Goal: Task Accomplishment & Management: Manage account settings

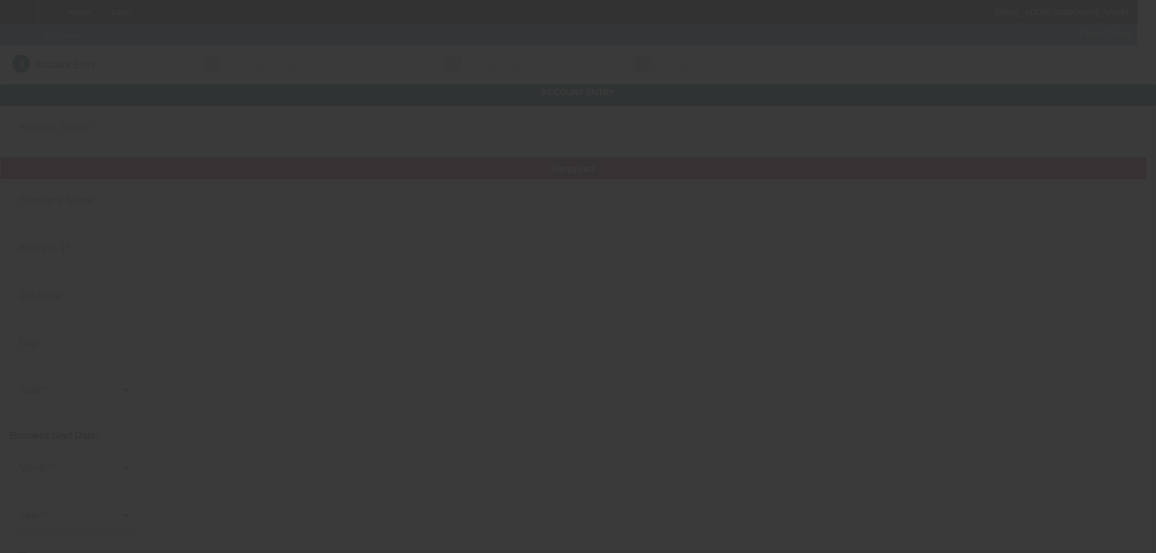
type input "8/29/2025"
type input "Qostan Designs"
type input "9901 California 96"
type input "95546"
type input "Hoopa"
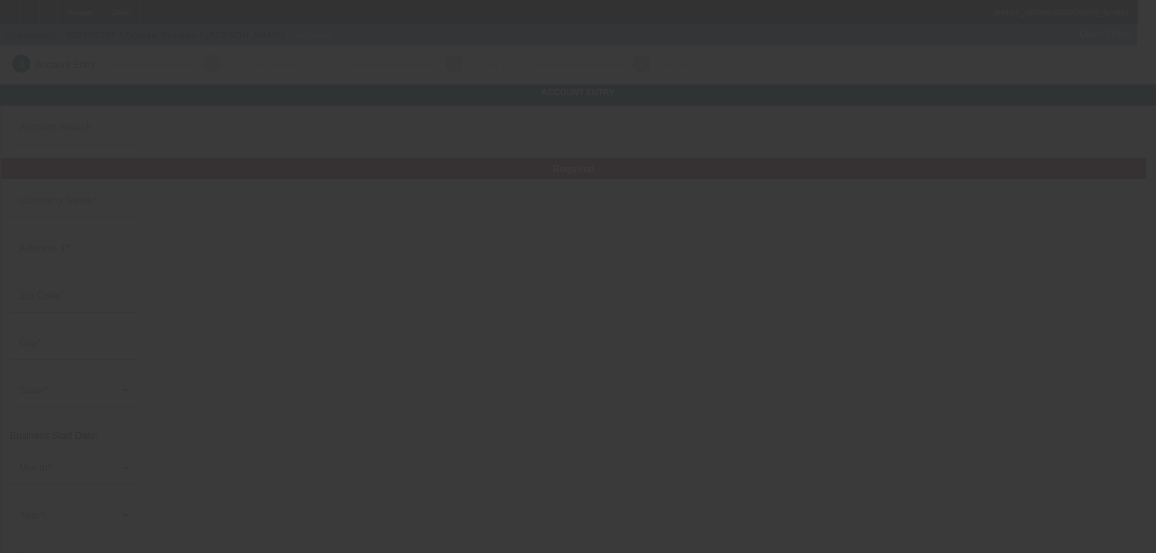
type input "(707) 497-8489"
type input "support@qostandesigns.com"
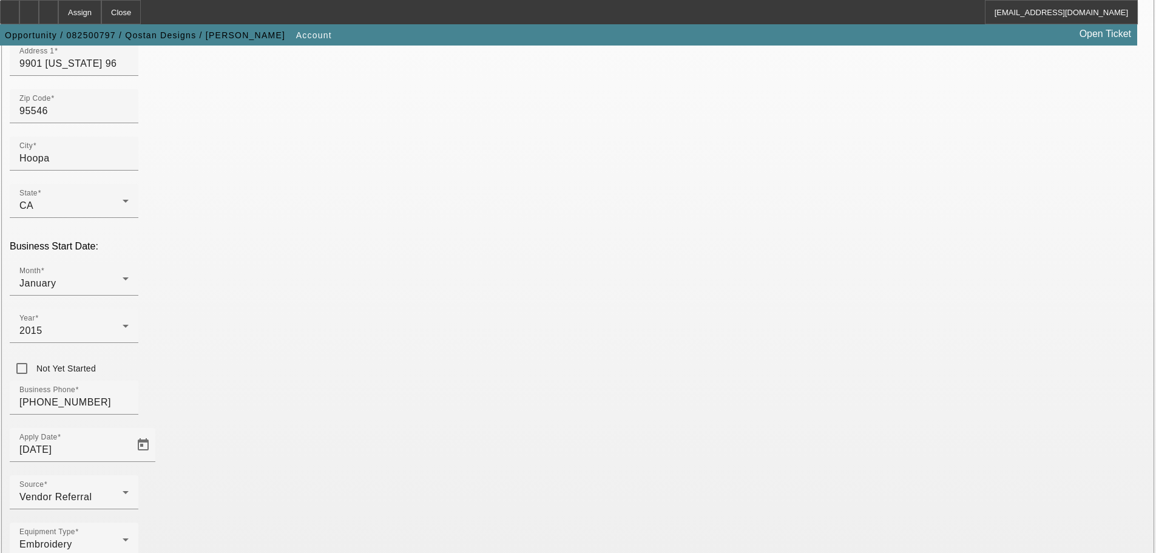
scroll to position [224, 0]
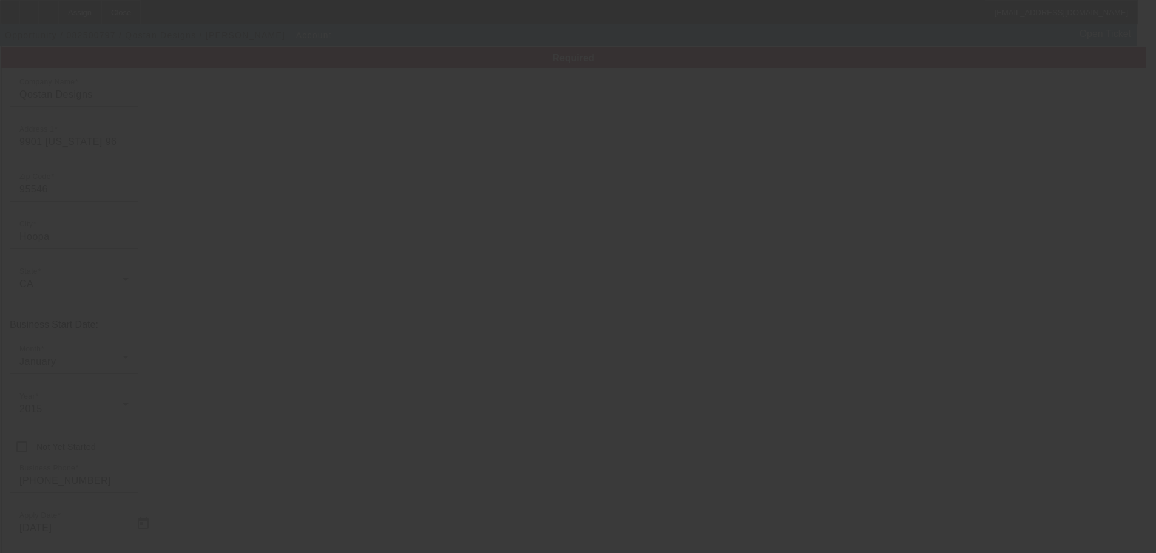
scroll to position [0, 0]
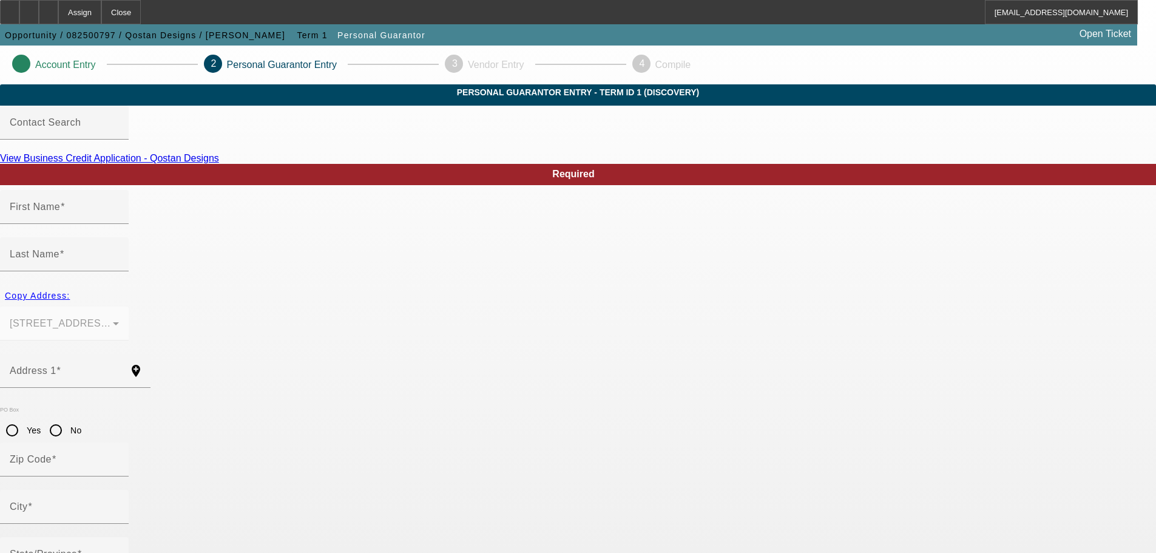
type input "Aninda"
type input "Lewis"
type input "9901 California 96"
radio input "true"
type input "95546"
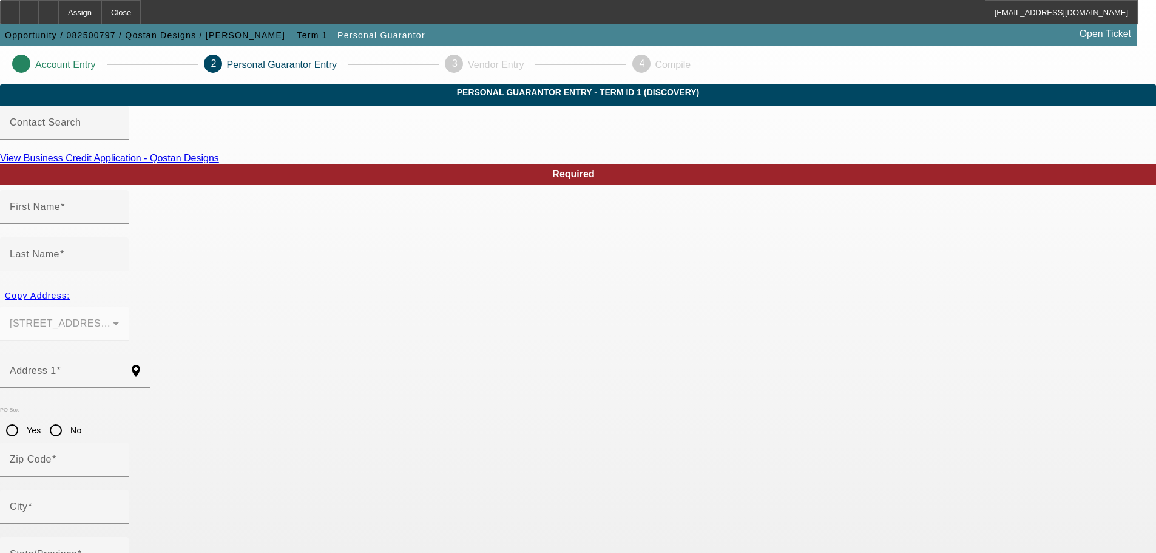
type input "Hoopa"
type input "(707) 497-8489"
type input "100"
type input "568-83-3415"
type input "support@qostandesigns.com"
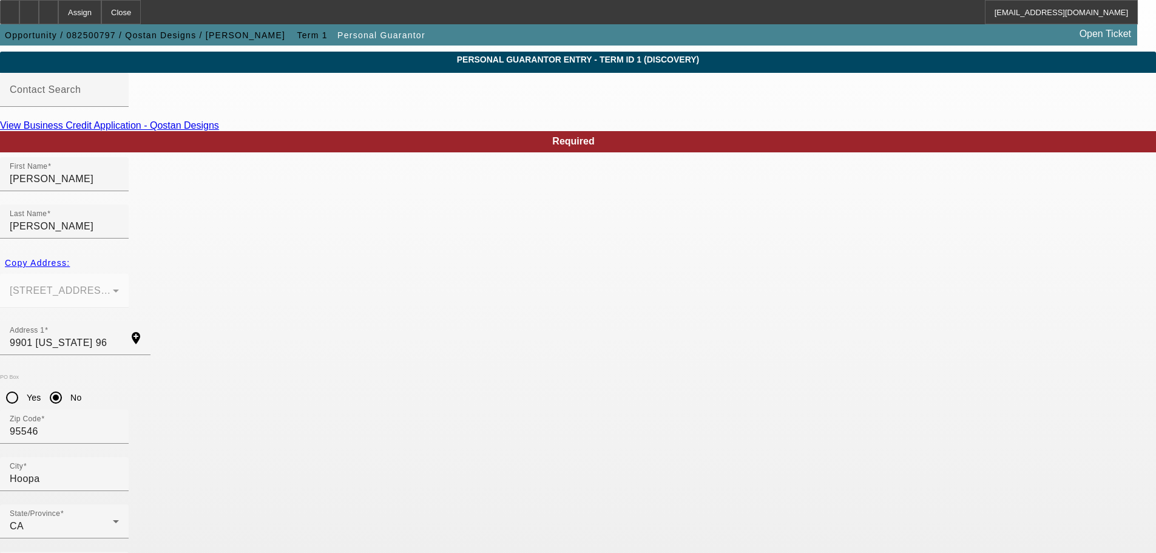
scroll to position [41, 0]
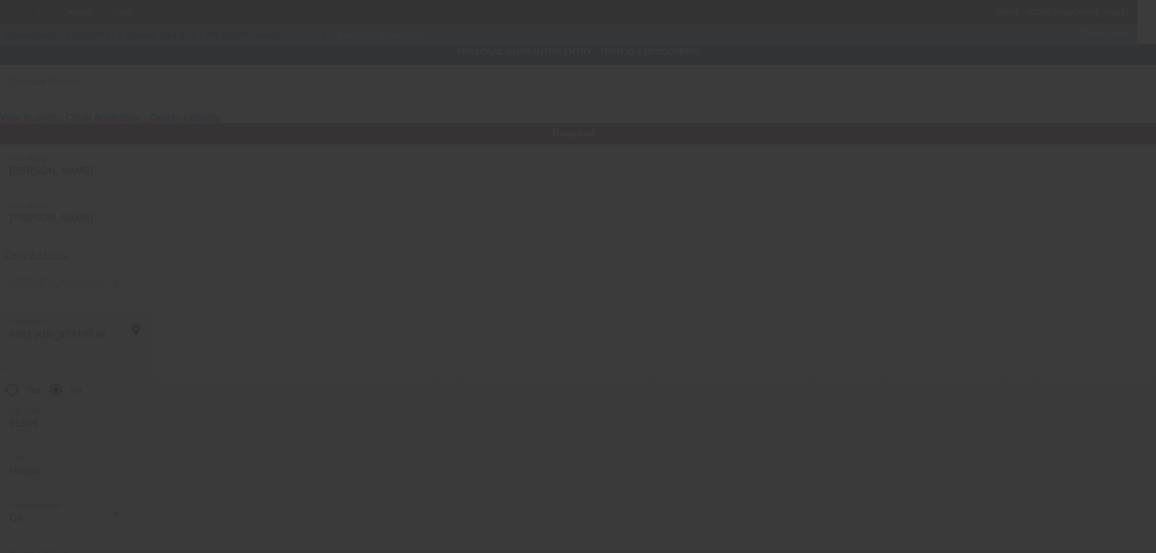
scroll to position [0, 0]
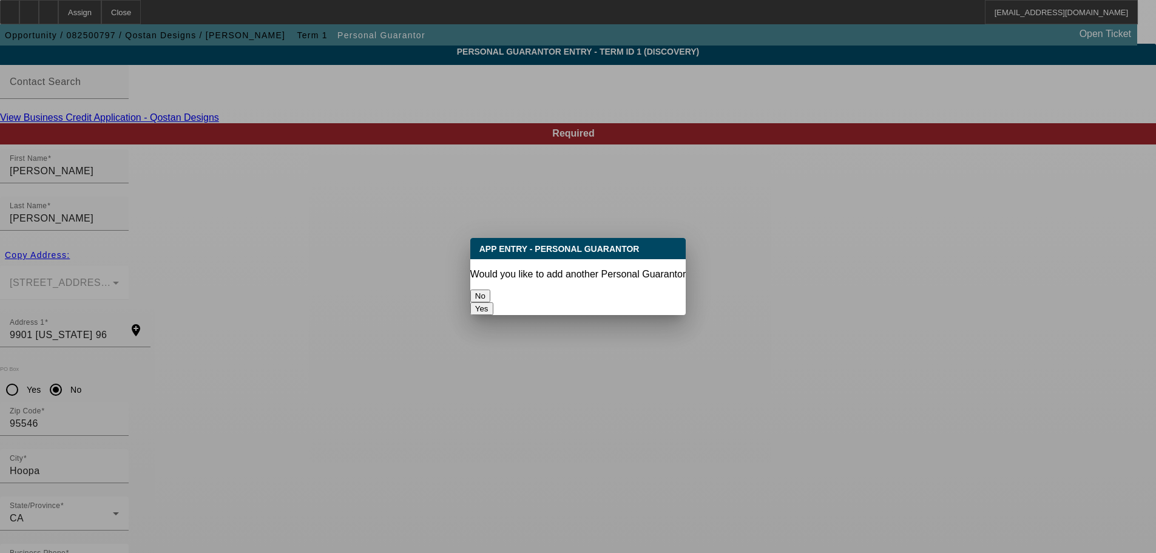
click at [490, 292] on button "No" at bounding box center [480, 296] width 20 height 13
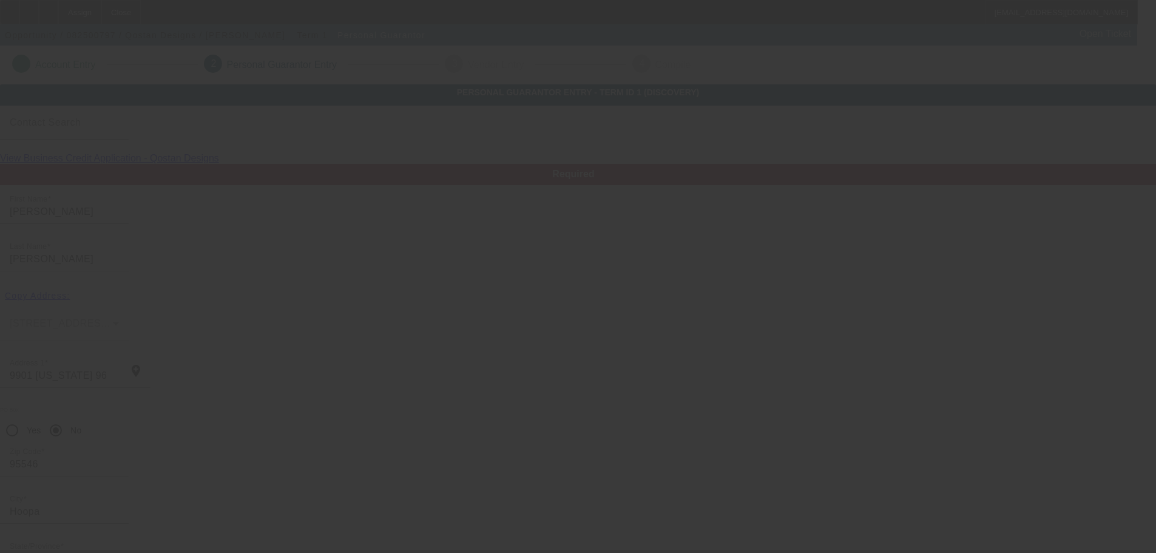
scroll to position [41, 0]
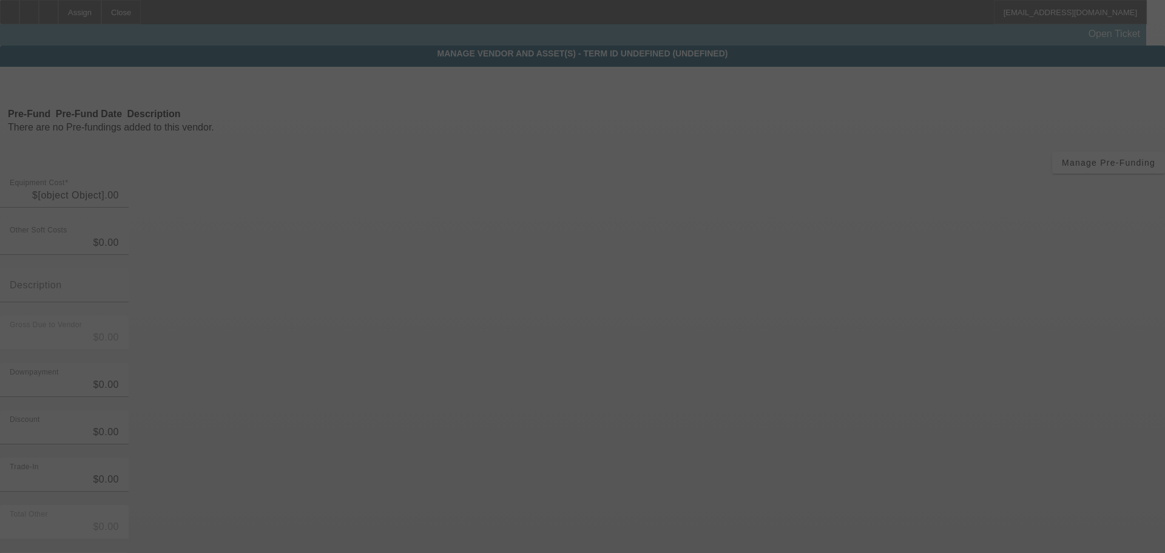
type input "$33,535.00"
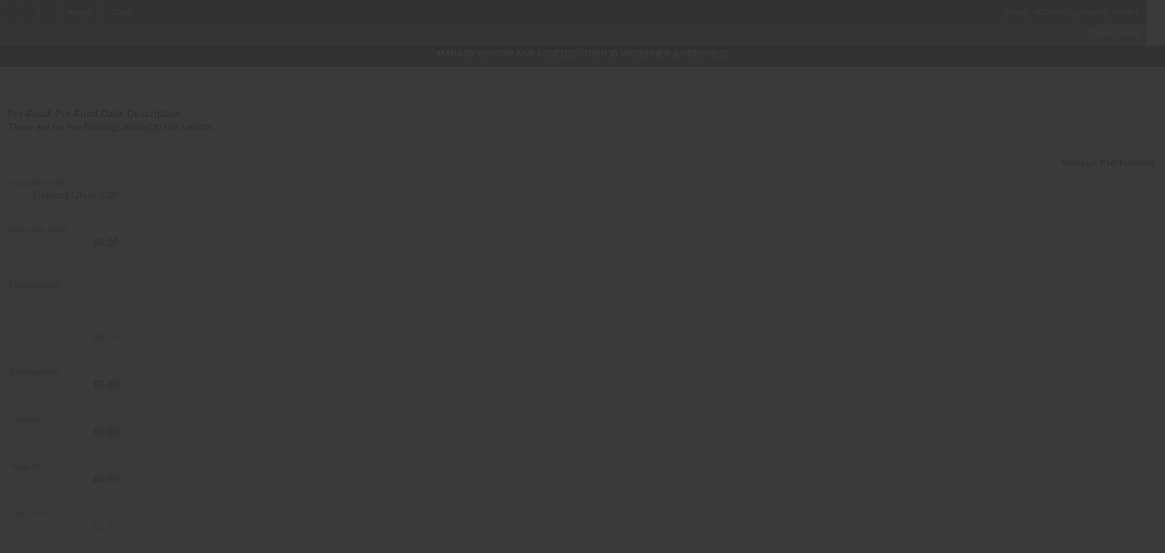
type input "$33,535.00"
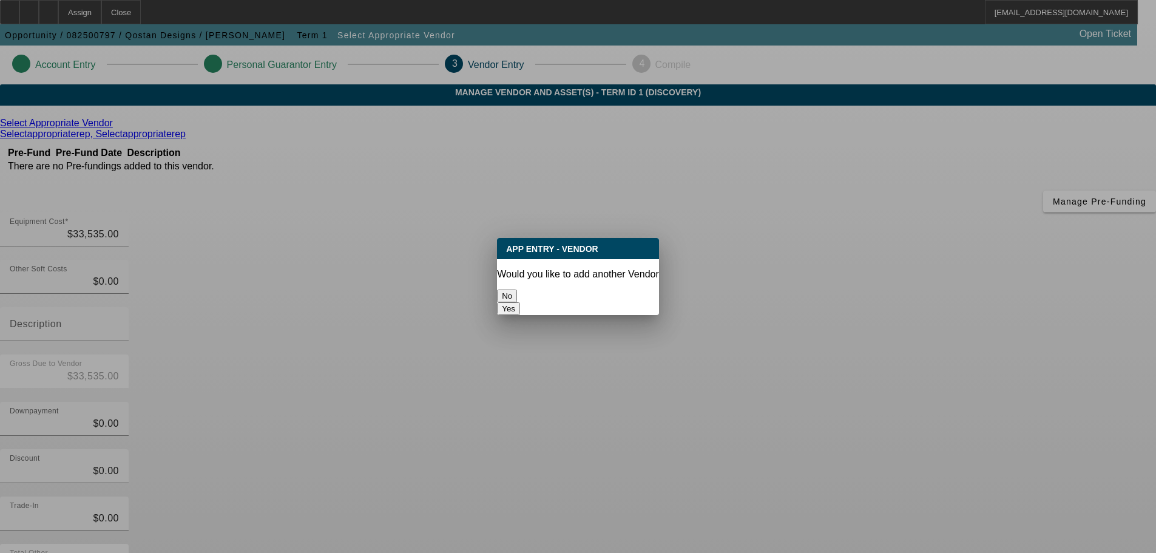
click at [517, 290] on button "No" at bounding box center [507, 296] width 20 height 13
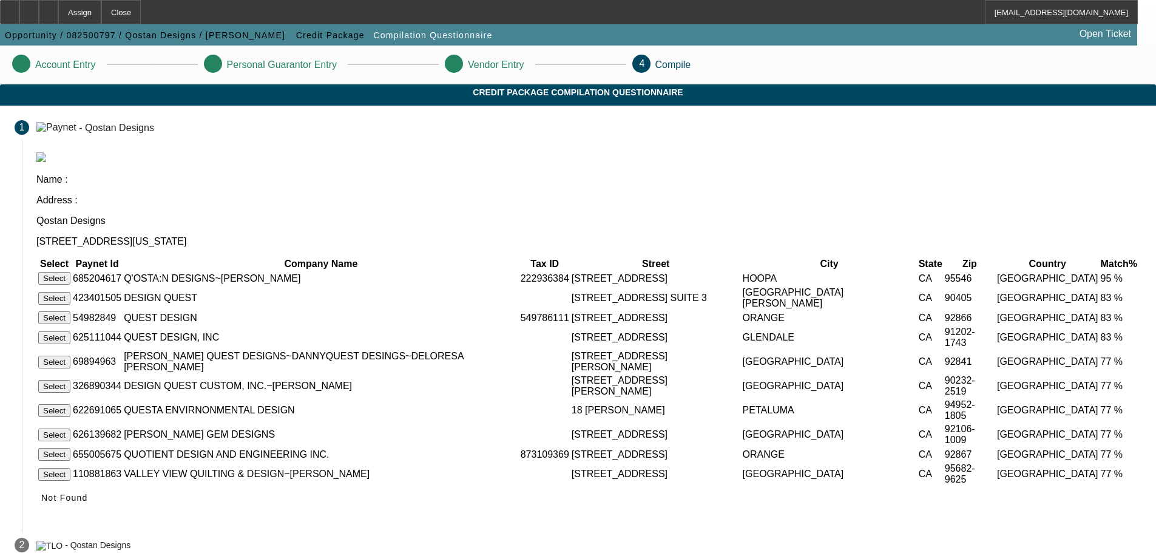
click at [70, 272] on button "Select" at bounding box center [54, 278] width 32 height 13
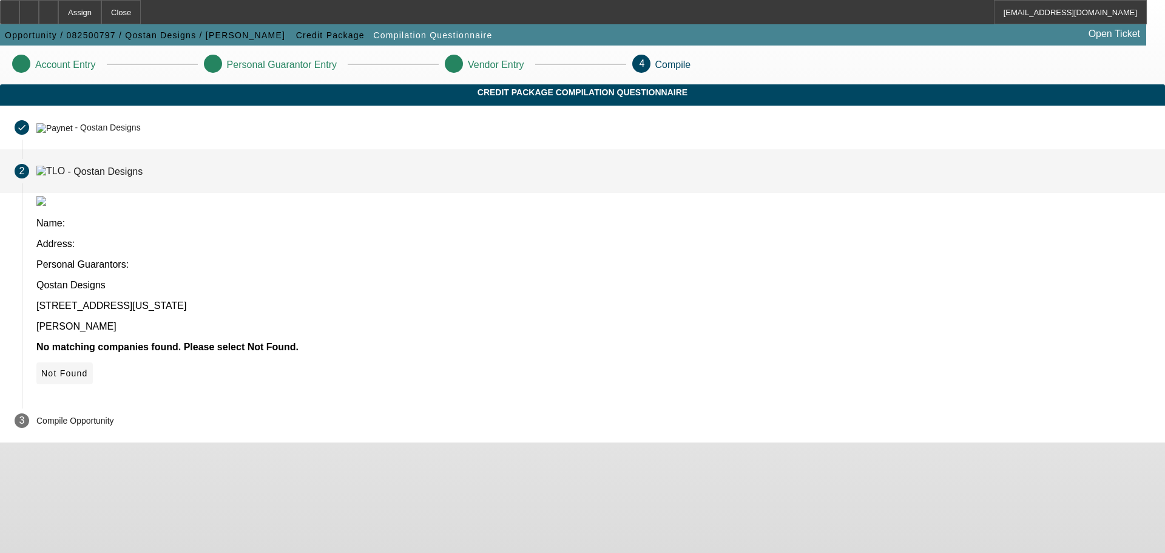
click at [88, 368] on span "Not Found" at bounding box center [64, 373] width 47 height 10
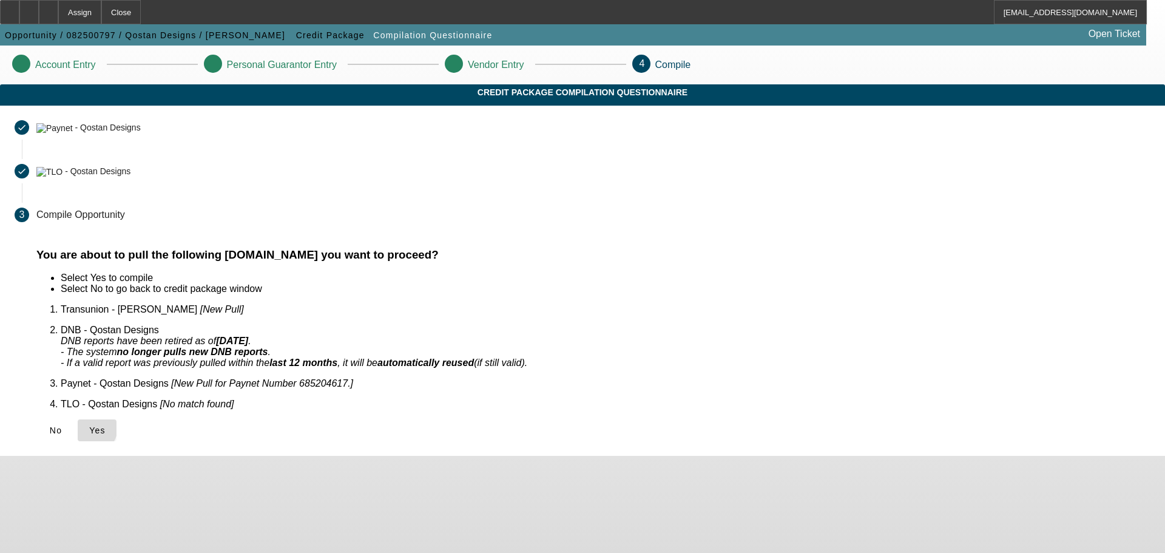
click at [89, 425] on icon at bounding box center [89, 430] width 0 height 10
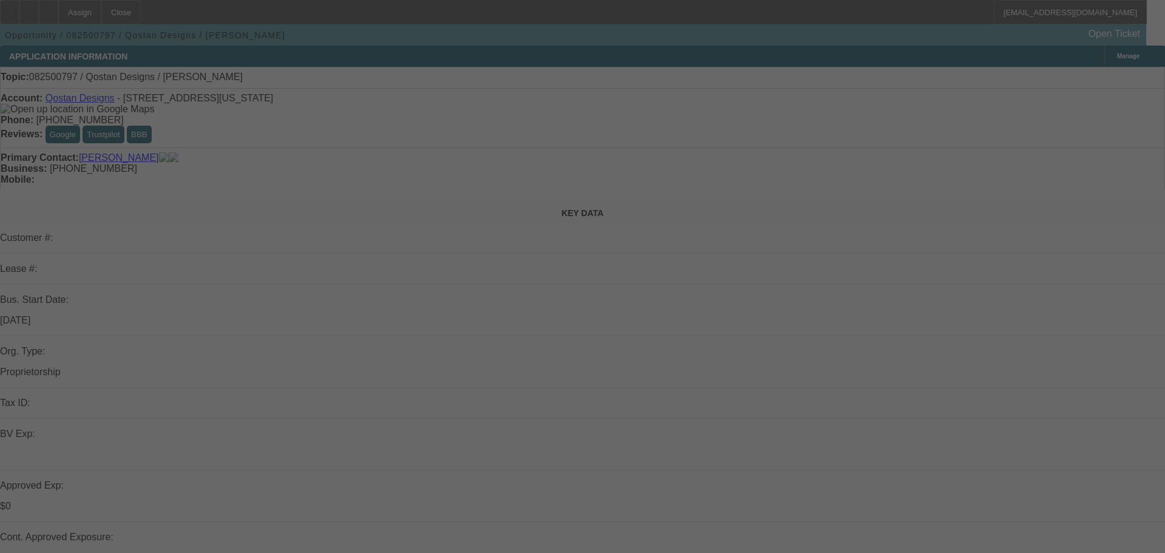
select select "0"
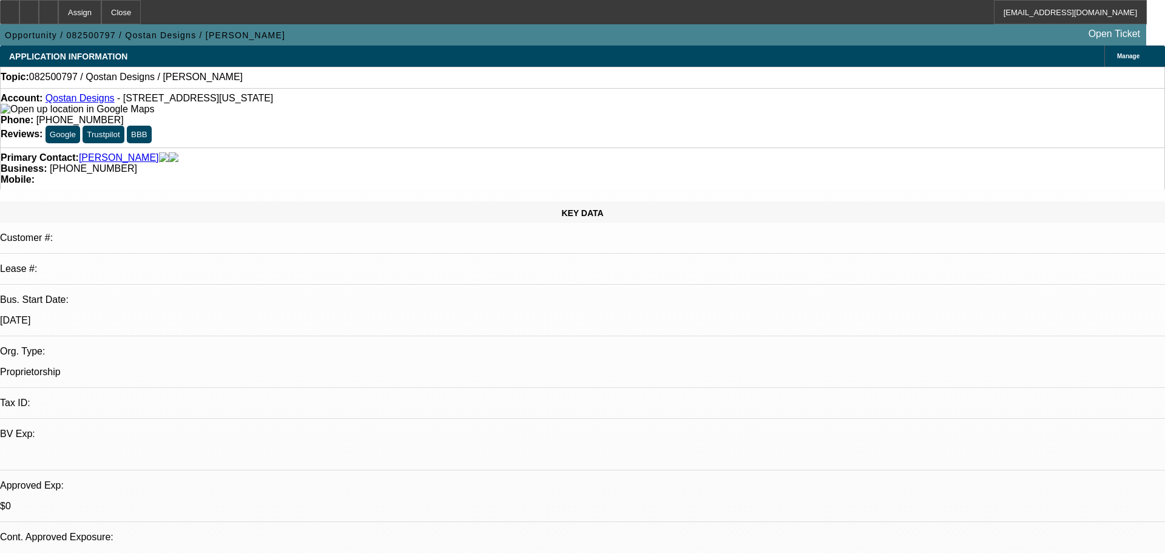
select select "2"
select select "0.1"
select select "1"
select select "2"
select select "4"
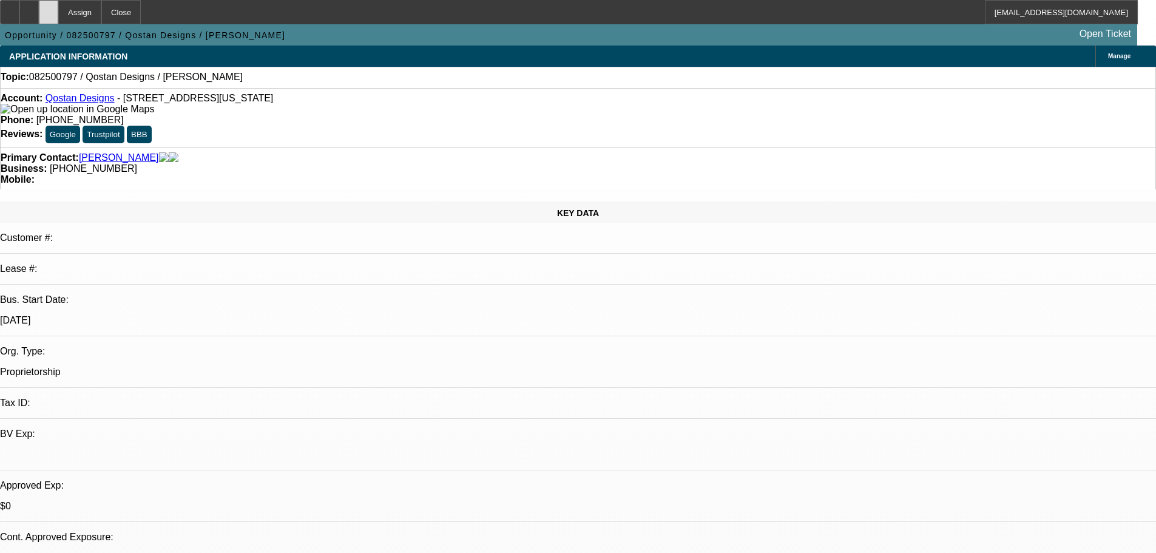
click at [49, 8] on icon at bounding box center [49, 8] width 0 height 0
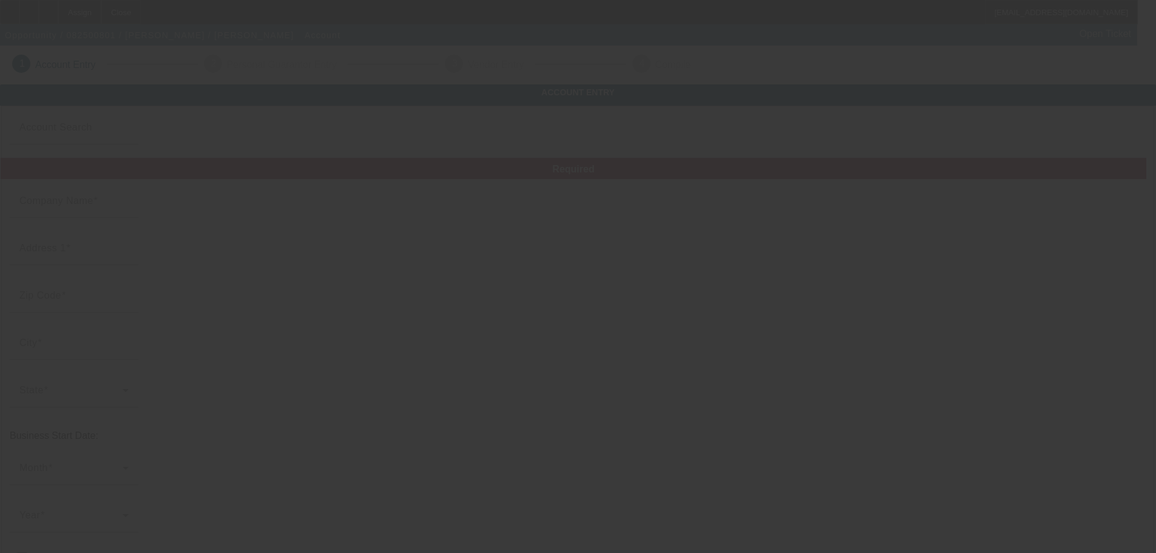
type input "[DATE]"
type input "[PERSON_NAME]"
type input "[STREET_ADDRESS]"
type input "21742"
type input "[GEOGRAPHIC_DATA]"
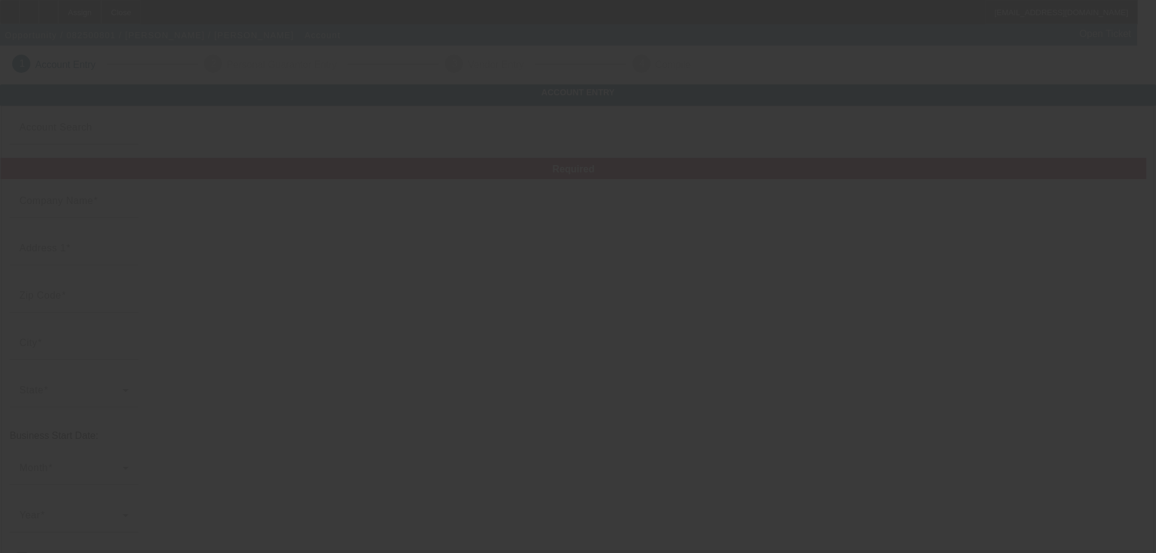
type input "[PHONE_NUMBER]"
type input "[EMAIL_ADDRESS][DOMAIN_NAME]"
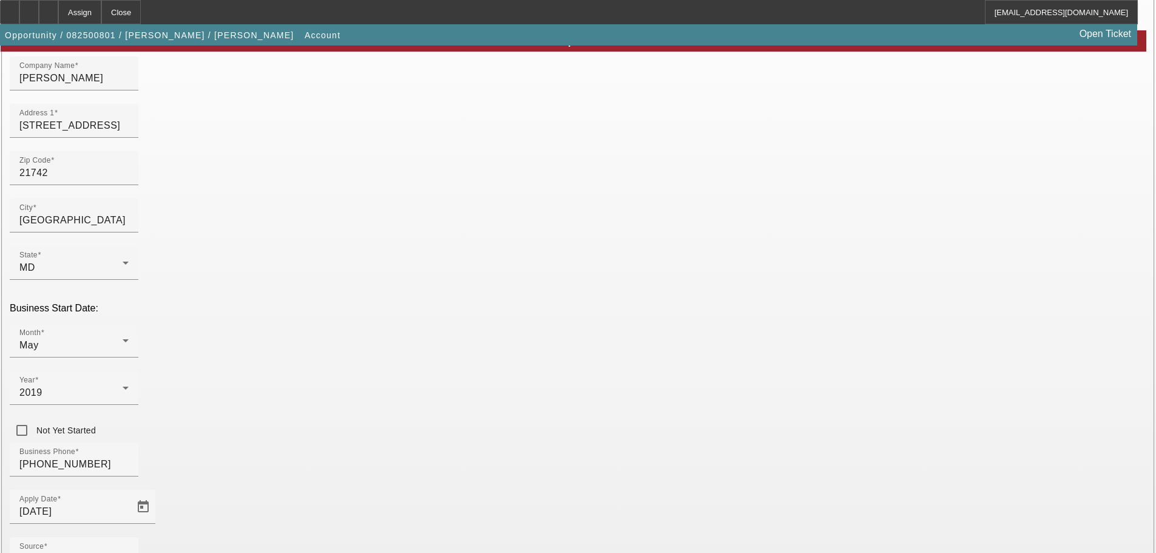
scroll to position [224, 0]
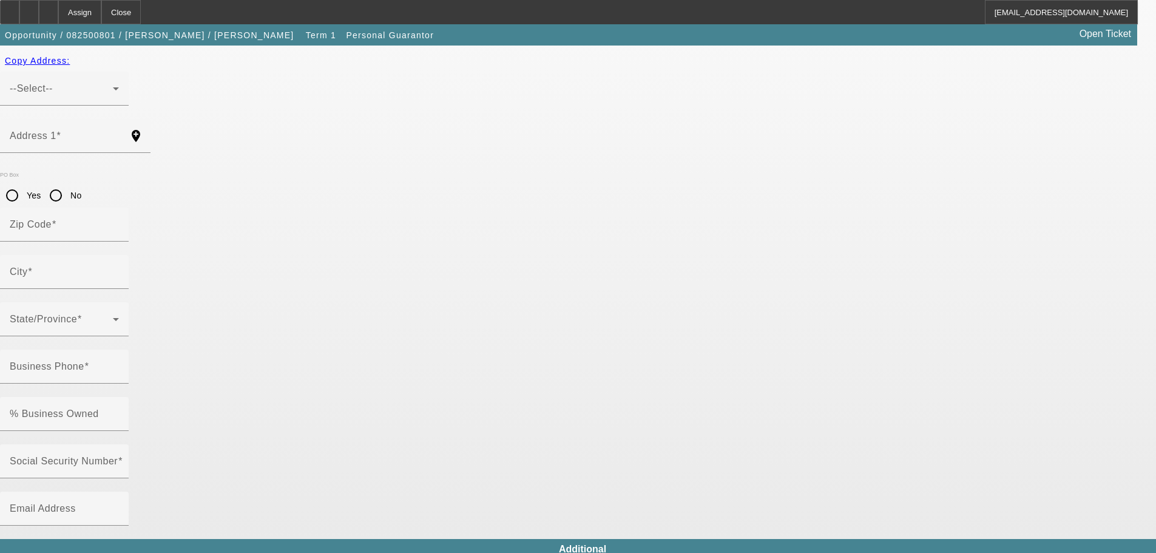
type input "[PERSON_NAME]"
type input "[STREET_ADDRESS]"
radio input "true"
type input "21742"
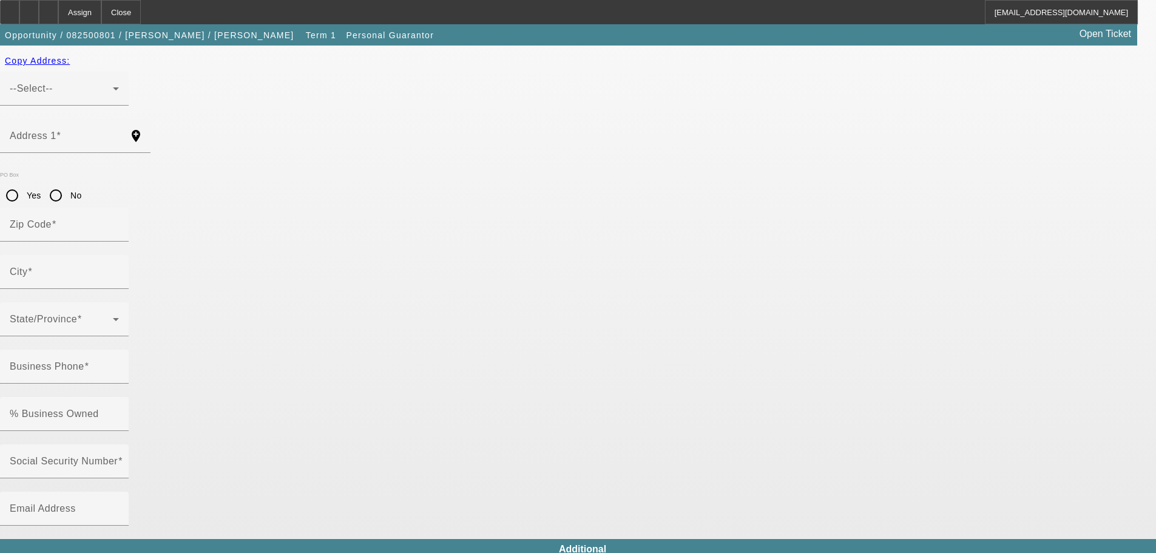
type input "Hagerstown"
type input "(240) 559-6888"
type input "100"
type input "217-57-5993"
type input "tmtcustomfarms@gmail.com"
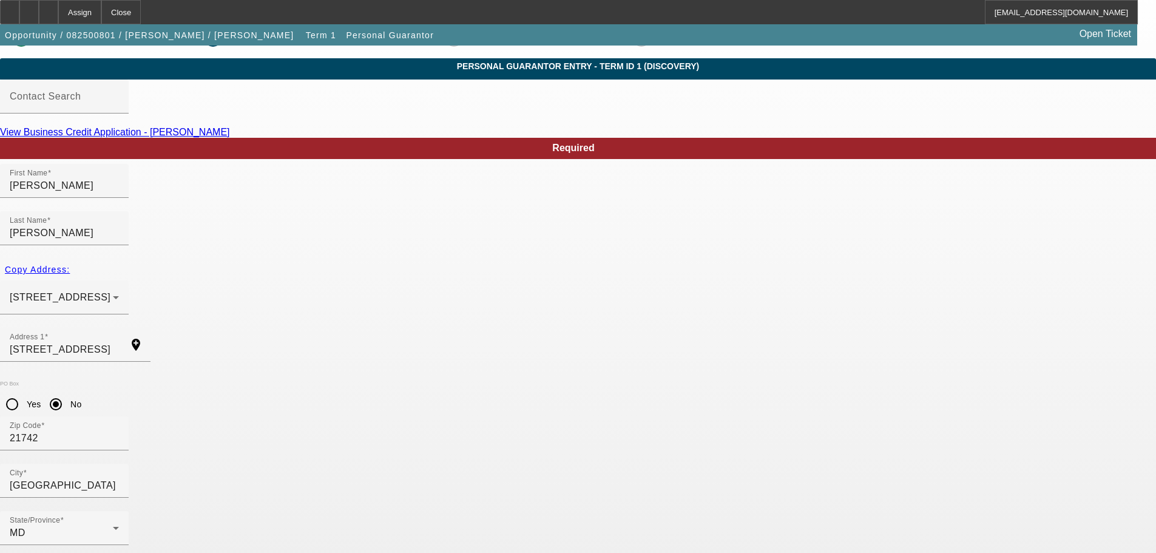
scroll to position [41, 0]
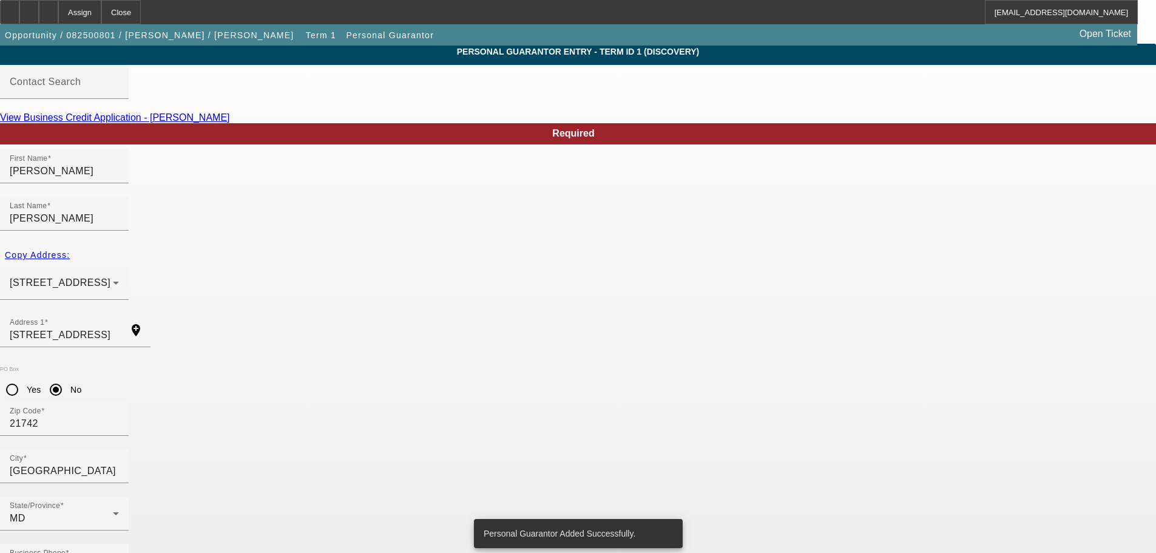
scroll to position [0, 0]
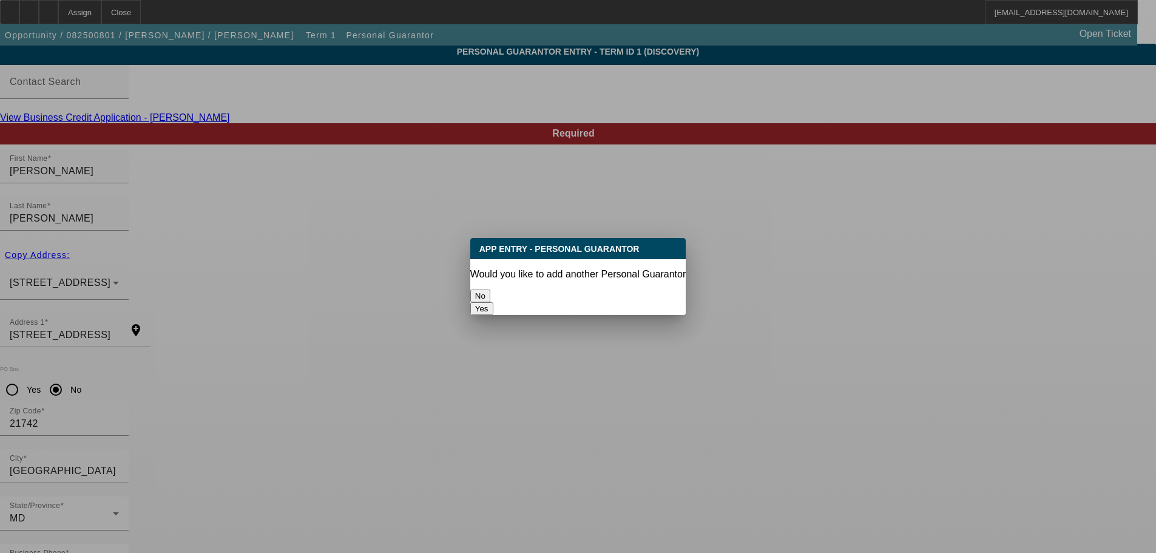
click at [490, 290] on button "No" at bounding box center [480, 296] width 20 height 13
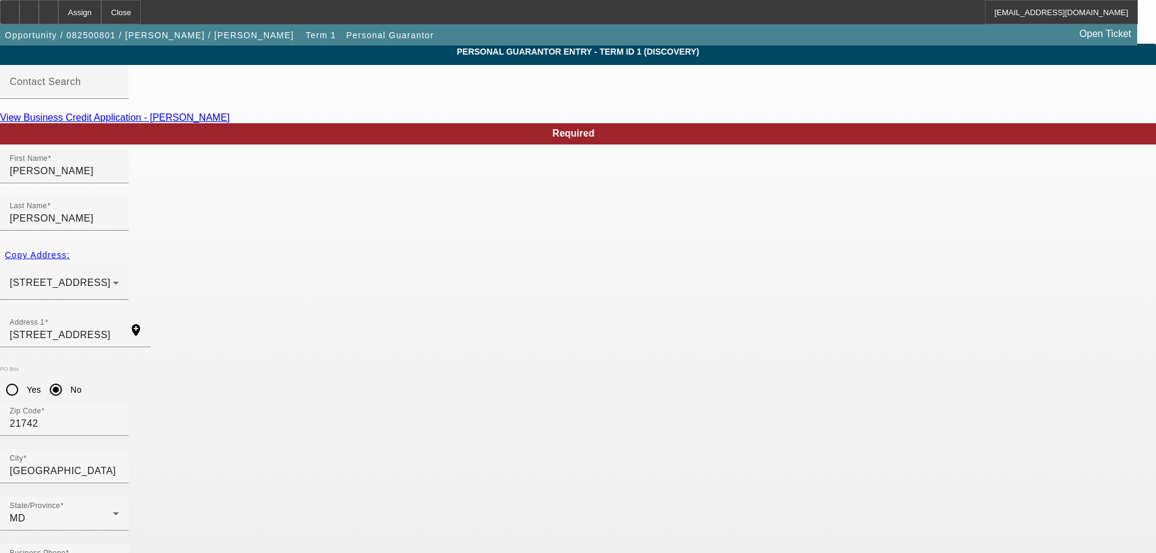
scroll to position [41, 0]
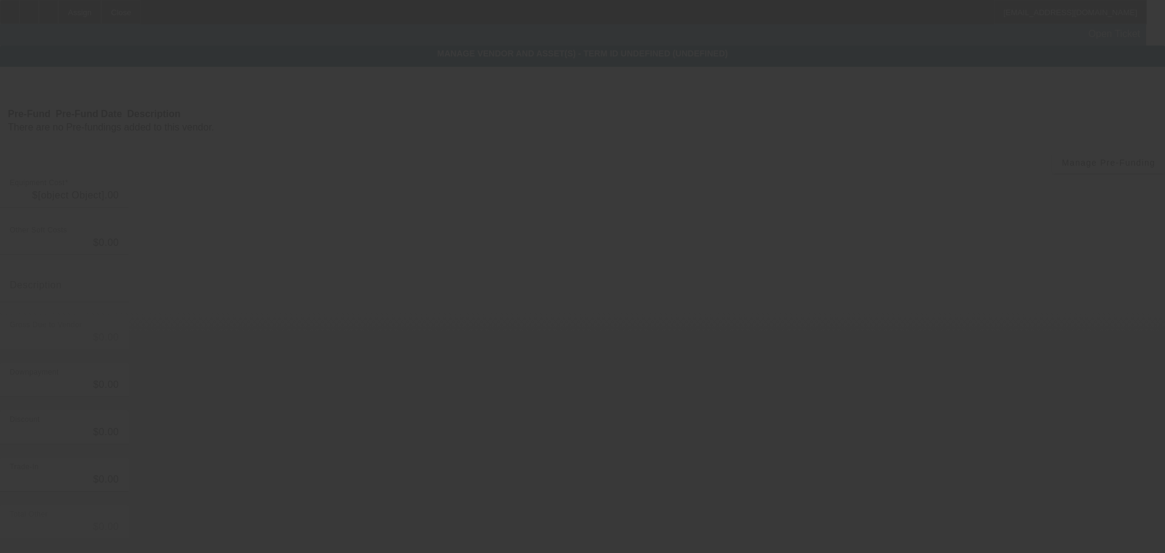
type input "$8,500.00"
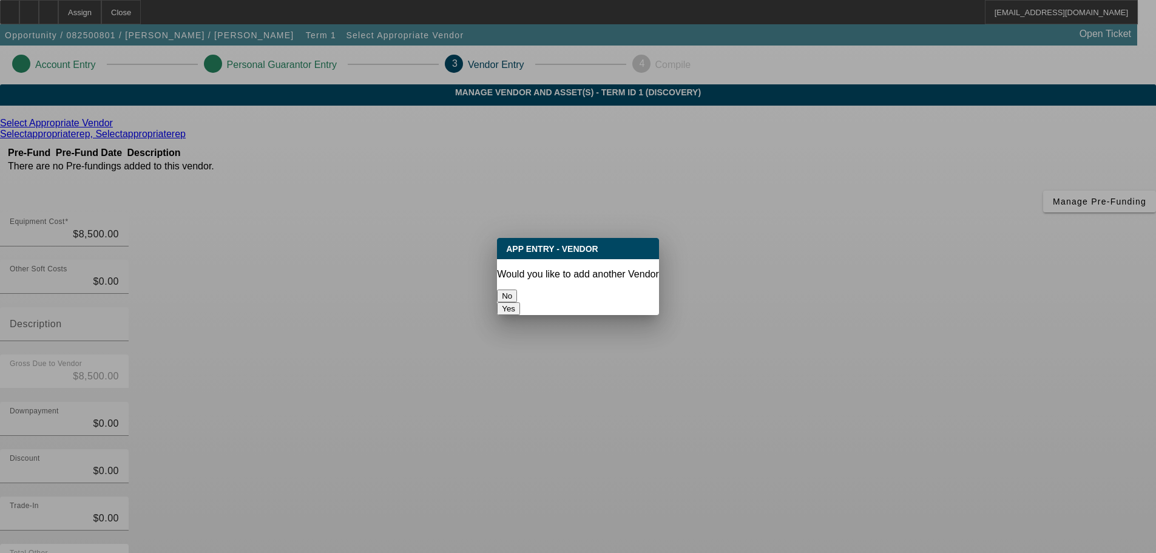
click at [517, 298] on button "No" at bounding box center [507, 296] width 20 height 13
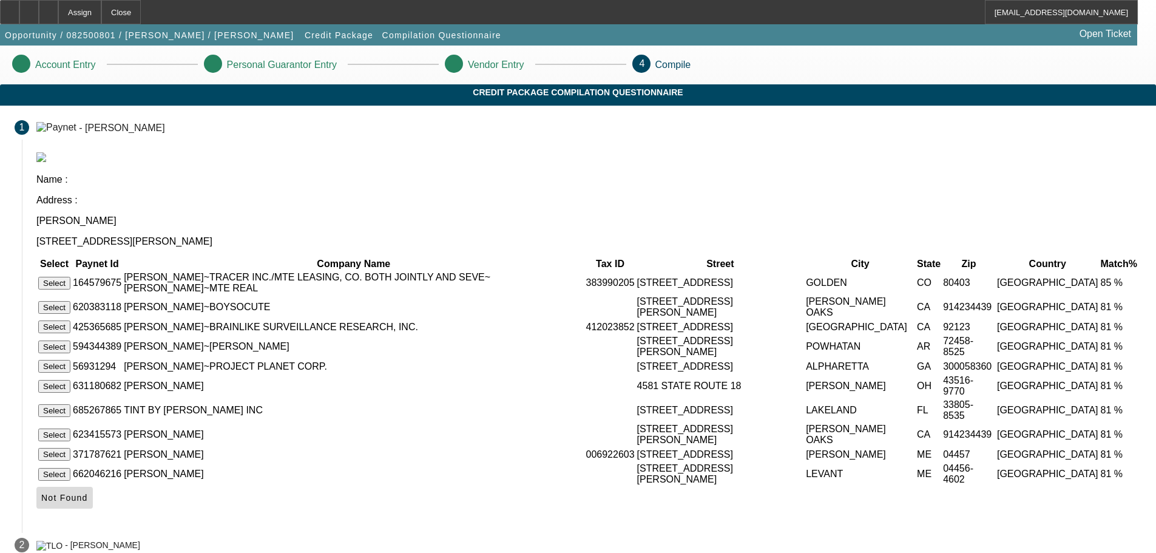
click at [88, 503] on span "Not Found" at bounding box center [64, 498] width 47 height 10
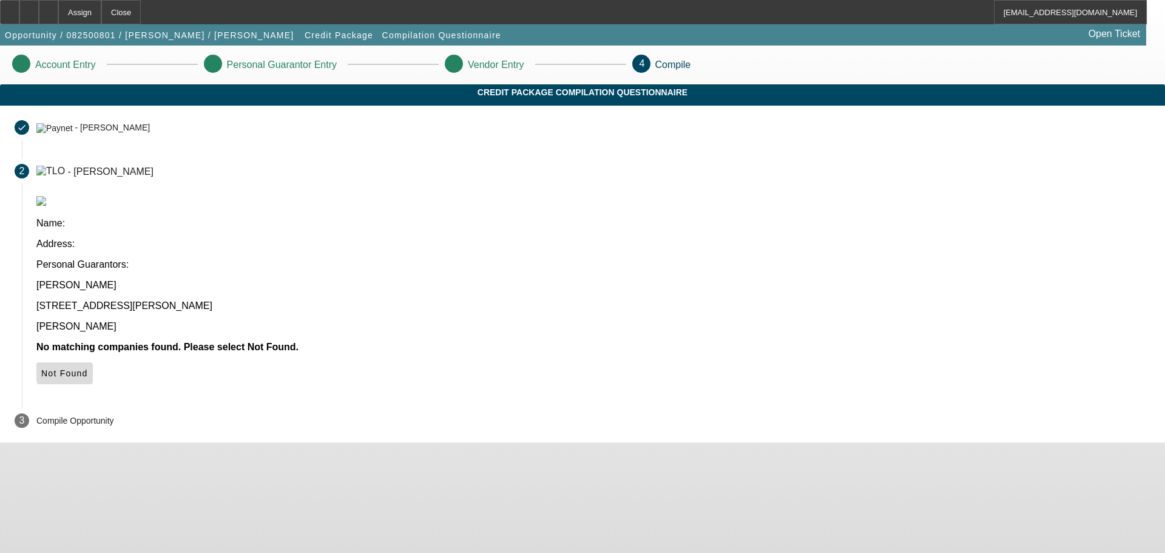
click at [88, 368] on span "Not Found" at bounding box center [64, 373] width 47 height 10
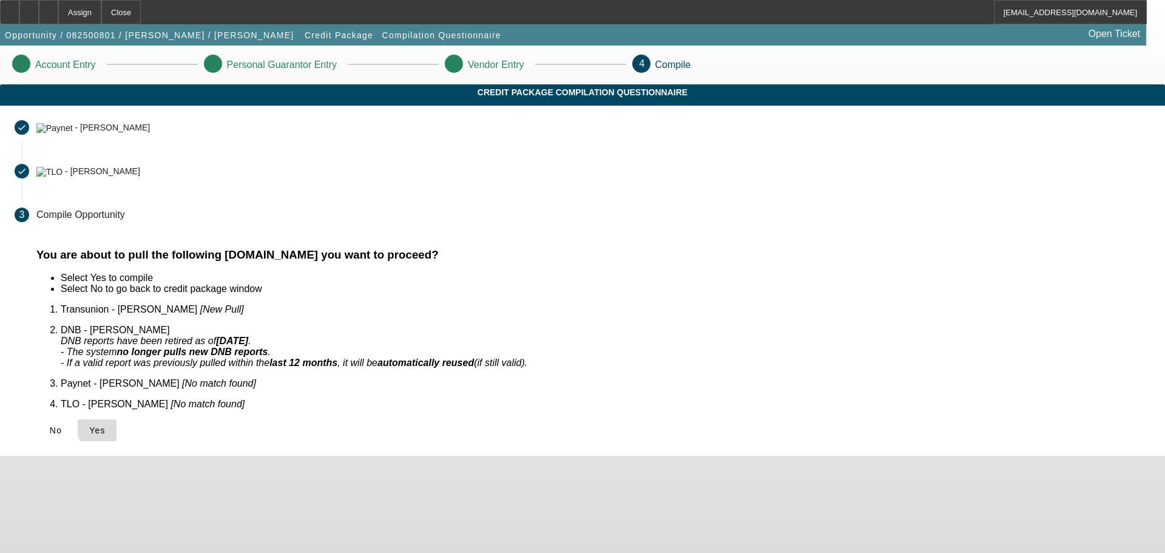
click at [106, 425] on span "Yes" at bounding box center [97, 430] width 16 height 10
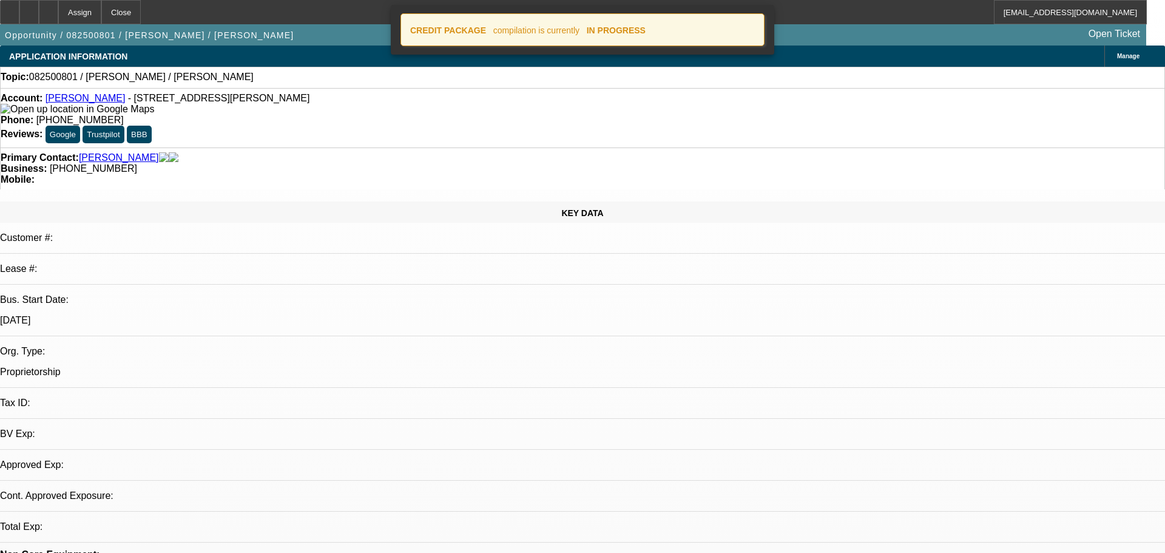
select select "0"
select select "2"
select select "0.1"
select select "4"
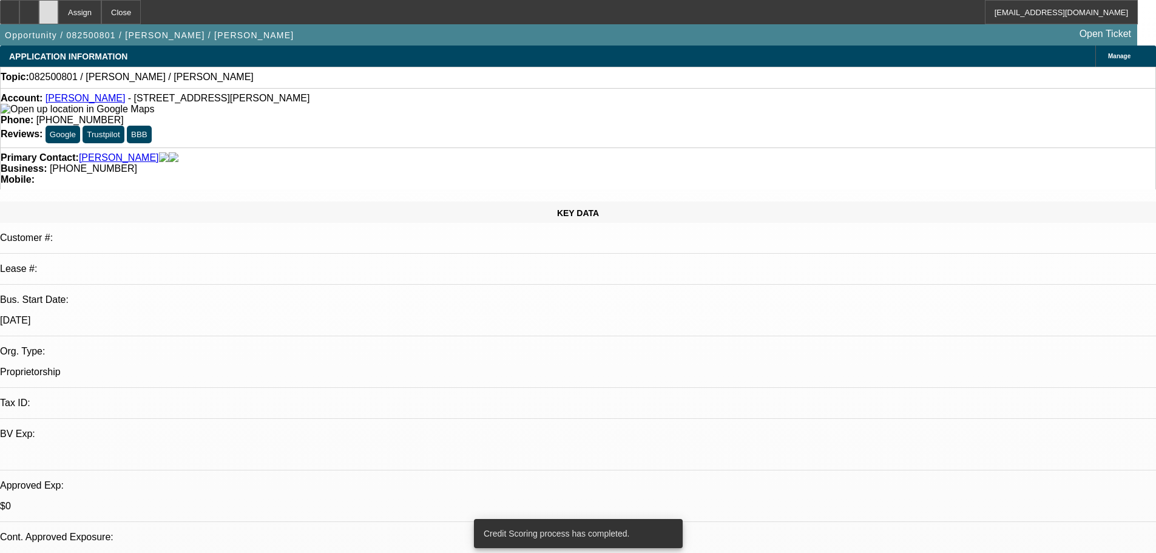
click at [58, 16] on div at bounding box center [48, 12] width 19 height 24
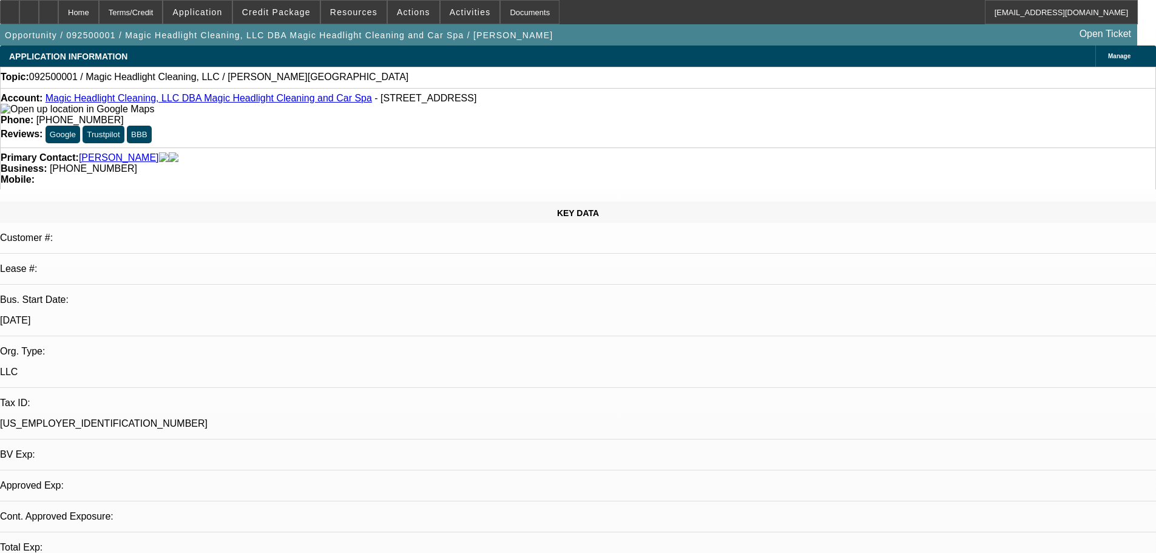
select select "0"
select select "2"
select select "0.1"
select select "4"
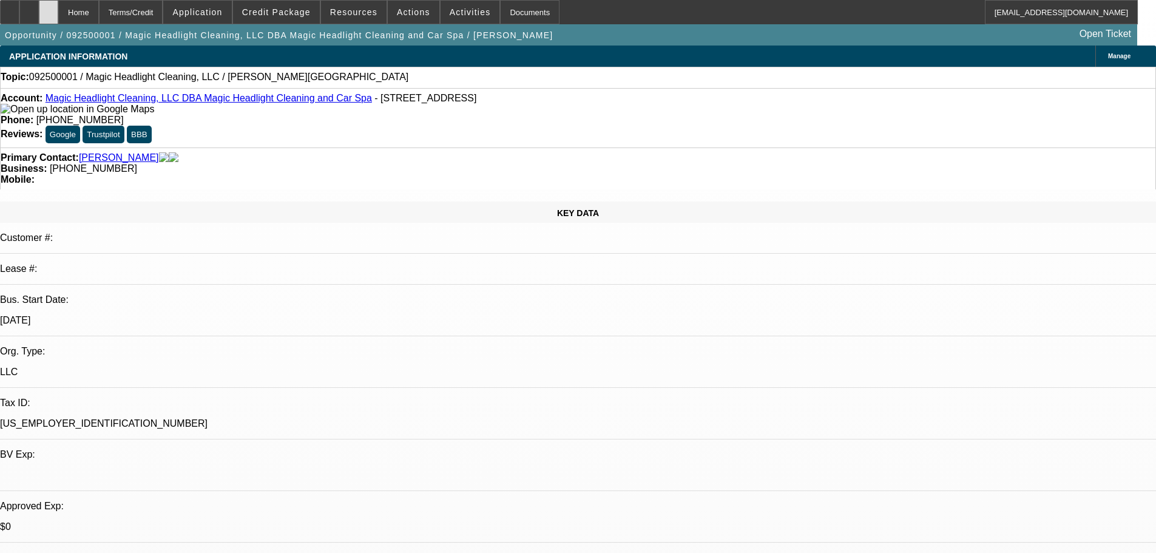
click at [58, 13] on div at bounding box center [48, 12] width 19 height 24
select select "0"
select select "2"
select select "0.1"
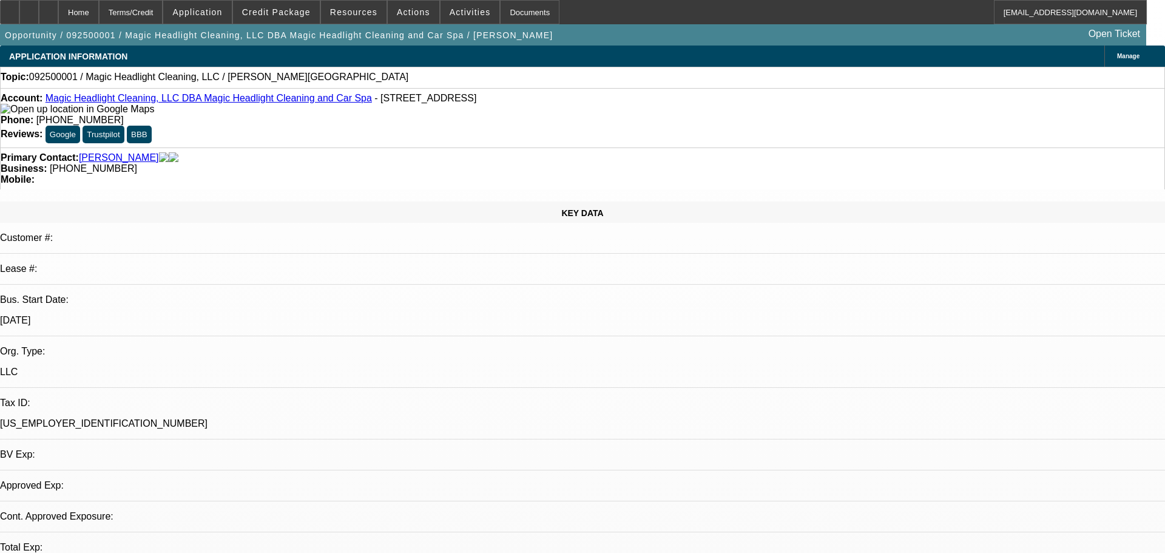
select select "4"
click at [285, 7] on span at bounding box center [276, 12] width 87 height 29
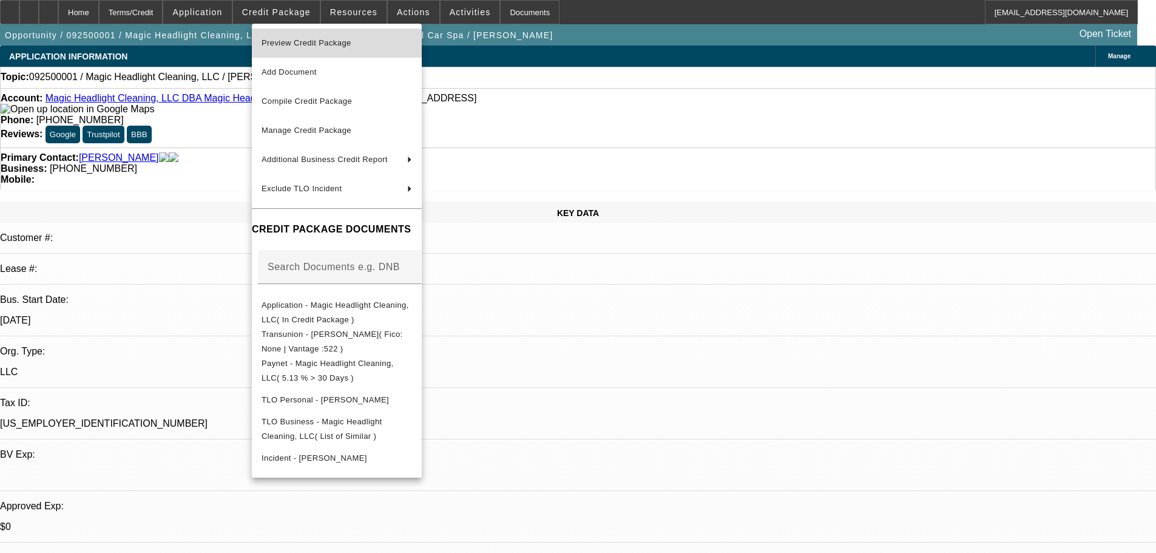
click at [306, 43] on span "Preview Credit Package" at bounding box center [307, 42] width 90 height 9
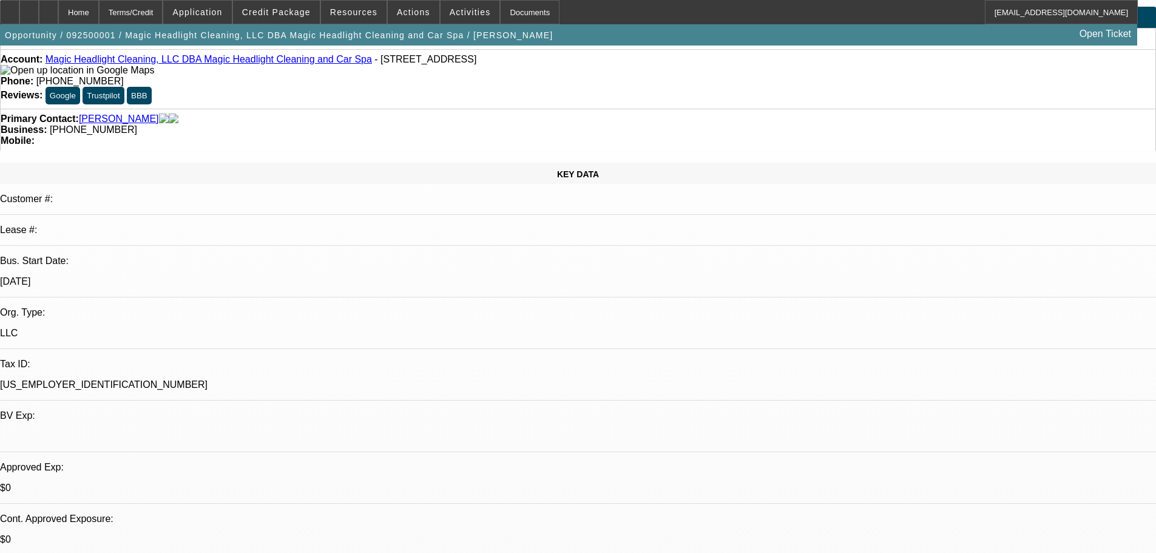
scroll to position [61, 0]
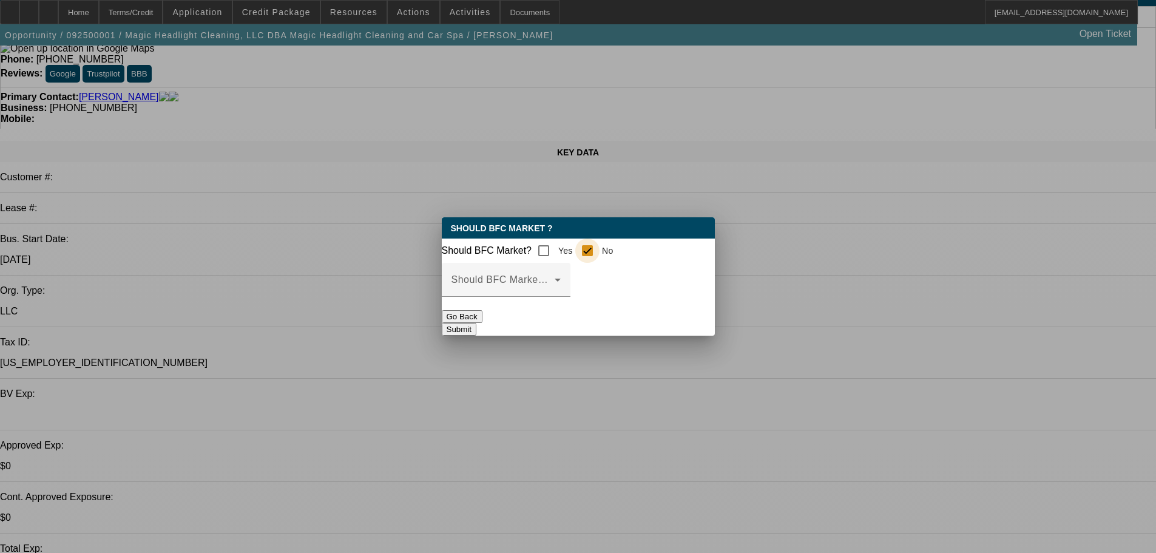
click at [599, 246] on input "No" at bounding box center [587, 251] width 24 height 24
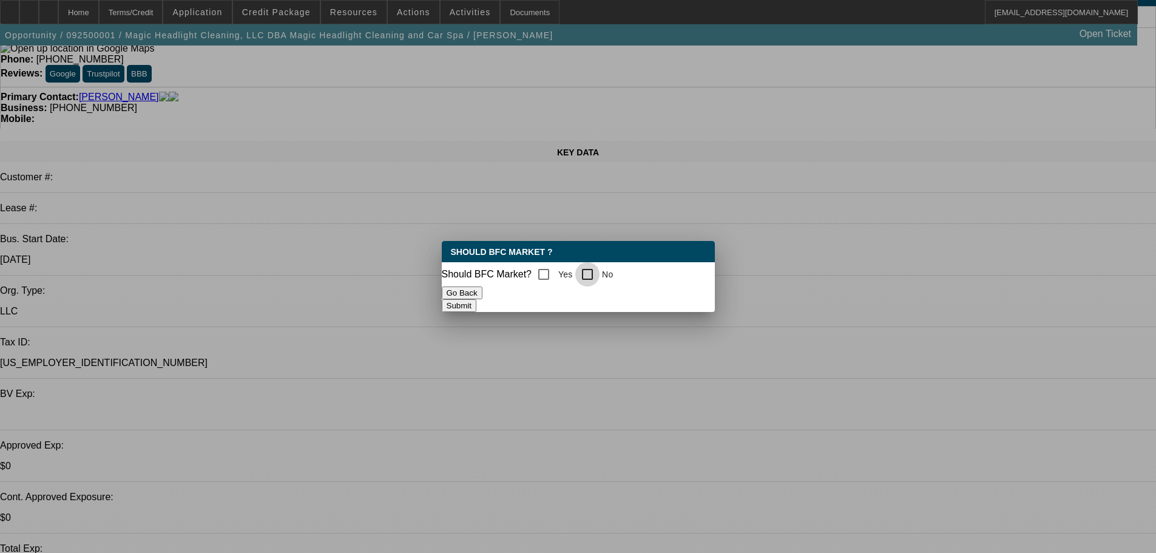
click at [597, 266] on input "No" at bounding box center [587, 274] width 24 height 24
checkbox input "true"
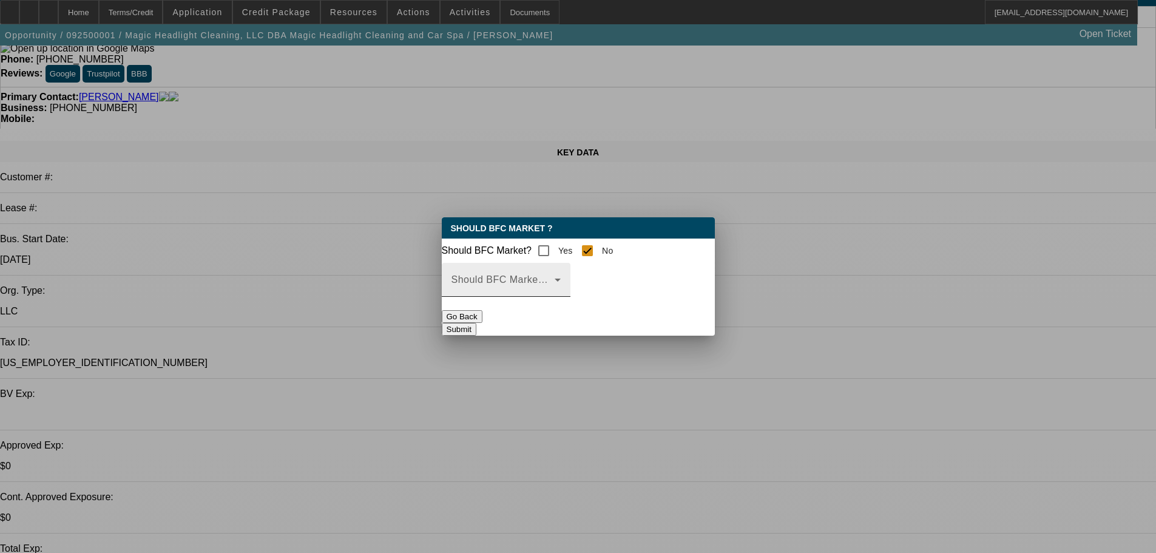
click at [555, 292] on span at bounding box center [503, 284] width 103 height 15
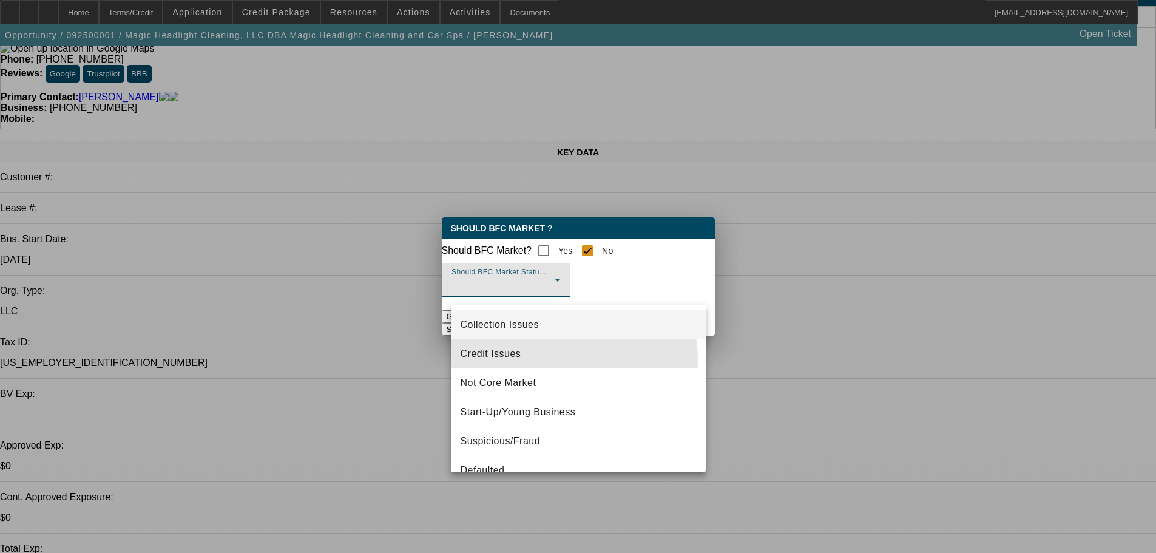
drag, startPoint x: 534, startPoint y: 361, endPoint x: 556, endPoint y: 342, distance: 29.3
click at [533, 361] on mat-option "Credit Issues" at bounding box center [578, 353] width 255 height 29
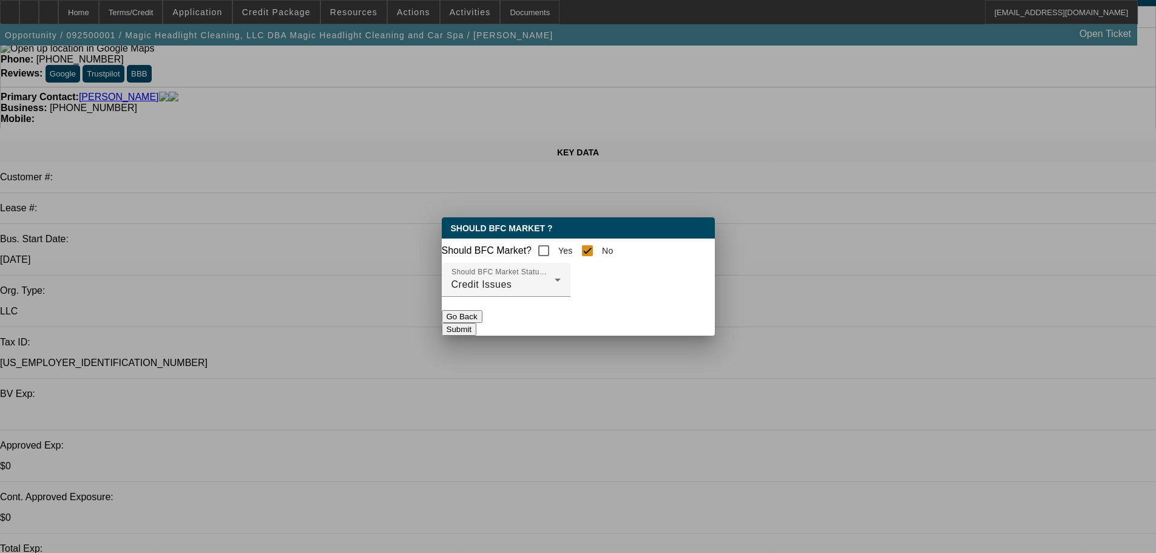
click at [476, 326] on button "Submit" at bounding box center [459, 329] width 35 height 13
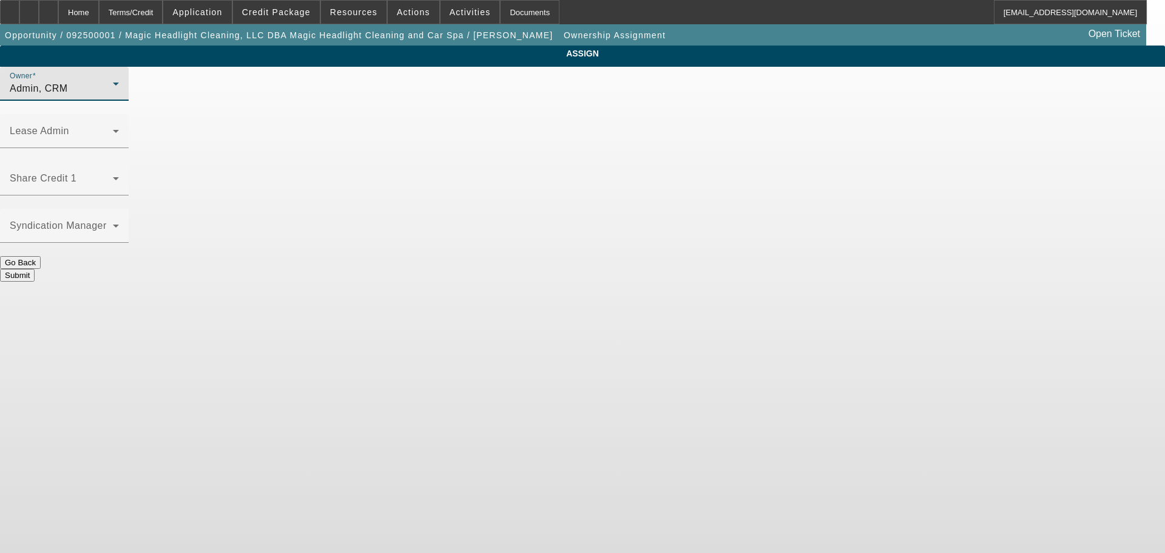
click at [113, 96] on div "Admin, CRM" at bounding box center [61, 88] width 103 height 15
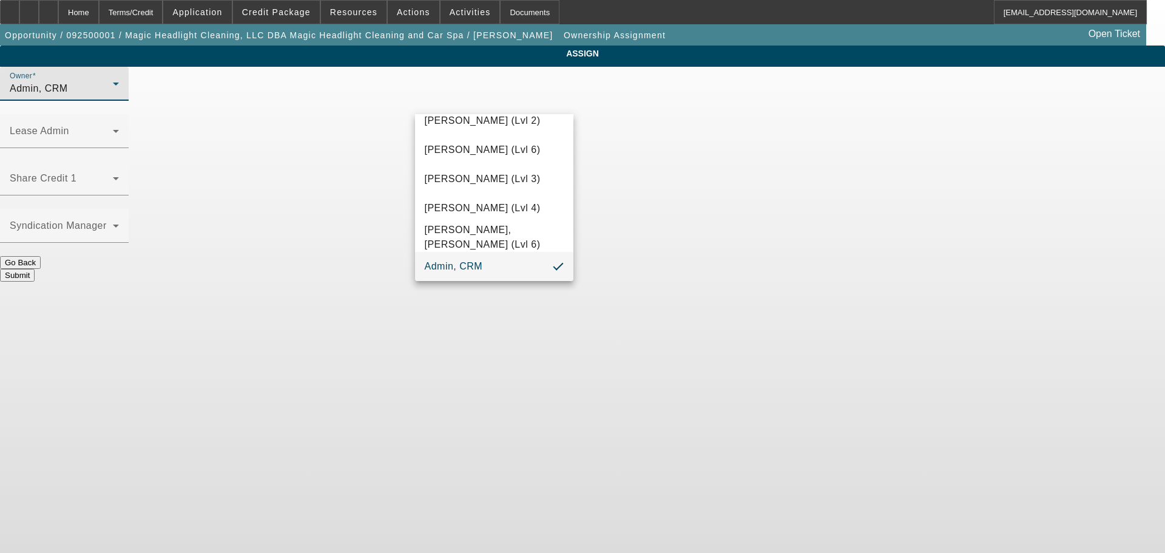
scroll to position [34, 0]
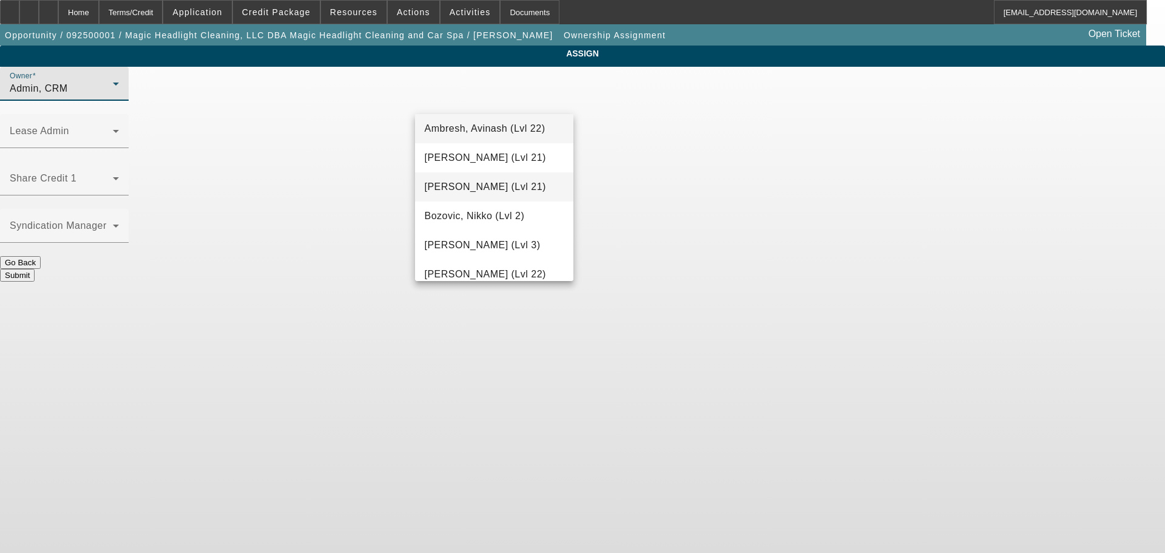
click at [479, 186] on span "Arida, Michael (Lvl 21)" at bounding box center [485, 187] width 121 height 15
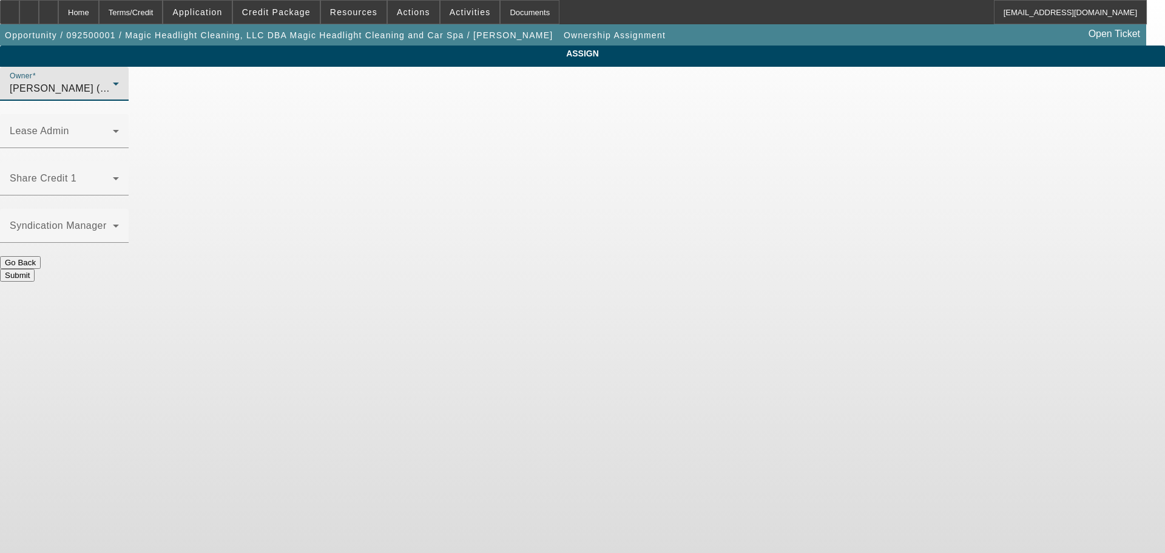
click at [35, 269] on button "Submit" at bounding box center [17, 275] width 35 height 13
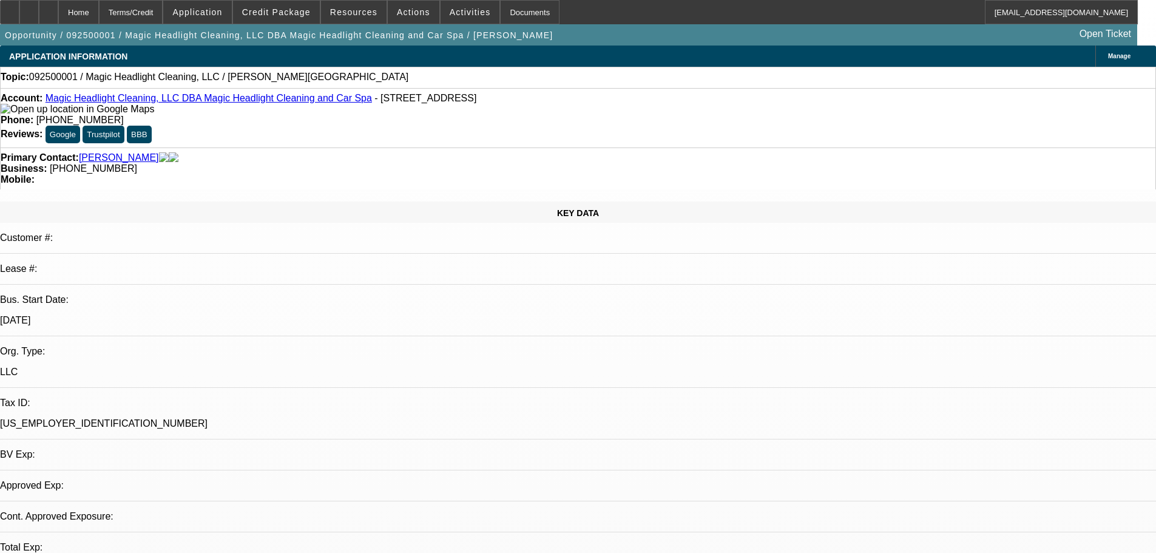
select select "0"
select select "2"
select select "0.1"
select select "4"
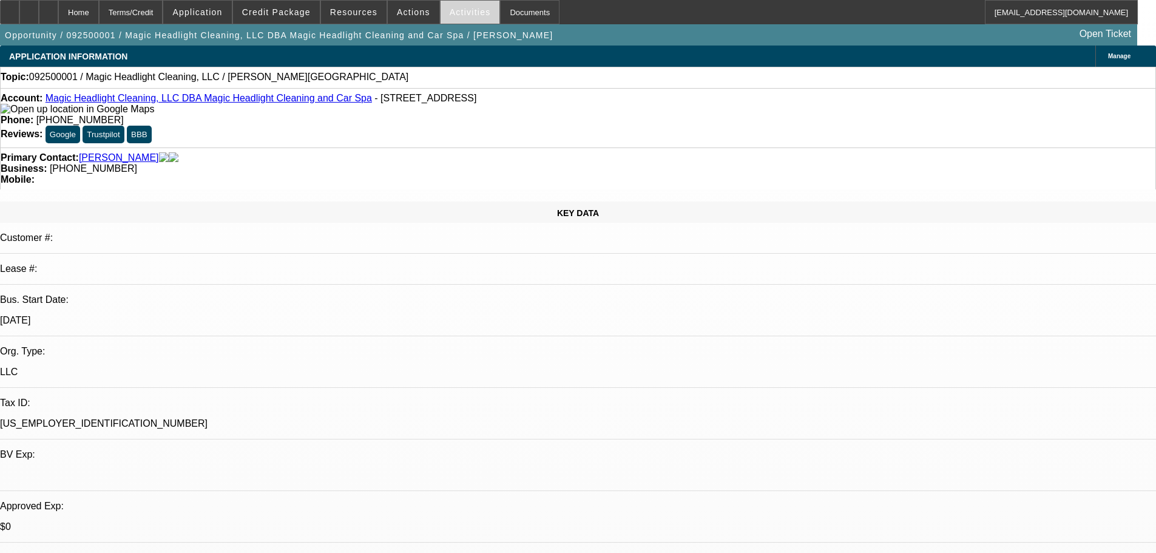
click at [449, 17] on span at bounding box center [470, 12] width 59 height 29
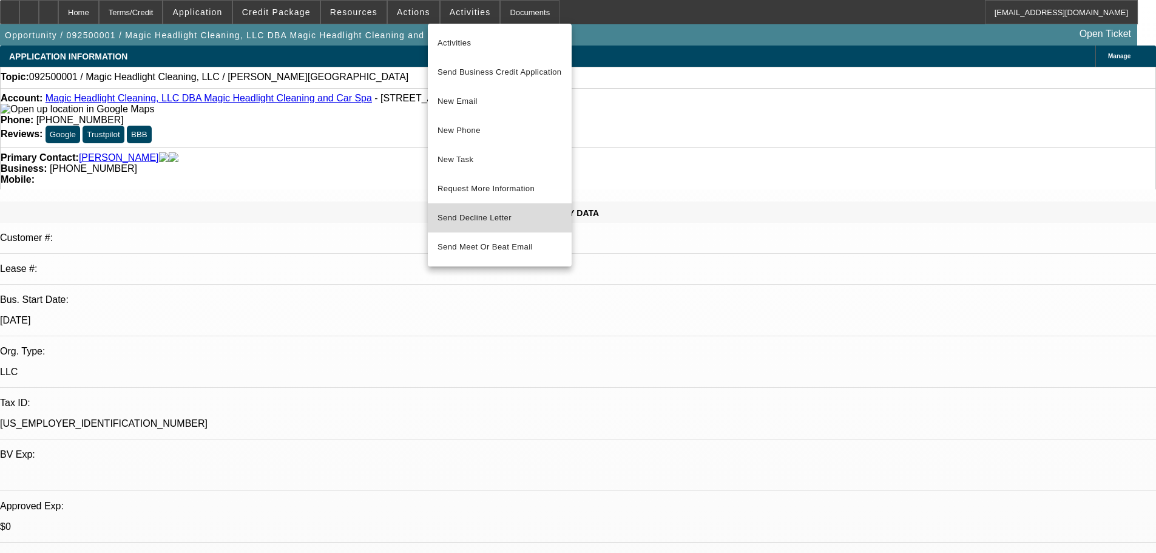
click at [469, 217] on span "Send Decline Letter" at bounding box center [475, 217] width 74 height 9
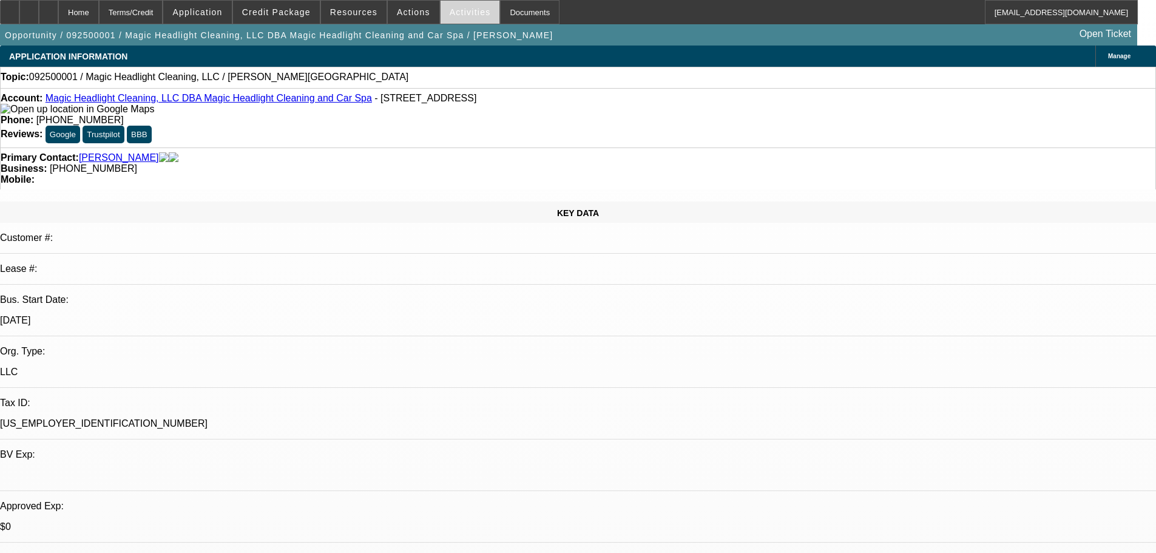
click at [450, 10] on span "Activities" at bounding box center [470, 12] width 41 height 10
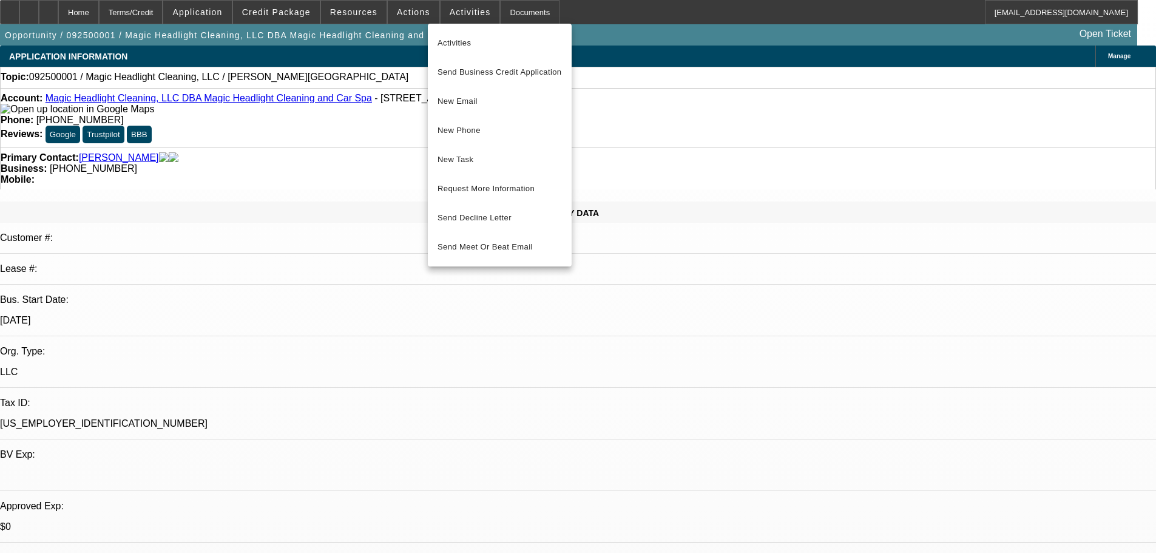
click at [413, 13] on div at bounding box center [578, 276] width 1156 height 553
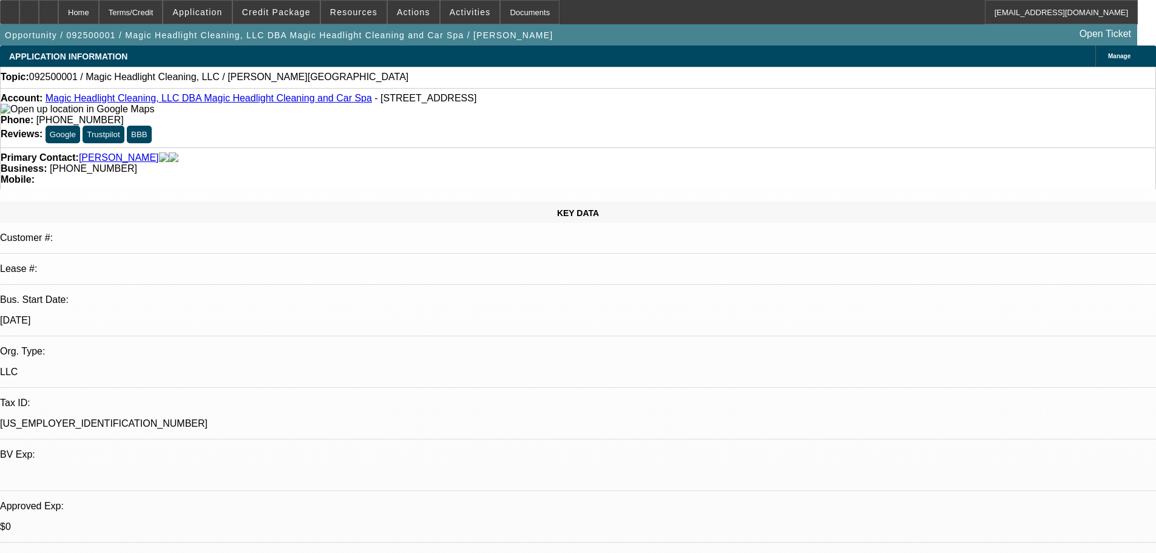
click at [413, 13] on span "Actions" at bounding box center [413, 12] width 33 height 10
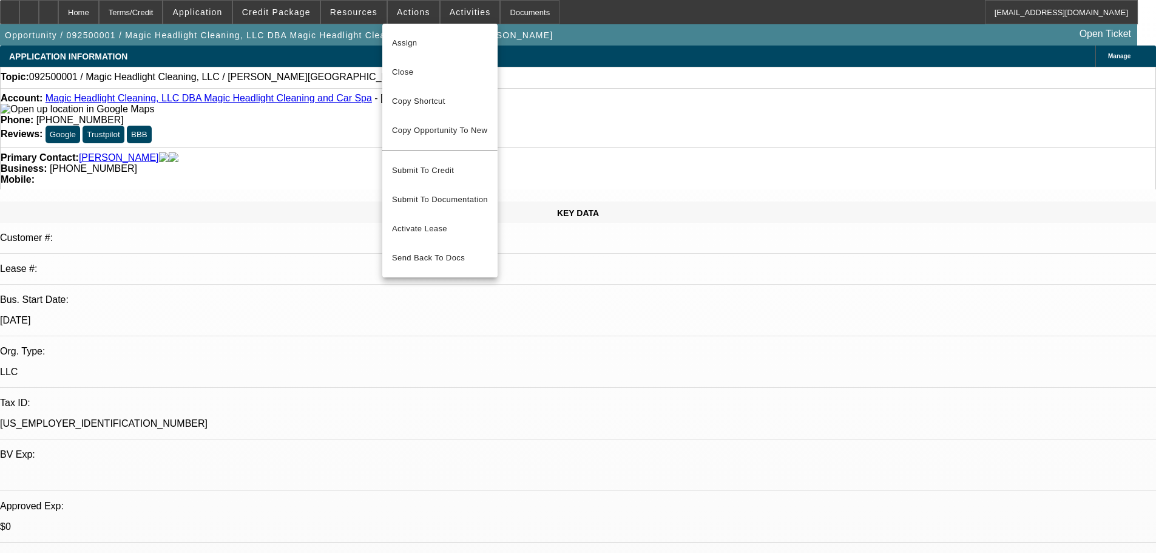
click at [456, 12] on div at bounding box center [578, 276] width 1156 height 553
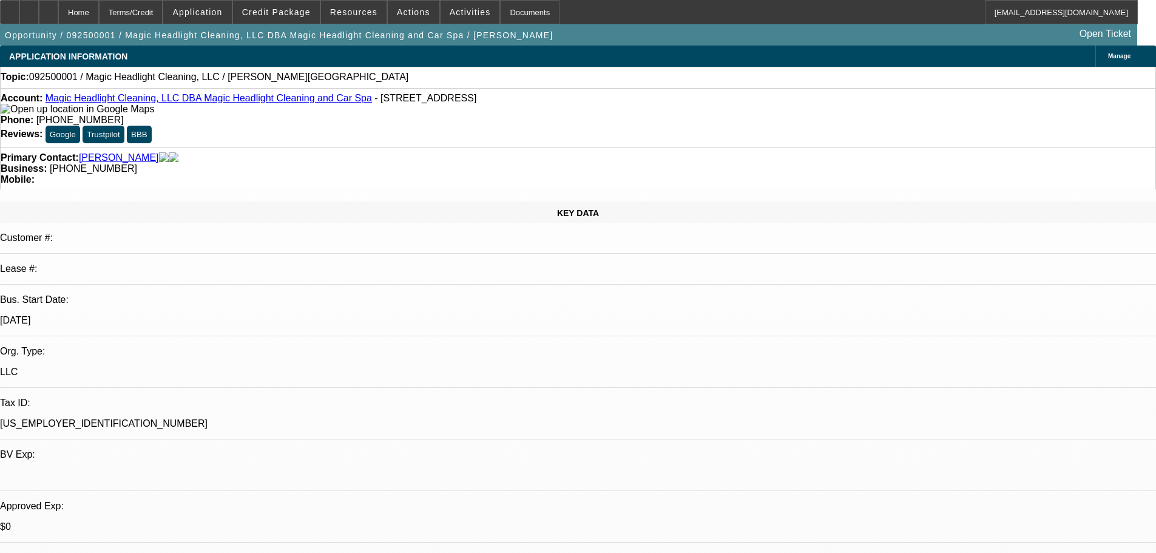
click at [458, 12] on span "Activities" at bounding box center [470, 12] width 41 height 10
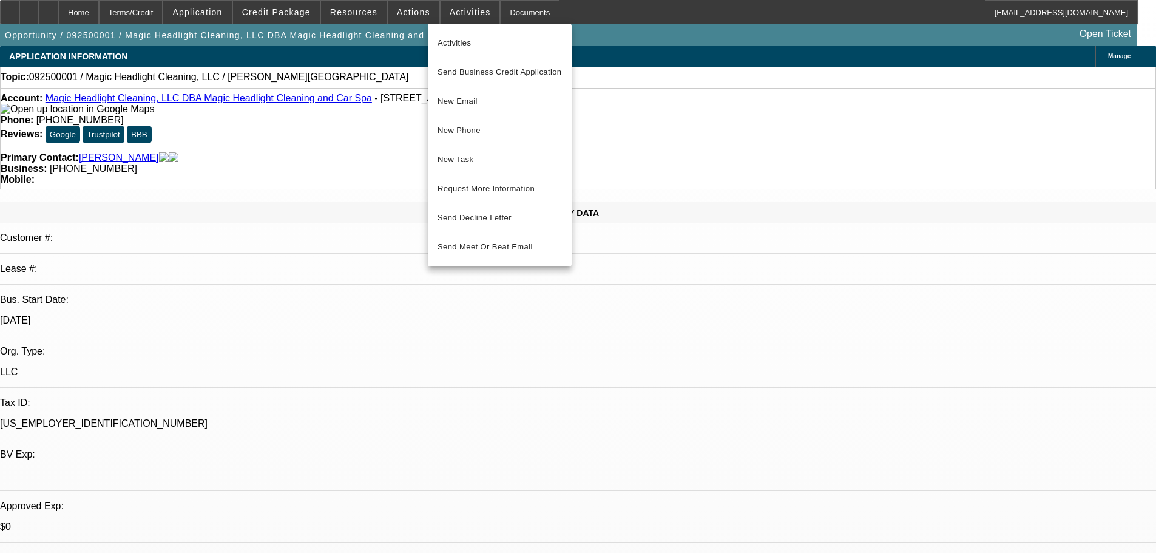
click at [404, 8] on div at bounding box center [578, 276] width 1156 height 553
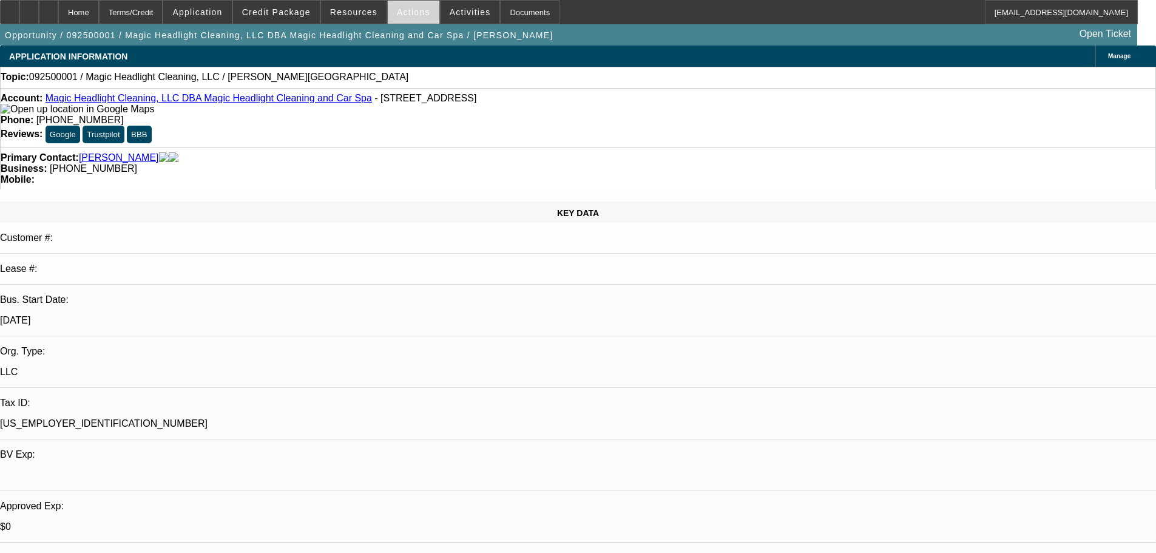
click at [397, 12] on span "Actions" at bounding box center [413, 12] width 33 height 10
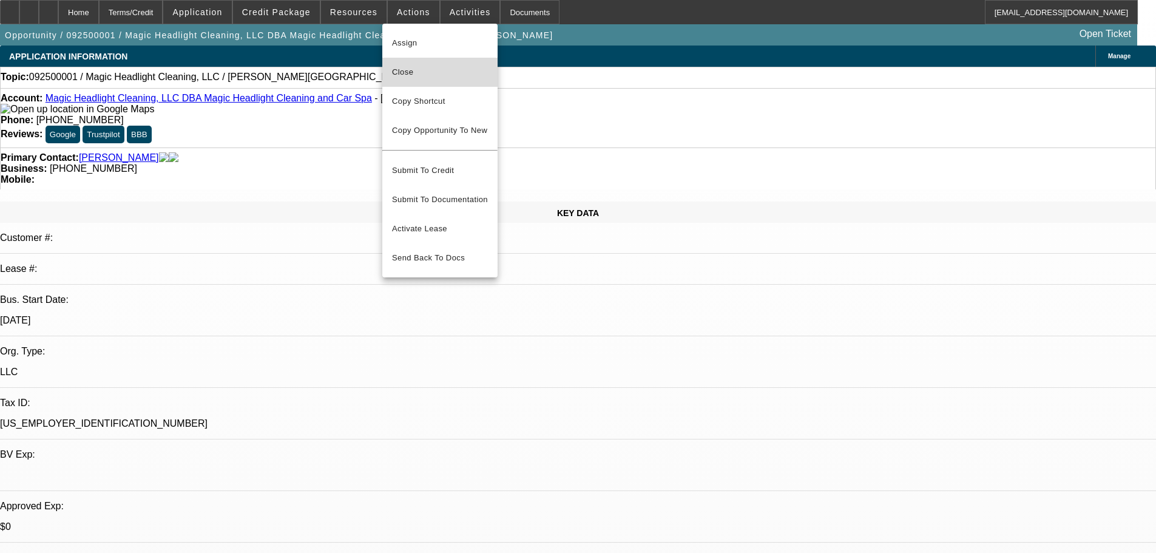
click at [421, 71] on span "Close" at bounding box center [440, 72] width 96 height 15
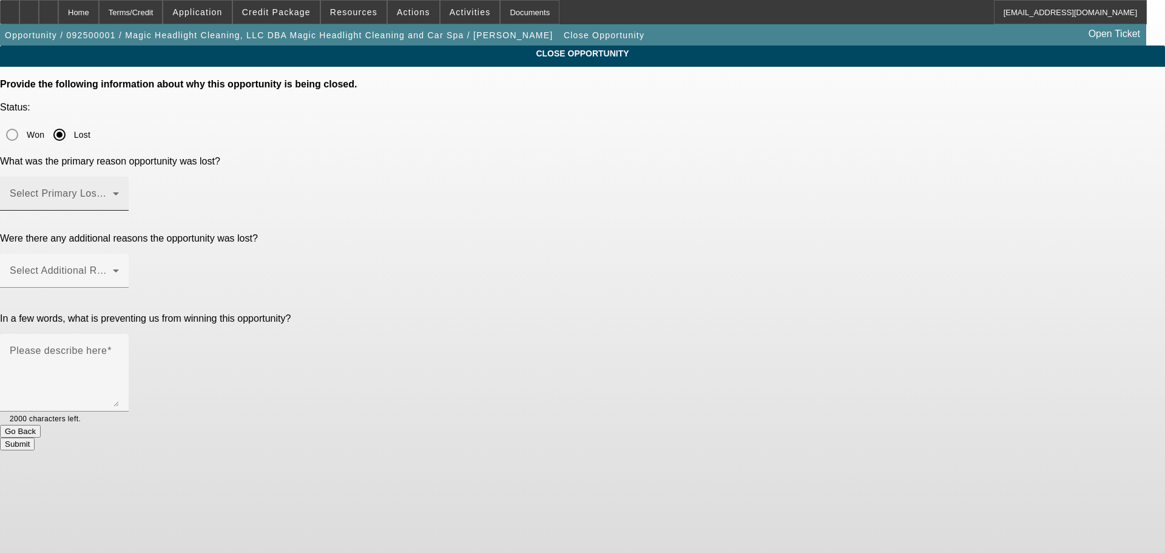
click at [113, 191] on span at bounding box center [61, 198] width 103 height 15
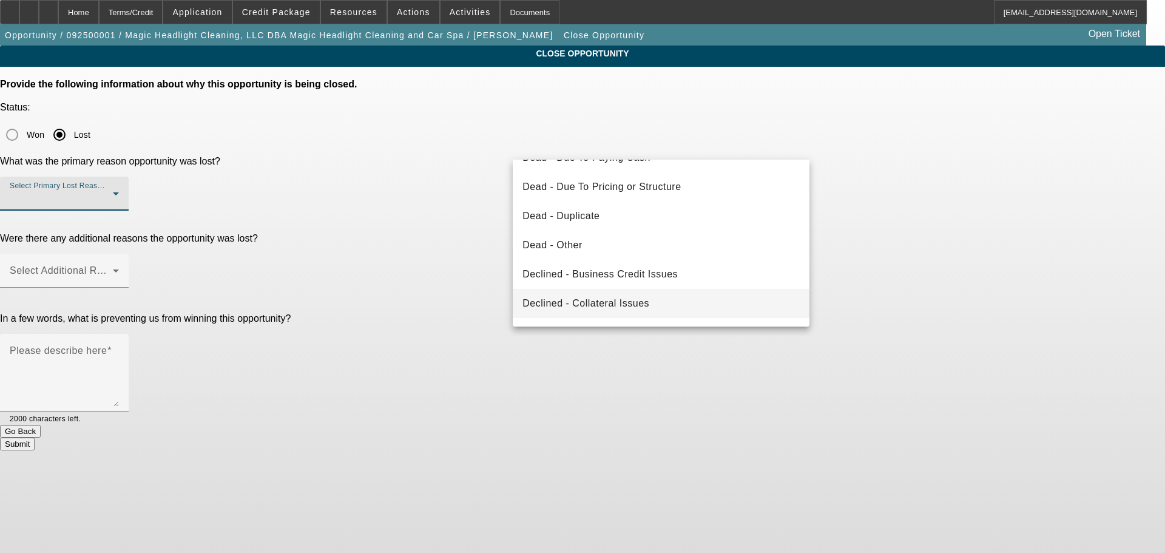
scroll to position [163, 0]
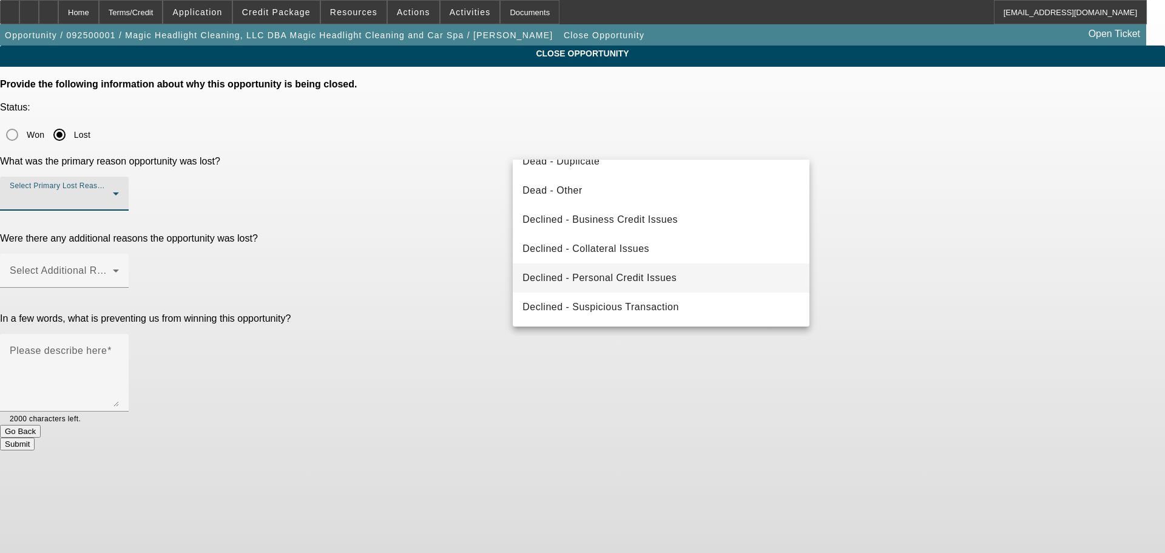
click at [620, 279] on span "Declined - Personal Credit Issues" at bounding box center [600, 278] width 154 height 15
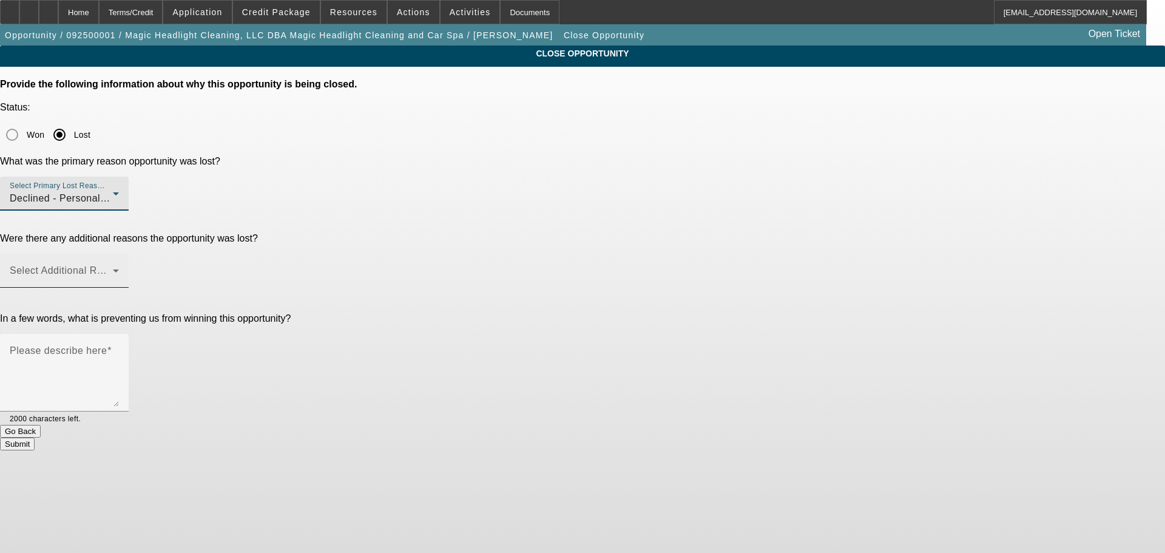
click at [113, 268] on span at bounding box center [61, 275] width 103 height 15
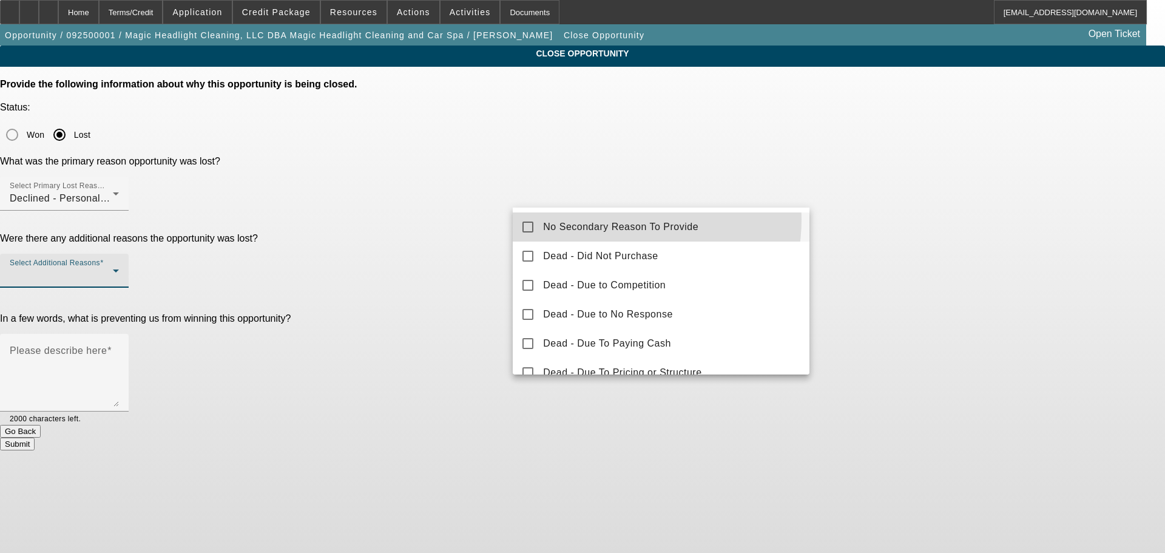
click at [608, 219] on mat-option "No Secondary Reason To Provide" at bounding box center [661, 226] width 297 height 29
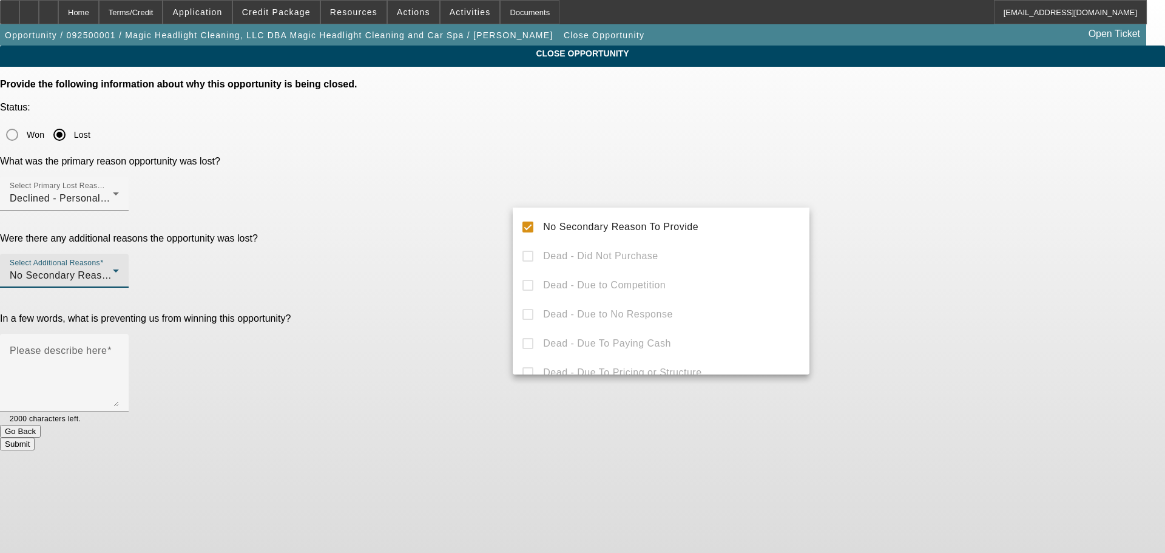
click at [459, 271] on div at bounding box center [582, 276] width 1165 height 553
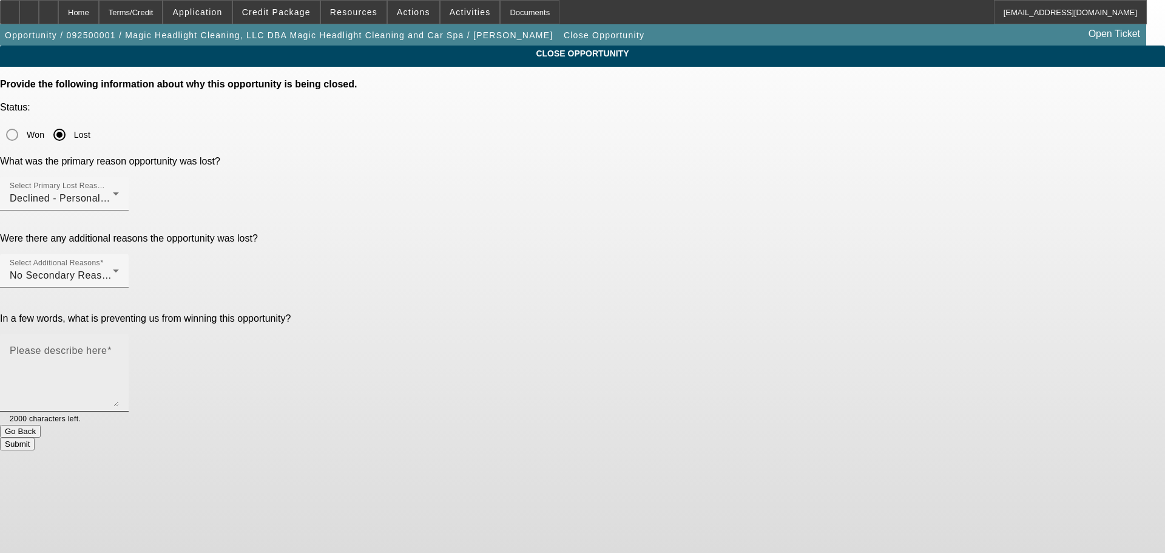
click at [119, 348] on textarea "Please describe here" at bounding box center [64, 377] width 109 height 58
type textarea "POOR CREDIT, MARKED DNC, SENT DECLINE LETTER, CLOSING OPP."
click at [35, 438] on button "Submit" at bounding box center [17, 444] width 35 height 13
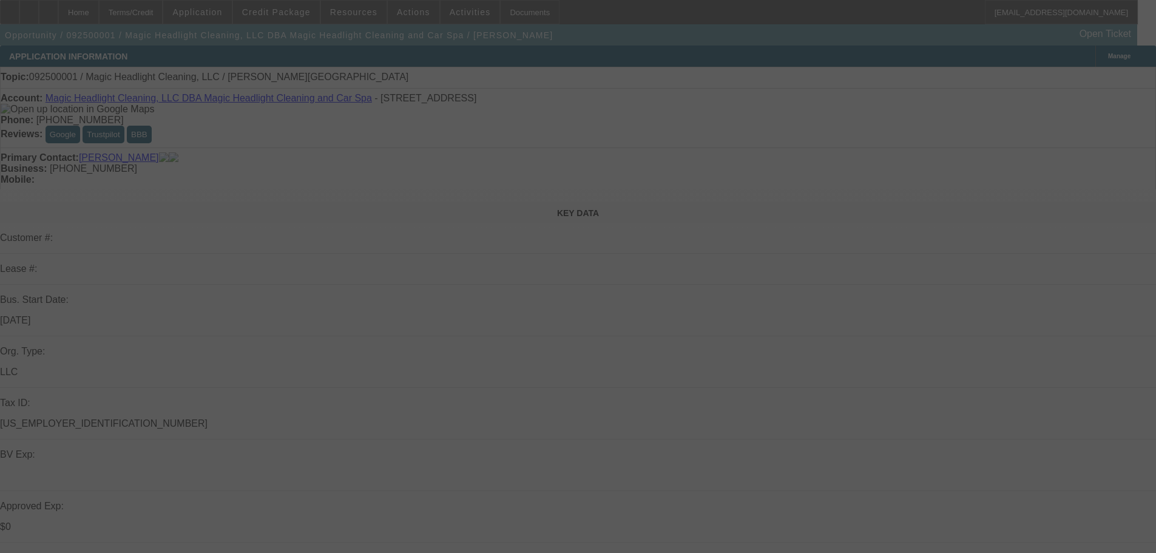
select select "0"
select select "2"
select select "0.1"
select select "4"
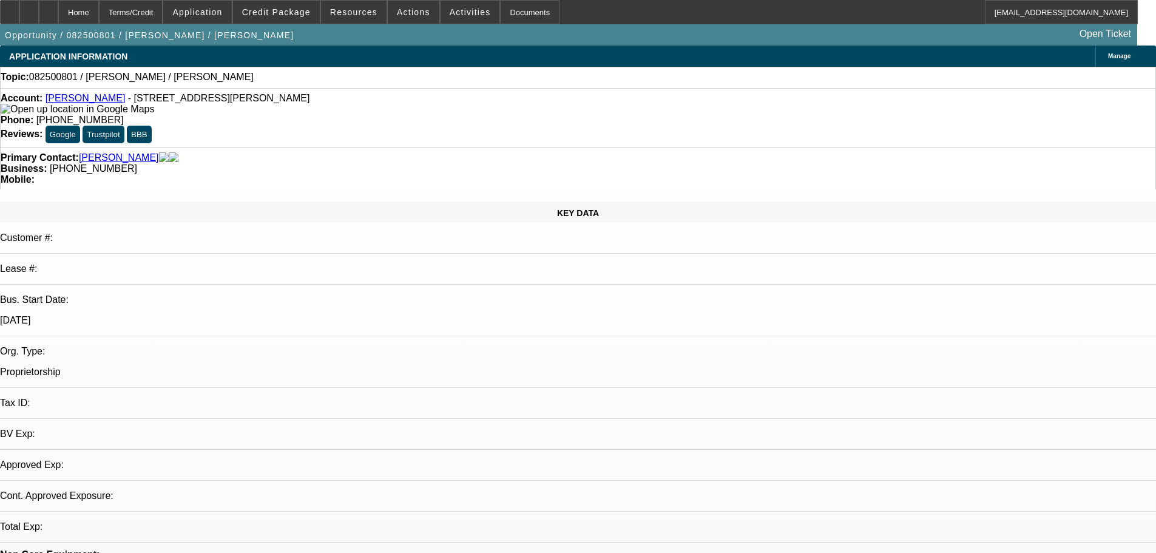
select select "0"
select select "2"
select select "0.1"
select select "1"
select select "2"
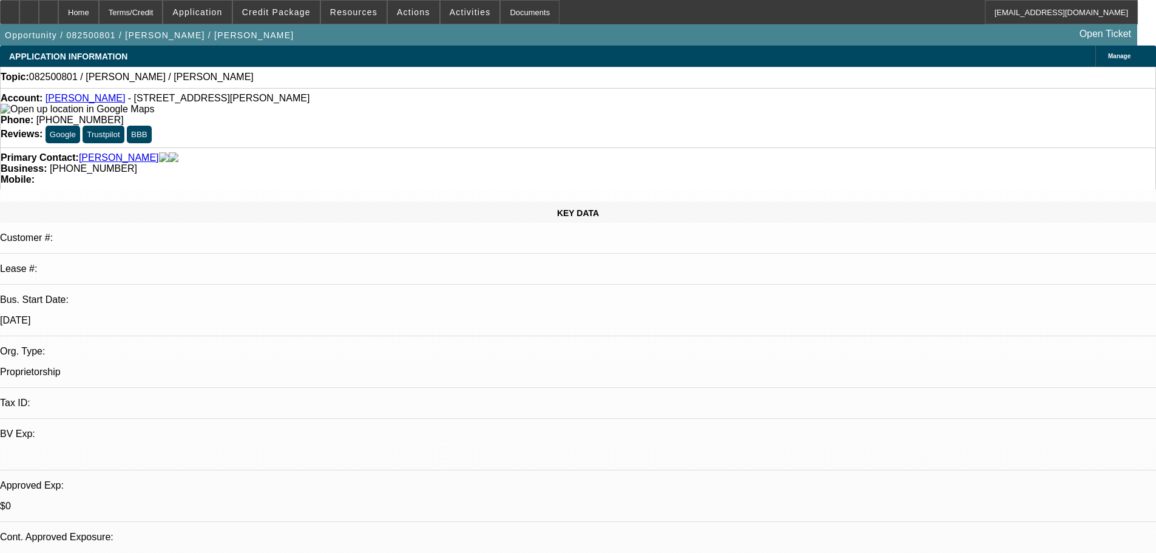
select select "4"
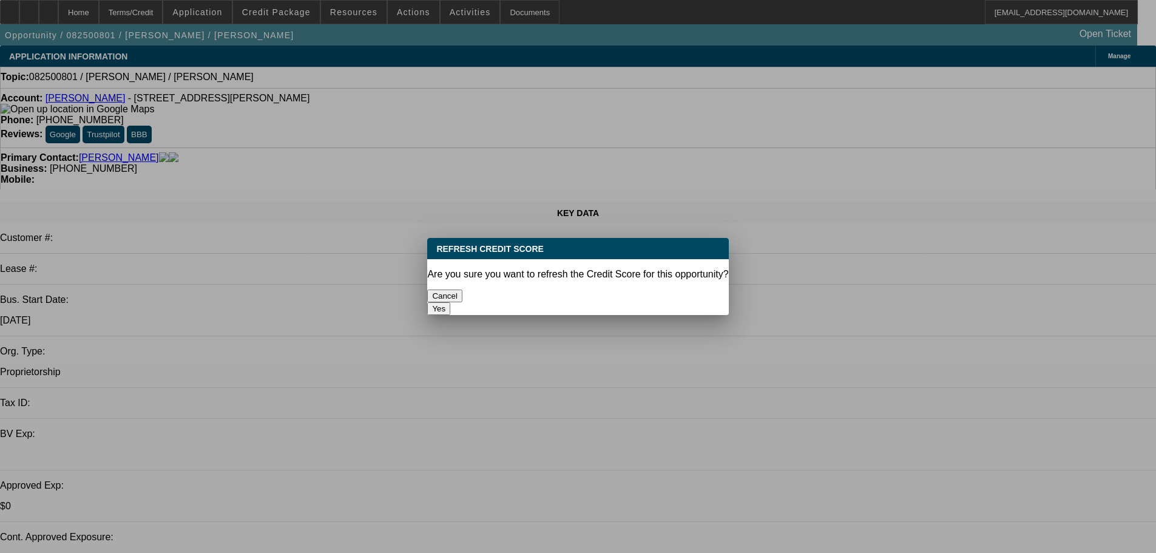
click at [450, 302] on button "Yes" at bounding box center [438, 308] width 23 height 13
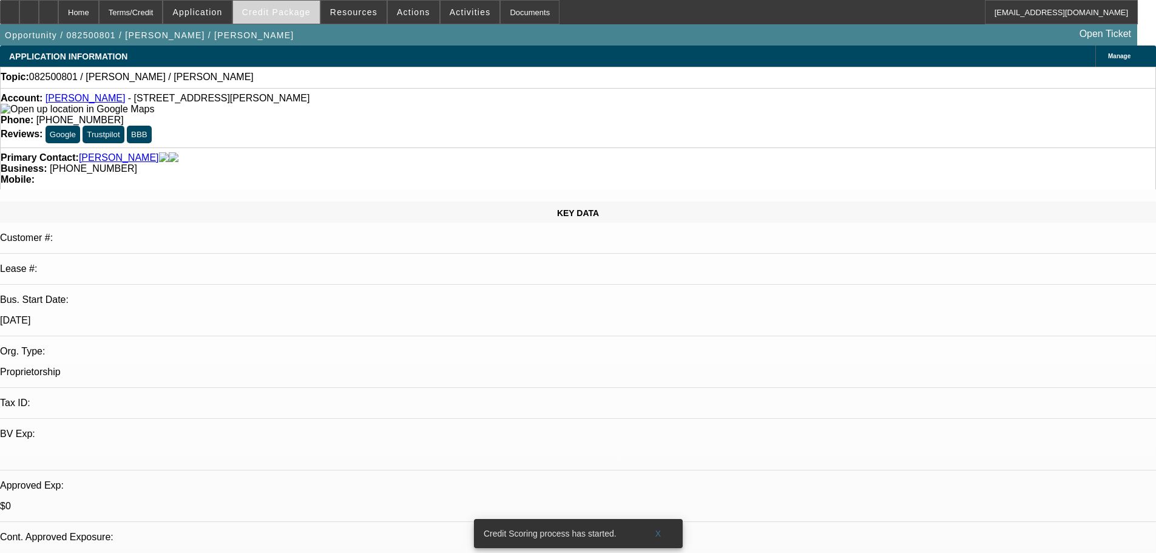
click at [291, 8] on span "Credit Package" at bounding box center [276, 12] width 69 height 10
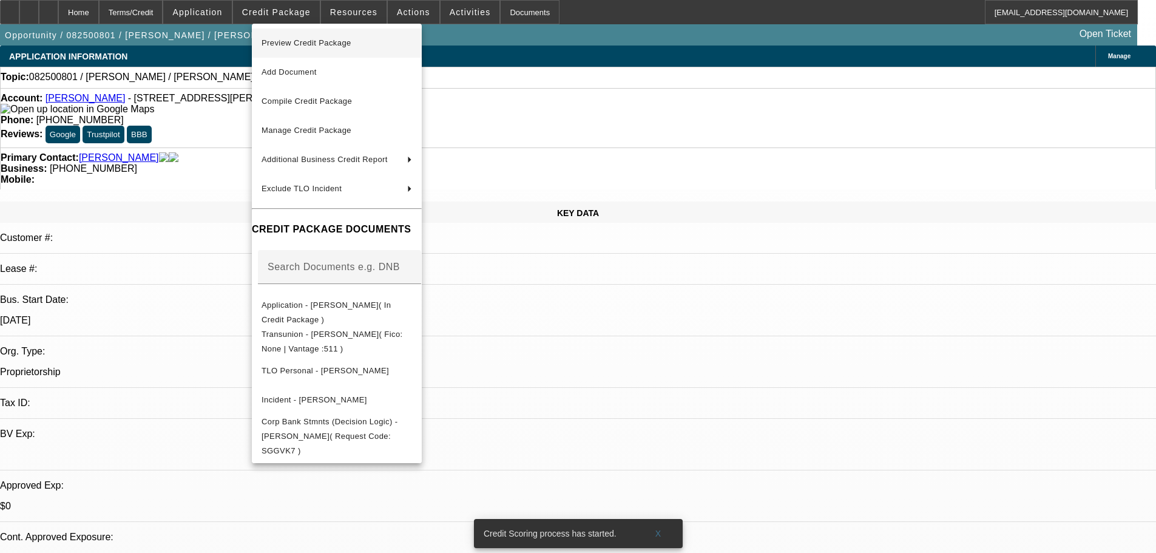
click at [298, 39] on span "Preview Credit Package" at bounding box center [307, 42] width 90 height 9
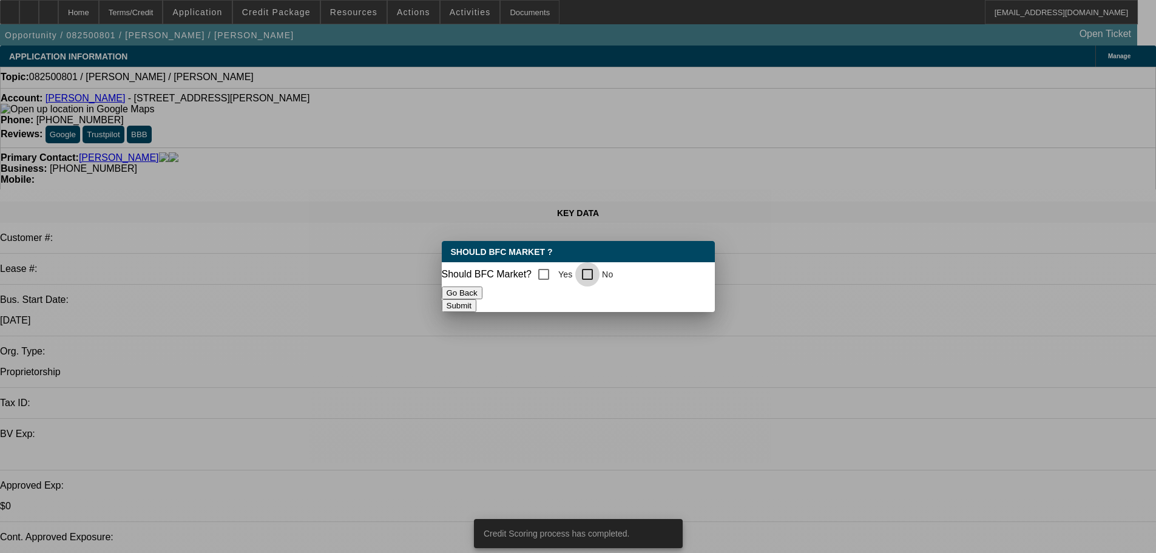
click at [591, 271] on input "No" at bounding box center [587, 274] width 24 height 24
checkbox input "true"
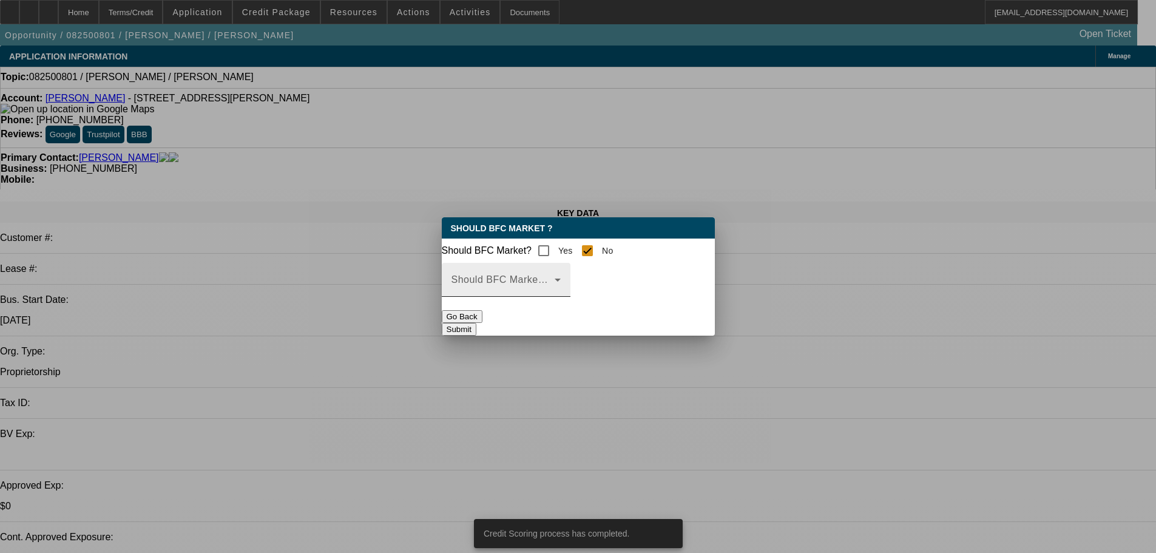
click at [561, 280] on div "Should BFC Market Status Reason" at bounding box center [506, 280] width 109 height 34
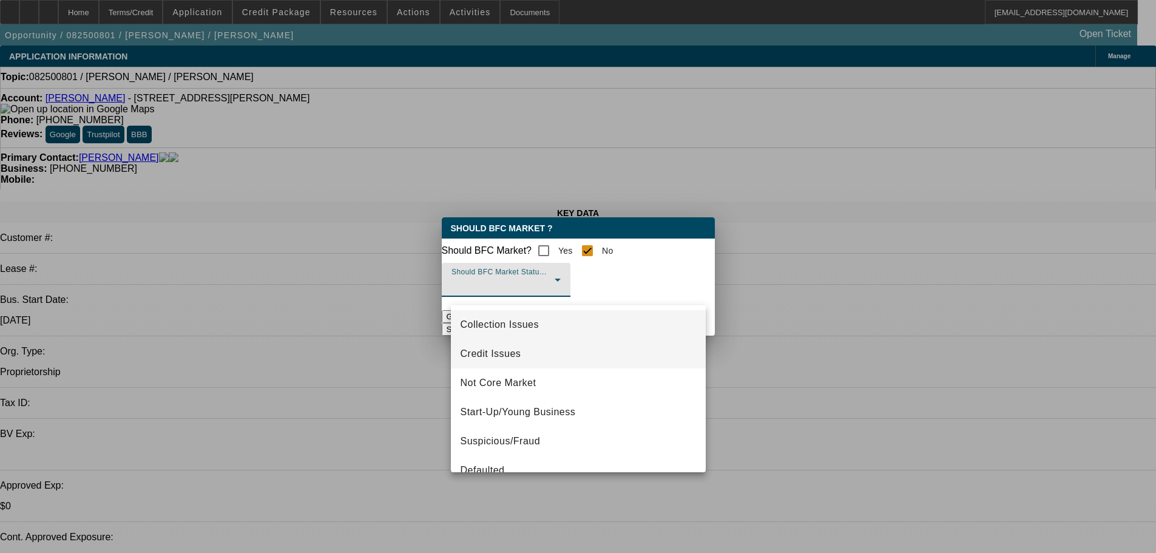
click at [518, 355] on span "Credit Issues" at bounding box center [491, 354] width 61 height 15
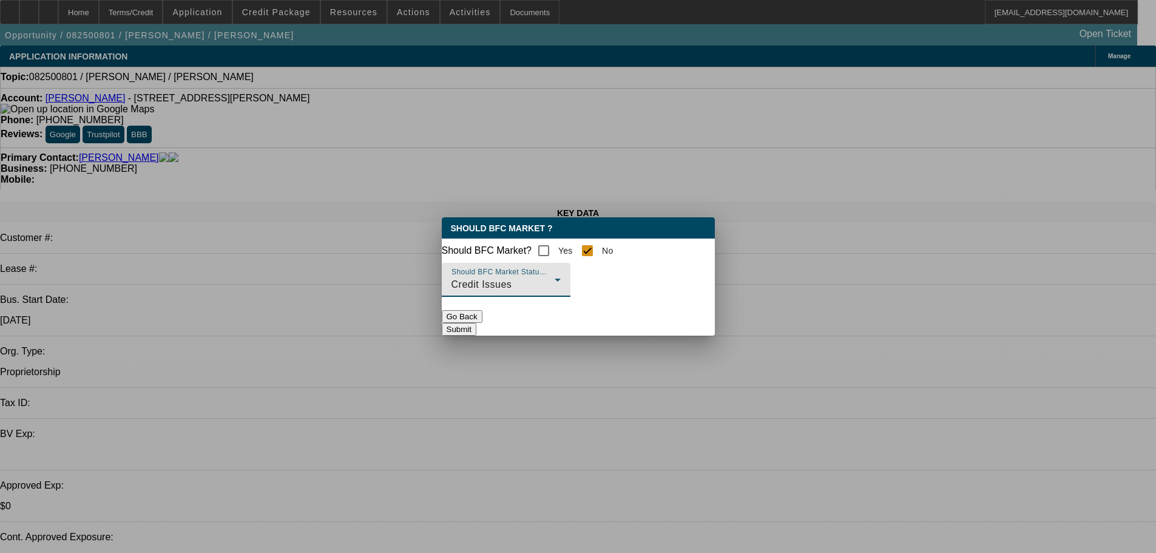
click at [476, 332] on button "Submit" at bounding box center [459, 329] width 35 height 13
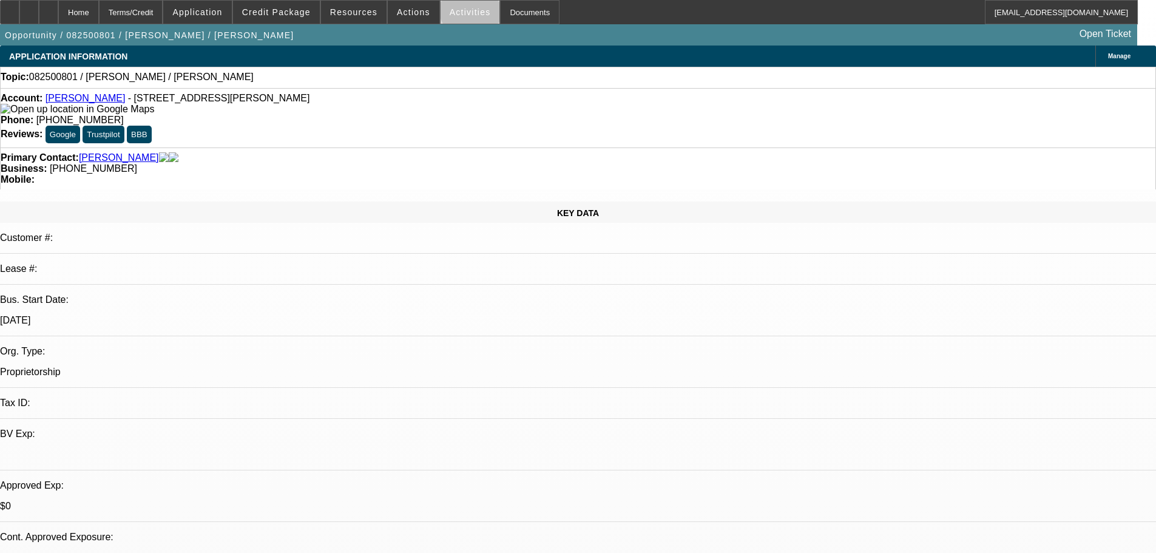
click at [461, 9] on span "Activities" at bounding box center [470, 12] width 41 height 10
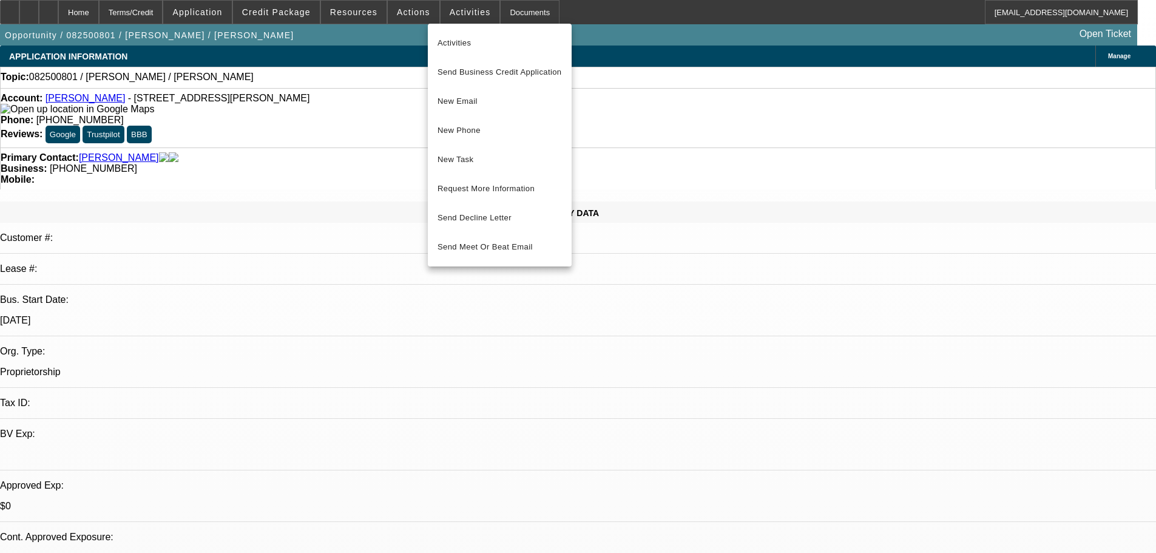
drag, startPoint x: 674, startPoint y: 259, endPoint x: 683, endPoint y: 239, distance: 21.7
click at [676, 254] on div at bounding box center [578, 276] width 1156 height 553
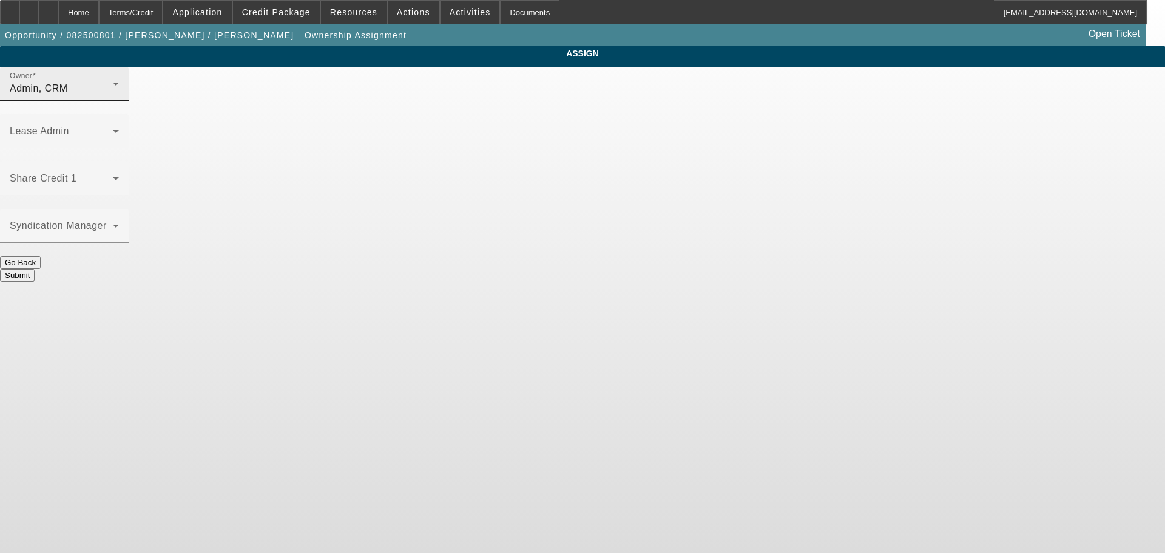
click at [113, 96] on div "Admin, CRM" at bounding box center [61, 88] width 103 height 15
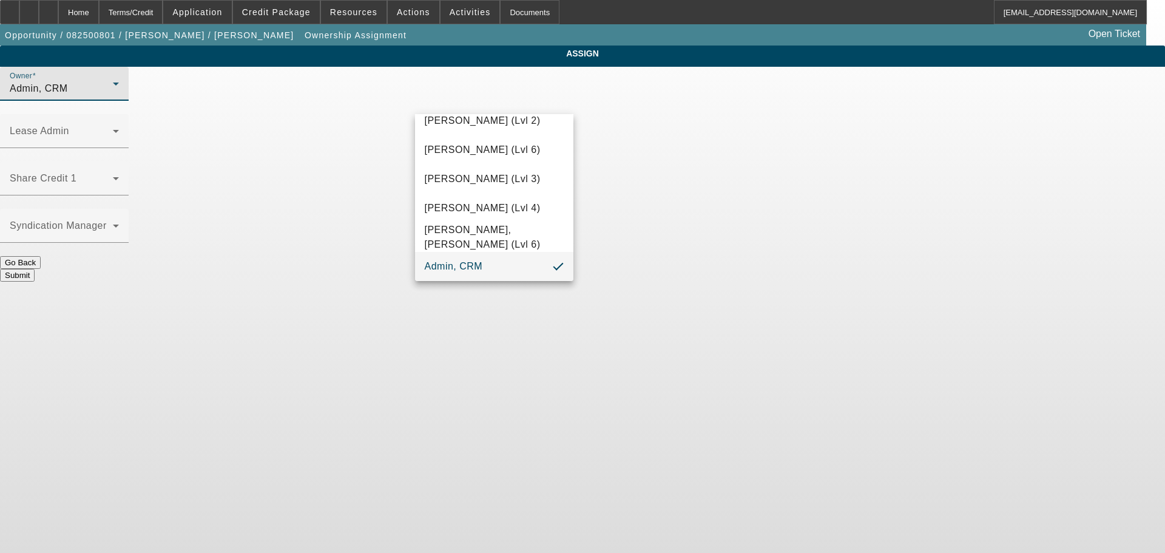
scroll to position [34, 0]
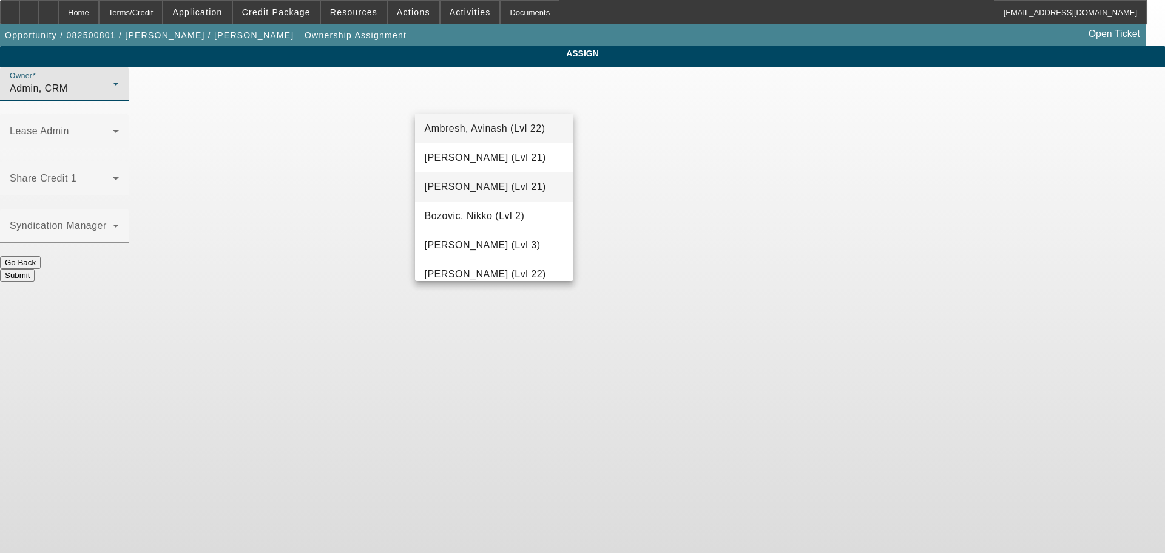
click at [483, 188] on span "Arida, Michael (Lvl 21)" at bounding box center [485, 187] width 121 height 15
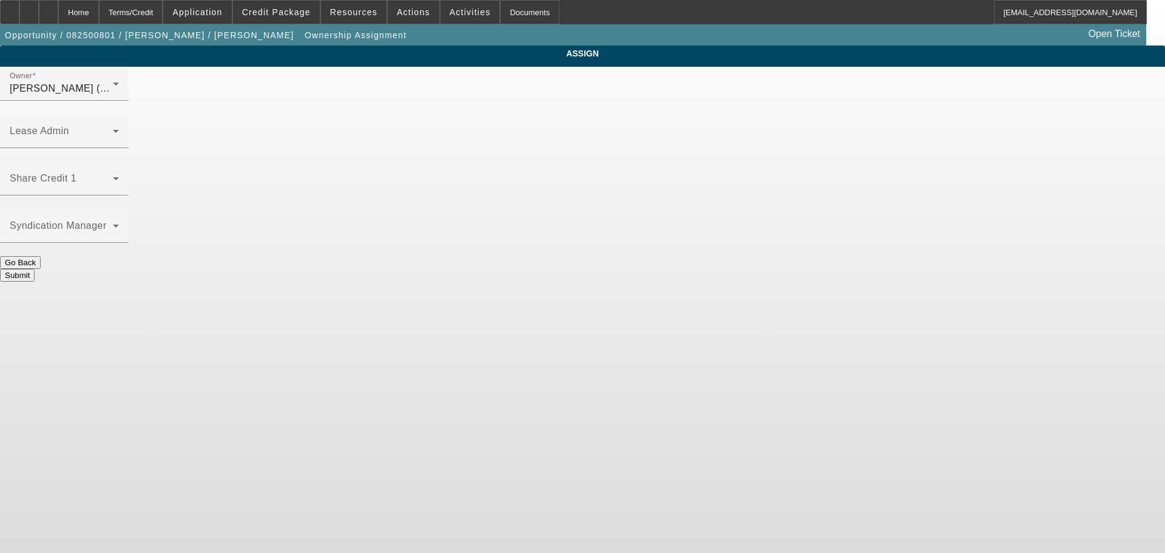
click at [35, 269] on button "Submit" at bounding box center [17, 275] width 35 height 13
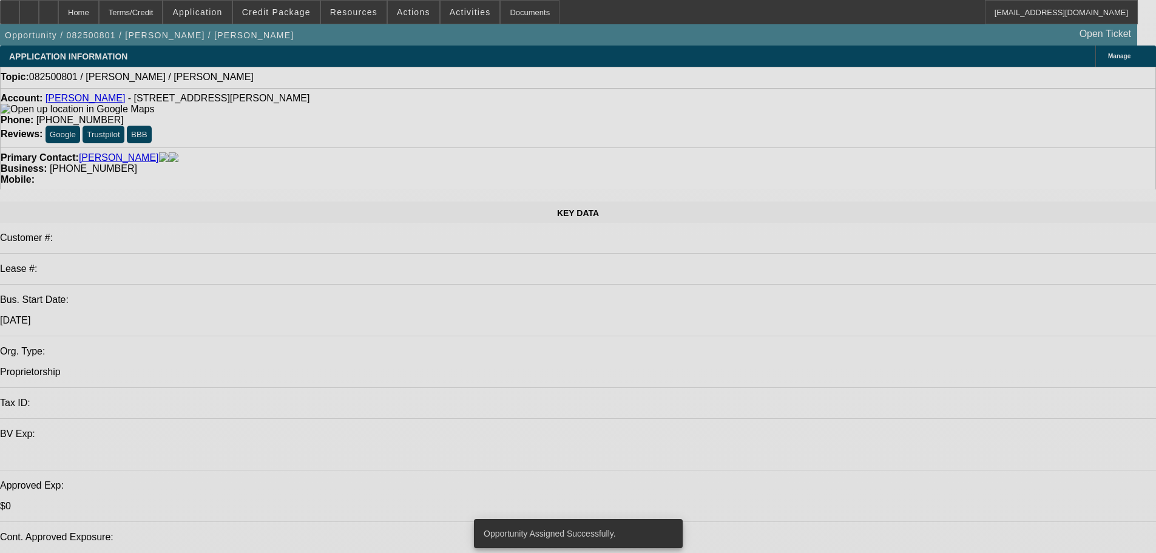
select select "0"
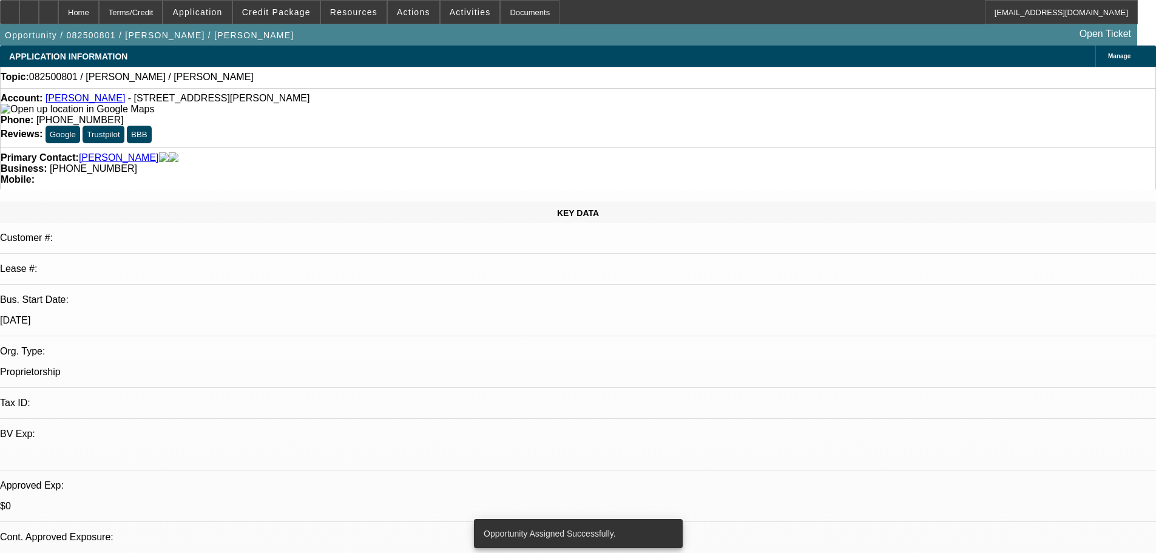
select select "2"
select select "0.1"
select select "4"
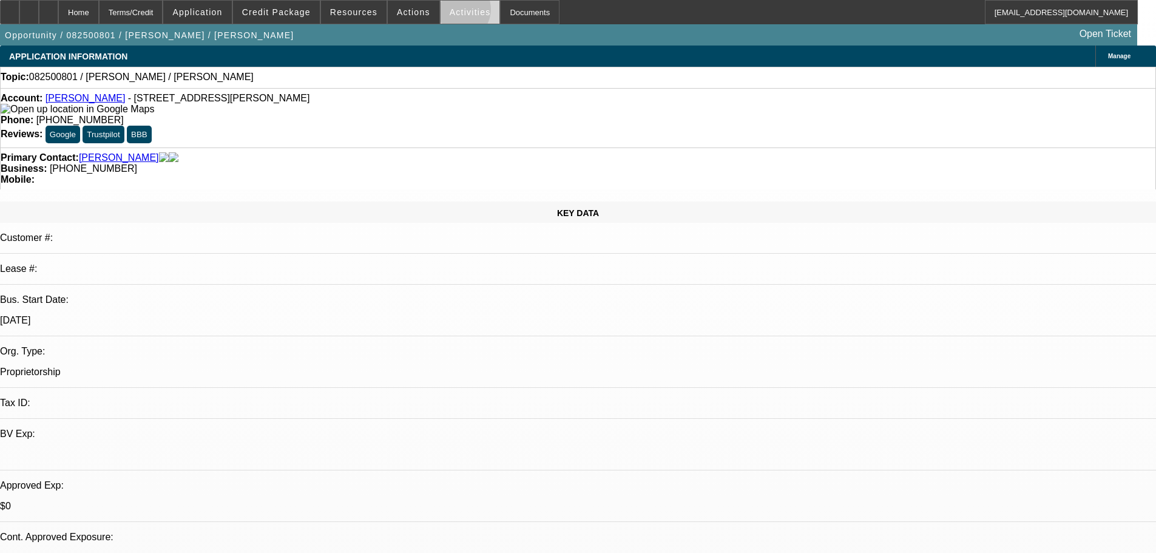
click at [450, 12] on span "Activities" at bounding box center [470, 12] width 41 height 10
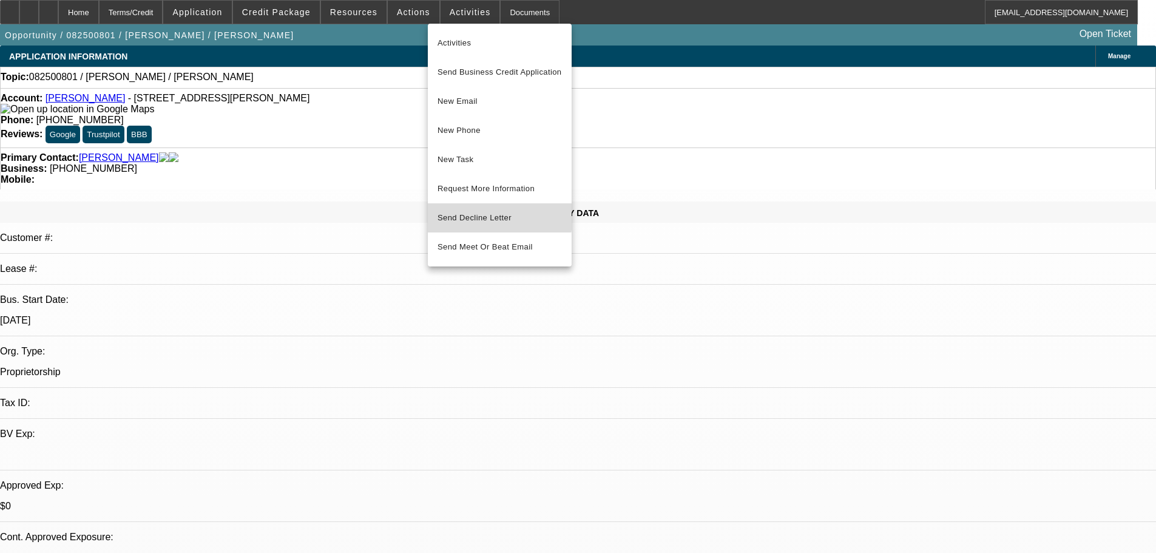
click at [471, 215] on span "Send Decline Letter" at bounding box center [475, 217] width 74 height 9
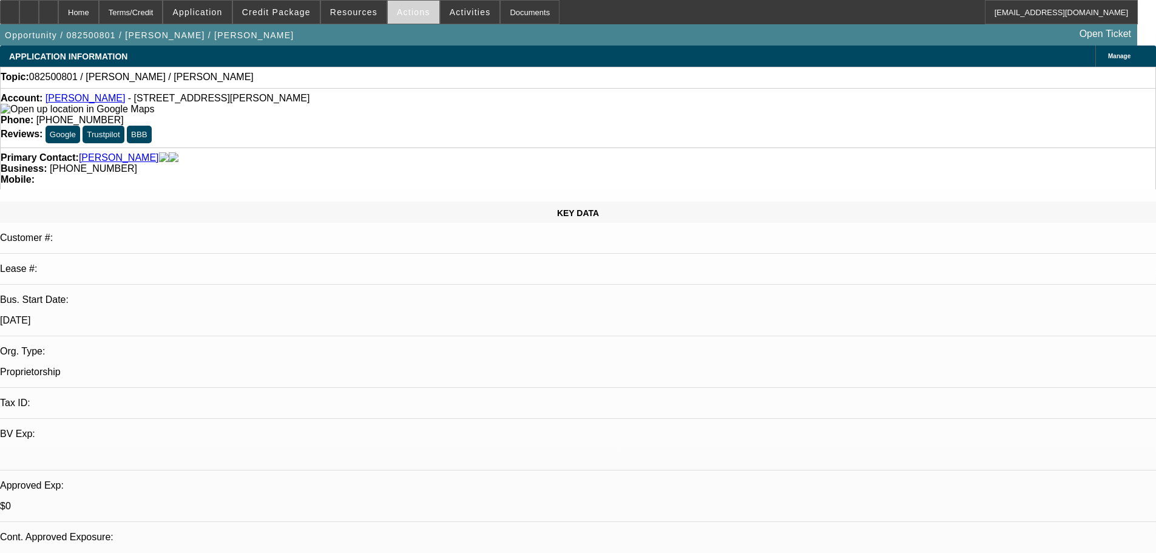
click at [404, 15] on span "Actions" at bounding box center [413, 12] width 33 height 10
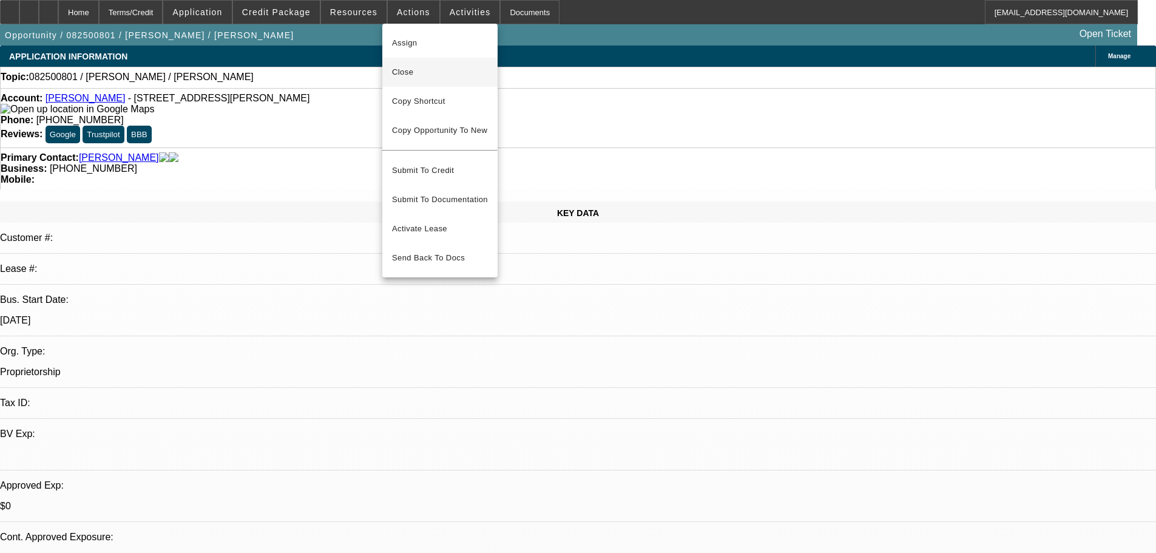
click at [408, 76] on span "Close" at bounding box center [440, 72] width 96 height 15
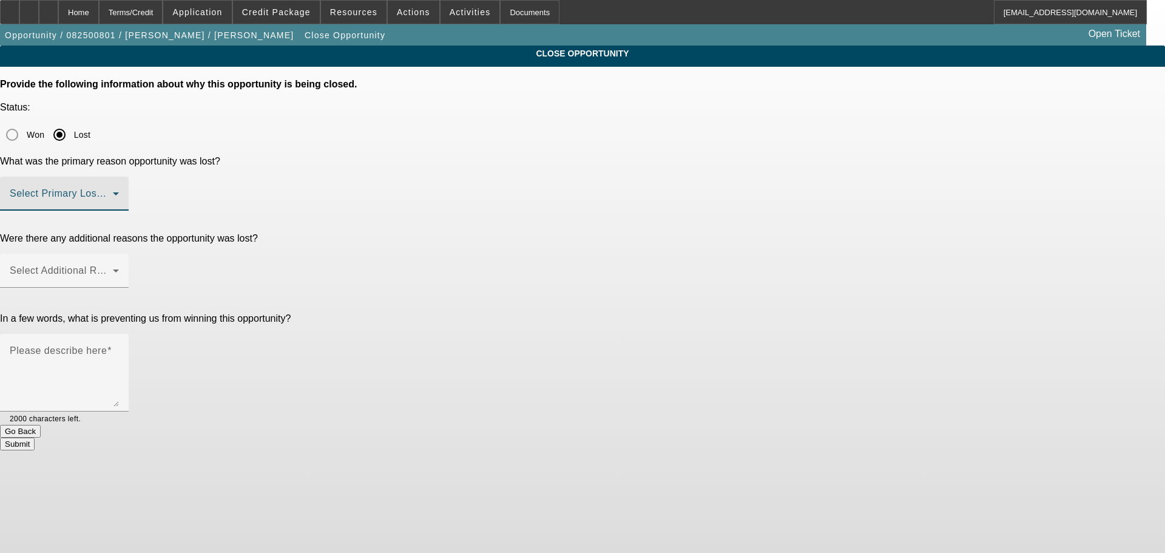
click at [113, 191] on span at bounding box center [61, 198] width 103 height 15
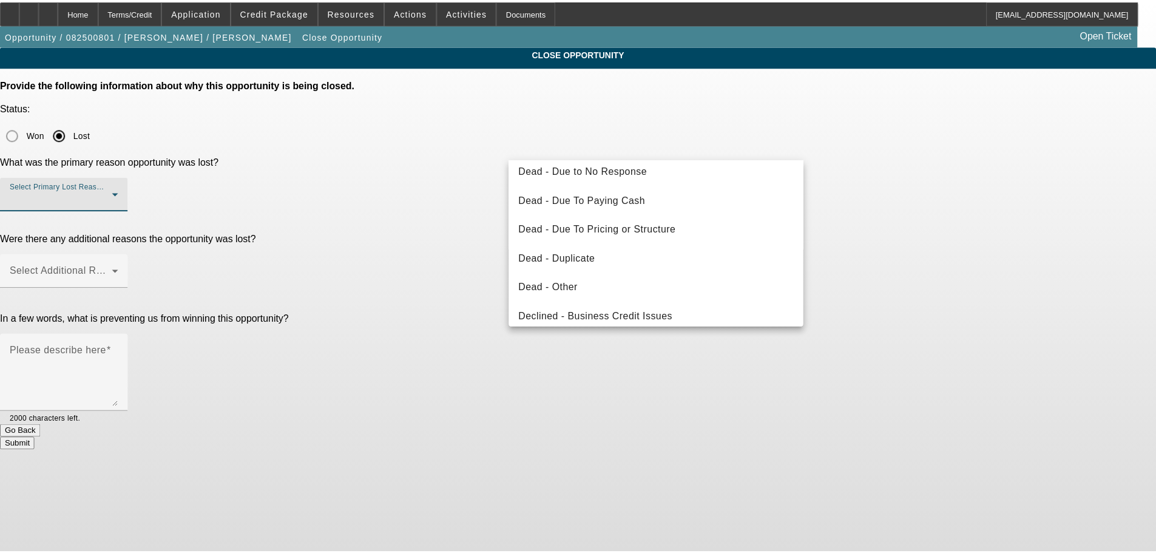
scroll to position [163, 0]
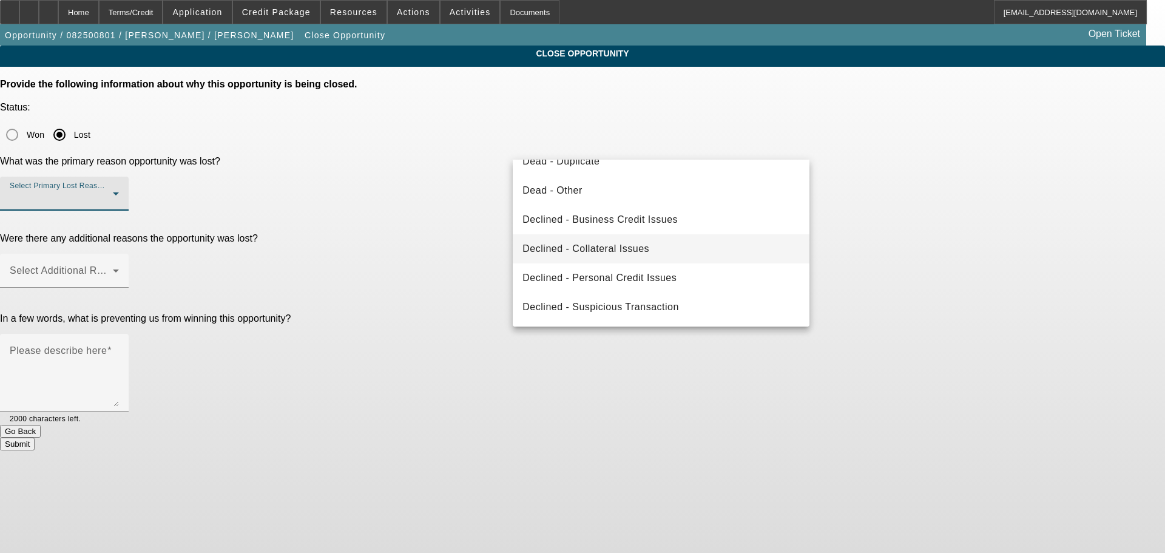
drag, startPoint x: 642, startPoint y: 275, endPoint x: 628, endPoint y: 235, distance: 42.6
click at [642, 275] on span "Declined - Personal Credit Issues" at bounding box center [600, 278] width 154 height 15
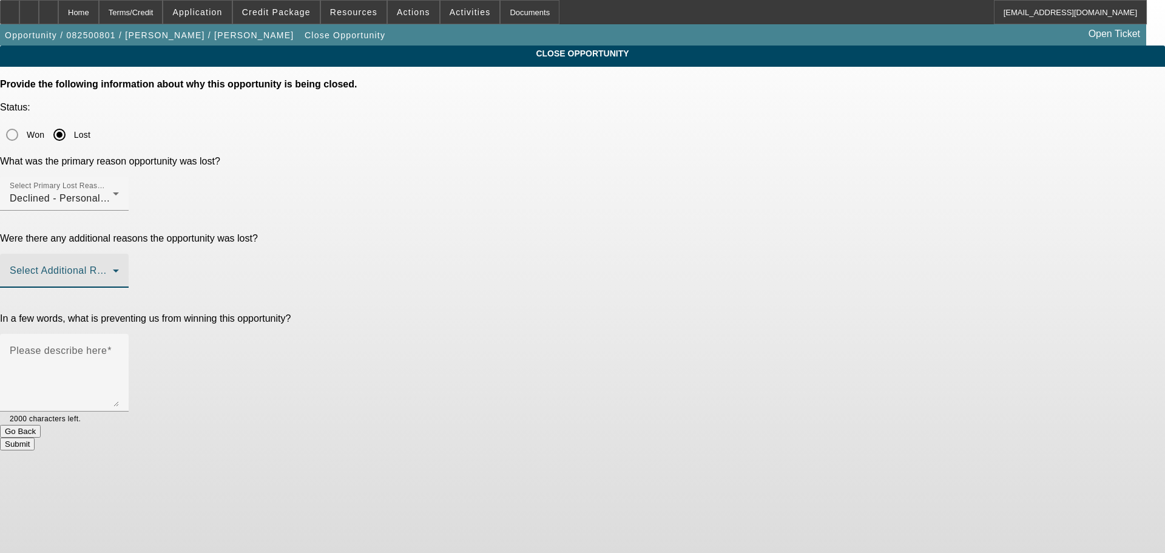
click at [113, 268] on span at bounding box center [61, 275] width 103 height 15
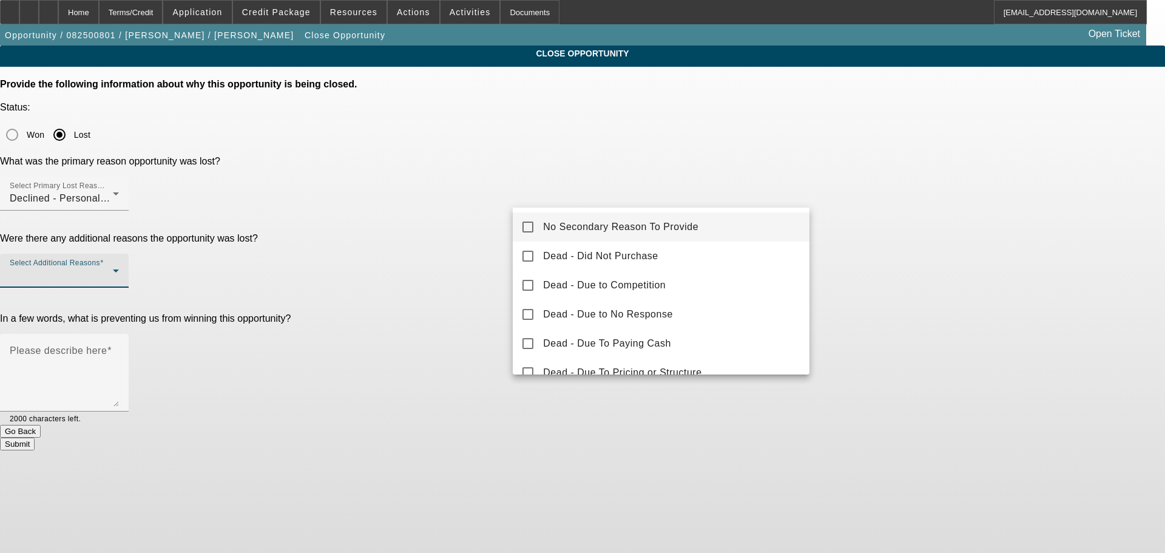
click at [605, 223] on span "No Secondary Reason To Provide" at bounding box center [620, 227] width 155 height 15
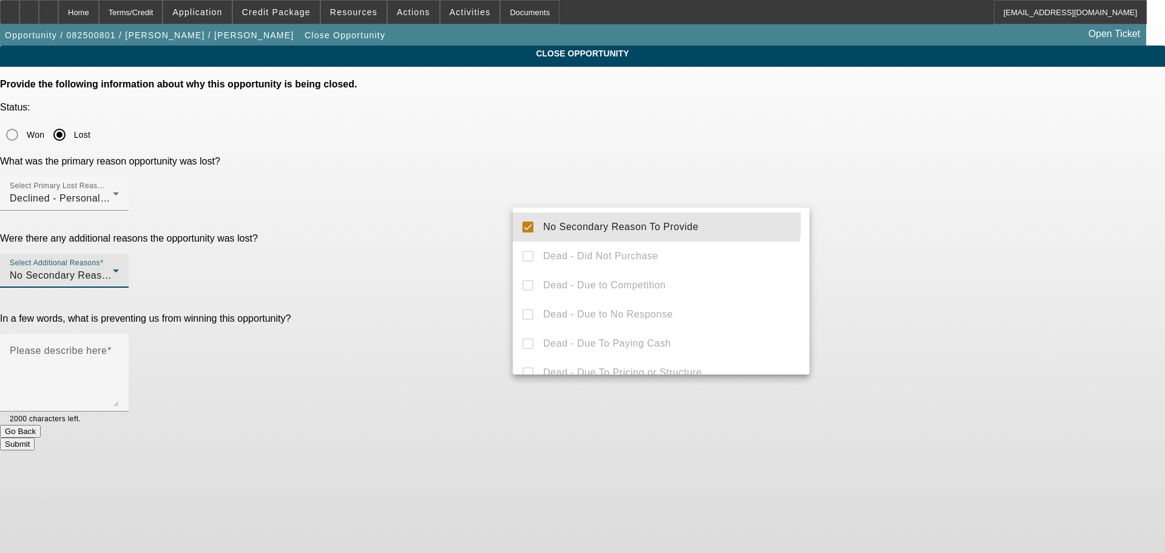
click at [468, 257] on div at bounding box center [582, 276] width 1165 height 553
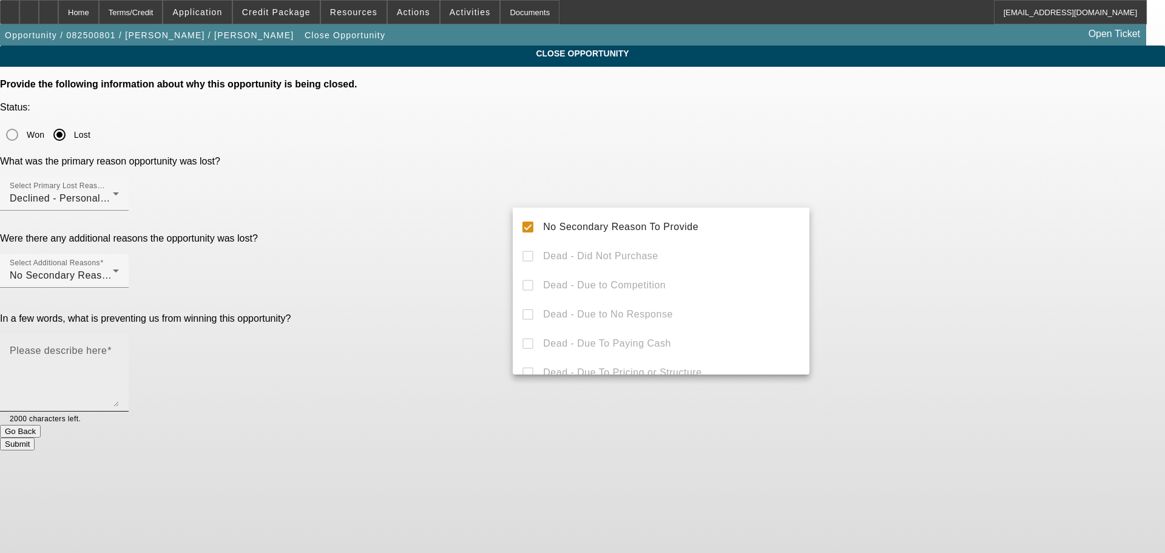
click at [119, 348] on textarea "Please describe here" at bounding box center [64, 377] width 109 height 58
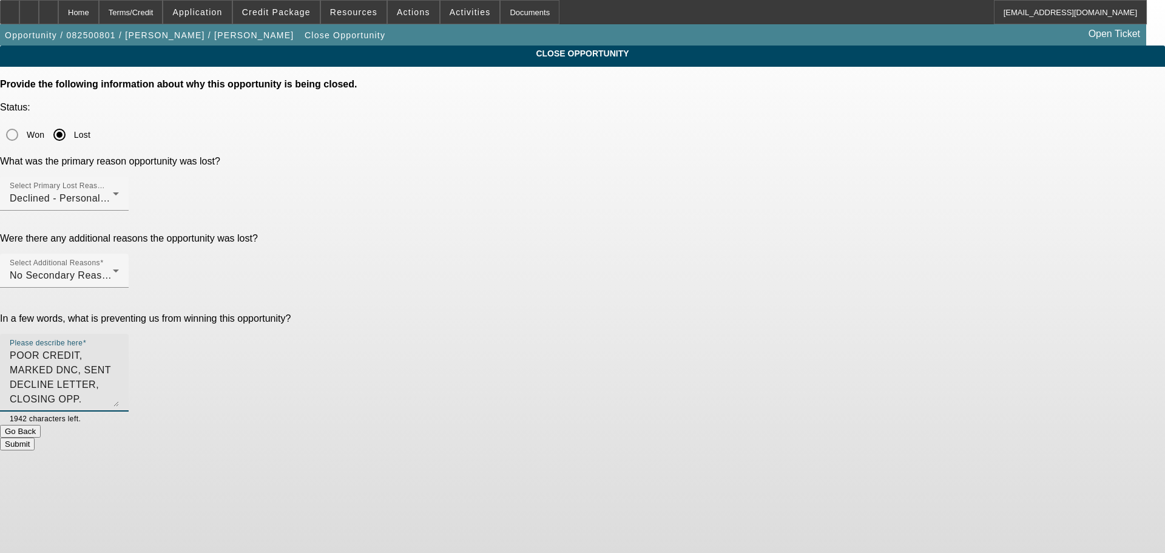
type textarea "POOR CREDIT, MARKED DNC, SENT DECLINE LETTER, CLOSING OPP."
click at [35, 438] on button "Submit" at bounding box center [17, 444] width 35 height 13
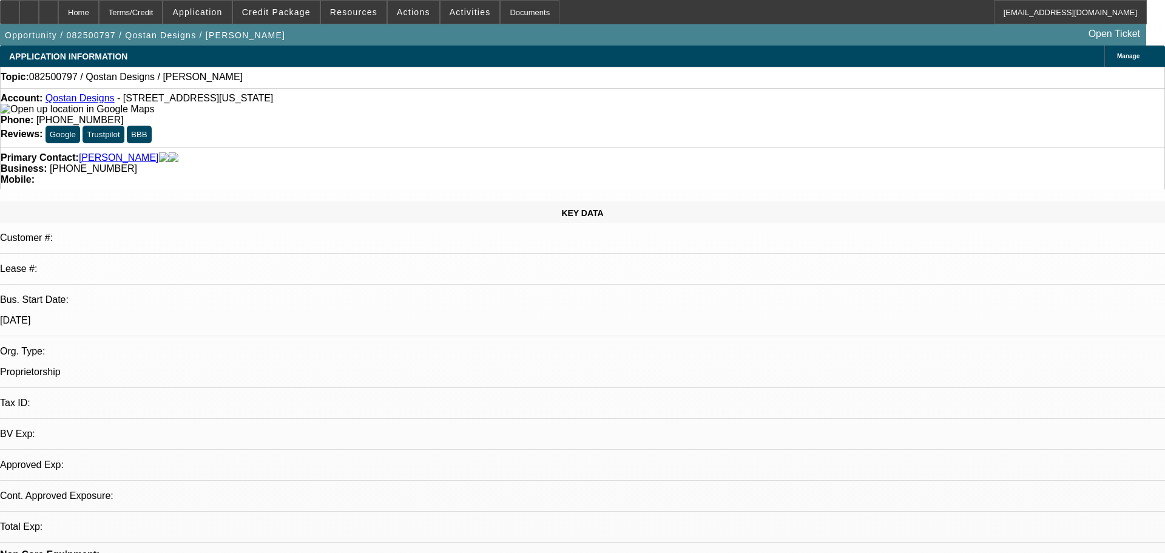
select select "0"
select select "2"
select select "0.1"
select select "4"
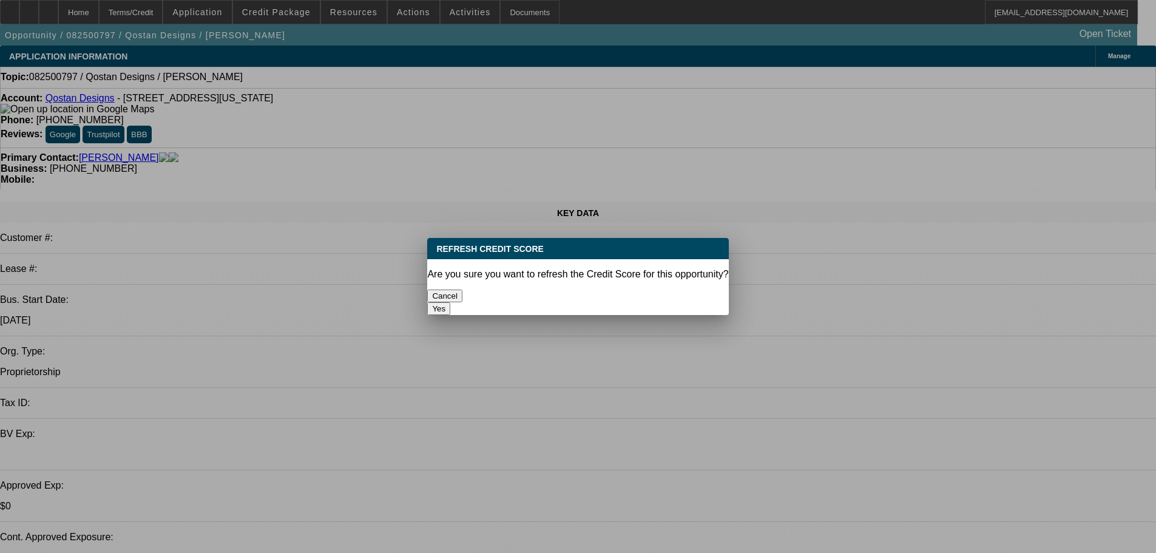
click at [450, 302] on button "Yes" at bounding box center [438, 308] width 23 height 13
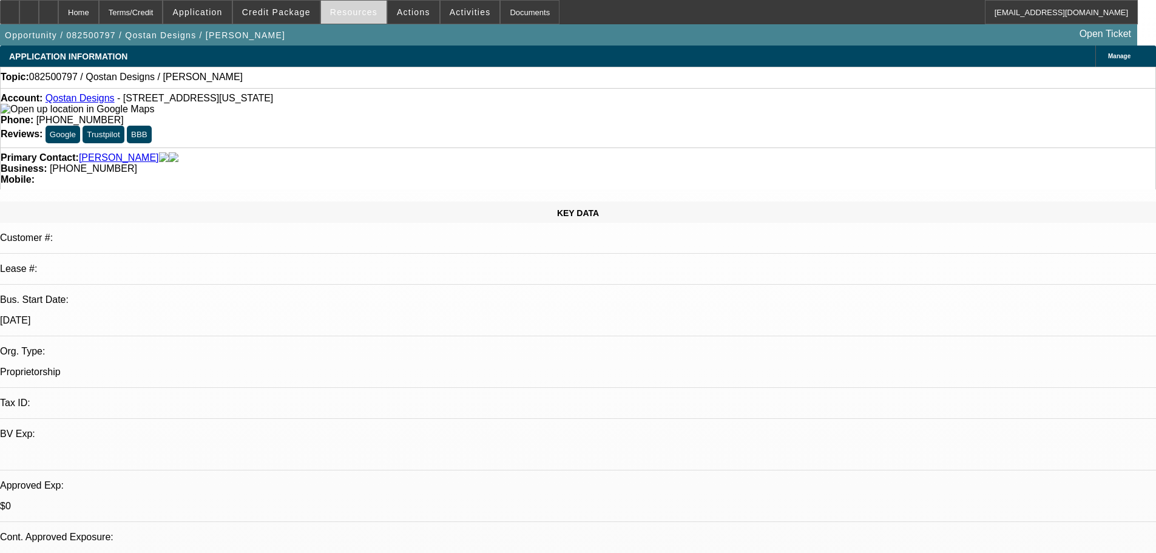
click at [351, 13] on span "Resources" at bounding box center [353, 12] width 47 height 10
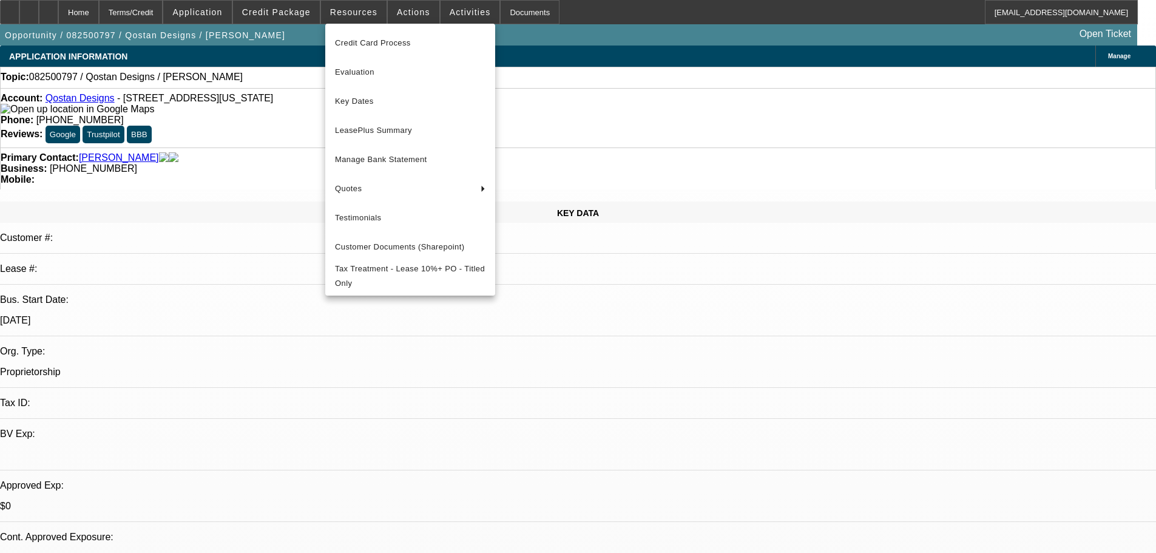
click at [288, 24] on div at bounding box center [578, 276] width 1156 height 553
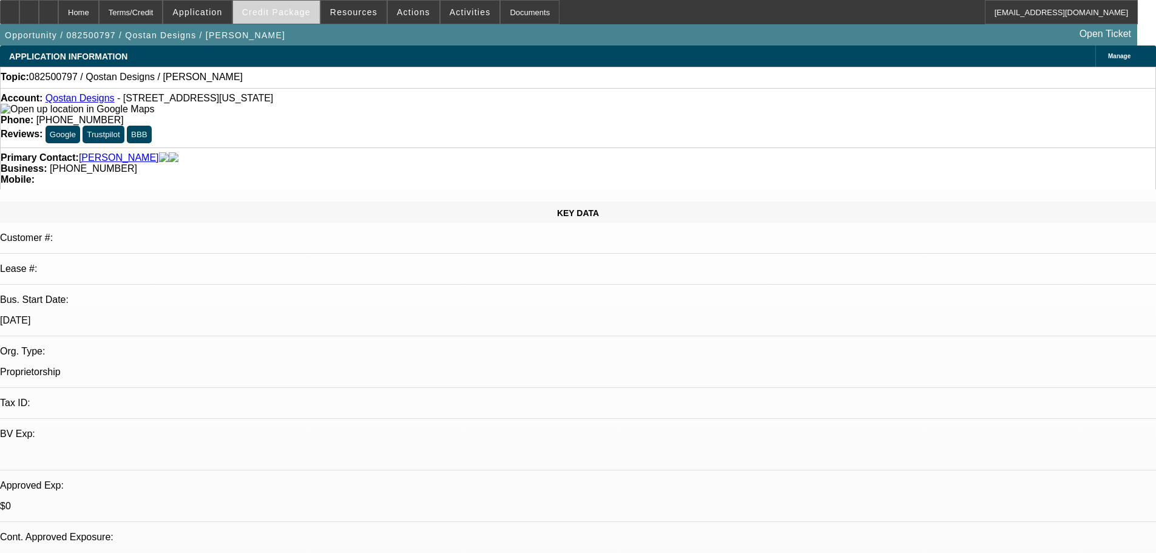
click at [287, 18] on span at bounding box center [276, 12] width 87 height 29
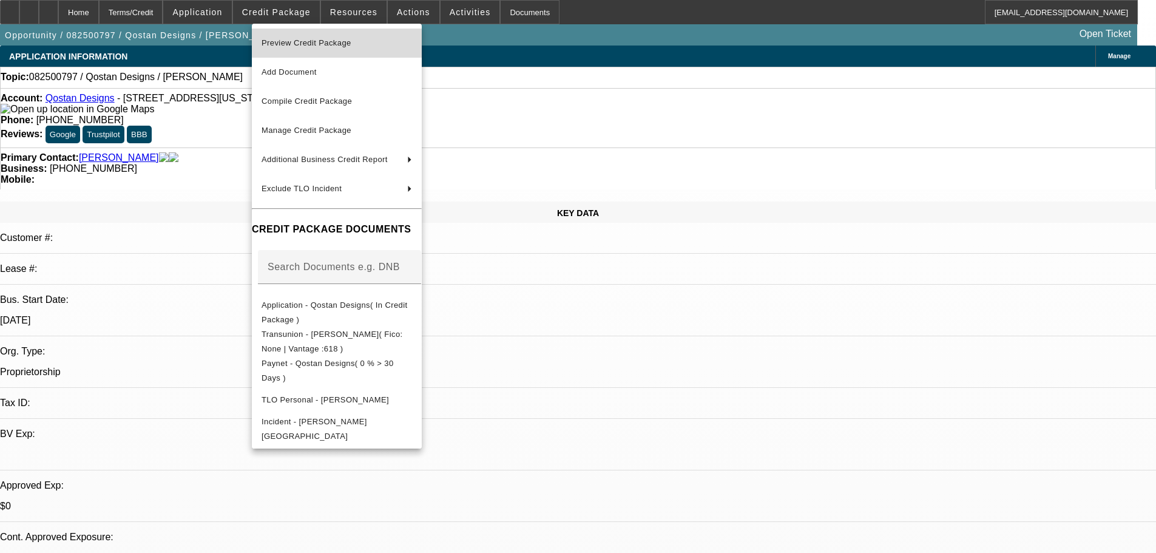
click at [302, 43] on span "Preview Credit Package" at bounding box center [307, 42] width 90 height 9
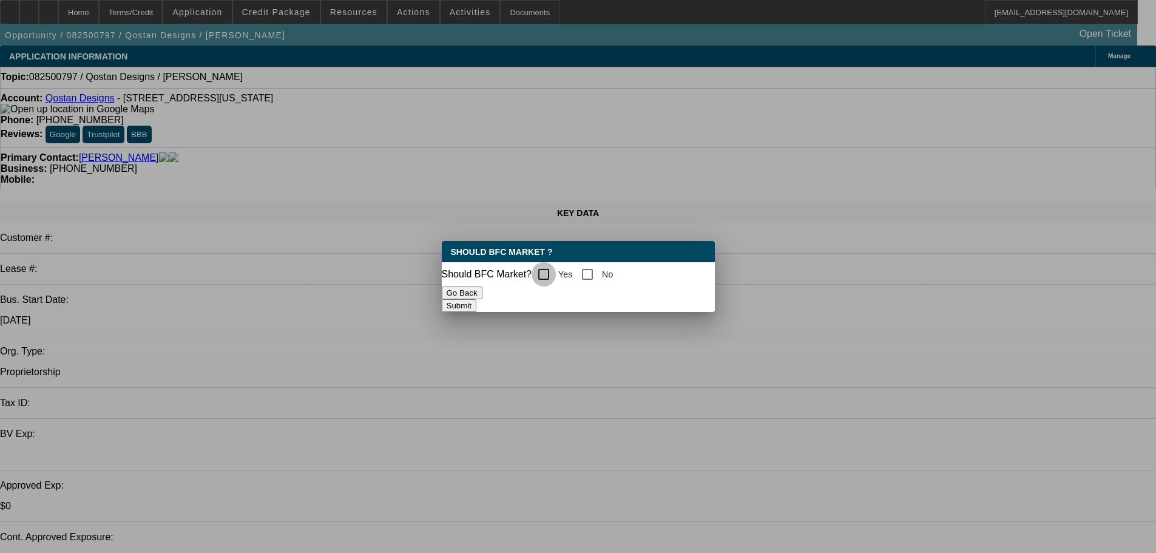
click at [553, 275] on input "Yes" at bounding box center [544, 274] width 24 height 24
checkbox input "true"
click at [476, 300] on button "Submit" at bounding box center [459, 305] width 35 height 13
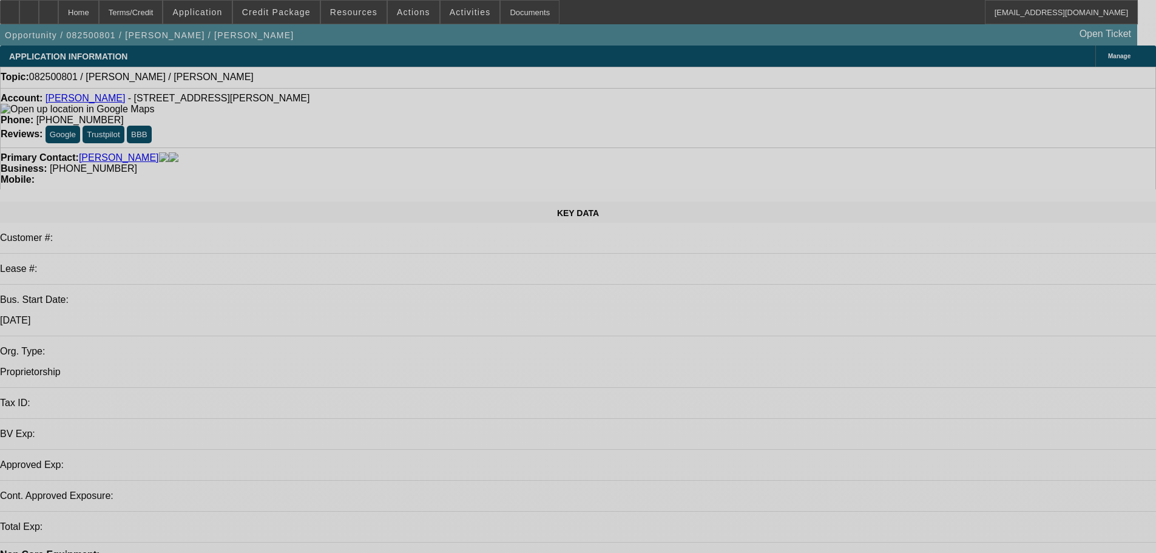
select select "0"
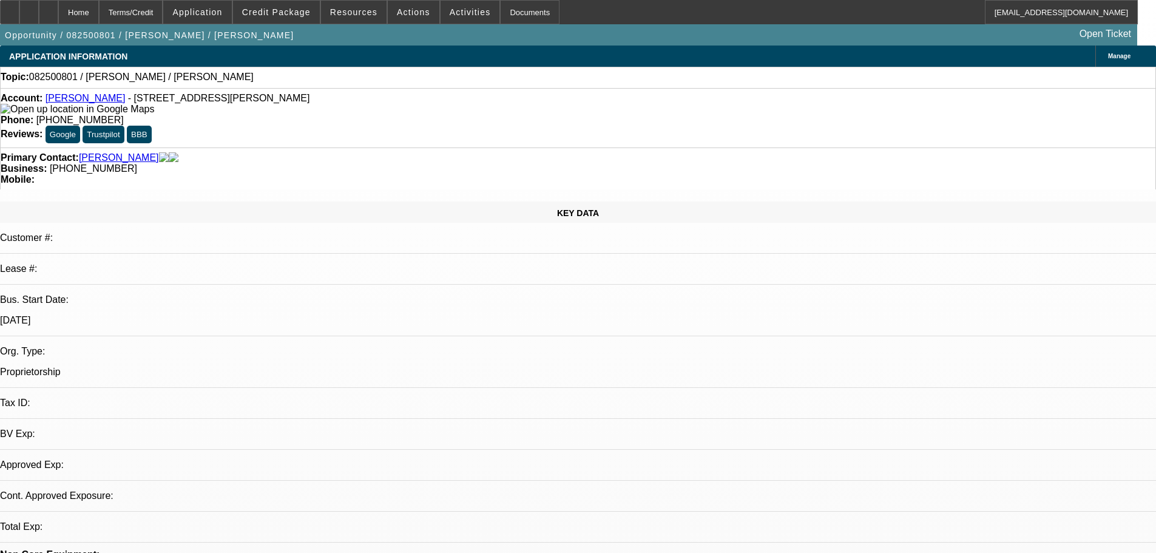
select select "2"
select select "0.1"
select select "4"
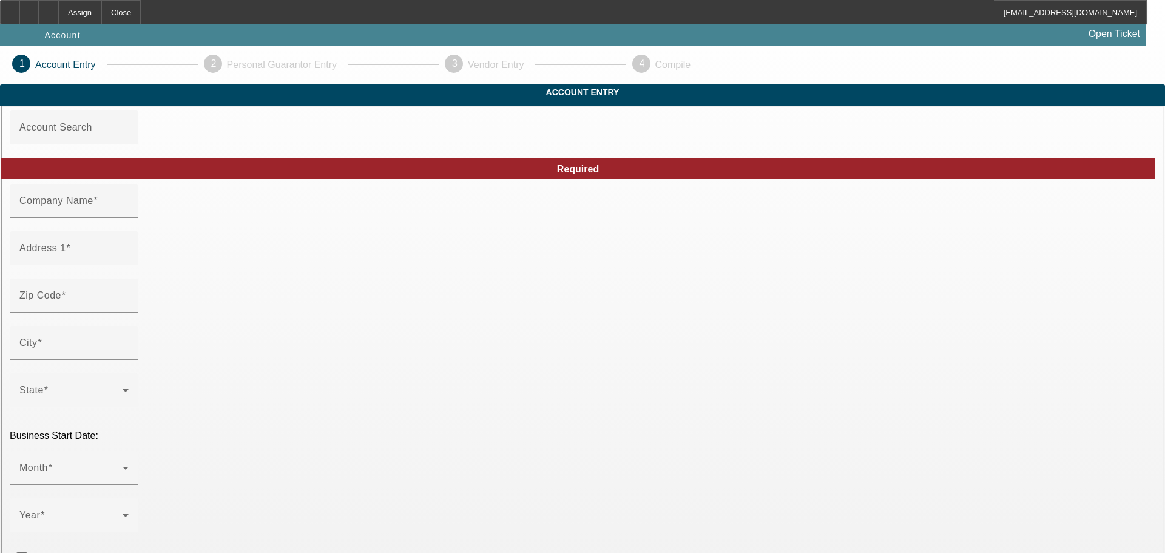
type input "[DATE]"
type input "Sweet Imaginations LLC"
type input "[STREET_ADDRESS][PERSON_NAME]"
type input "14063"
type input "Fredonia"
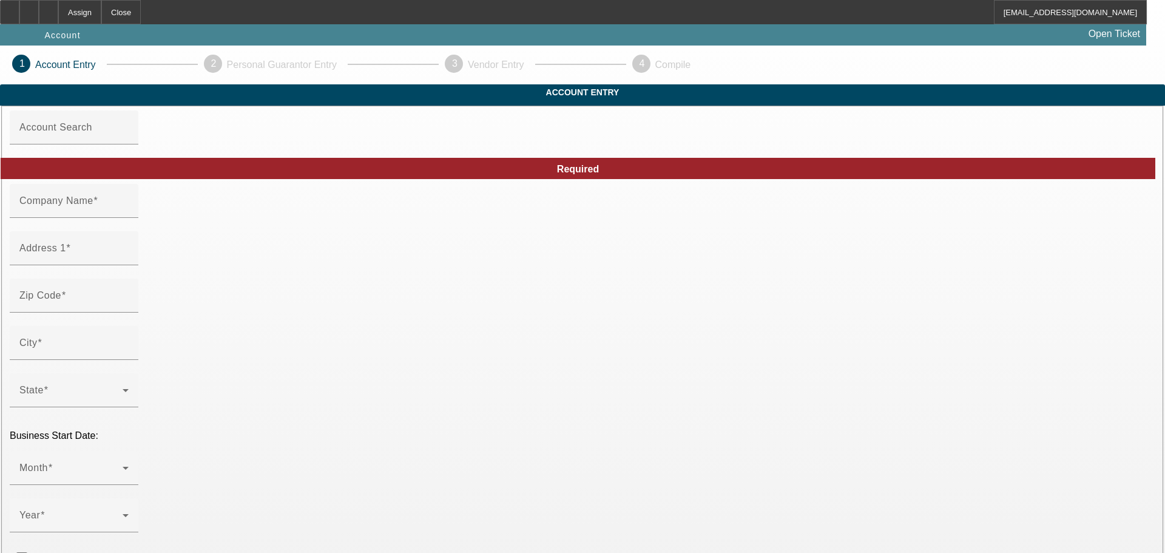
type input "[PHONE_NUMBER]"
type input "[EMAIL_ADDRESS][DOMAIN_NAME]"
type input "[US_EMPLOYER_IDENTIFICATION_NUMBER]"
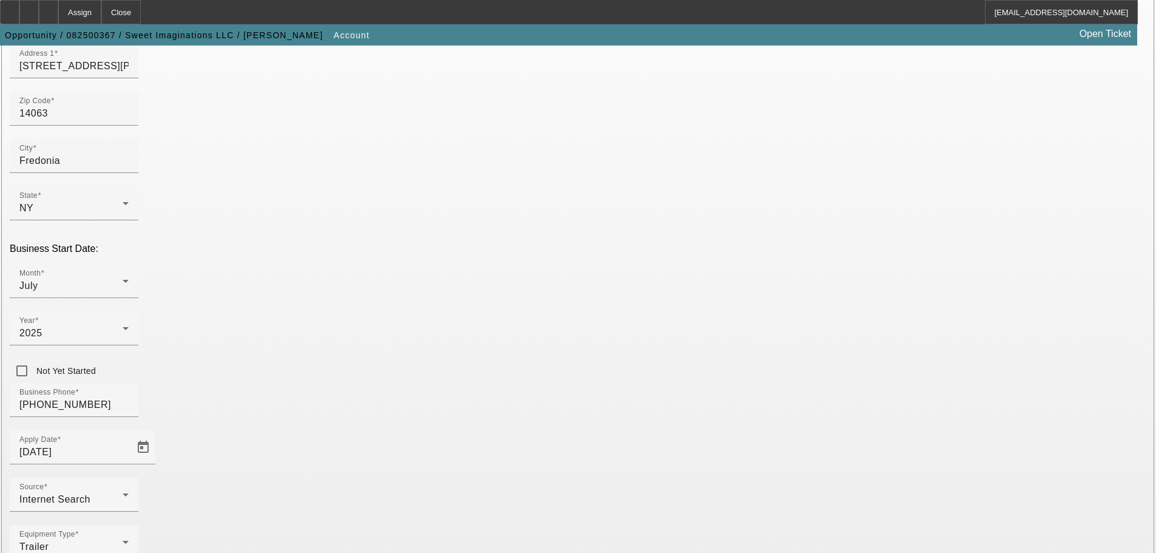
scroll to position [224, 0]
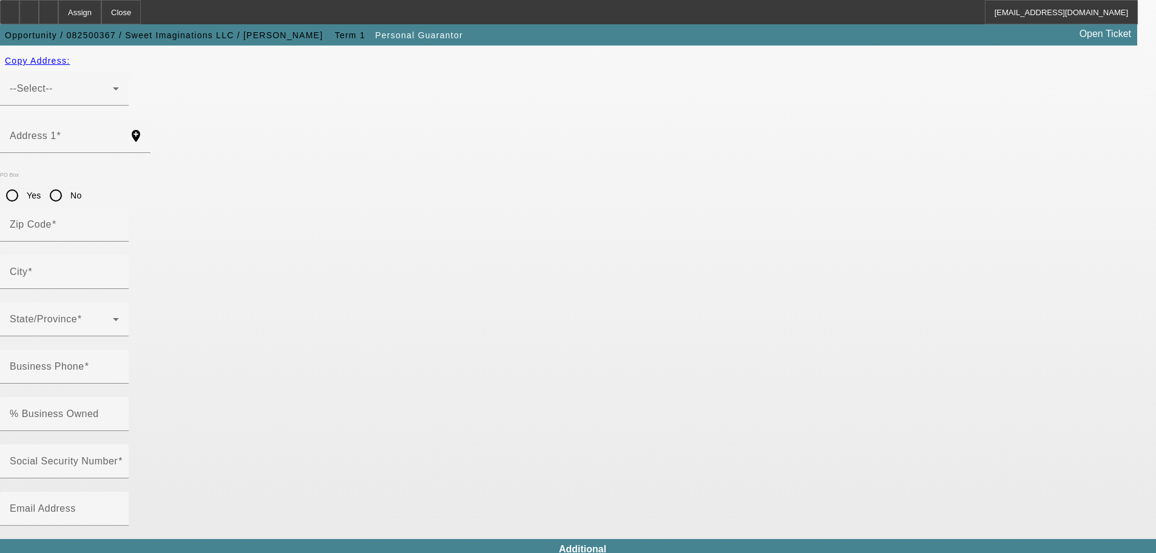
type input "[PERSON_NAME]"
type input "[STREET_ADDRESS][PERSON_NAME]"
radio input "true"
type input "14063"
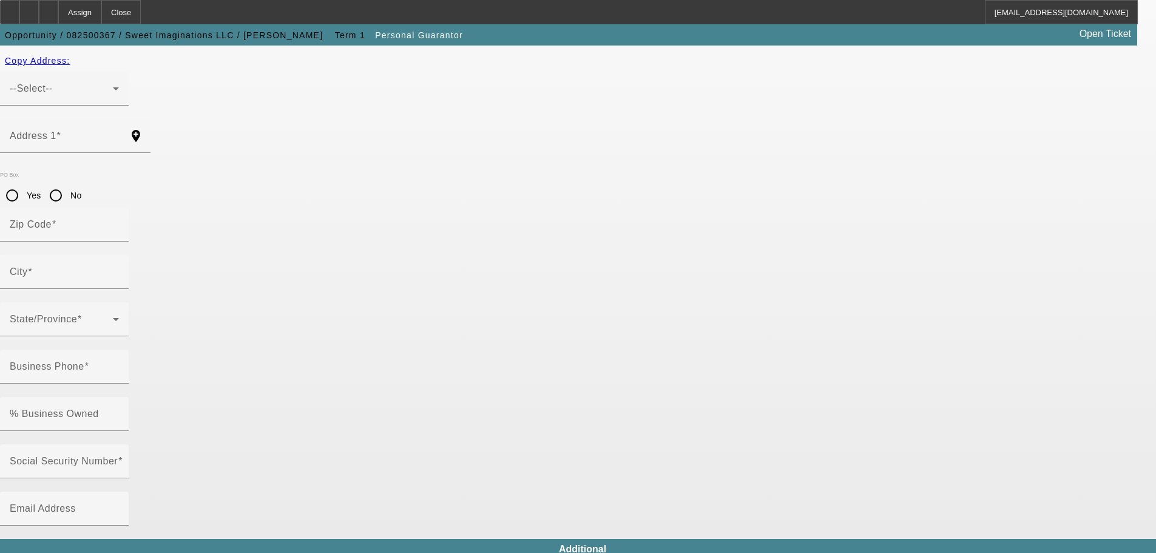
type input "Fredonia"
type input "[PHONE_NUMBER]"
type input "100"
type input "115-66-6837"
type input "sweetimaginations716@outlook.com"
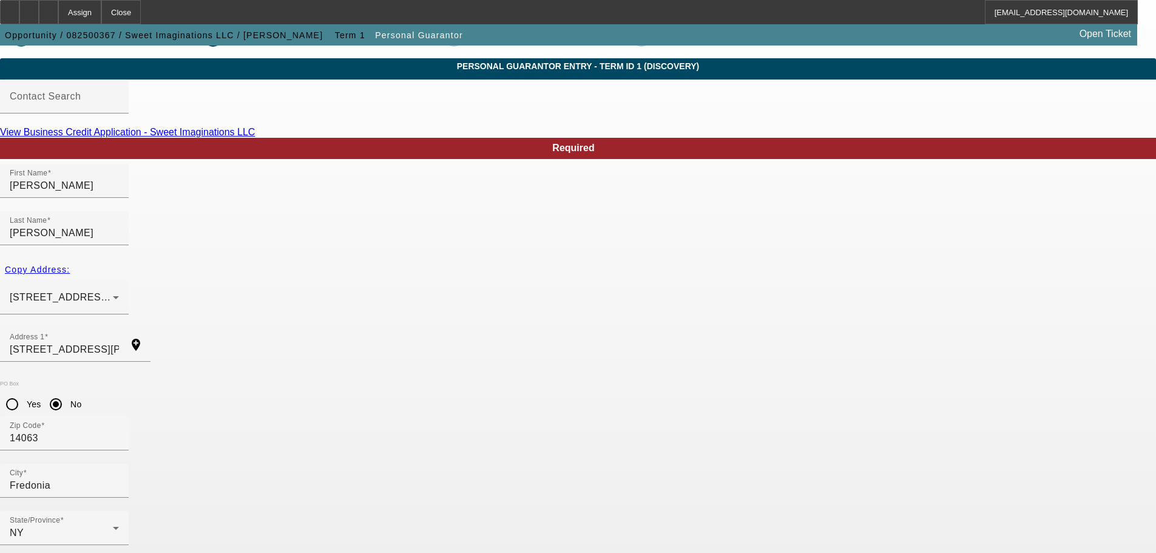
scroll to position [41, 0]
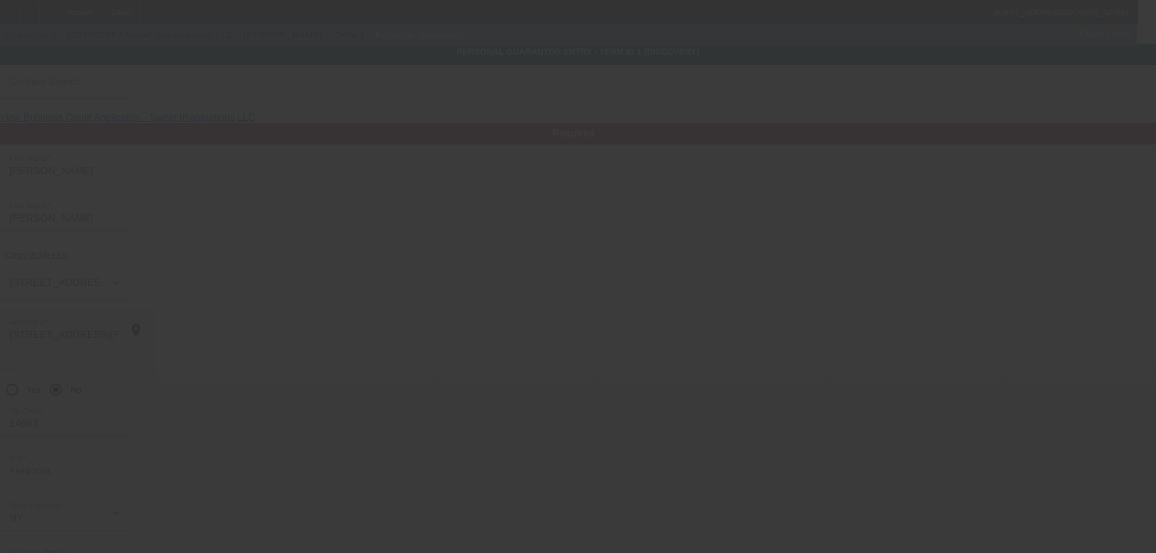
scroll to position [0, 0]
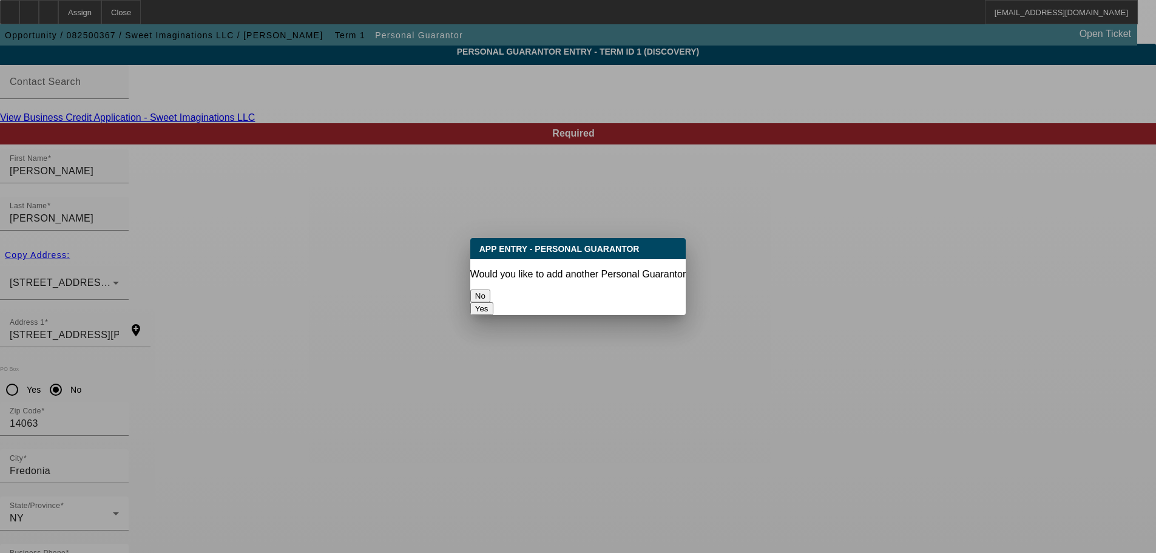
click at [490, 290] on button "No" at bounding box center [480, 296] width 20 height 13
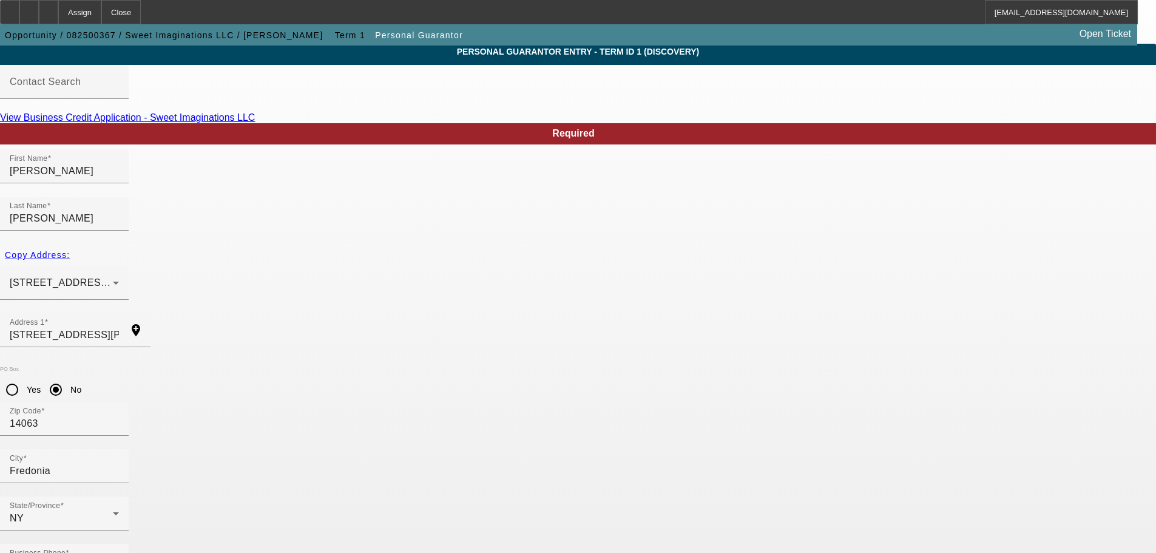
scroll to position [41, 0]
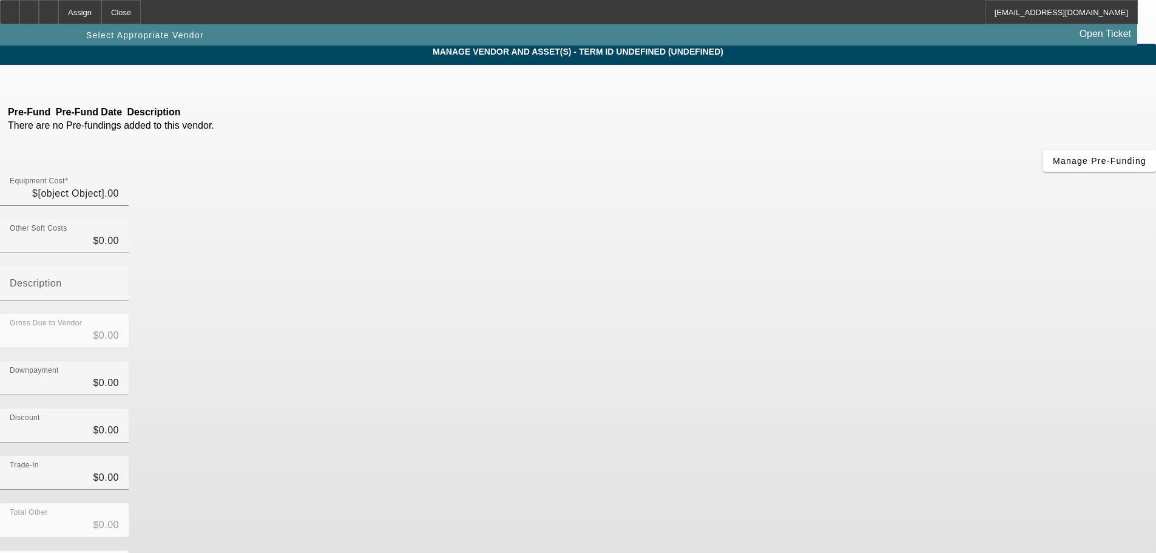
type input "$30,000.00"
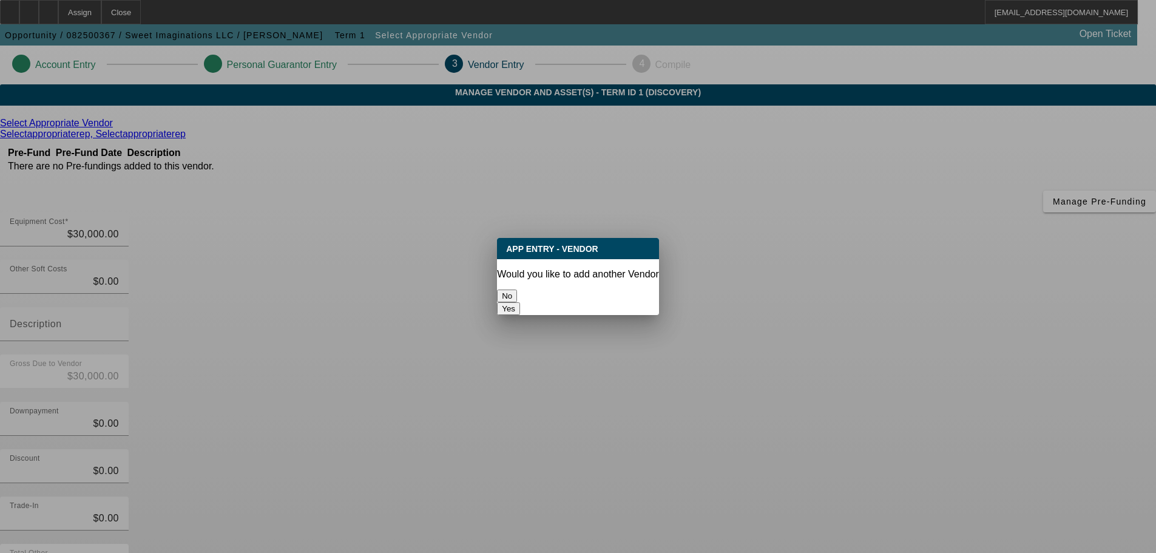
click at [517, 290] on button "No" at bounding box center [507, 296] width 20 height 13
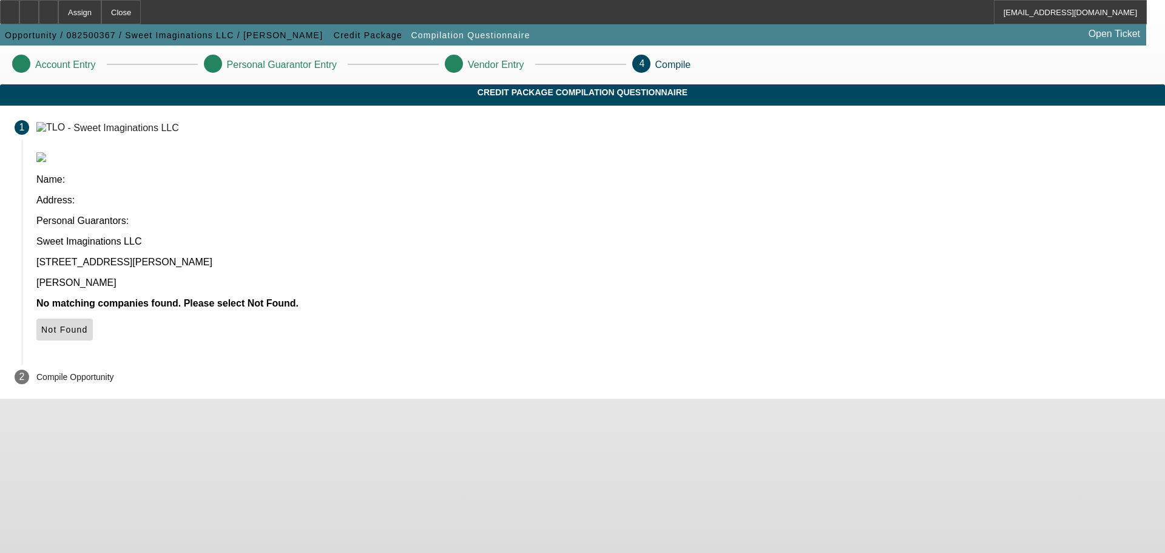
click at [41, 325] on icon at bounding box center [41, 330] width 0 height 10
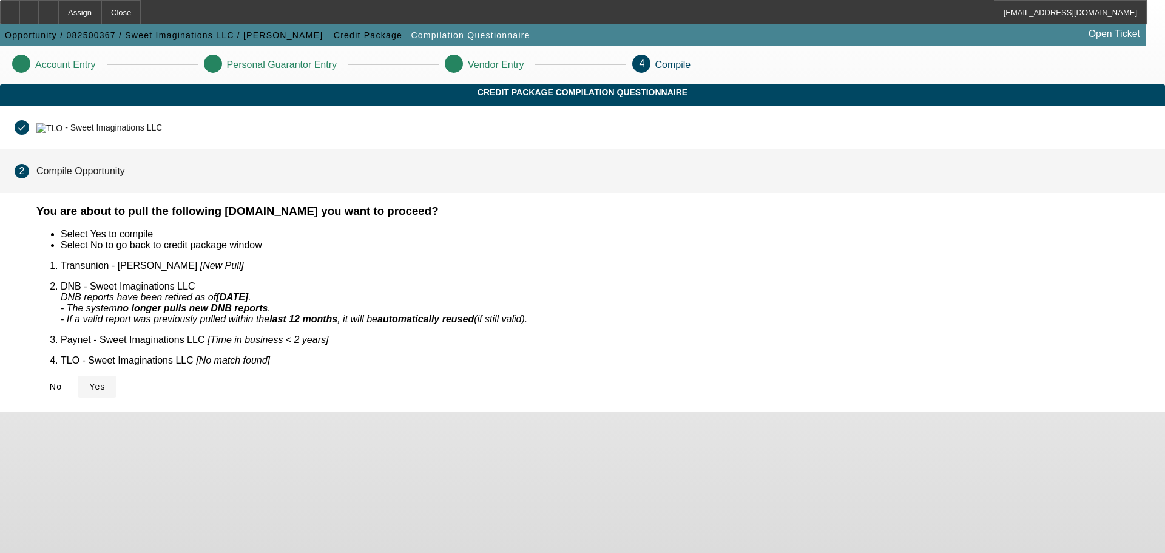
click at [106, 382] on span "Yes" at bounding box center [97, 387] width 16 height 10
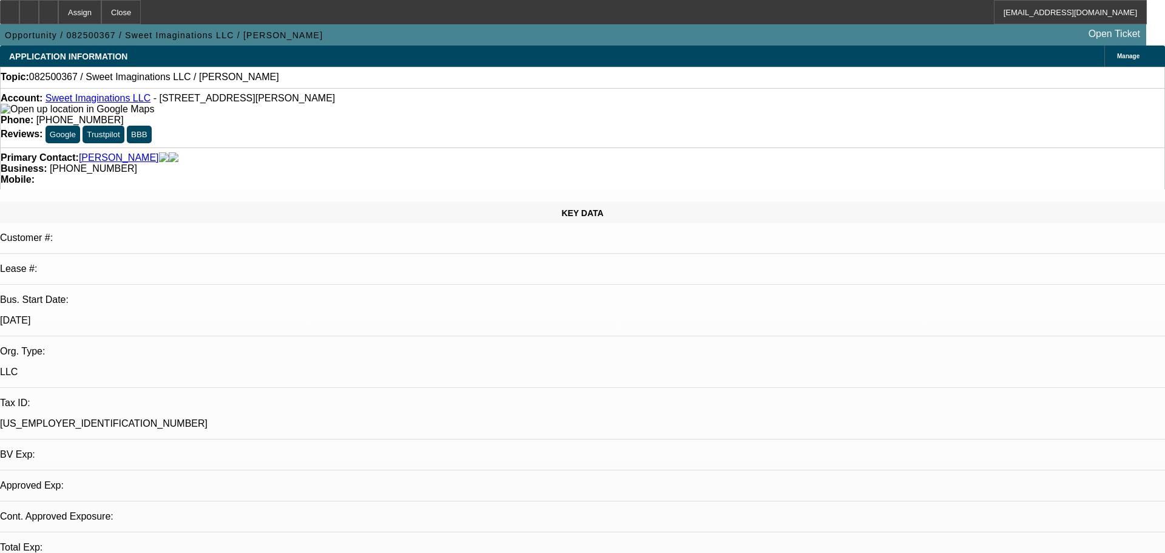
select select "0"
select select "2"
select select "0.1"
select select "4"
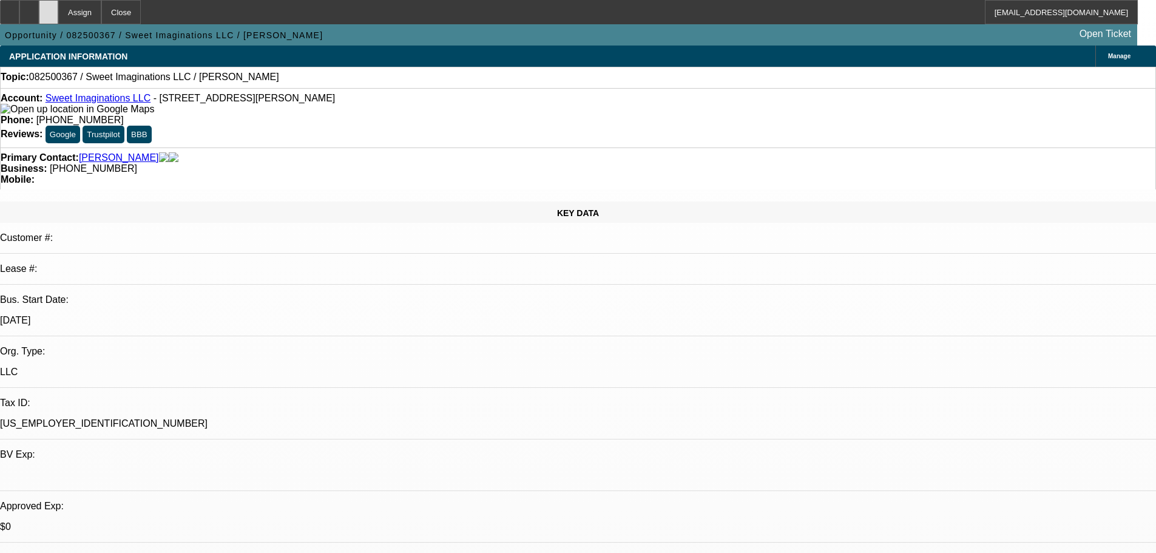
click at [58, 14] on div at bounding box center [48, 12] width 19 height 24
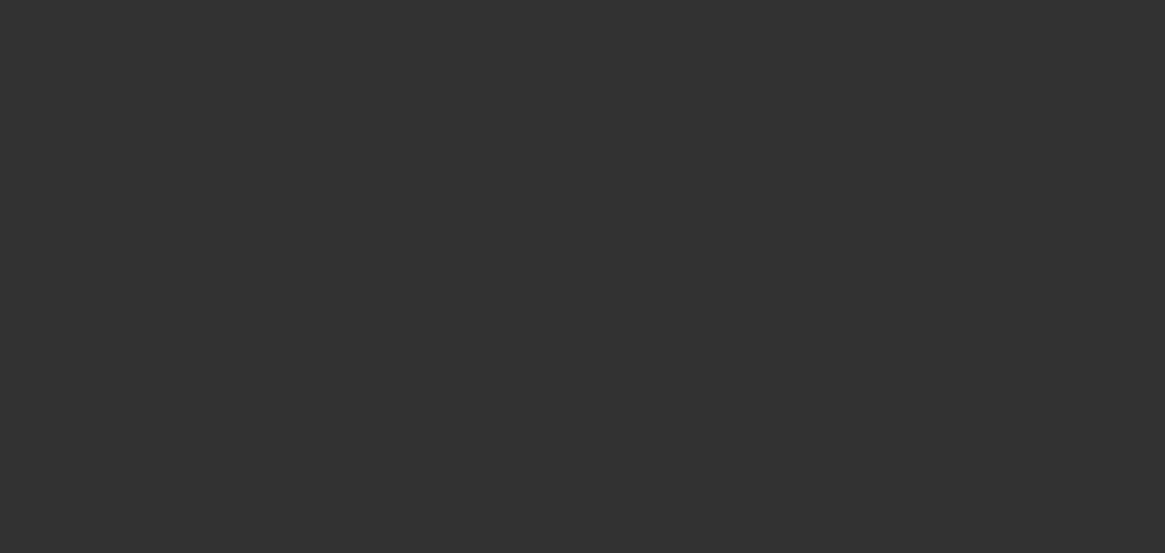
select select "0"
select select "2"
select select "0.1"
select select "4"
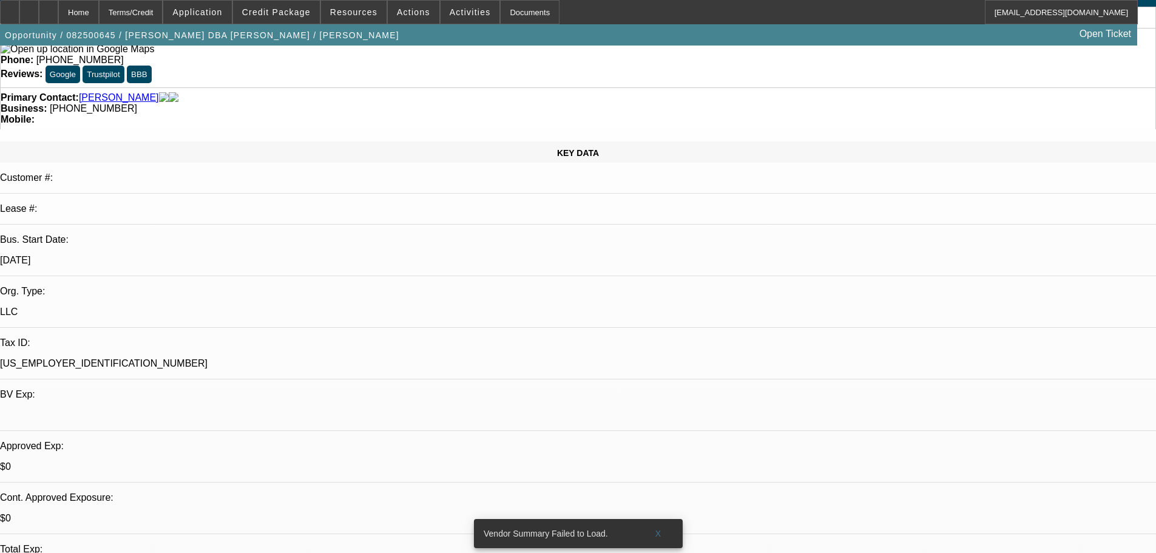
scroll to position [61, 0]
click at [284, 7] on span at bounding box center [276, 12] width 87 height 29
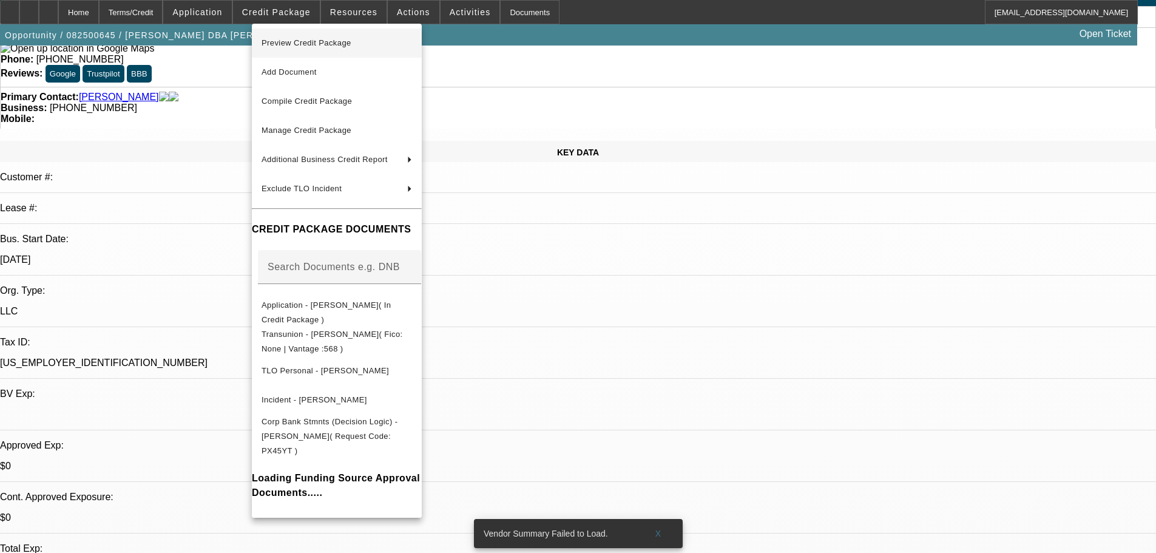
click at [303, 42] on span "Preview Credit Package" at bounding box center [307, 42] width 90 height 9
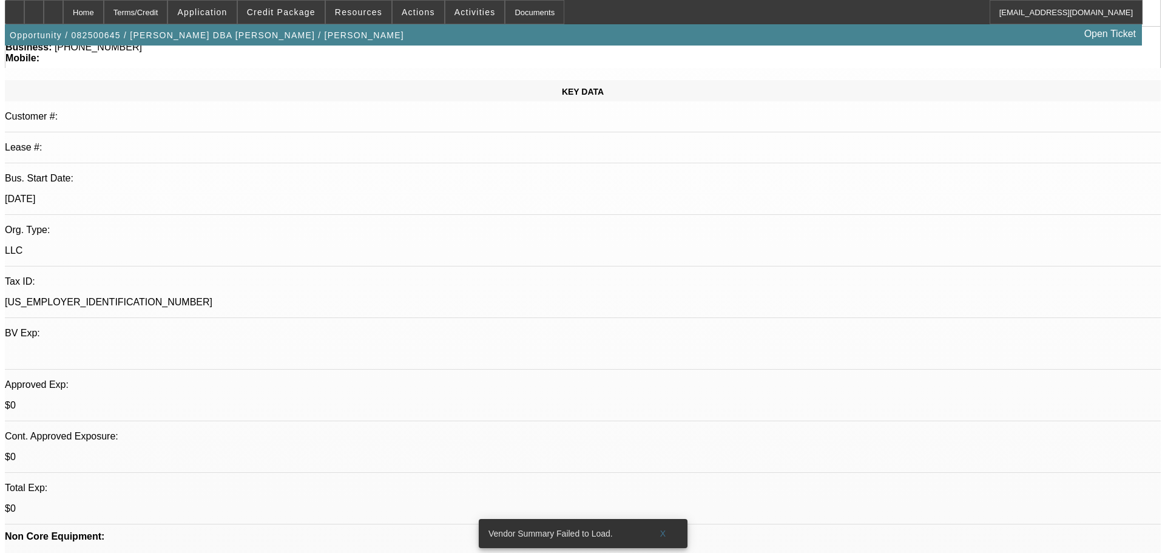
scroll to position [0, 0]
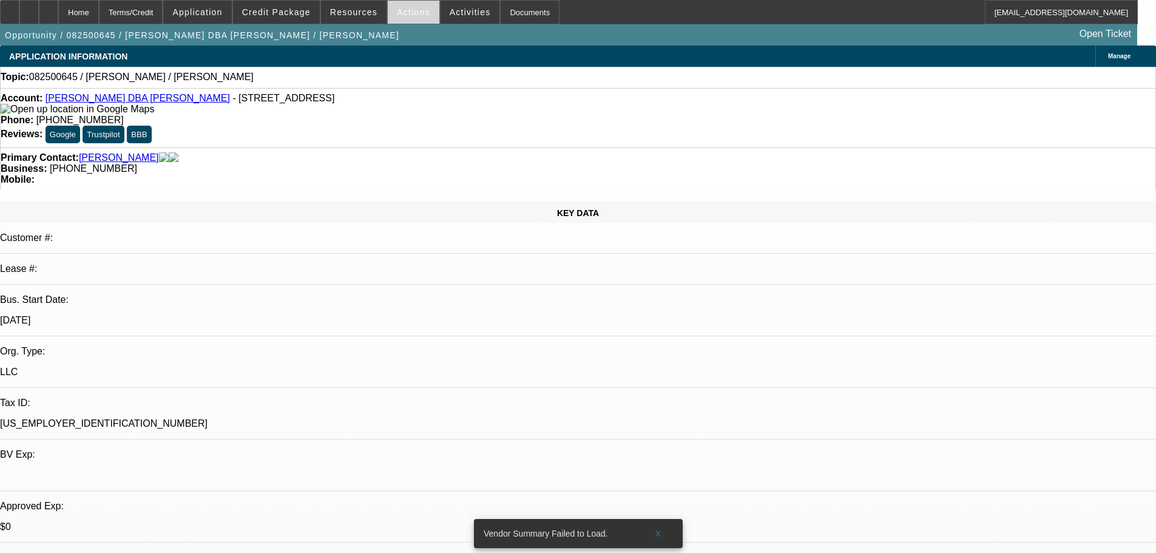
click at [418, 18] on span at bounding box center [414, 12] width 52 height 29
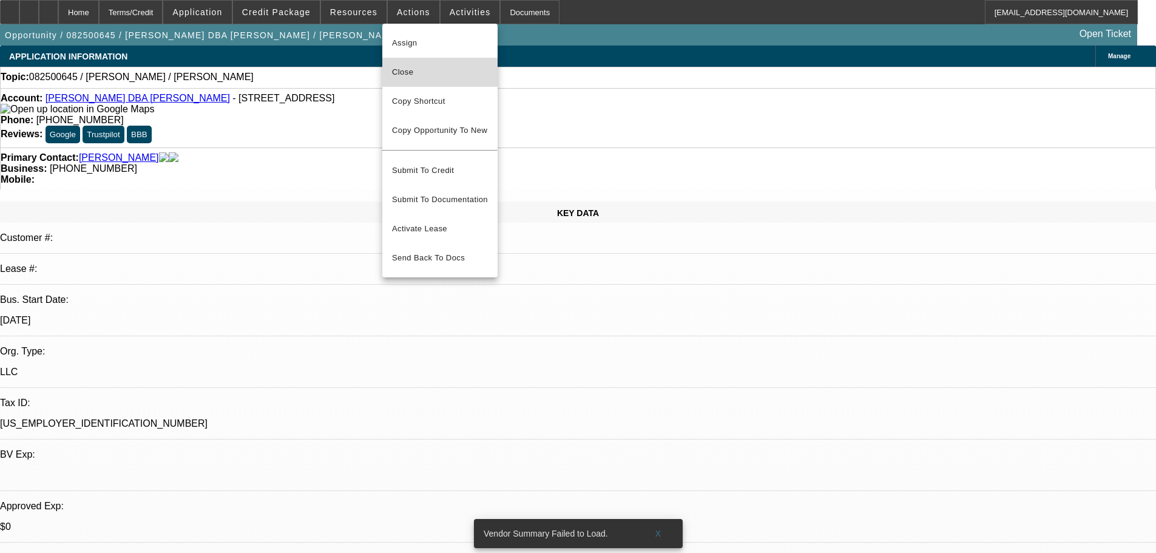
click at [413, 76] on span "Close" at bounding box center [440, 72] width 96 height 15
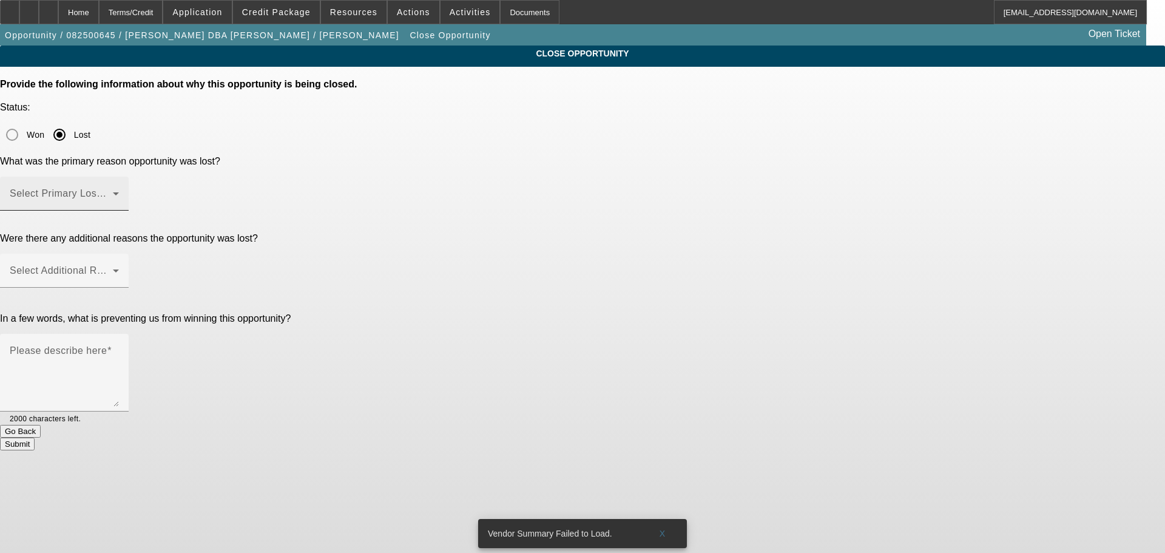
click at [113, 191] on span at bounding box center [61, 198] width 103 height 15
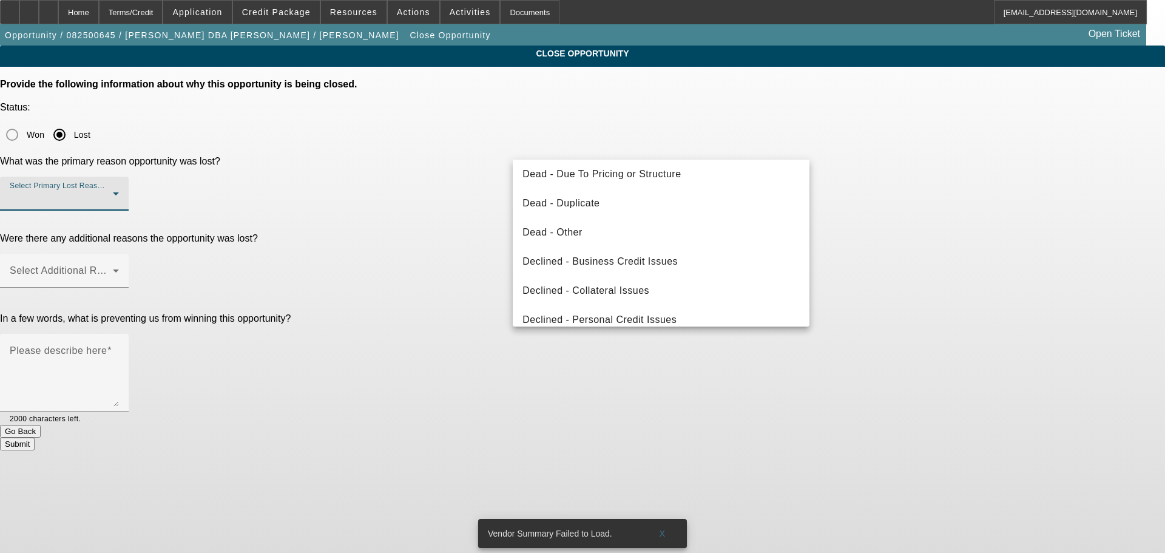
scroll to position [163, 0]
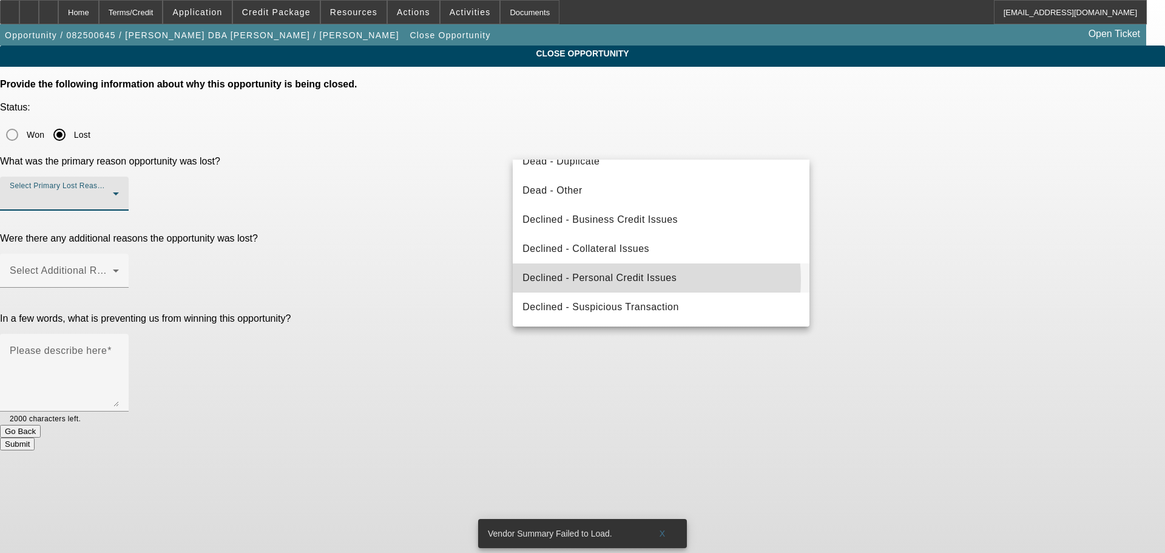
click at [623, 280] on span "Declined - Personal Credit Issues" at bounding box center [600, 278] width 154 height 15
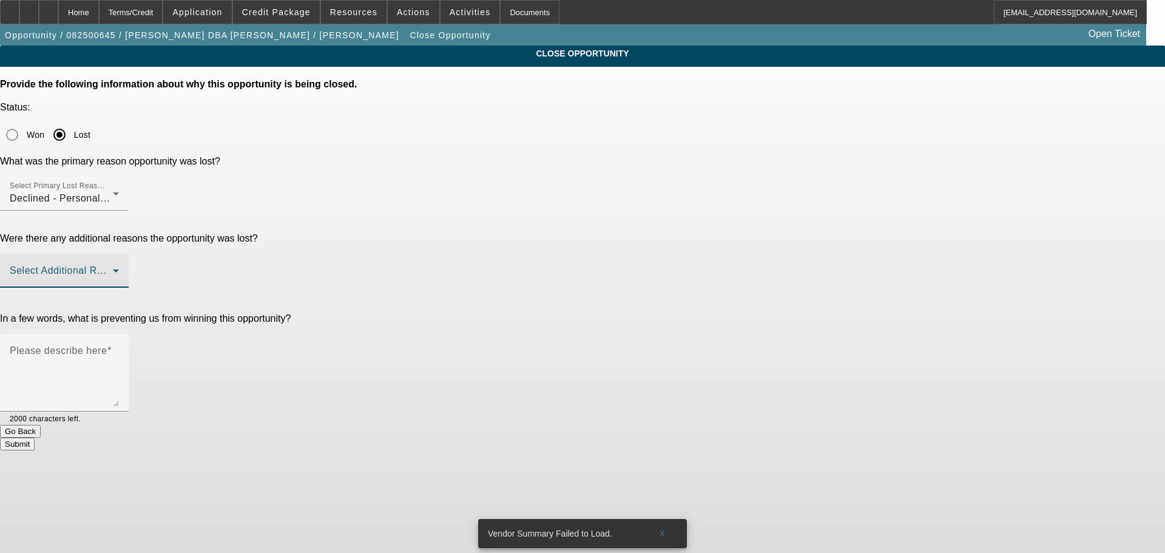
click at [113, 268] on span at bounding box center [61, 275] width 103 height 15
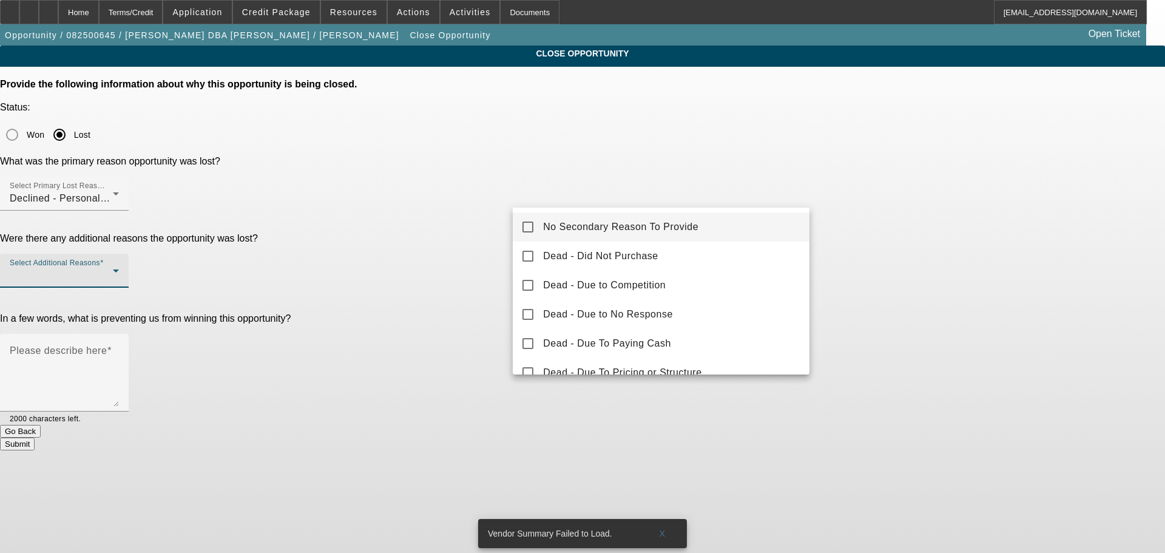
drag, startPoint x: 587, startPoint y: 219, endPoint x: 568, endPoint y: 229, distance: 21.5
click at [586, 219] on mat-option "No Secondary Reason To Provide" at bounding box center [661, 226] width 297 height 29
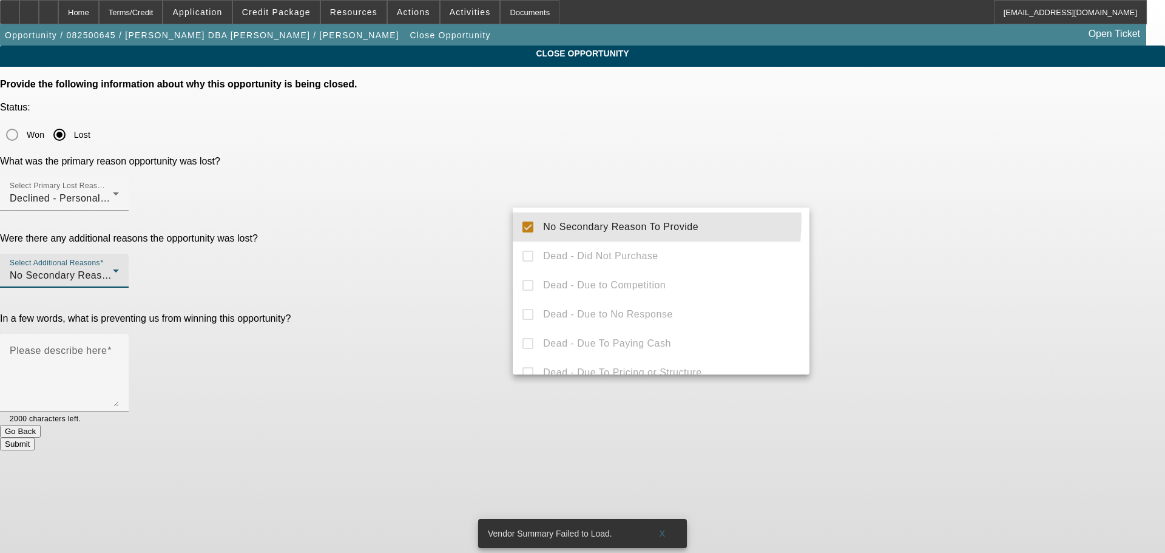
click at [424, 273] on div at bounding box center [582, 276] width 1165 height 553
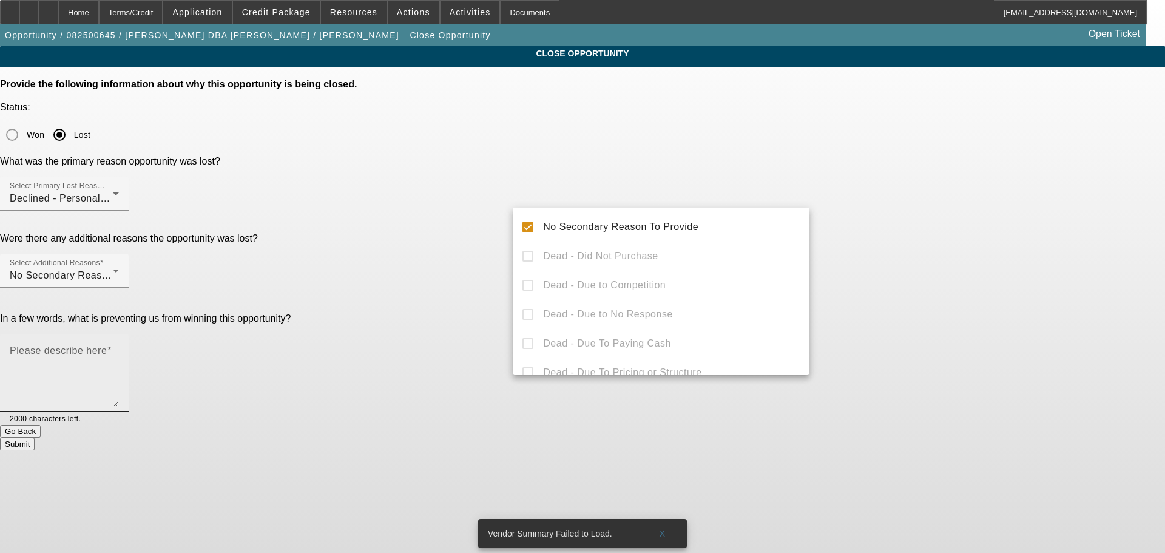
click at [119, 348] on textarea "Please describe here" at bounding box center [64, 377] width 109 height 58
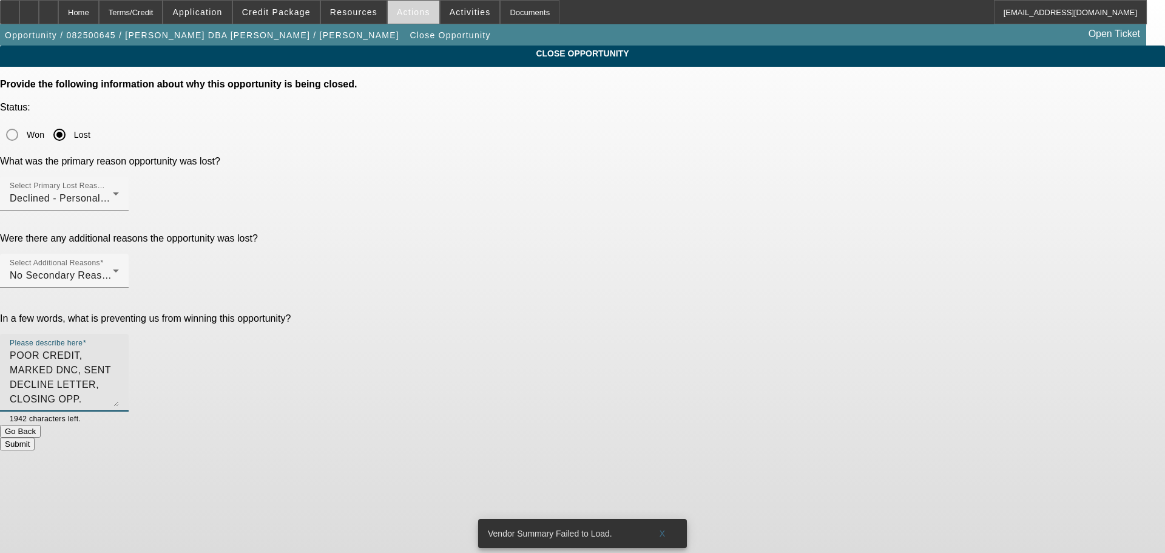
type textarea "POOR CREDIT, MARKED DNC, SENT DECLINE LETTER, CLOSING OPP."
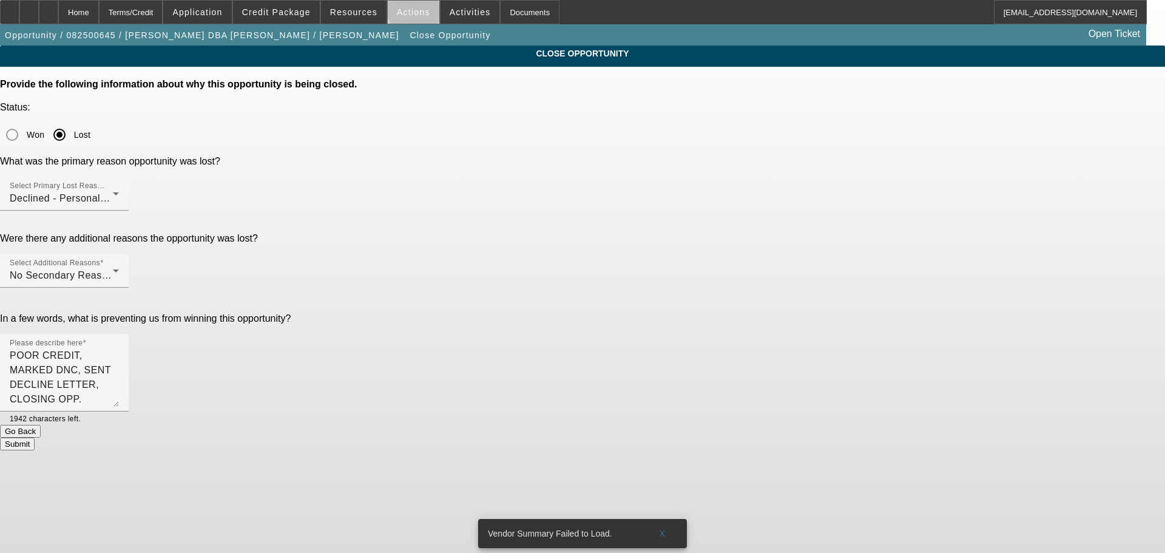
click at [415, 11] on span "Actions" at bounding box center [413, 12] width 33 height 10
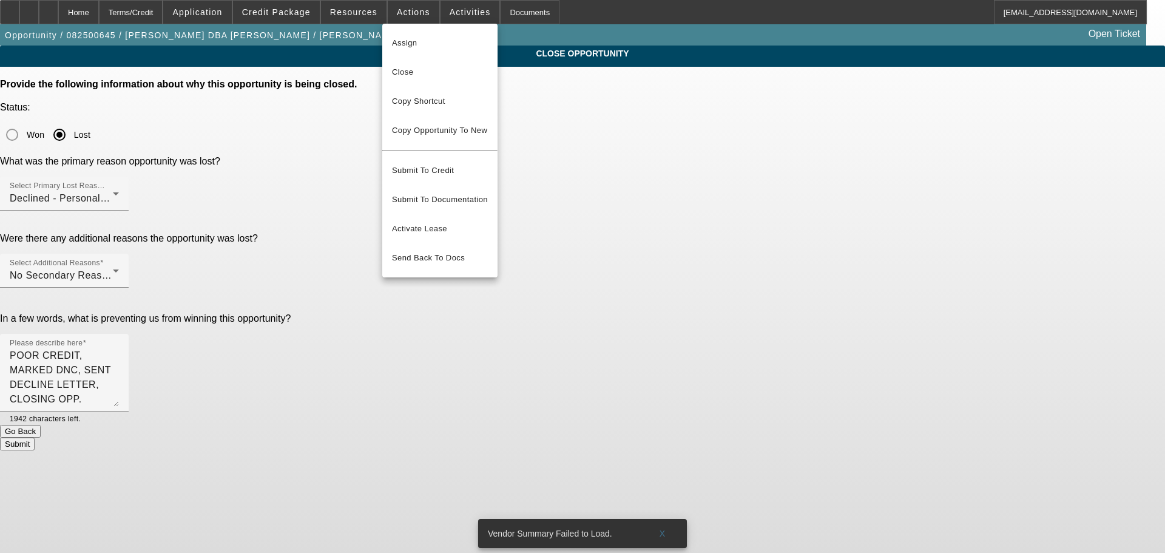
click at [449, 10] on div at bounding box center [582, 276] width 1165 height 553
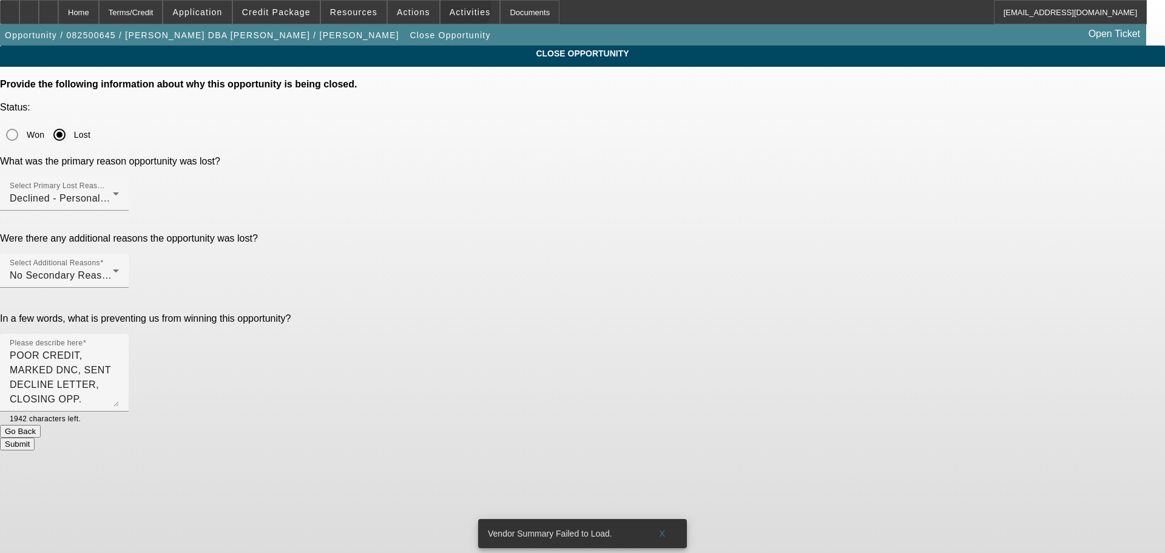
click at [450, 11] on span "Activities" at bounding box center [470, 12] width 41 height 10
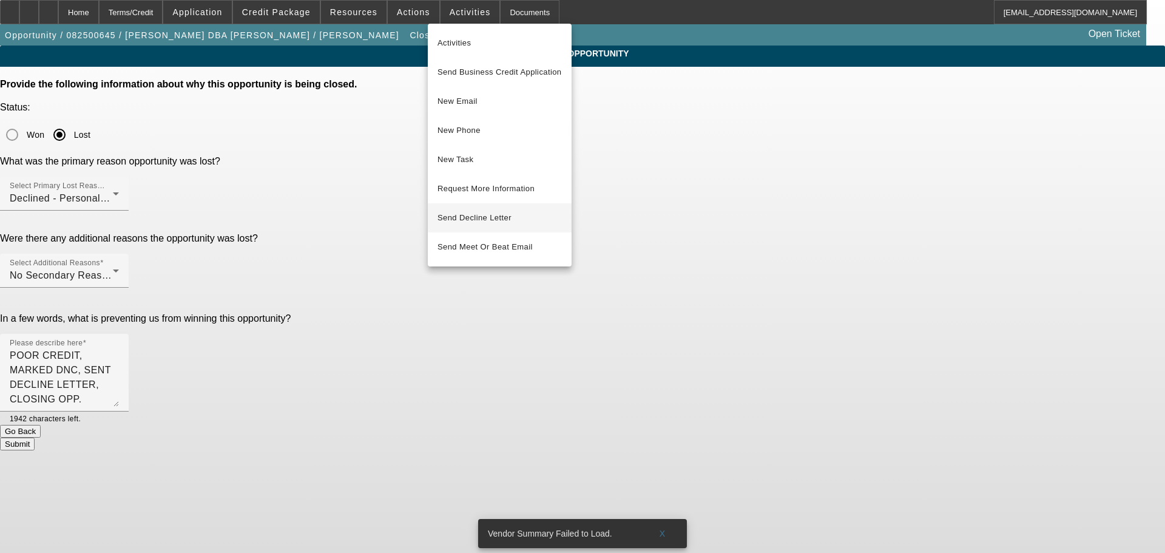
click at [470, 219] on span "Send Decline Letter" at bounding box center [475, 217] width 74 height 9
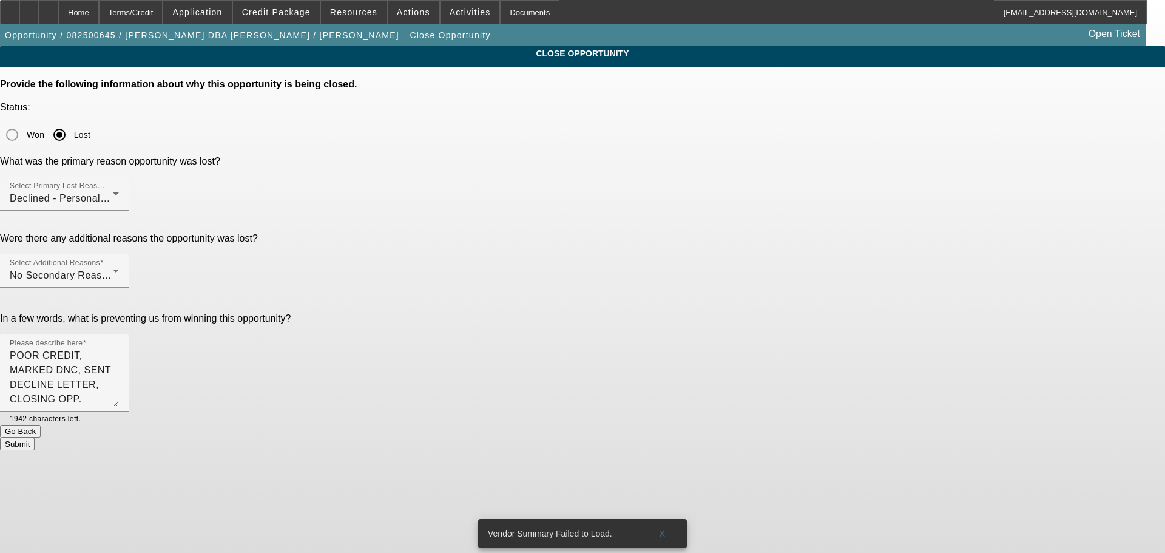
click at [35, 438] on button "Submit" at bounding box center [17, 444] width 35 height 13
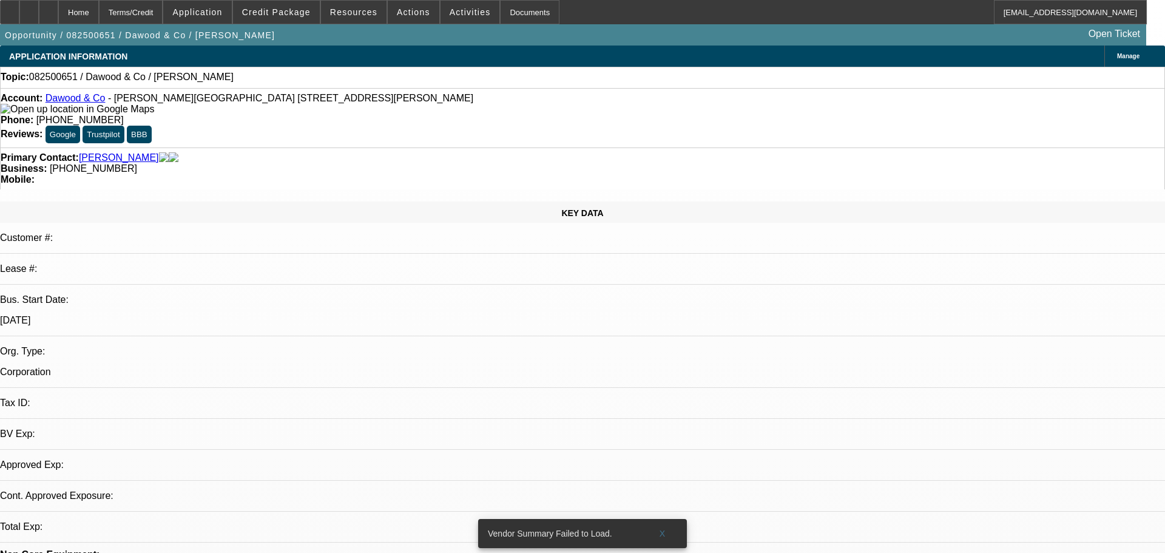
select select "0"
select select "2"
select select "0.1"
select select "4"
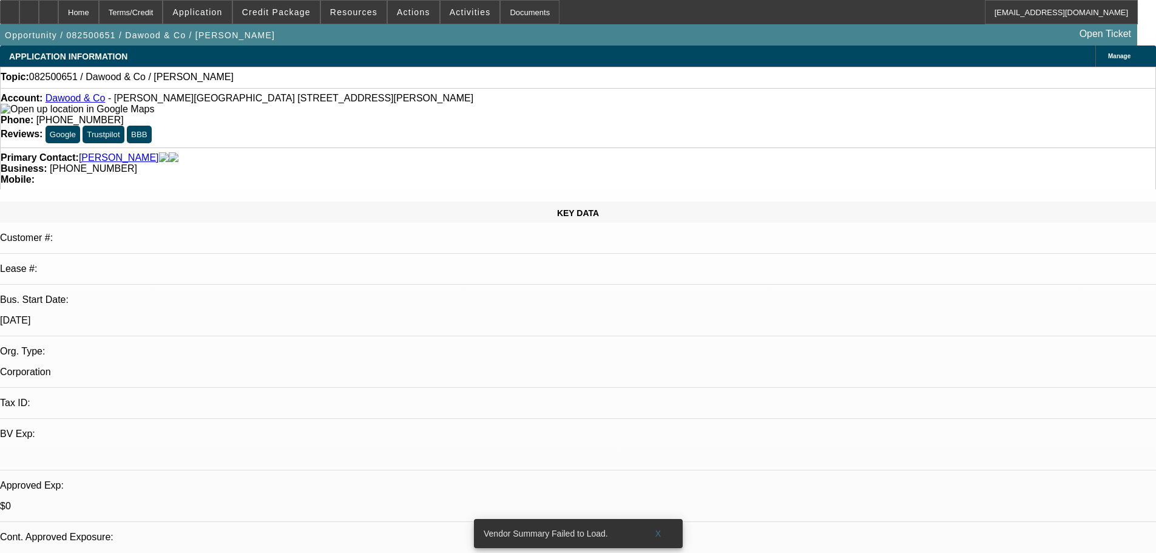
click at [450, 14] on span "Activities" at bounding box center [470, 12] width 41 height 10
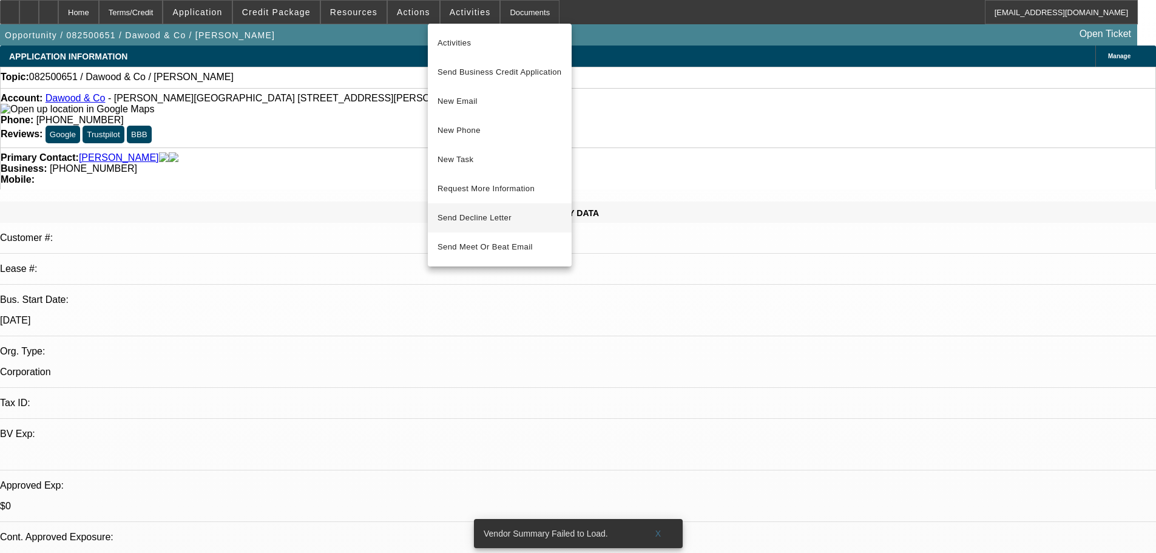
click at [467, 217] on span "Send Decline Letter" at bounding box center [475, 217] width 74 height 9
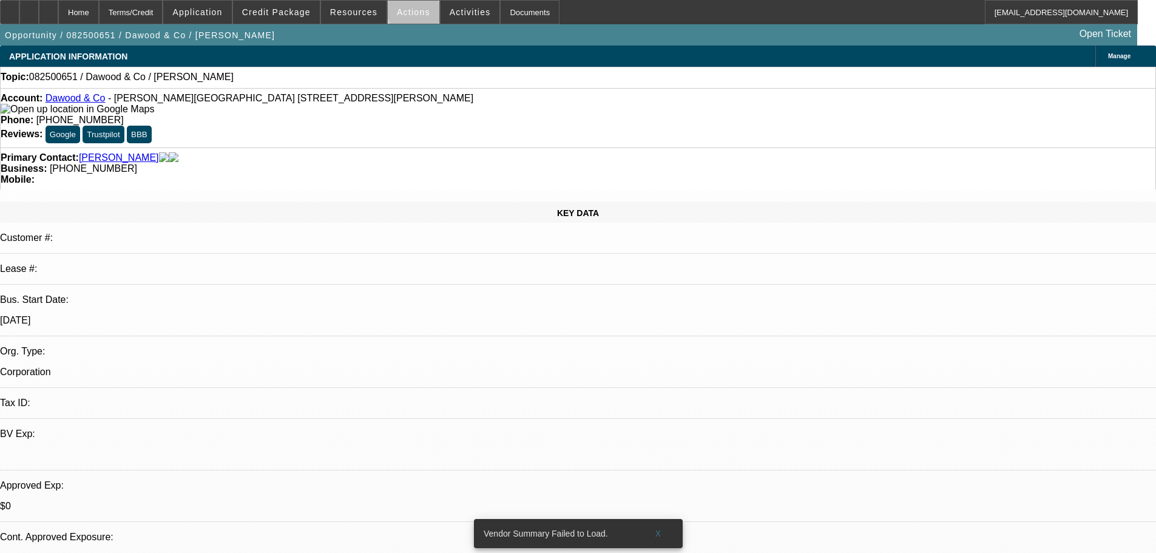
click at [412, 12] on span "Actions" at bounding box center [413, 12] width 33 height 10
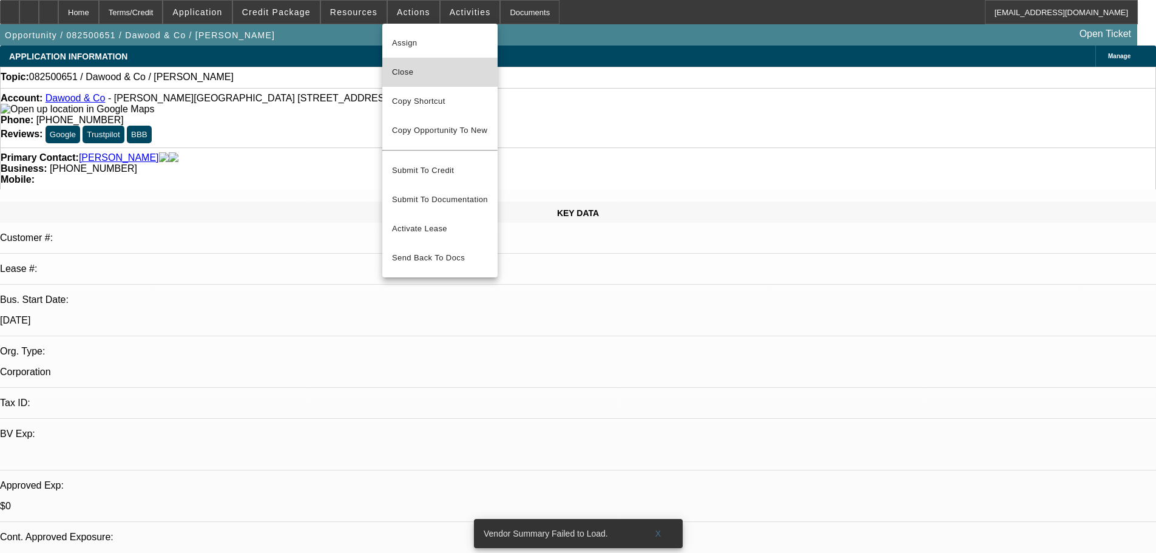
click at [418, 75] on span "Close" at bounding box center [440, 72] width 96 height 15
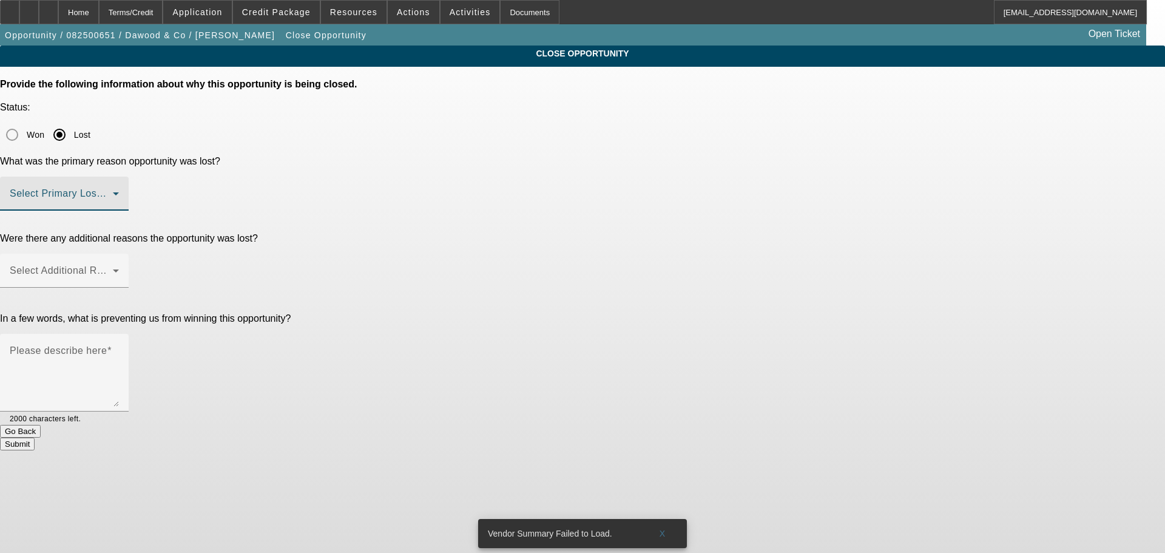
click at [113, 191] on span at bounding box center [61, 198] width 103 height 15
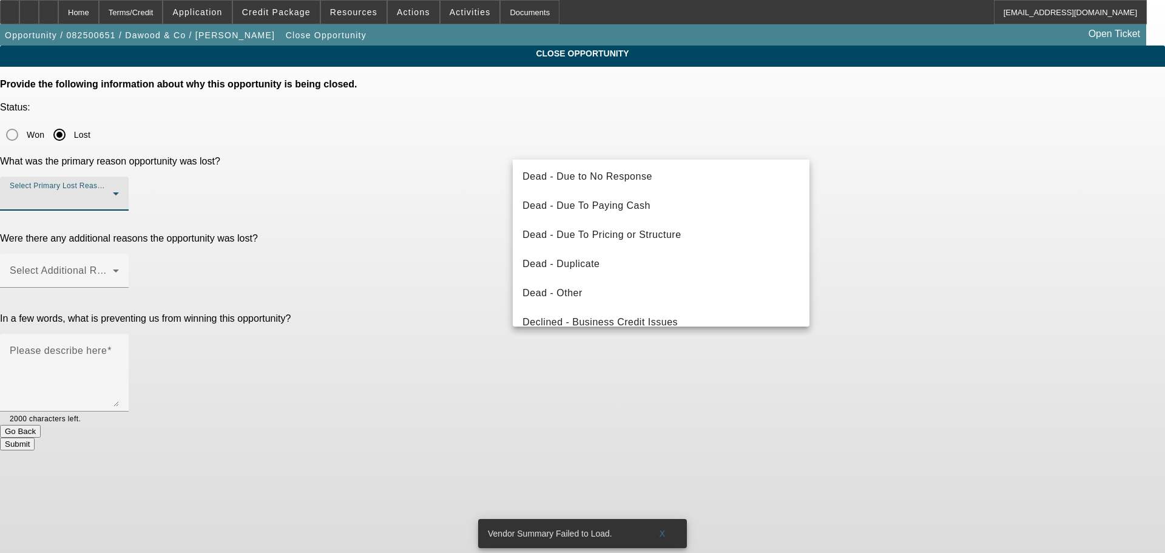
scroll to position [121, 0]
click at [661, 242] on mat-option "Dead - Other" at bounding box center [661, 232] width 297 height 29
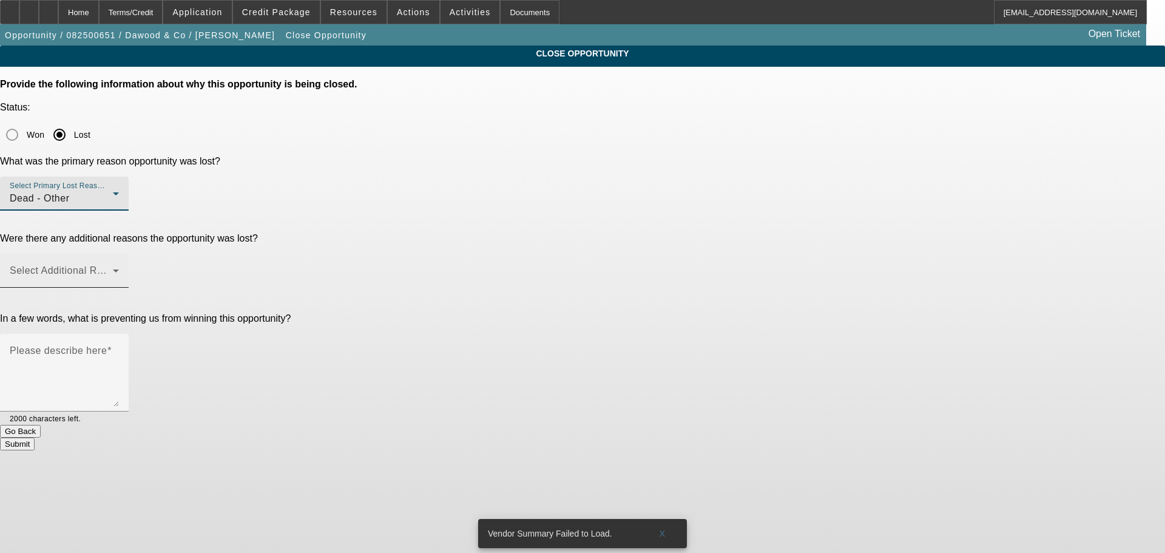
click at [113, 268] on span at bounding box center [61, 275] width 103 height 15
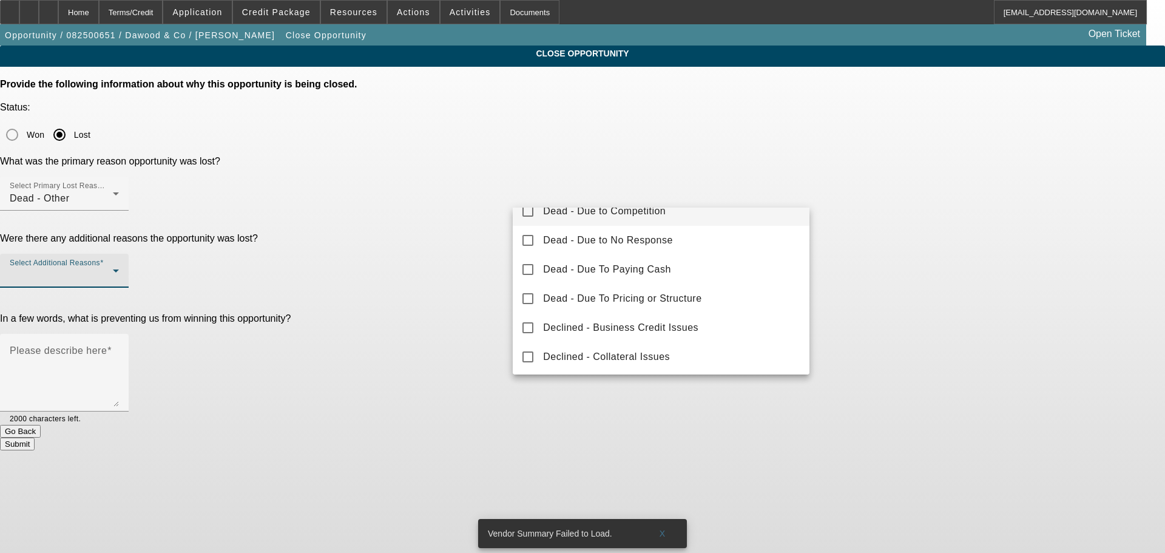
scroll to position [0, 0]
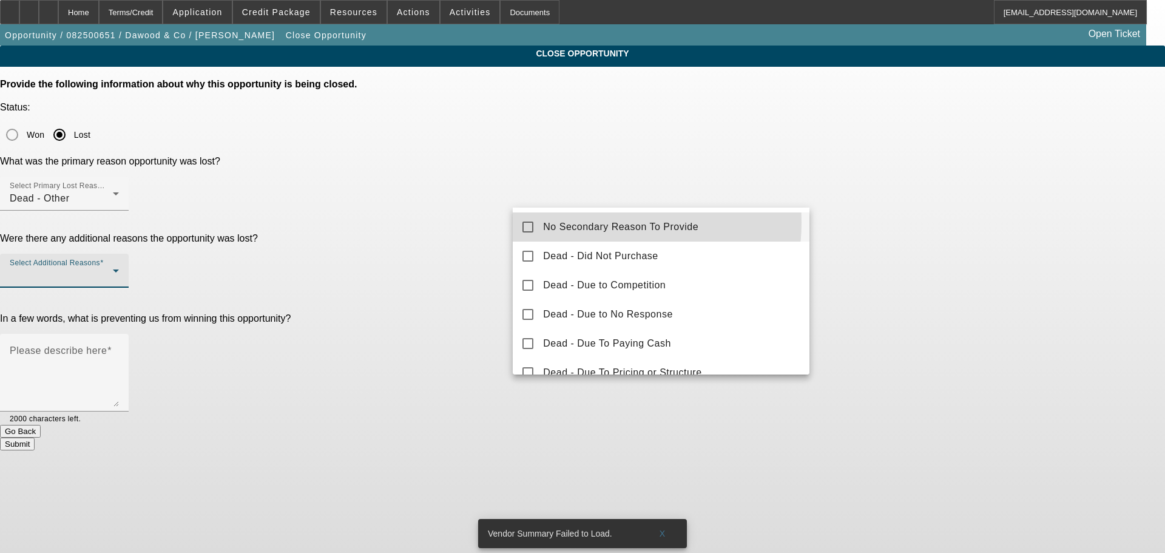
click at [596, 222] on span "No Secondary Reason To Provide" at bounding box center [620, 227] width 155 height 15
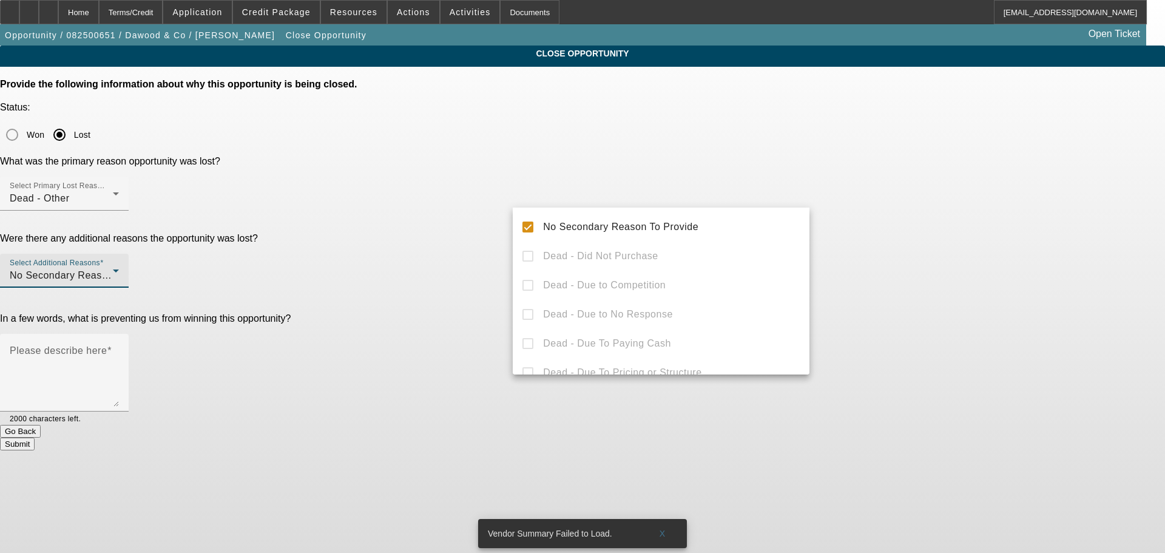
click at [368, 280] on div at bounding box center [582, 276] width 1165 height 553
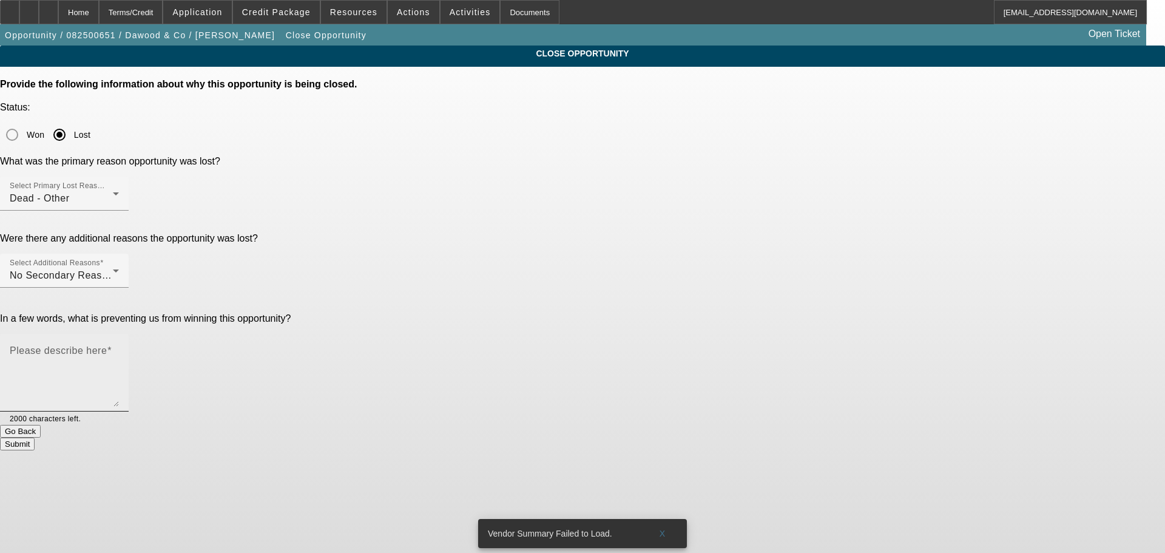
click at [119, 348] on textarea "Please describe here" at bounding box center [64, 377] width 109 height 58
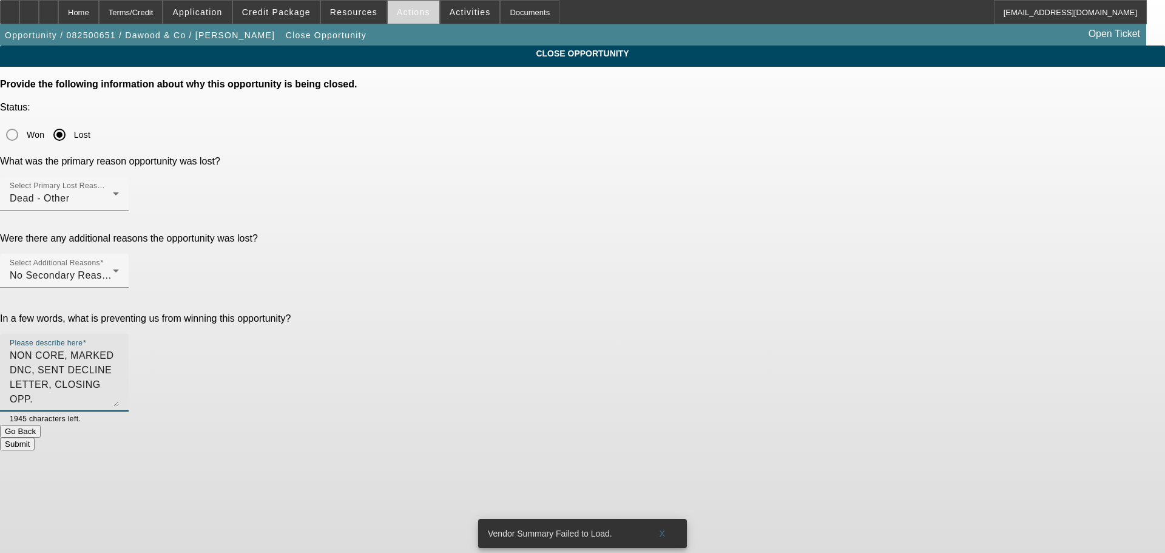
type textarea "NON CORE, MARKED DNC, SENT DECLINE LETTER, CLOSING OPP."
click at [388, 12] on span at bounding box center [414, 12] width 52 height 29
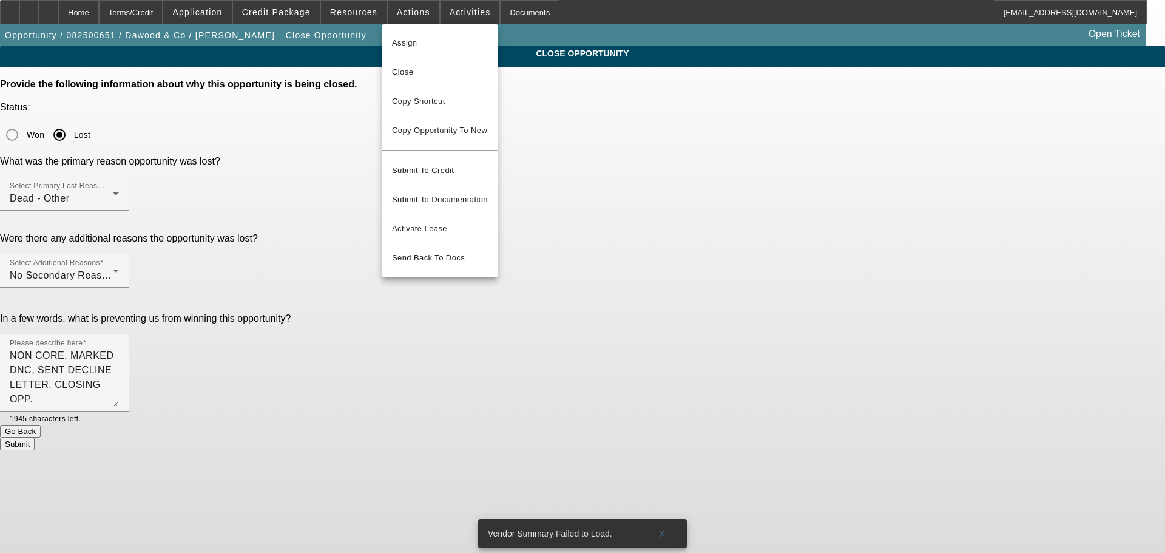
click at [461, 22] on div "Vendor Summary Failed to Load. X Assign Close Copy Shortcut Copy Opportunity To…" at bounding box center [582, 276] width 1165 height 553
click at [457, 19] on div at bounding box center [582, 276] width 1165 height 553
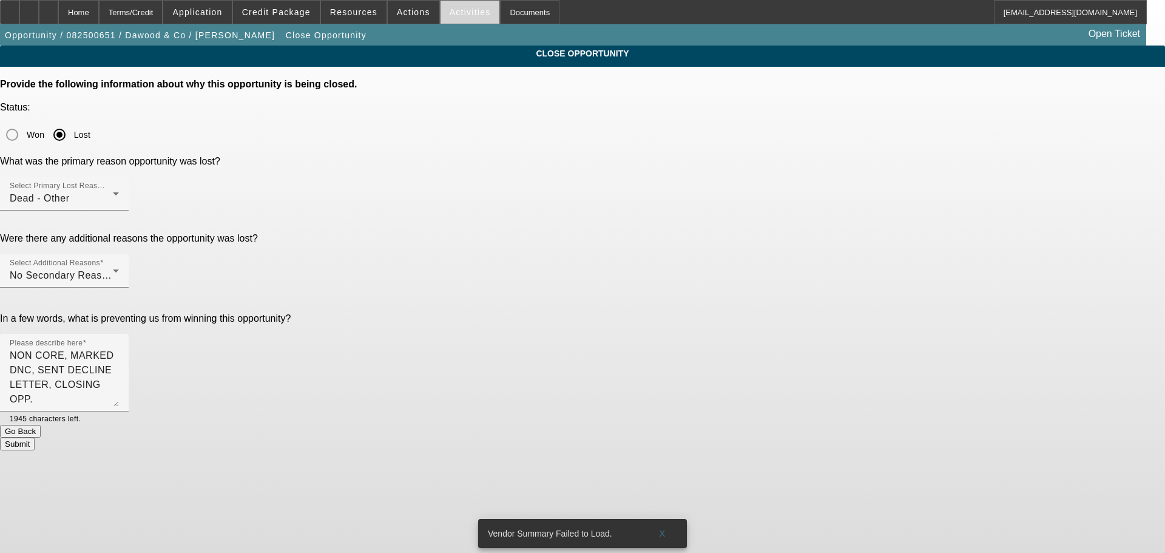
click at [456, 12] on span "Activities" at bounding box center [470, 12] width 41 height 10
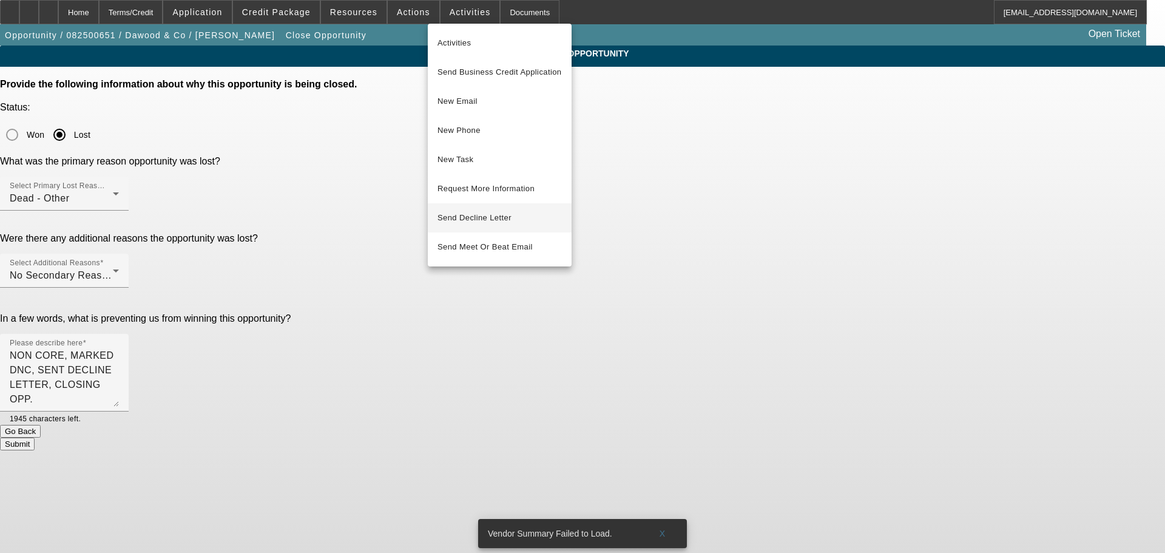
click at [459, 215] on span "Send Decline Letter" at bounding box center [475, 217] width 74 height 9
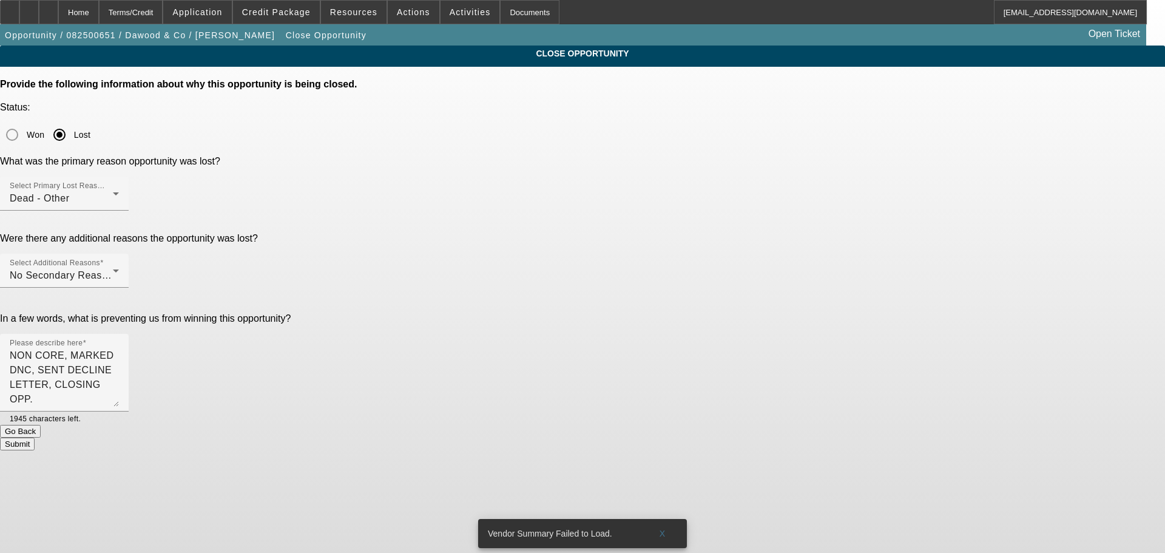
click at [35, 438] on button "Submit" at bounding box center [17, 444] width 35 height 13
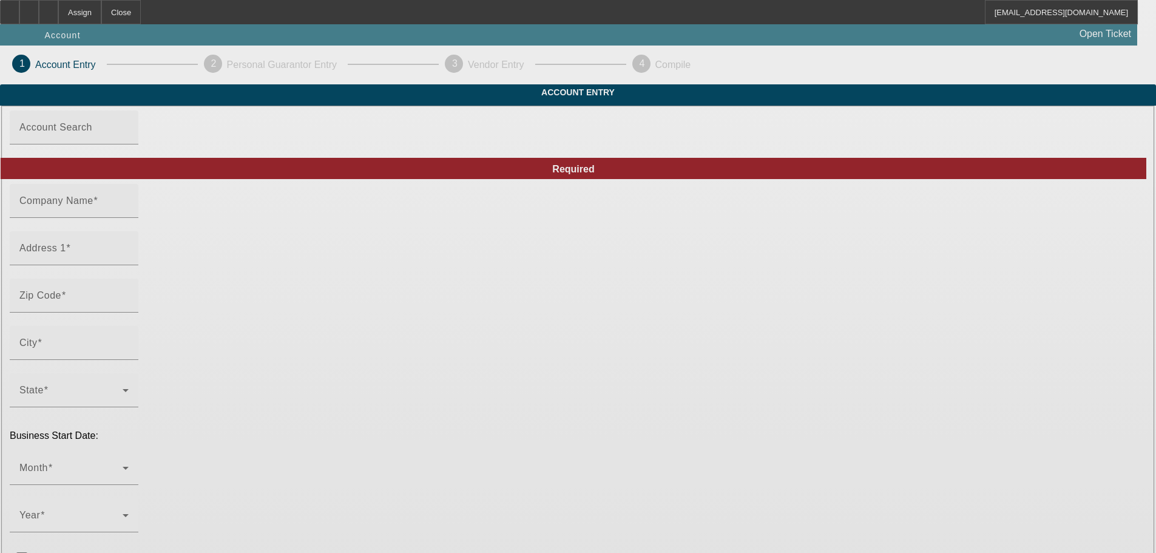
type input "[DATE]"
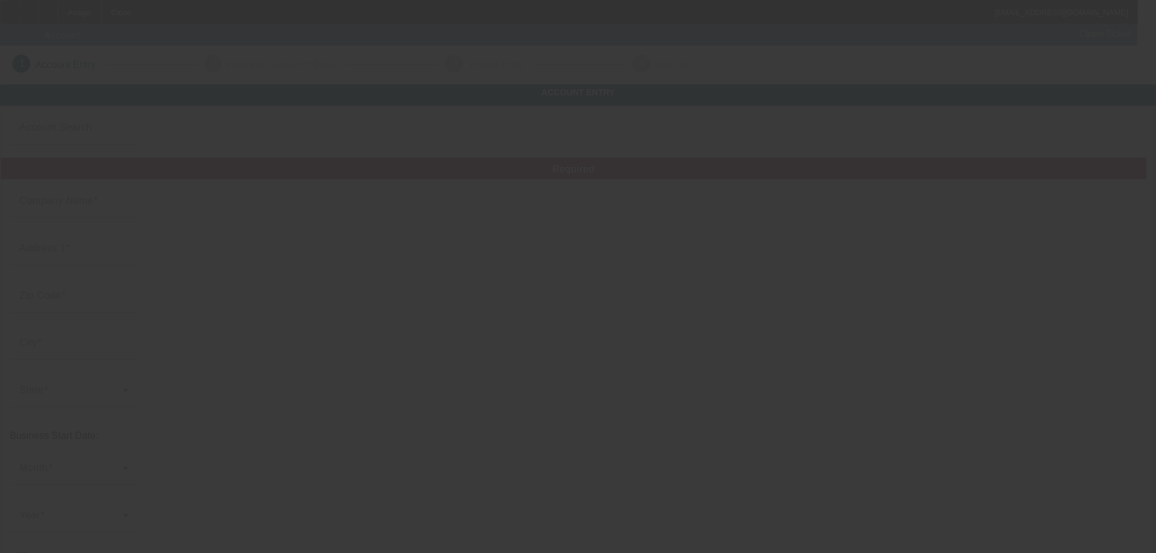
type input "InFlight Ventures LLC"
type input "[STREET_ADDRESS]"
type input "93036"
type input "Oxnard"
type input "[PHONE_NUMBER]"
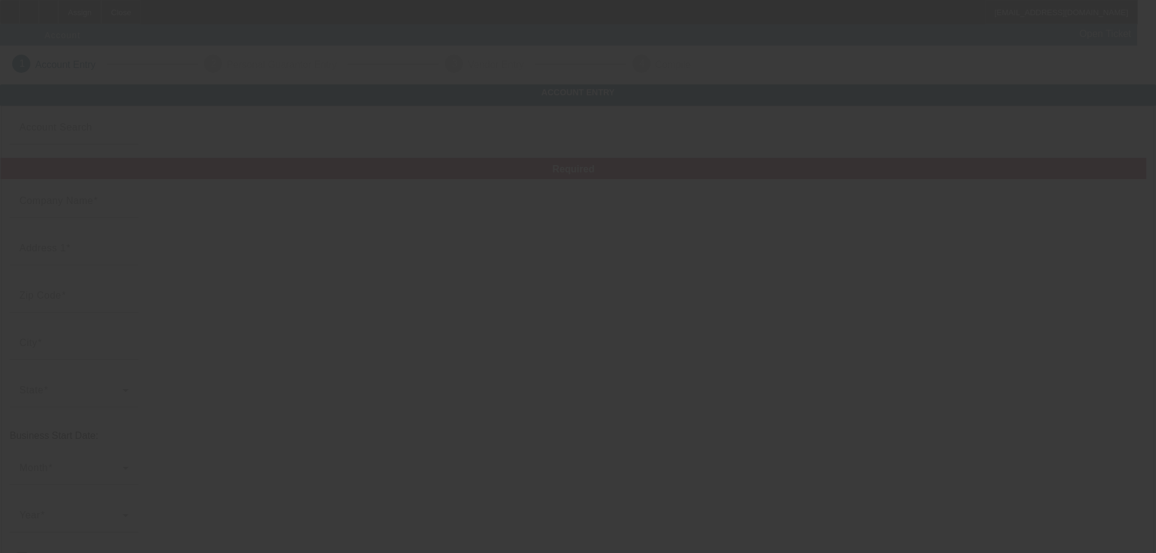
type input "Vertigo Drone Wash"
type input "Ste 300"
type input "[PERSON_NAME][EMAIL_ADDRESS][DOMAIN_NAME]"
type input "[US_EMPLOYER_IDENTIFICATION_NUMBER]"
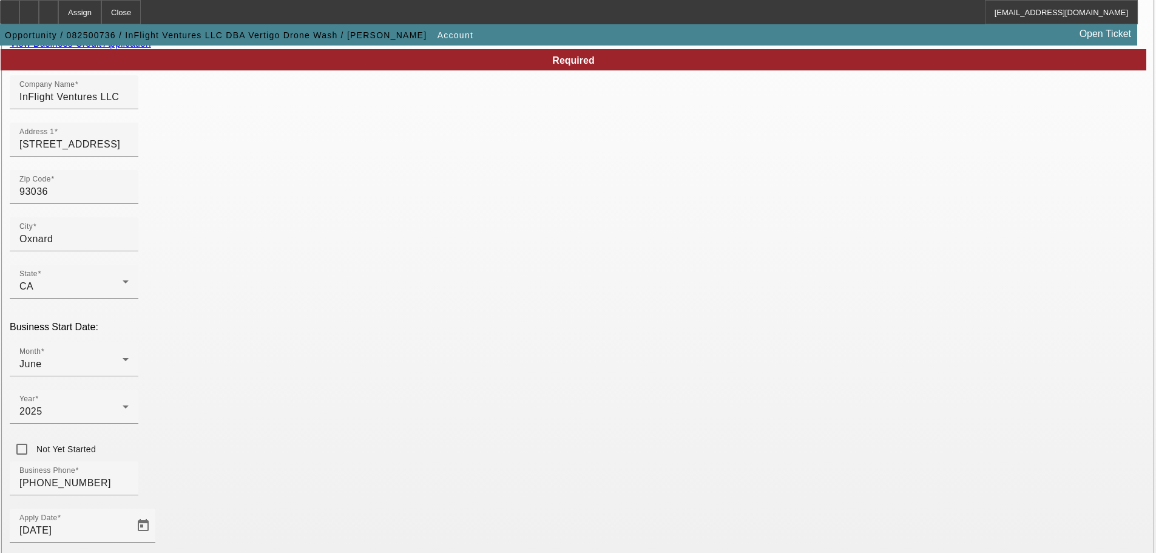
scroll to position [224, 0]
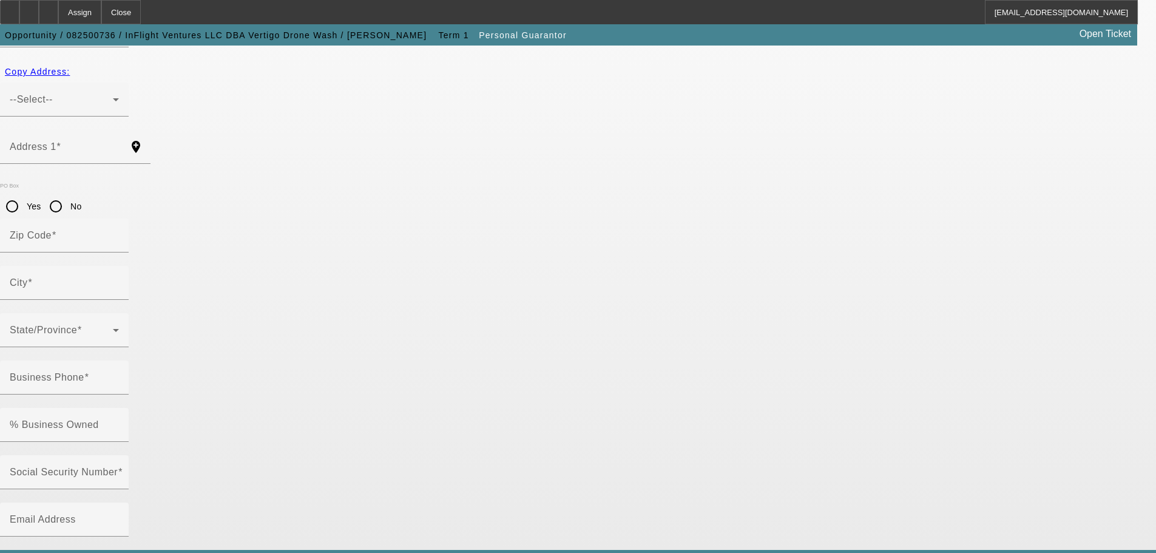
type input "[PERSON_NAME]"
type input "[STREET_ADDRESS]"
radio input "true"
type input "89122"
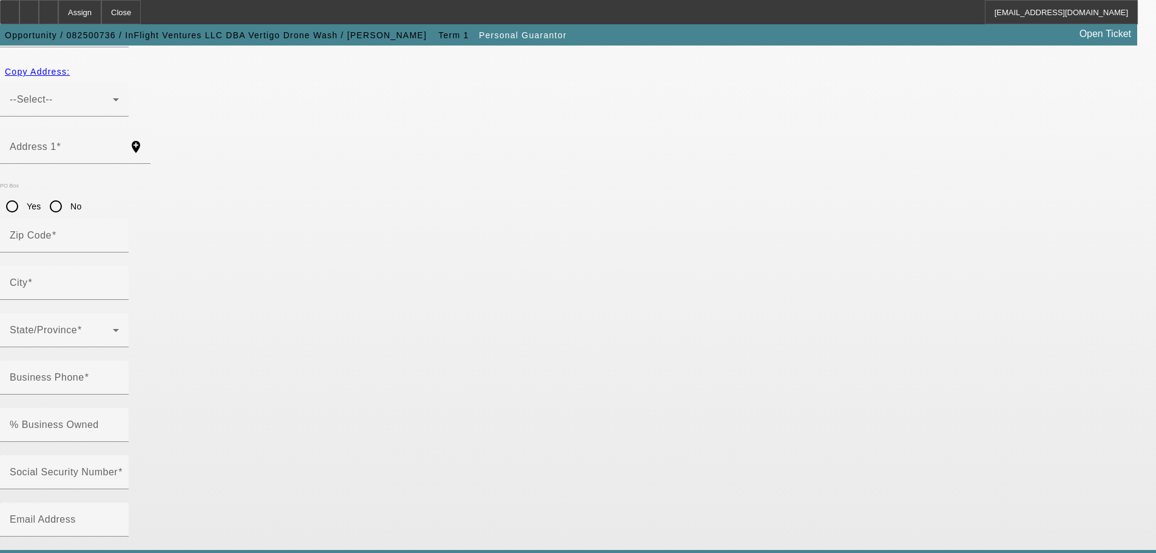
type input "[GEOGRAPHIC_DATA]"
type input "[PHONE_NUMBER]"
type input "50"
type input "563-63-6975"
type input "[PERSON_NAME][EMAIL_ADDRESS][DOMAIN_NAME]"
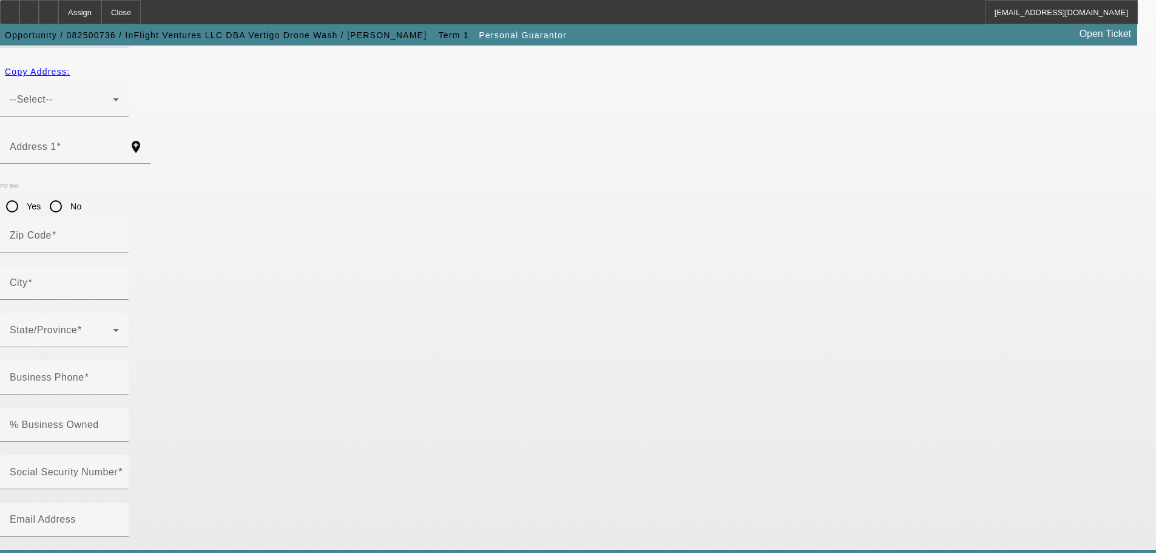
type input "[PHONE_NUMBER]"
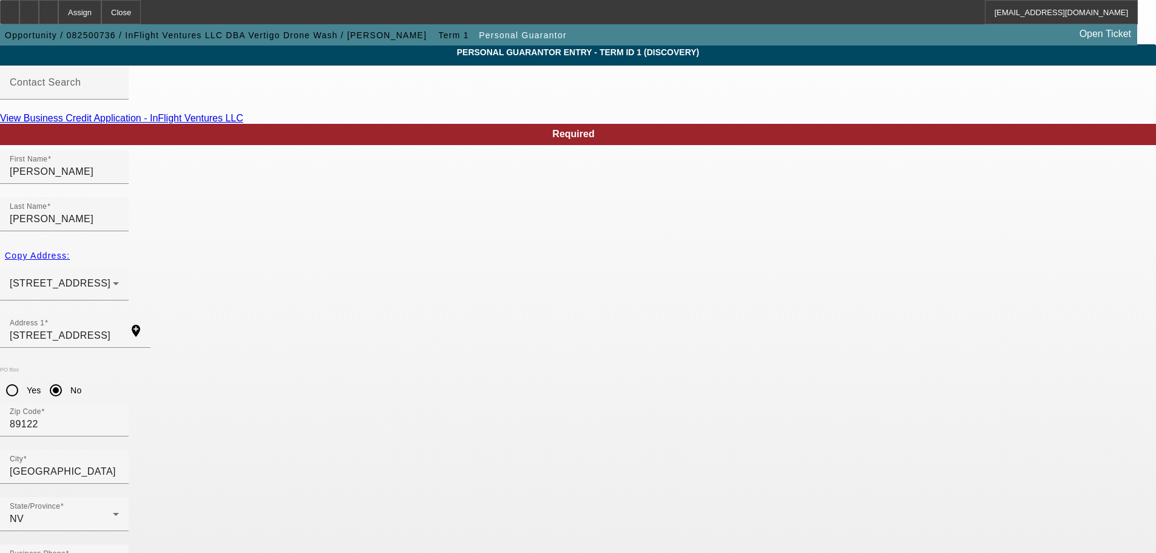
scroll to position [41, 0]
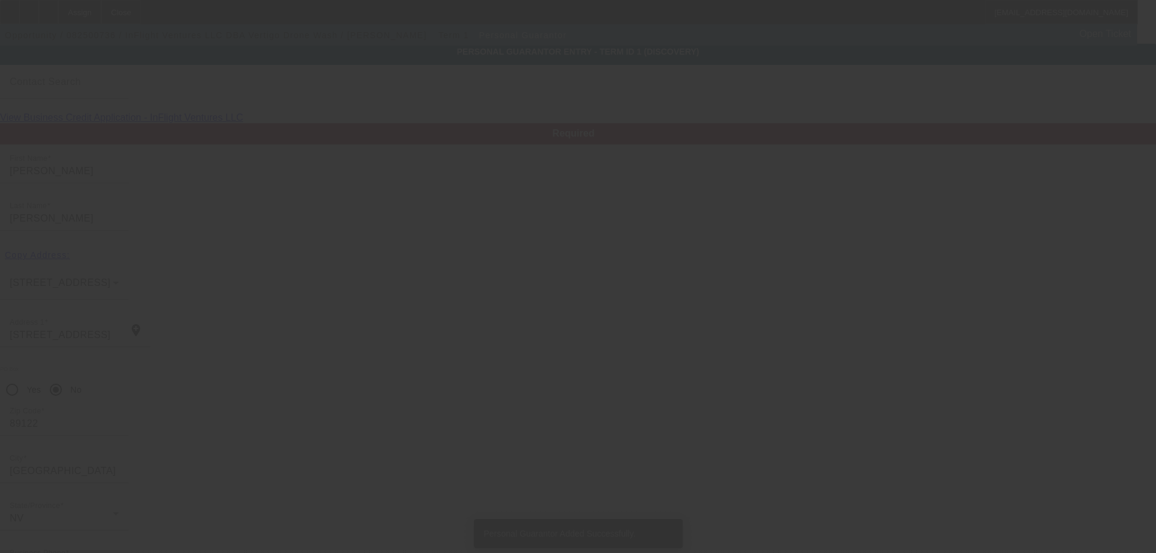
type input "[PERSON_NAME]"
type input "[STREET_ADDRESS]"
type input "89122"
type input "[GEOGRAPHIC_DATA]"
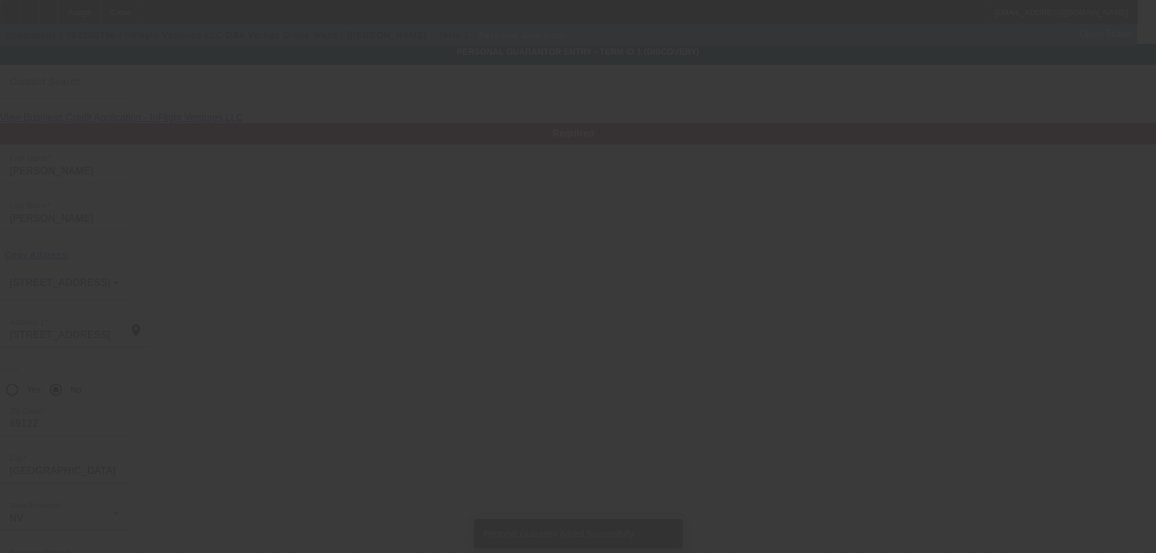
type input "(805) 766-8081"
type input "50"
type input "563-63-6975"
type input "ralph@vertigodronewash.com"
type input "(805) 515-3916"
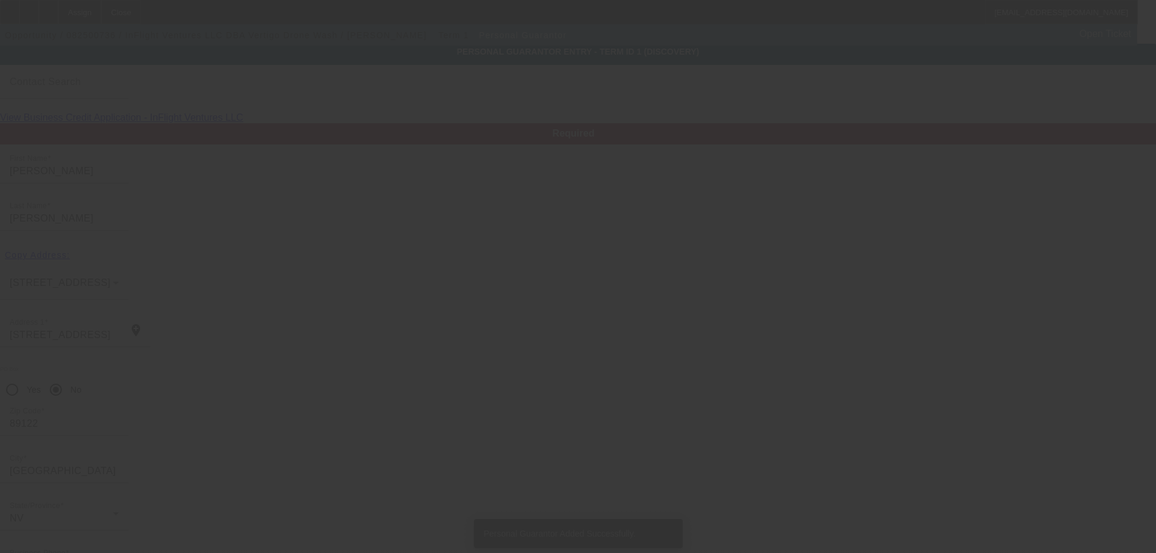
type input "(805) 766-8051"
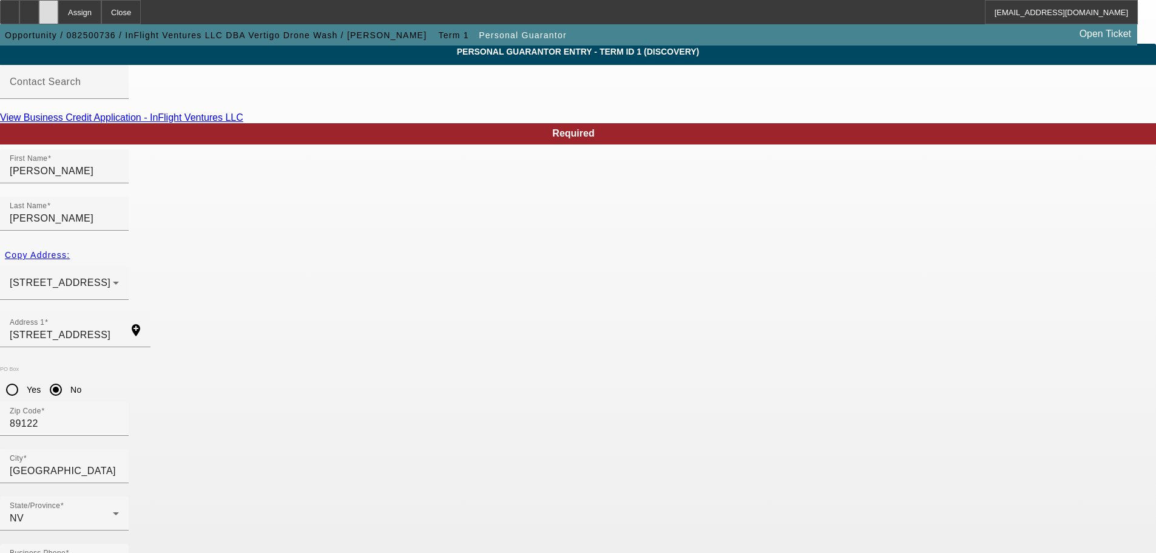
click at [49, 8] on icon at bounding box center [49, 8] width 0 height 0
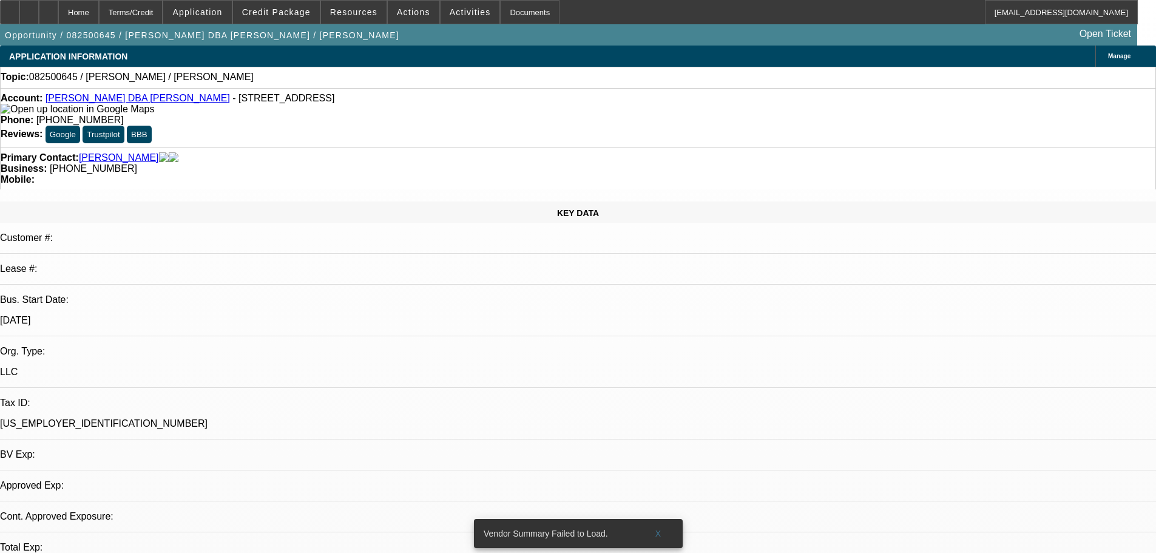
select select "0"
select select "2"
select select "0.1"
select select "4"
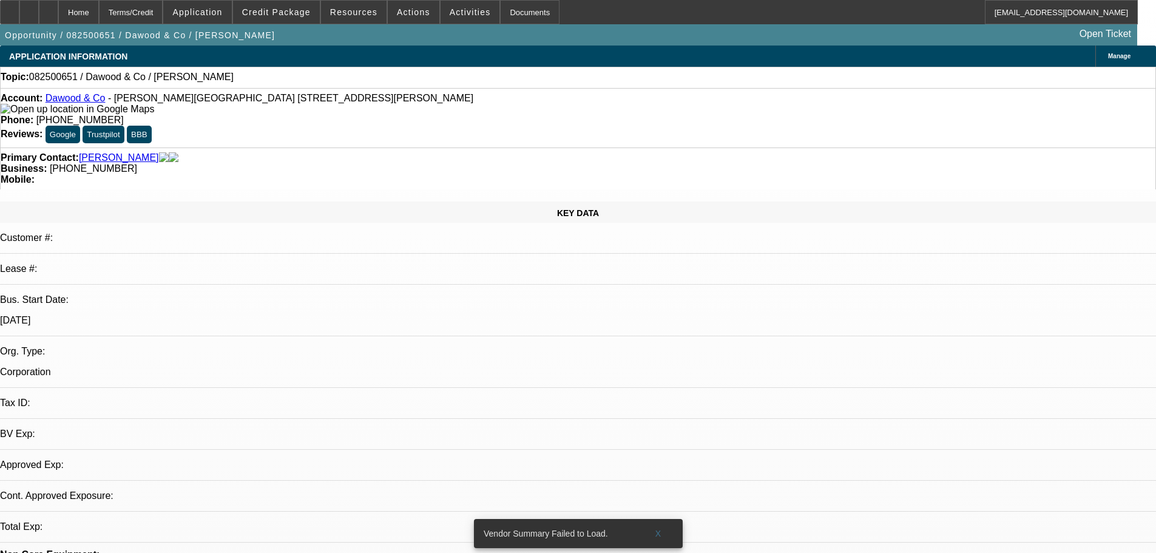
select select "0"
select select "2"
select select "0.1"
select select "4"
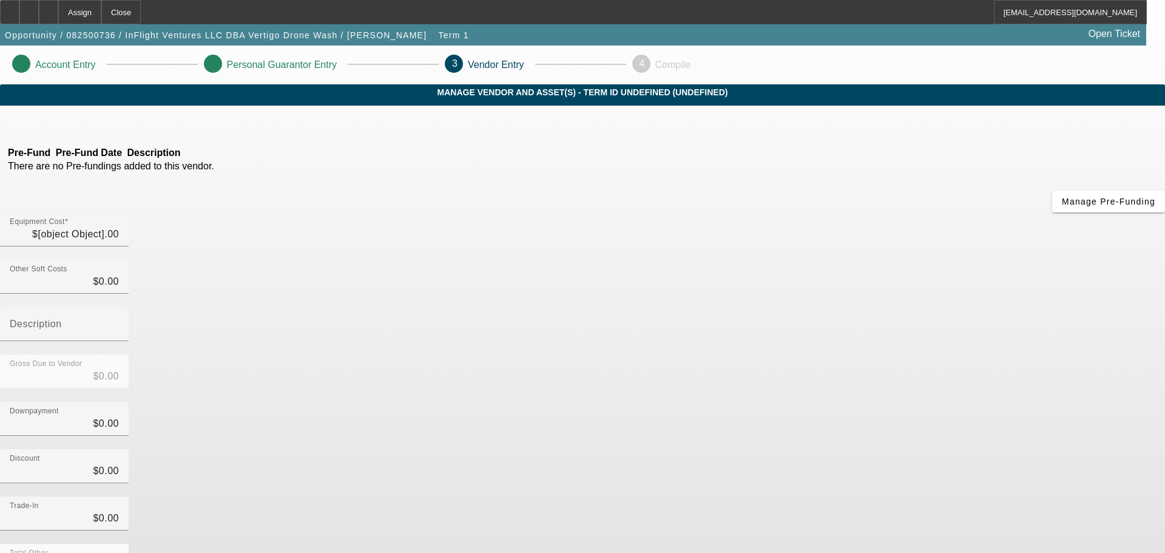
type input "$69,000.00"
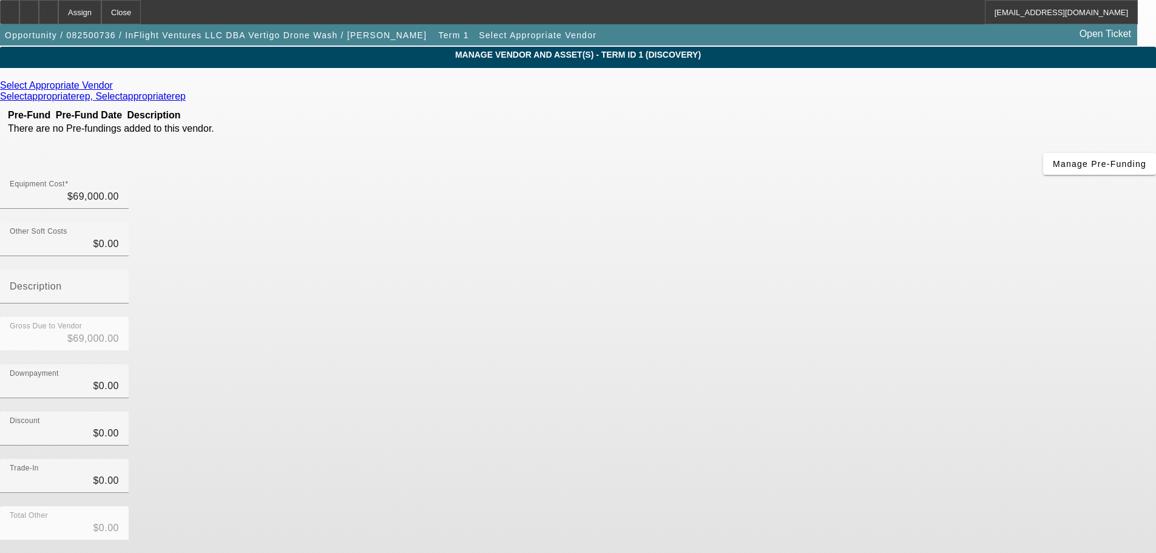
scroll to position [67, 0]
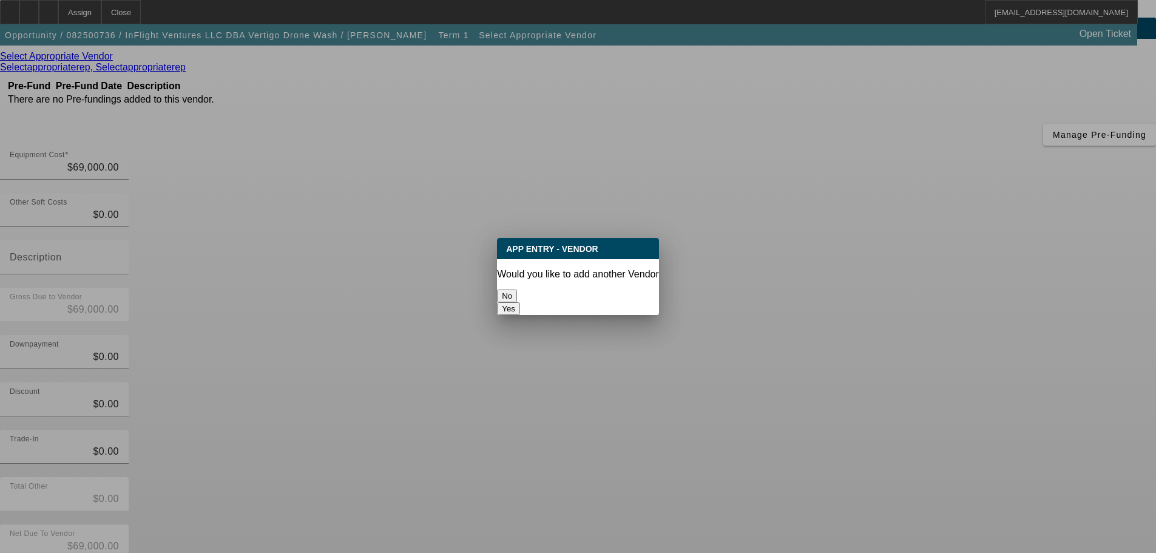
scroll to position [0, 0]
click at [517, 290] on button "No" at bounding box center [507, 296] width 20 height 13
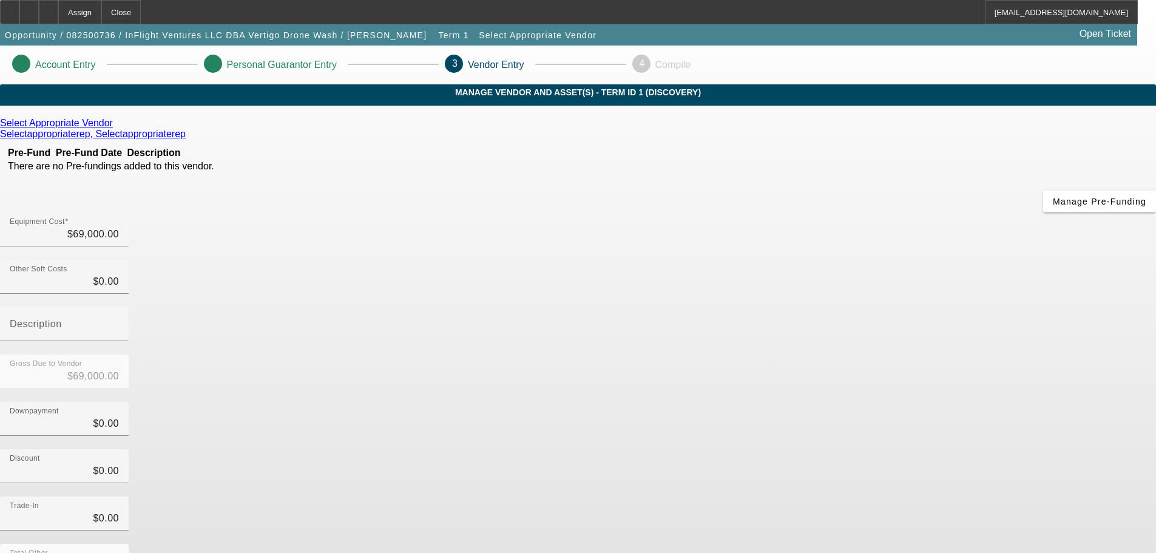
scroll to position [67, 0]
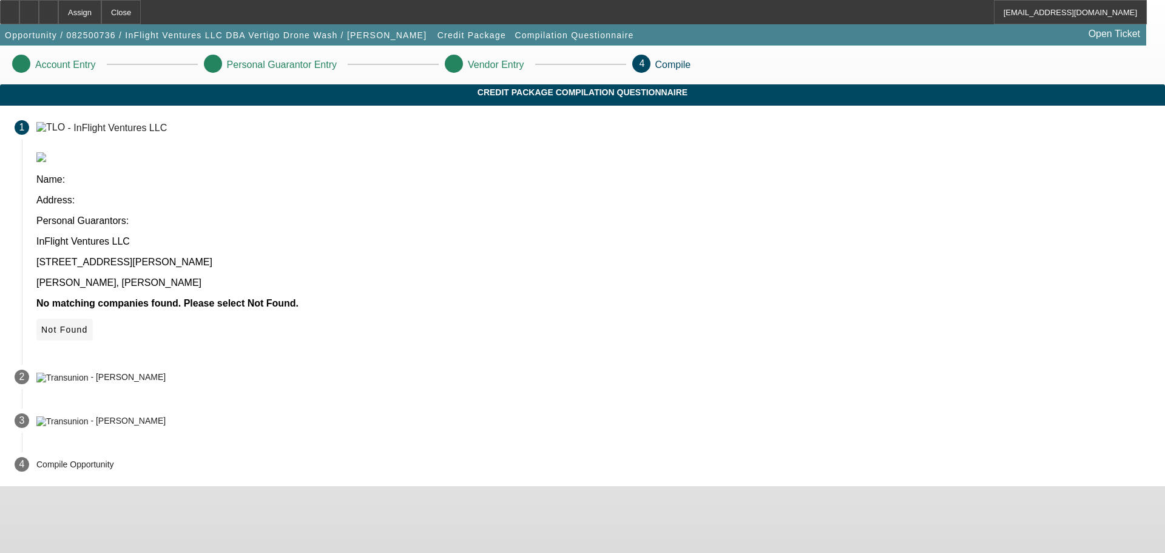
click at [88, 325] on span "Not Found" at bounding box center [64, 330] width 47 height 10
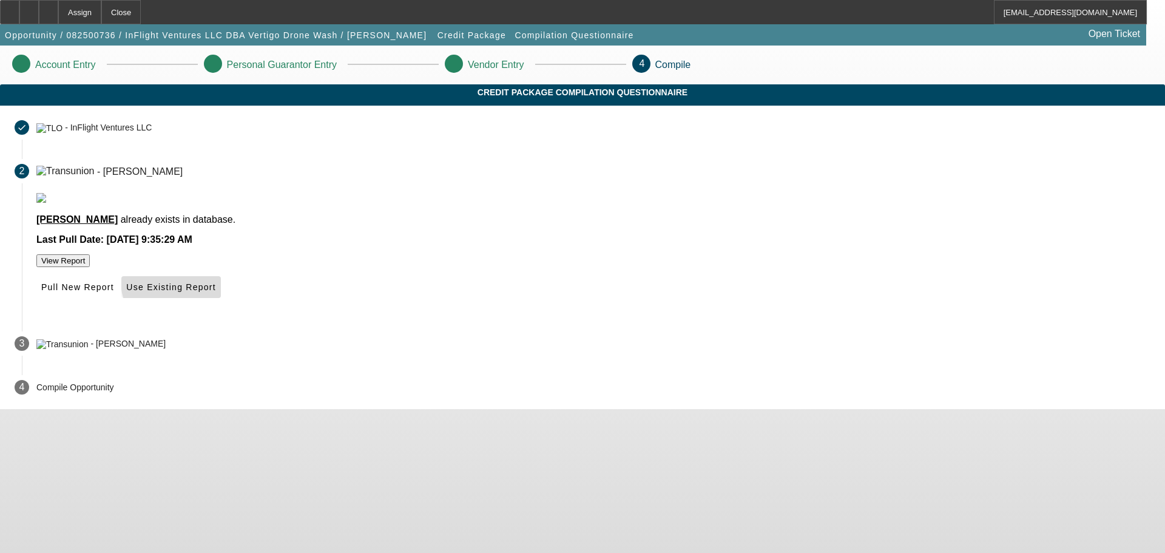
click at [215, 292] on span "Use Existing Report" at bounding box center [170, 287] width 89 height 10
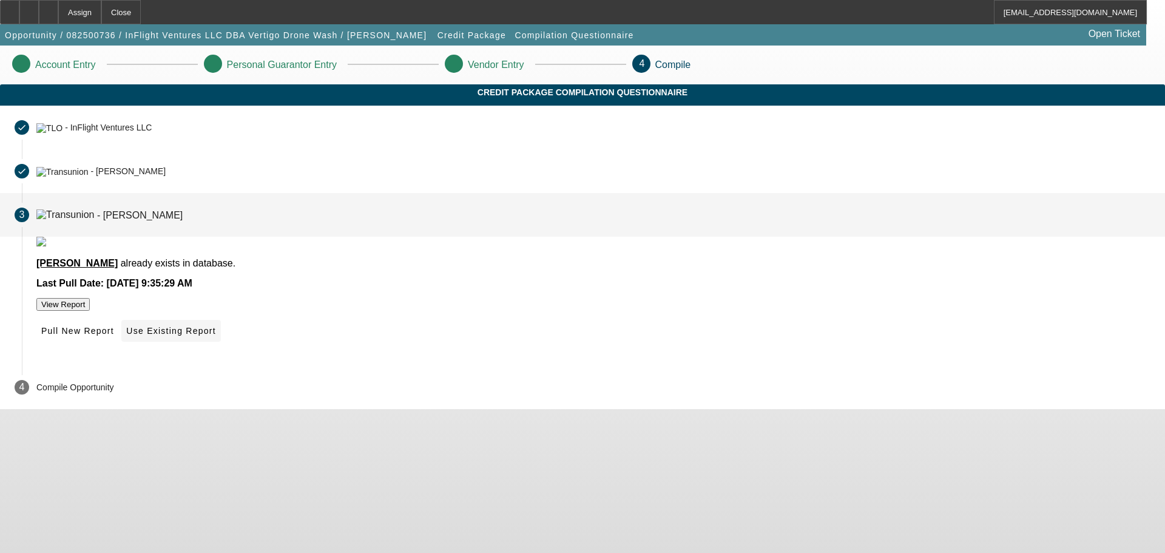
click at [215, 336] on span "Use Existing Report" at bounding box center [170, 331] width 89 height 10
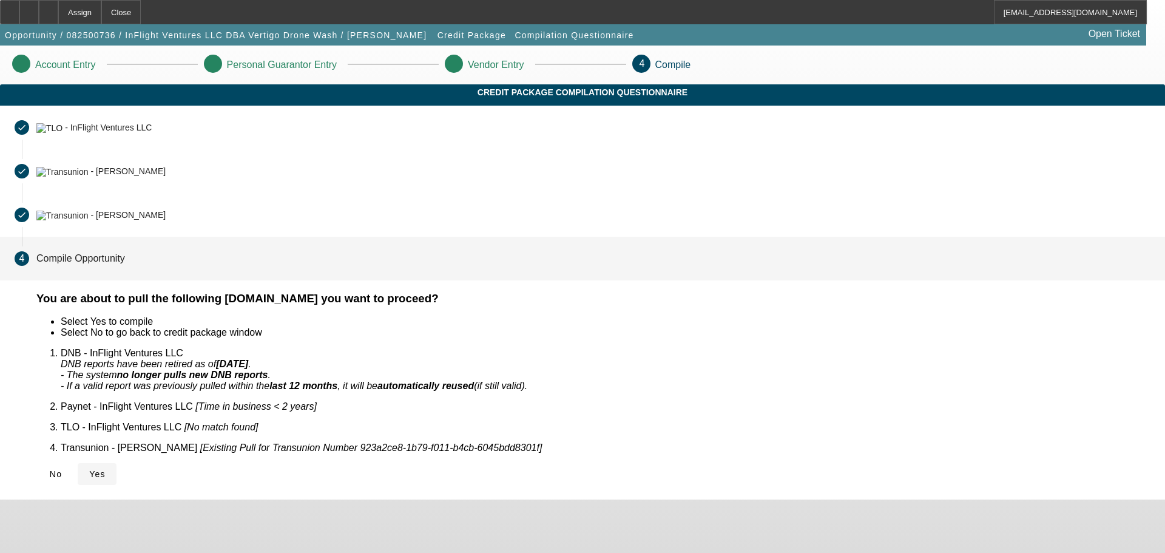
click at [106, 469] on span "Yes" at bounding box center [97, 474] width 16 height 10
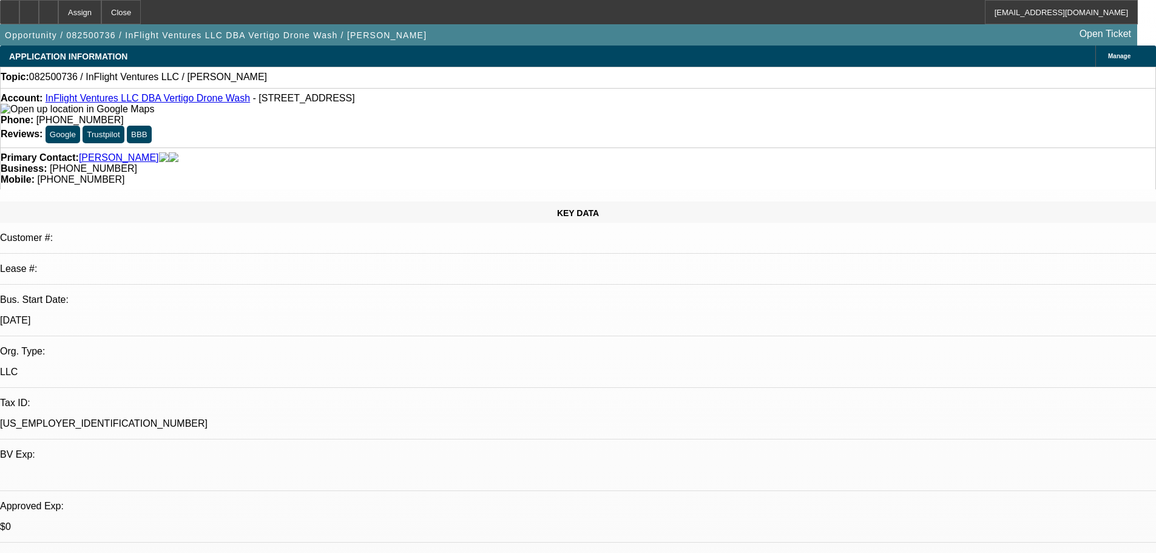
select select "0"
select select "2"
select select "0.1"
select select "4"
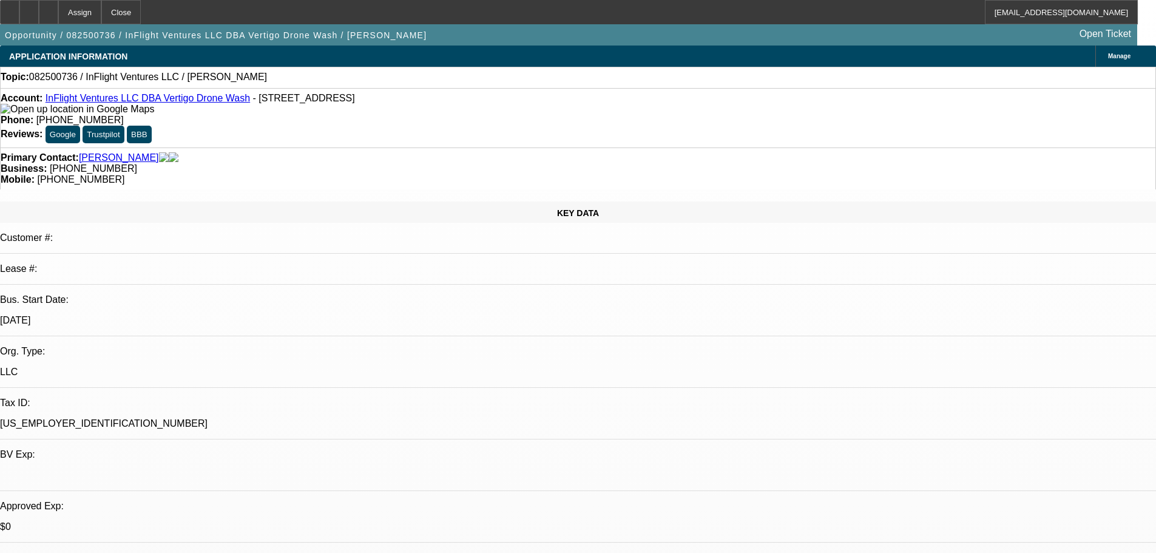
click at [58, 8] on div at bounding box center [48, 12] width 19 height 24
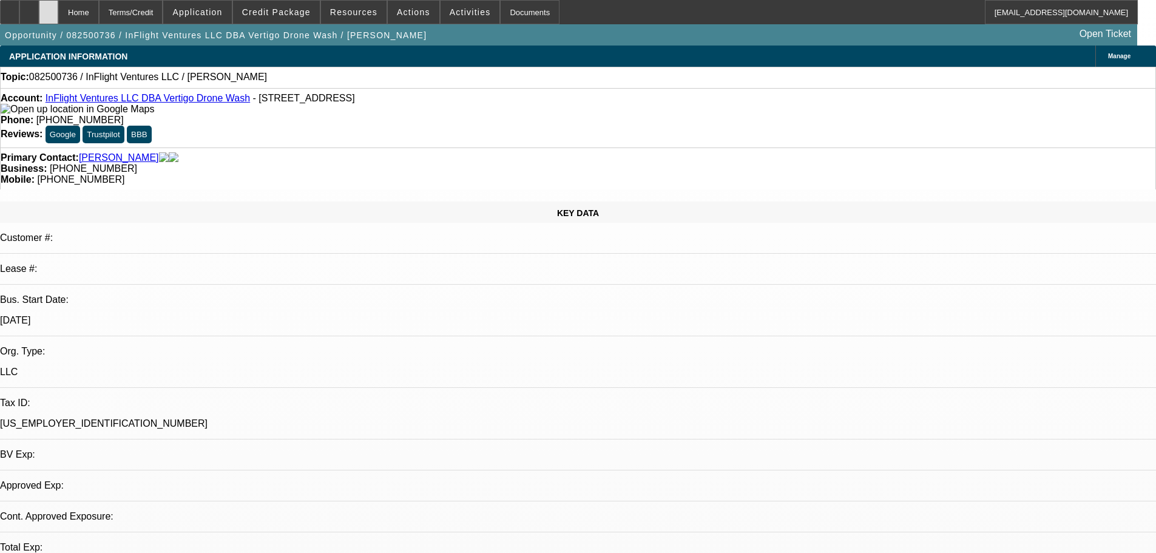
select select "0"
select select "2"
select select "0.1"
select select "4"
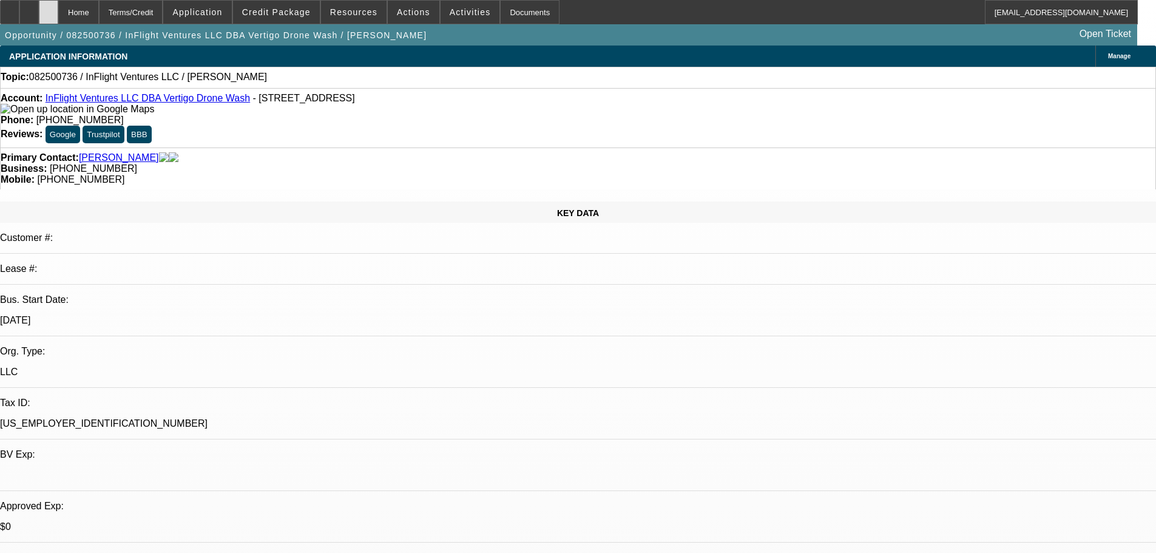
click at [58, 18] on div at bounding box center [48, 12] width 19 height 24
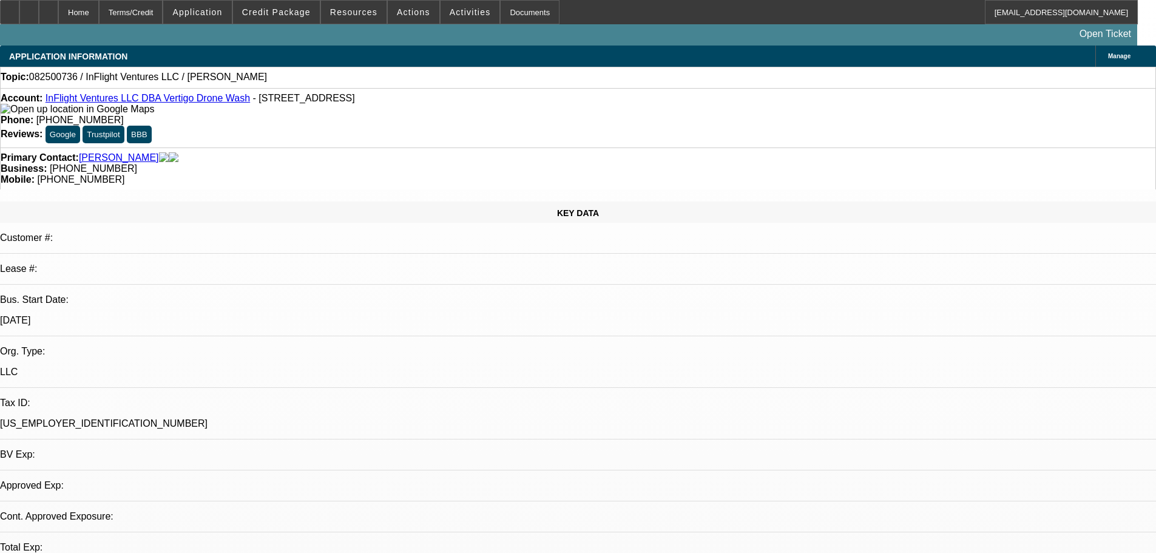
select select "0"
select select "2"
select select "0.1"
select select "4"
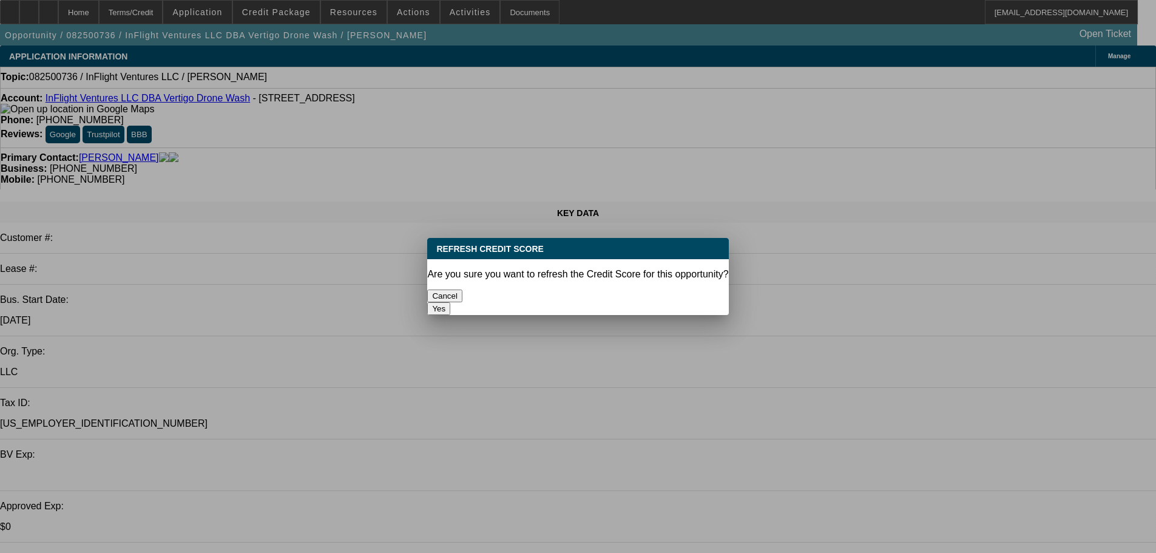
click at [450, 302] on button "Yes" at bounding box center [438, 308] width 23 height 13
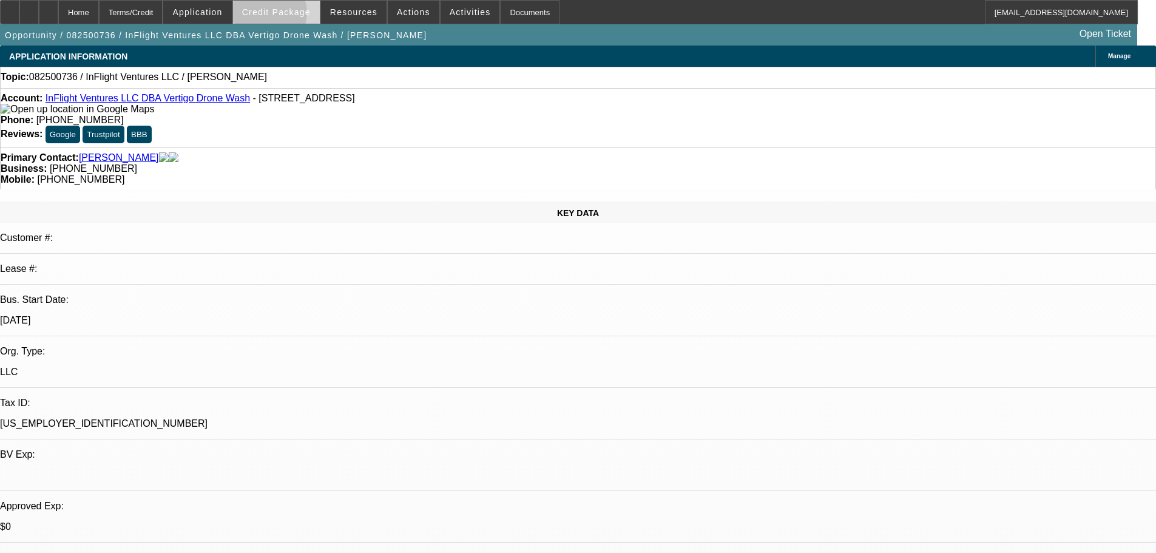
click at [288, 16] on span "Credit Package" at bounding box center [276, 12] width 69 height 10
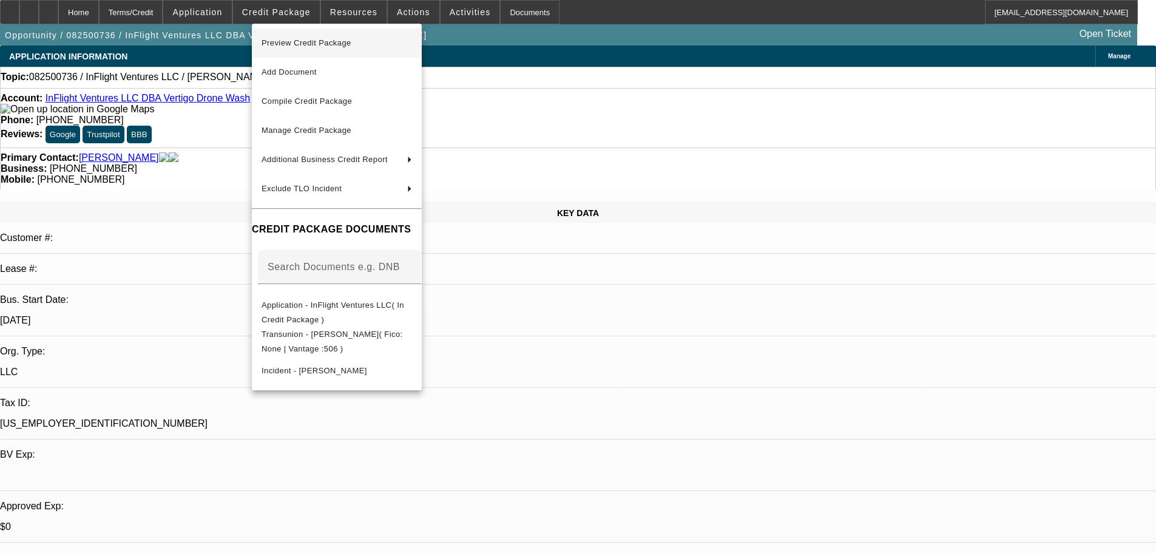
click at [311, 41] on span "Preview Credit Package" at bounding box center [307, 42] width 90 height 9
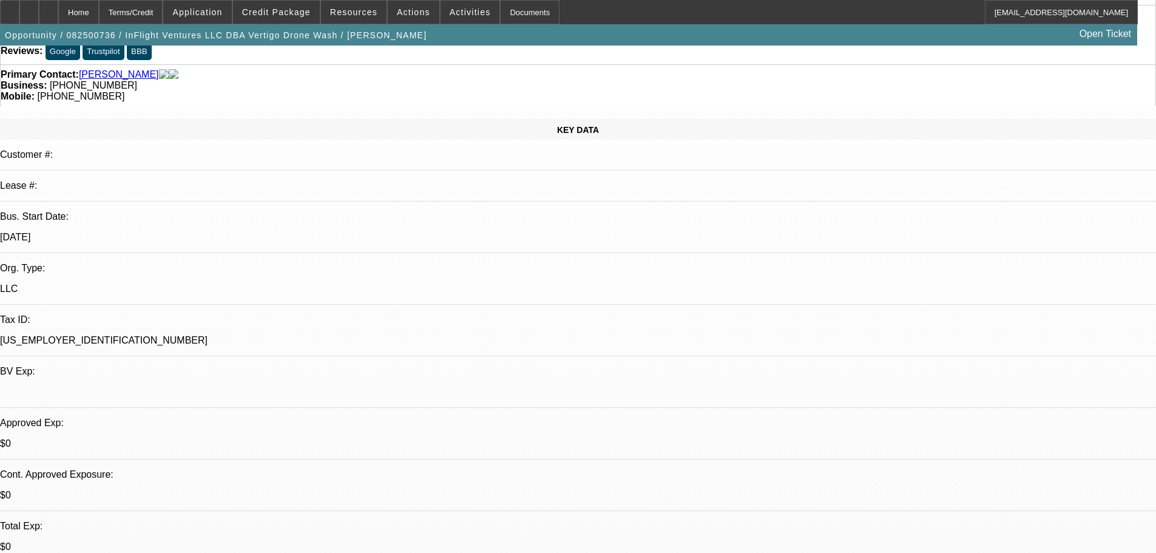
scroll to position [243, 0]
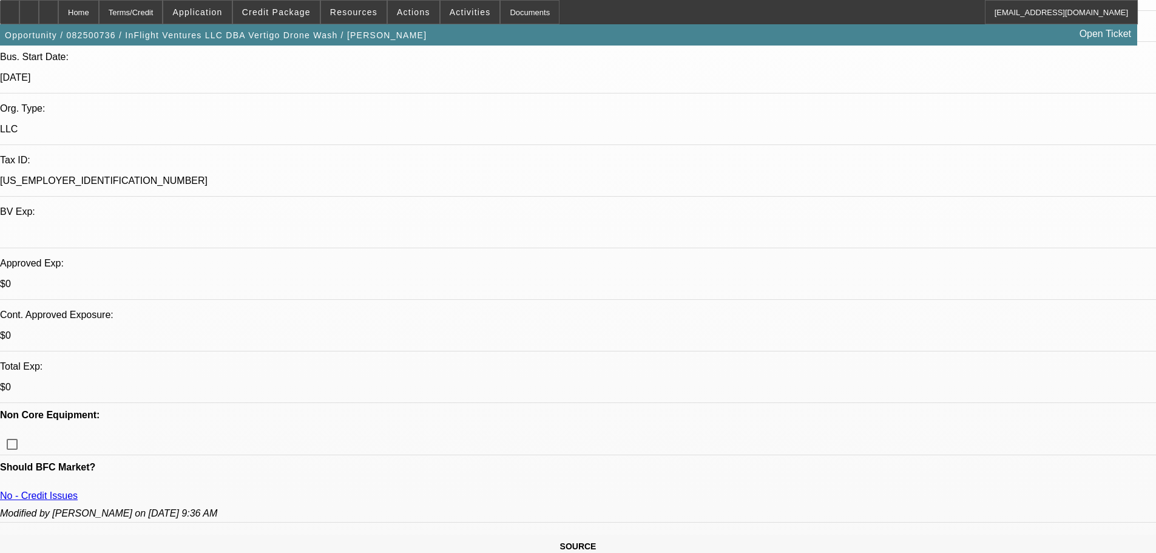
click at [78, 490] on link "No - Credit Issues" at bounding box center [39, 495] width 78 height 10
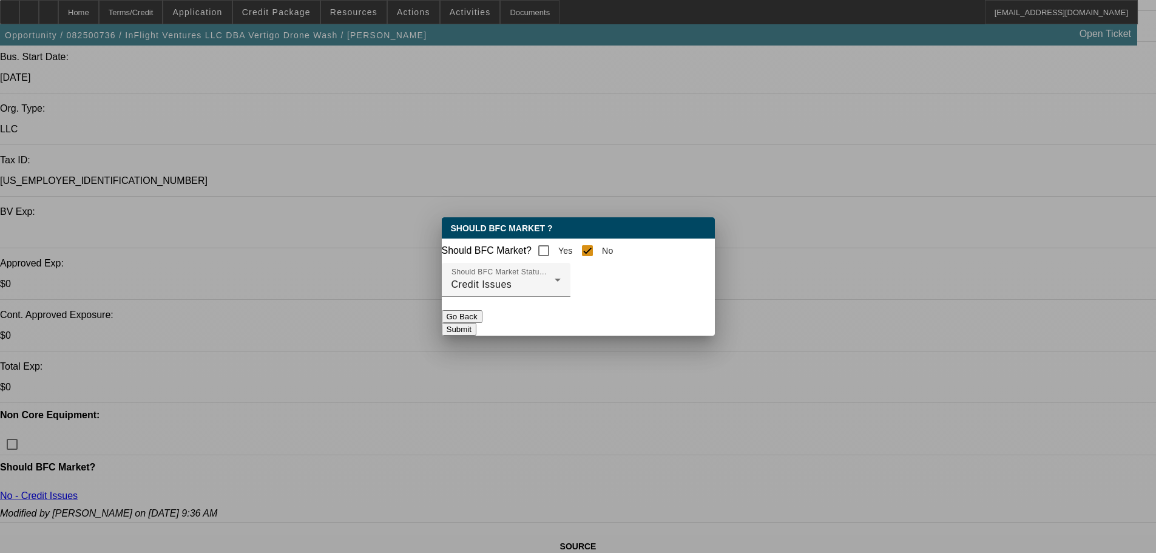
click at [583, 115] on div at bounding box center [578, 276] width 1156 height 553
click at [483, 323] on button "Go Back" at bounding box center [462, 316] width 41 height 13
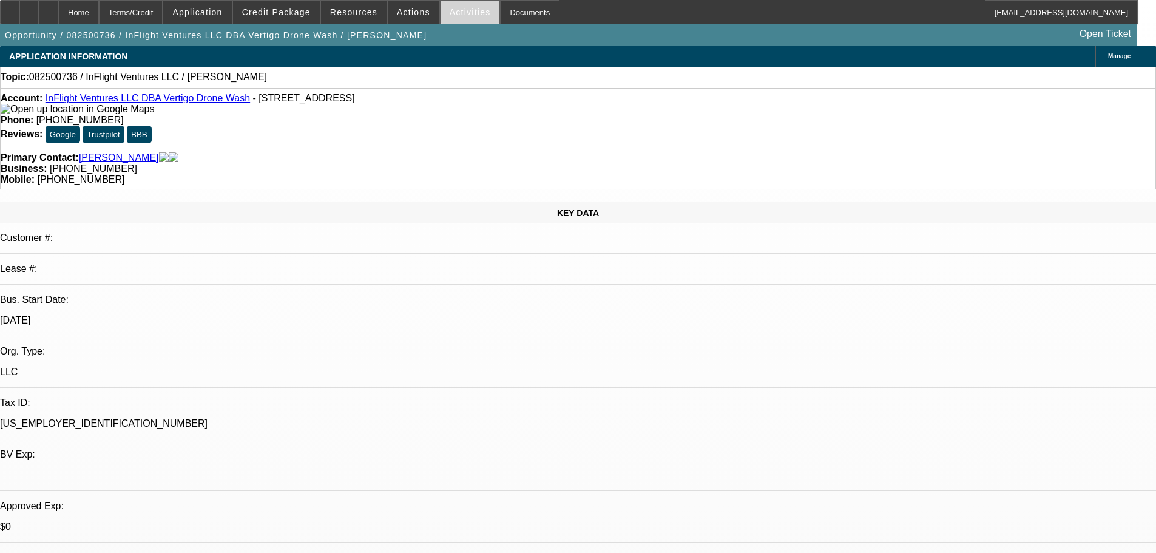
click at [469, 15] on span at bounding box center [470, 12] width 59 height 29
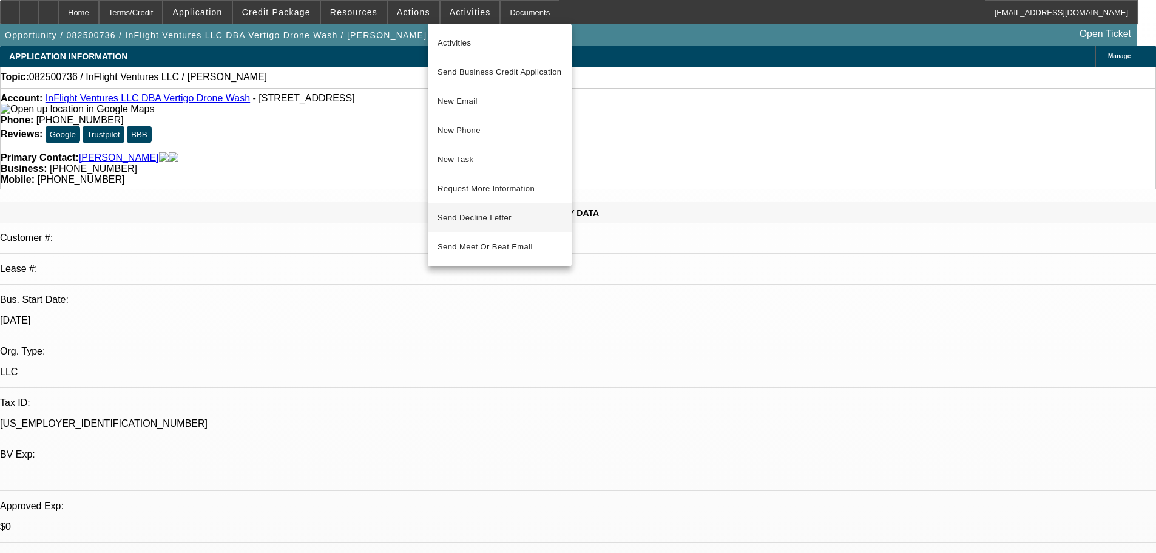
click at [481, 221] on span "Send Decline Letter" at bounding box center [475, 217] width 74 height 9
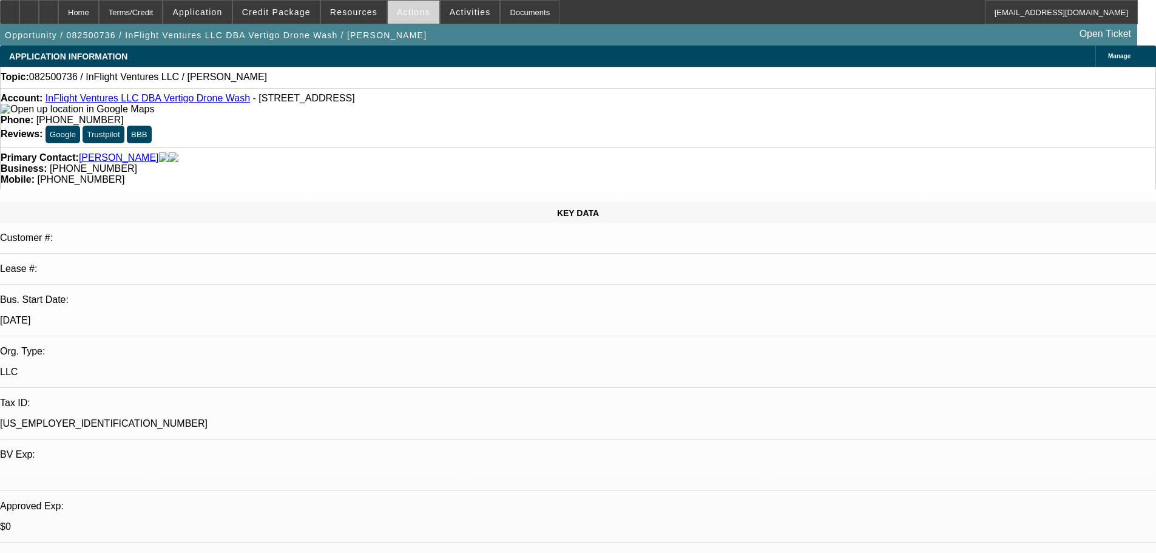
click at [398, 15] on span "Actions" at bounding box center [413, 12] width 33 height 10
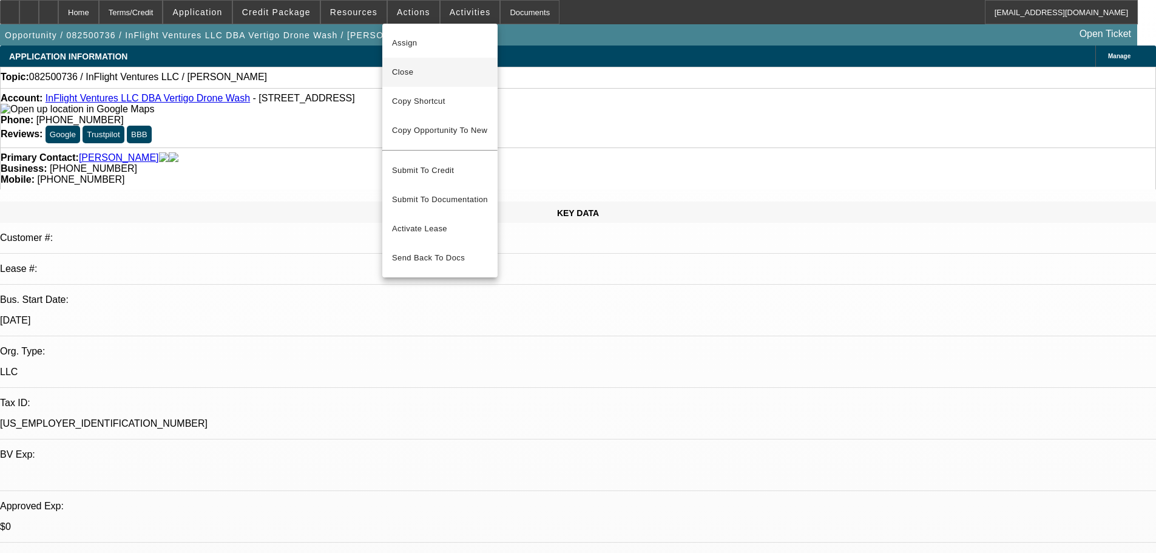
click at [400, 72] on span "Close" at bounding box center [440, 72] width 96 height 15
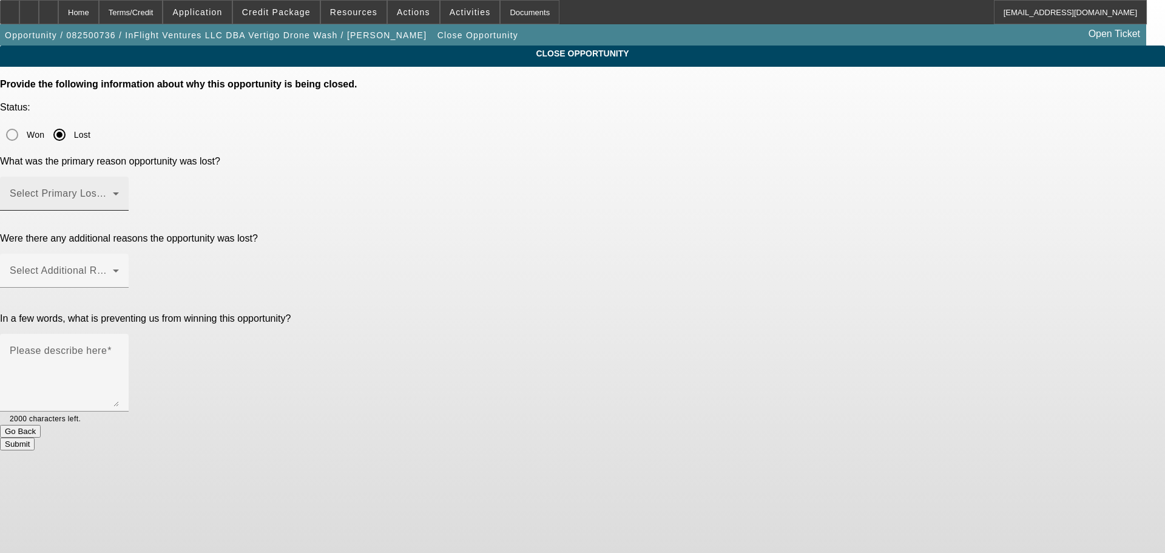
click at [113, 191] on span at bounding box center [61, 198] width 103 height 15
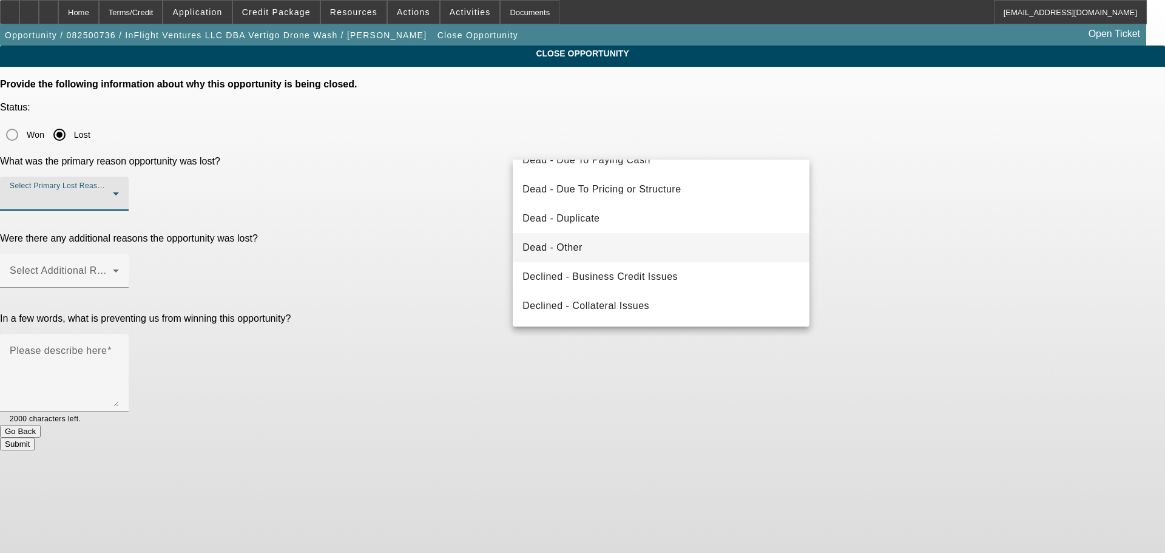
scroll to position [163, 0]
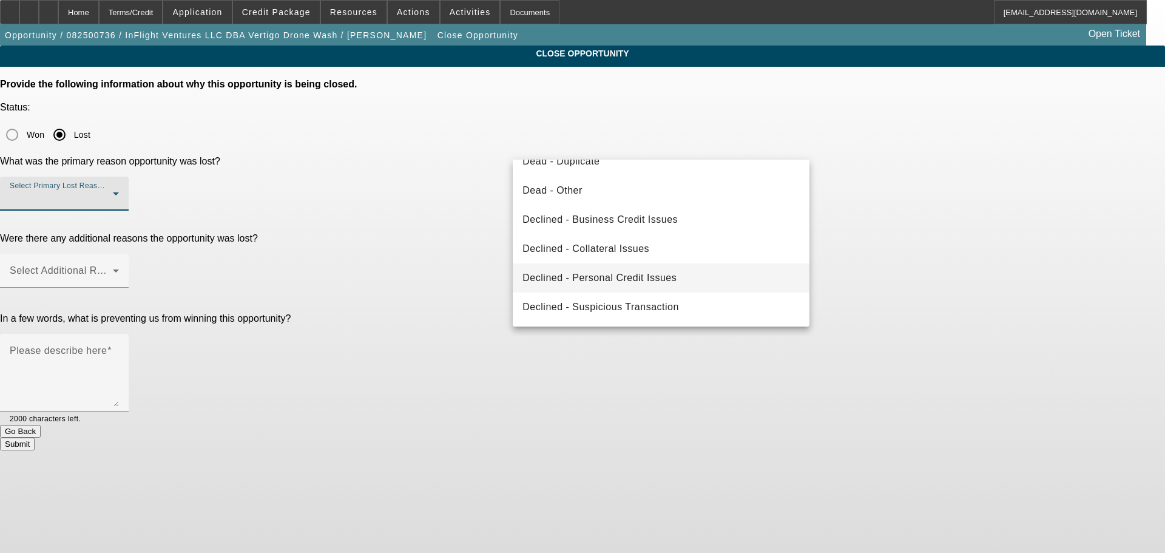
drag, startPoint x: 649, startPoint y: 280, endPoint x: 642, endPoint y: 267, distance: 15.0
click at [648, 279] on span "Declined - Personal Credit Issues" at bounding box center [600, 278] width 154 height 15
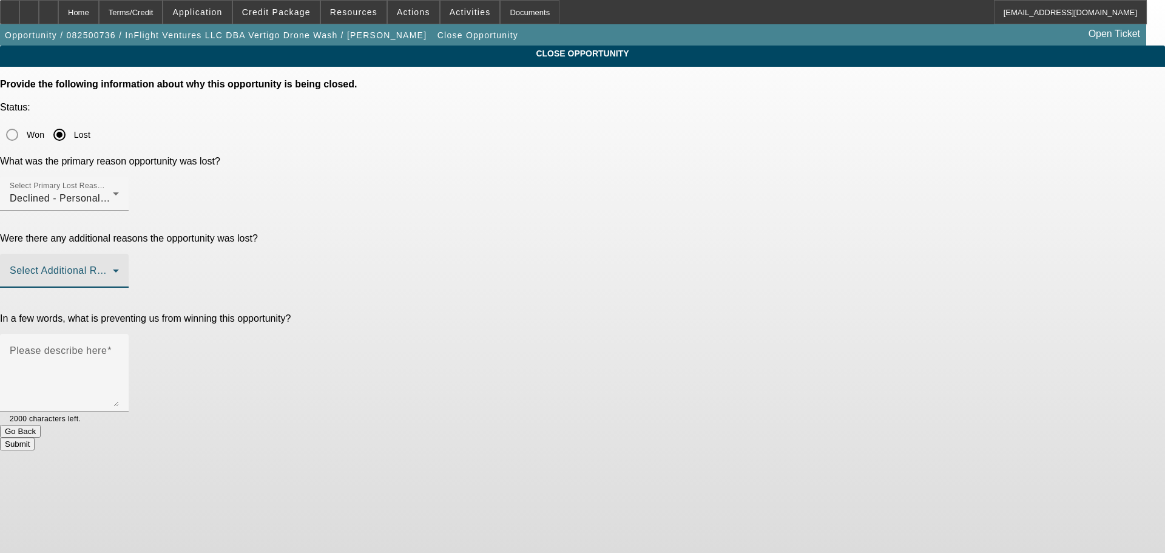
click at [113, 268] on span at bounding box center [61, 275] width 103 height 15
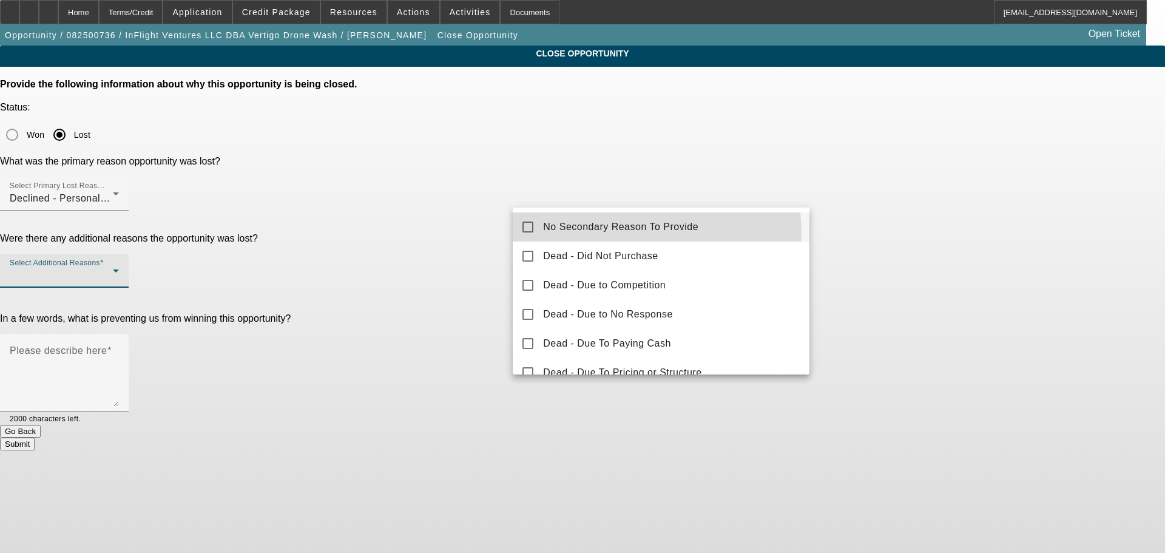
click at [601, 236] on mat-option "No Secondary Reason To Provide" at bounding box center [661, 226] width 297 height 29
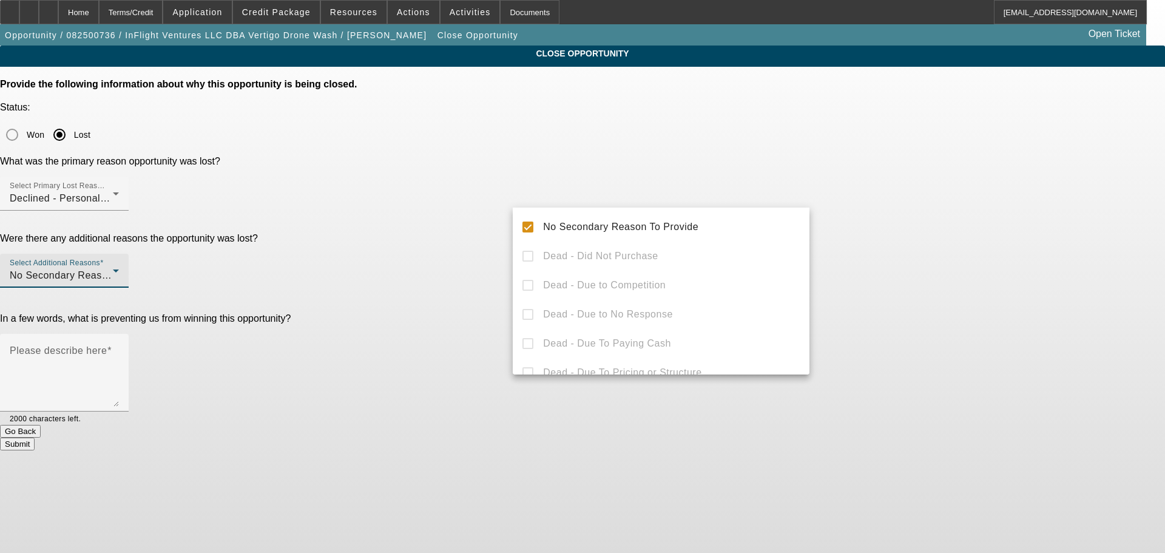
click at [415, 268] on div at bounding box center [582, 276] width 1165 height 553
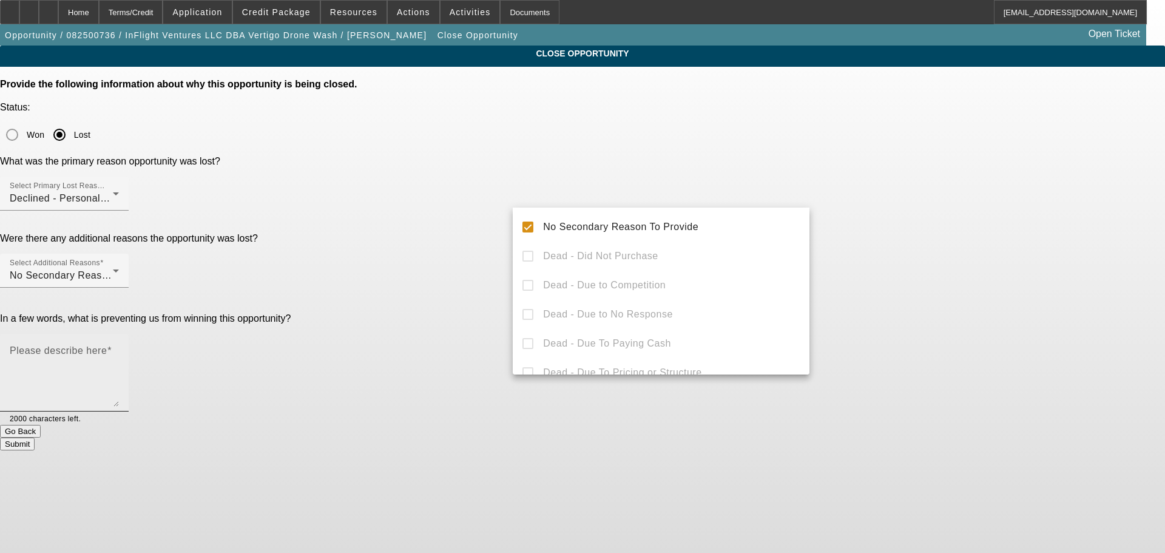
click at [119, 348] on textarea "Please describe here" at bounding box center [64, 377] width 109 height 58
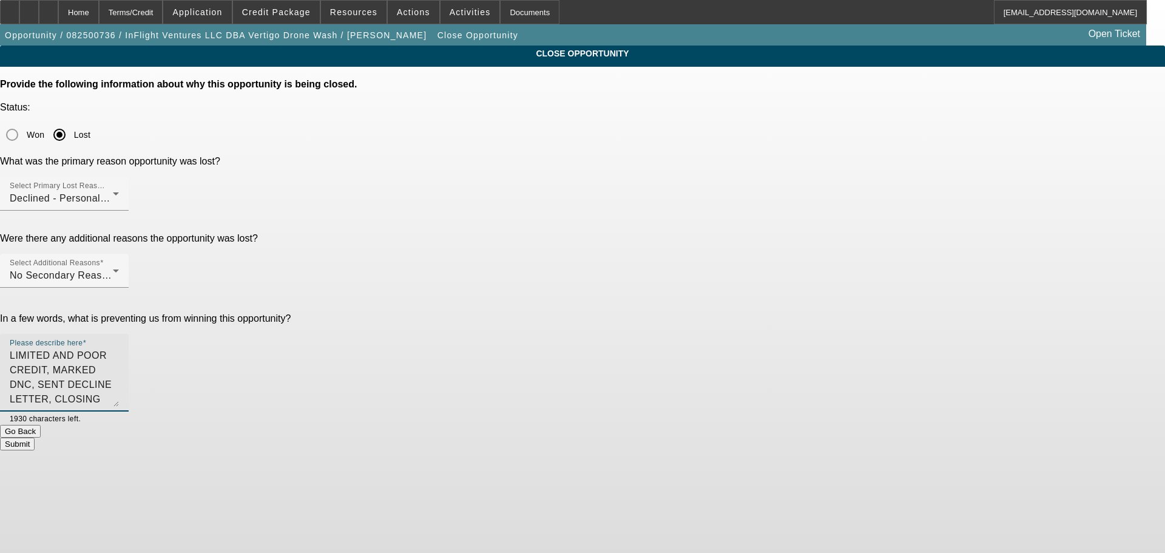
type textarea "LIMITED AND POOR CREDIT, MARKED DNC, SENT DECLINE LETTER, CLOSING OPP."
click at [35, 438] on button "Submit" at bounding box center [17, 444] width 35 height 13
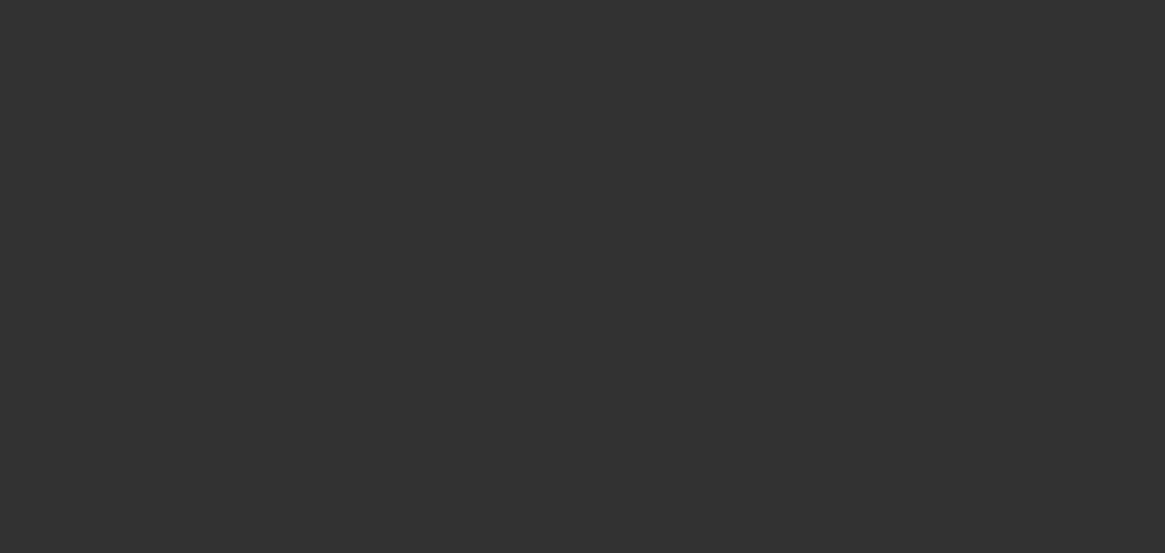
select select "0"
select select "2"
select select "0.1"
select select "4"
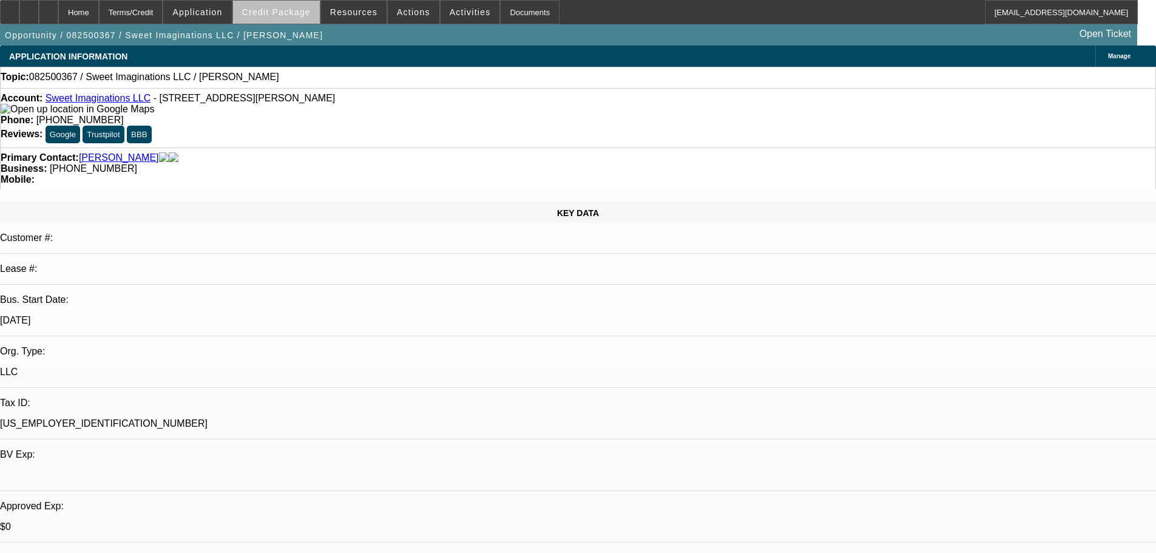
click at [300, 11] on span "Credit Package" at bounding box center [276, 12] width 69 height 10
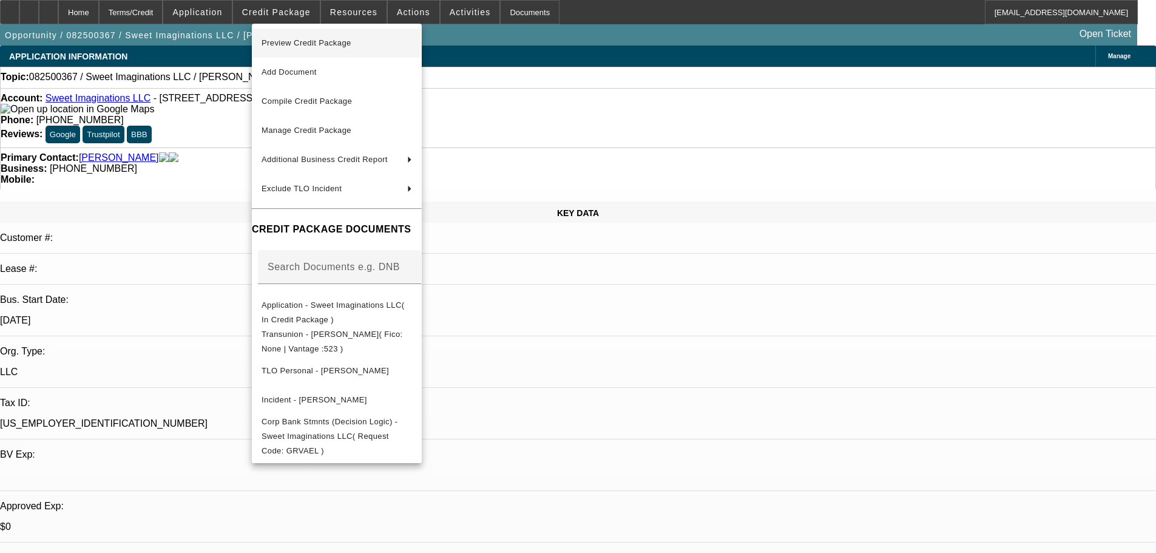
click at [325, 39] on span "Preview Credit Package" at bounding box center [307, 42] width 90 height 9
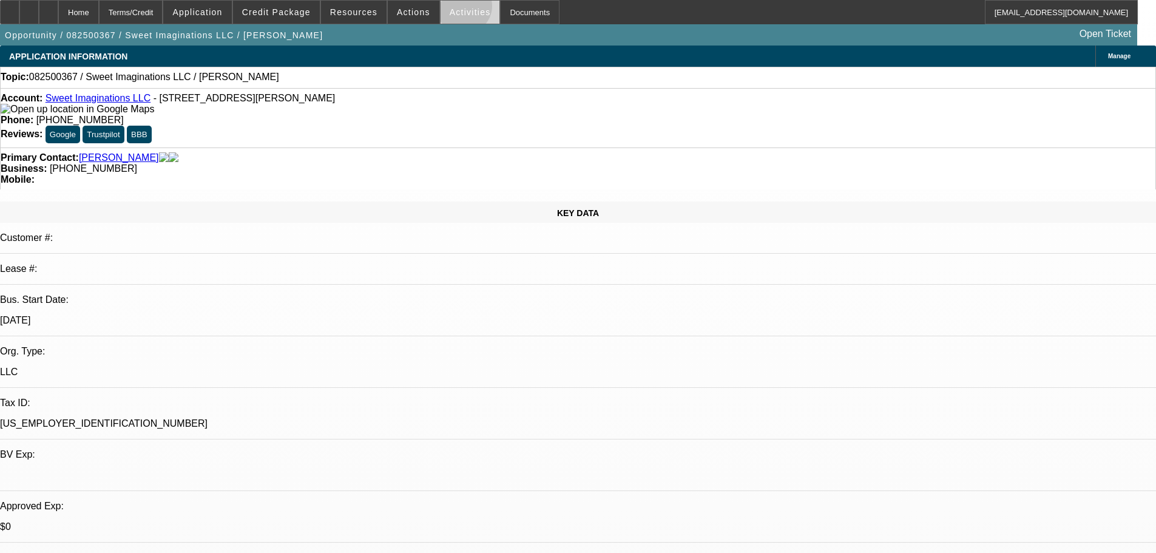
click at [452, 9] on span "Activities" at bounding box center [470, 12] width 41 height 10
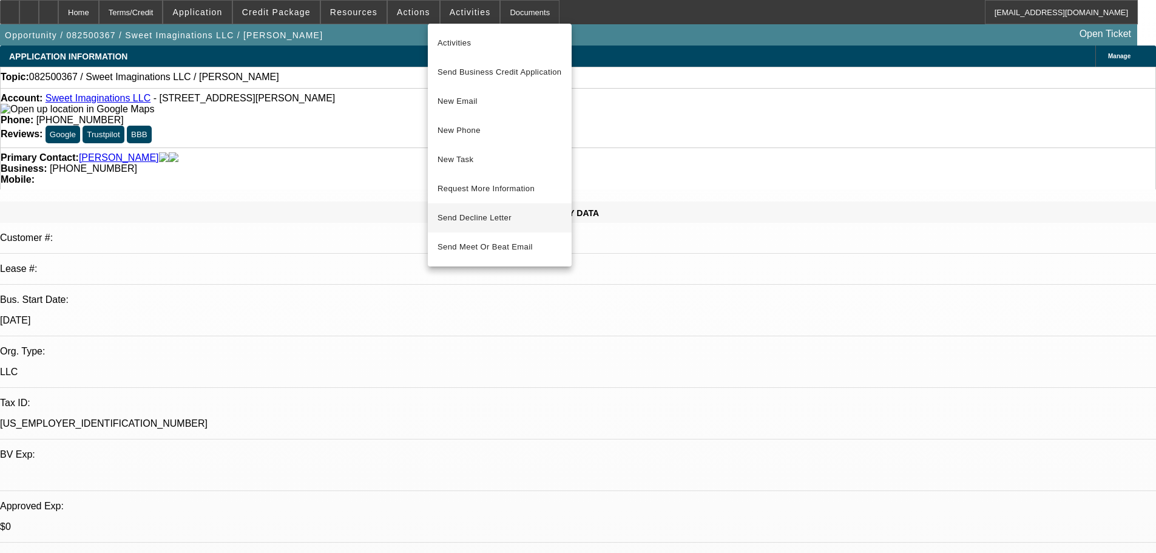
click at [493, 217] on span "Send Decline Letter" at bounding box center [475, 217] width 74 height 9
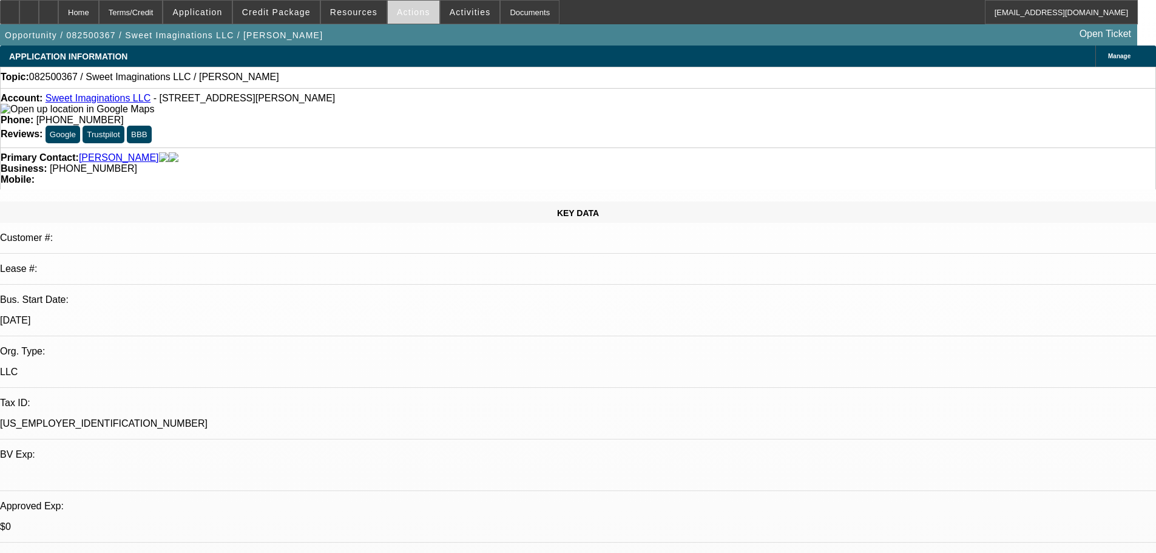
click at [397, 10] on span "Actions" at bounding box center [413, 12] width 33 height 10
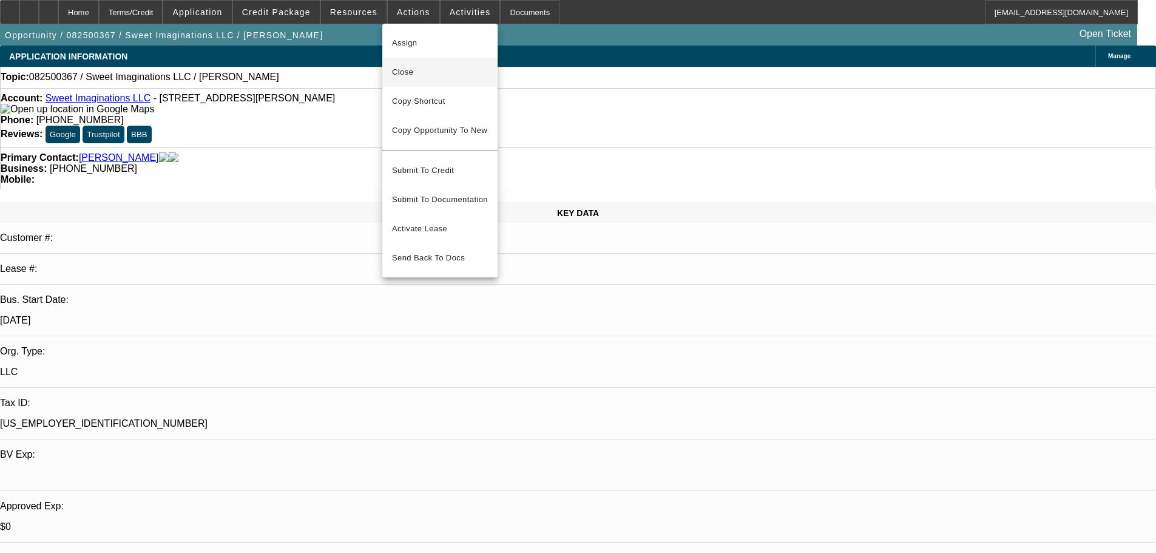
click at [413, 70] on span "Close" at bounding box center [440, 72] width 96 height 15
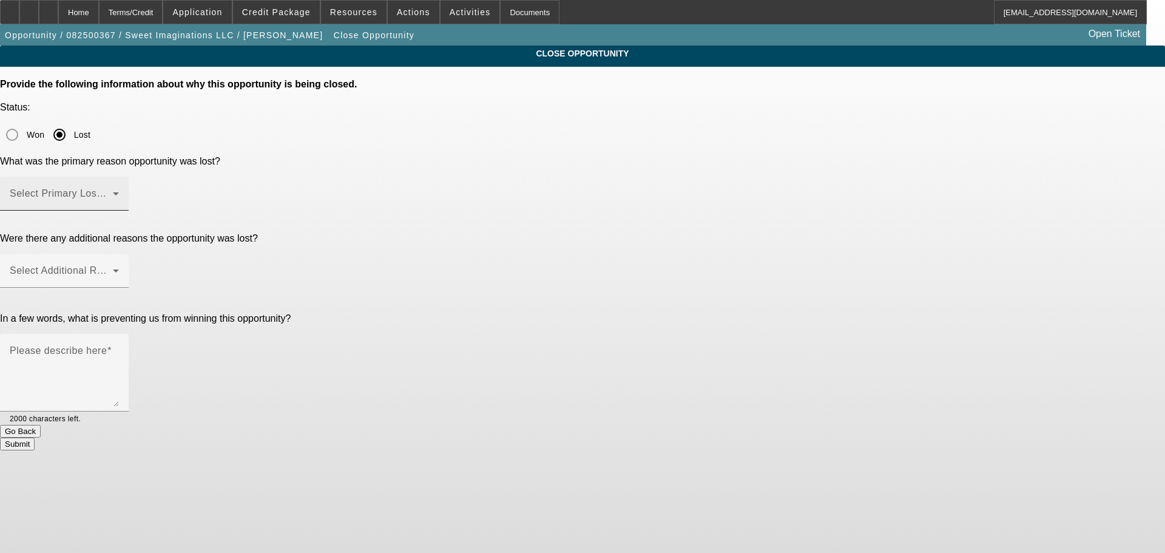
click at [119, 177] on div "Select Primary Lost Reason" at bounding box center [64, 194] width 109 height 34
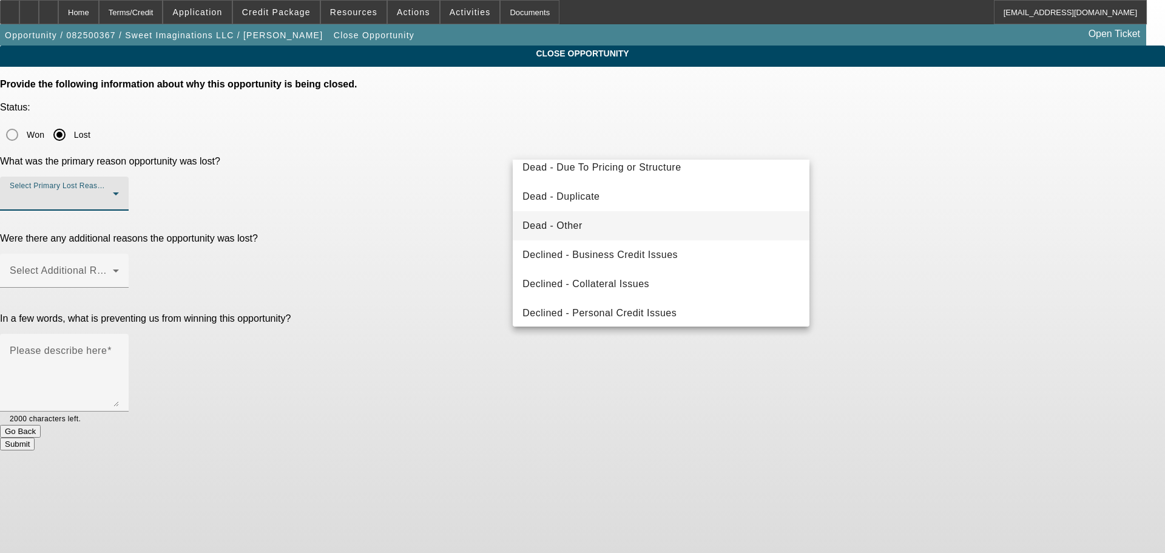
scroll to position [163, 0]
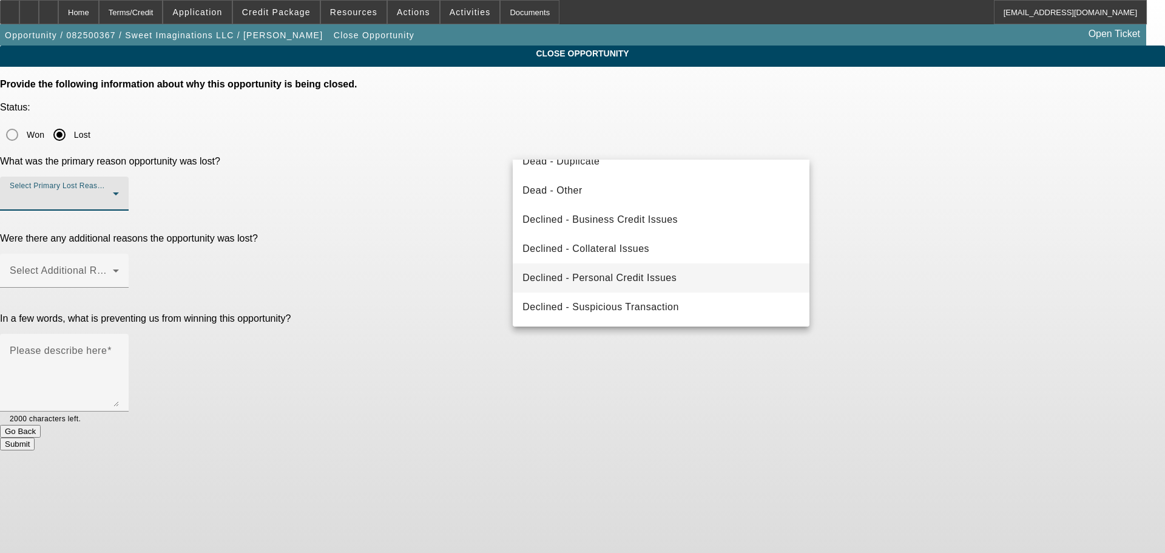
click at [648, 280] on span "Declined - Personal Credit Issues" at bounding box center [600, 278] width 154 height 15
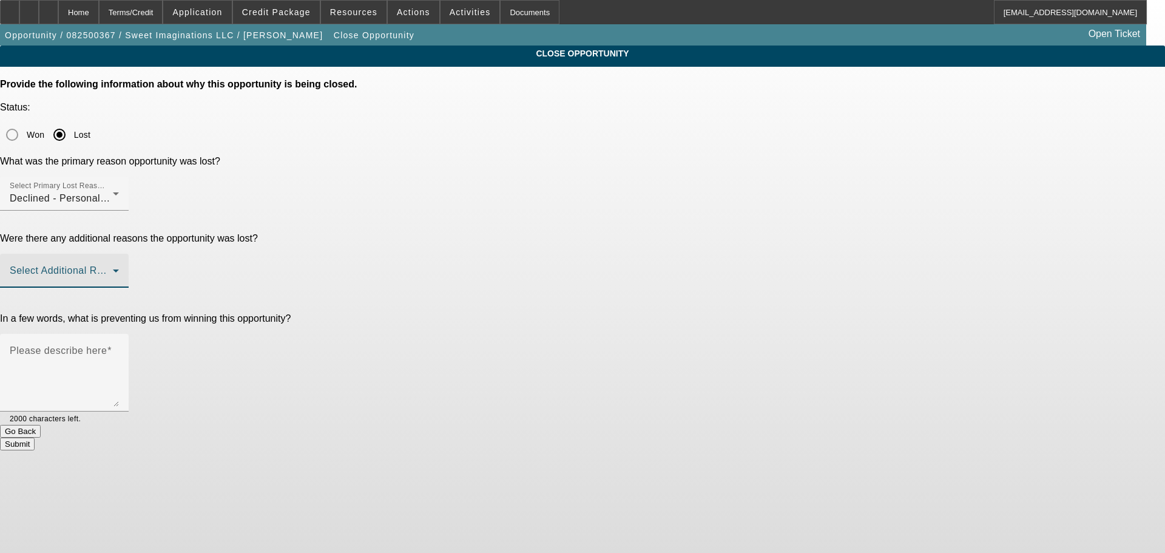
click at [113, 268] on span at bounding box center [61, 275] width 103 height 15
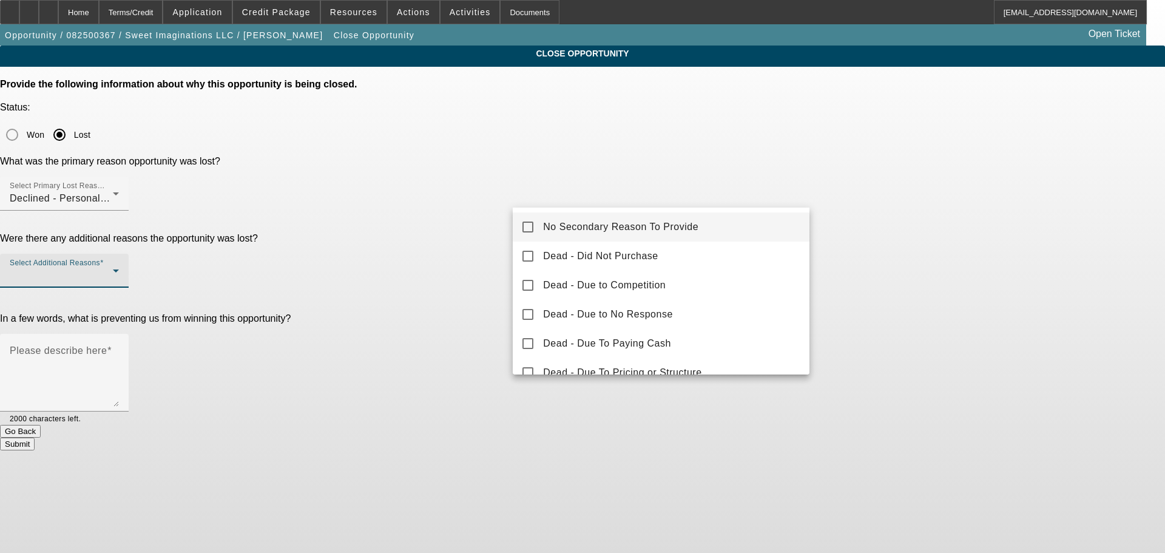
drag, startPoint x: 600, startPoint y: 192, endPoint x: 487, endPoint y: 247, distance: 125.7
click at [574, 222] on span "No Secondary Reason To Provide" at bounding box center [620, 227] width 155 height 15
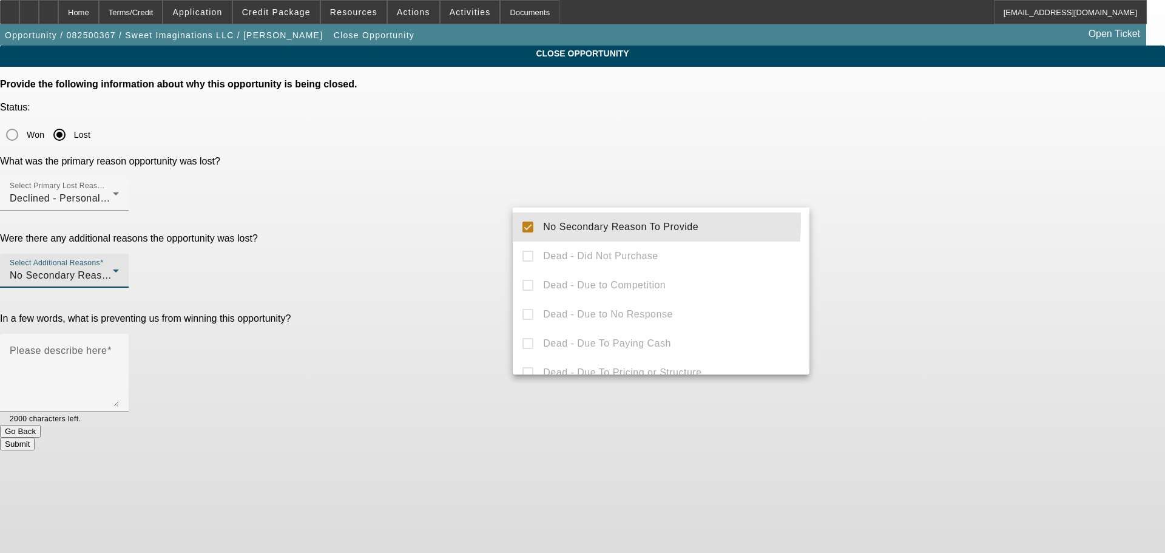
click at [436, 260] on div at bounding box center [582, 276] width 1165 height 553
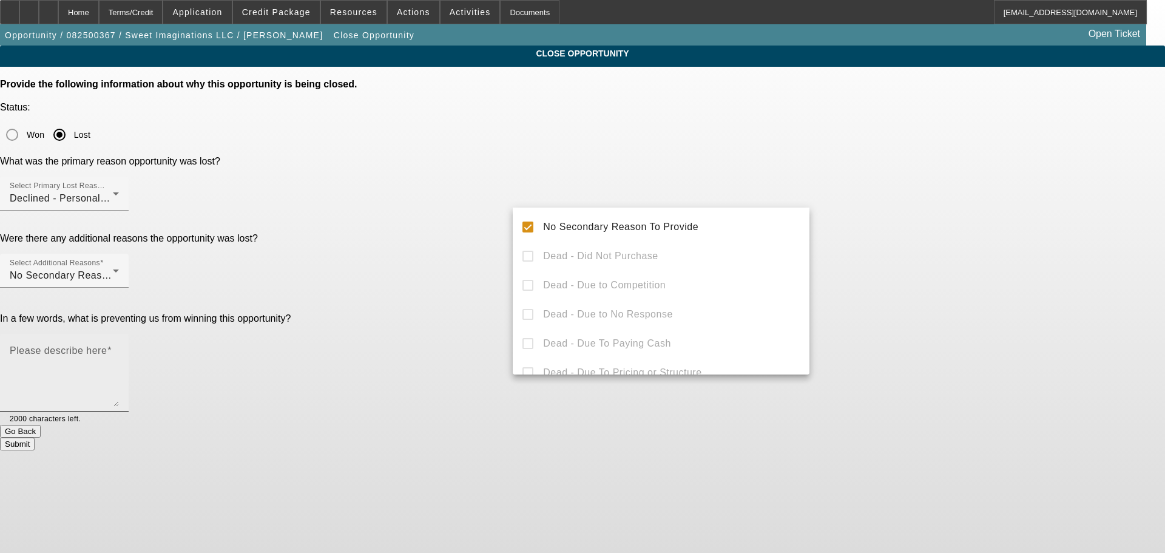
click at [119, 348] on textarea "Please describe here" at bounding box center [64, 377] width 109 height 58
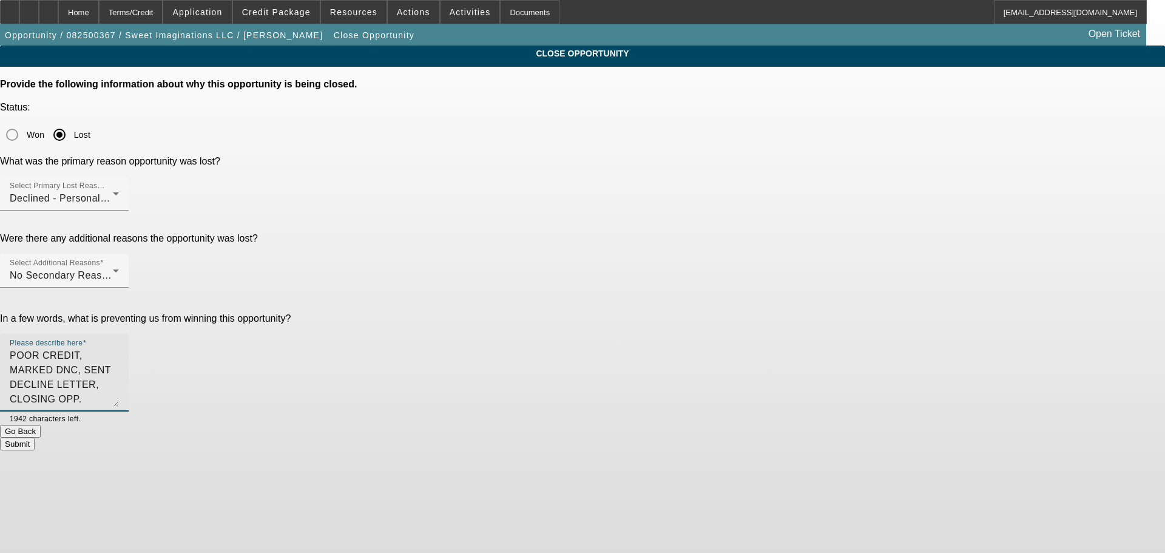
type textarea "POOR CREDIT, MARKED DNC, SENT DECLINE LETTER, CLOSING OPP."
click at [35, 438] on button "Submit" at bounding box center [17, 444] width 35 height 13
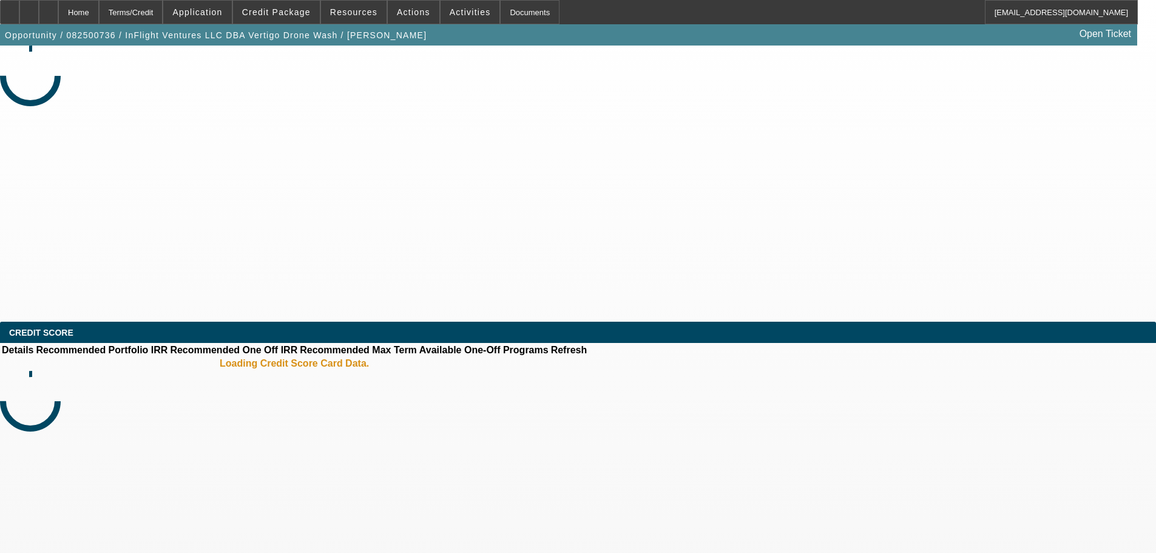
select select "0"
select select "2"
select select "0.1"
select select "4"
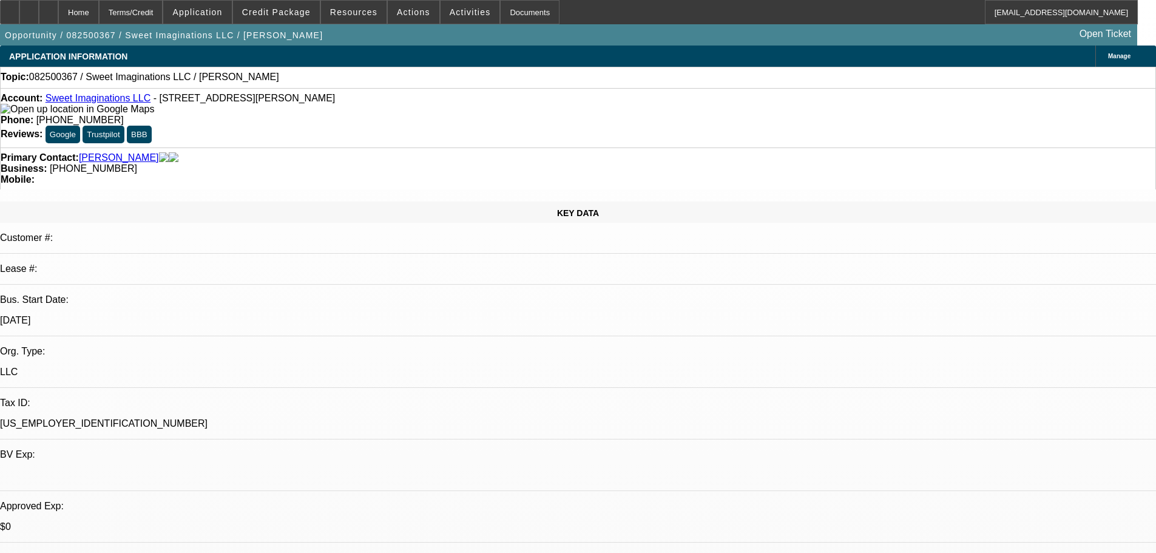
select select "0"
select select "2"
select select "0.1"
select select "4"
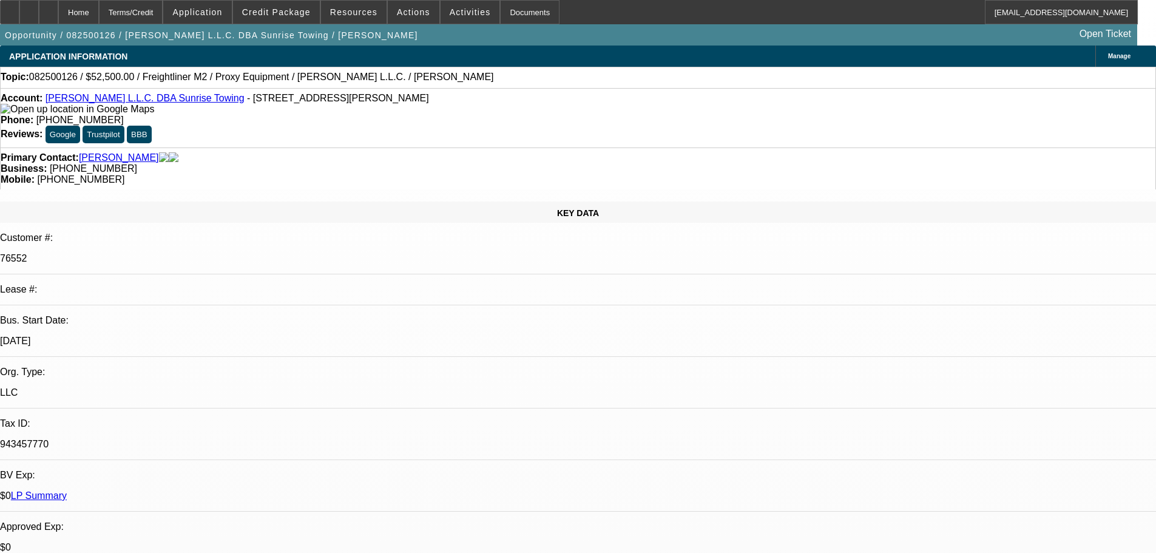
select select "0"
select select "0.1"
select select "4"
select select "0"
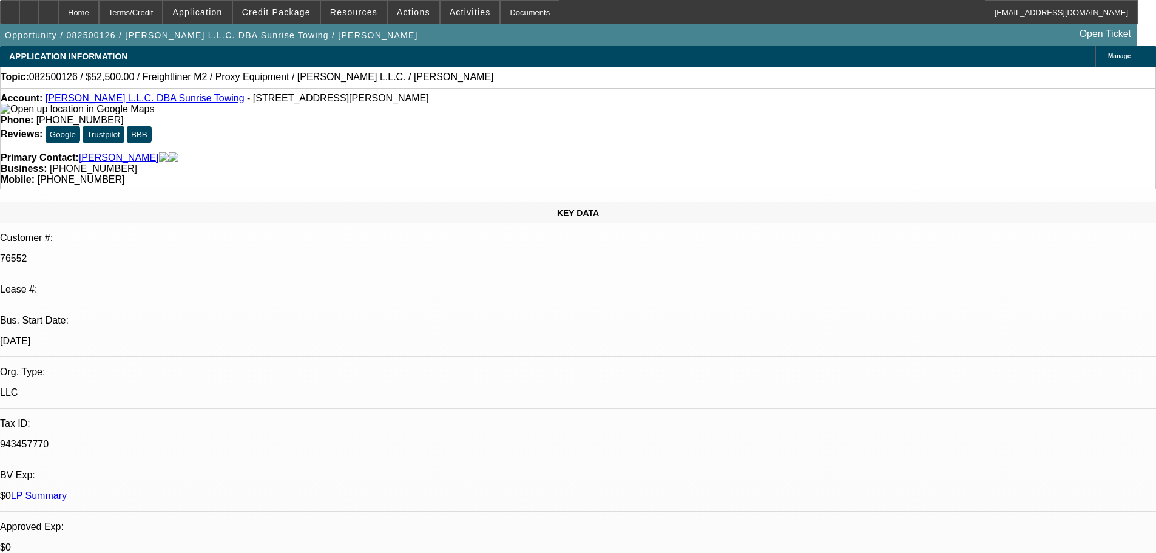
select select "0"
select select "0.1"
select select "4"
select select "0"
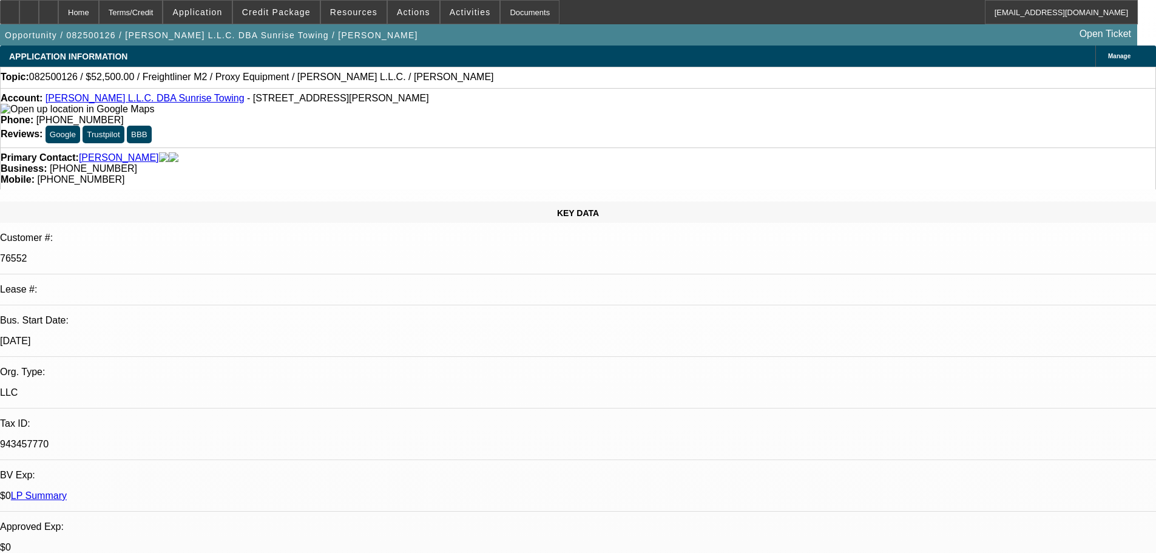
select select "0.1"
select select "4"
select select "0"
select select "0.1"
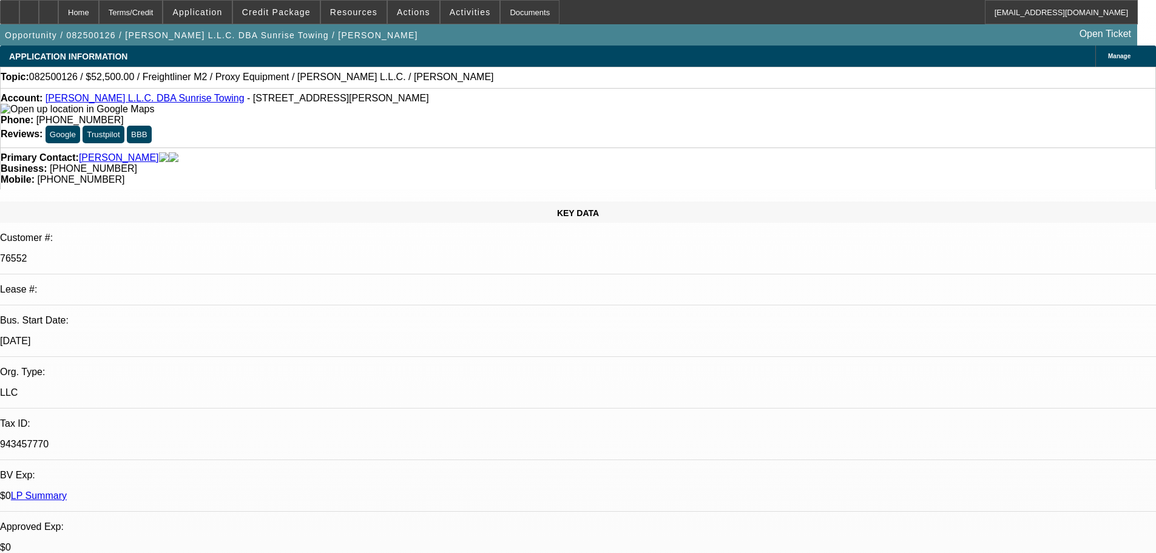
select select "4"
click at [946, 147] on span "Reply All" at bounding box center [948, 147] width 33 height 9
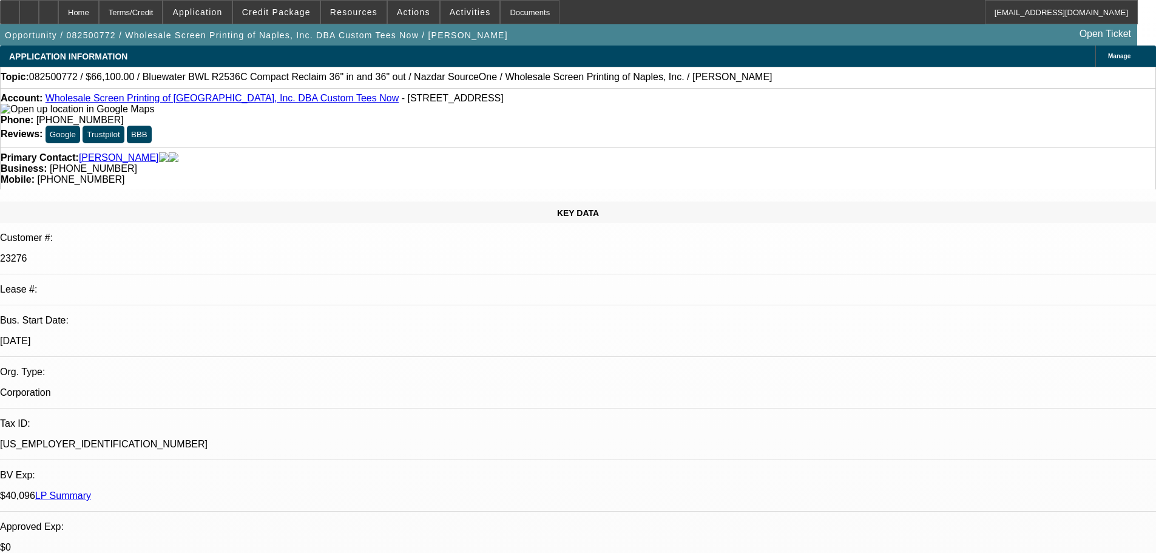
select select "0"
select select "2"
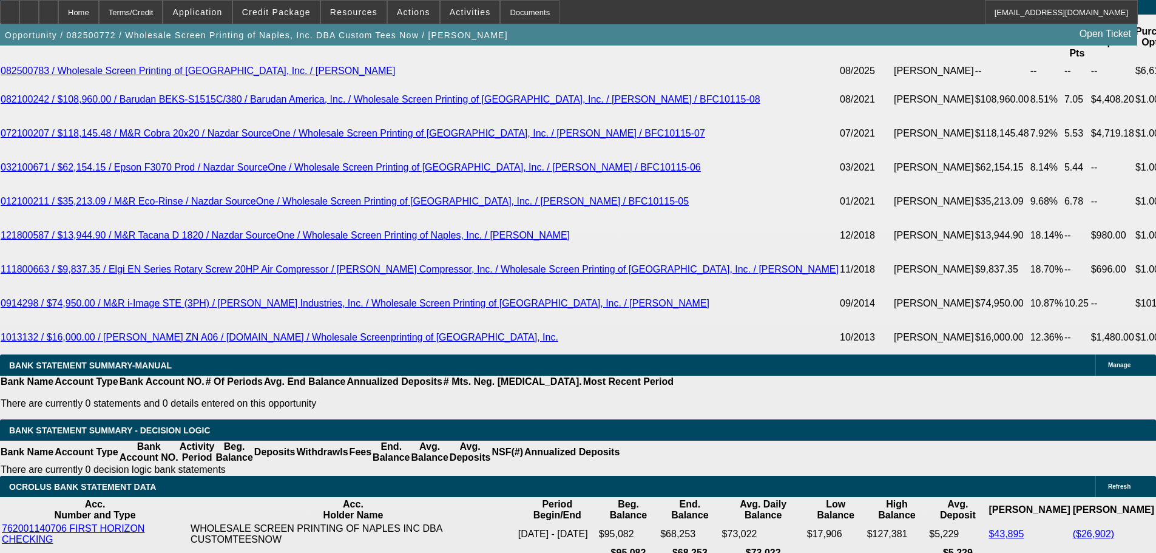
scroll to position [2246, 0]
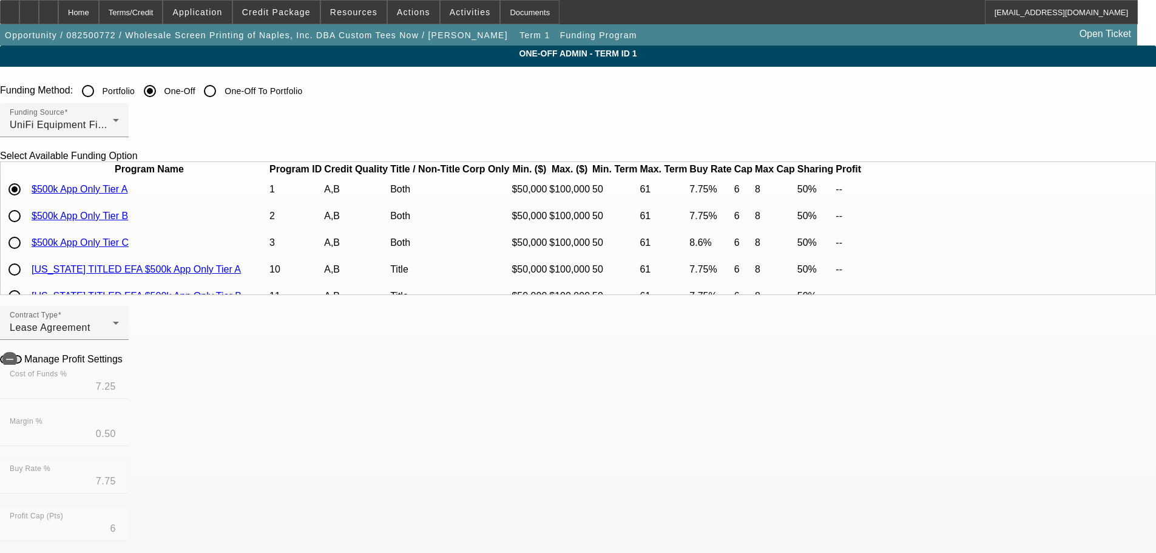
click at [27, 228] on input "radio" at bounding box center [14, 216] width 24 height 24
radio input "true"
click at [126, 364] on icon at bounding box center [126, 358] width 0 height 10
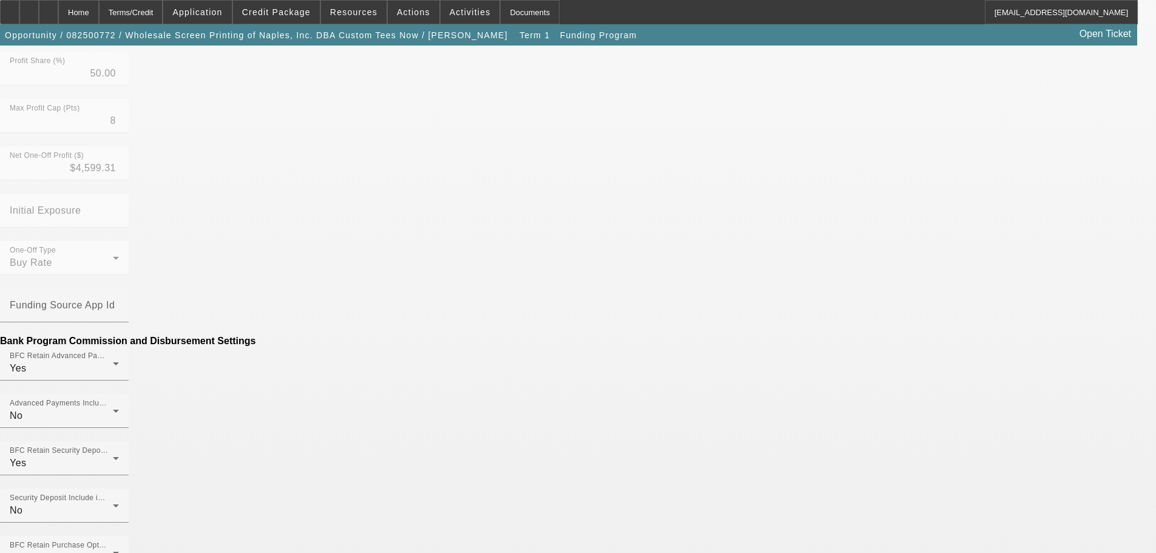
scroll to position [848, 0]
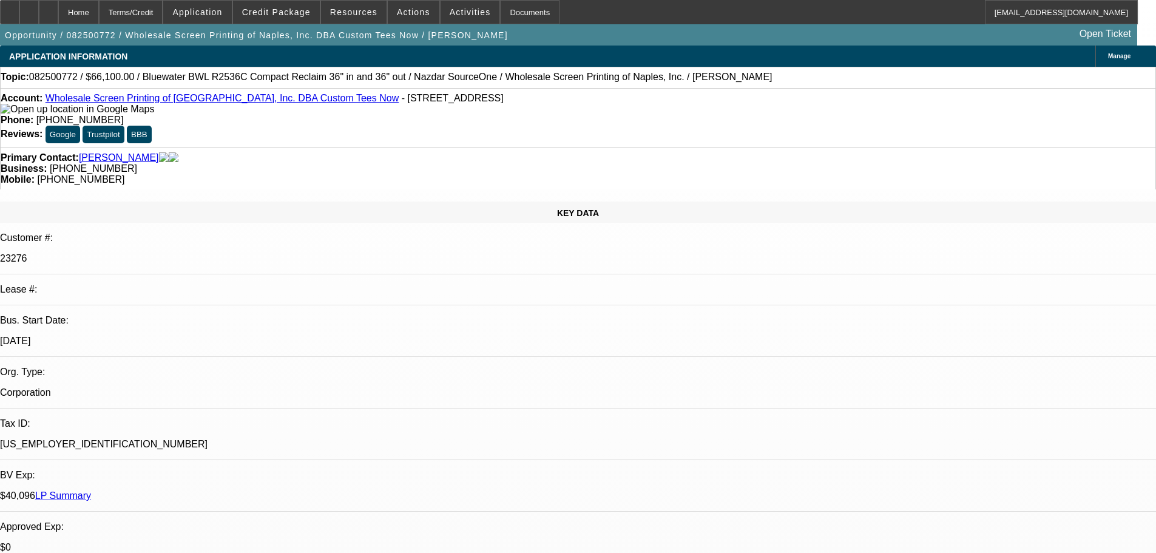
select select "0"
select select "2"
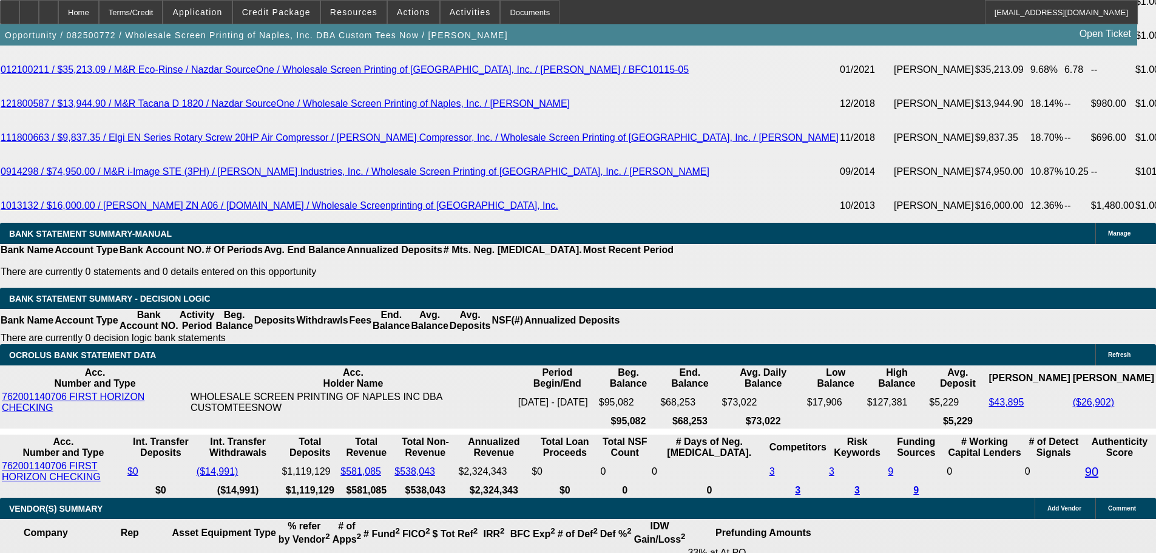
scroll to position [2567, 0]
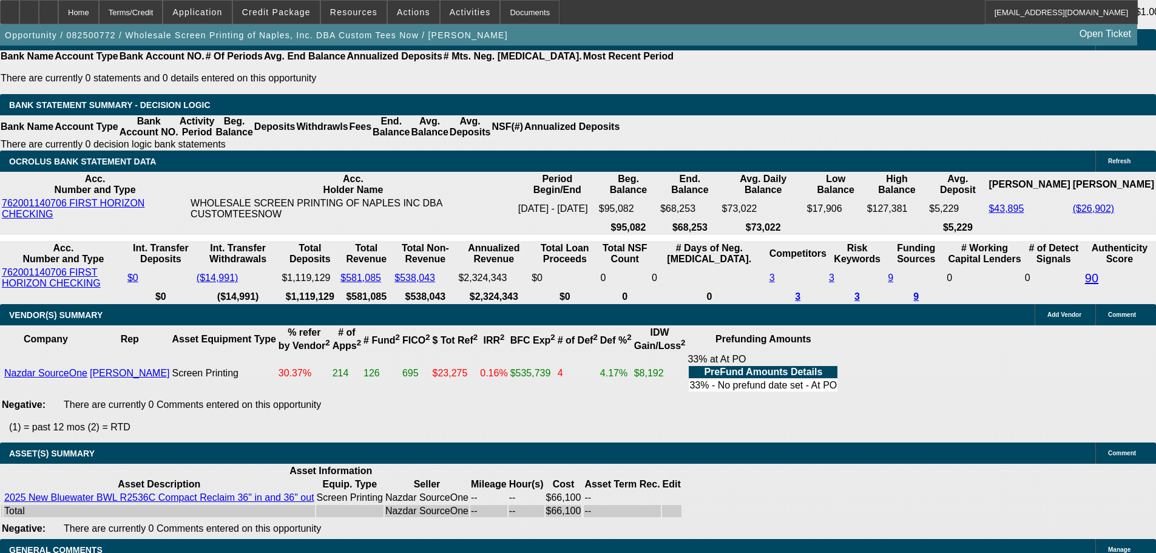
select select "3"
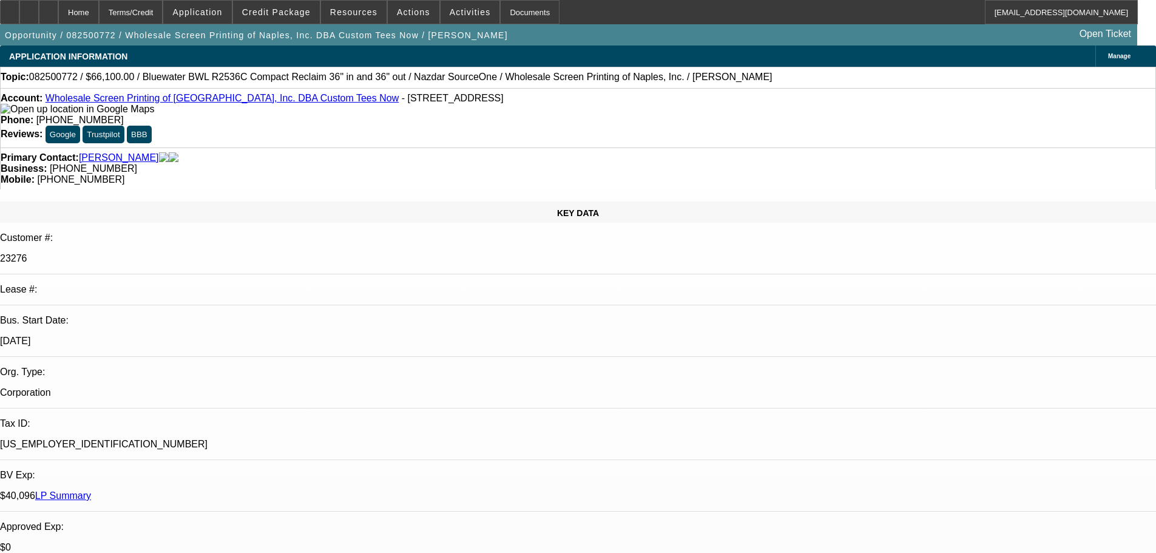
type input "12/1/2025"
paste input "204818-0003"
type input "204818-0003"
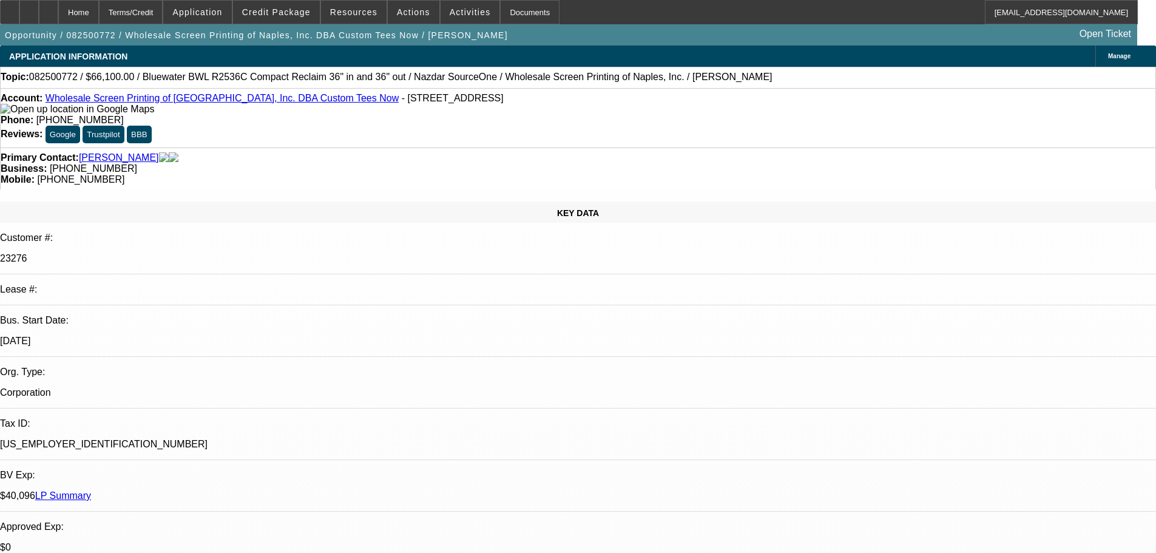
paste input "204818-0003"
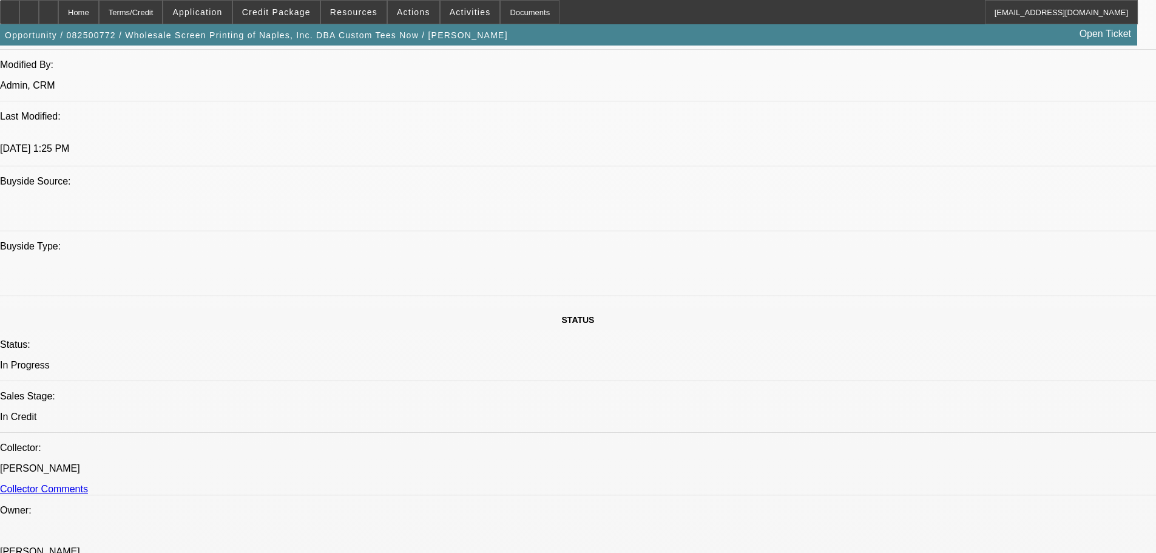
scroll to position [1093, 0]
type input "204818-0003"
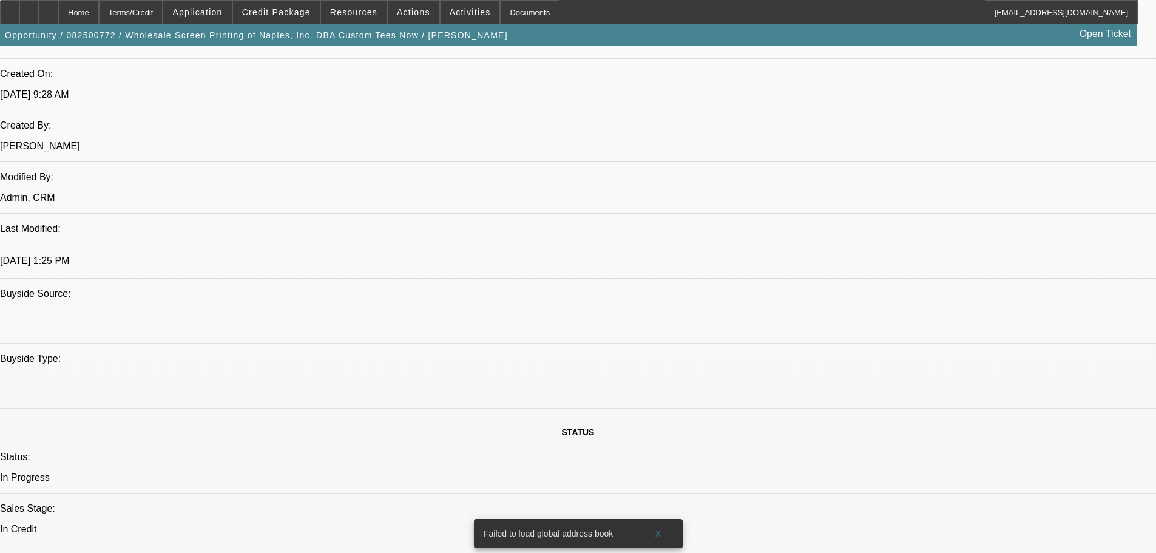
scroll to position [971, 0]
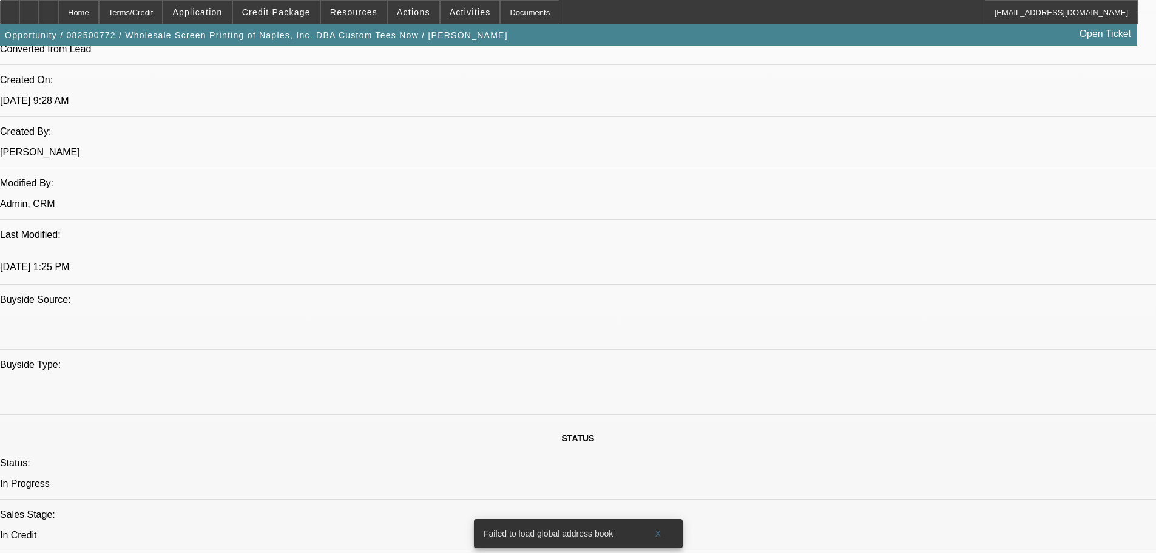
paste textarea "APPROVED BY UNIFI: APPROVED COST: $66,100.00. EQUIPMENT DESCRIPTION: 2025 New B…"
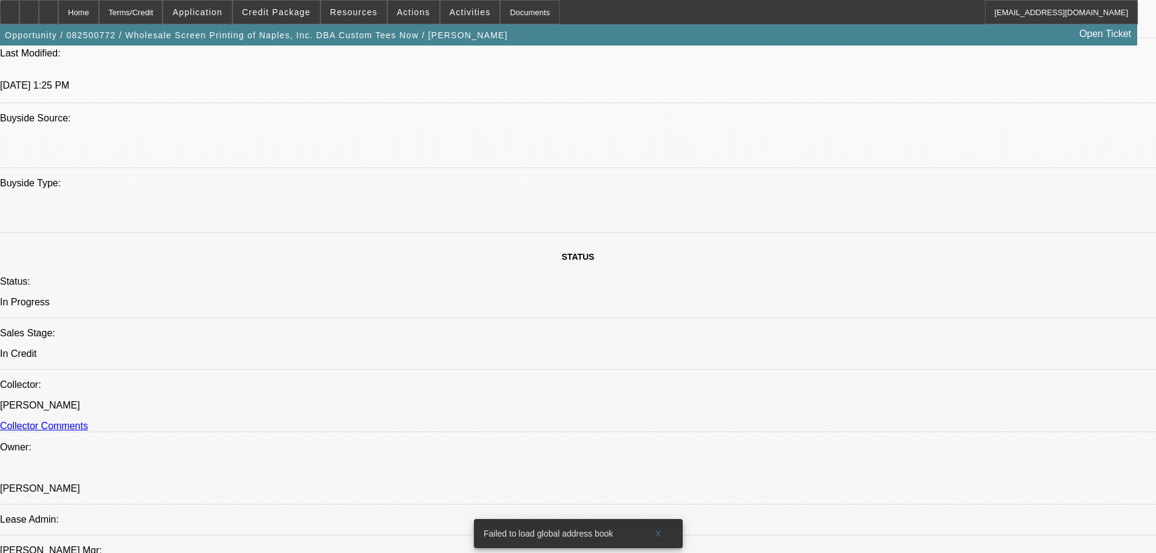
scroll to position [1153, 0]
type textarea "APPROVED BY UNIFI: APPROVED COST: $66,100.00. EQUIPMENT DESCRIPTION: 2025 New B…"
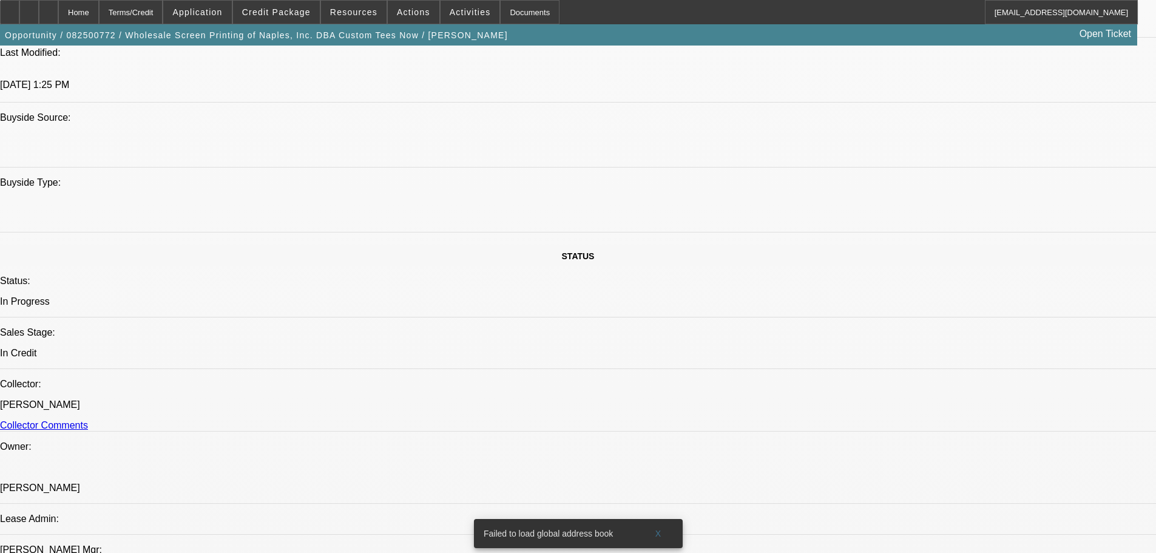
type input "07:51"
click at [938, 185] on span "Previous month" at bounding box center [939, 180] width 24 height 24
click at [932, 328] on span "29" at bounding box center [937, 327] width 22 height 22
type input "8/29/2025"
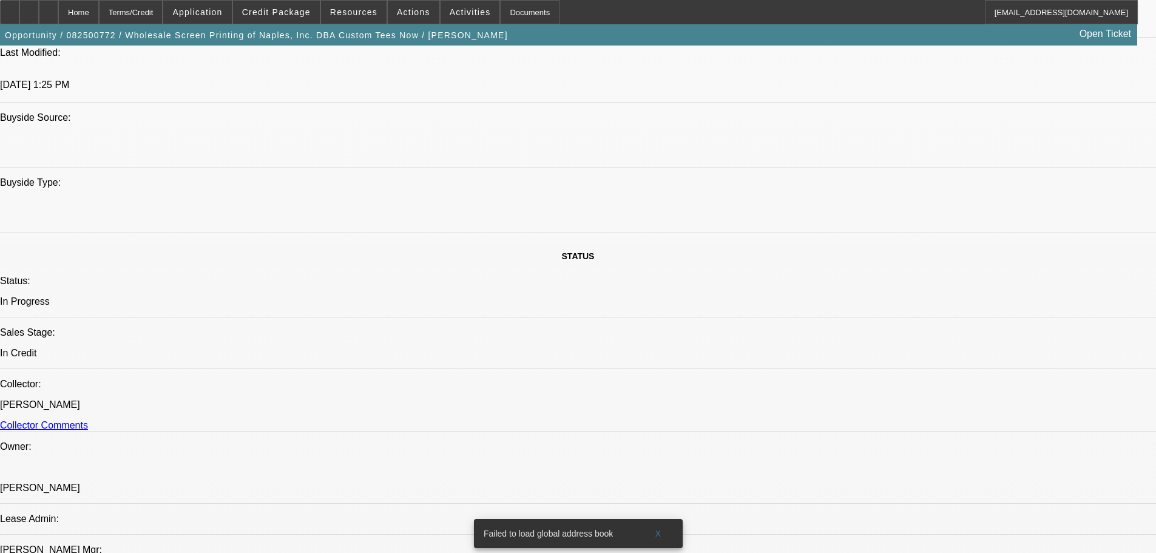
type input "01:25"
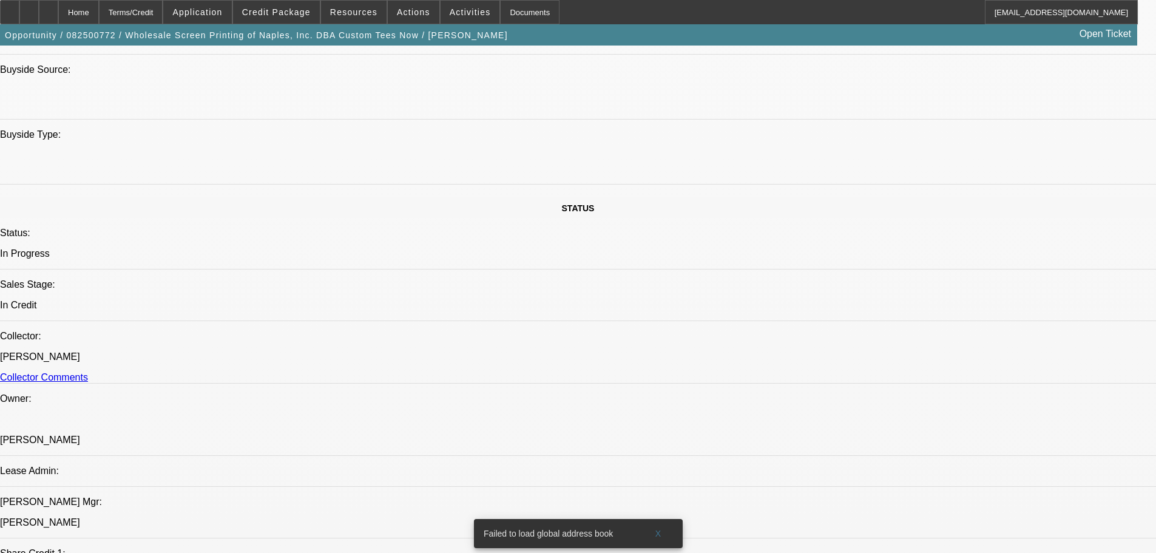
scroll to position [1214, 0]
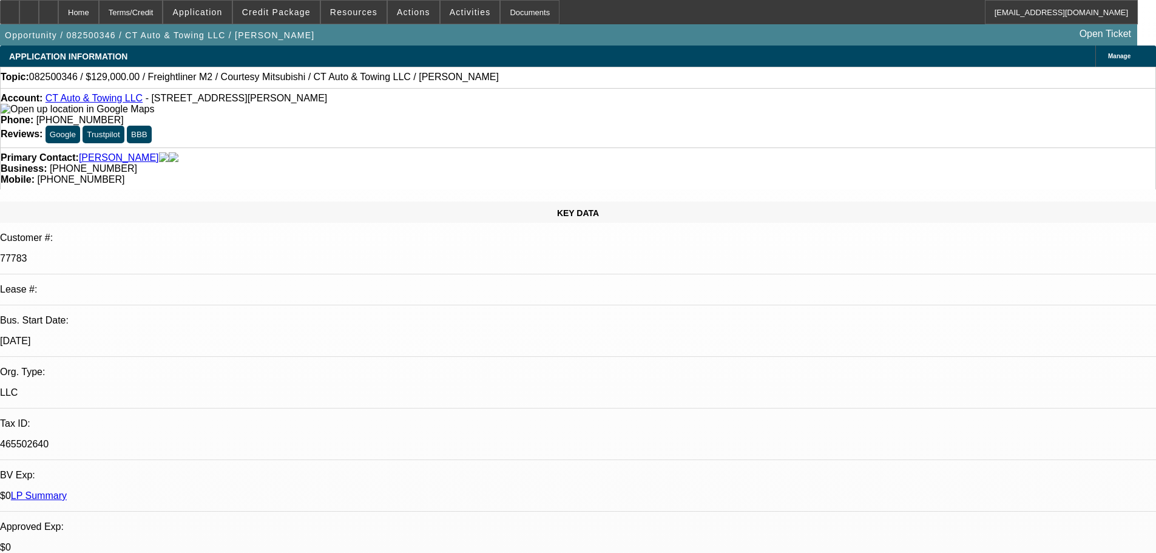
select select "0"
select select "2"
select select "0"
select select "6"
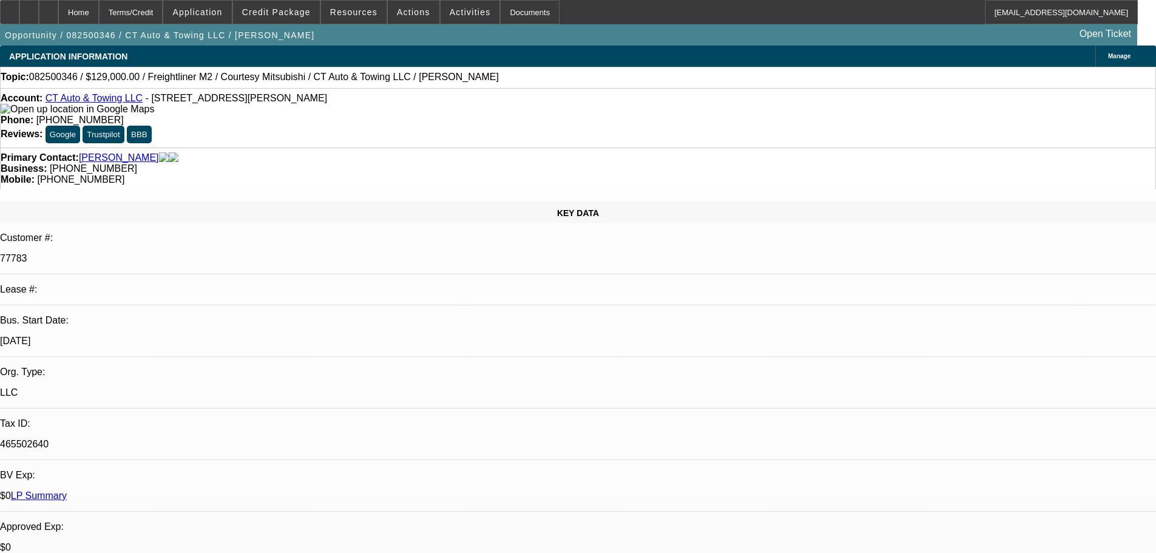
select select "0"
select select "2"
select select "0"
select select "6"
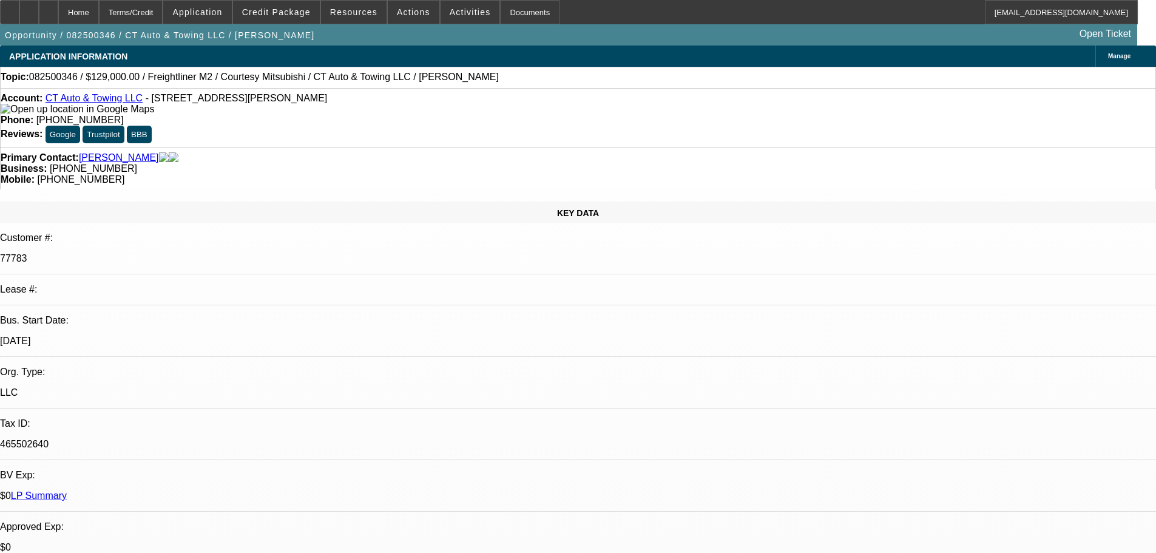
select select "0"
select select "3"
select select "0"
select select "6"
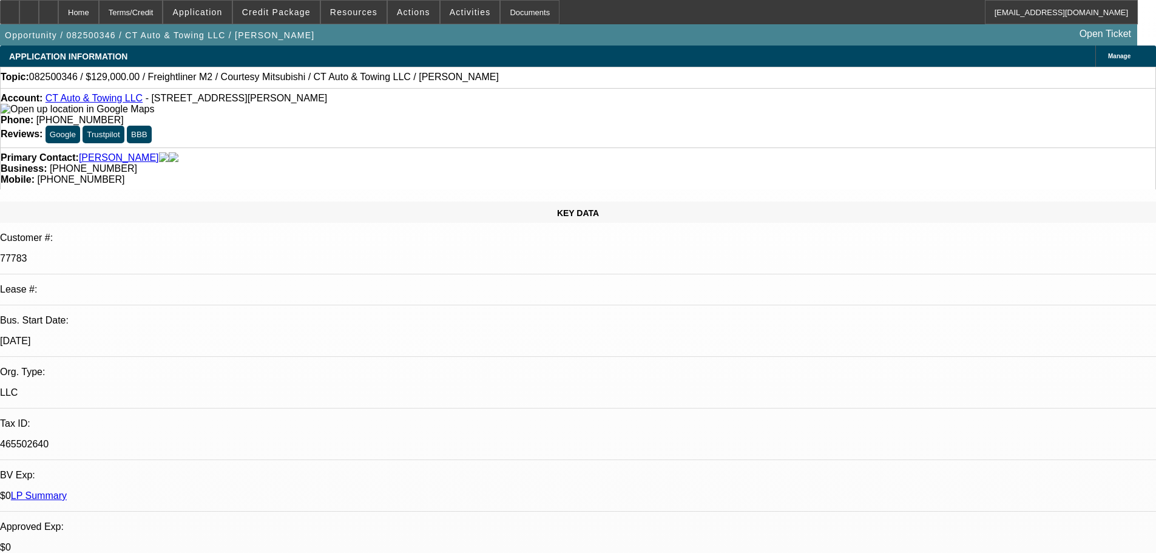
select select "0"
select select "2"
select select "0"
select select "6"
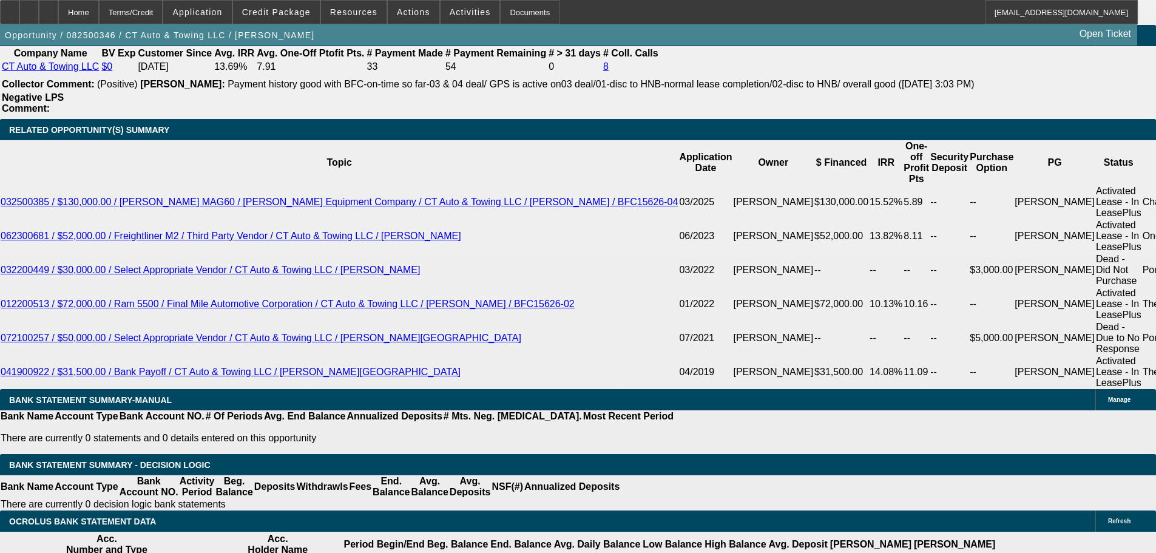
scroll to position [2124, 0]
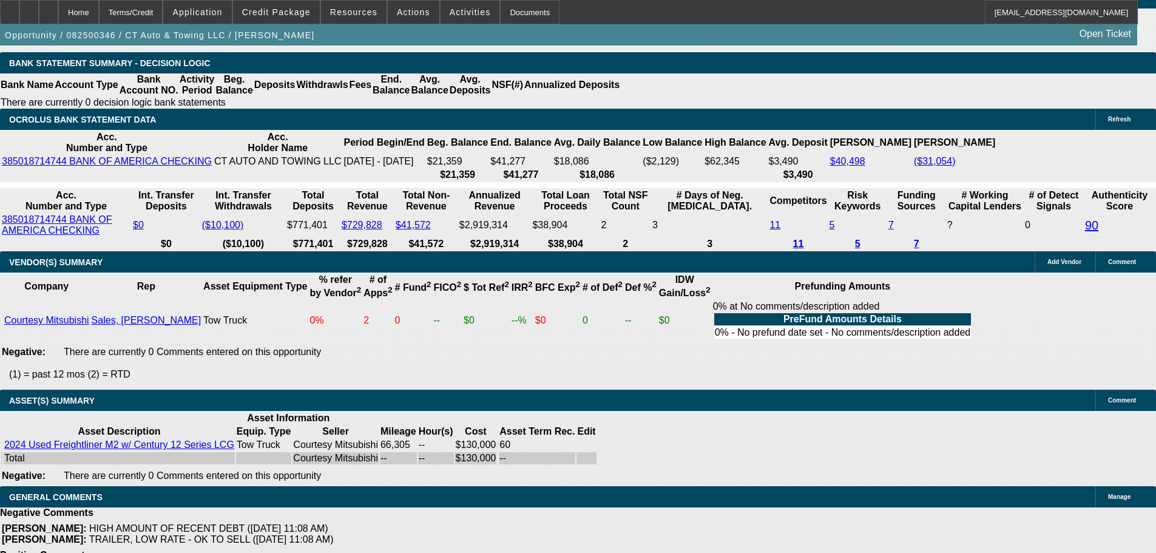
scroll to position [2486, 0]
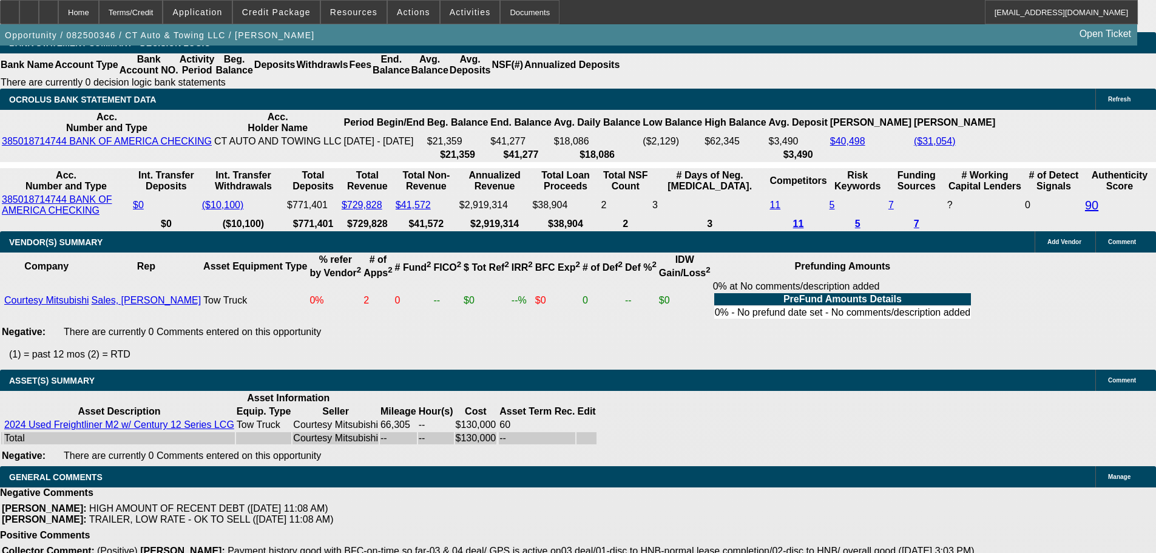
drag, startPoint x: 152, startPoint y: 499, endPoint x: 311, endPoint y: 503, distance: 159.7
copy span "**At max credit limit (NO VARIANCE)."
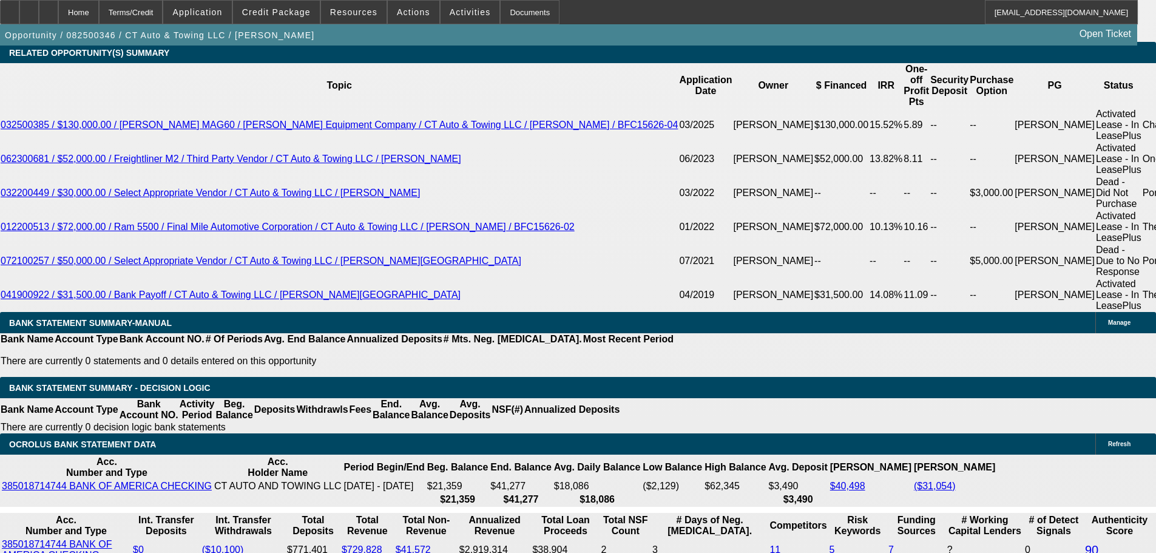
scroll to position [2364, 0]
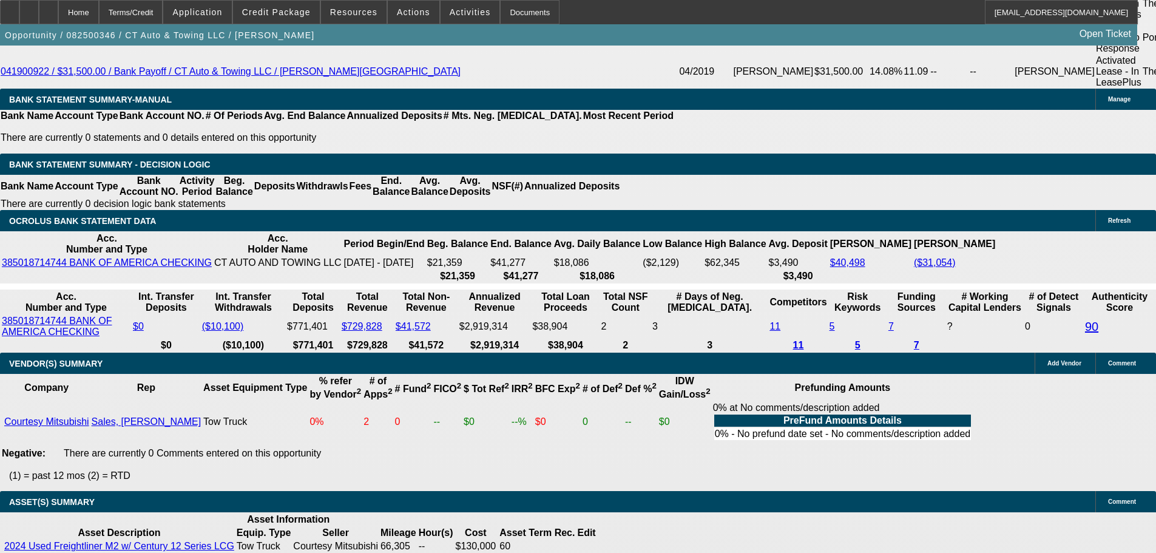
select select "3"
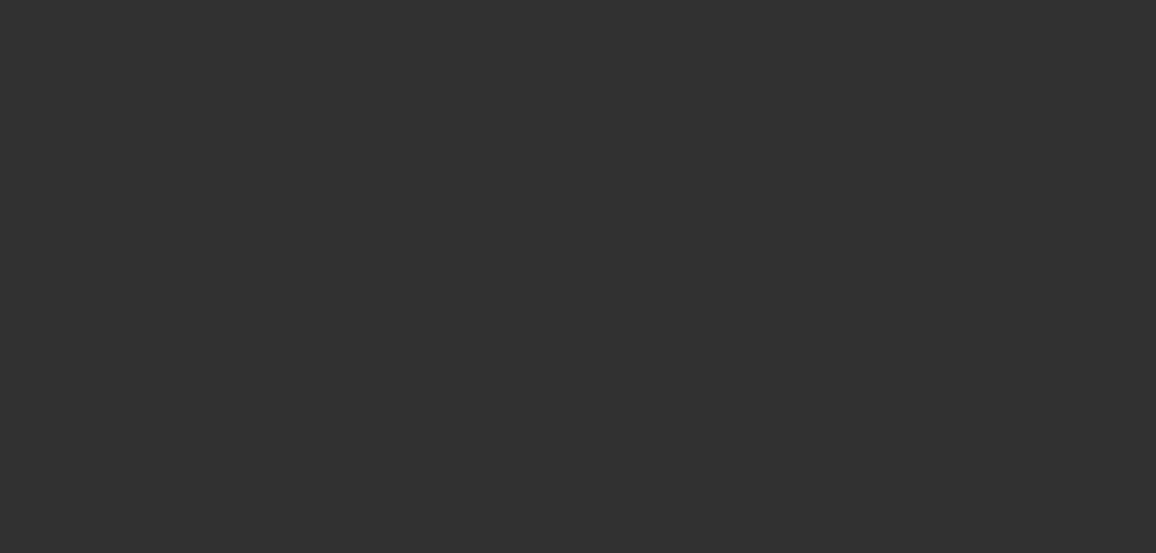
scroll to position [0, 0]
type input "12/1/2025"
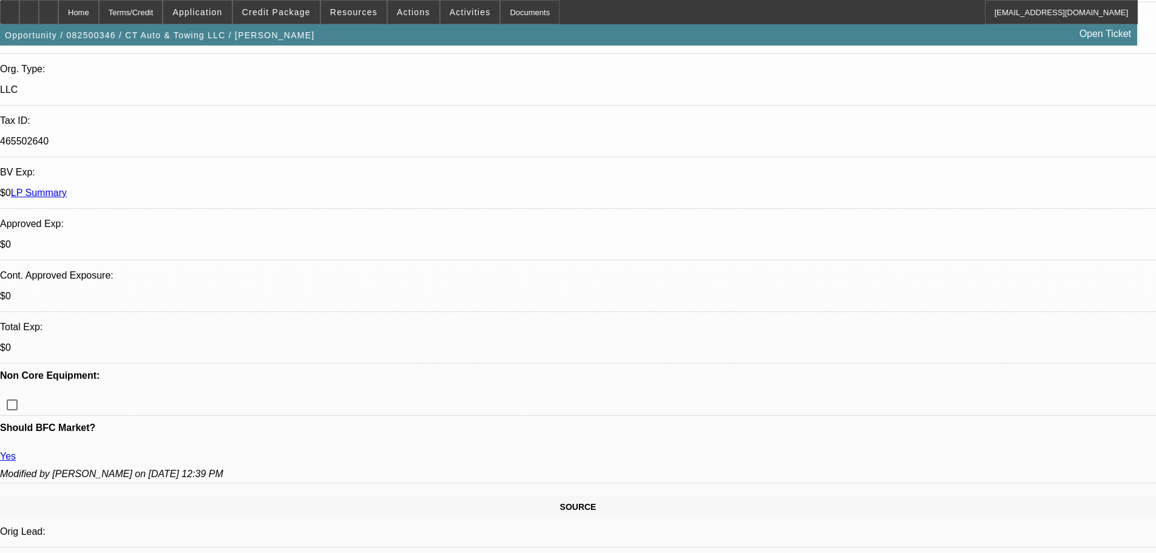
scroll to position [303, 0]
click at [1081, 330] on span "31" at bounding box center [1080, 327] width 22 height 22
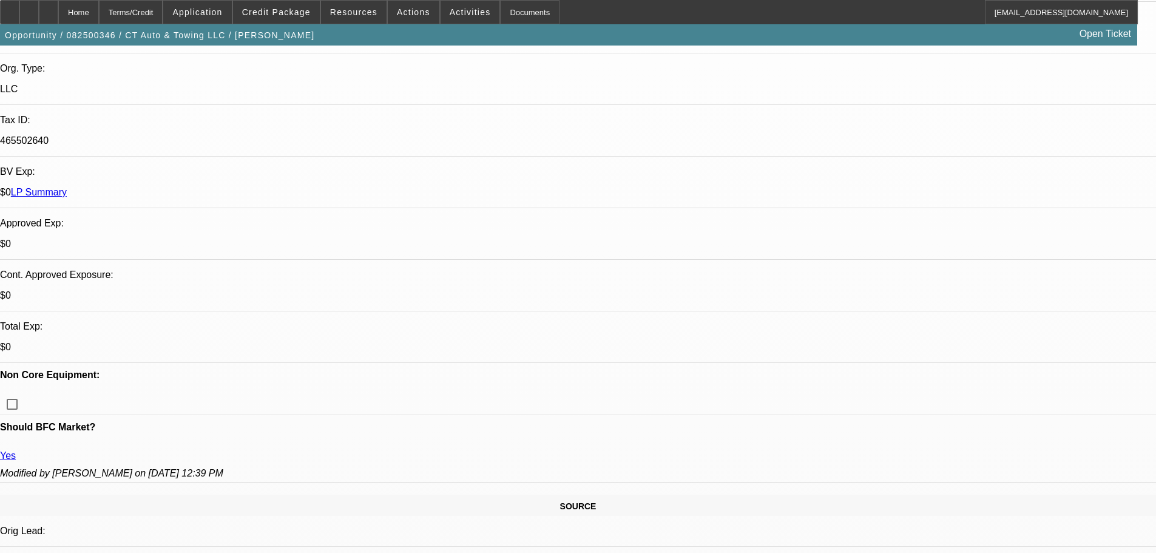
click at [1078, 177] on span "Previous month" at bounding box center [1082, 180] width 24 height 24
click at [1009, 359] on span "30" at bounding box center [1008, 352] width 22 height 22
type input "9/30/2025"
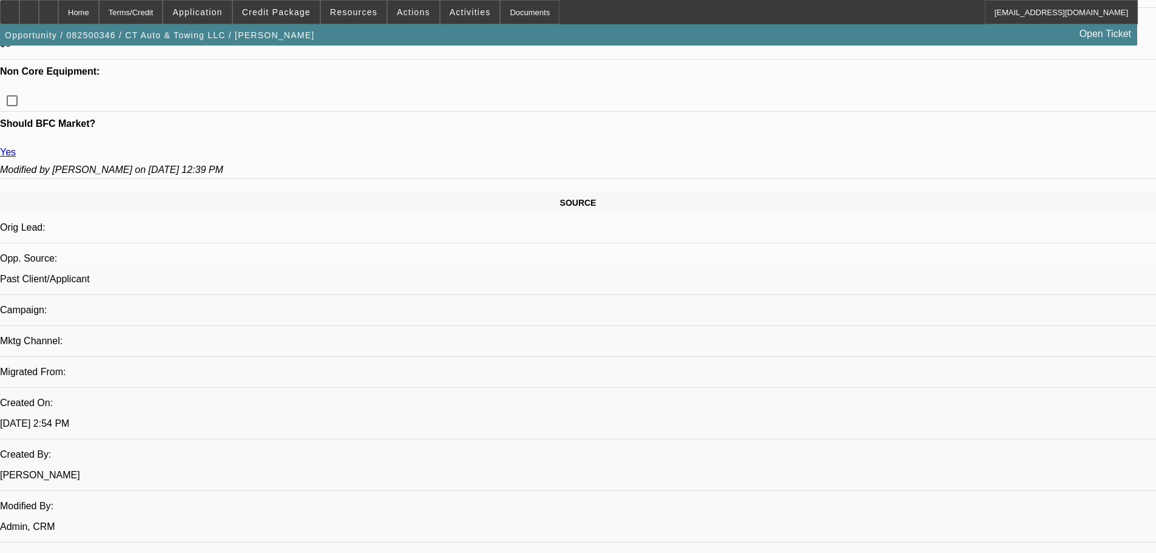
scroll to position [850, 0]
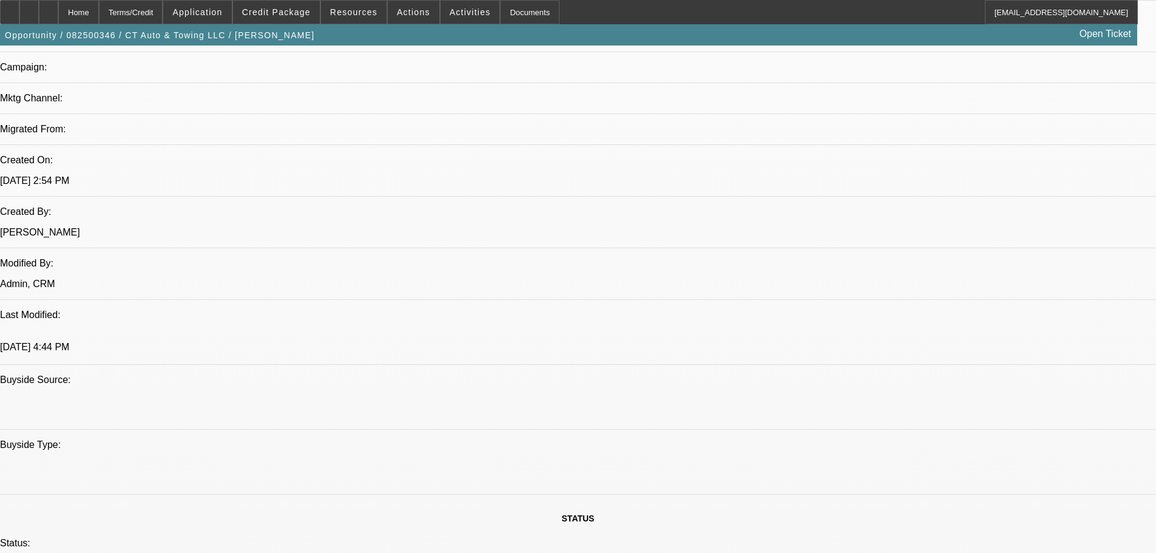
paste textarea "APPROVED BY LEAF: Equipment Description: 2024 Freightliner M2 w/Century 12 Seri…"
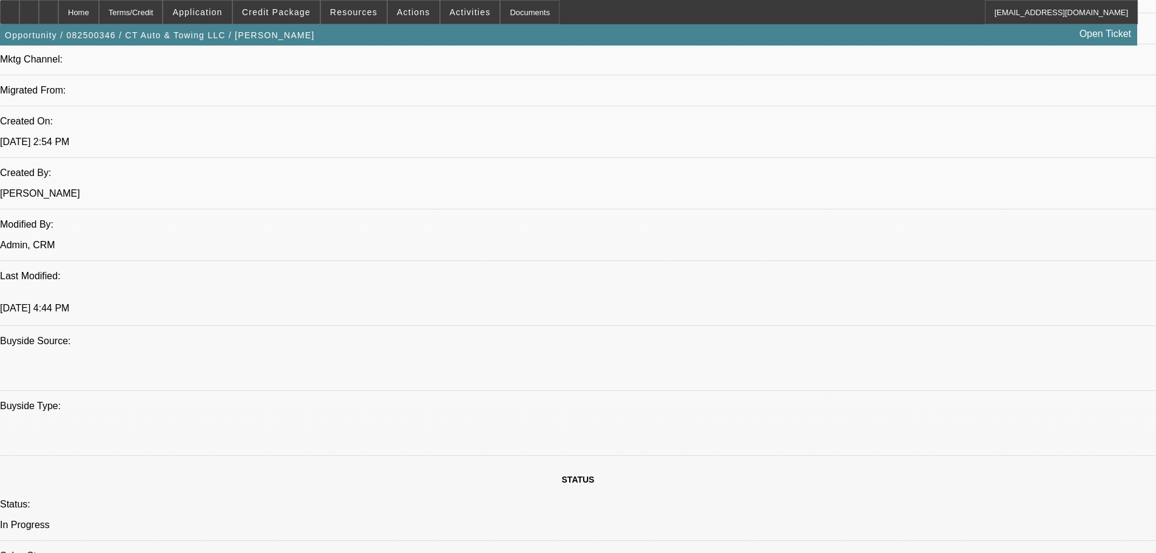
scroll to position [910, 0]
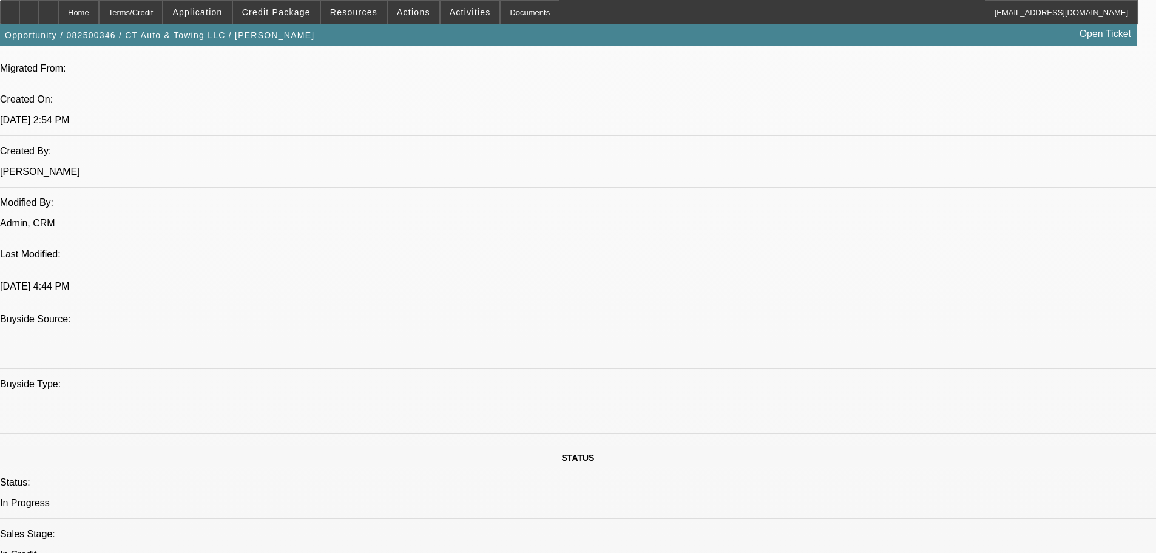
type textarea "APPROVED BY LEAF: Equipment Description: 2024 Freightliner M2 w/Century 12 Seri…"
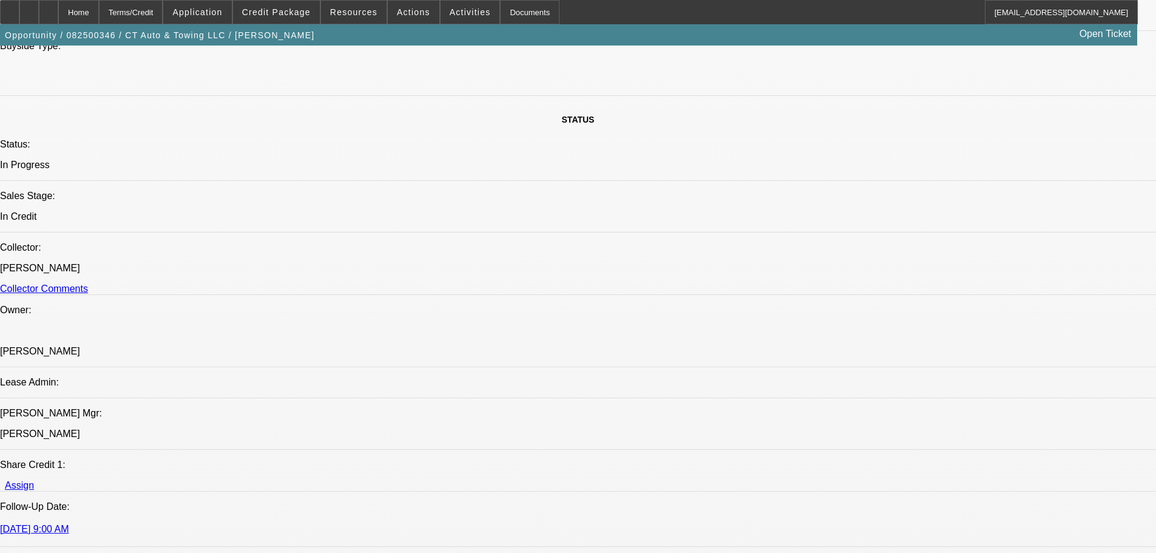
scroll to position [1093, 0]
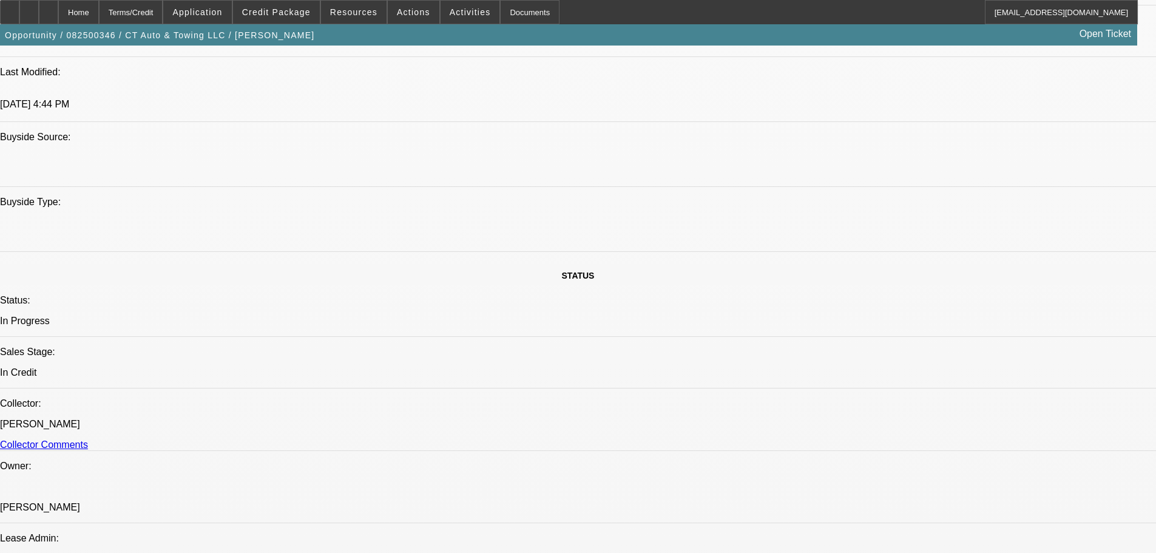
type input "07:35"
click at [942, 354] on span "Previous month" at bounding box center [939, 351] width 24 height 24
click at [940, 504] on span "29" at bounding box center [937, 498] width 22 height 22
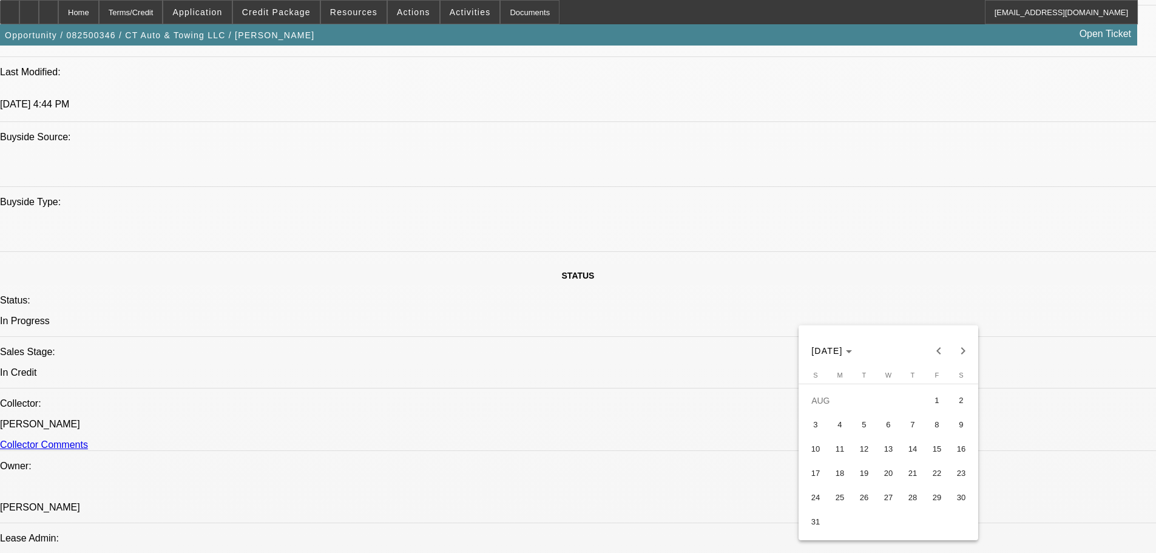
type input "8/29/2025"
type input "04:41"
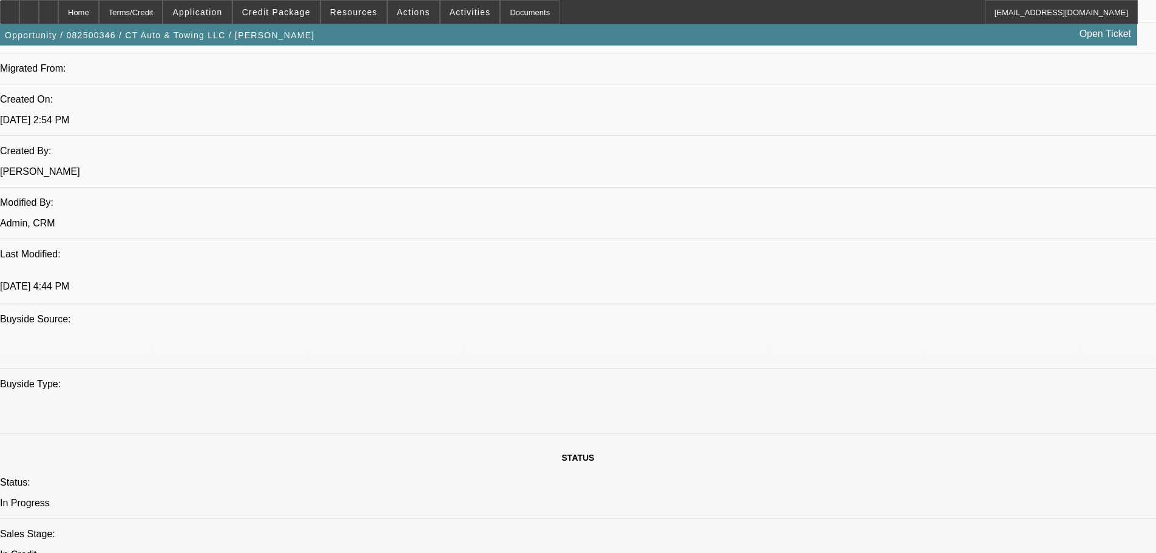
scroll to position [1335, 0]
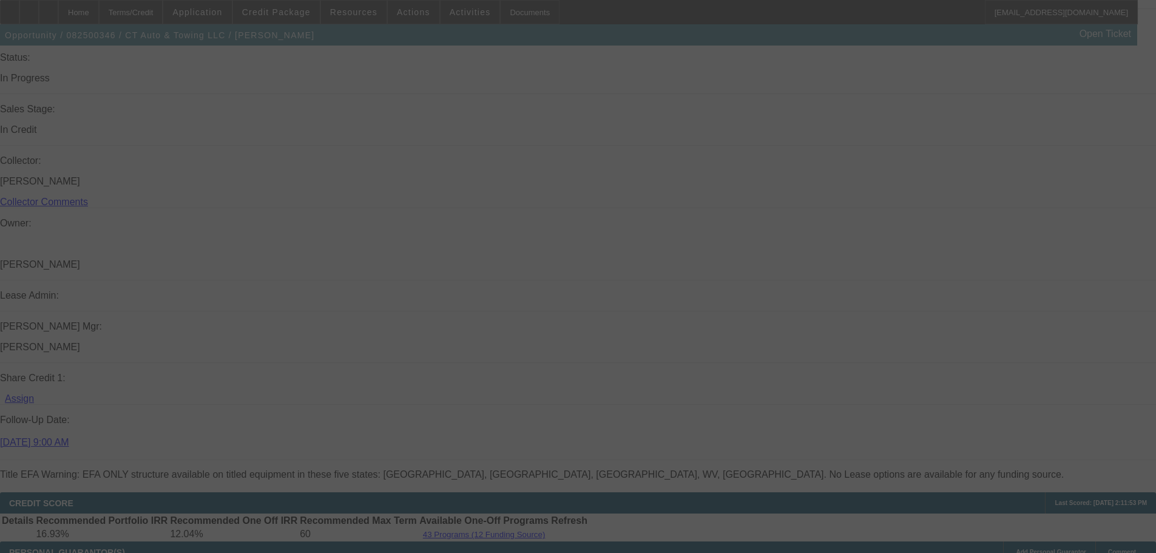
scroll to position [0, 0]
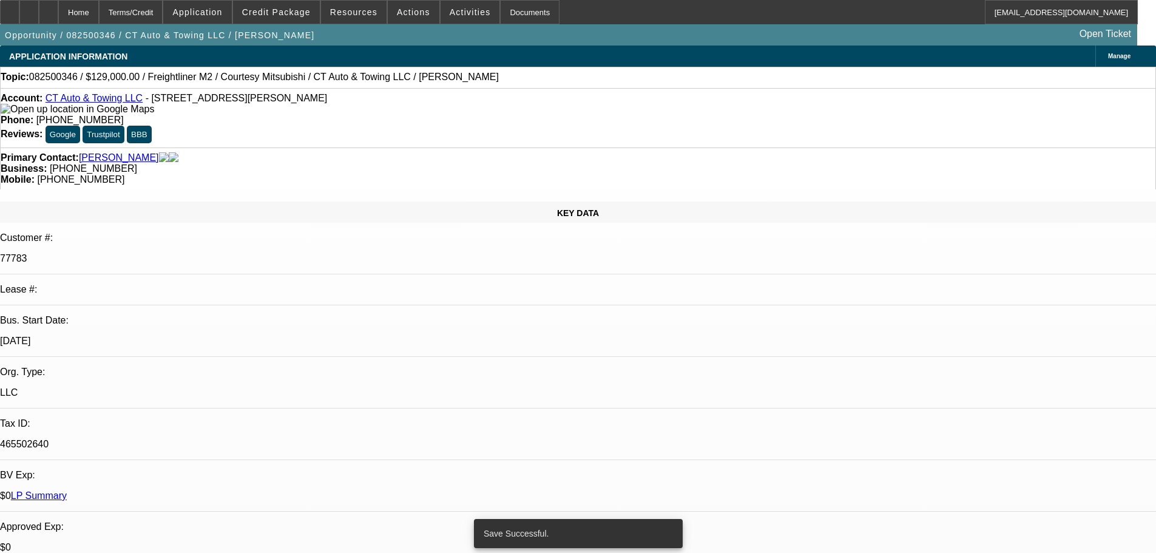
select select "0"
select select "2"
select select "0"
select select "6"
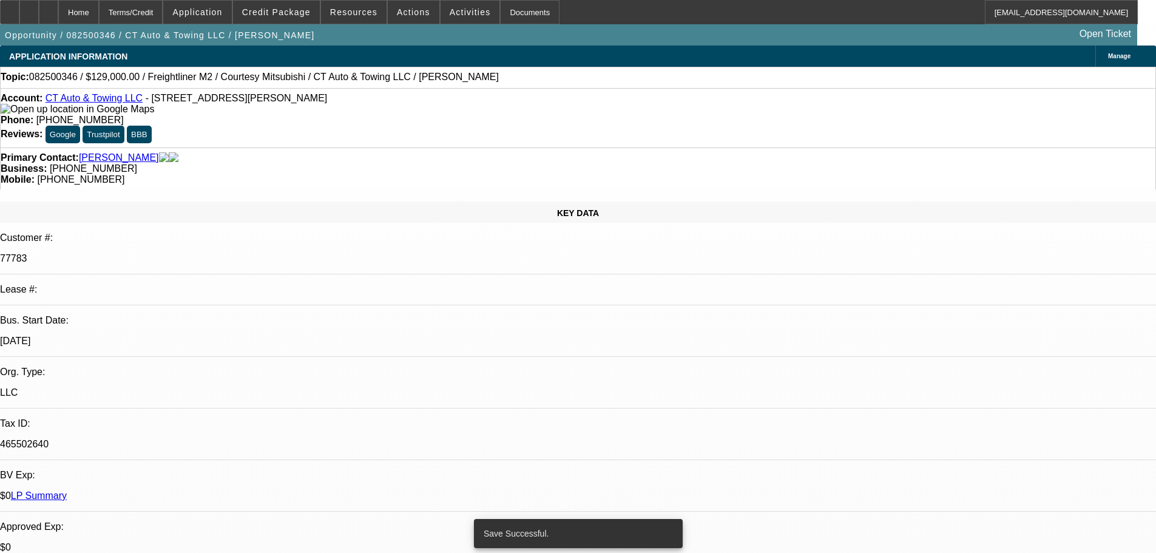
select select "0"
select select "2"
select select "0"
select select "6"
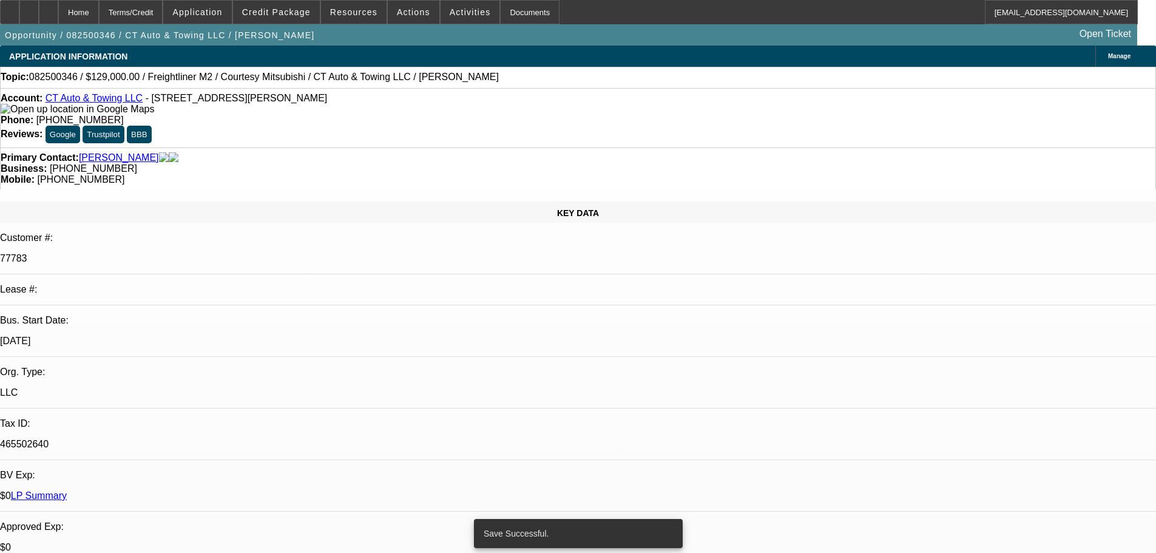
select select "0"
select select "3"
select select "0"
select select "6"
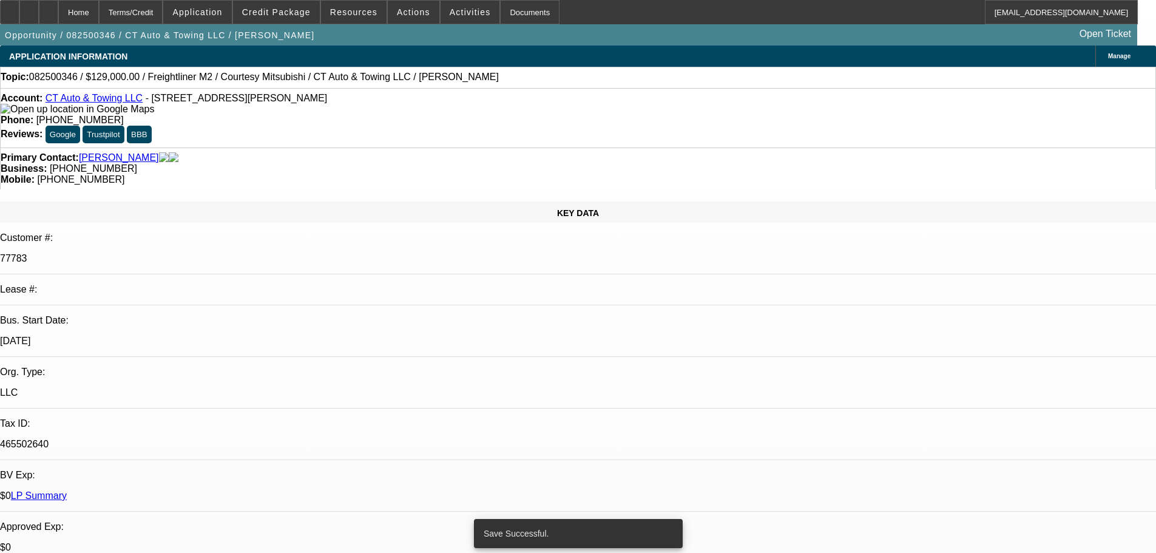
select select "0"
select select "2"
select select "0"
select select "6"
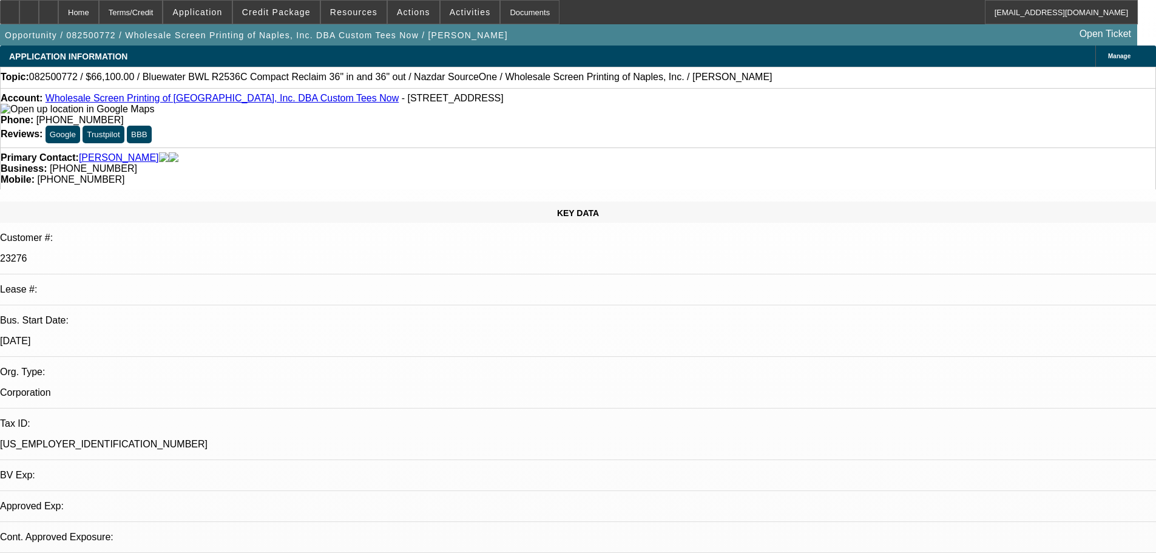
select select "0"
select select "1"
select select "2"
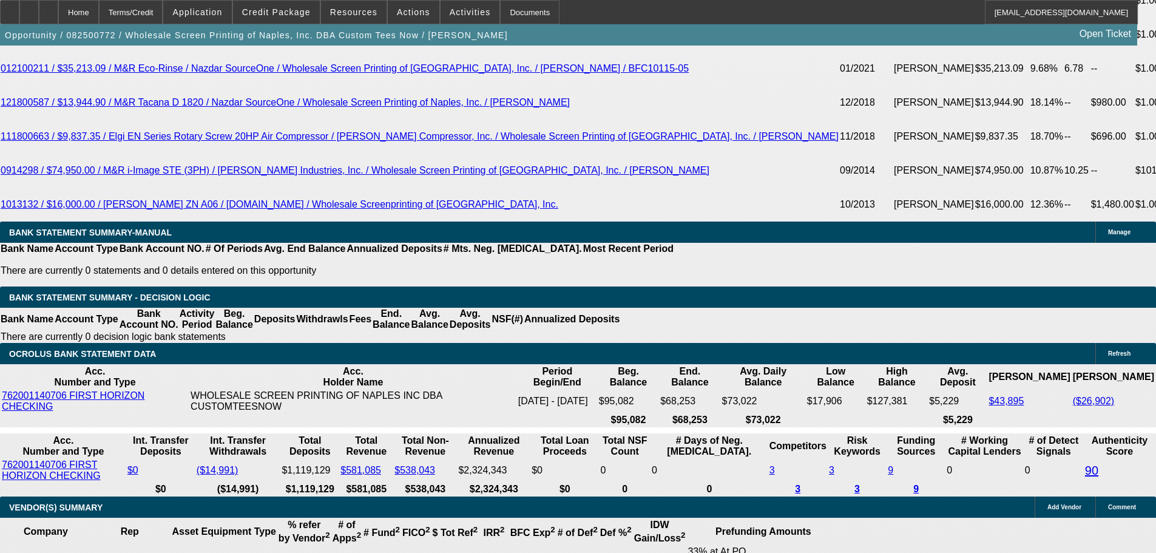
scroll to position [2153, 0]
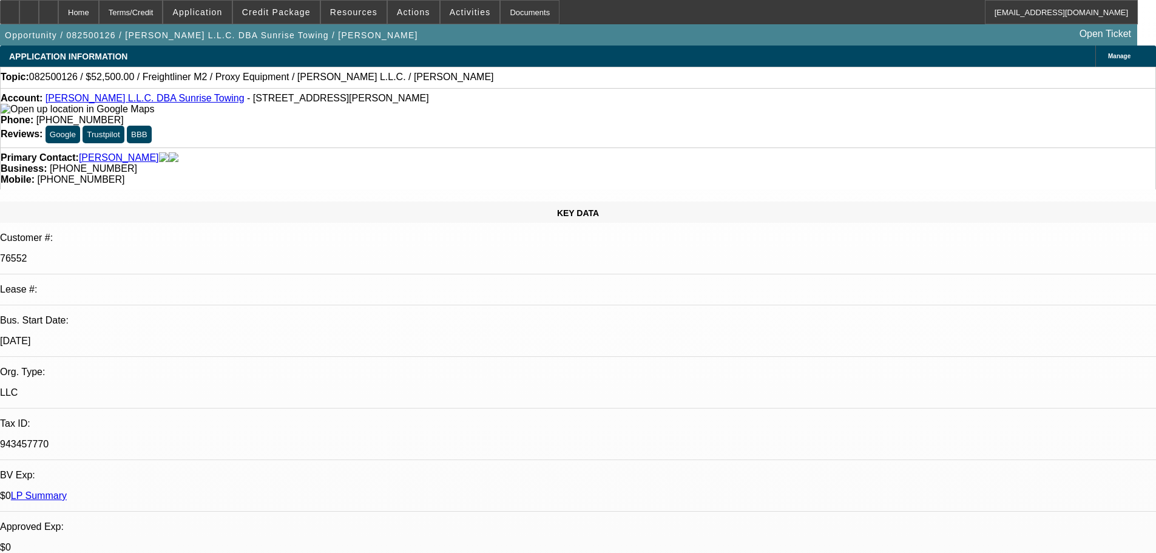
select select "0"
select select "0.1"
select select "0"
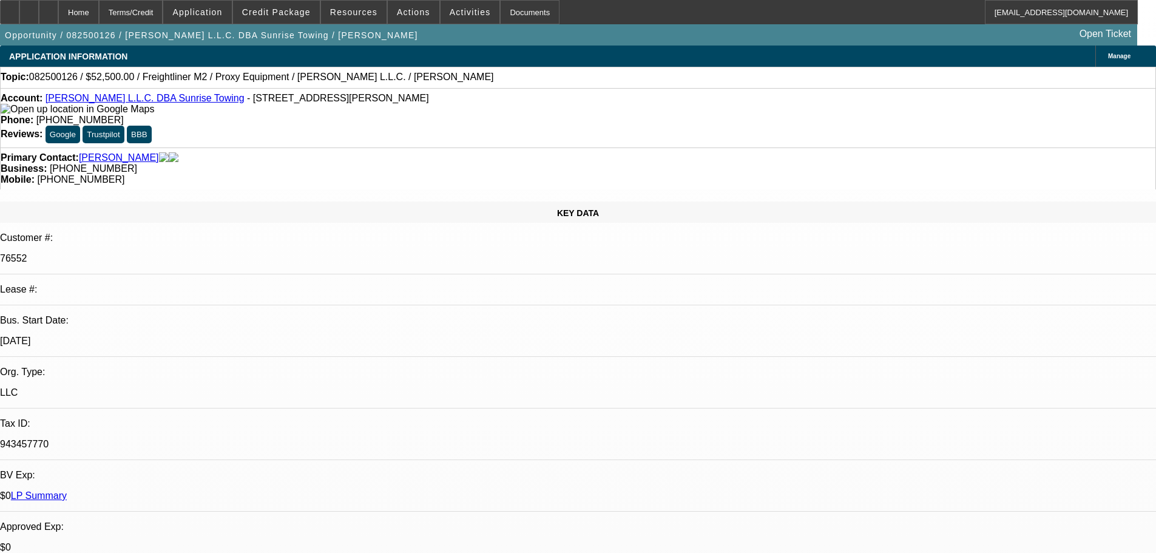
select select "0.1"
select select "0"
select select "0.1"
select select "0"
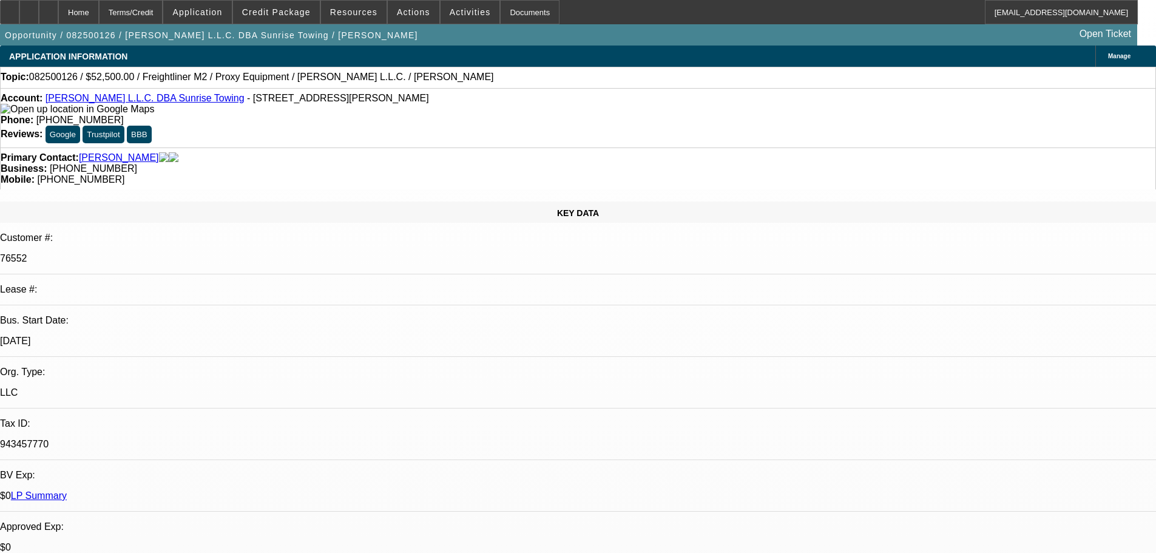
select select "0"
select select "0.1"
select select "1"
select select "4"
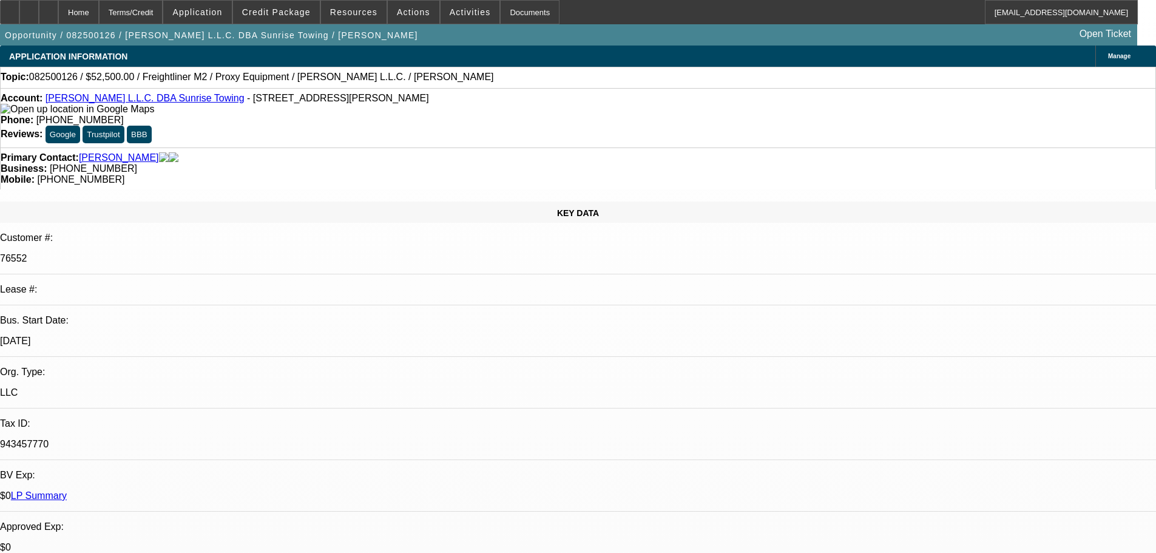
select select "1"
select select "4"
select select "1"
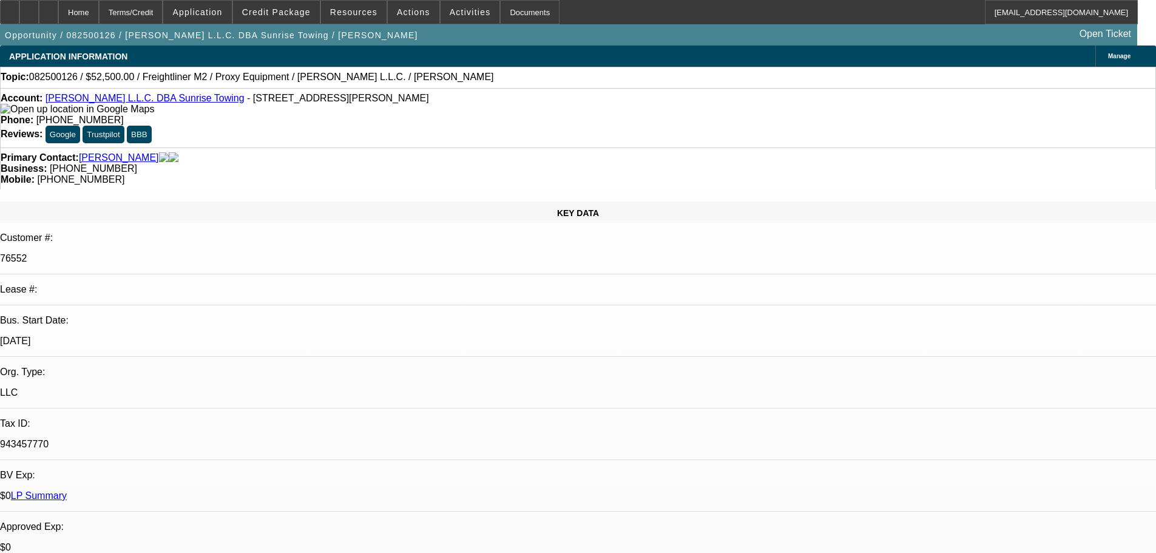
select select "4"
select select "1"
select select "4"
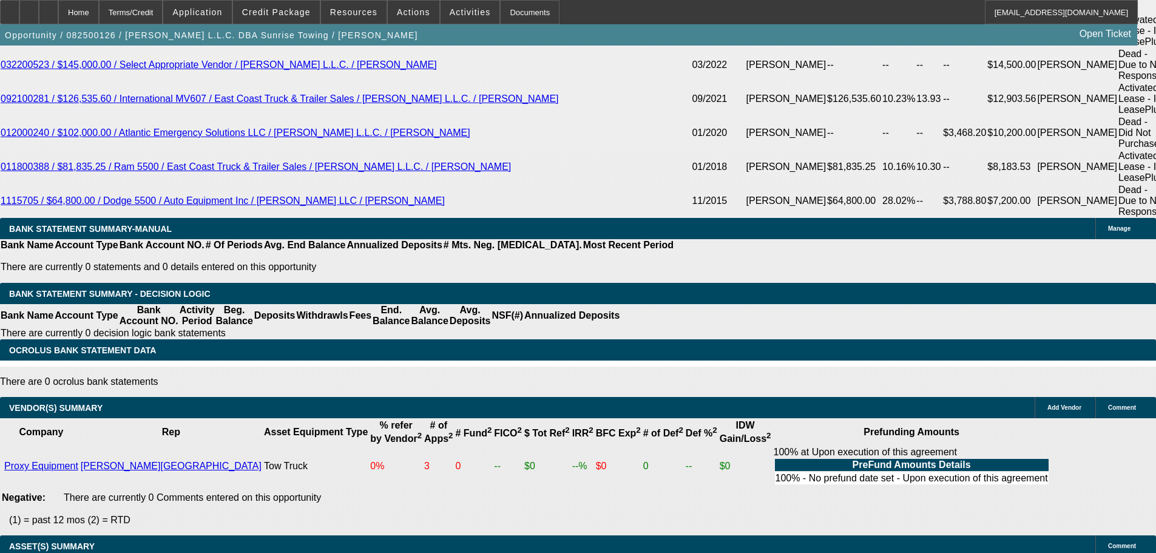
scroll to position [2174, 0]
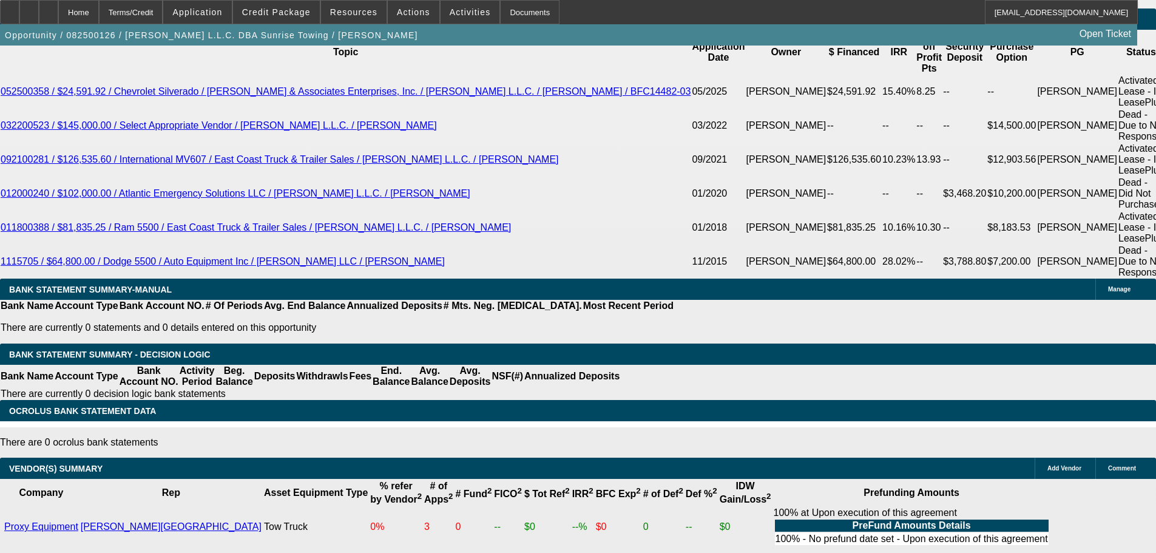
select select "3"
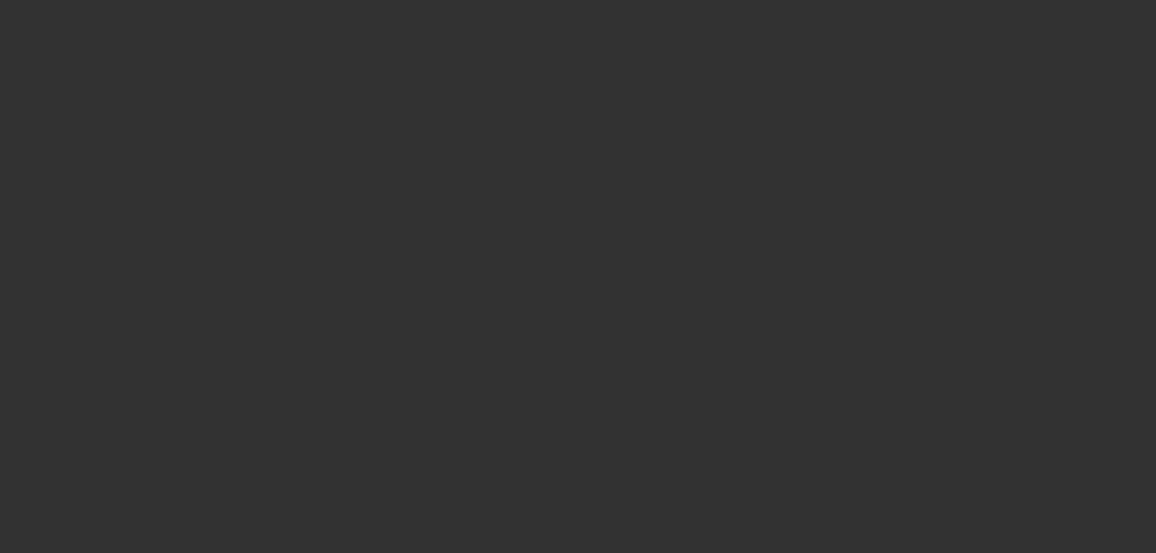
scroll to position [0, 0]
radio input "true"
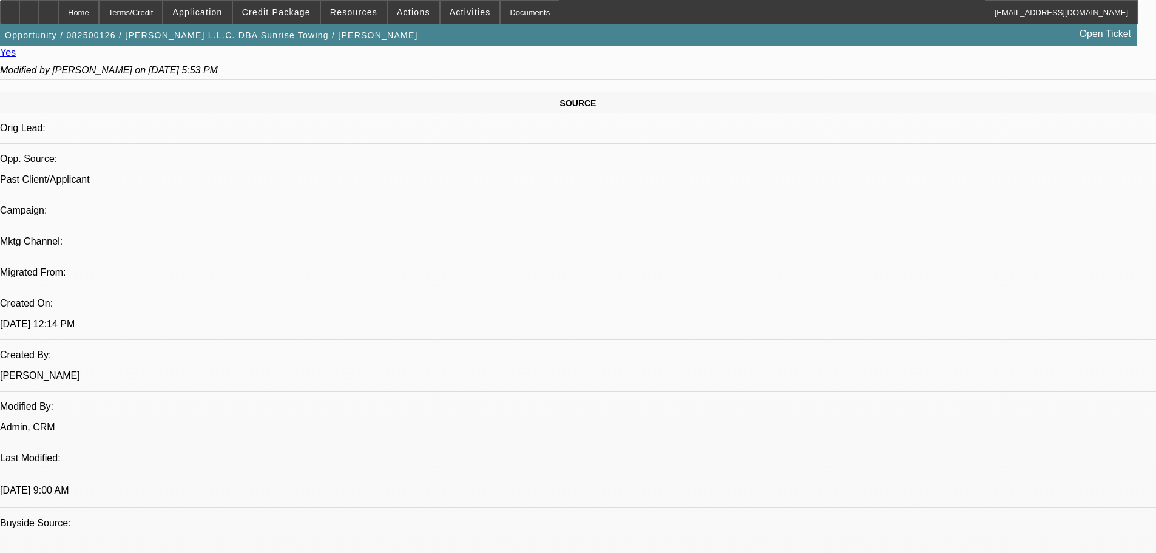
scroll to position [535, 0]
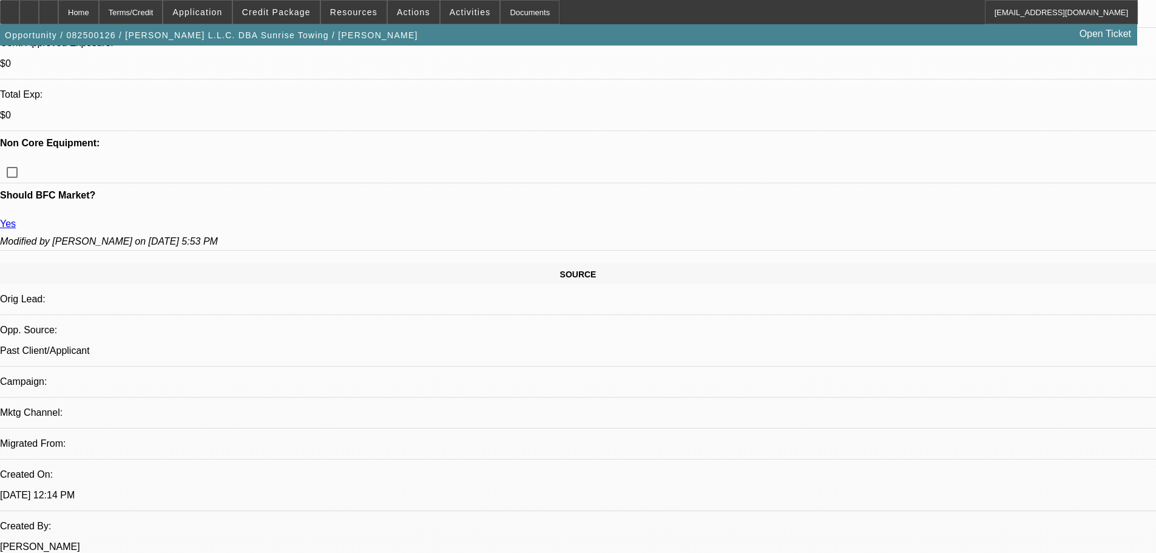
click at [1083, 306] on span "Previous month" at bounding box center [1082, 304] width 24 height 24
click at [985, 451] on span "24" at bounding box center [983, 451] width 22 height 22
type input "[DATE]"
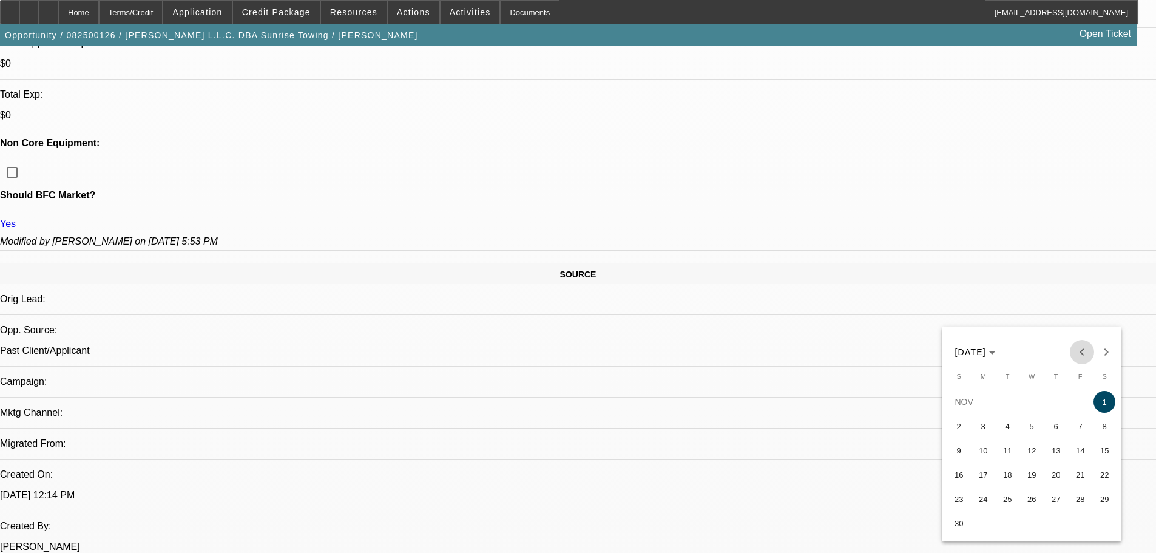
click at [1078, 348] on span "Previous month" at bounding box center [1082, 352] width 24 height 24
click at [1110, 479] on span "25" at bounding box center [1105, 475] width 22 height 22
type input "[DATE]"
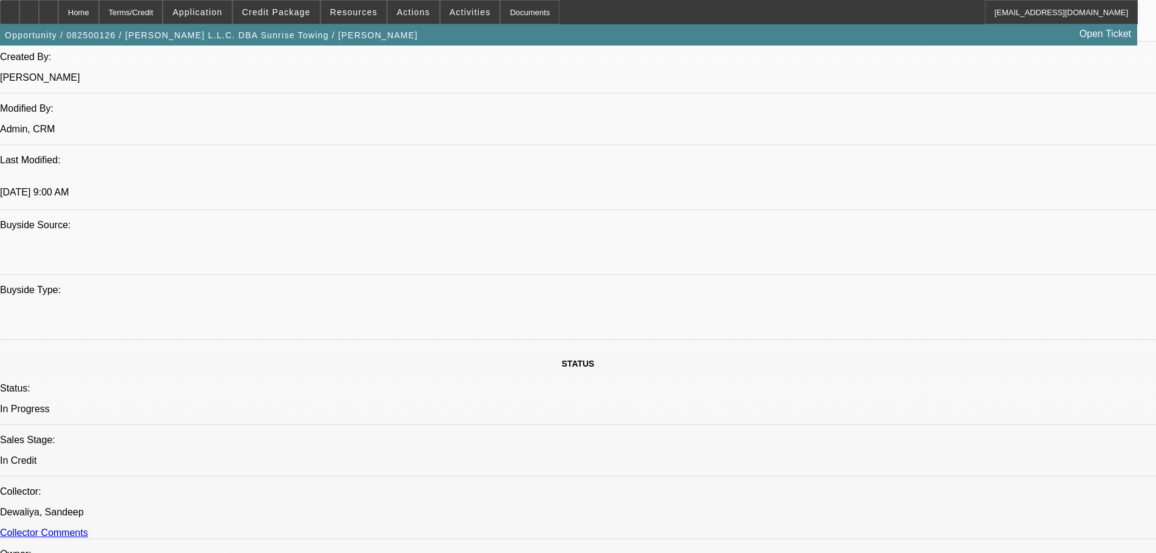
scroll to position [1021, 0]
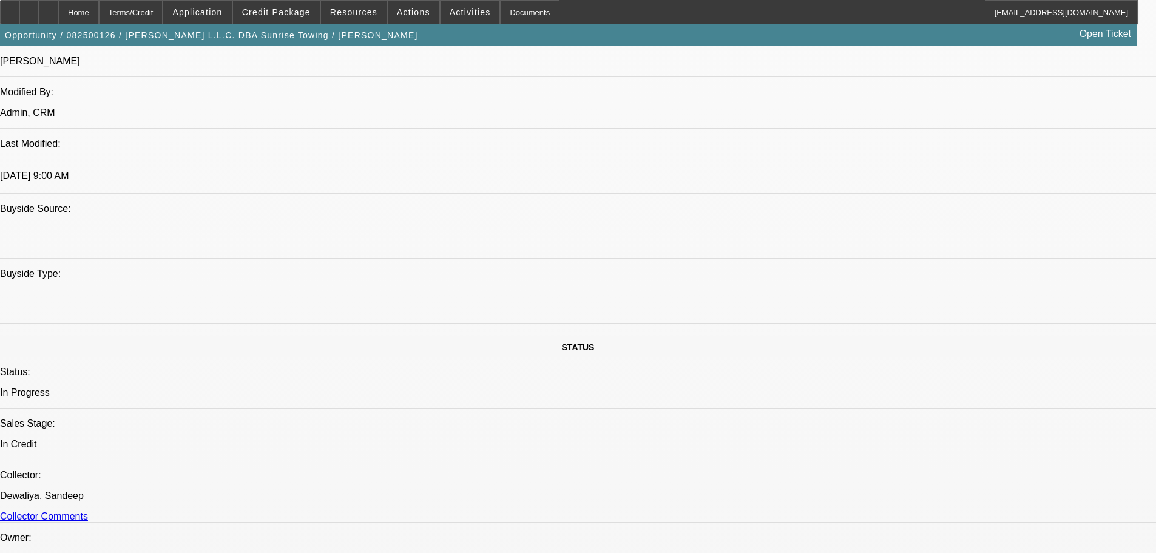
paste textarea "APPROVED BY CP: “Thanks for getting us all the documentation/information. We ha…"
type textarea "APPROVED BY CP: “Thanks for getting us all the documentation/information. We ha…"
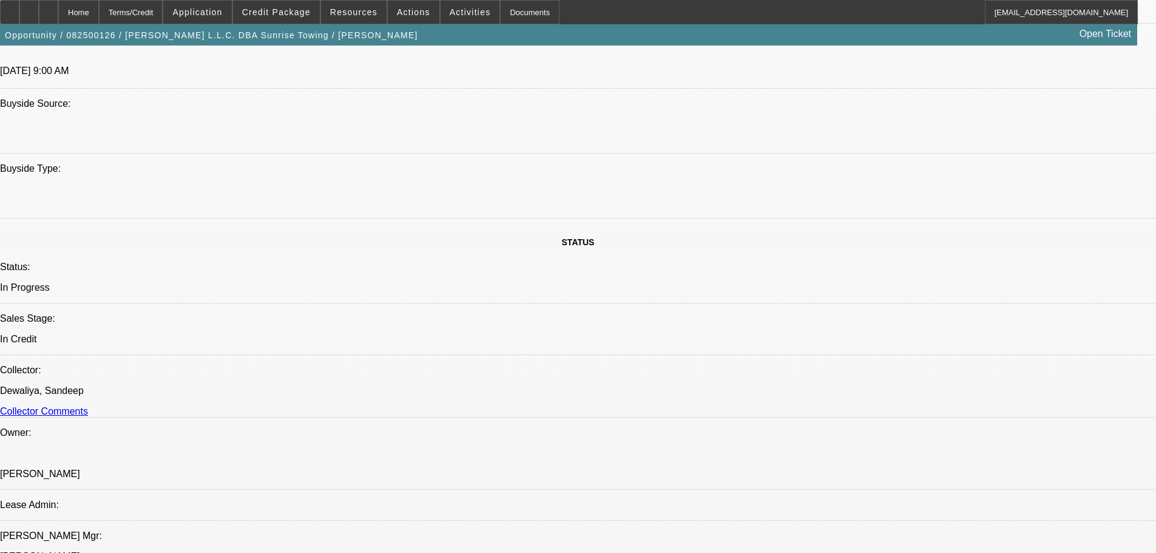
scroll to position [1264, 0]
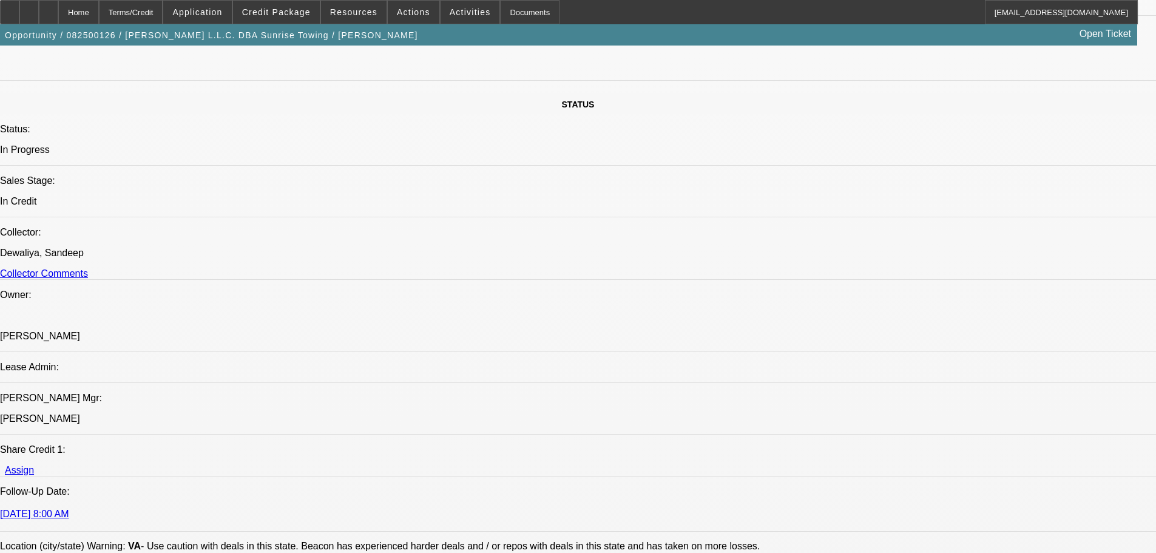
drag, startPoint x: 968, startPoint y: 351, endPoint x: 1002, endPoint y: 354, distance: 33.5
type input "09:07"
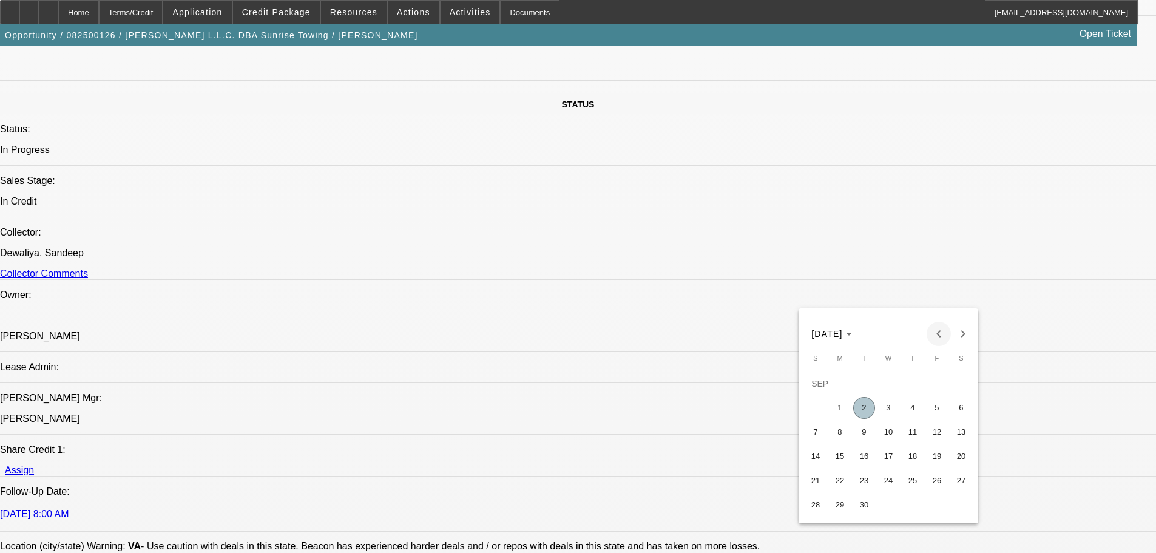
click at [940, 333] on span "Previous month" at bounding box center [939, 334] width 24 height 24
click at [936, 486] on span "29" at bounding box center [937, 481] width 22 height 22
type input "8/29/2025"
type input "04:39"
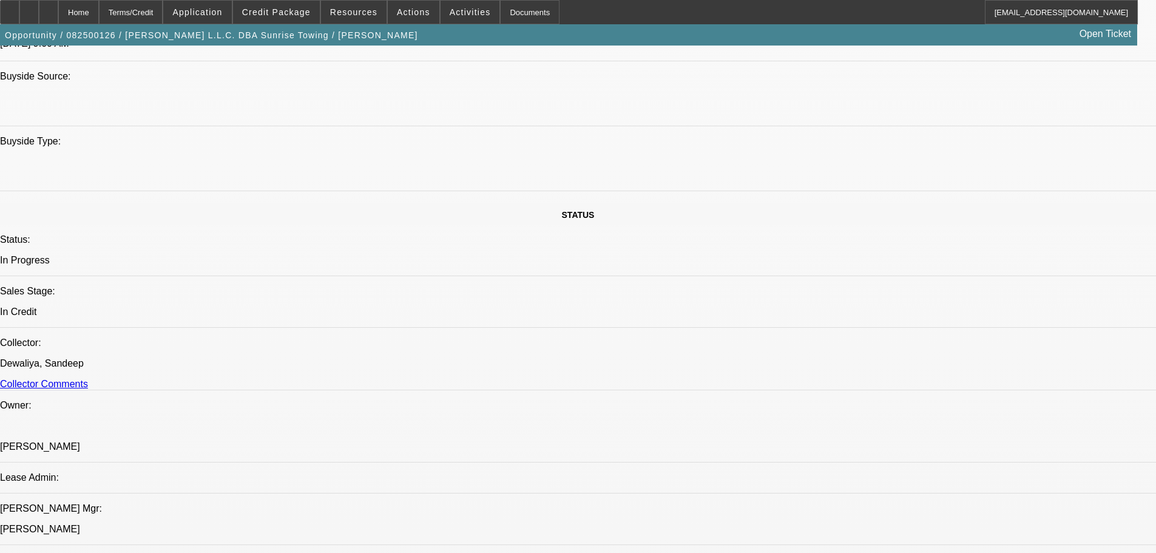
scroll to position [1142, 0]
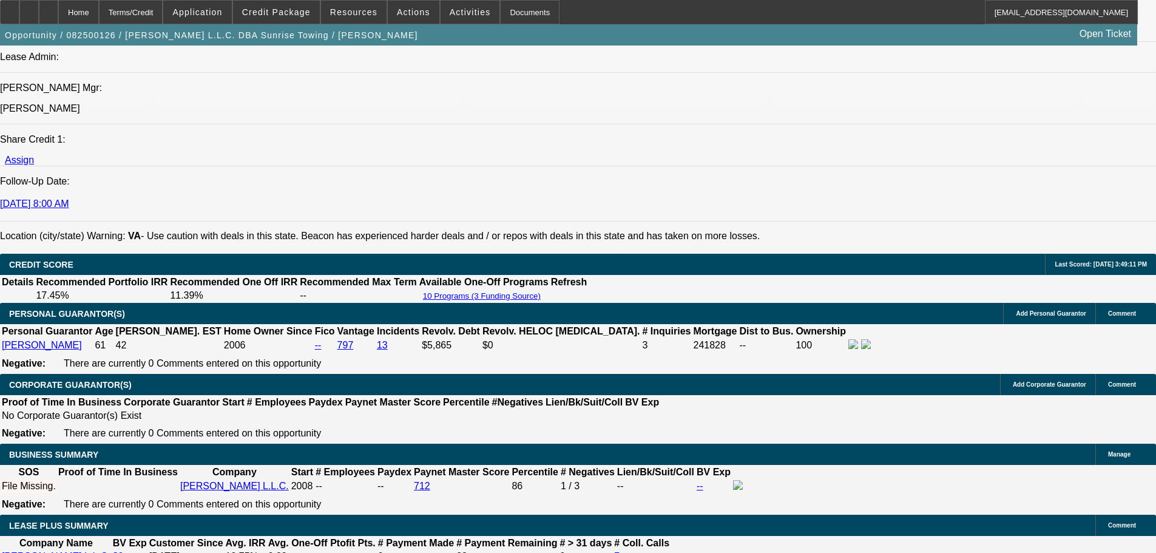
scroll to position [1507, 0]
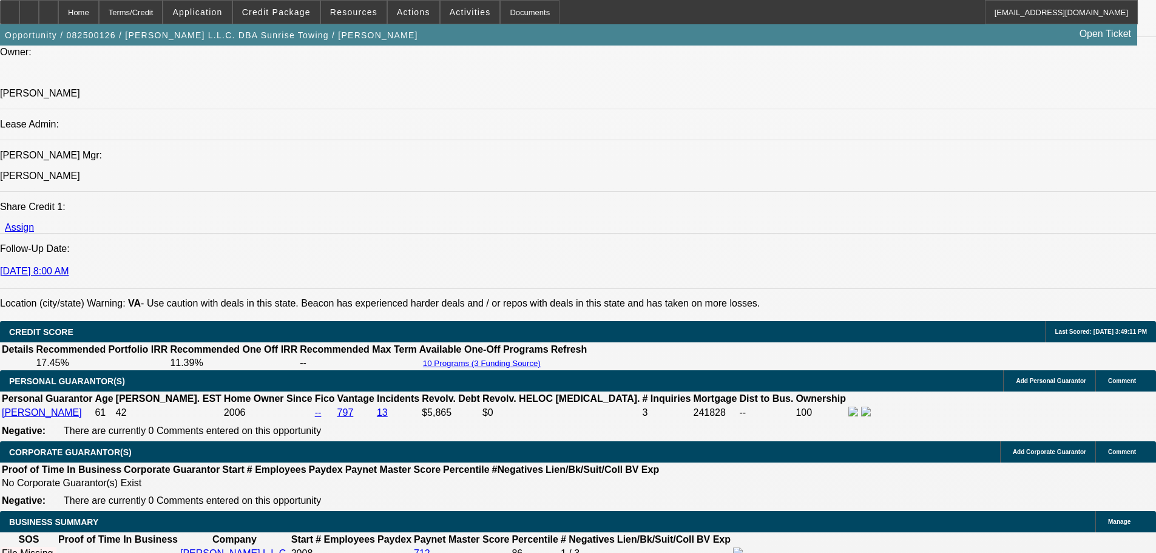
type textarea "APPROVED BY CP: “Thanks for getting us all the documentation/information. We ha…"
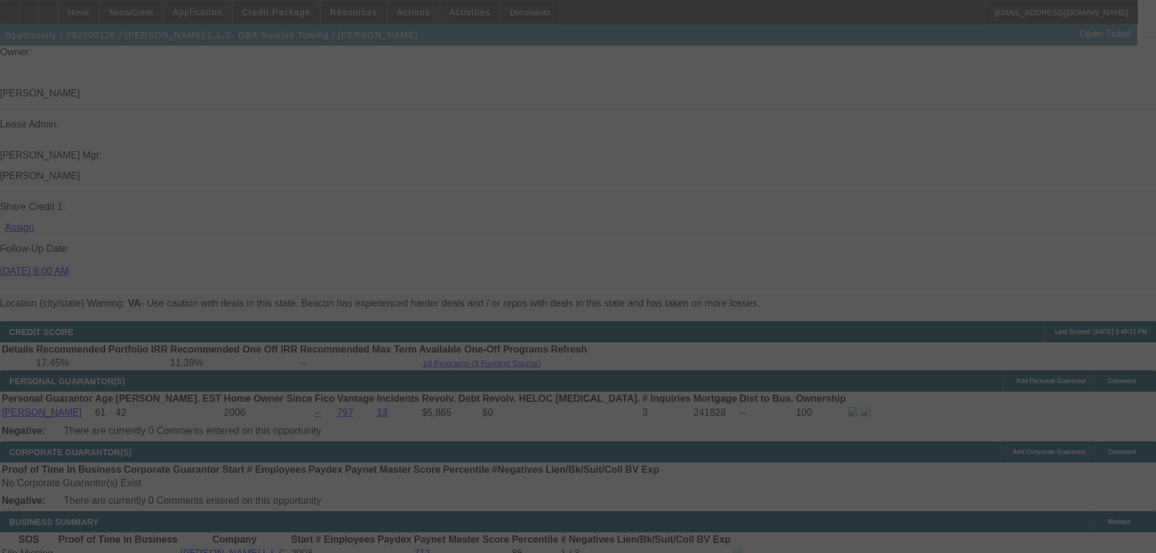
scroll to position [0, 0]
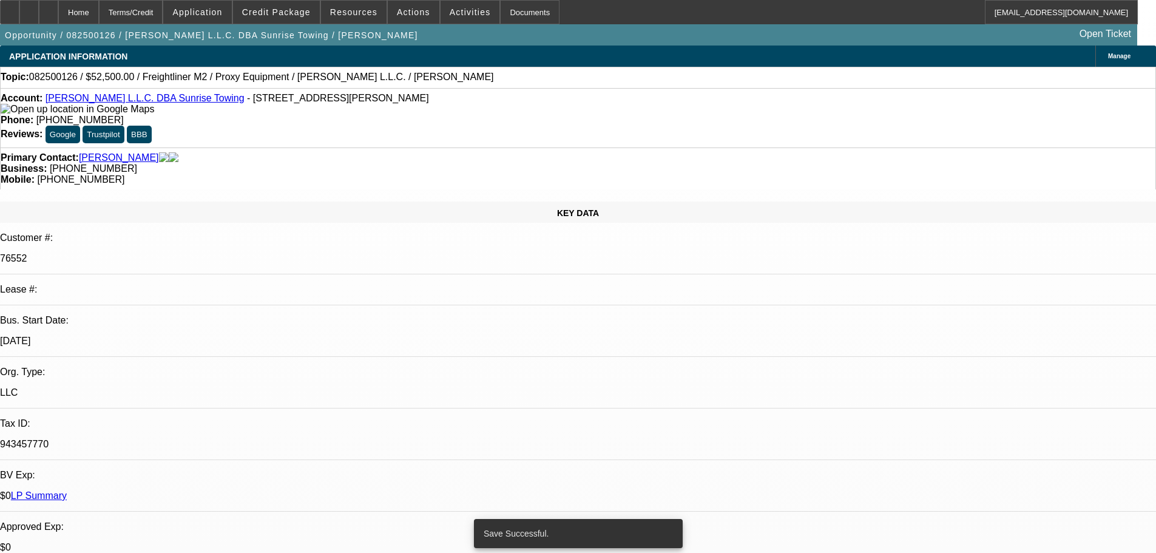
select select "0"
select select "0.1"
select select "4"
select select "0"
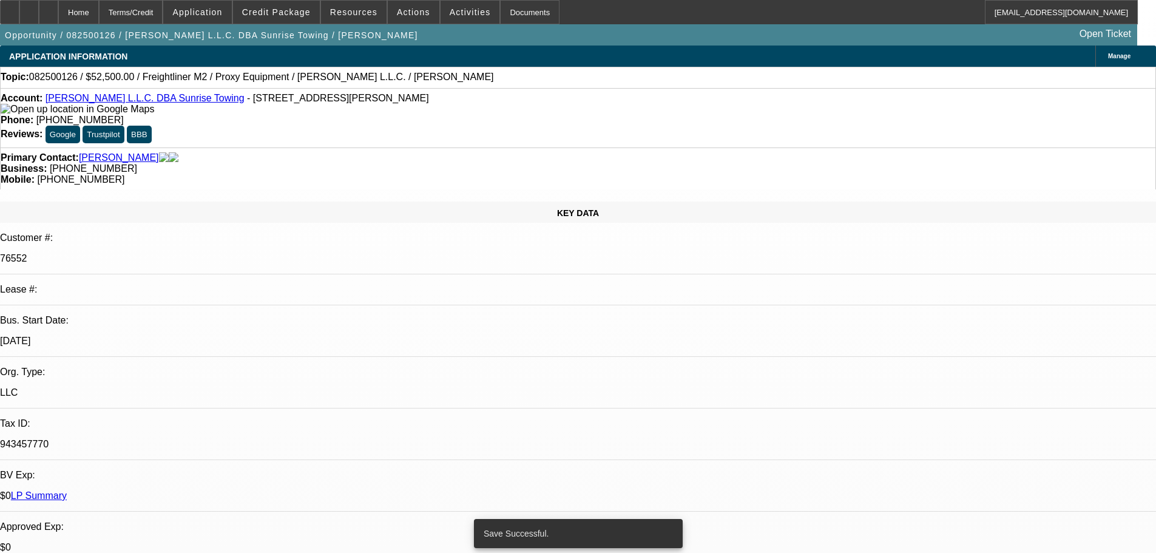
select select "0"
select select "0.1"
select select "4"
select select "0"
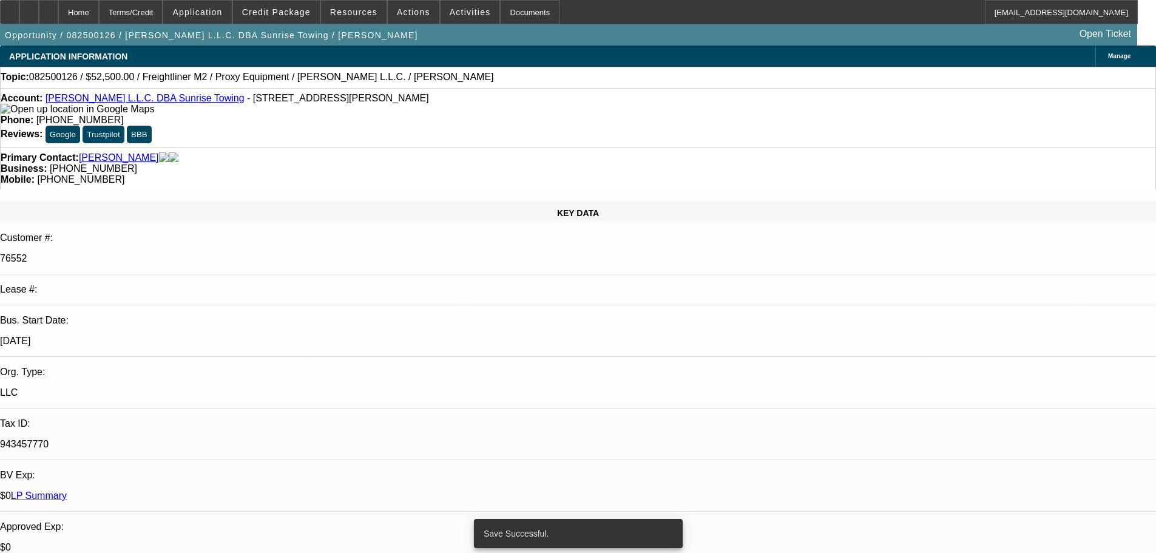
select select "0.1"
select select "4"
select select "0"
select select "0.1"
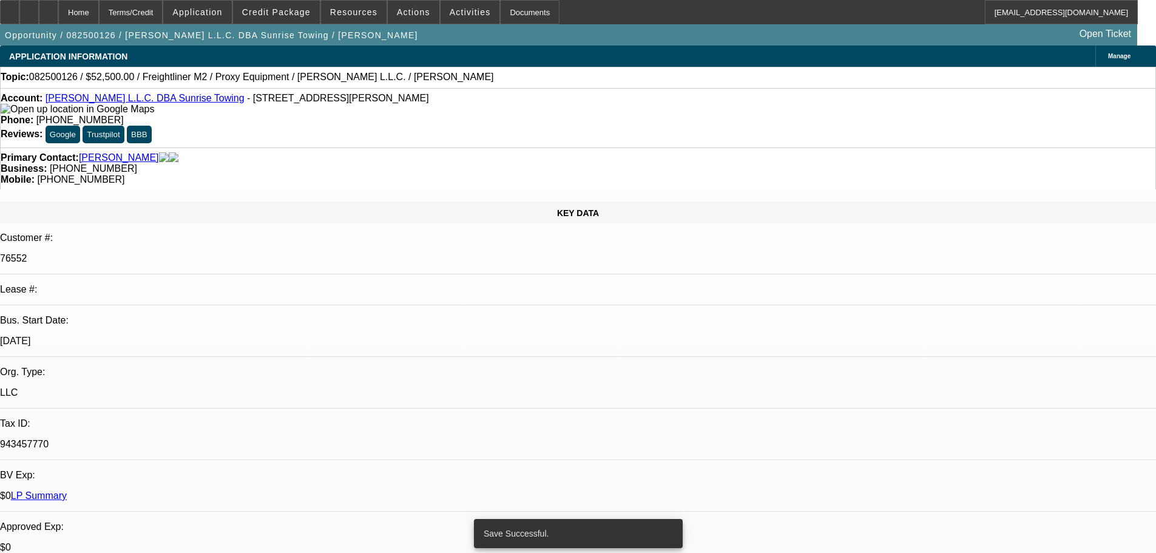
select select "4"
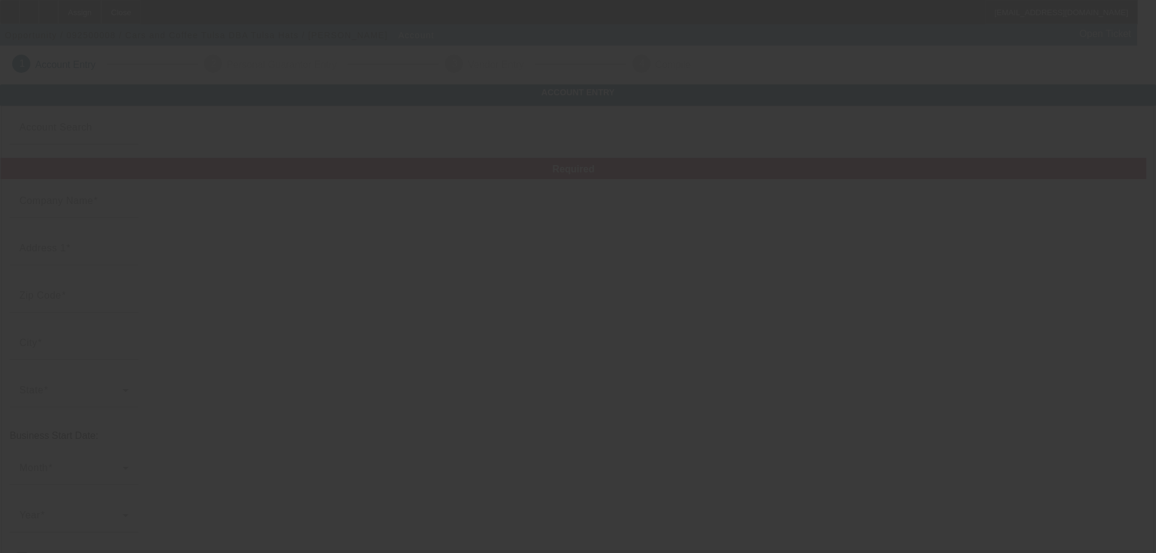
type input "Cars and Coffee Tulsa"
type input "[STREET_ADDRESS]"
type input "74021"
type input "[GEOGRAPHIC_DATA]"
type input "[PHONE_NUMBER]"
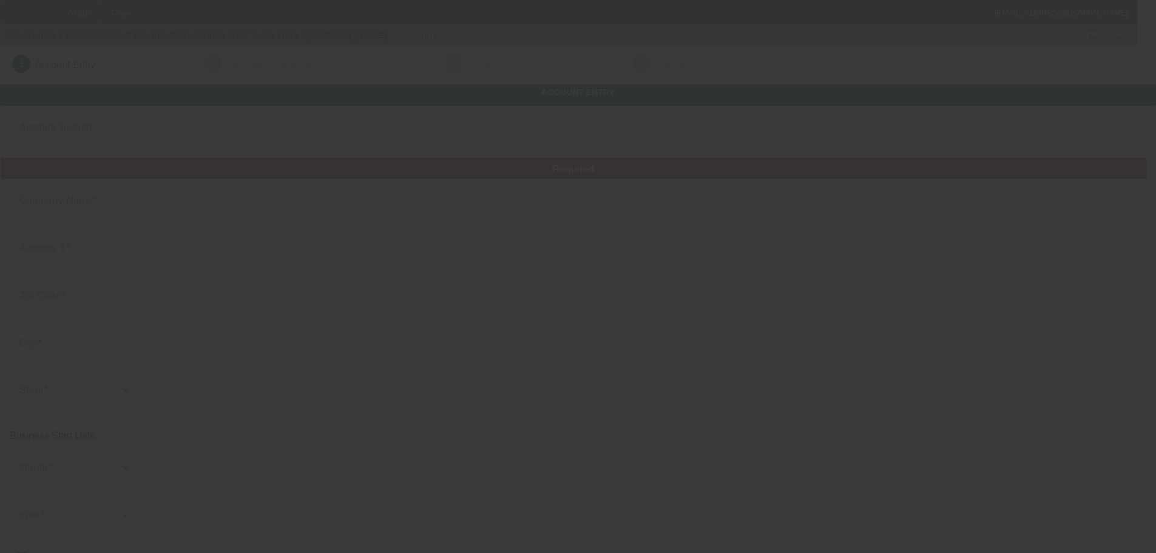
type input "Tulsa Hats"
type input "[EMAIL_ADDRESS][DOMAIN_NAME]"
type input "[US_EMPLOYER_IDENTIFICATION_NUMBER]"
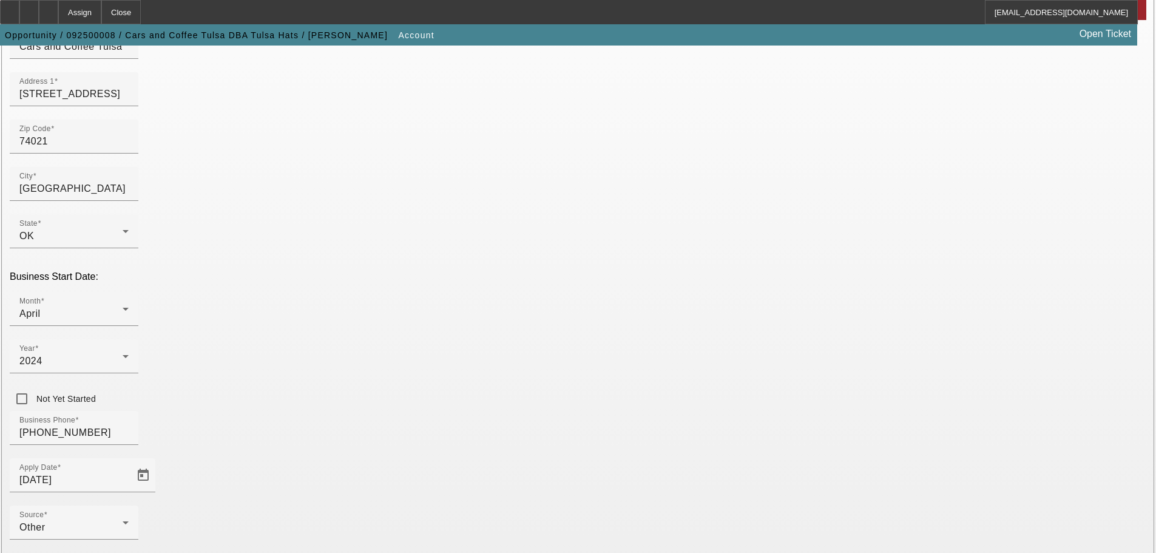
scroll to position [224, 0]
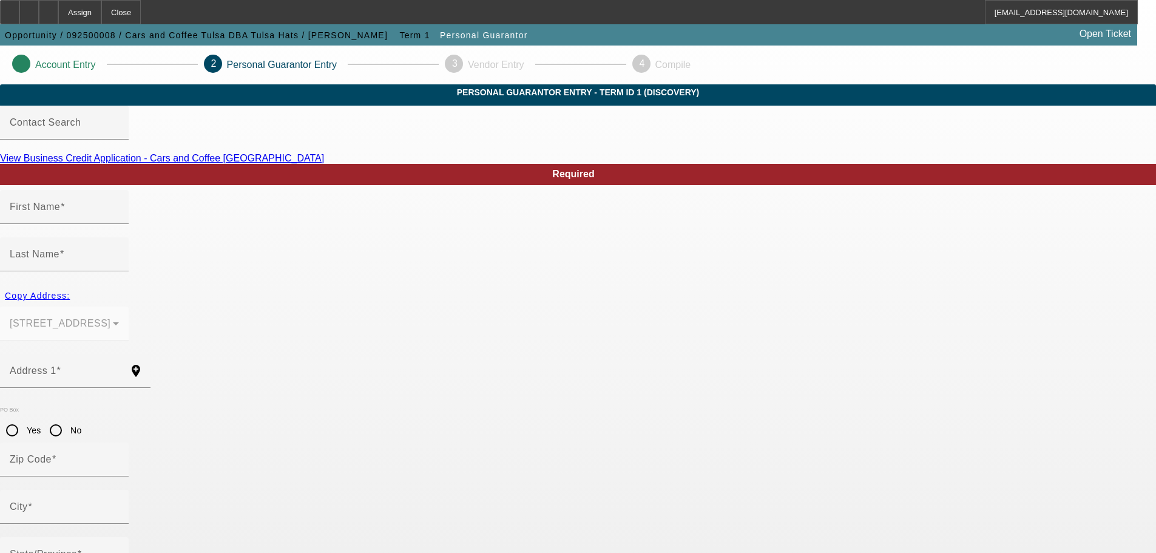
type input "[PERSON_NAME]"
type input "[STREET_ADDRESS]"
radio input "true"
type input "74021"
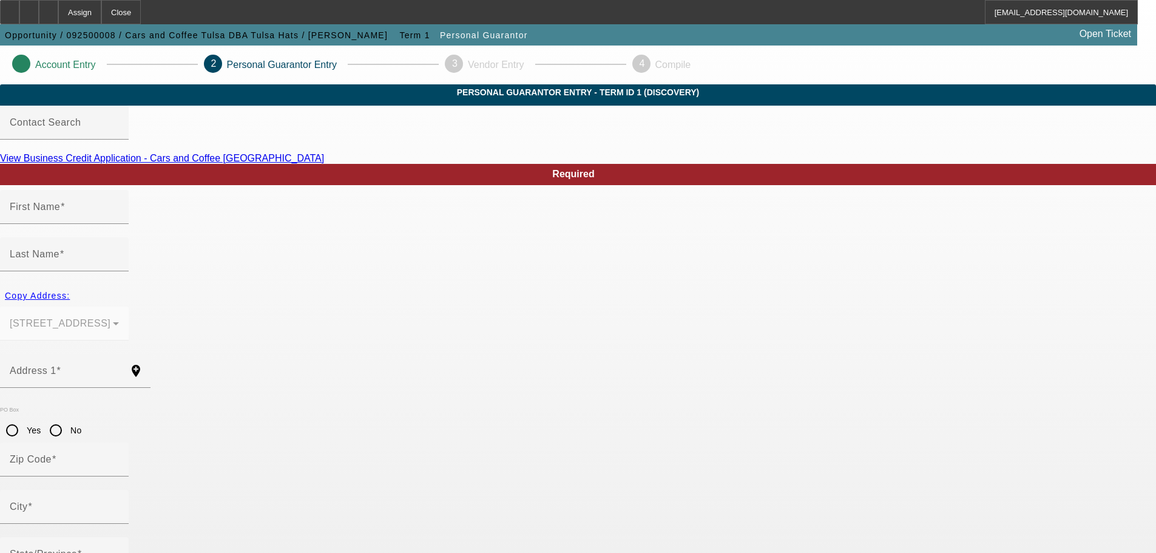
type input "[GEOGRAPHIC_DATA]"
type input "[PHONE_NUMBER]"
type input "100"
type input "663-02-8330"
type input "[EMAIL_ADDRESS][DOMAIN_NAME]"
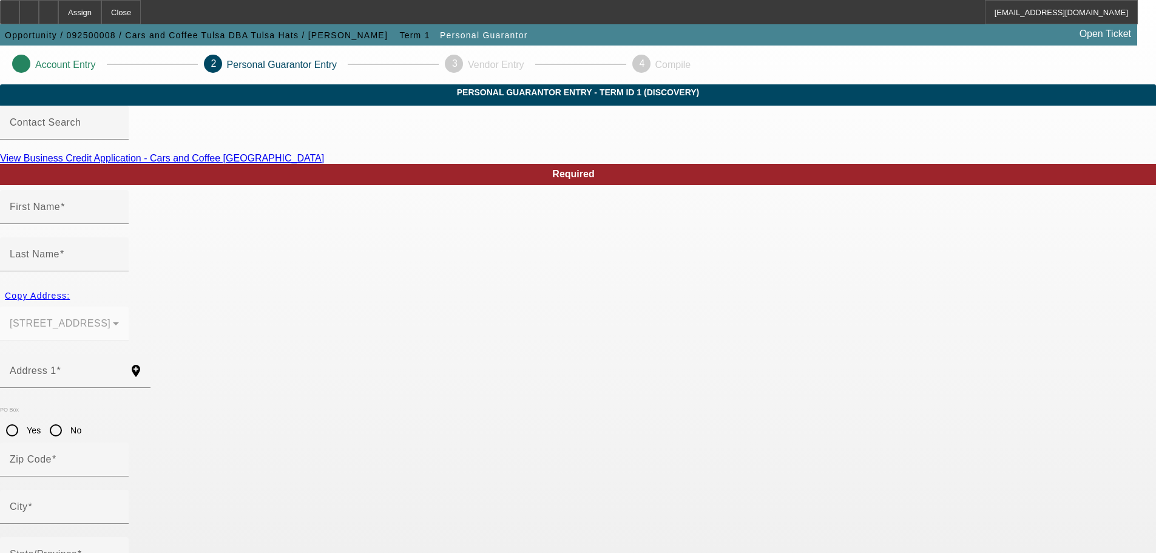
type input "[PHONE_NUMBER]"
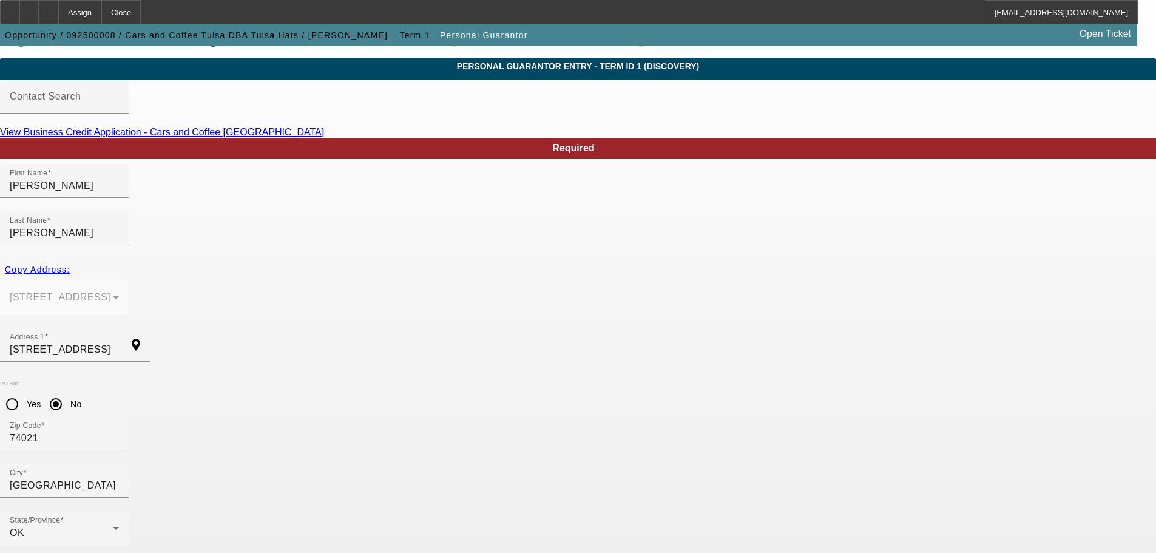
scroll to position [41, 0]
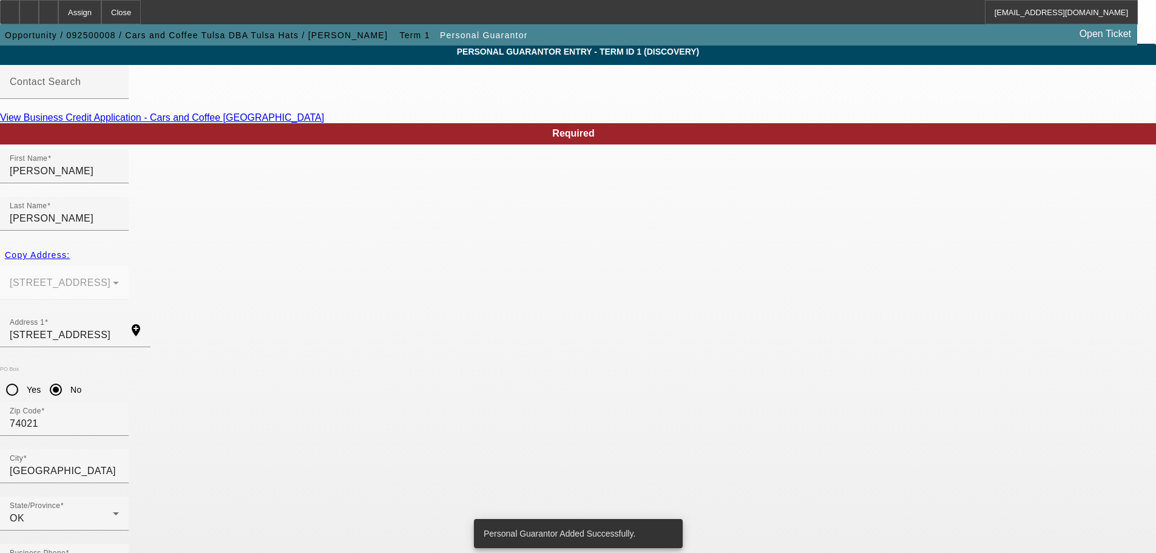
scroll to position [0, 0]
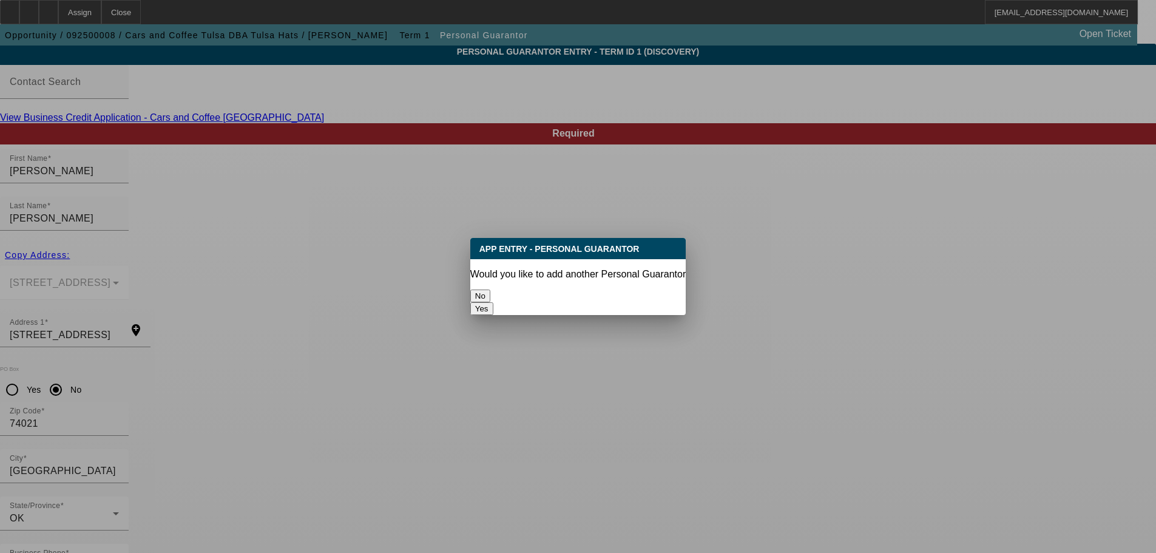
click at [490, 291] on button "No" at bounding box center [480, 296] width 20 height 13
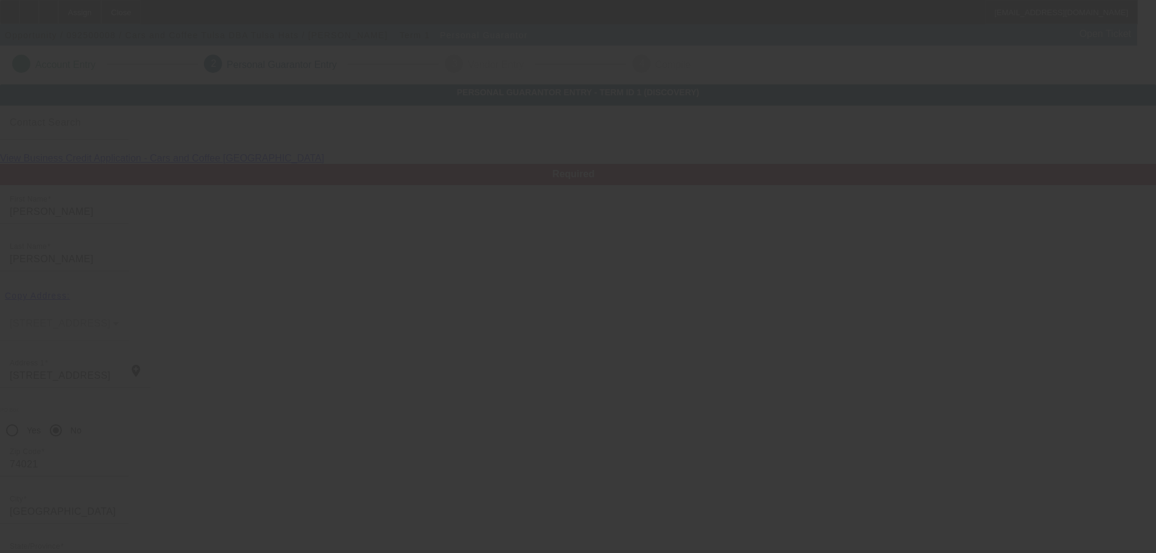
scroll to position [41, 0]
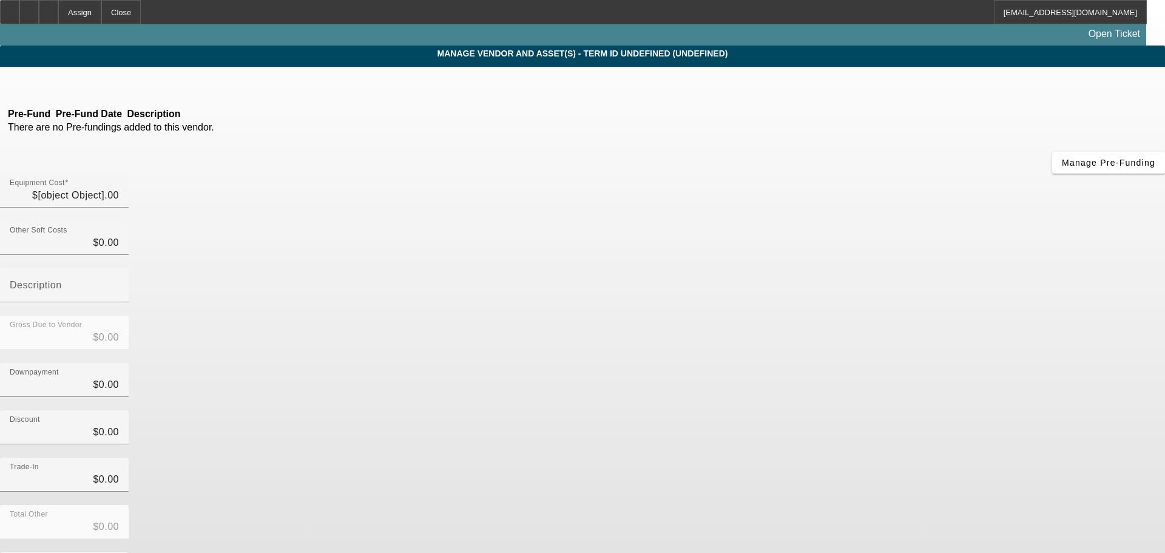
type input "$30,000.00"
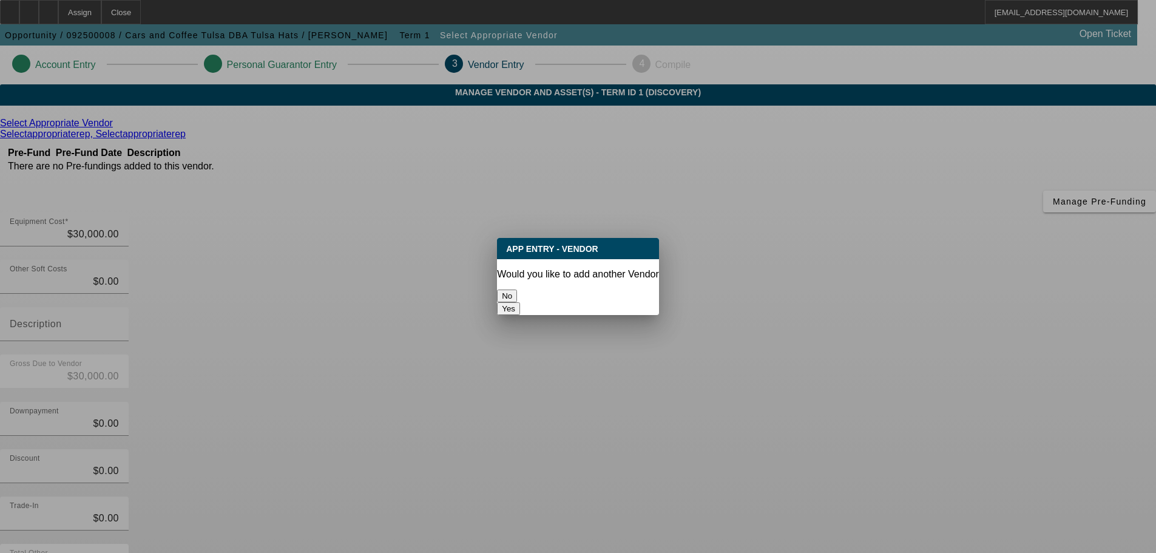
click at [517, 290] on button "No" at bounding box center [507, 296] width 20 height 13
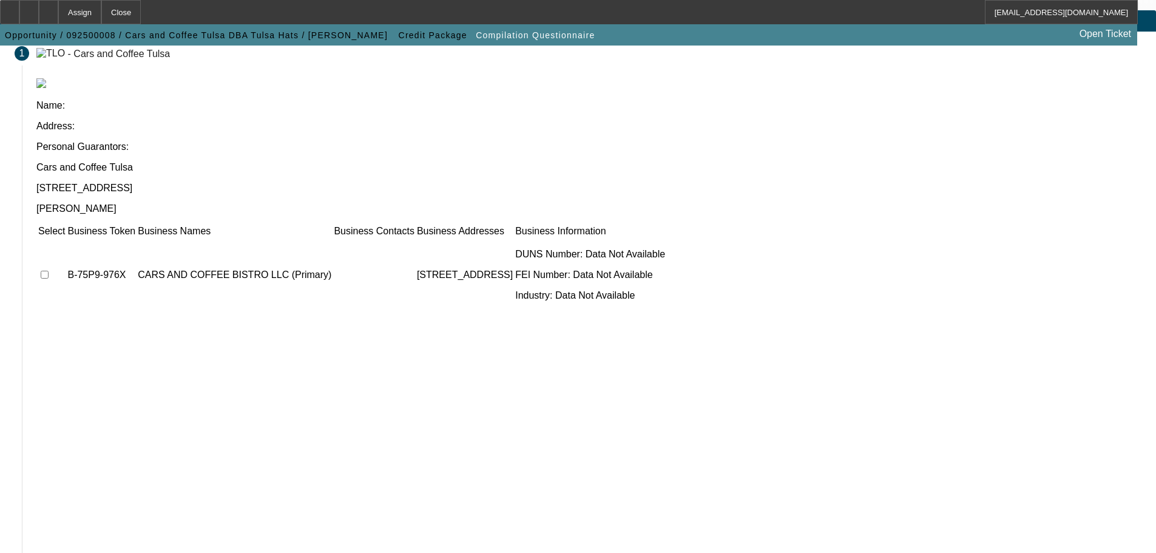
scroll to position [75, 0]
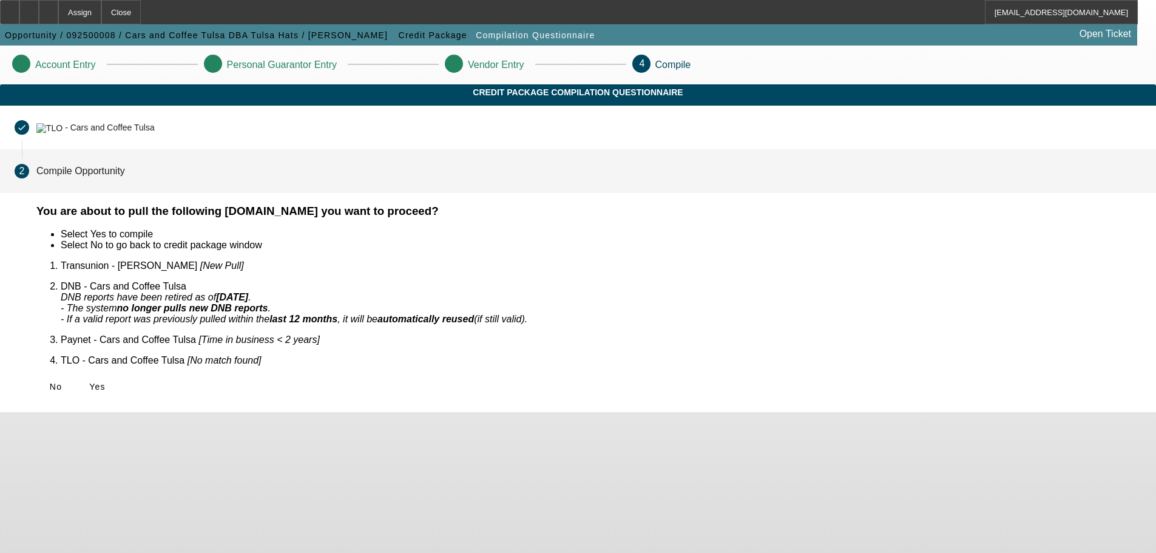
scroll to position [0, 0]
click at [106, 382] on span "Yes" at bounding box center [97, 387] width 16 height 10
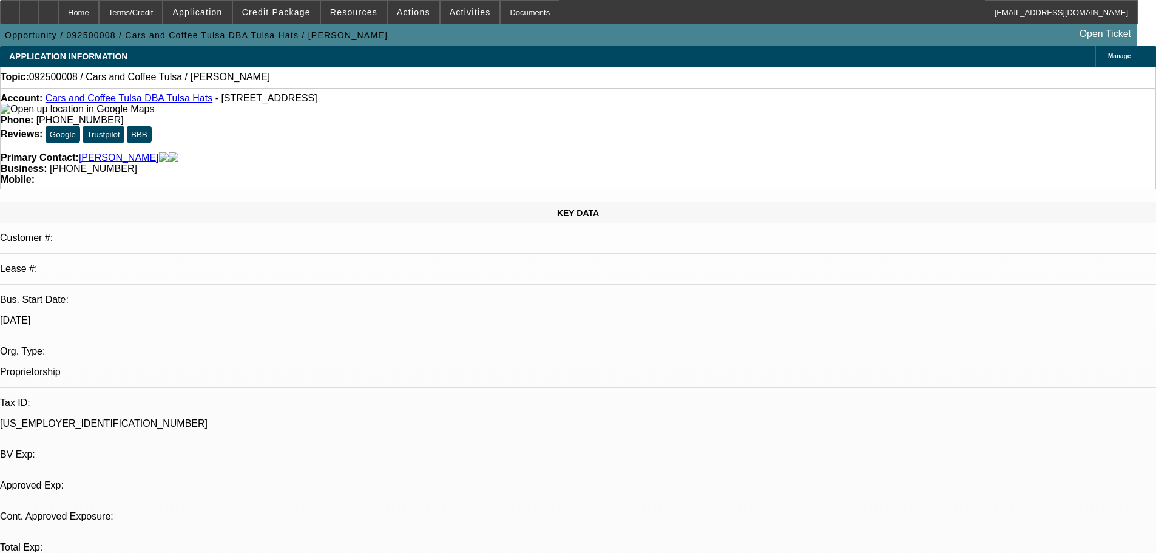
select select "0"
select select "2"
select select "0.1"
select select "4"
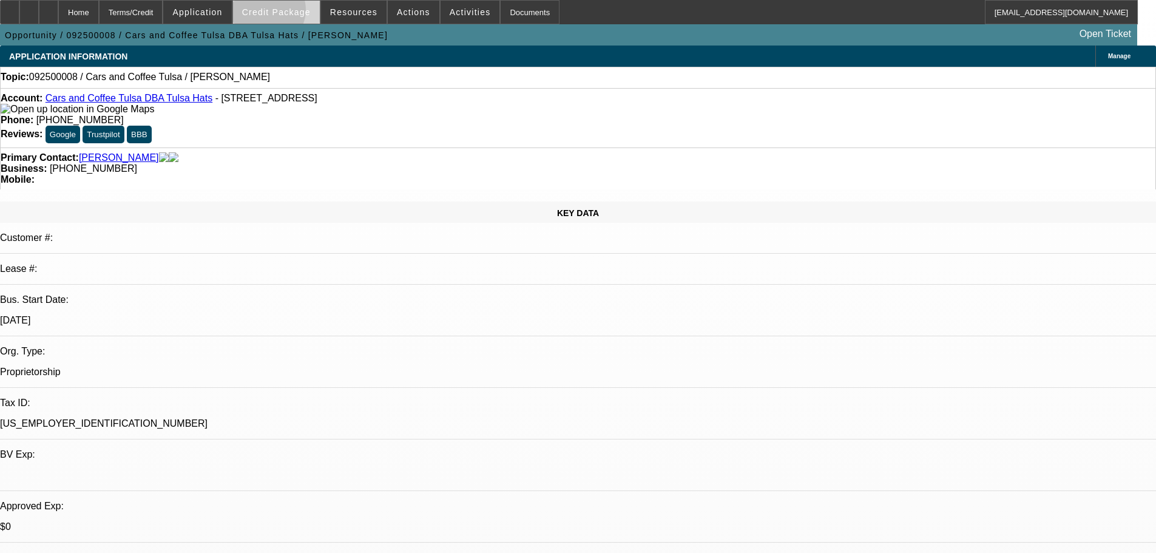
click at [286, 13] on span "Credit Package" at bounding box center [276, 12] width 69 height 10
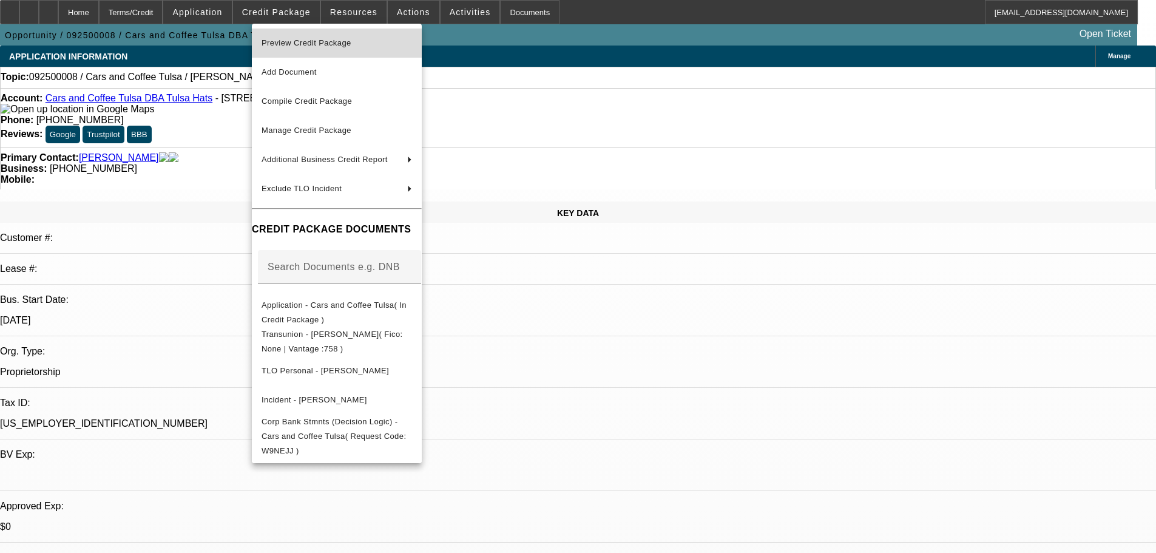
click at [351, 49] on span "Preview Credit Package" at bounding box center [337, 43] width 151 height 15
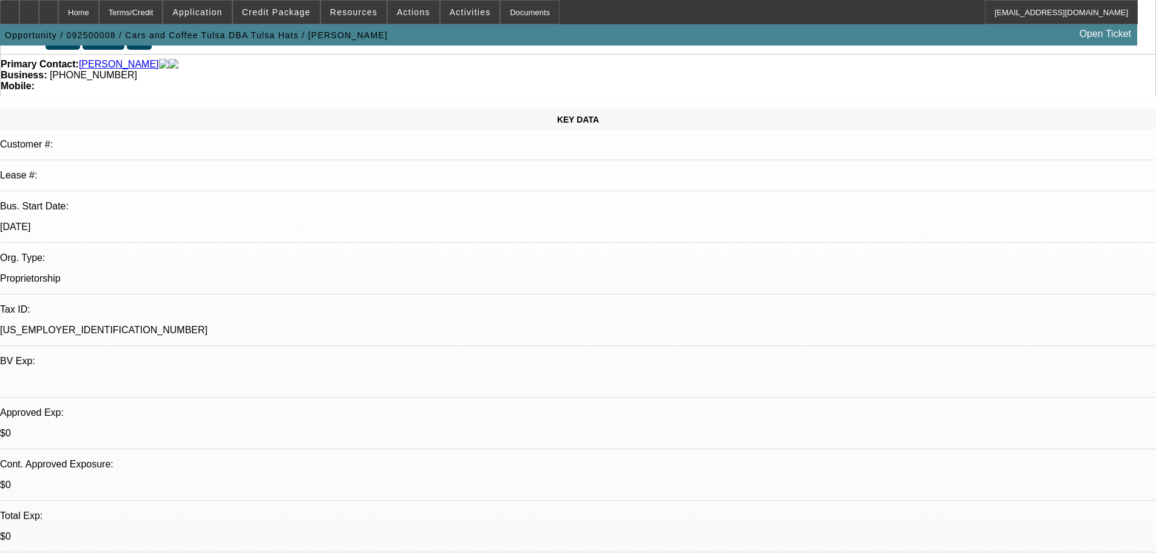
scroll to position [182, 0]
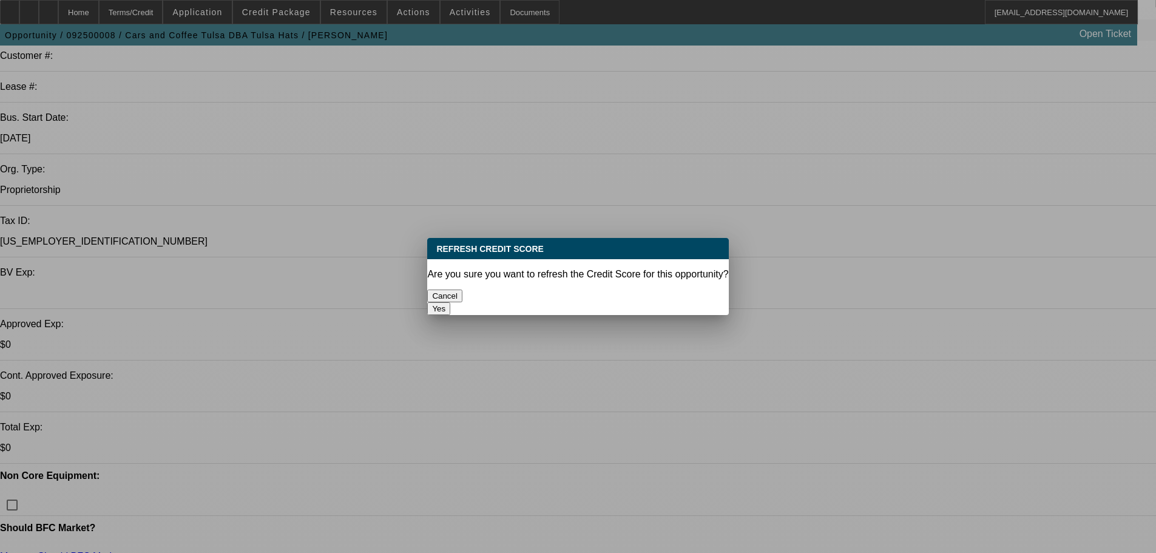
scroll to position [0, 0]
click at [450, 302] on button "Yes" at bounding box center [438, 308] width 23 height 13
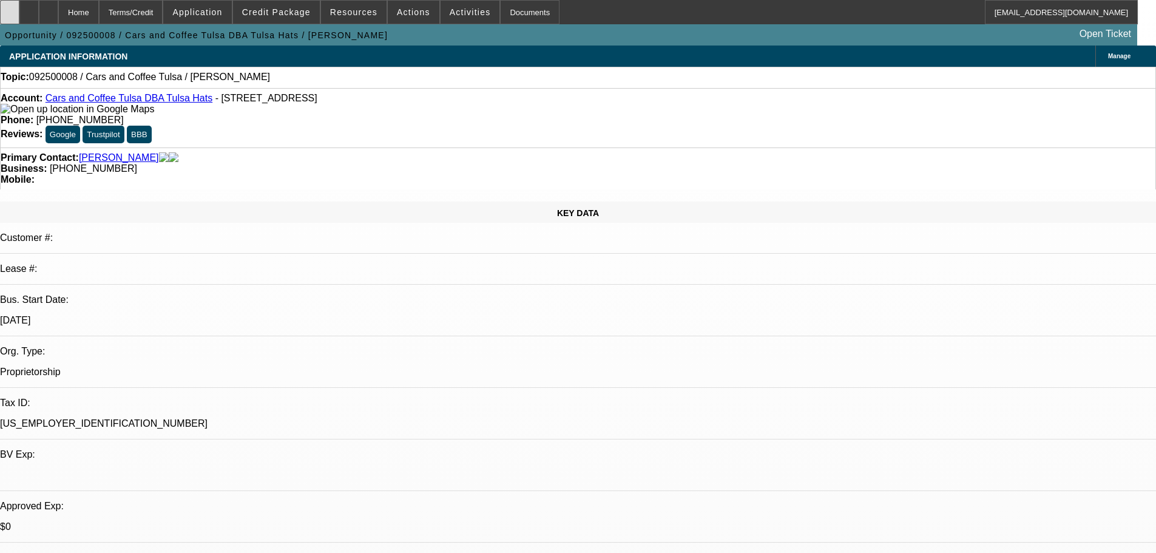
click at [19, 23] on div at bounding box center [9, 12] width 19 height 24
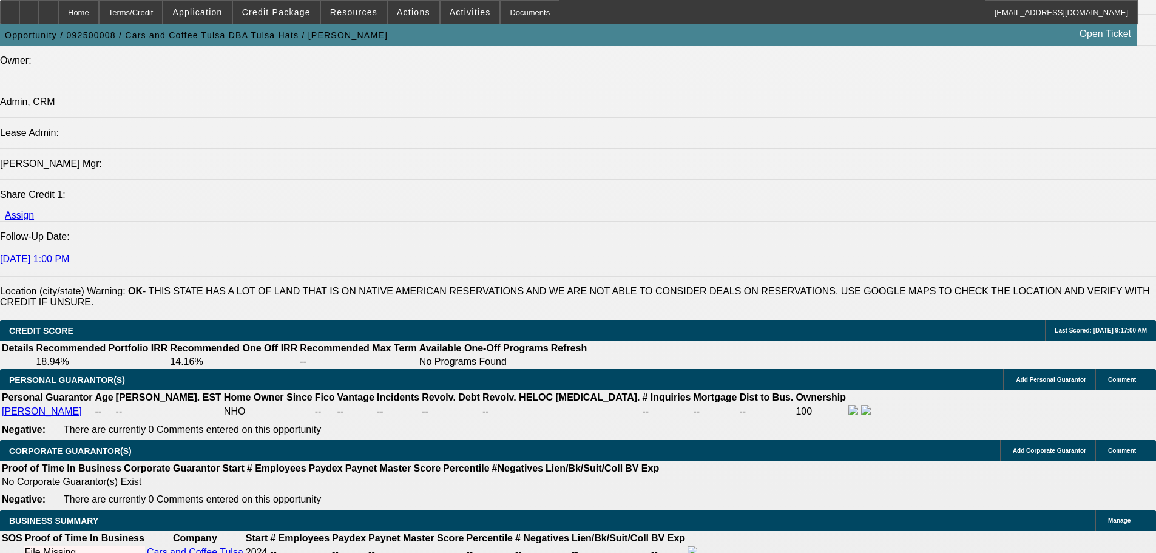
scroll to position [1639, 0]
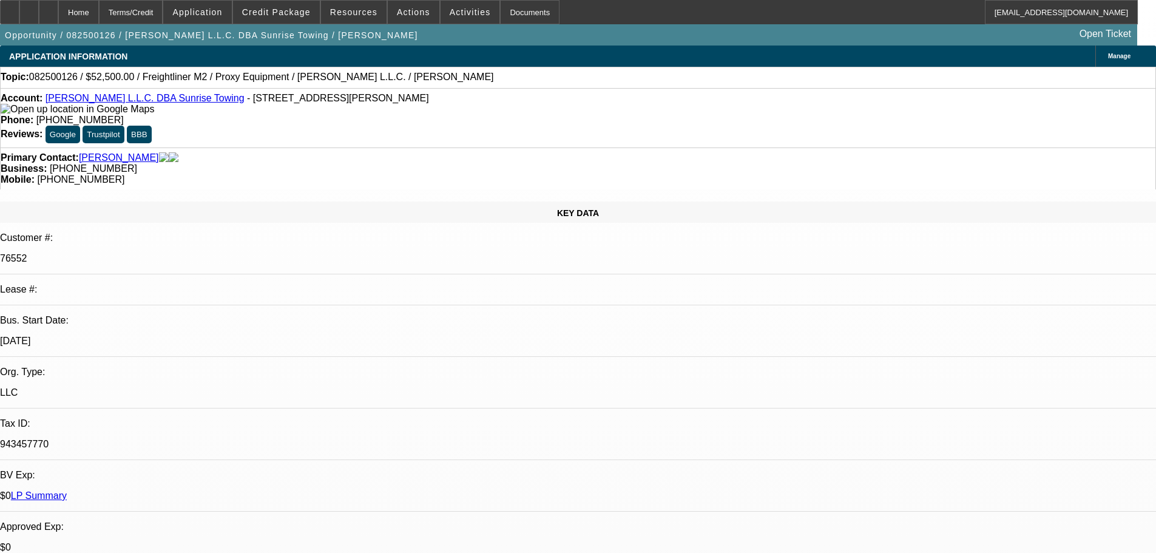
select select "0"
select select "0.1"
select select "4"
select select "0"
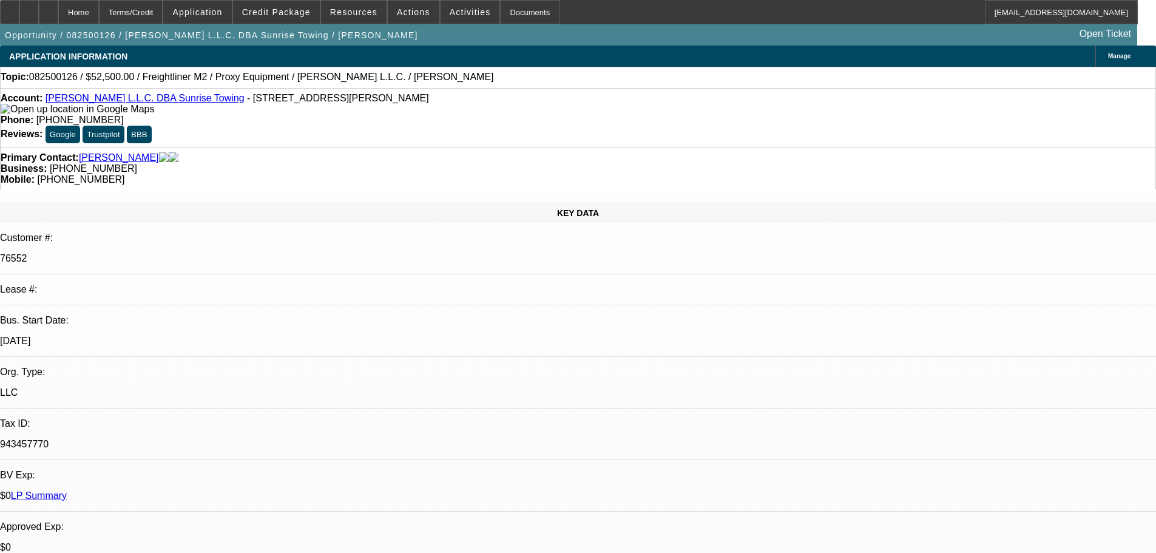
select select "0"
select select "0.1"
select select "4"
select select "0"
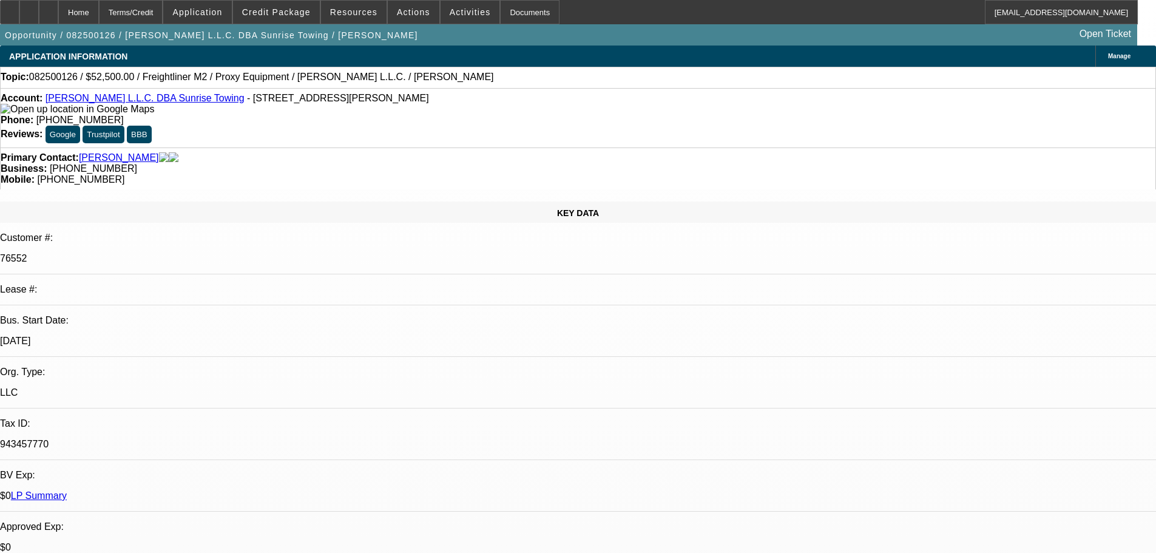
select select "0.1"
select select "4"
select select "0"
select select "0.1"
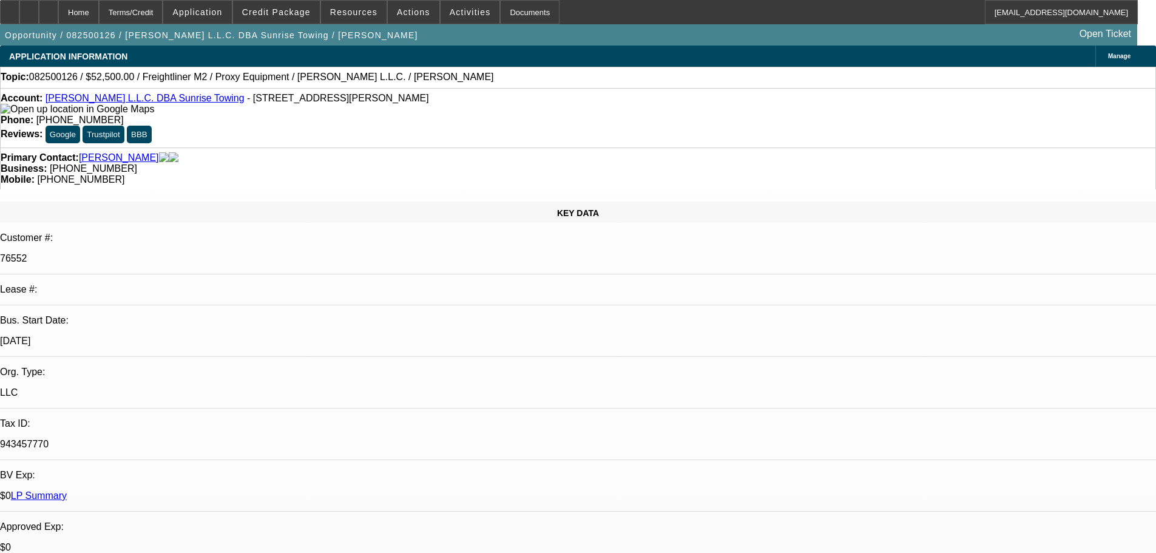
select select "4"
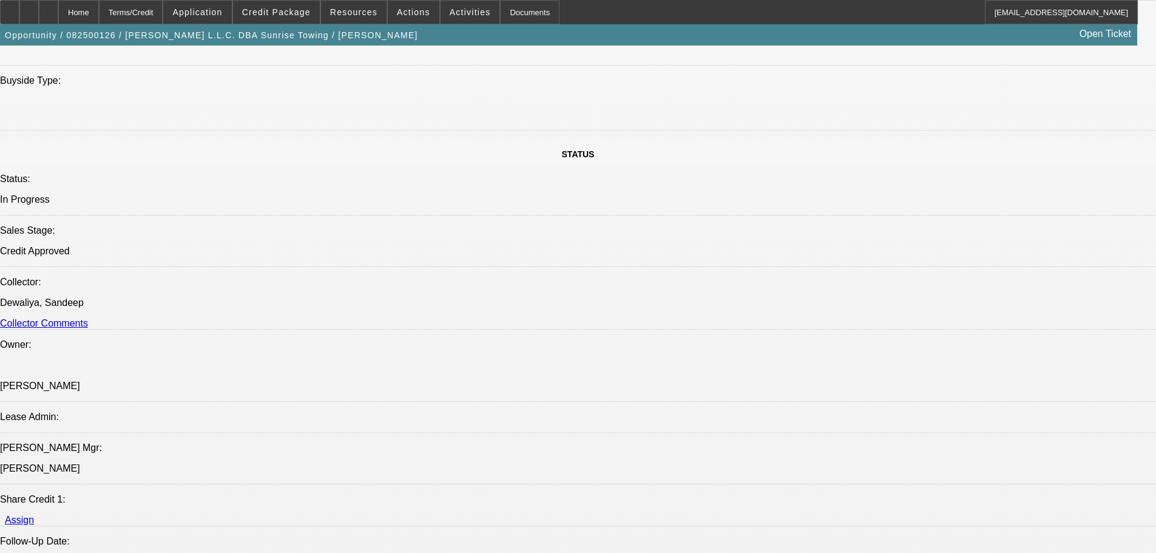
scroll to position [1821, 0]
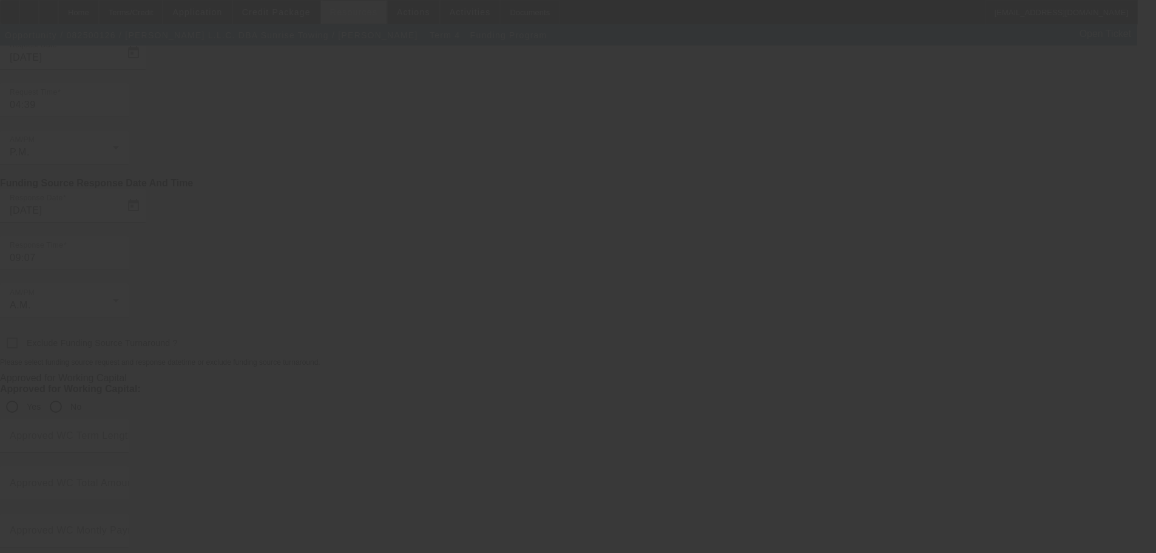
radio input "true"
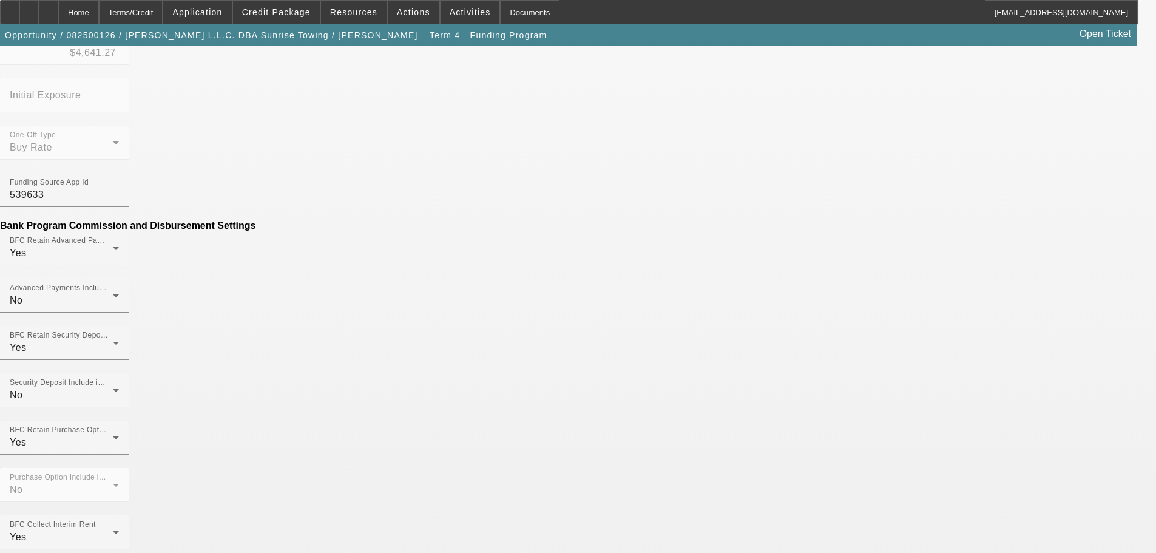
scroll to position [910, 0]
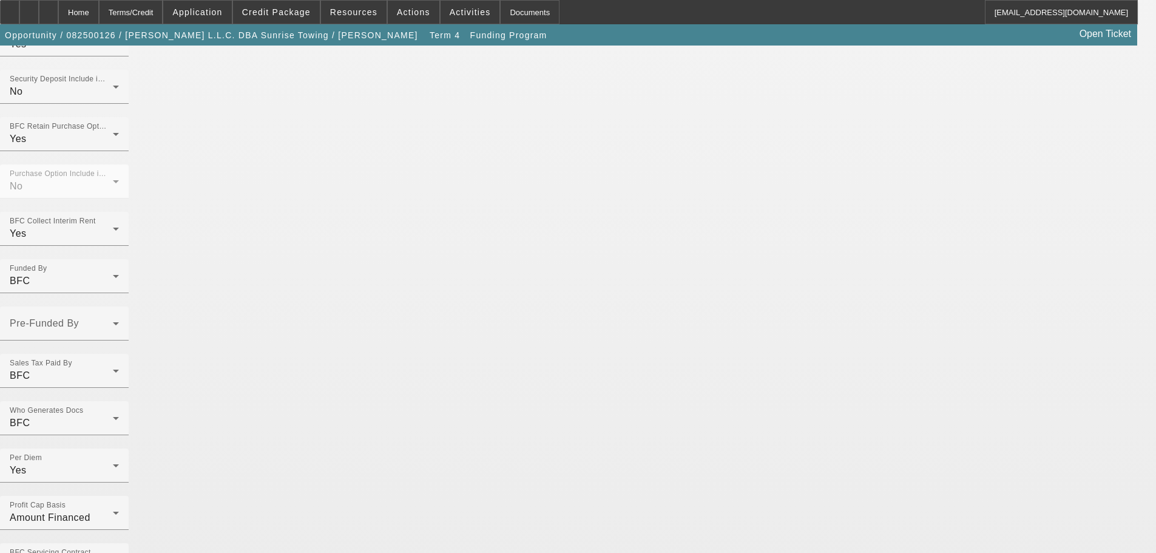
checkbox input "true"
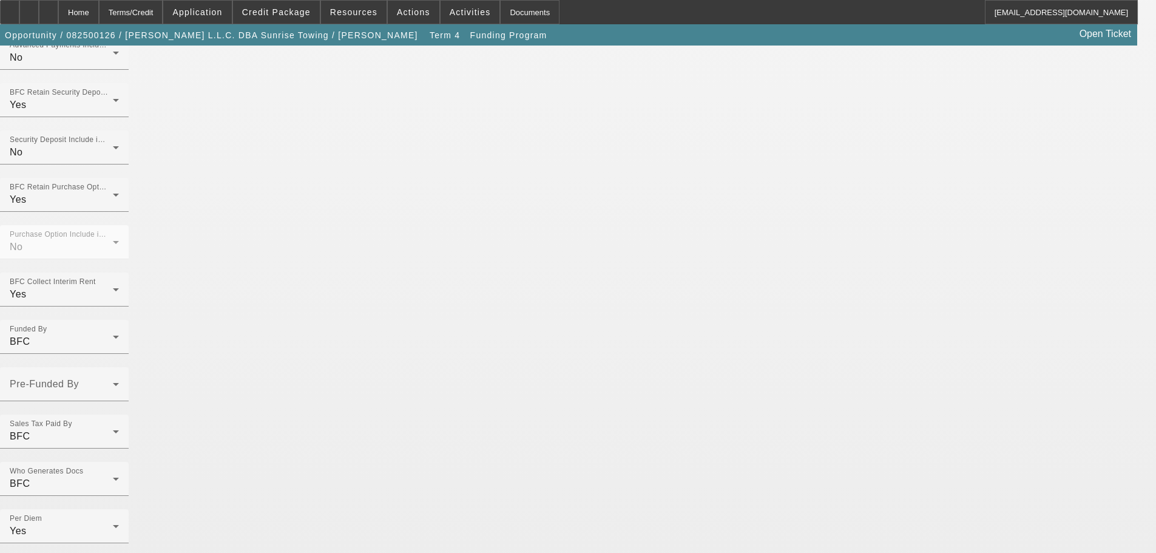
scroll to position [1017, 0]
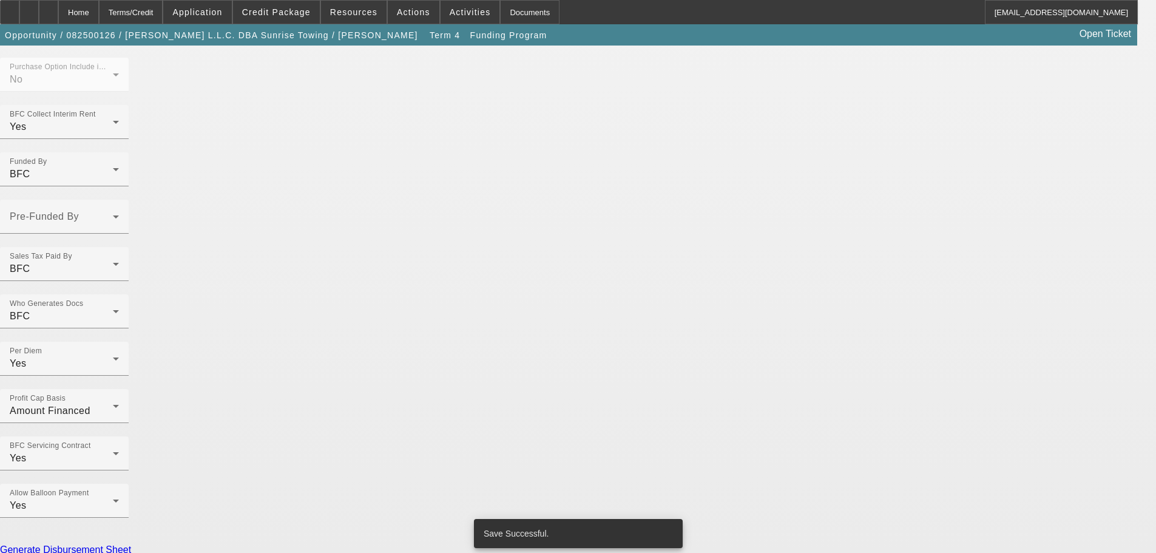
scroll to position [0, 0]
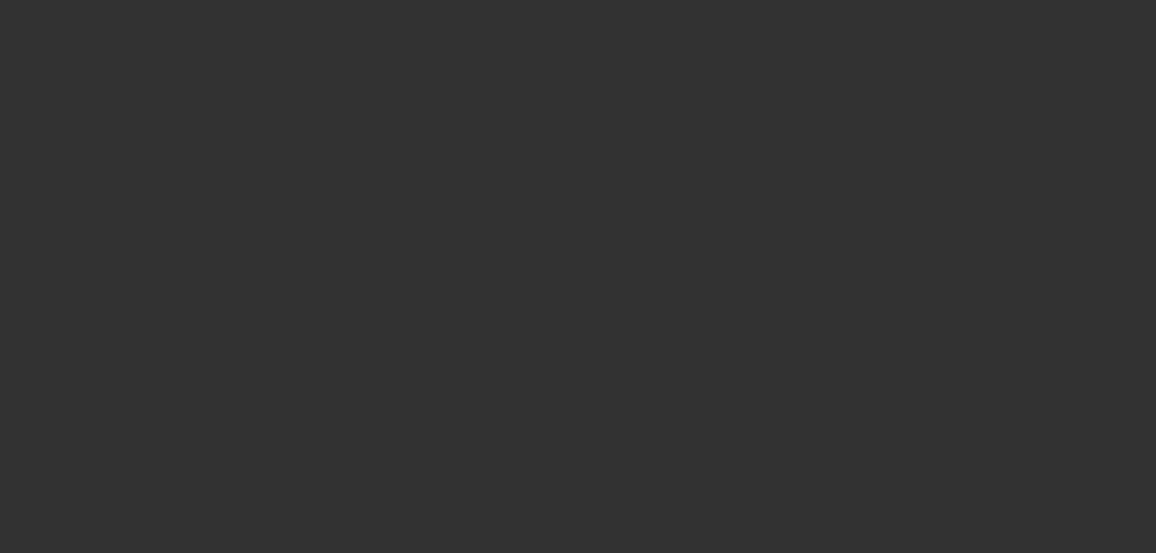
radio input "true"
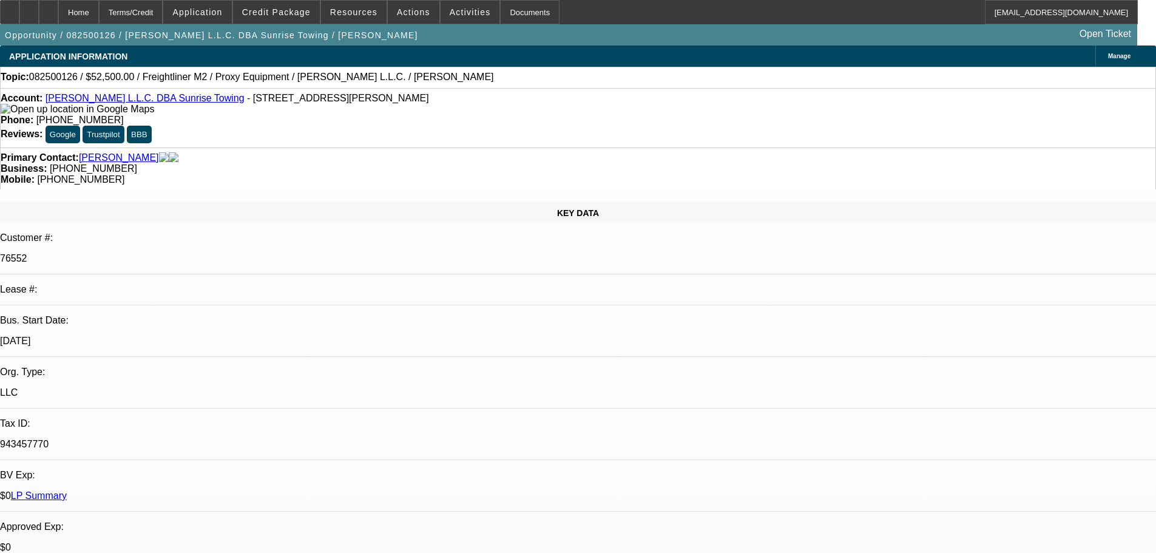
select select "0"
select select "0.1"
select select "4"
select select "0"
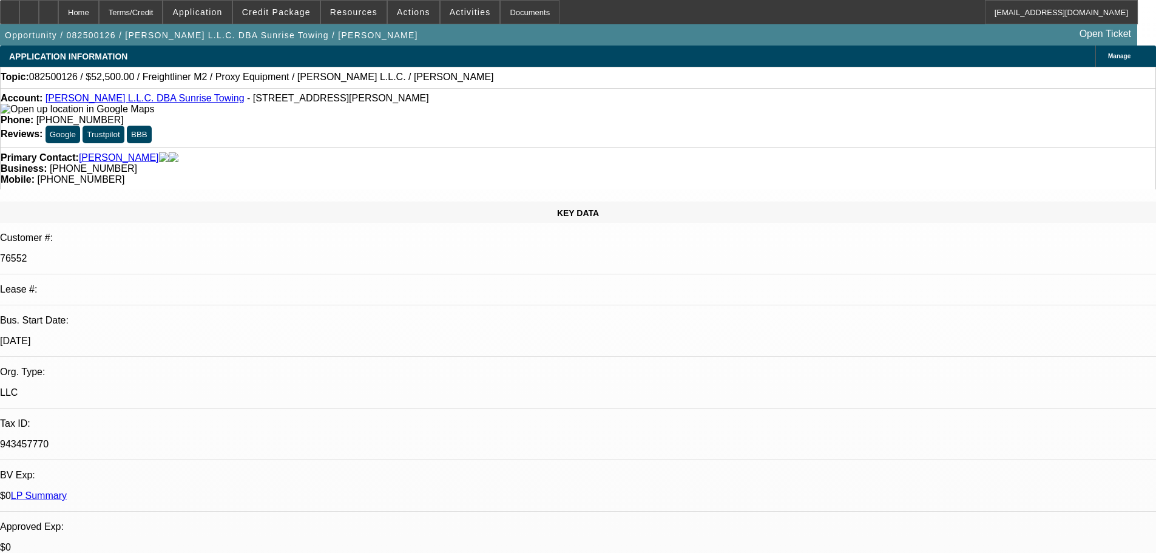
select select "0"
select select "0.1"
select select "4"
select select "0"
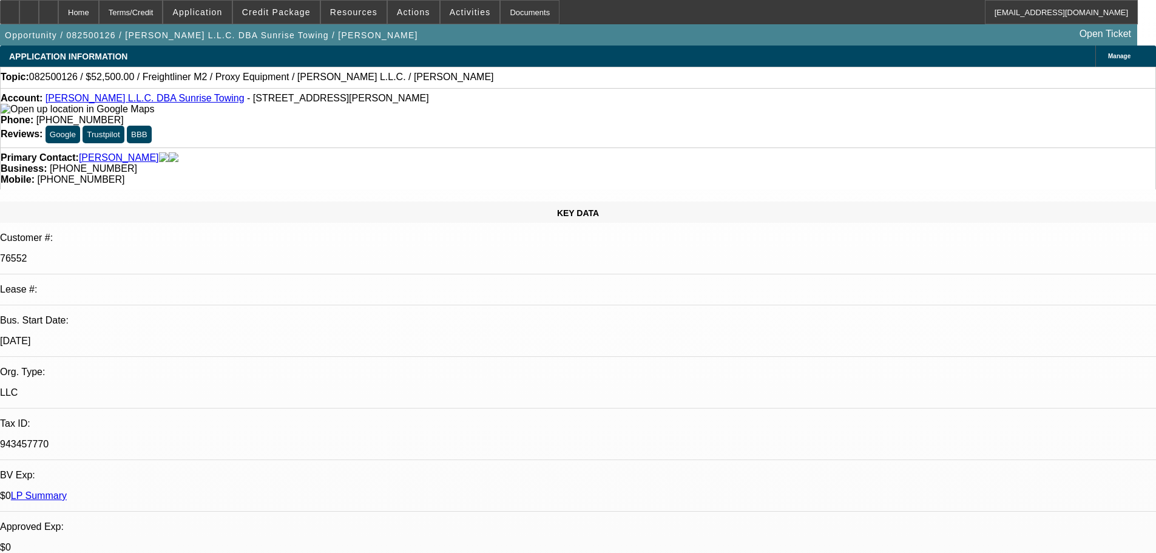
select select "0.1"
select select "4"
select select "0"
select select "0.1"
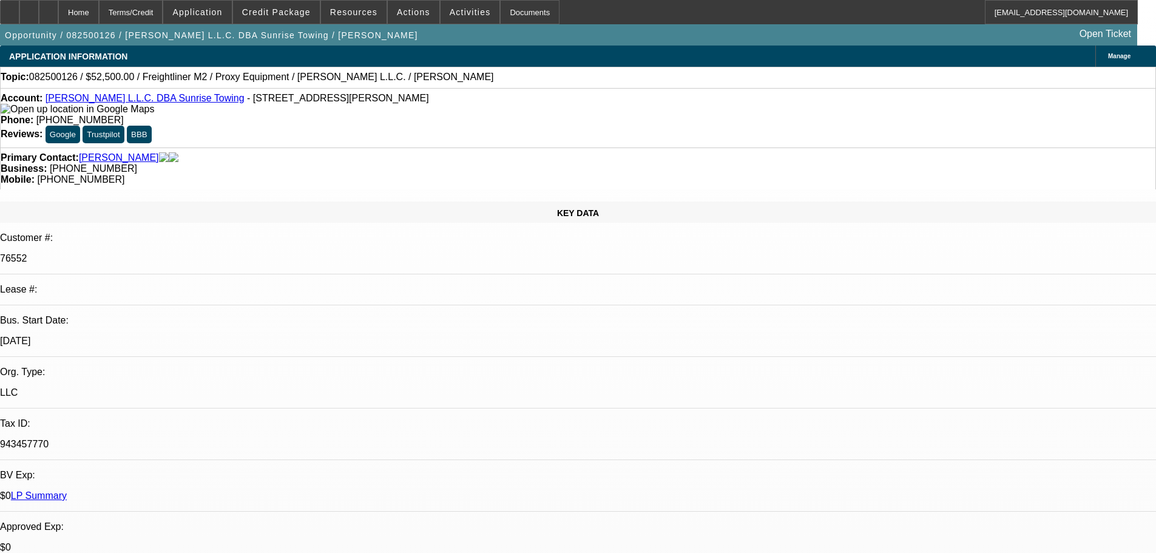
select select "4"
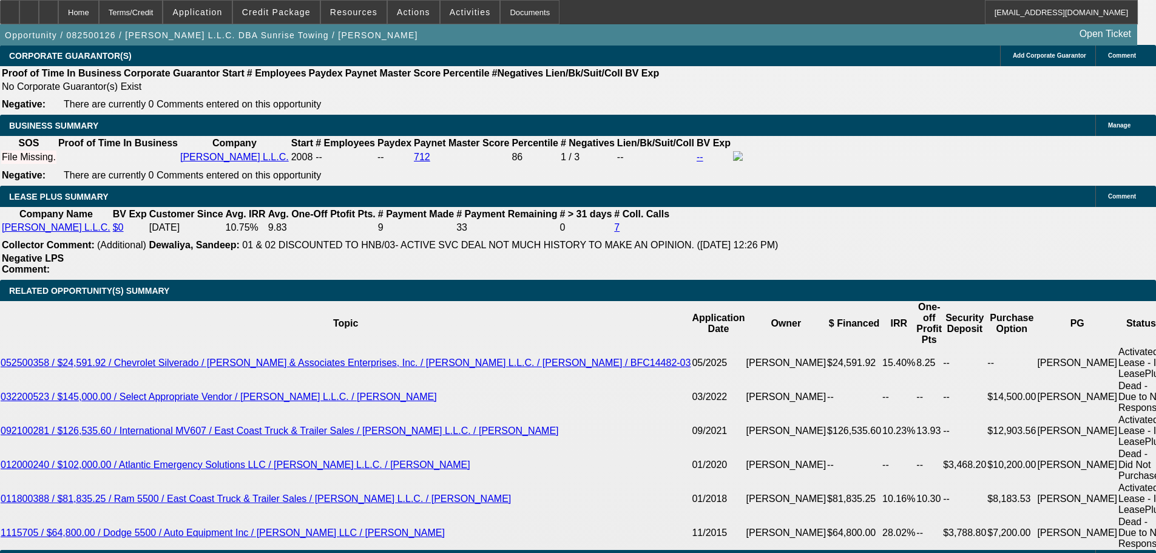
scroll to position [1882, 0]
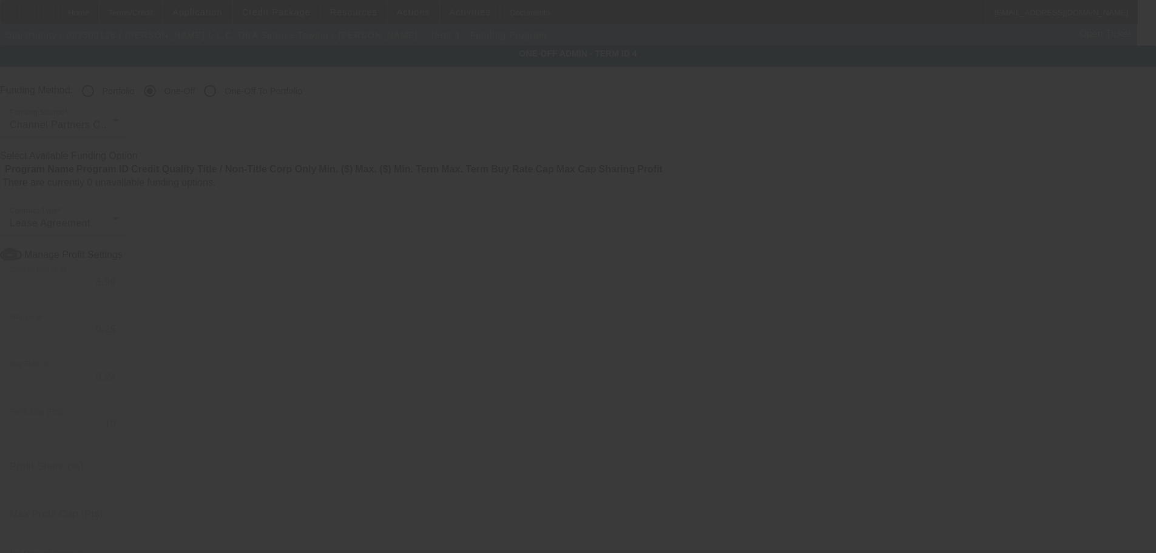
radio input "true"
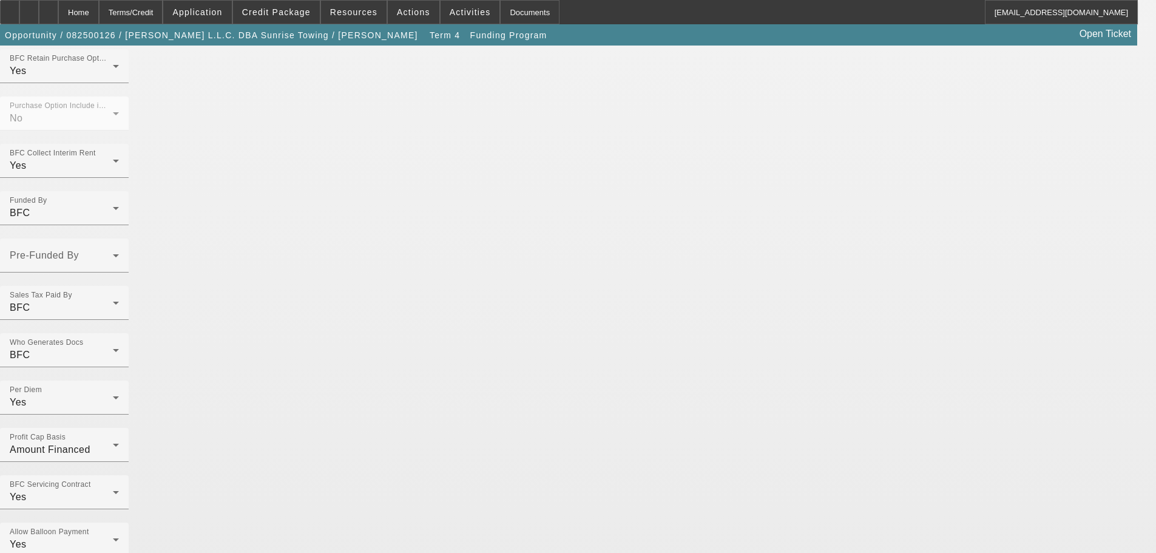
scroll to position [957, 0]
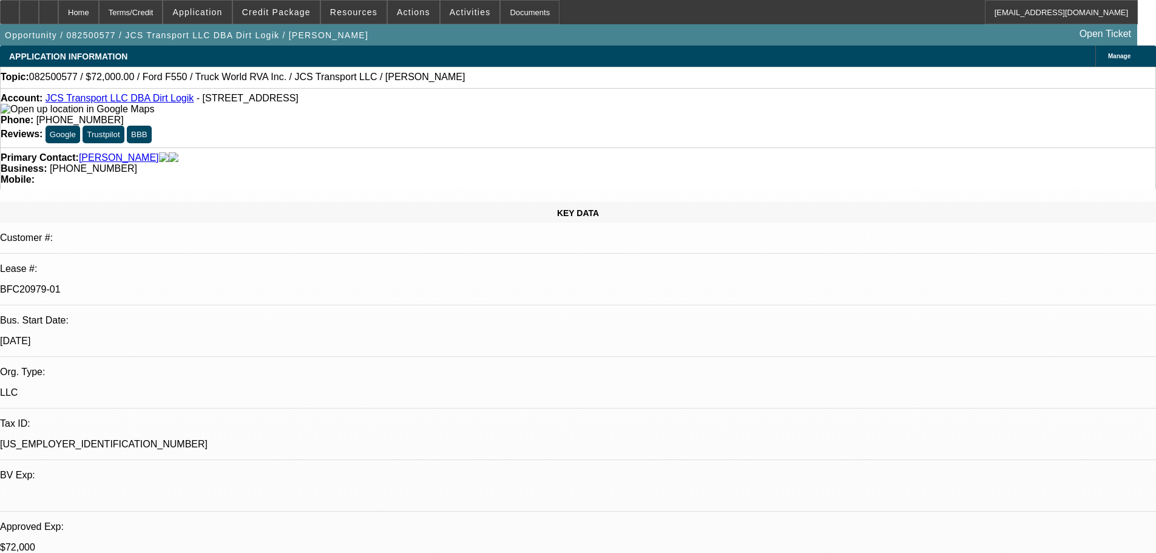
select select "0"
select select "6"
select select "0"
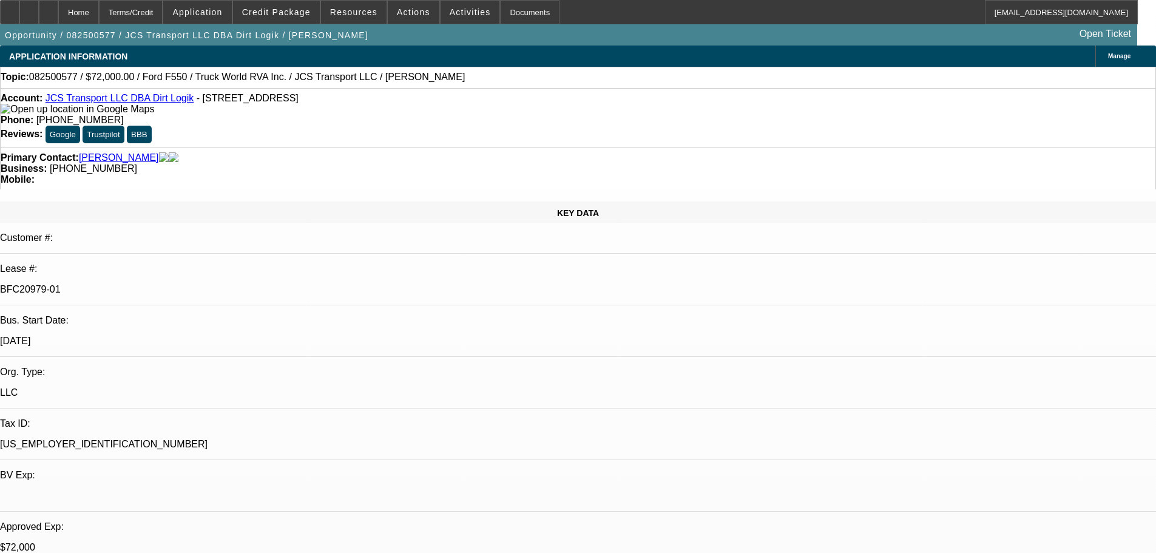
select select "0"
select select "6"
select select "0"
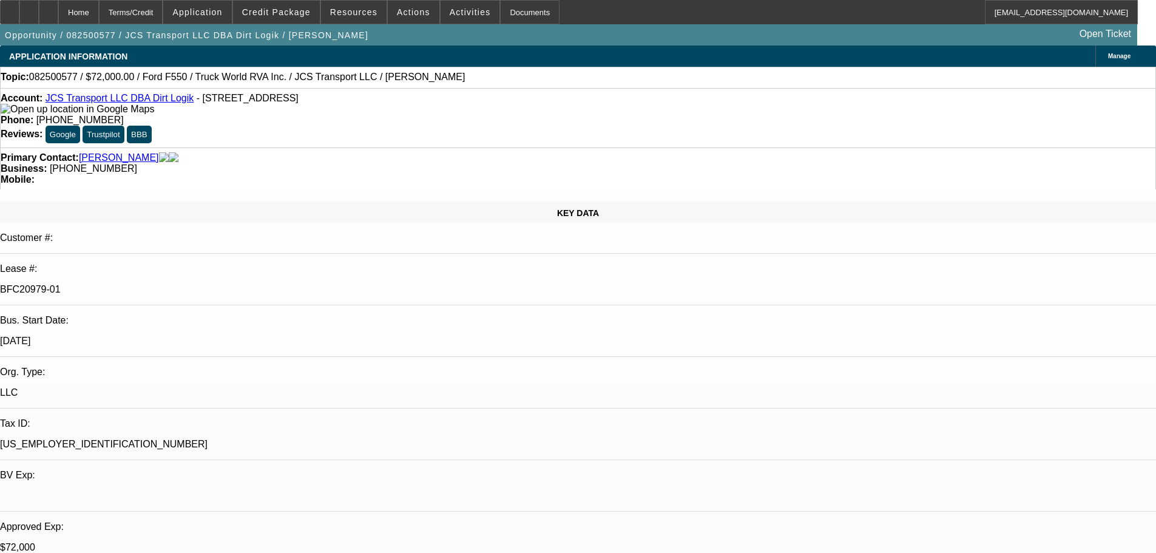
select select "0"
select select "6"
select select "0"
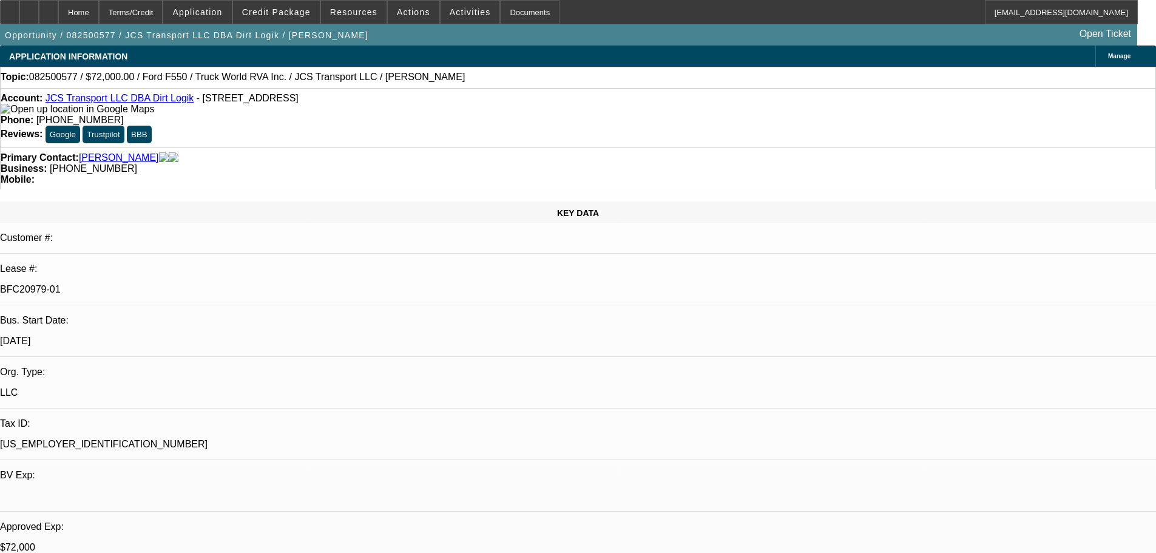
select select "6"
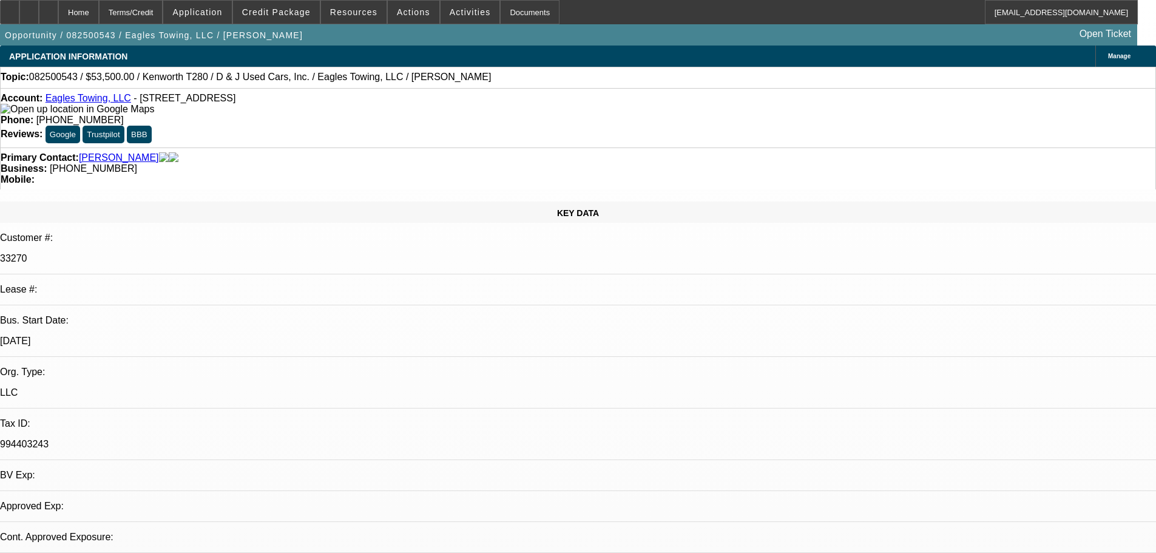
select select "0"
select select "2"
select select "0.1"
select select "4"
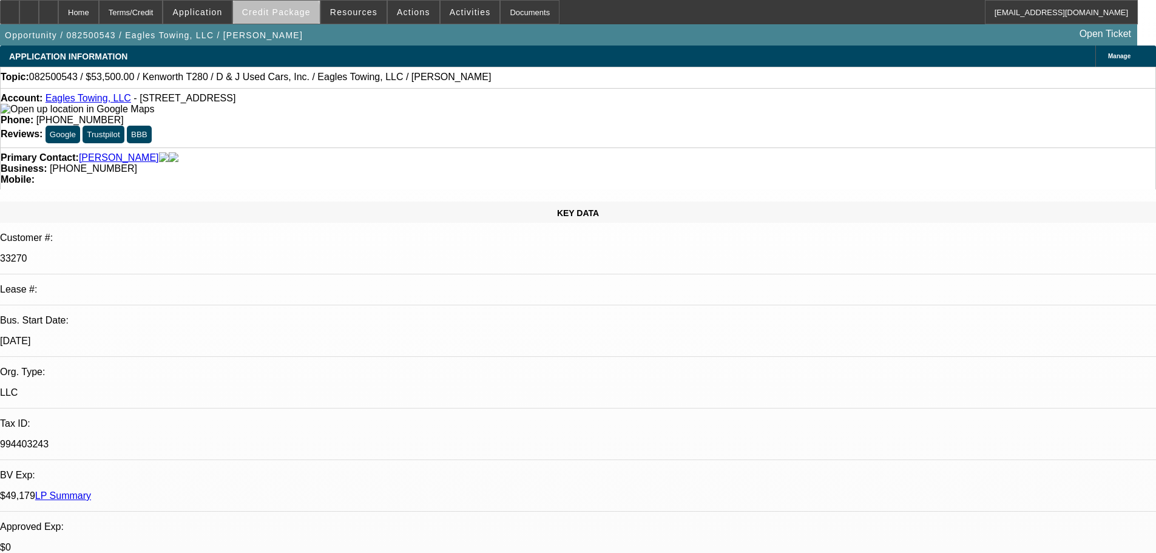
click at [295, 21] on span at bounding box center [276, 12] width 87 height 29
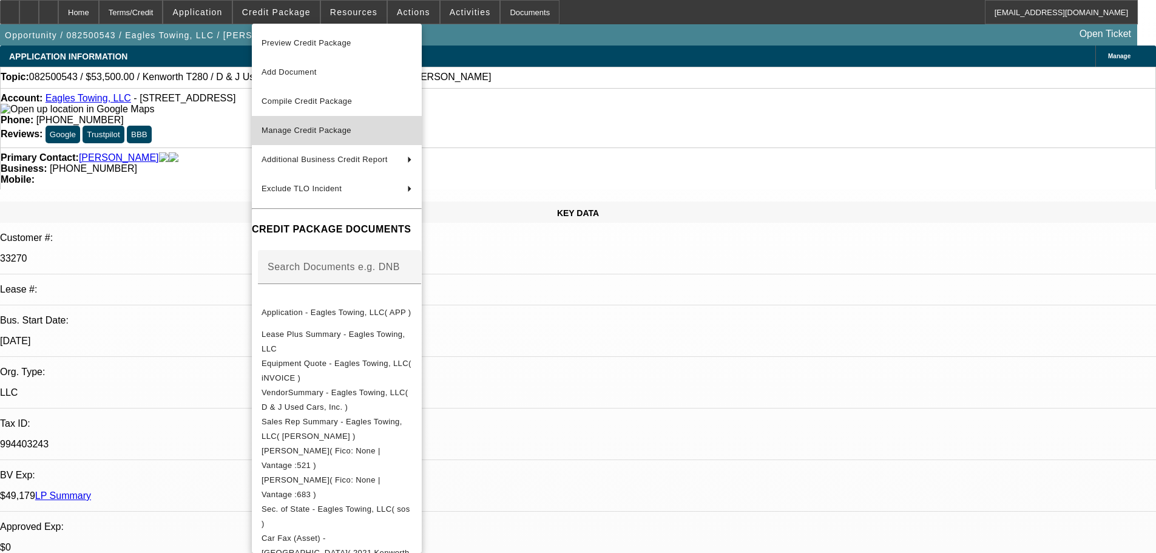
click at [290, 127] on span "Manage Credit Package" at bounding box center [307, 130] width 90 height 9
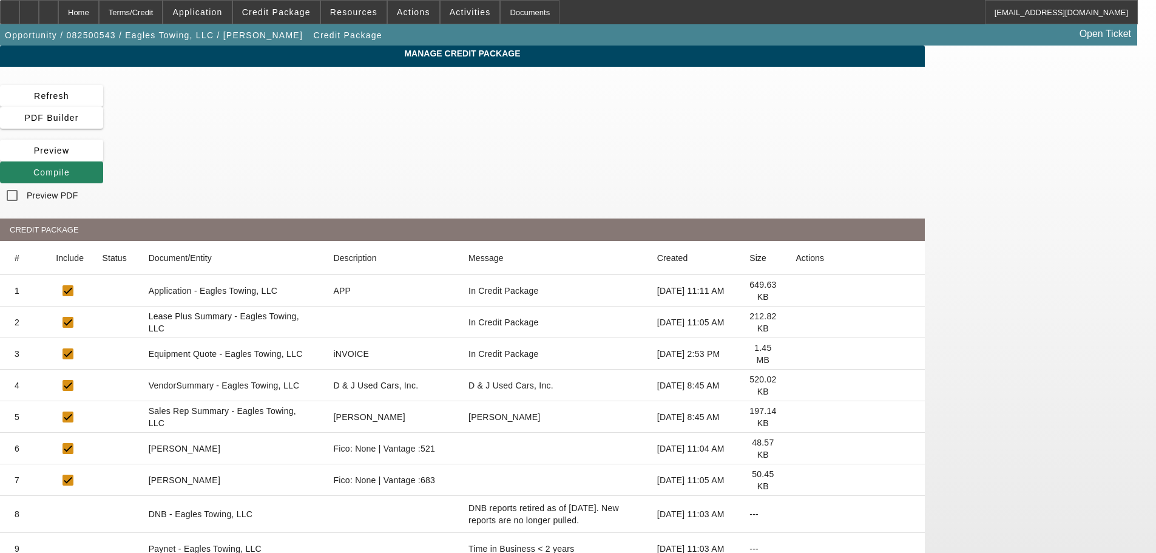
click at [796, 322] on icon at bounding box center [796, 322] width 0 height 0
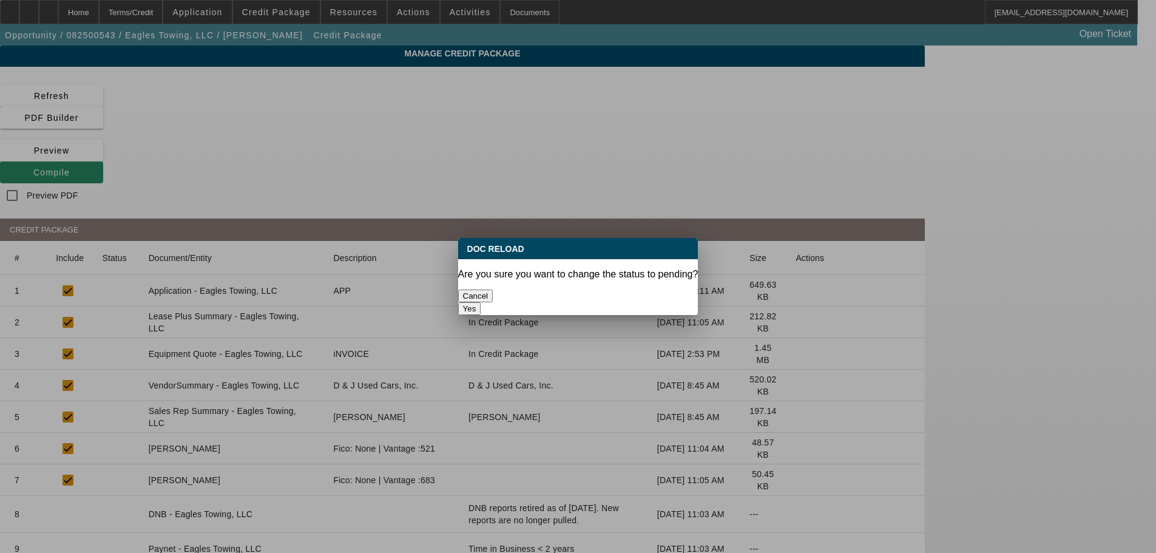
click at [481, 302] on button "Yes" at bounding box center [469, 308] width 23 height 13
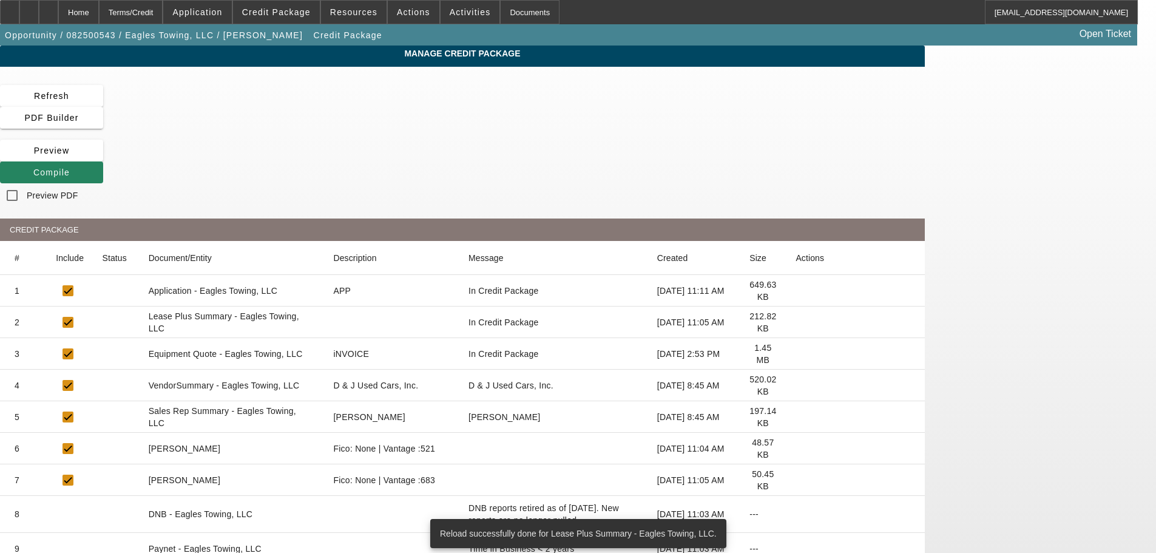
click at [897, 370] on mat-cell at bounding box center [855, 386] width 139 height 32
click at [796, 385] on icon at bounding box center [796, 385] width 0 height 0
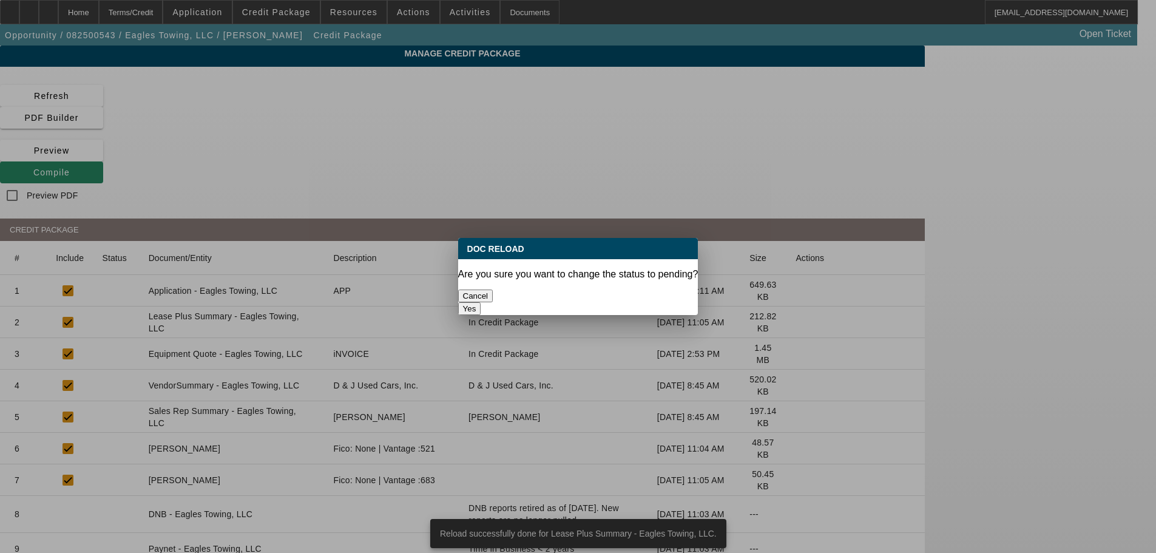
click at [481, 302] on button "Yes" at bounding box center [469, 308] width 23 height 13
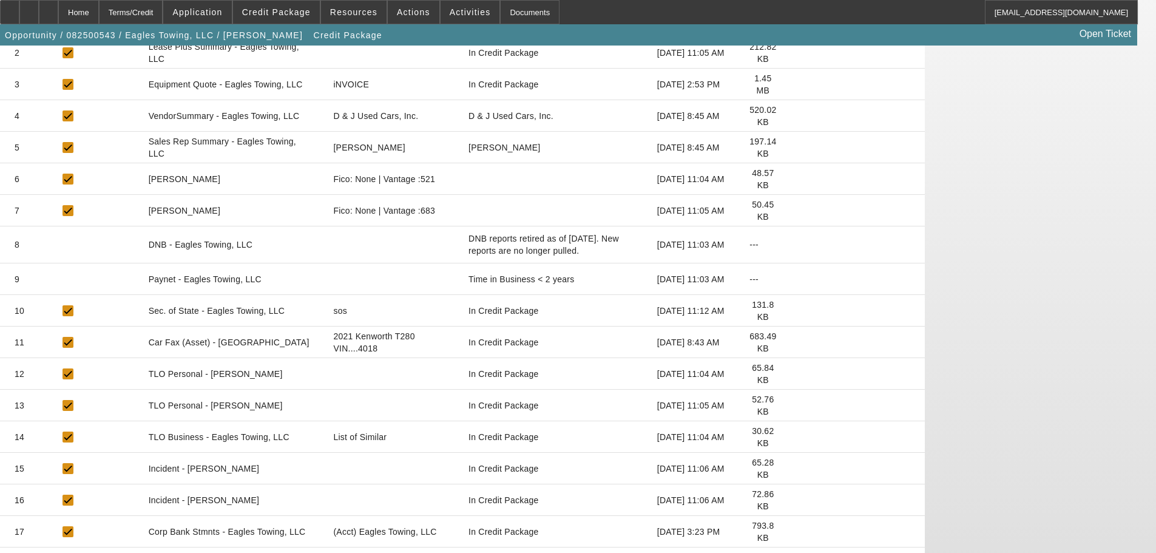
scroll to position [291, 0]
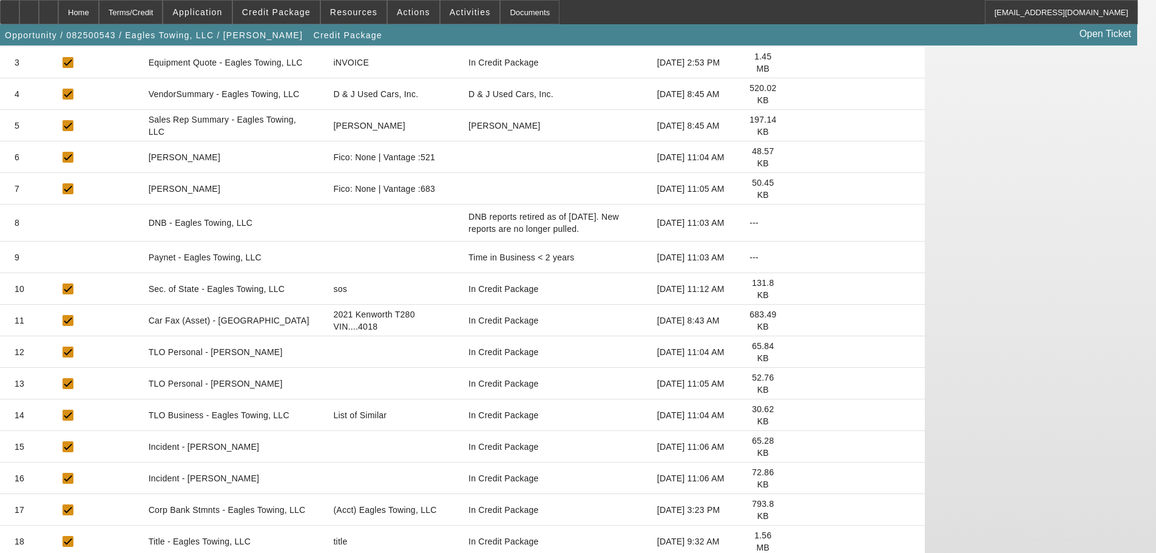
click at [796, 415] on icon at bounding box center [796, 415] width 0 height 0
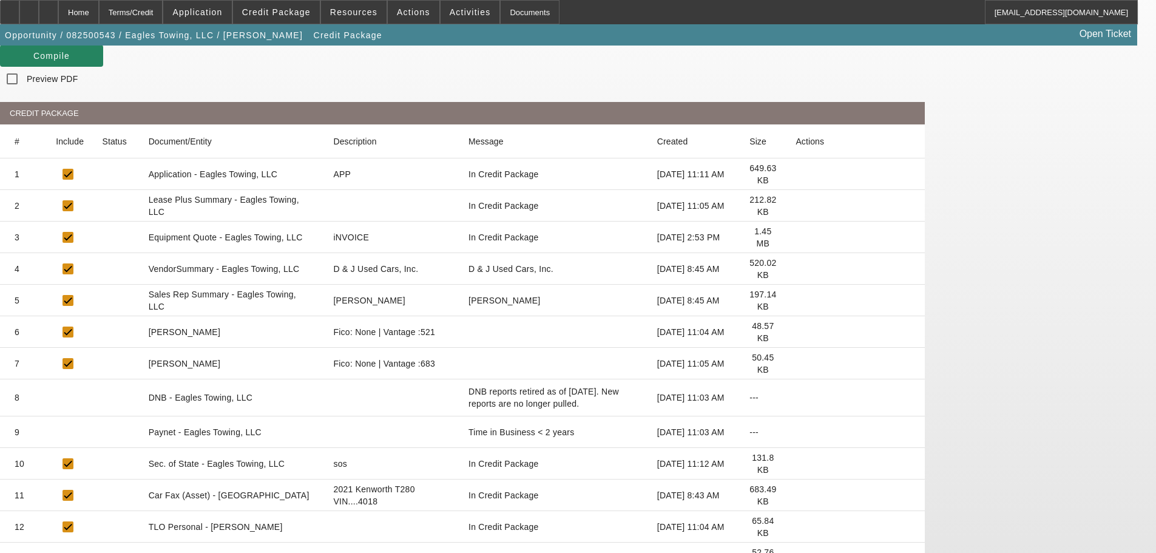
scroll to position [0, 0]
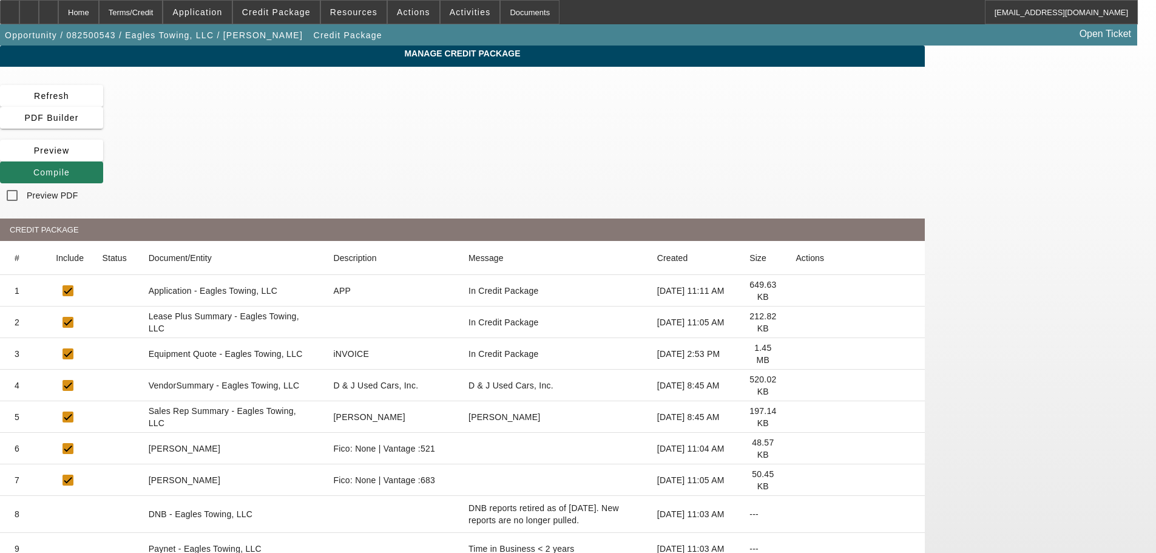
click at [33, 168] on icon at bounding box center [33, 173] width 0 height 10
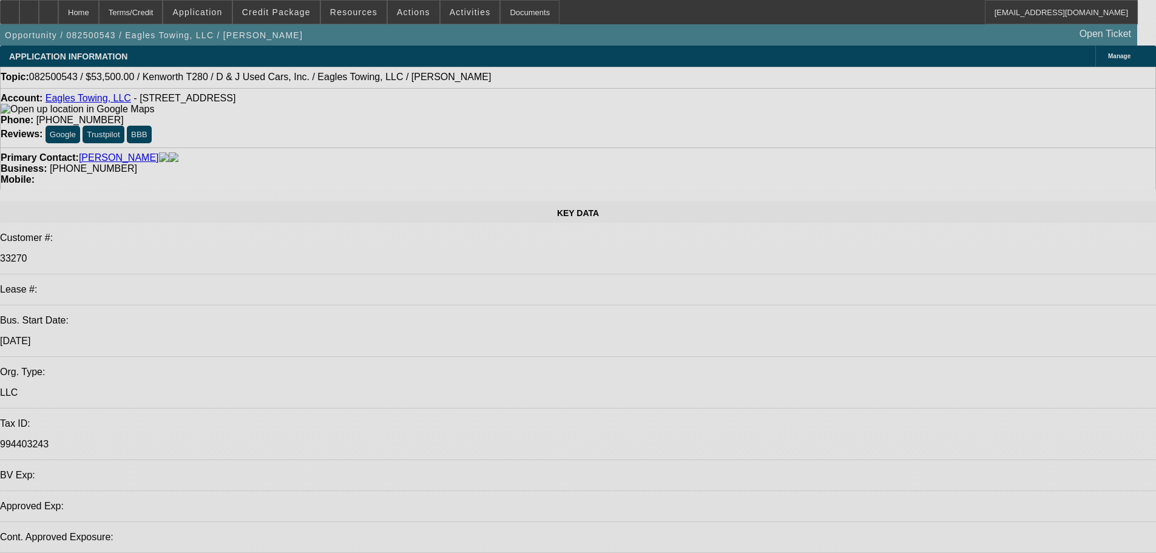
select select "0"
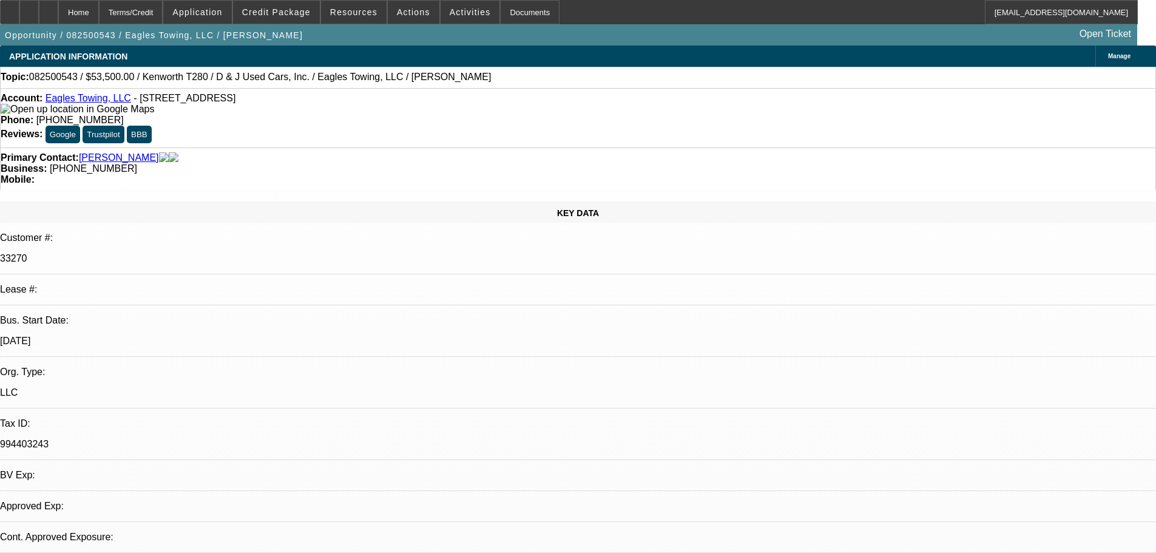
select select "2"
select select "0.1"
select select "4"
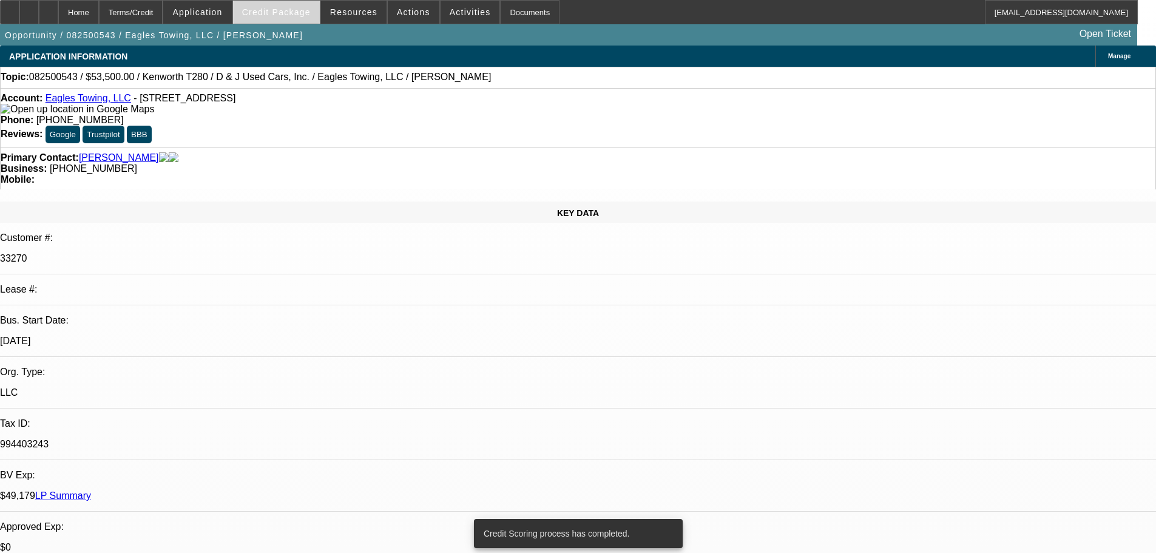
click at [273, 16] on span "Credit Package" at bounding box center [276, 12] width 69 height 10
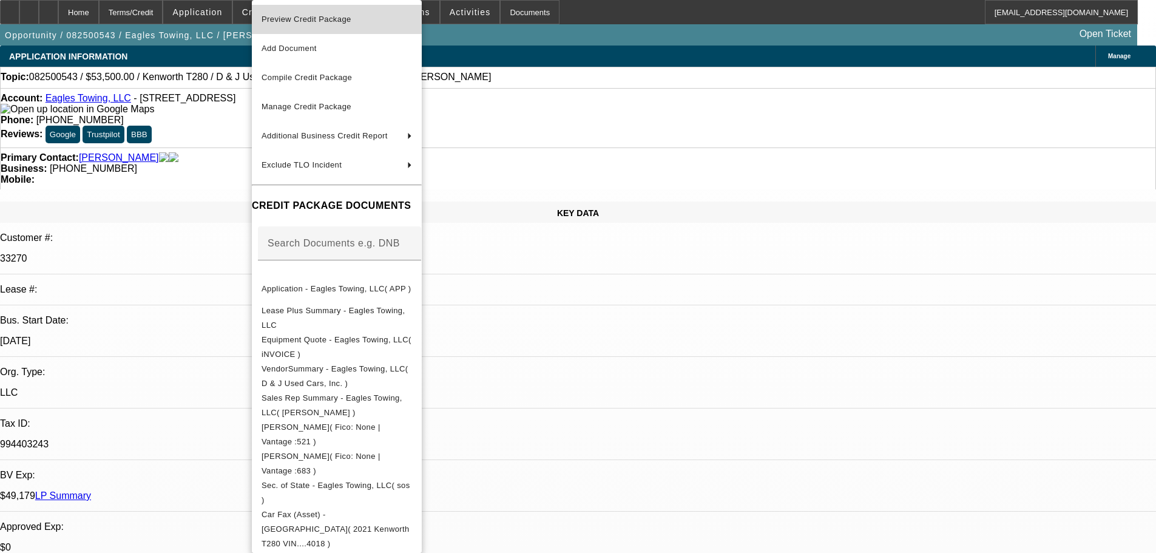
click at [291, 24] on span "Preview Credit Package" at bounding box center [337, 19] width 151 height 15
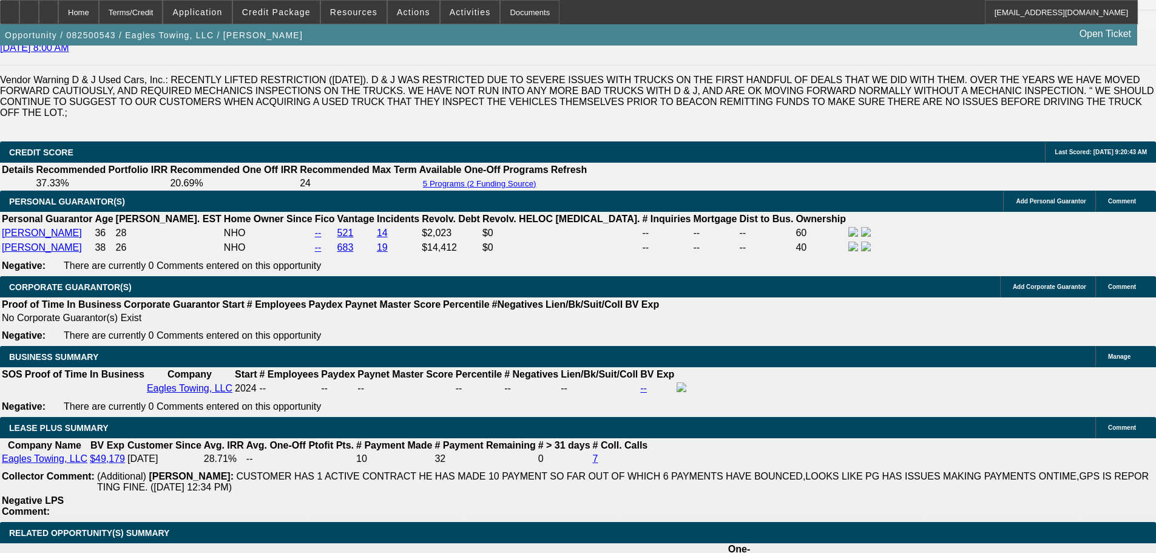
scroll to position [1457, 0]
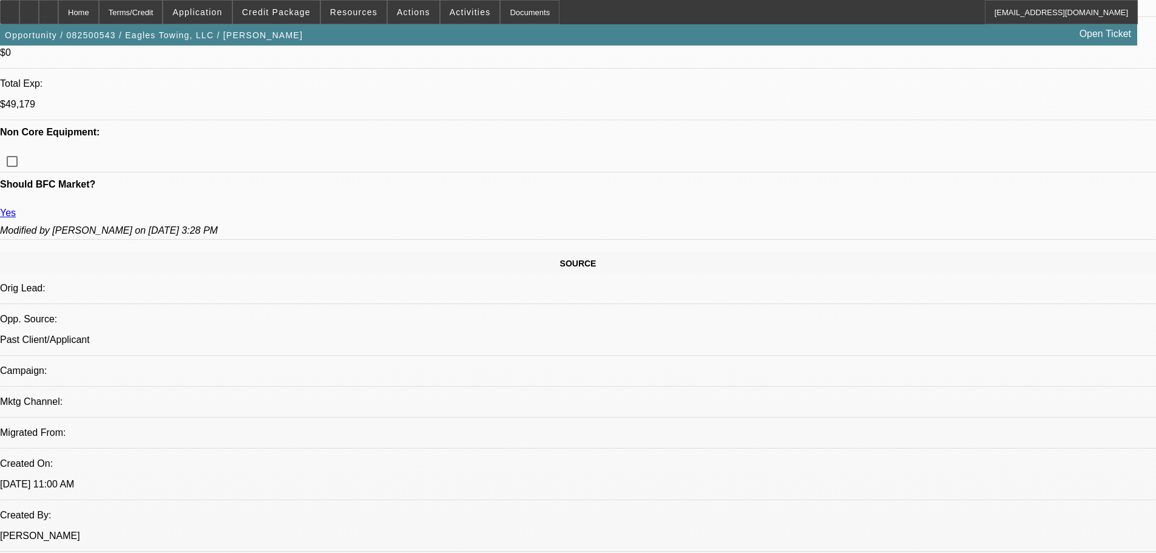
scroll to position [728, 0]
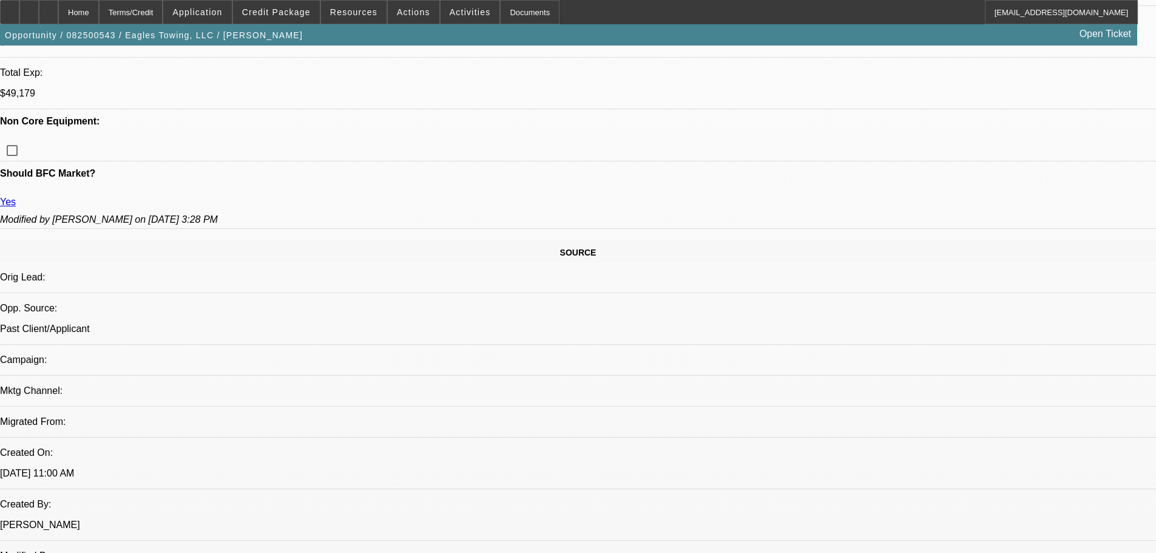
scroll to position [668, 0]
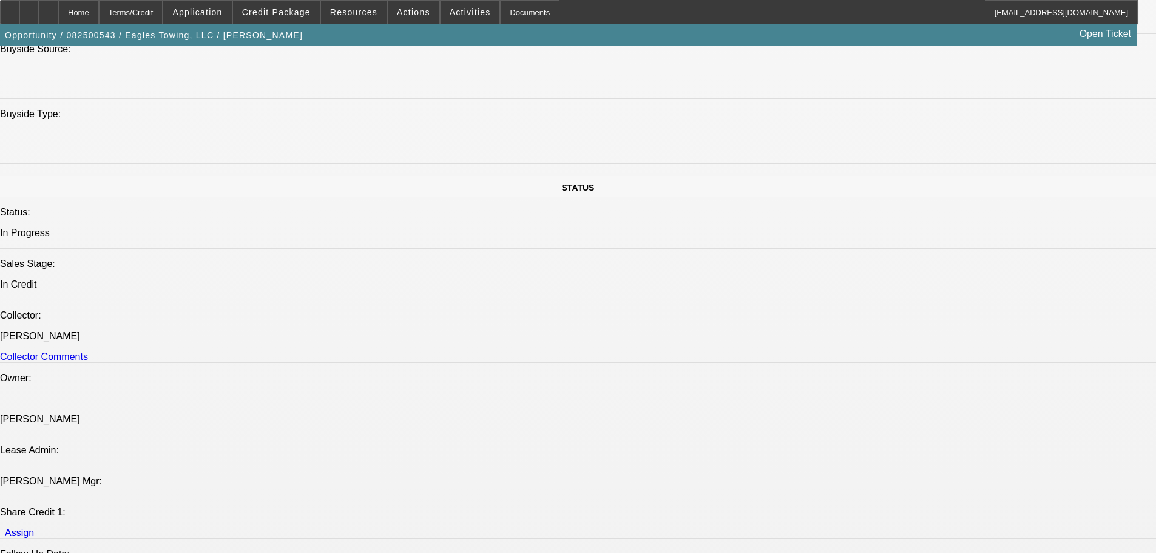
scroll to position [1153, 0]
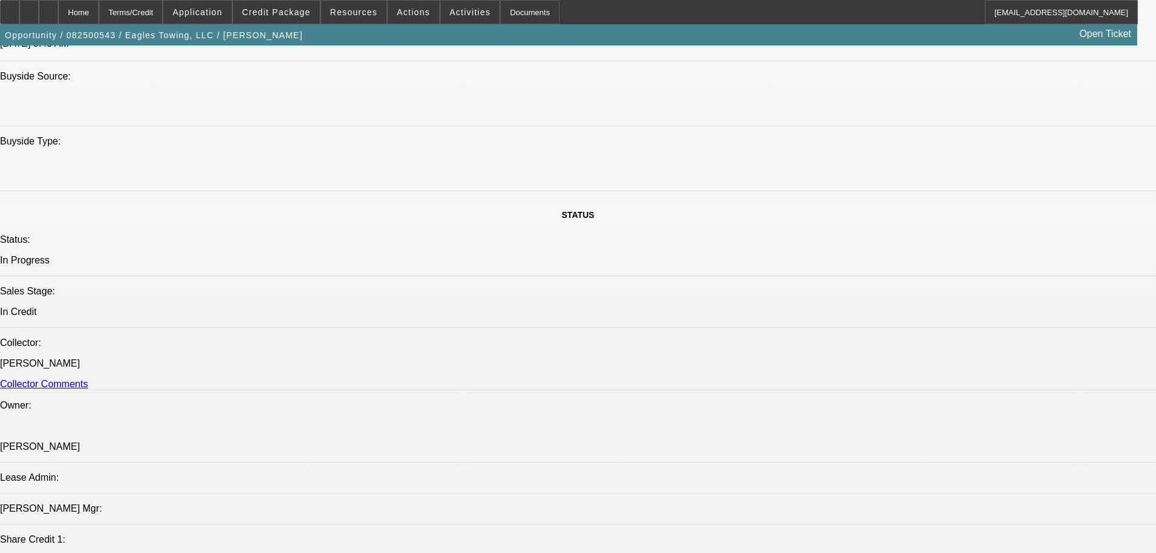
drag, startPoint x: 894, startPoint y: 55, endPoint x: 772, endPoint y: 110, distance: 133.9
paste textarea "ISSUES WITH BFC PAYMENT HISTORY; 6 NSFS ON 10 PAYMENTS, COLLECTION CALLS RECENT…"
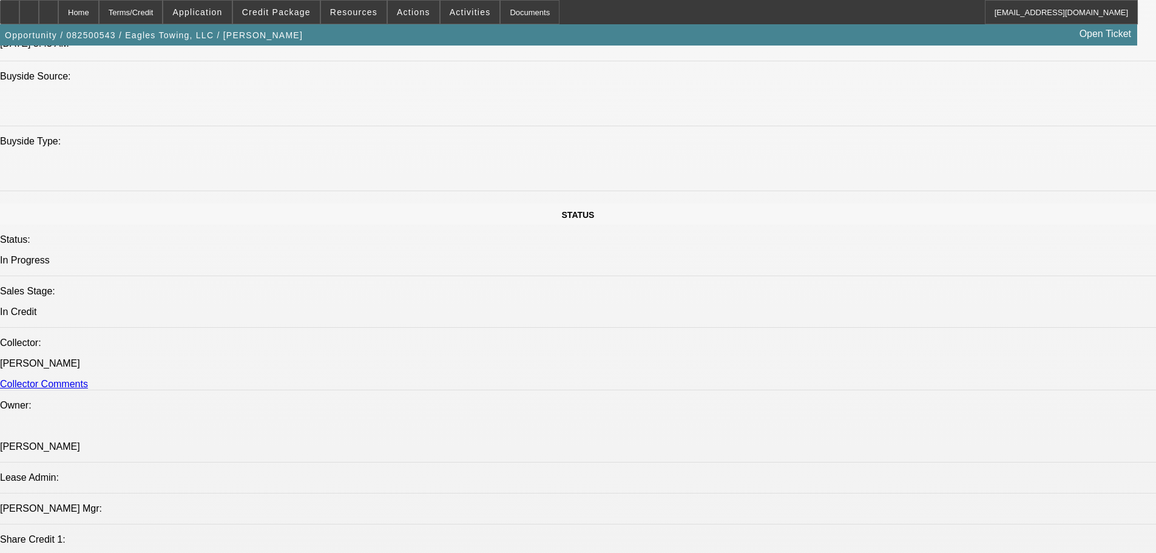
type textarea "ISSUES WITH BFC PAYMENT HISTORY; 6 NSFS ON 10 PAYMENTS, COLLECTION CALLS RECENT…"
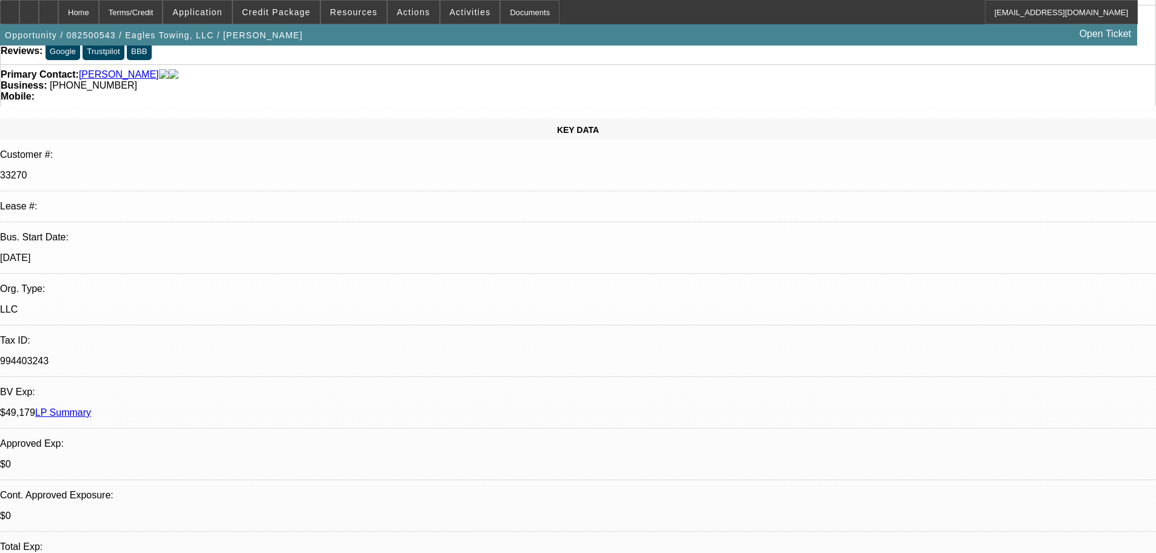
scroll to position [0, 0]
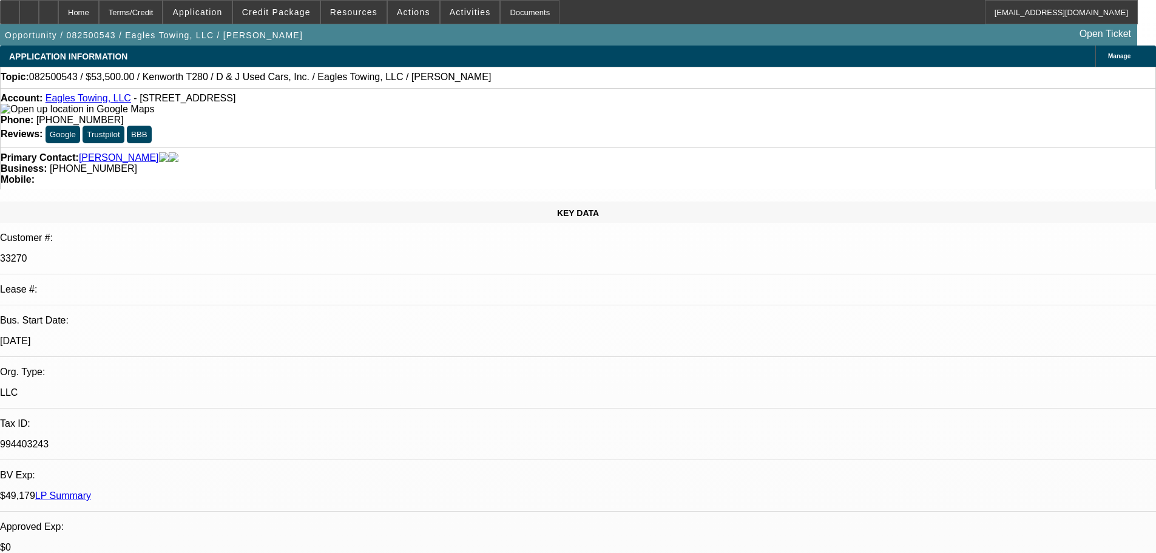
click at [91, 490] on link "LP Summary" at bounding box center [63, 495] width 56 height 10
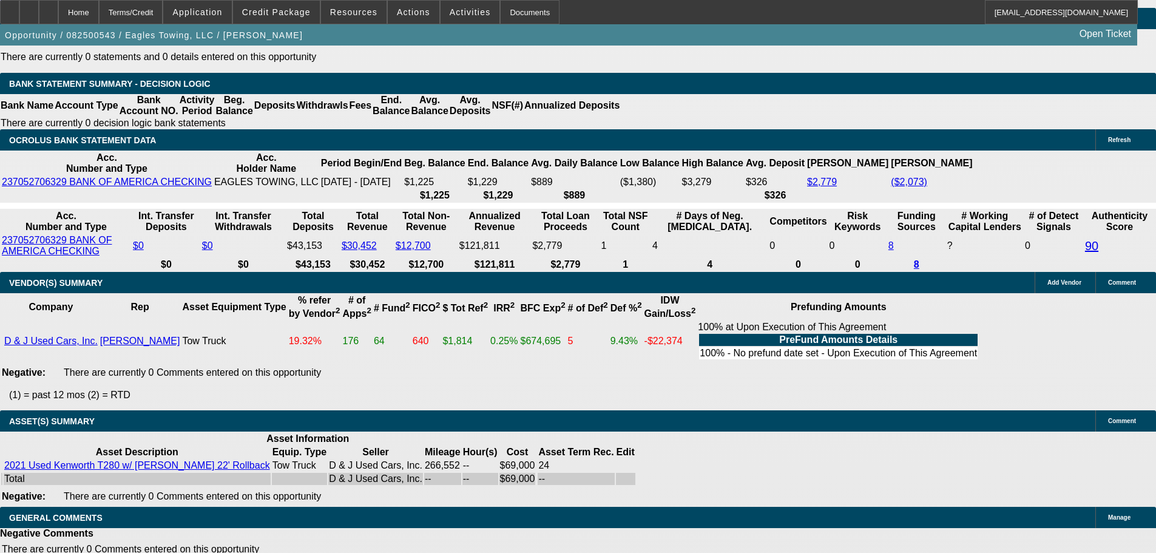
scroll to position [2417, 0]
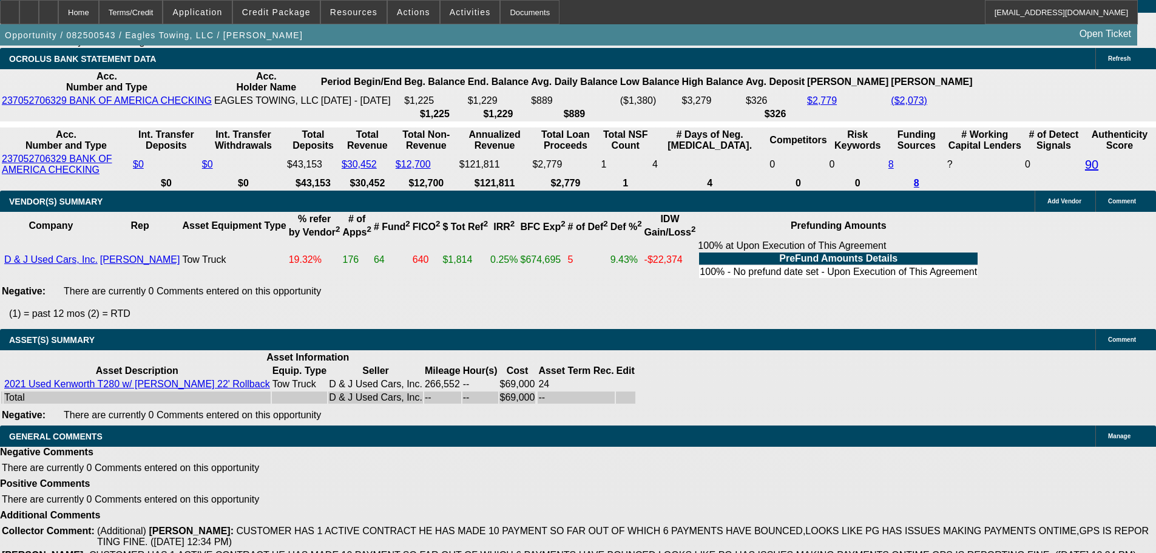
select select "5"
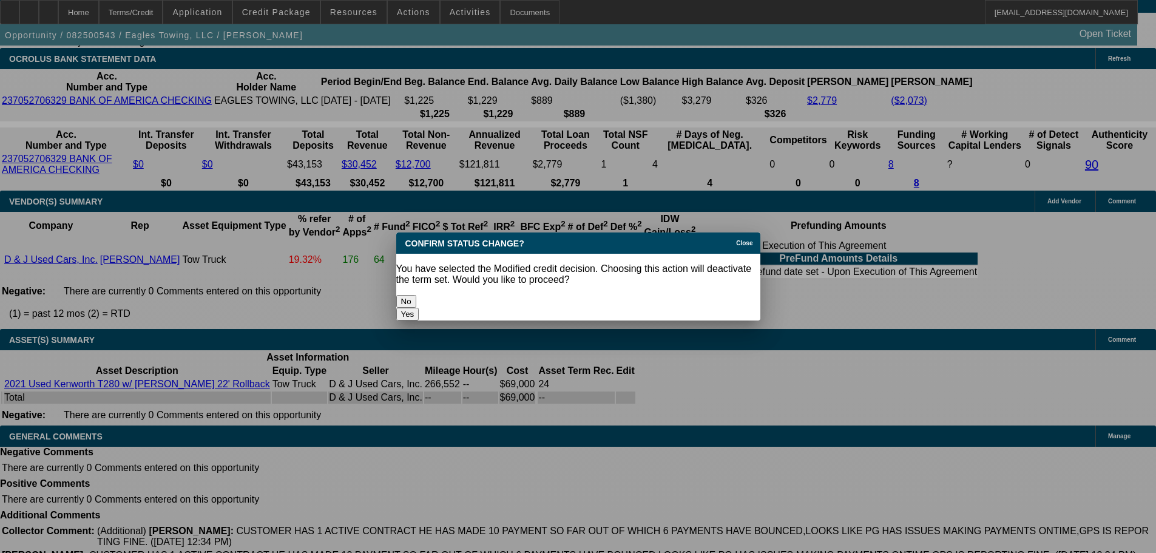
scroll to position [0, 0]
click at [419, 308] on button "Yes" at bounding box center [407, 314] width 23 height 13
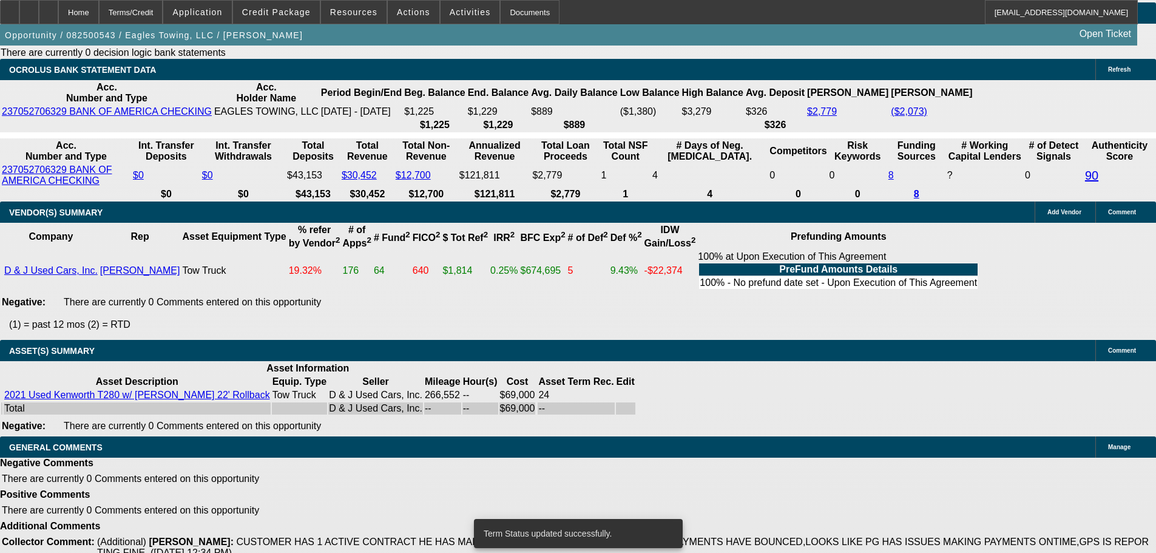
scroll to position [2417, 0]
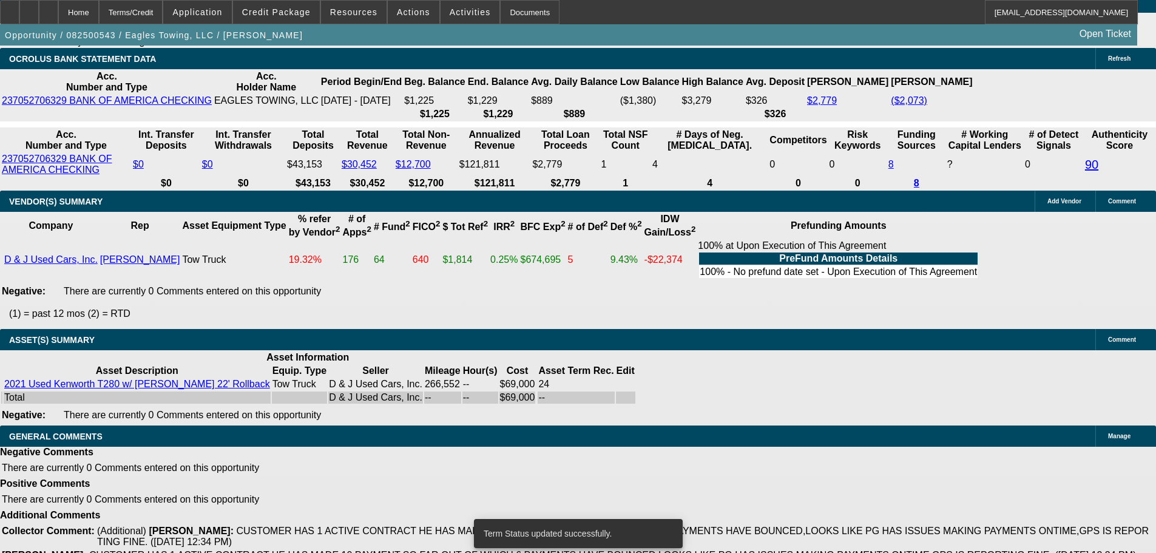
select select "0"
select select "2"
select select "0.1"
select select "4"
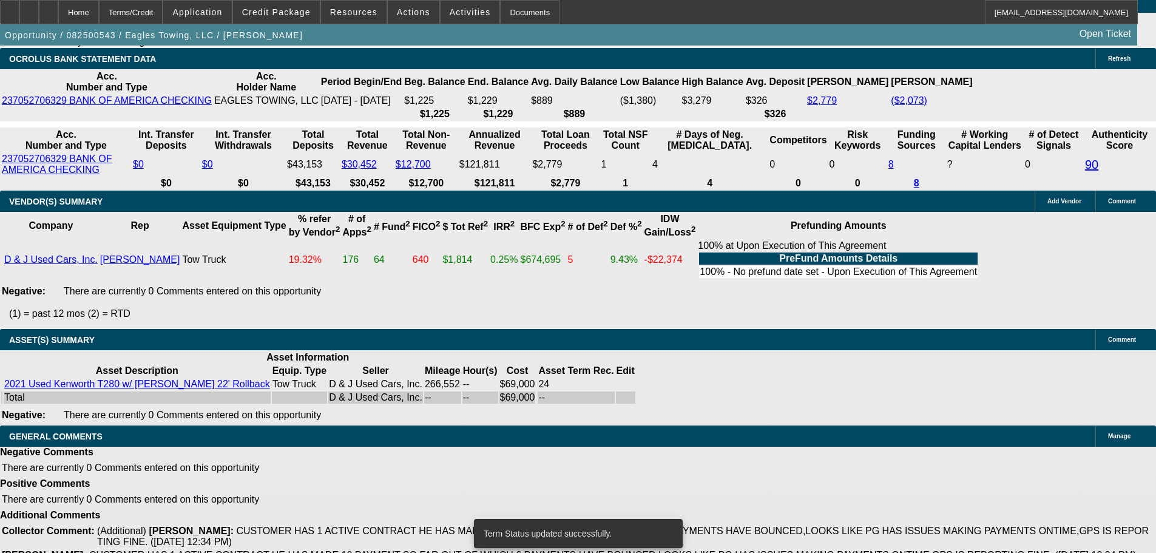
select select "0"
select select "2"
select select "0.1"
select select "4"
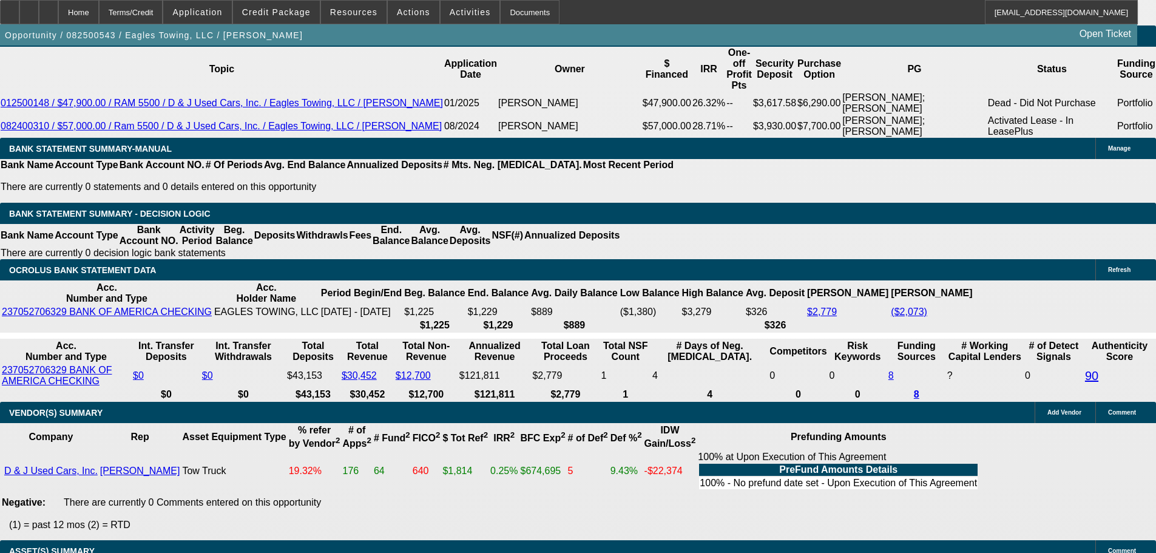
scroll to position [2113, 0]
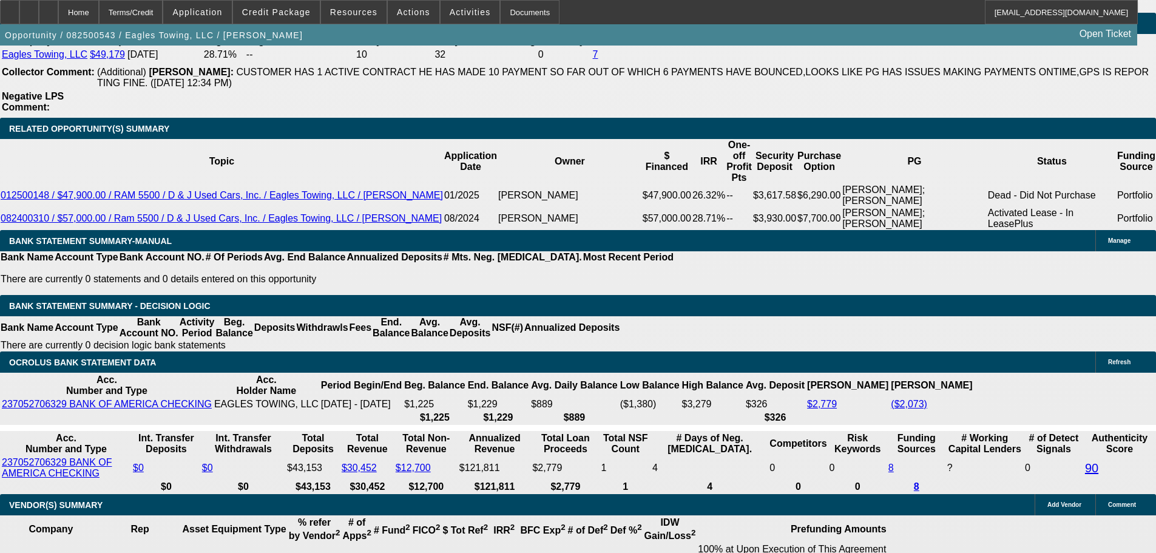
drag, startPoint x: 237, startPoint y: 259, endPoint x: 371, endPoint y: 247, distance: 134.7
type input "2"
type input "UNKNOWN"
type input "24"
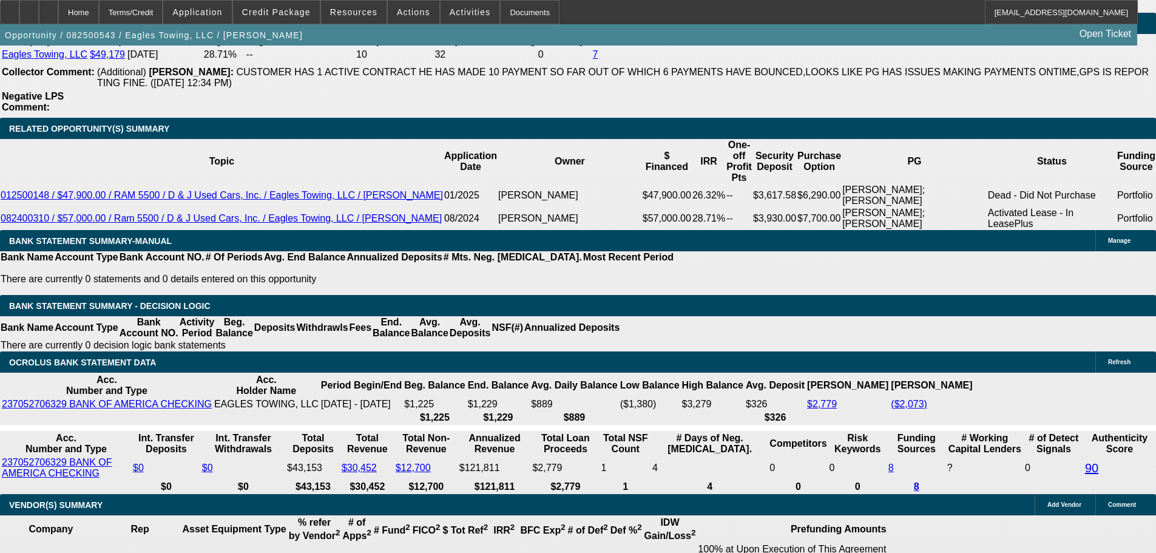
type input "$27,353.37"
type input "$54,706.74"
type input "$2,670.94"
type input "$5,341.88"
type input "24"
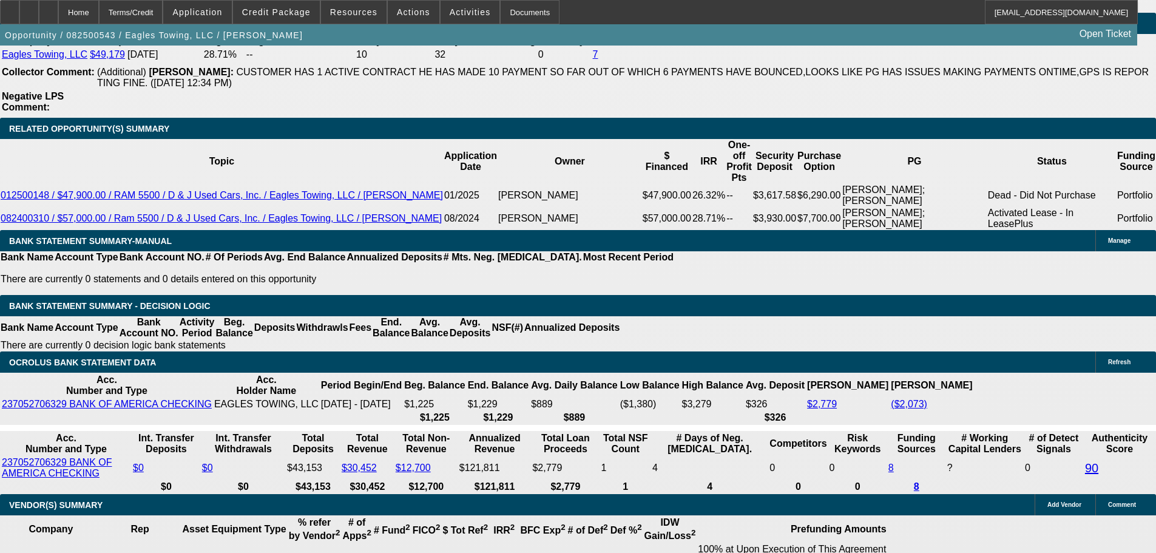
drag, startPoint x: 183, startPoint y: 258, endPoint x: 362, endPoint y: 279, distance: 180.8
type input "26"
type input "$52.00"
type input "2695"
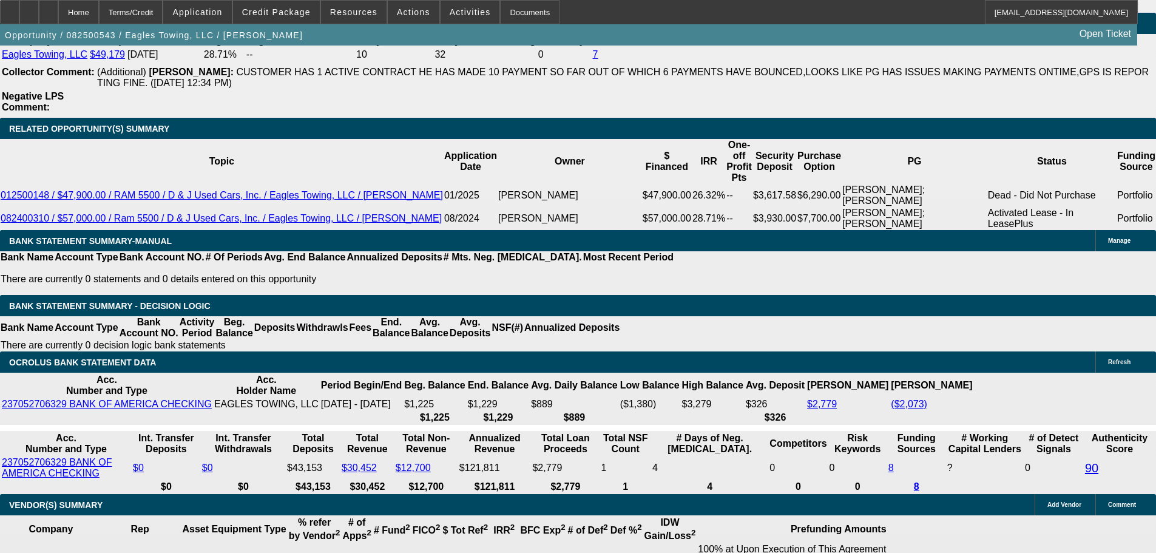
type input "18.9"
type input "$5,390.00"
type input "$2,695.00"
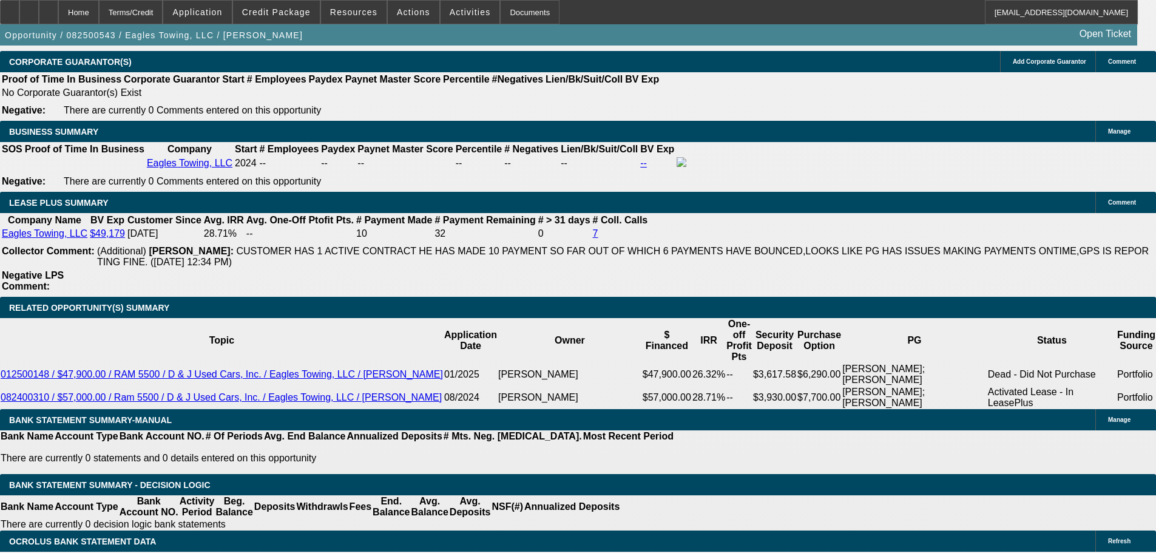
scroll to position [1749, 0]
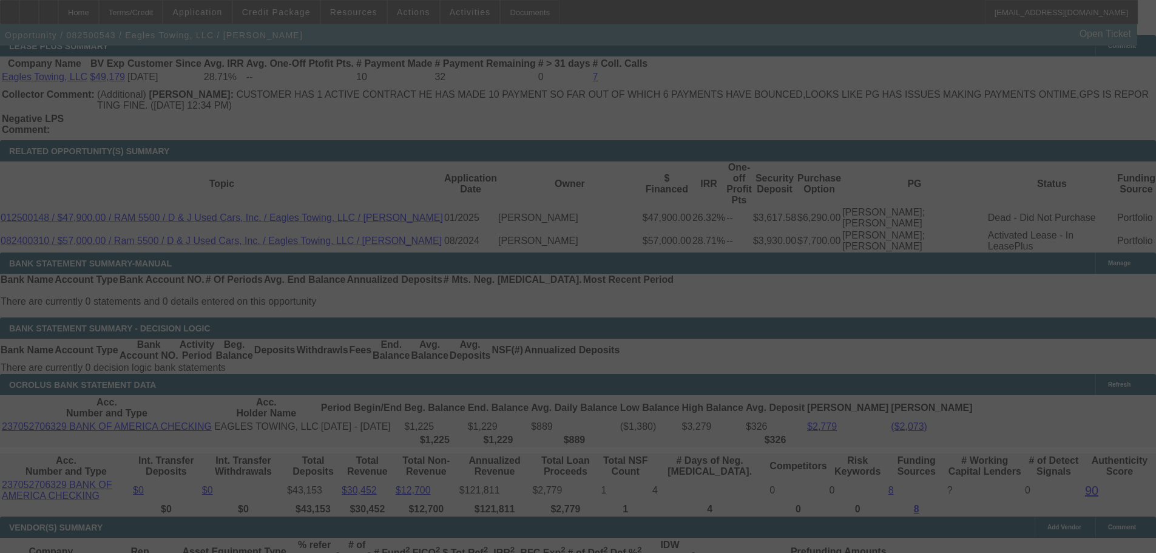
scroll to position [2113, 0]
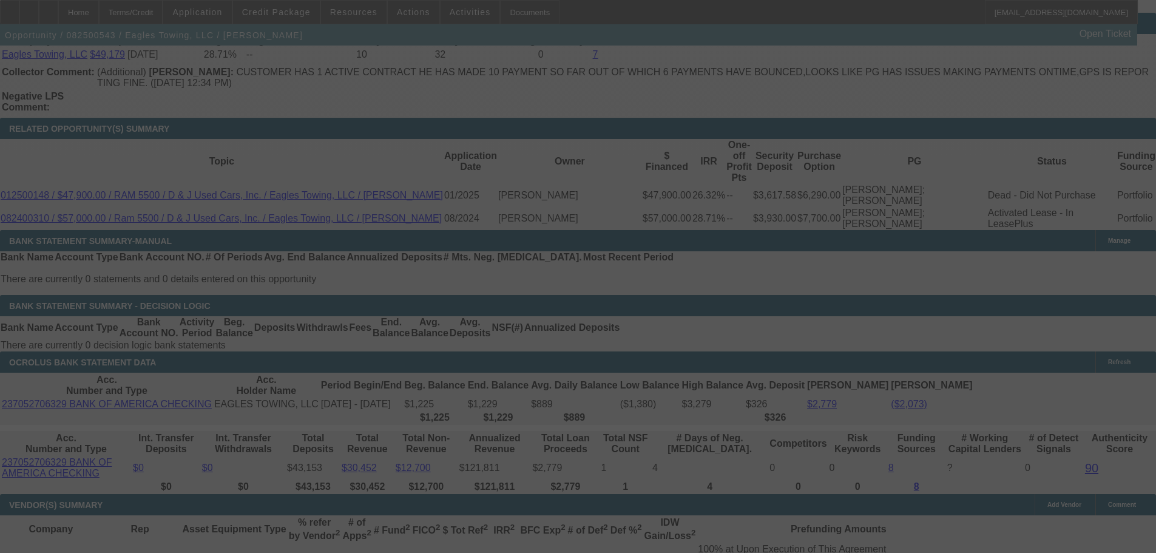
select select "0"
select select "2"
select select "0.1"
select select "4"
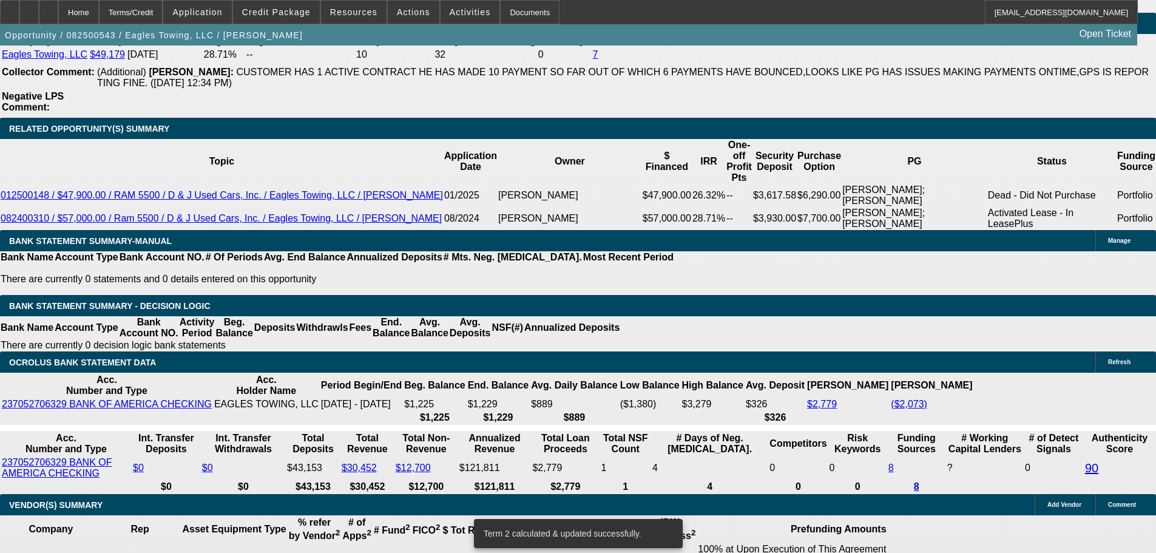
scroll to position [2096, 0]
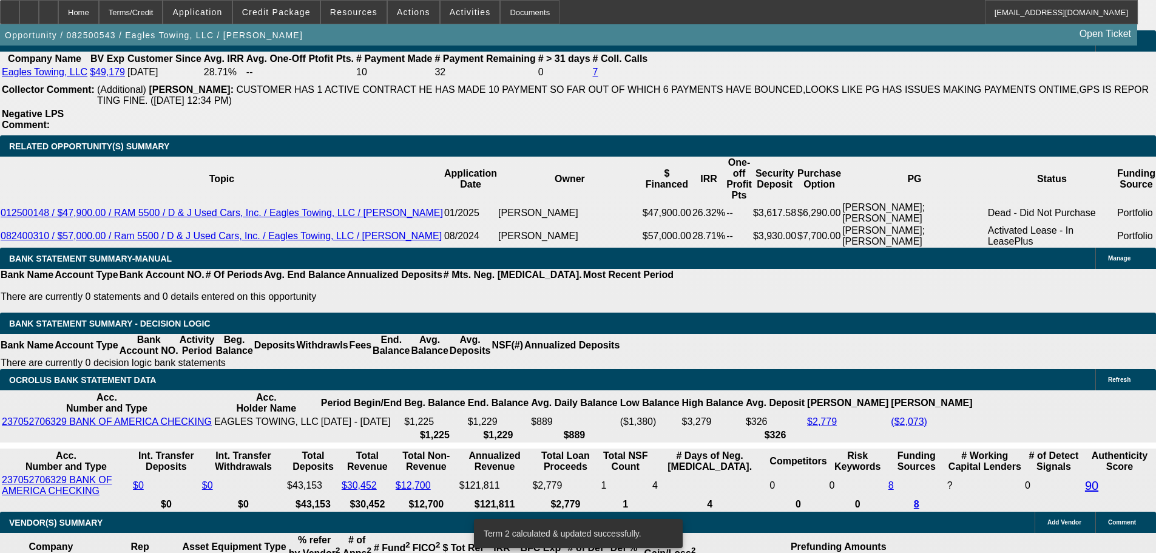
drag, startPoint x: 184, startPoint y: 274, endPoint x: 328, endPoint y: 279, distance: 144.5
type input "27"
type input "$54.00"
type input "UNKNOWN"
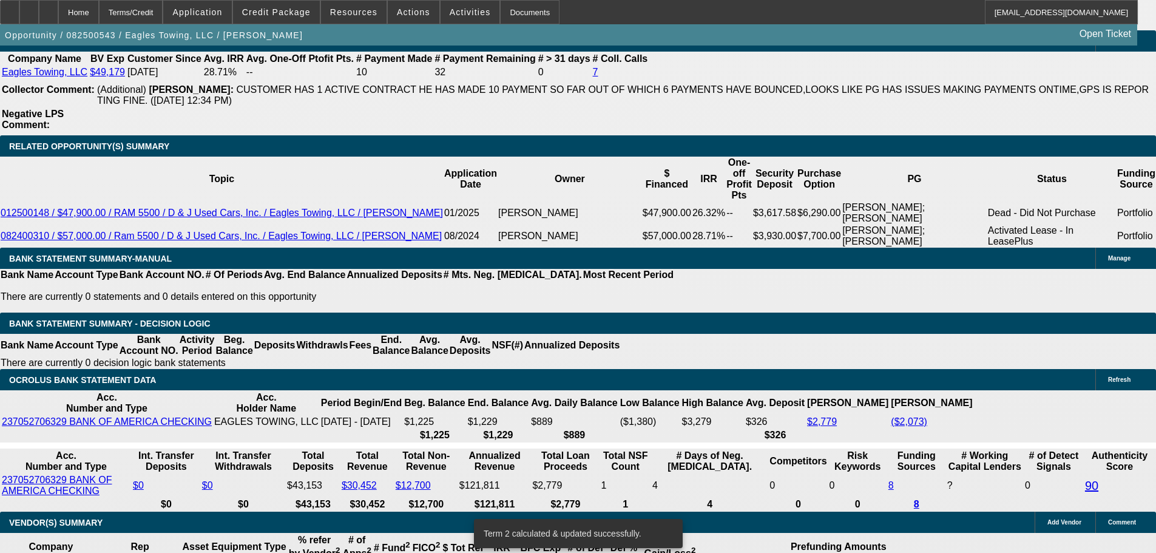
type input "2795"
type input "$5,590.00"
type input "22.7"
type input "$2,795.00"
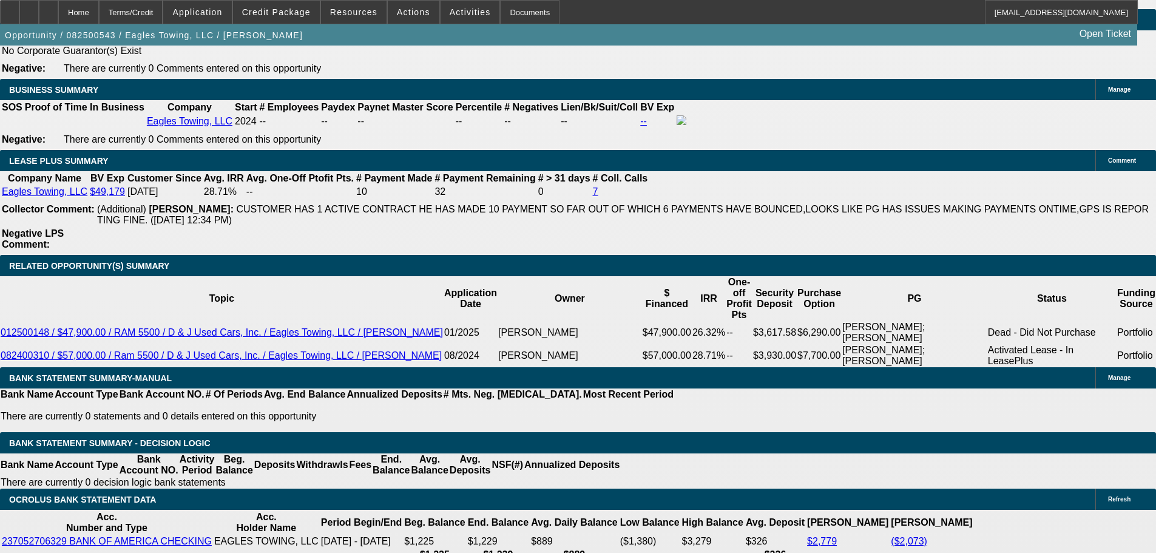
scroll to position [1792, 0]
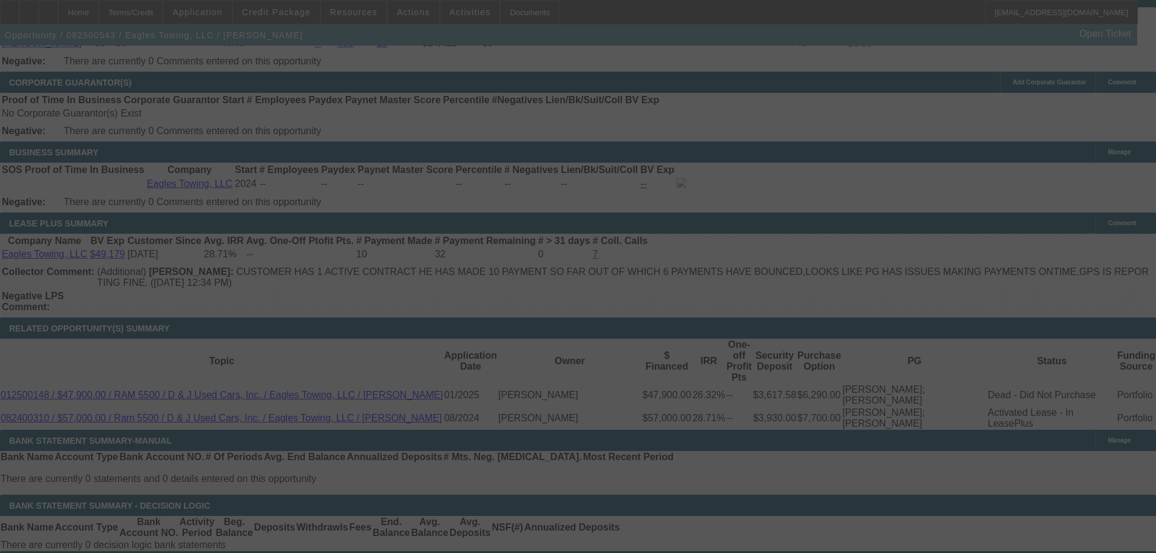
scroll to position [2157, 0]
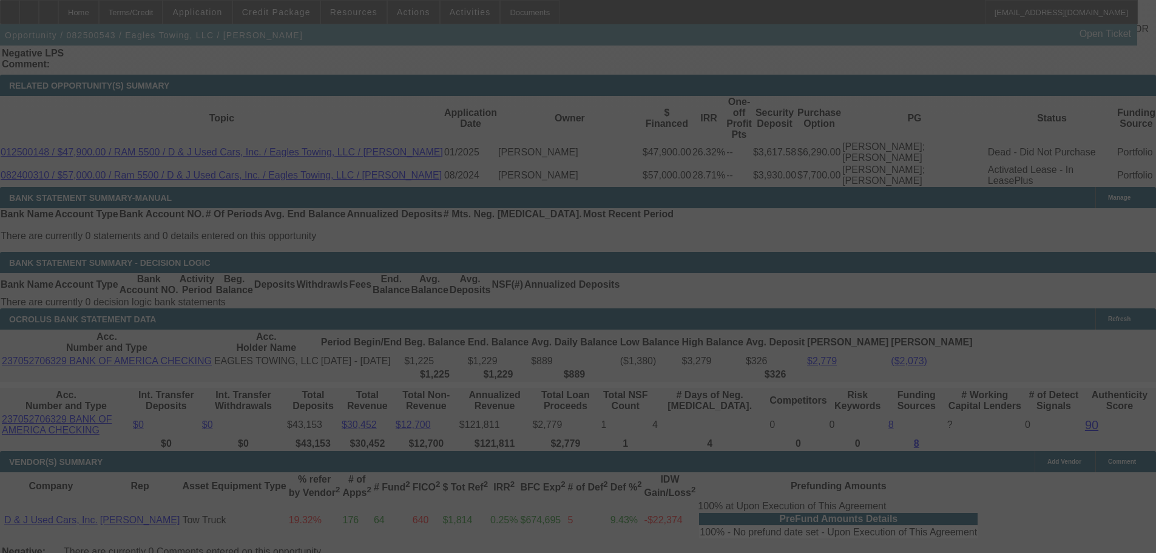
select select "0"
select select "2"
select select "0.1"
select select "4"
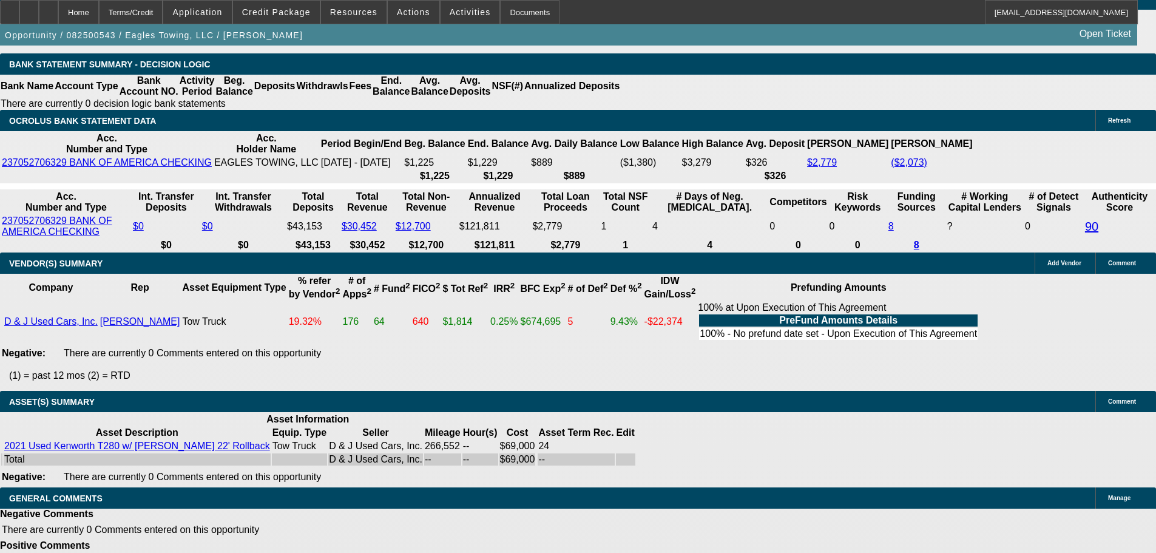
scroll to position [2417, 0]
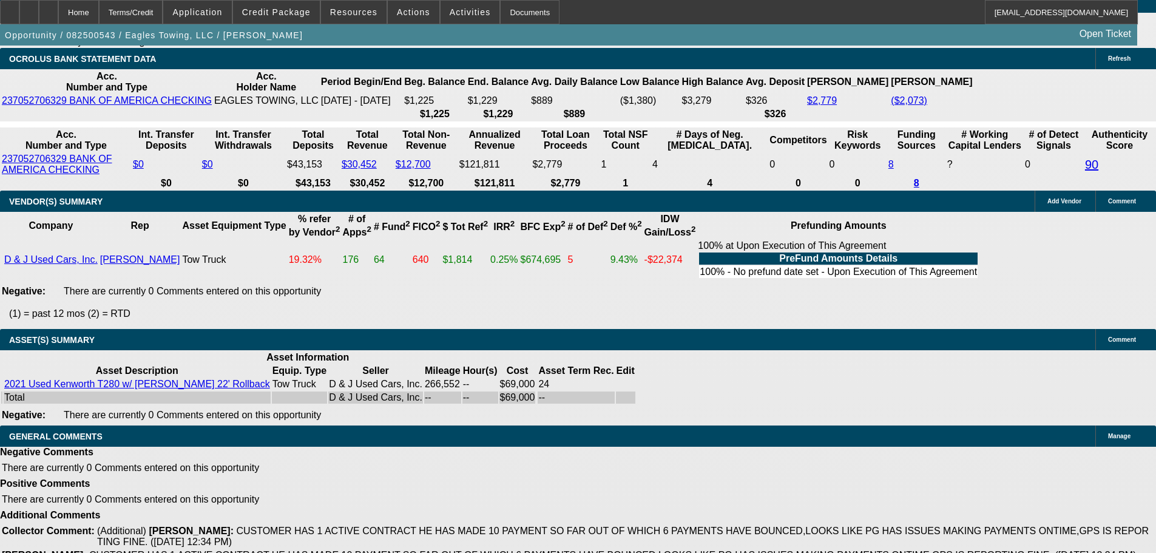
select select "4"
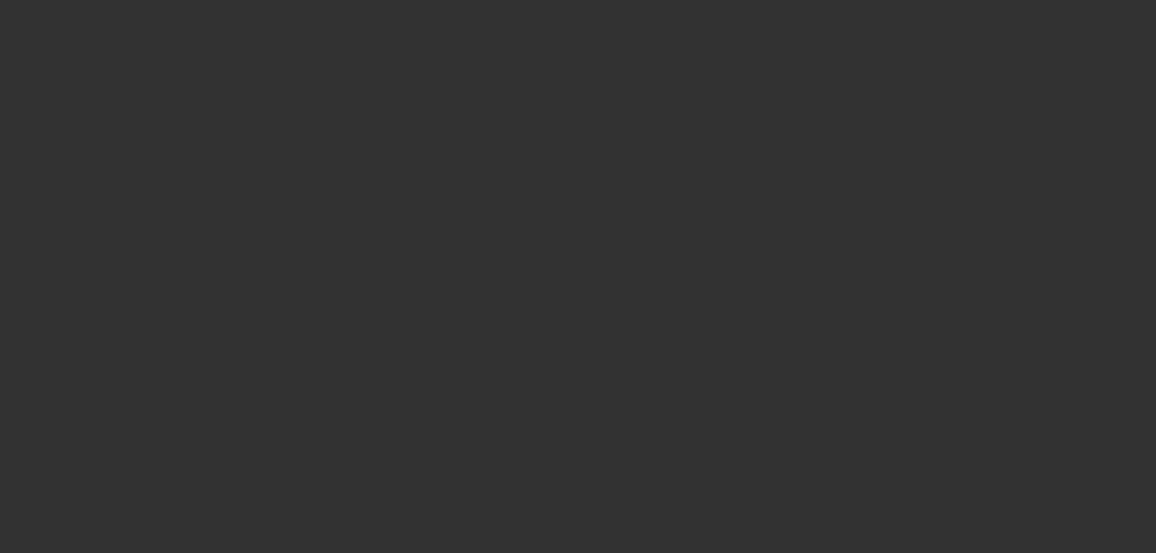
scroll to position [0, 0]
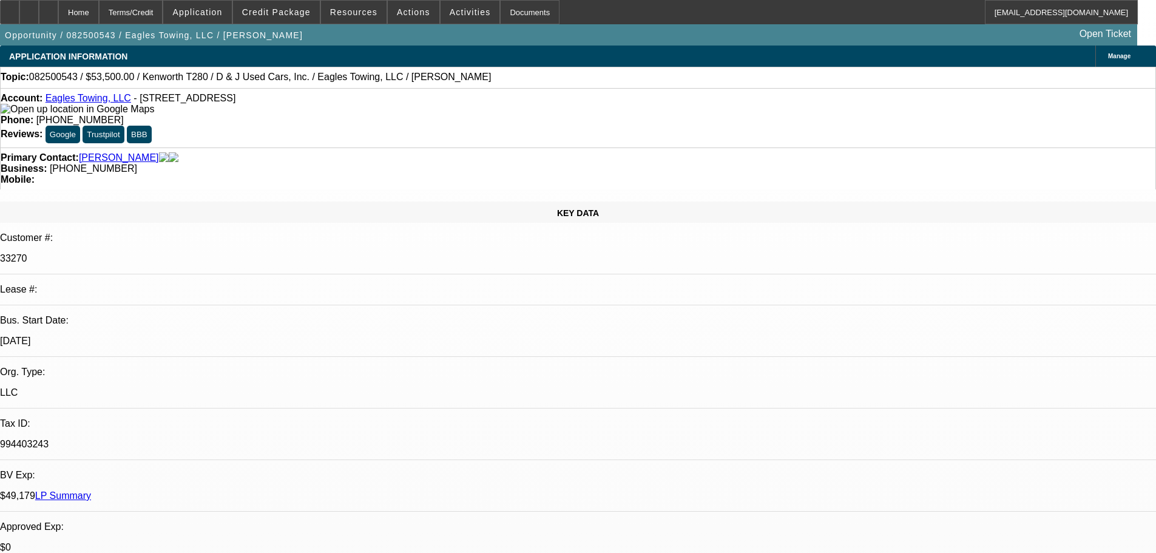
type textarea "PASS, WOULD NOT CONSIDER ANOTHER TRUCK AT THIS TIME, WITH THE BFC COLLECTION IS…"
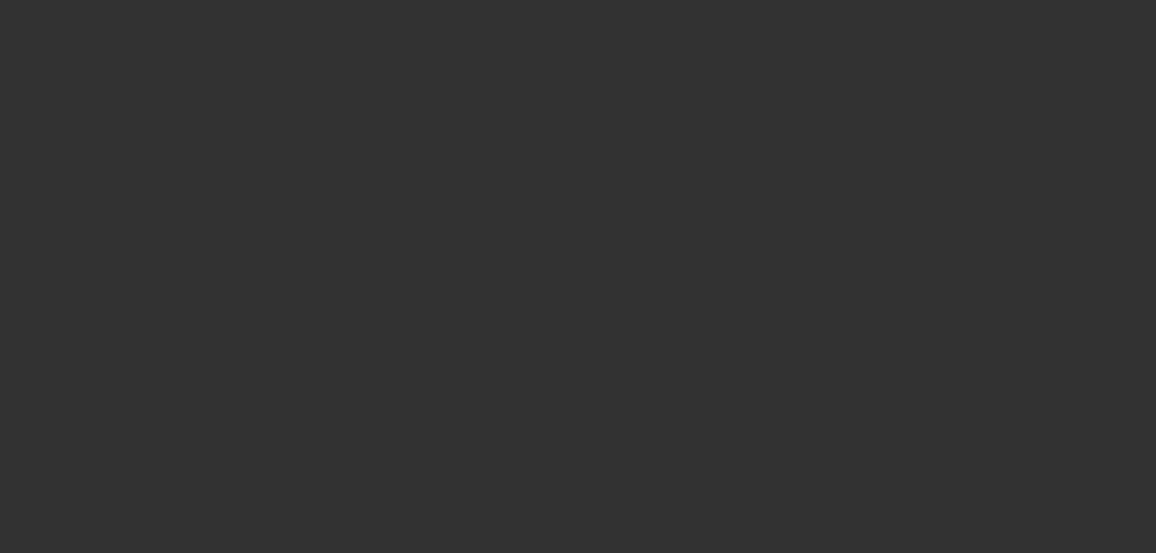
select select "0"
select select "2"
select select "0.1"
select select "4"
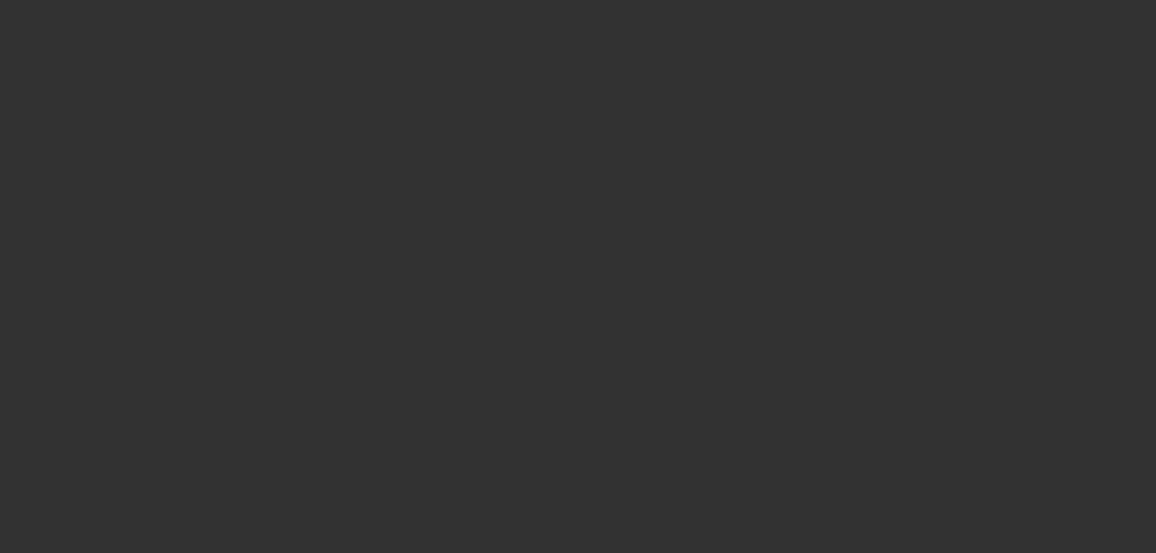
select select "0"
select select "2"
select select "0.1"
select select "4"
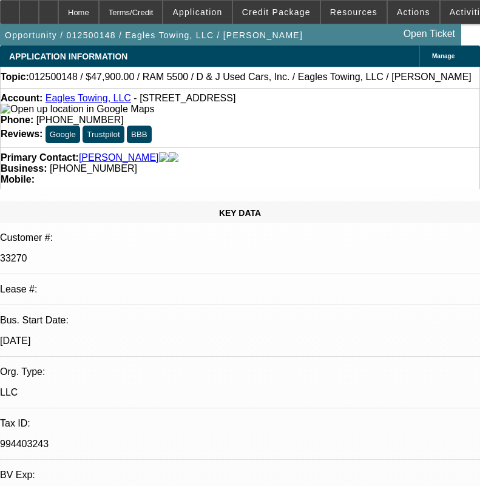
select select "0"
select select "2"
select select "0.1"
select select "4"
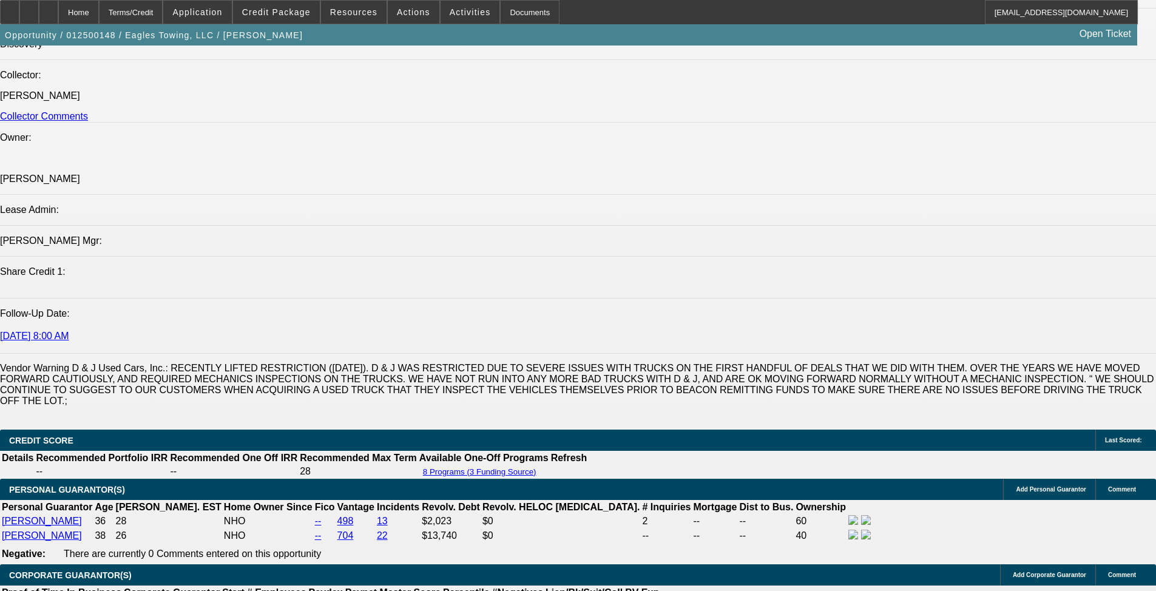
scroll to position [1639, 0]
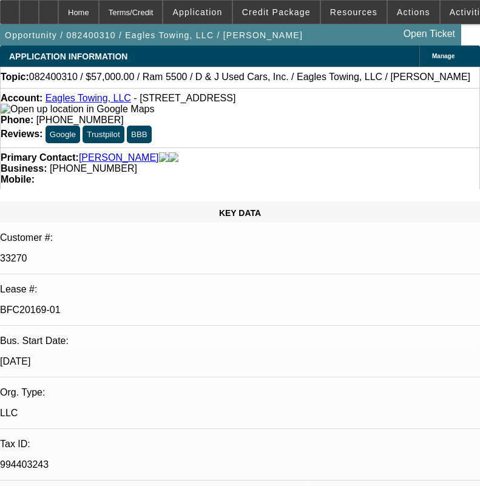
select select "0"
select select "2"
select select "0.1"
select select "4"
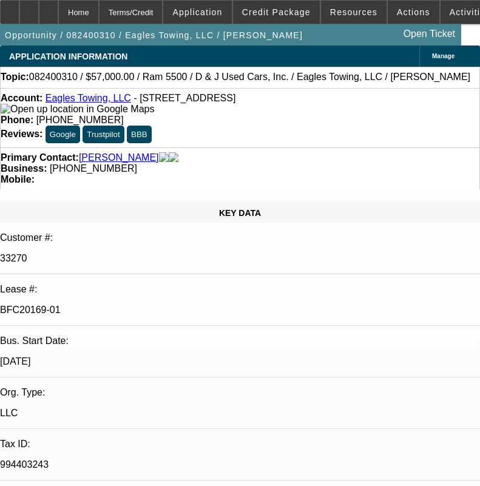
select select "0"
select select "2"
select select "0.1"
select select "4"
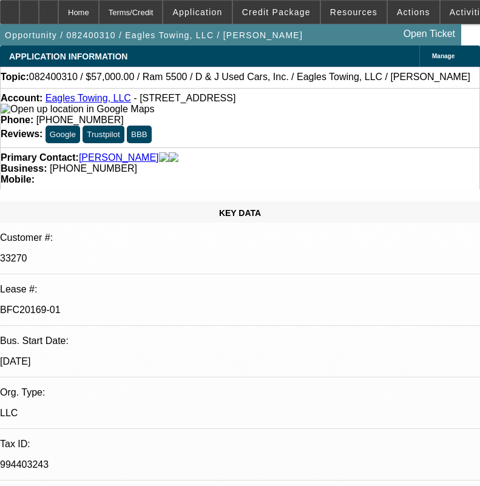
select select "0"
select select "2"
select select "0.1"
select select "4"
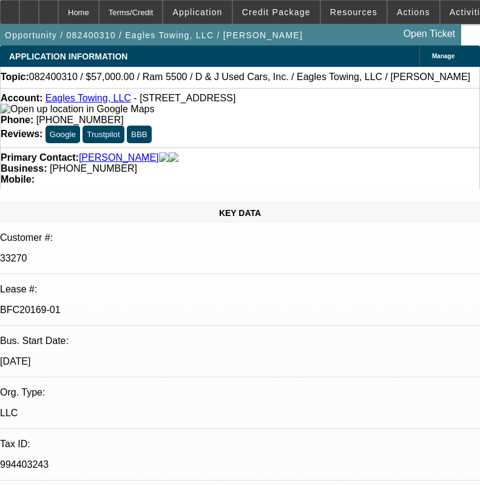
select select "0"
select select "2"
select select "0.1"
select select "4"
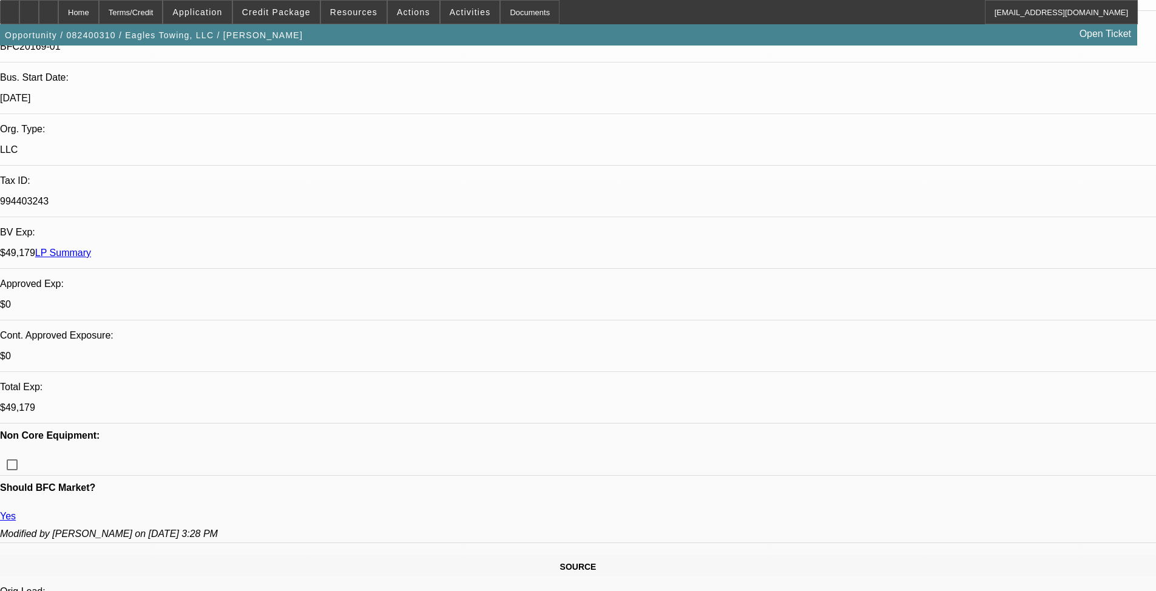
scroll to position [125, 0]
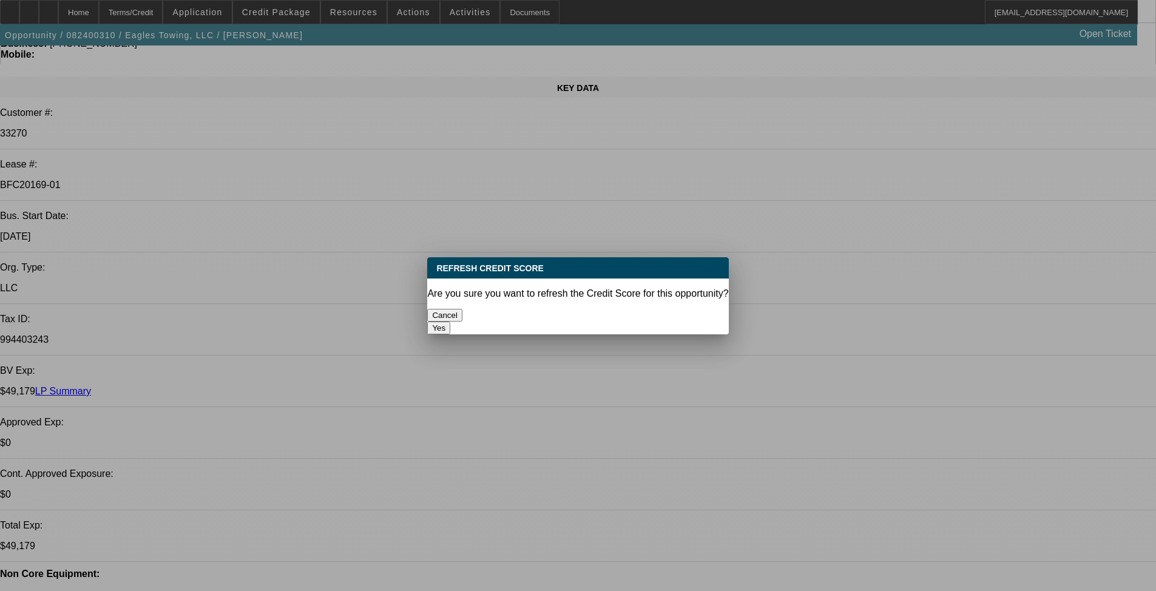
scroll to position [0, 0]
click at [450, 322] on button "Yes" at bounding box center [438, 328] width 23 height 13
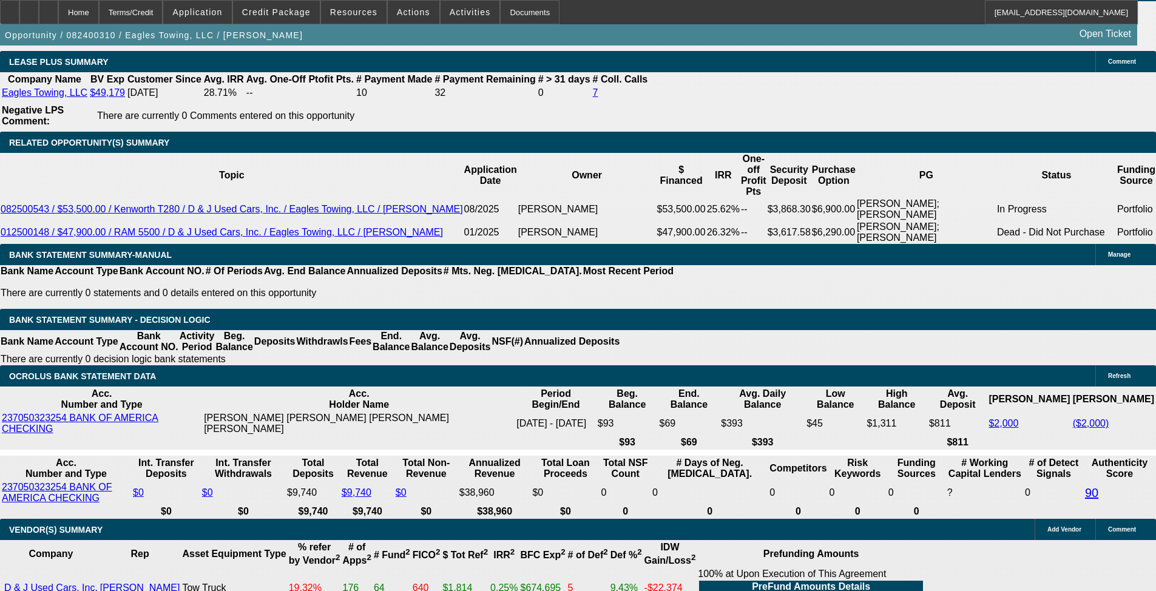
scroll to position [1946, 0]
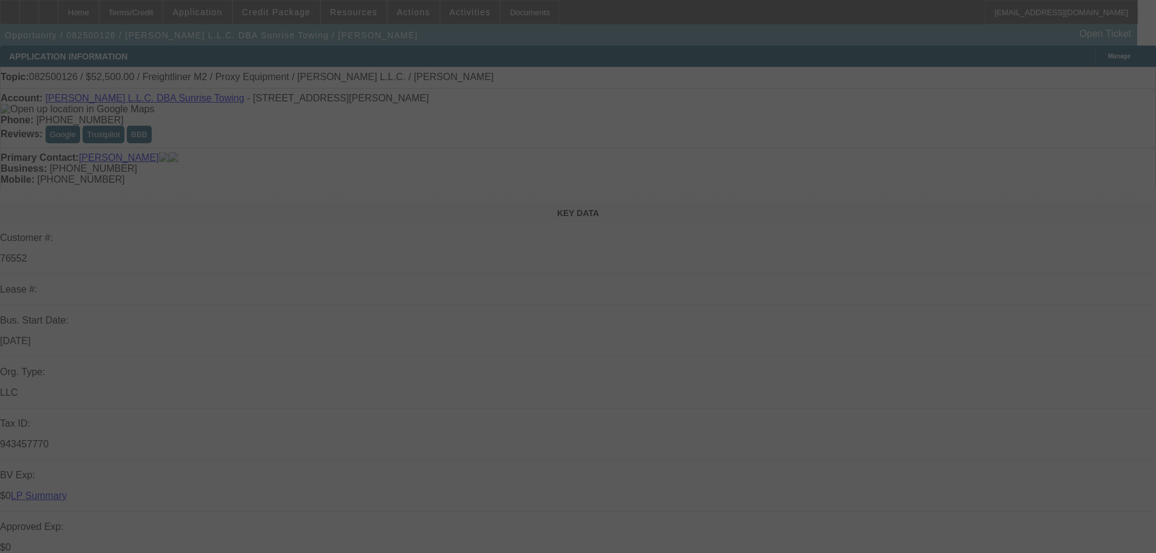
select select "0"
select select "0.1"
select select "4"
select select "0"
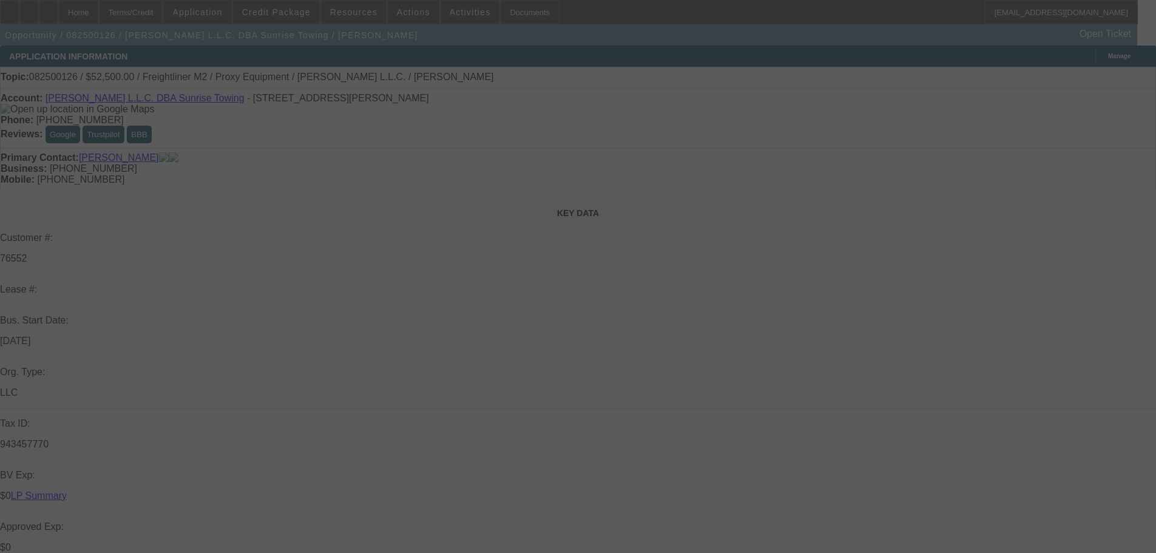
select select "0"
select select "0.1"
select select "4"
select select "0"
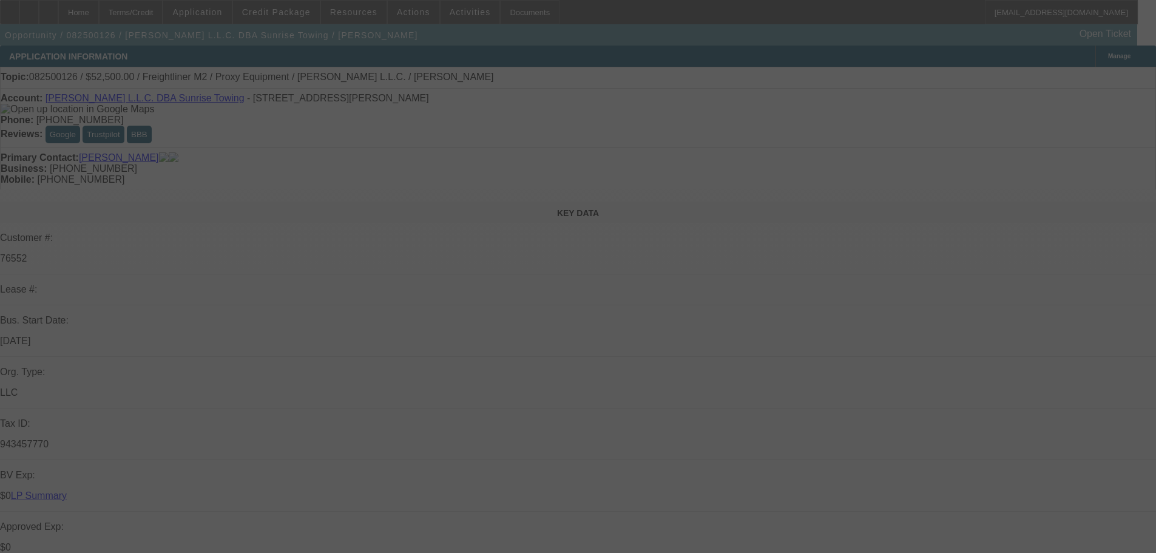
select select "0.1"
select select "4"
select select "0"
select select "0.1"
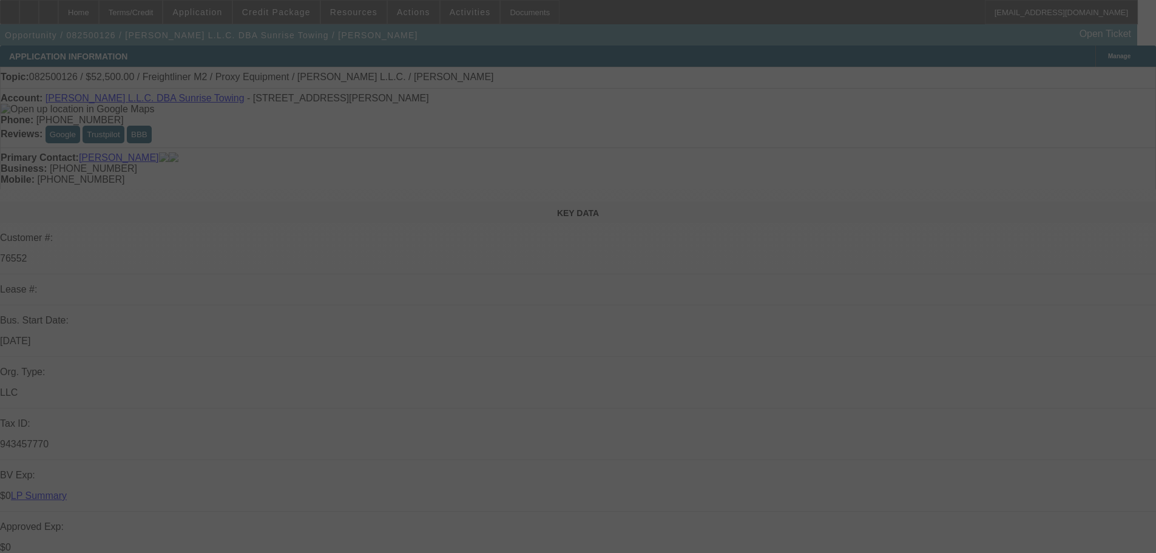
select select "4"
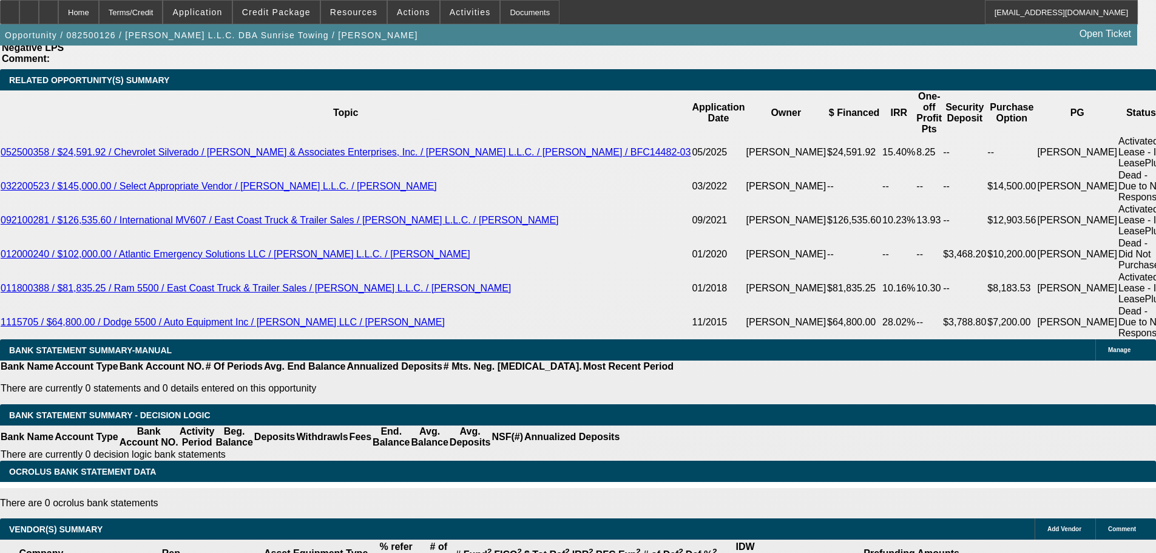
scroll to position [1903, 0]
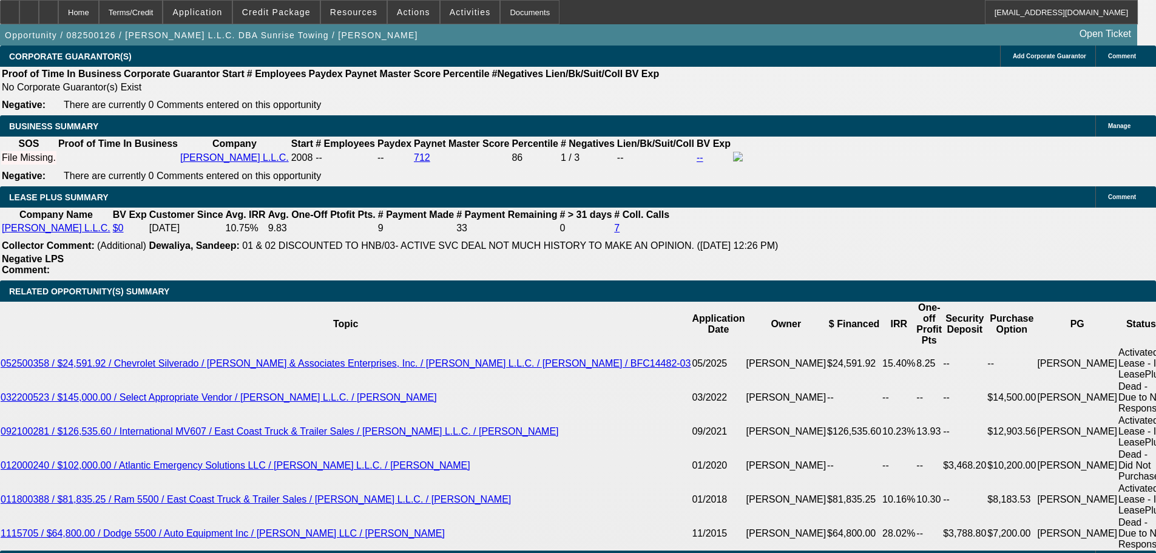
scroll to position [1661, 0]
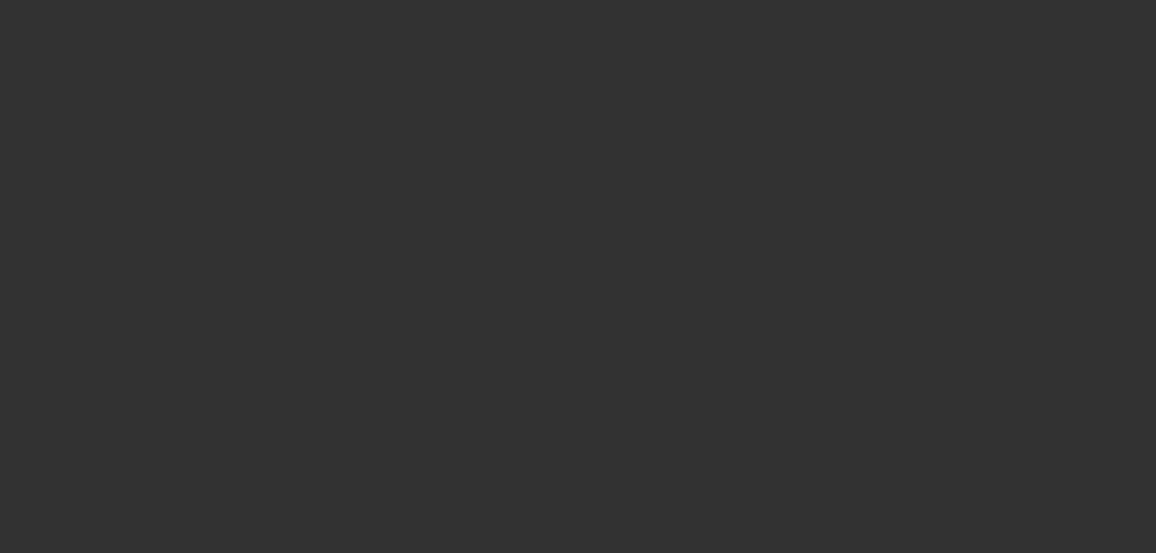
radio input "true"
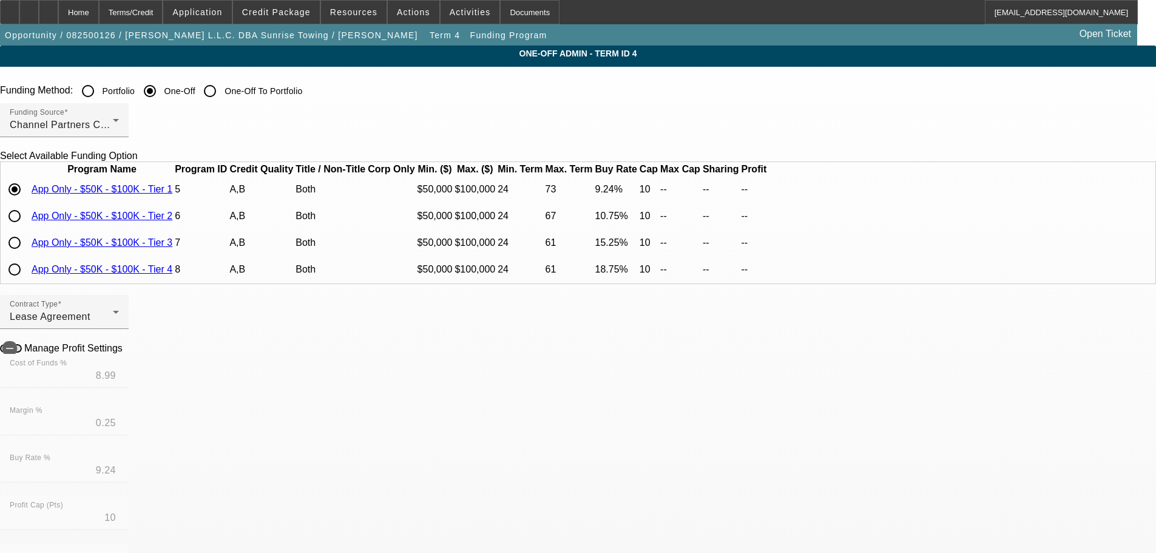
click at [172, 194] on link "App Only - $50K - $100K - Tier 1" at bounding box center [102, 189] width 141 height 10
drag, startPoint x: 111, startPoint y: 19, endPoint x: 101, endPoint y: 1, distance: 20.6
click at [99, 19] on div "Home" at bounding box center [78, 12] width 41 height 24
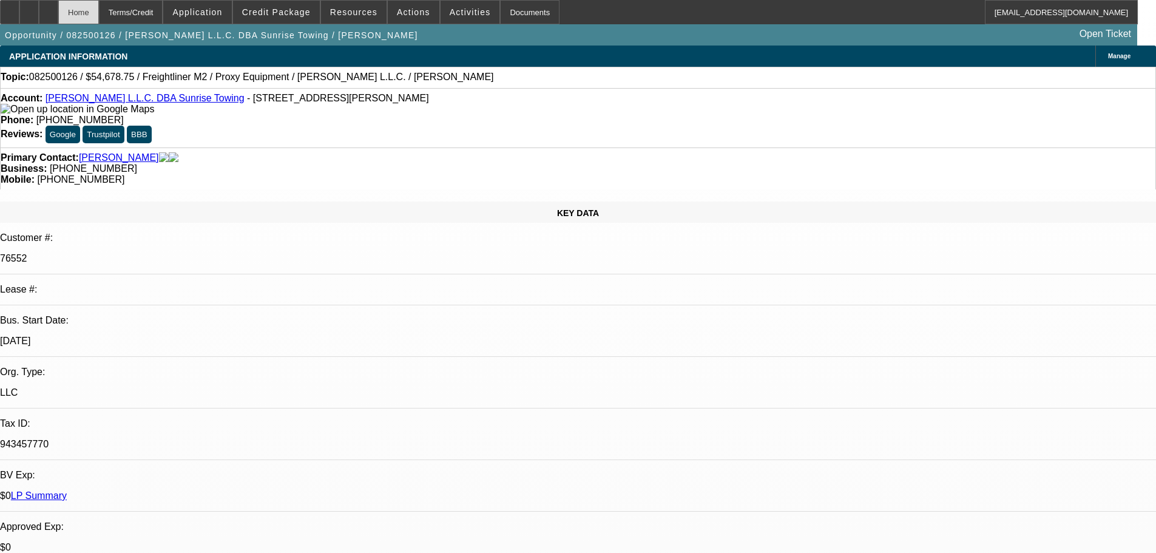
select select "0"
select select "0.1"
select select "4"
select select "0"
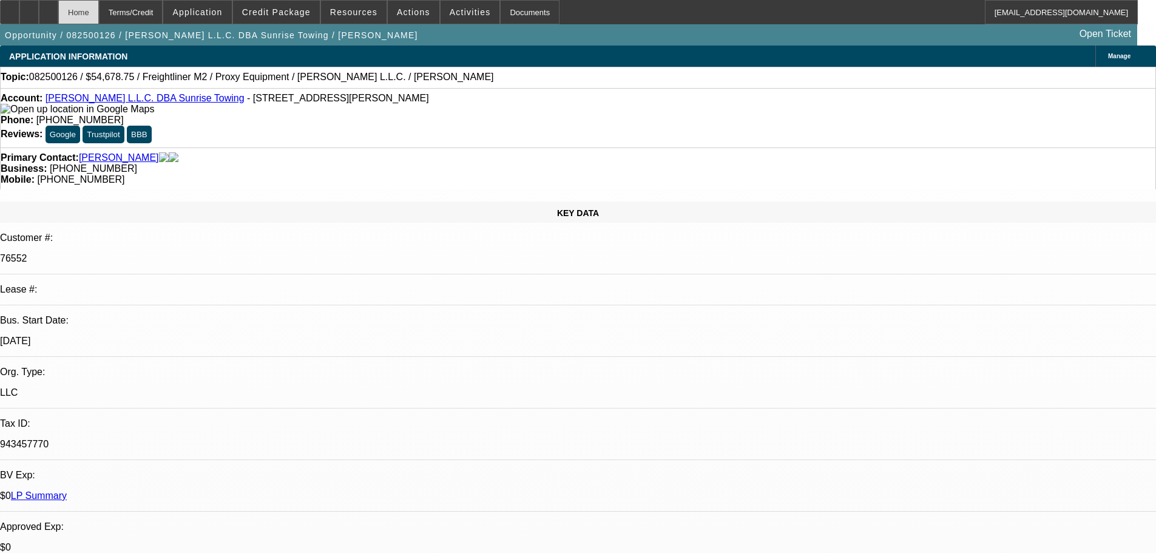
select select "0"
select select "0.1"
select select "4"
select select "0"
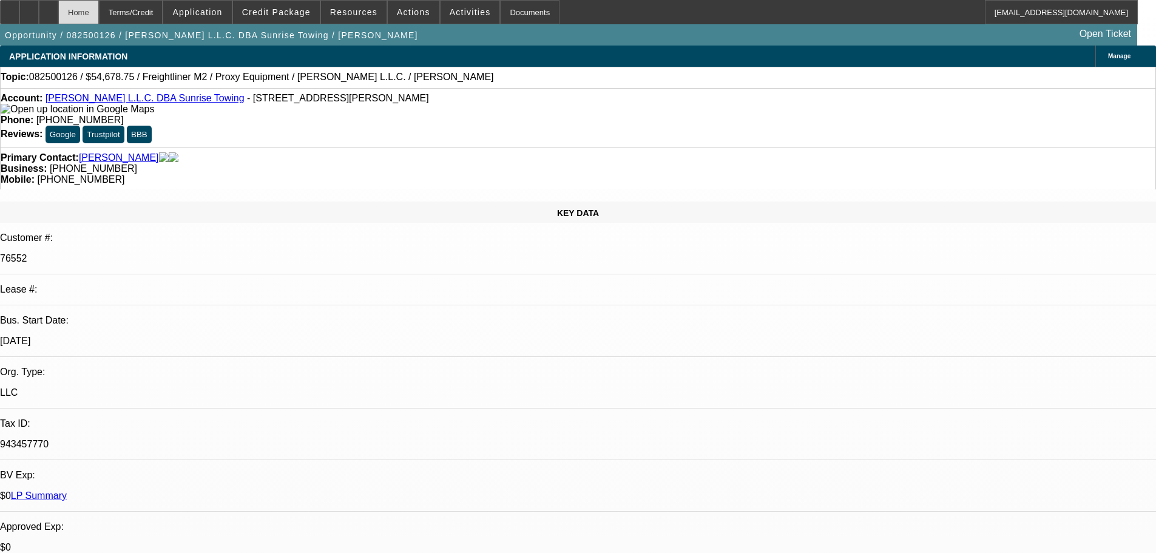
select select "0.1"
select select "4"
select select "0"
select select "0.1"
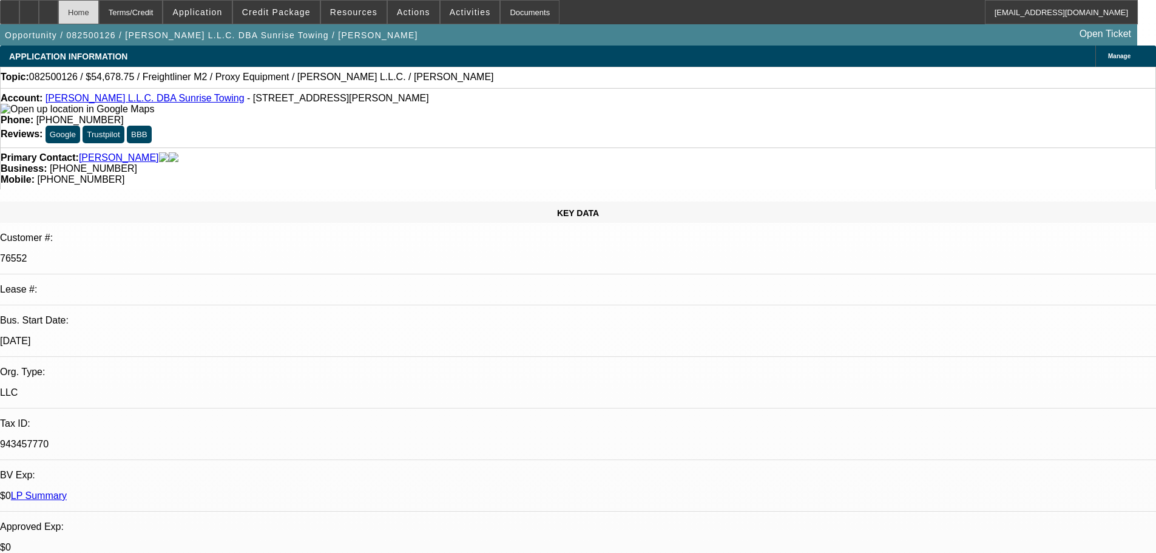
select select "4"
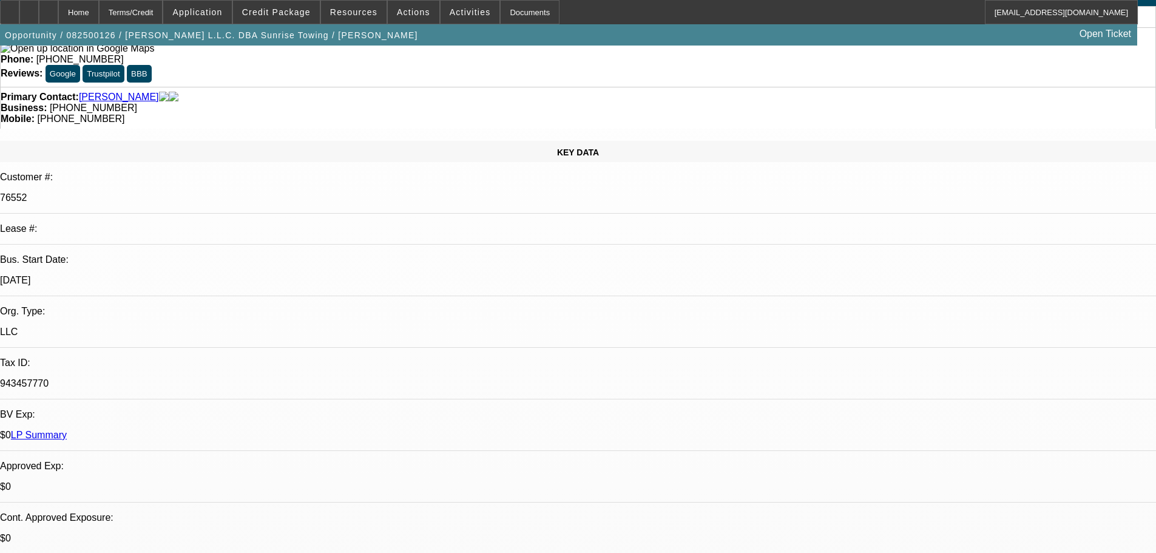
select select "0"
select select "3"
select select "0"
select select "6"
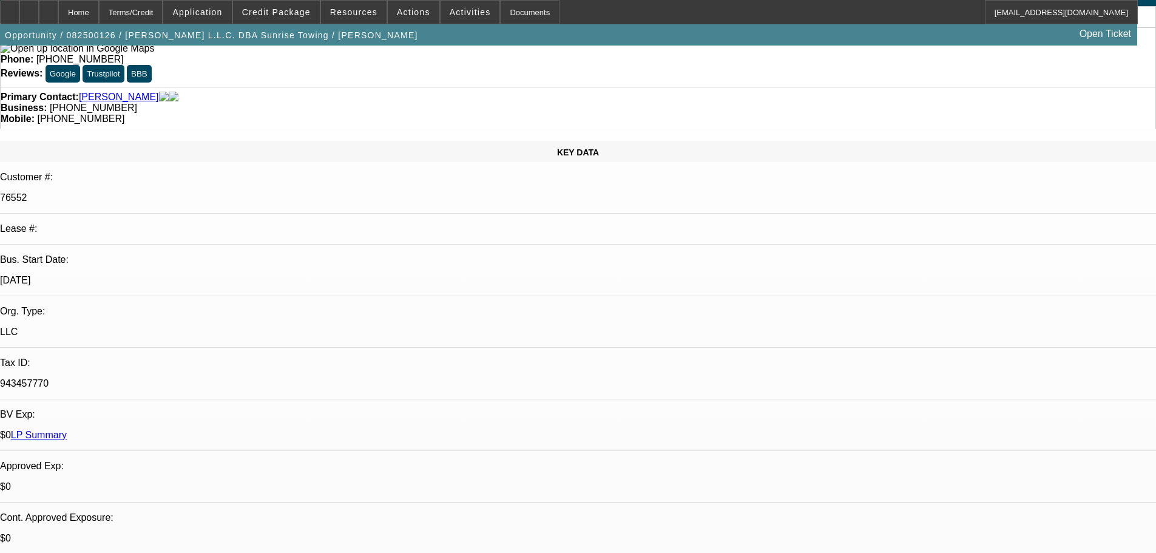
select select "0"
select select "0.1"
select select "4"
select select "0"
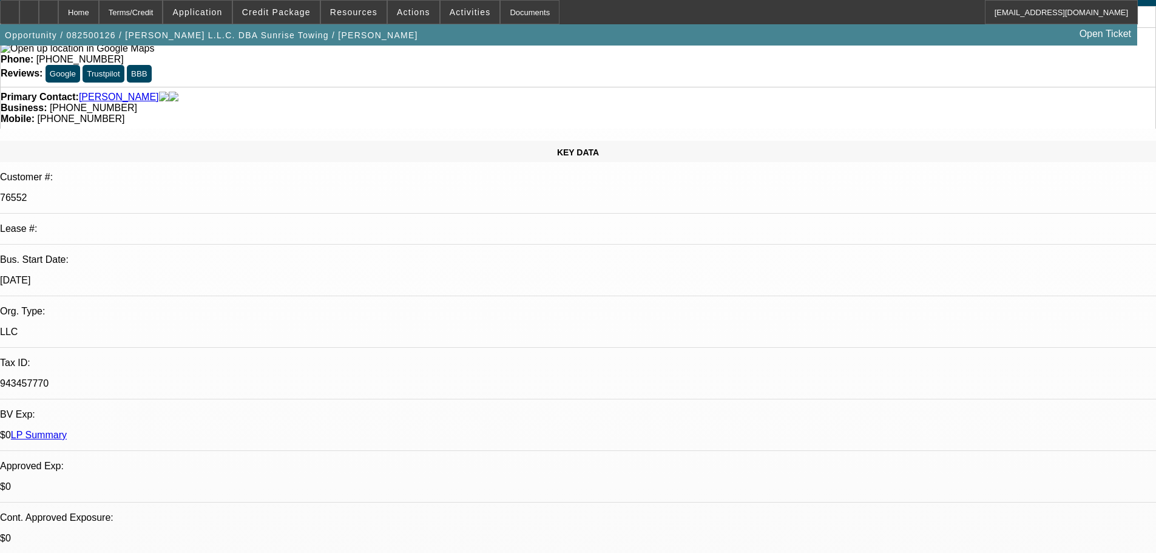
select select "0"
select select "0.1"
select select "4"
select select "0"
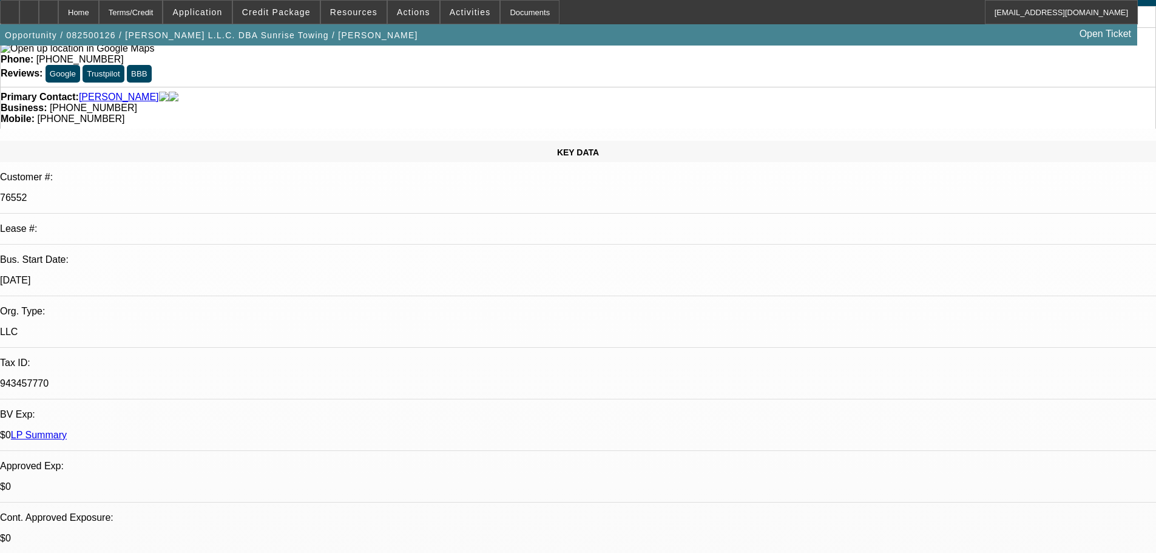
select select "0.1"
select select "4"
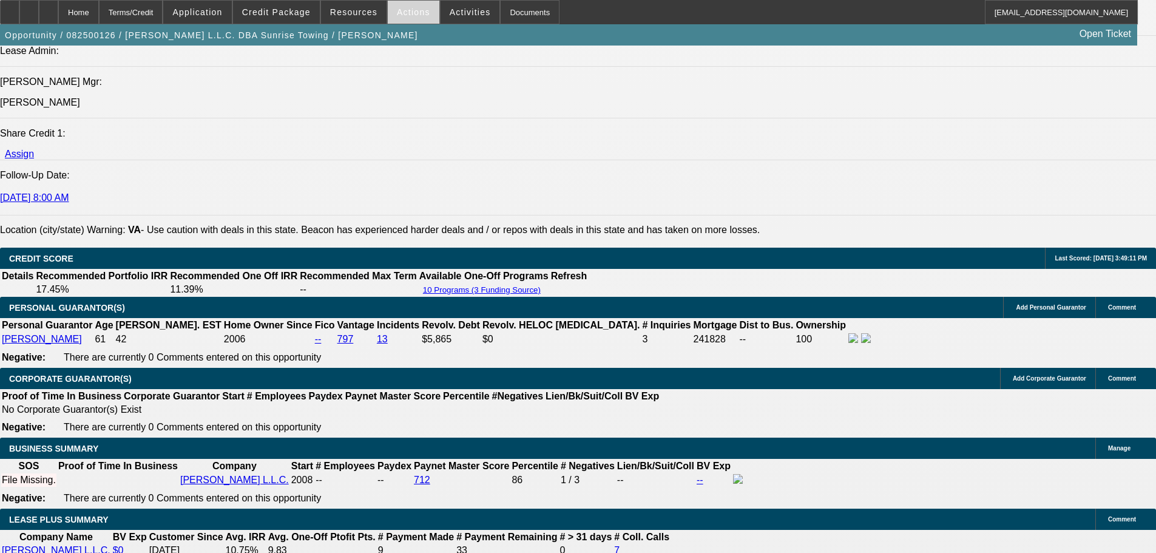
scroll to position [1456, 0]
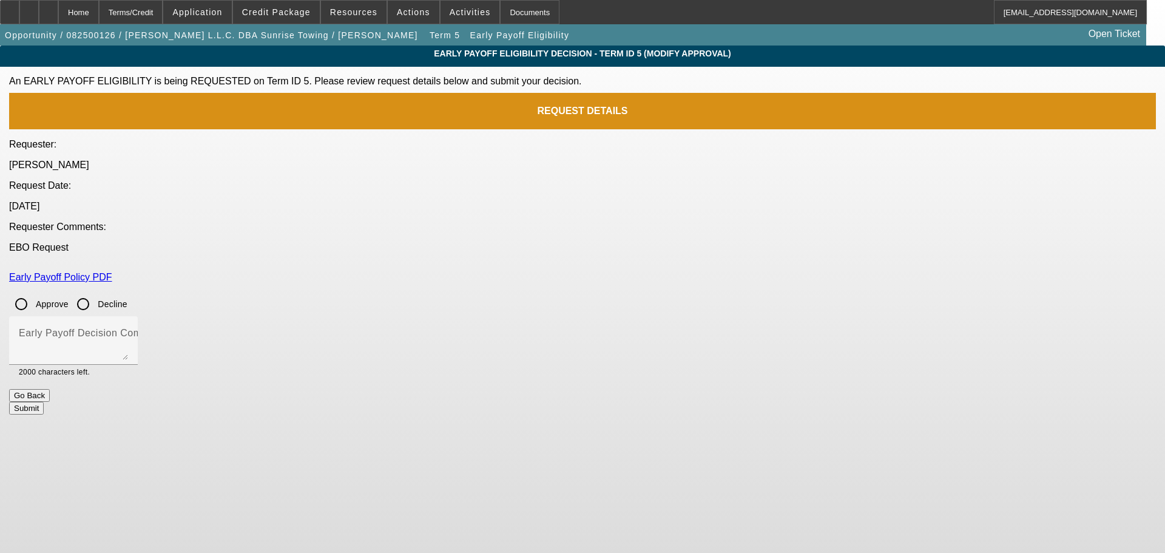
click at [33, 292] on input "Approve" at bounding box center [21, 304] width 24 height 24
radio input "true"
drag, startPoint x: 481, startPoint y: 274, endPoint x: 490, endPoint y: 275, distance: 9.1
click at [128, 331] on textarea "Early Payoff Decision Comment" at bounding box center [73, 345] width 109 height 29
type textarea "APPROVED"
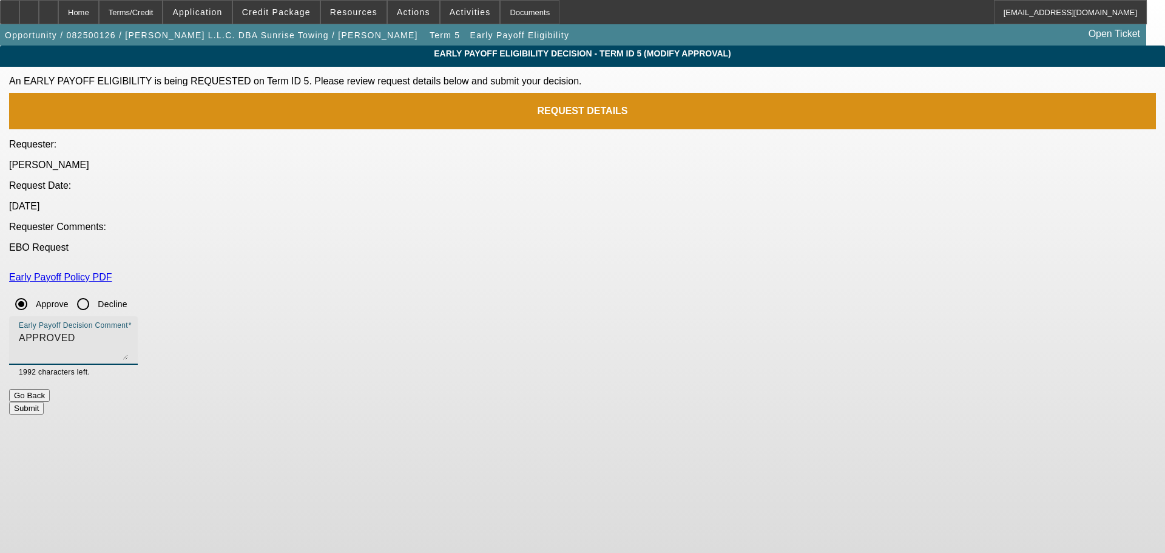
click at [44, 402] on button "Submit" at bounding box center [26, 408] width 35 height 13
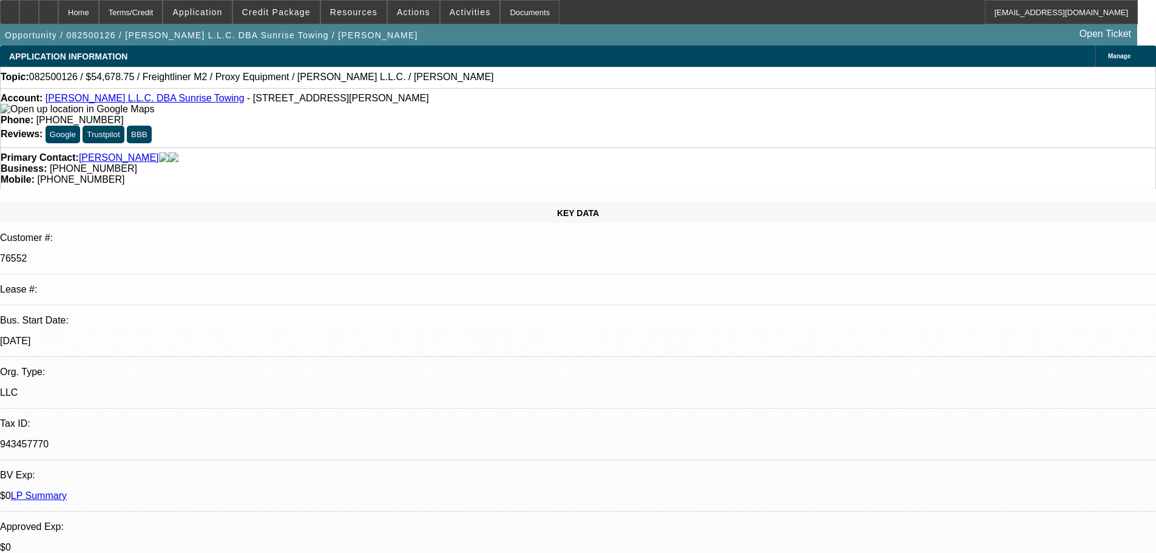
select select "0"
select select "3"
select select "0"
select select "6"
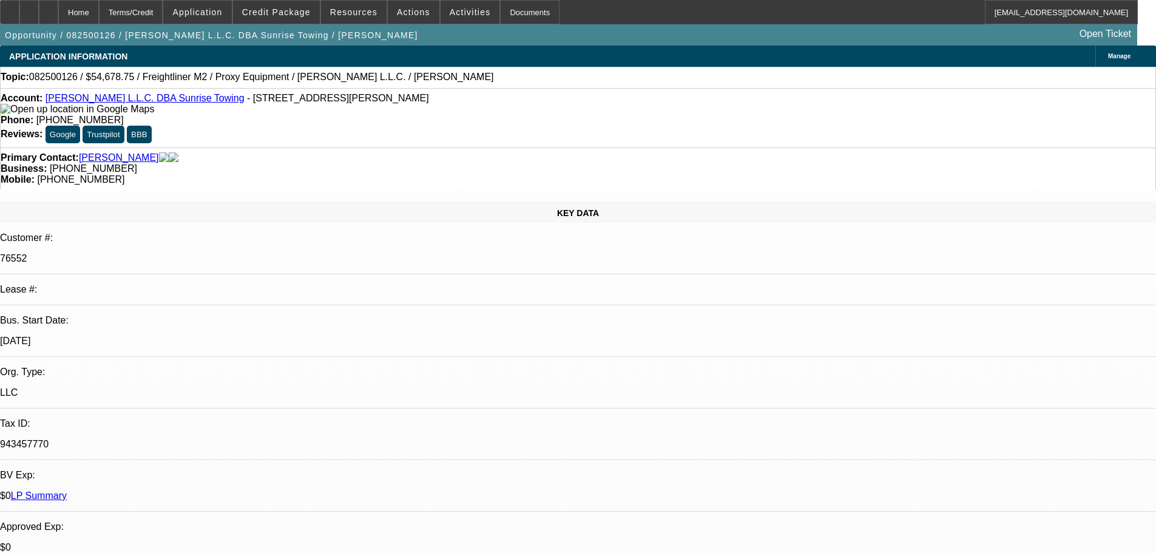
select select "0"
select select "0.1"
select select "4"
select select "0"
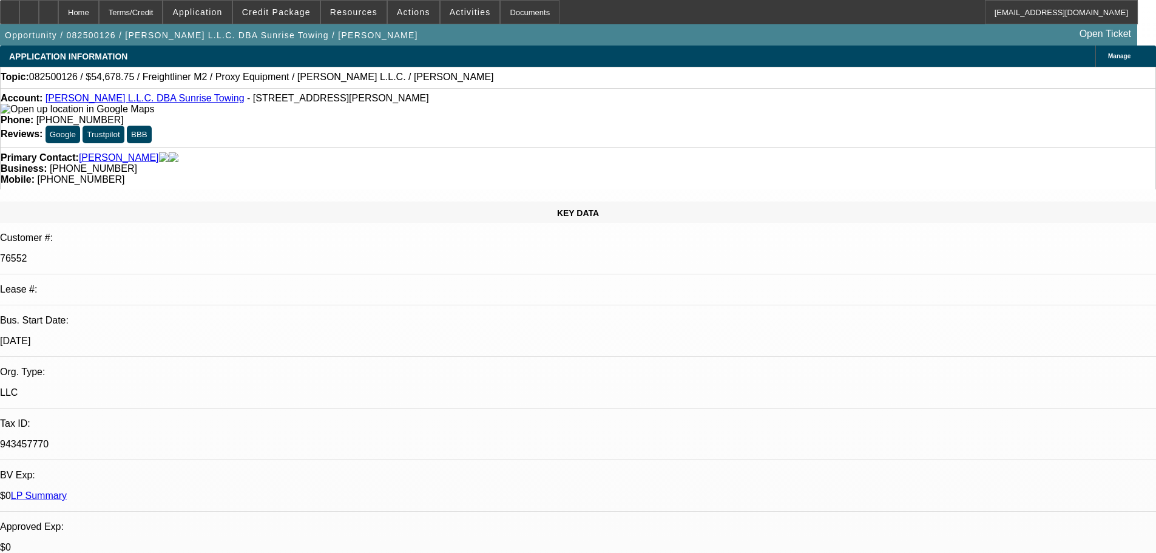
select select "0"
select select "0.1"
select select "4"
select select "0"
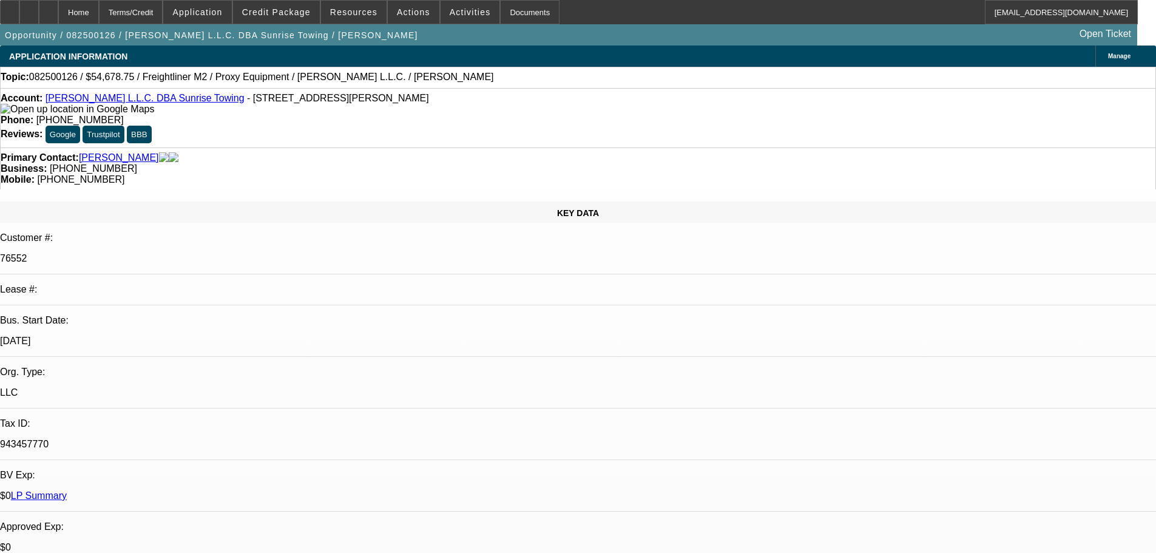
select select "0.1"
select select "4"
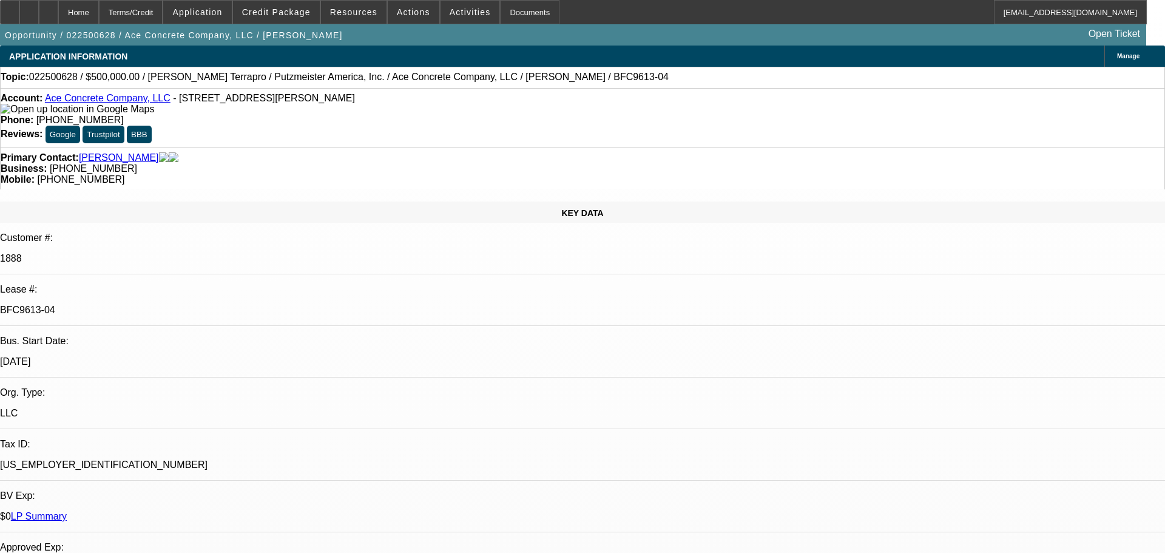
select select "0"
select select "3"
select select "0"
select select "6"
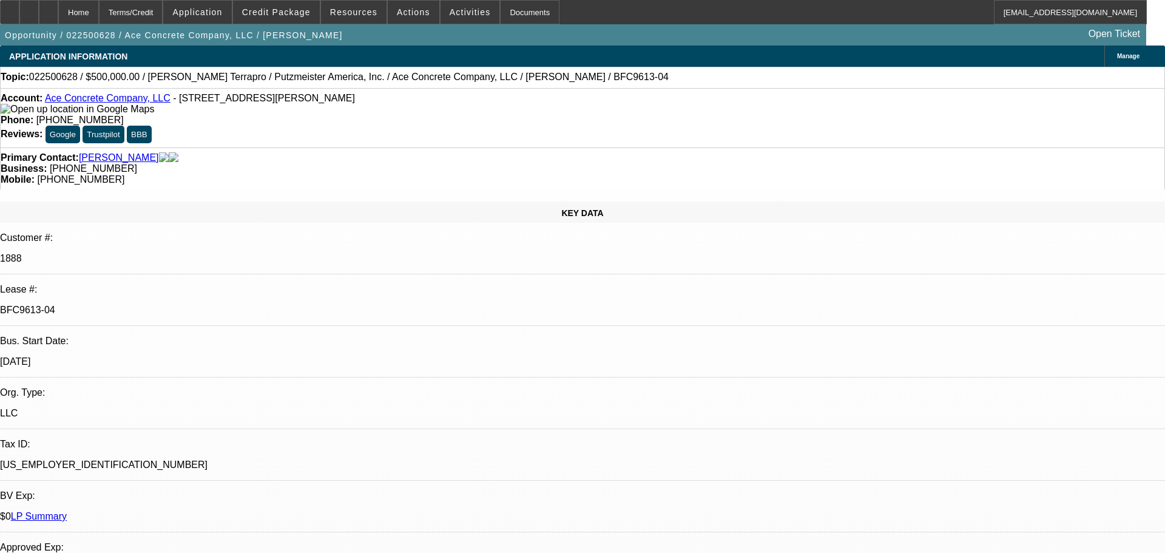
select select "0"
select select "3"
select select "0"
select select "6"
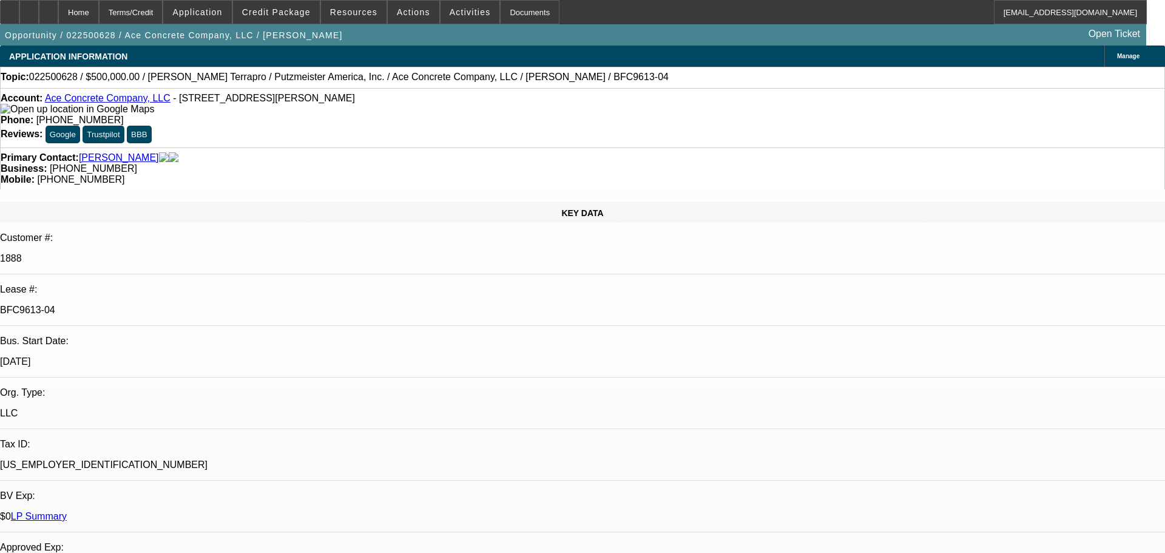
select select "0"
select select "2"
select select "0"
select select "6"
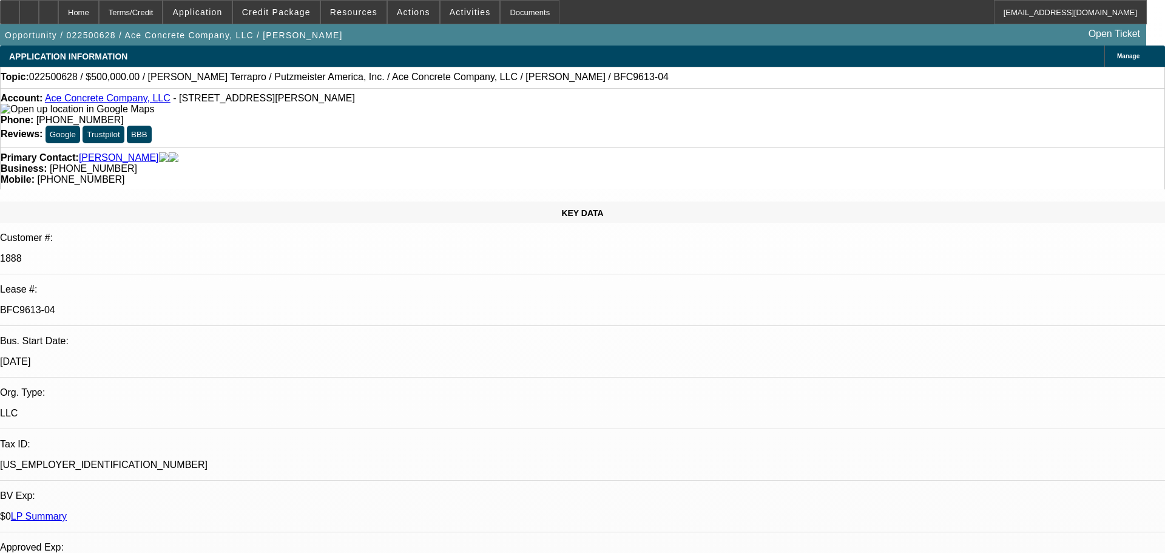
select select "0"
select select "2"
select select "0"
select select "6"
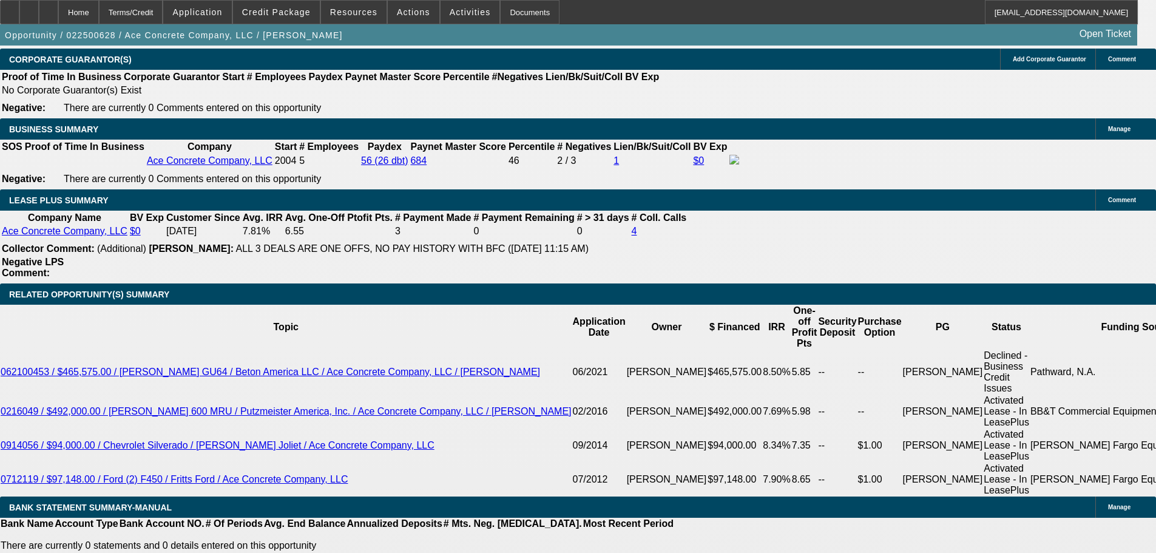
scroll to position [1937, 0]
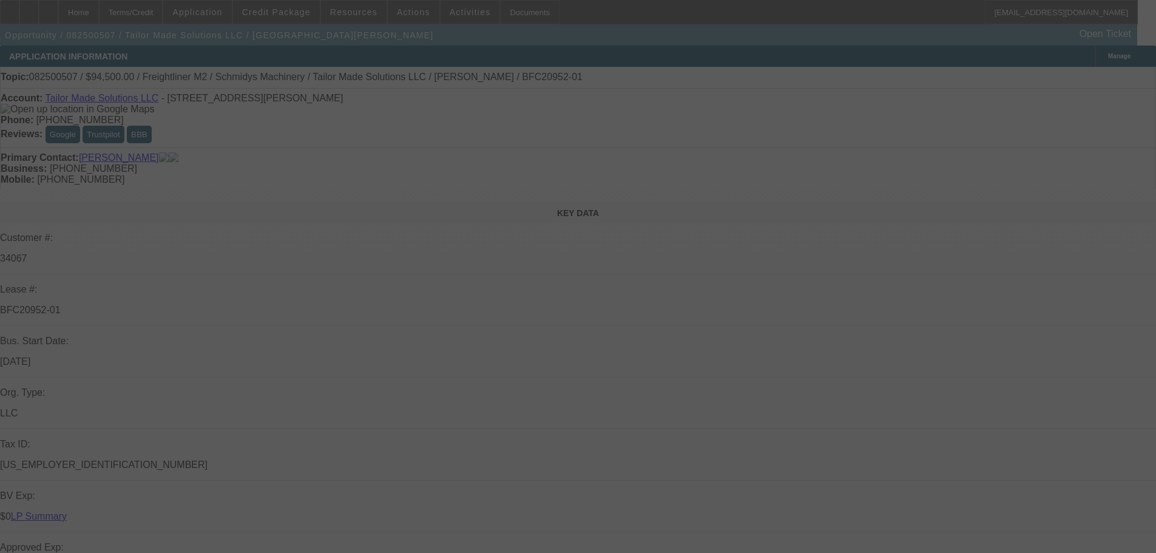
select select "0.1"
select select "0"
select select "2"
select select "0"
select select "6"
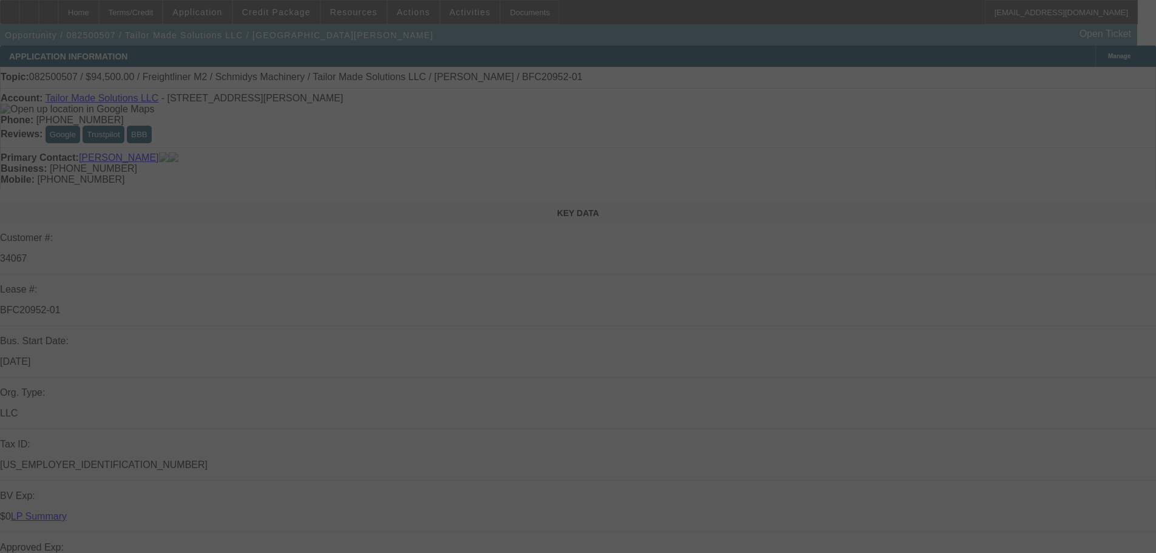
select select "0.1"
select select "0"
select select "2"
select select "0"
select select "6"
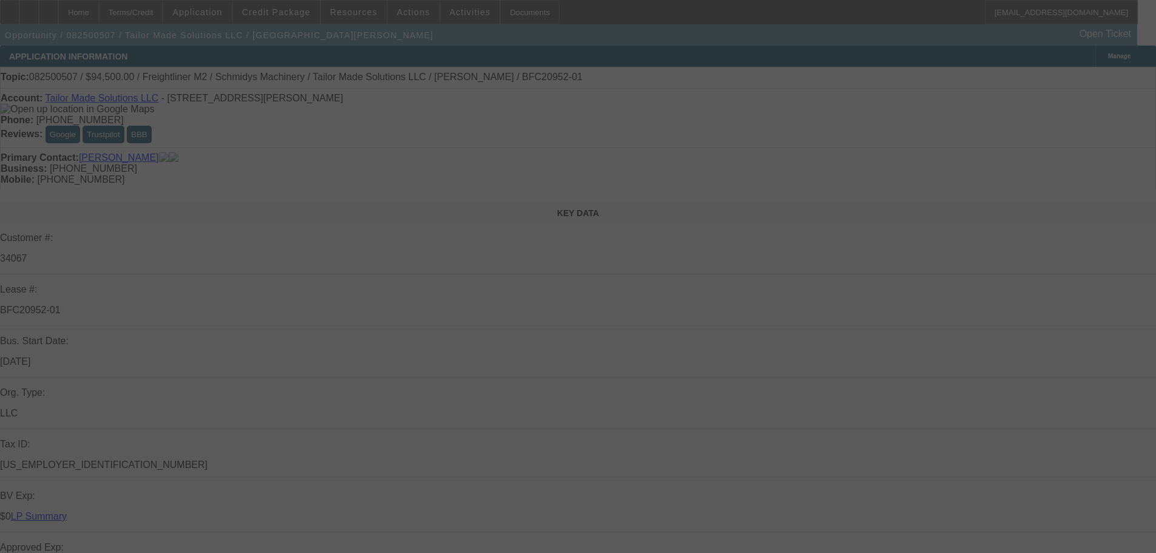
select select "0.1"
select select "0"
select select "2"
select select "0"
select select "6"
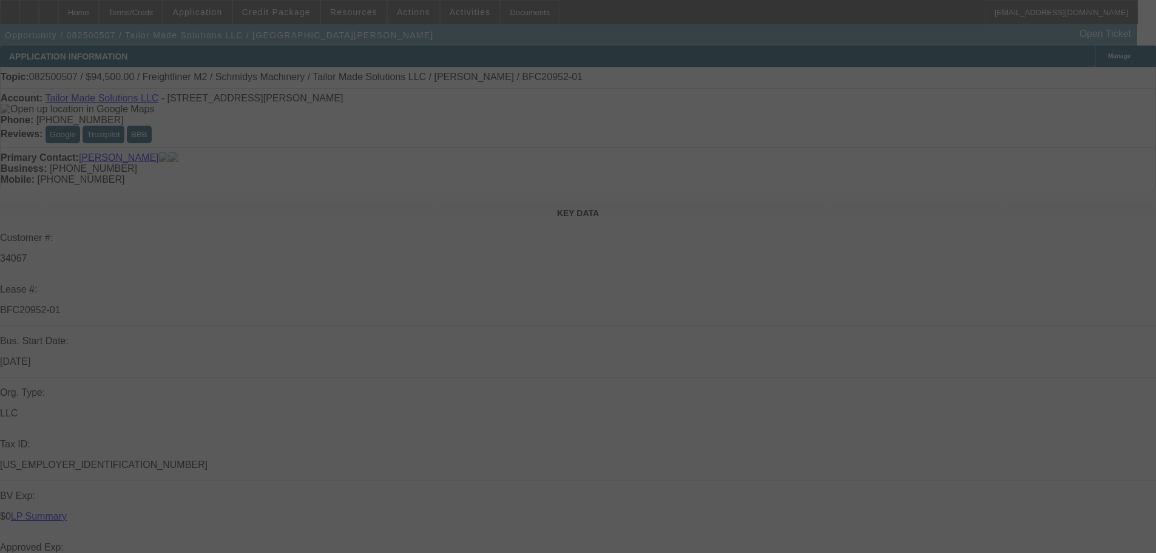
select select "0"
select select "6"
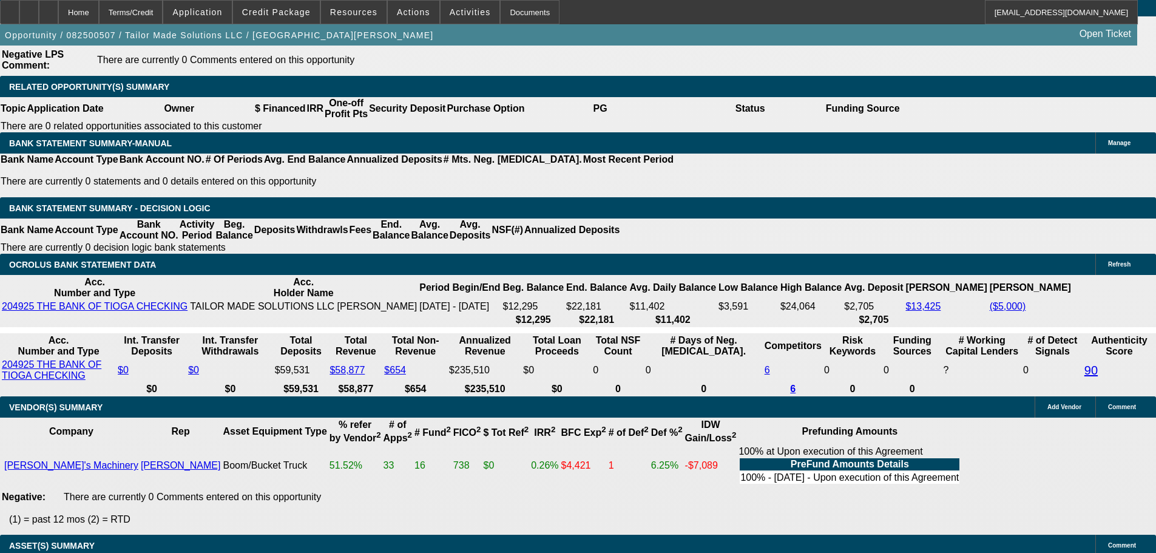
scroll to position [1925, 0]
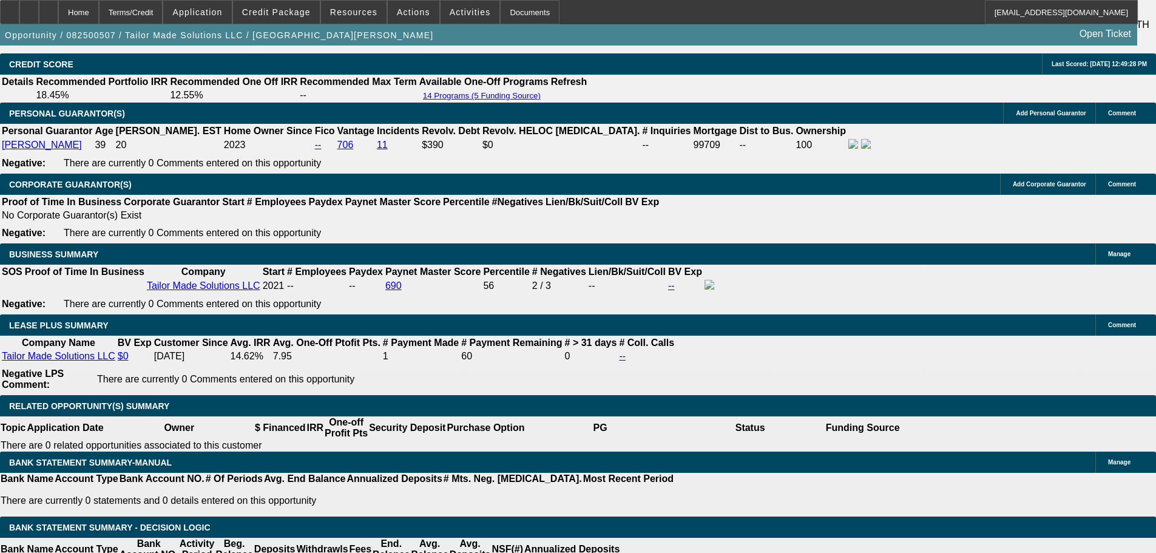
select select "0"
select select "2"
select select "0"
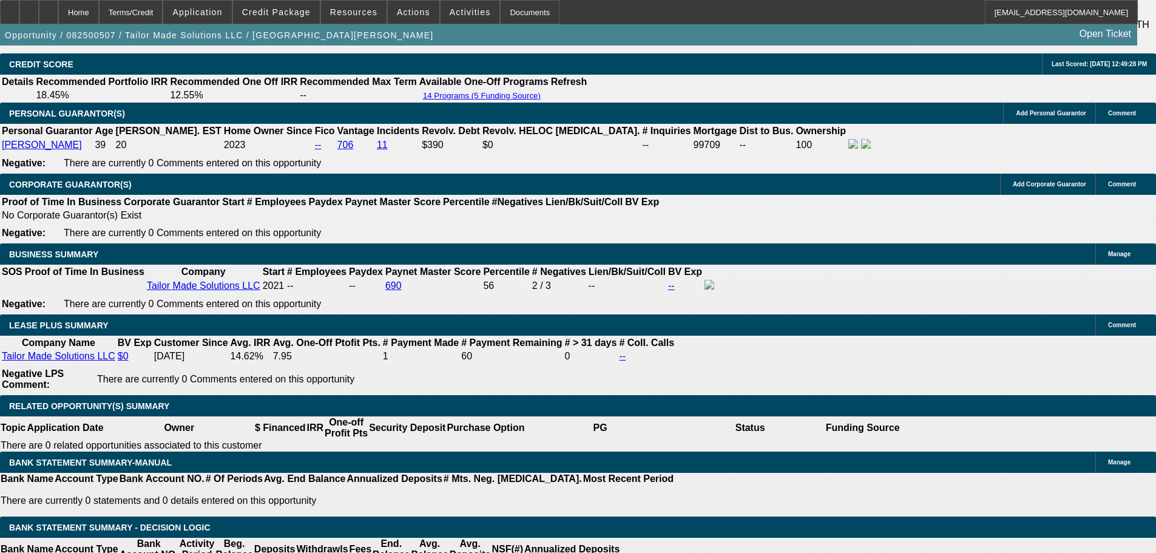
select select "6"
select select "0"
select select "2"
select select "0"
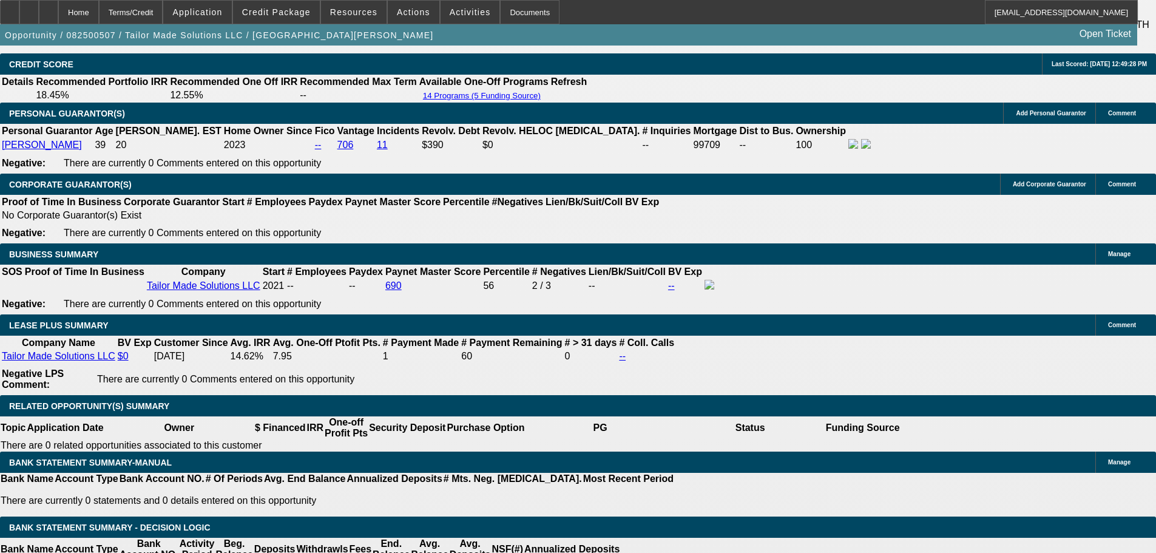
select select "6"
select select "0"
select select "3"
select select "0"
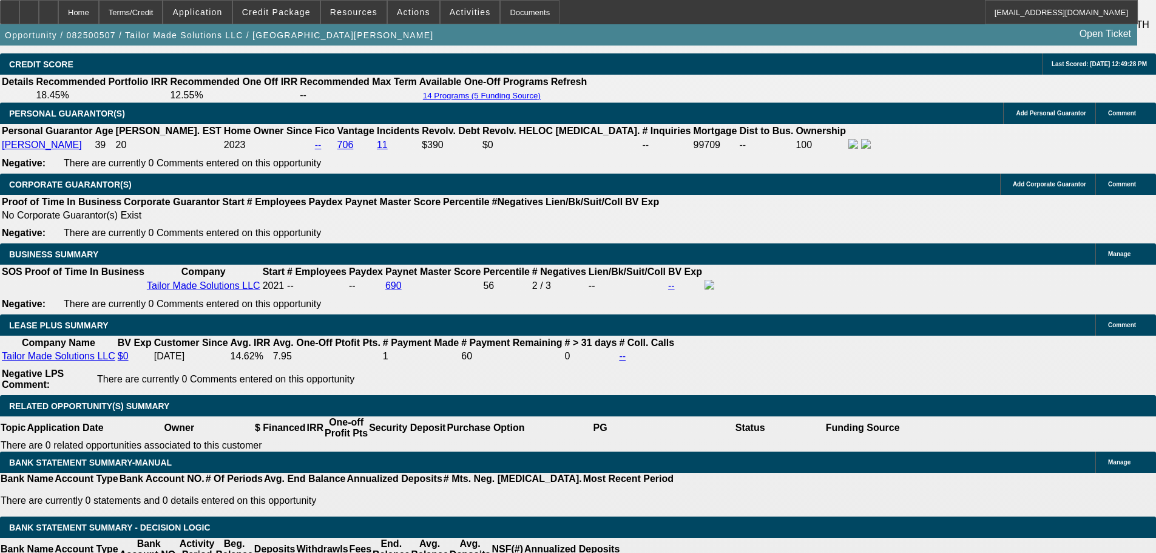
select select "6"
select select "0"
select select "3"
select select "0"
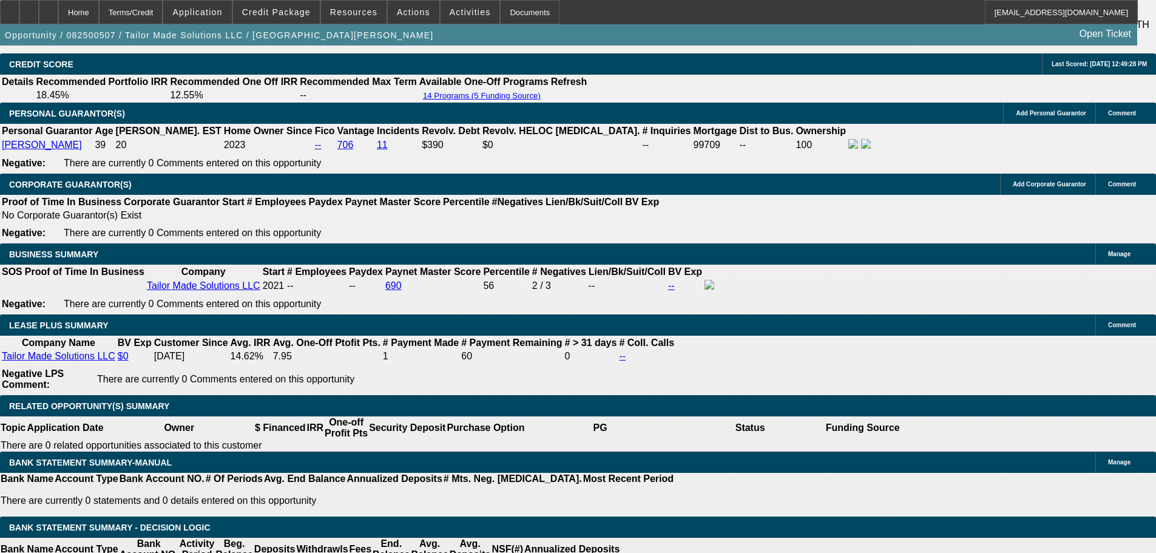
select select "6"
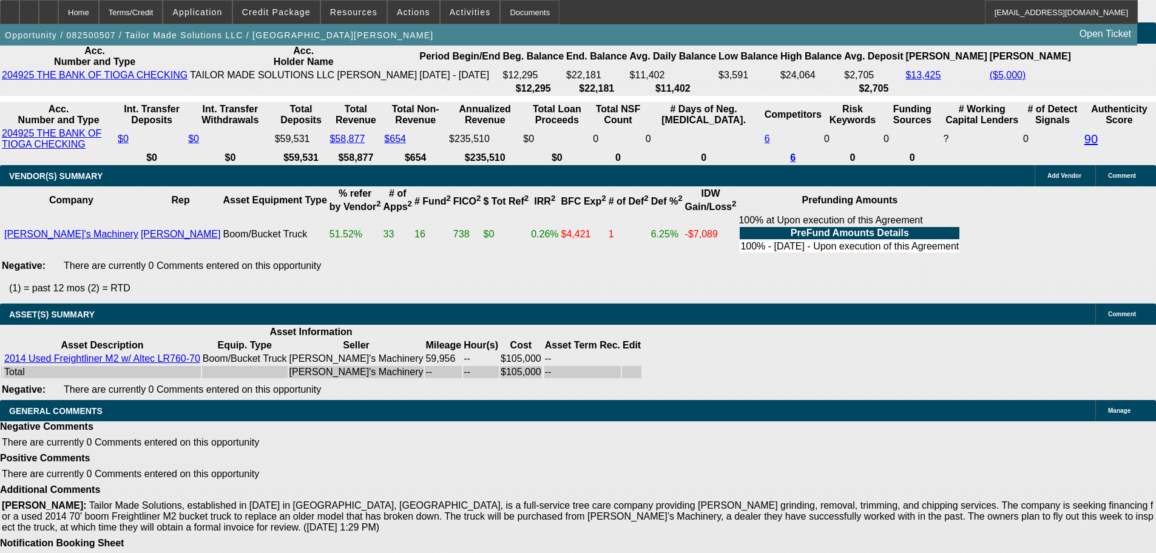
scroll to position [2530, 0]
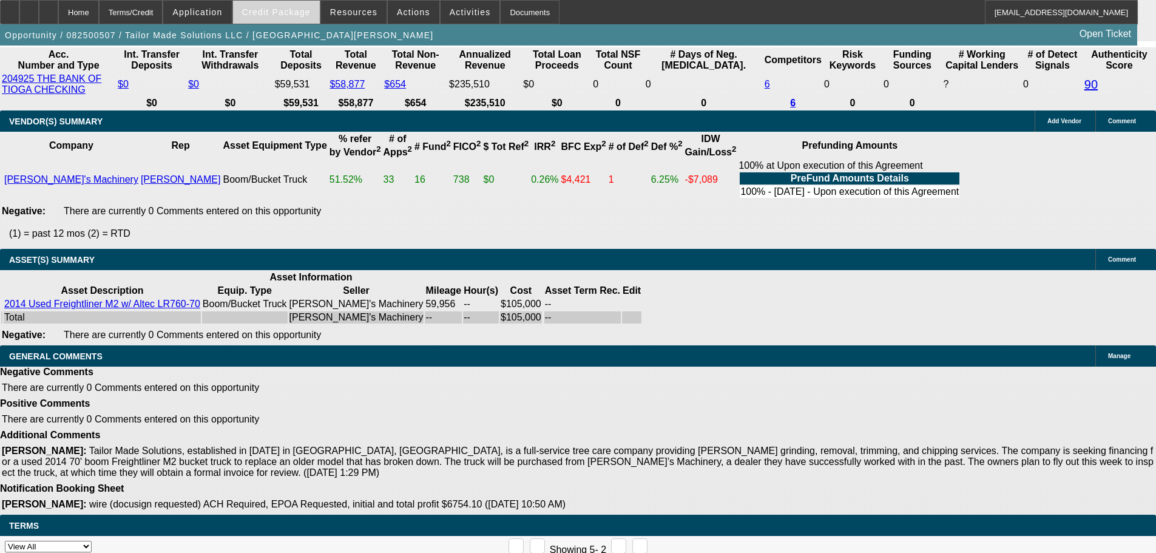
click at [271, 9] on span "Credit Package" at bounding box center [276, 12] width 69 height 10
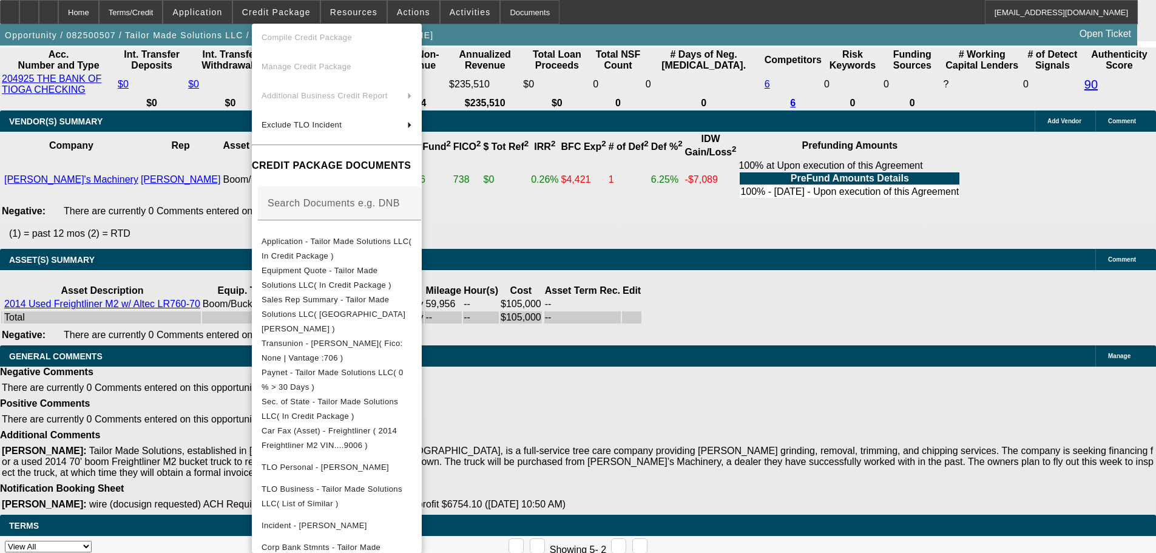
scroll to position [282, 0]
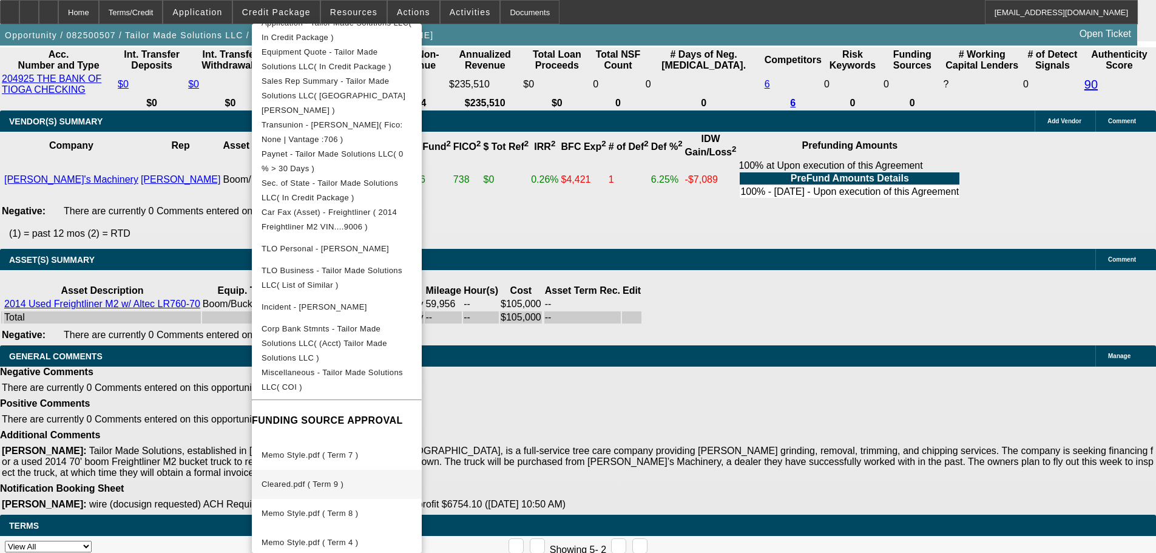
click at [373, 470] on button "Cleared.pdf ( Term 9 )" at bounding box center [337, 484] width 170 height 29
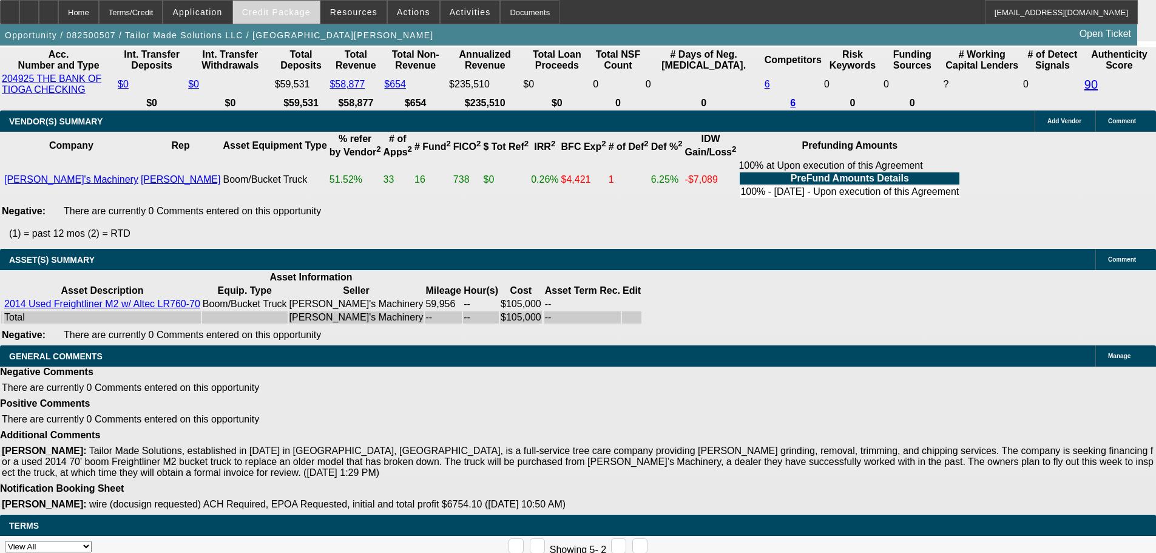
click at [277, 1] on span at bounding box center [276, 12] width 87 height 29
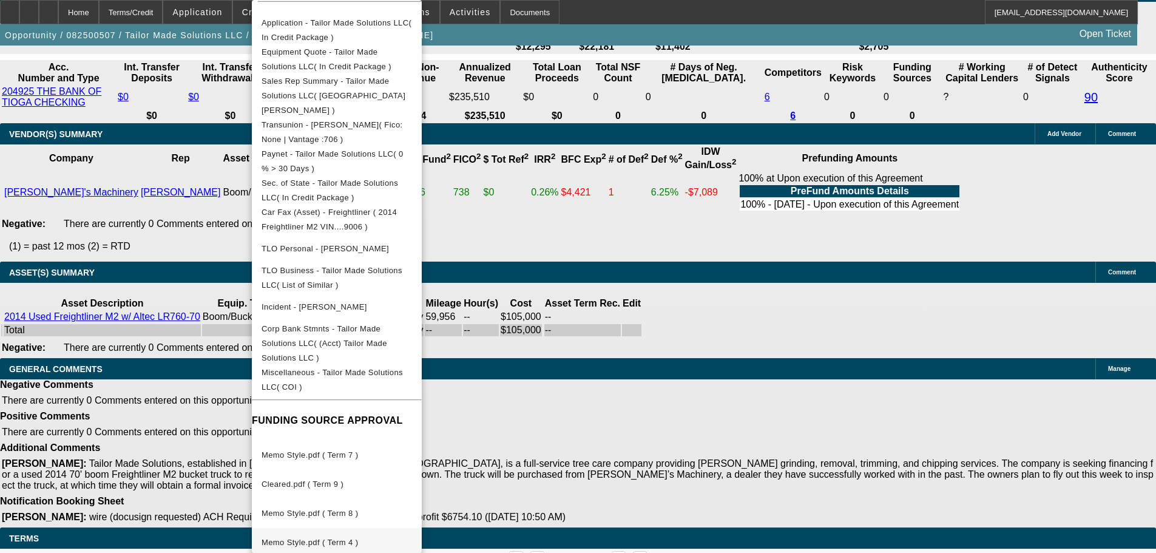
scroll to position [2530, 0]
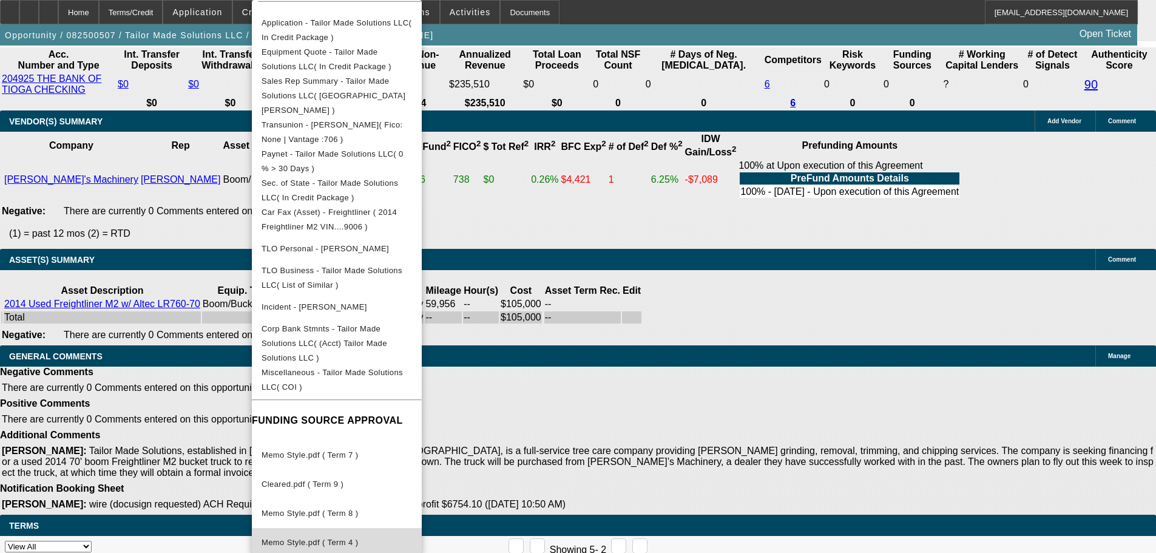
click at [378, 535] on span "Memo Style.pdf ( Term 4 )" at bounding box center [337, 542] width 151 height 15
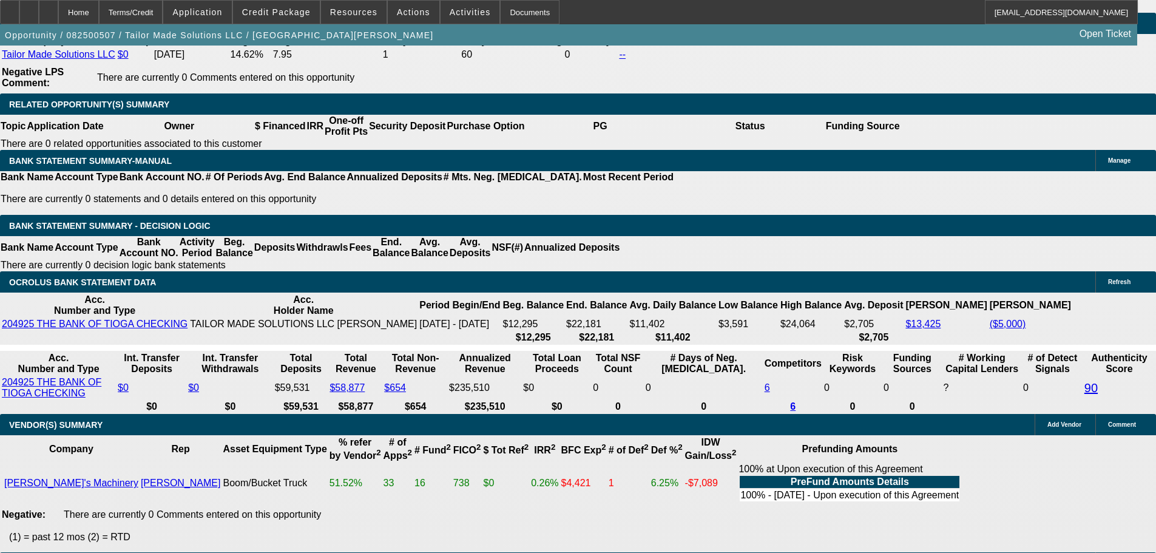
scroll to position [1924, 0]
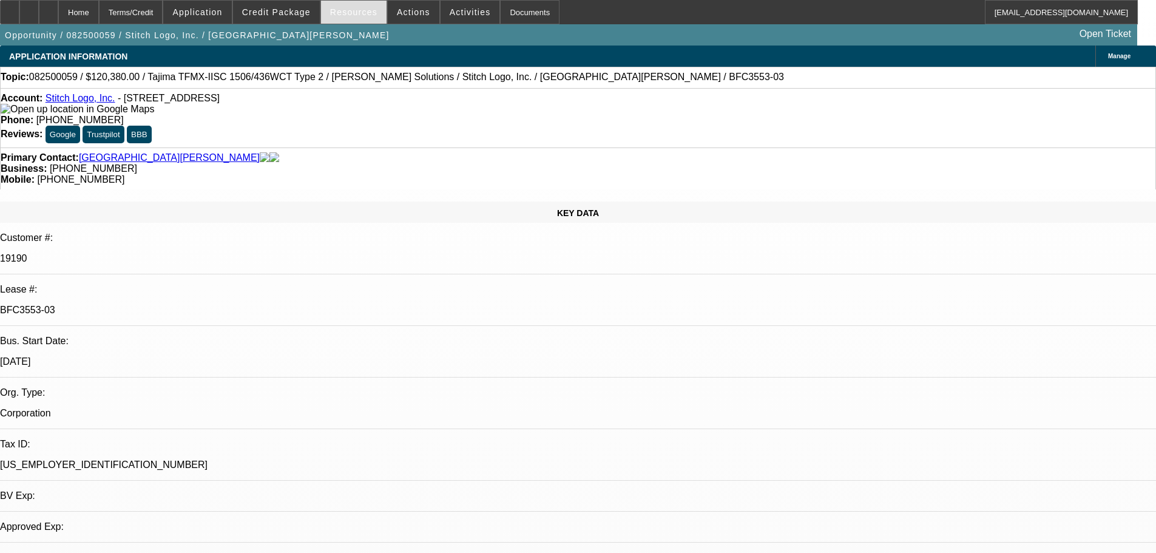
select select "0"
select select "2"
select select "0"
select select "2"
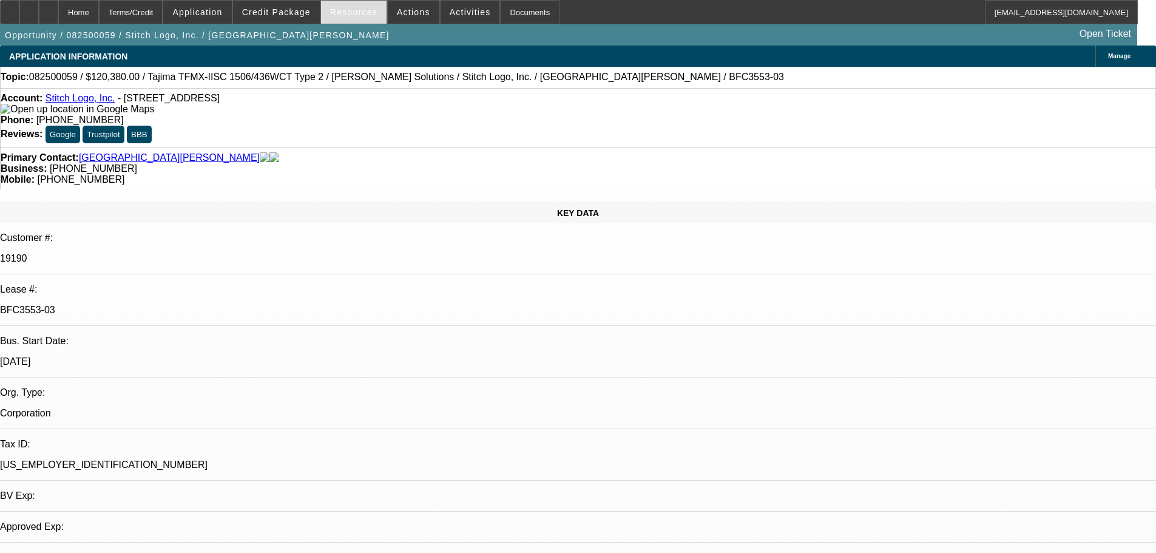
select select "0"
select select "2"
select select "0"
select select "2"
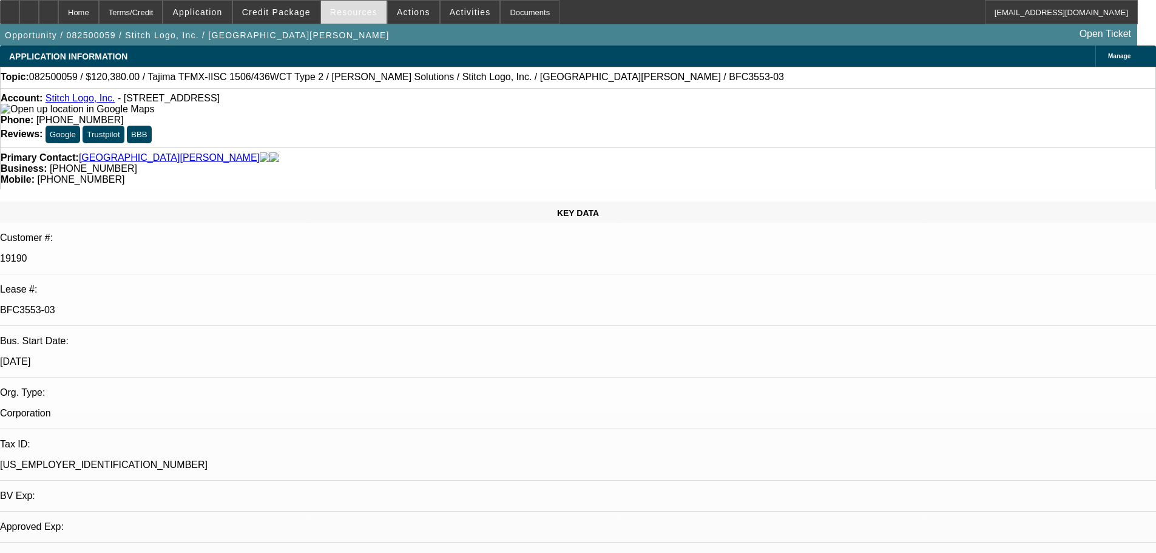
select select "0"
select select "2"
select select "0"
select select "2"
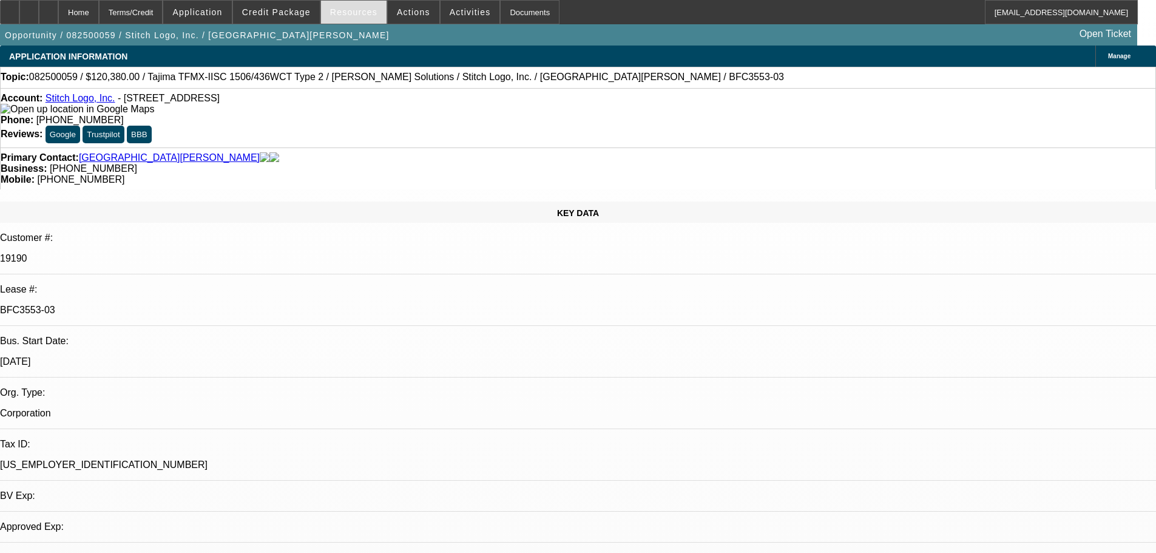
select select "0"
select select "2"
select select "0"
select select "2"
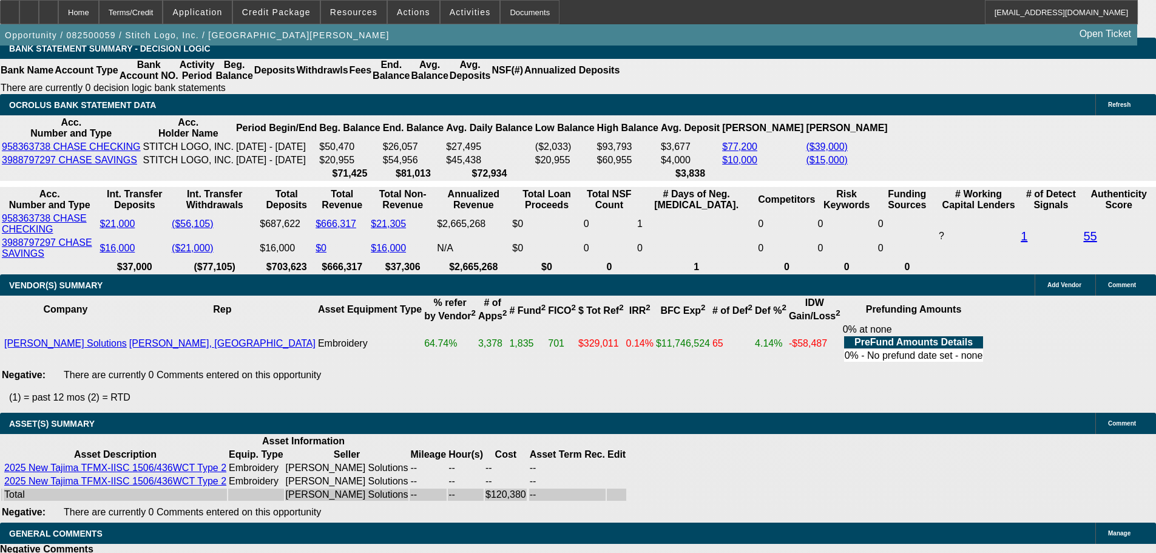
scroll to position [2583, 0]
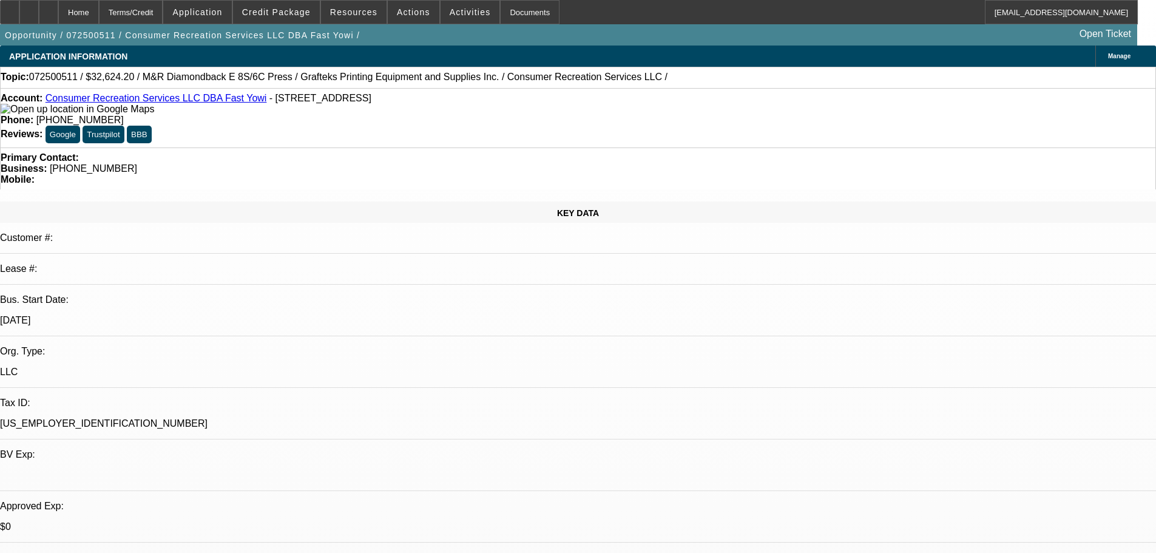
select select "0"
select select "2"
select select "0"
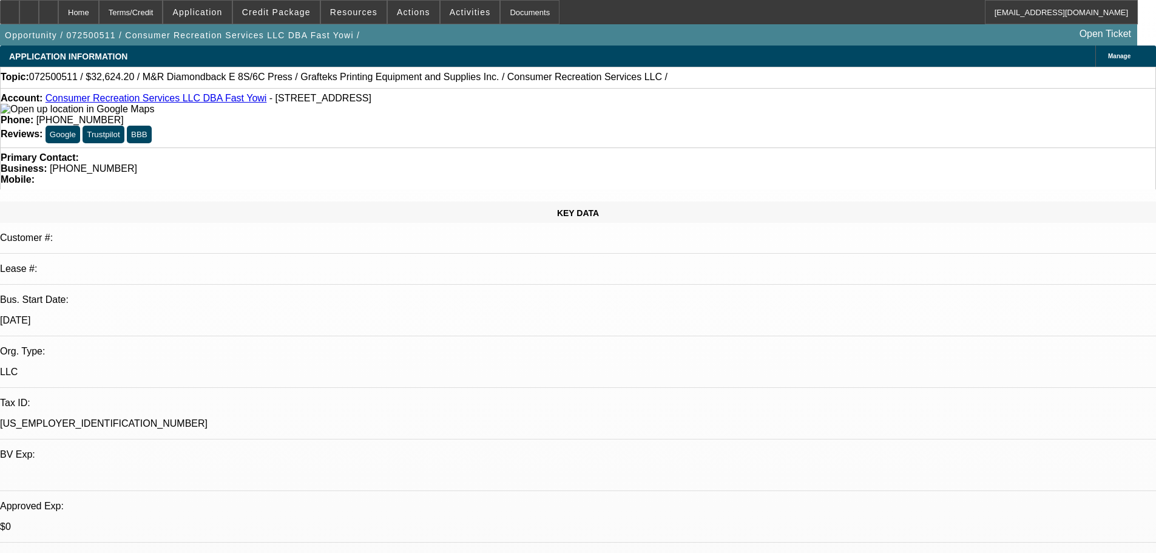
select select "0"
select select "2"
select select "0"
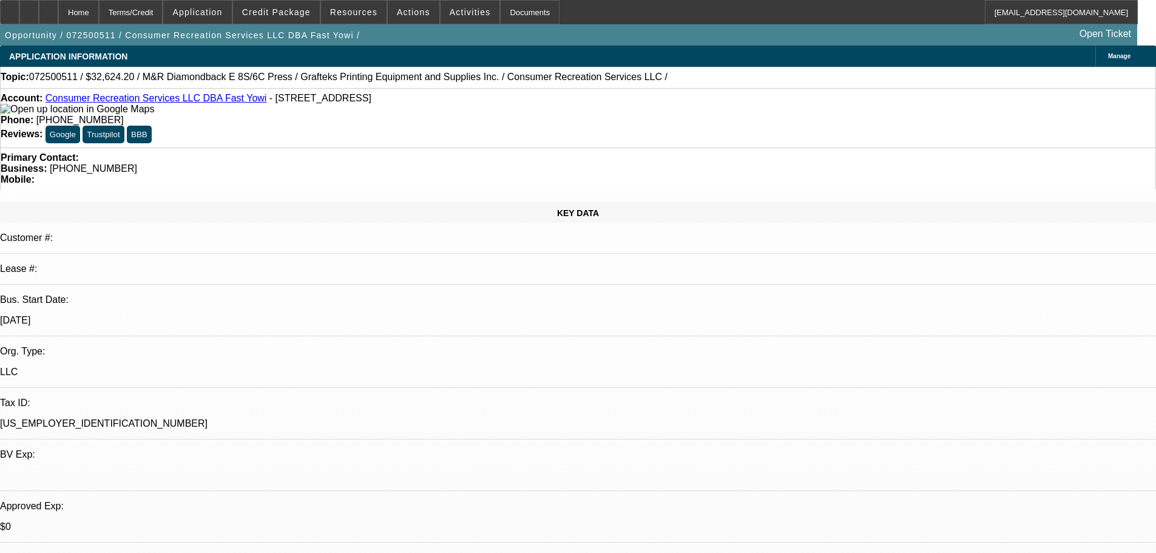
select select "0"
select select "2"
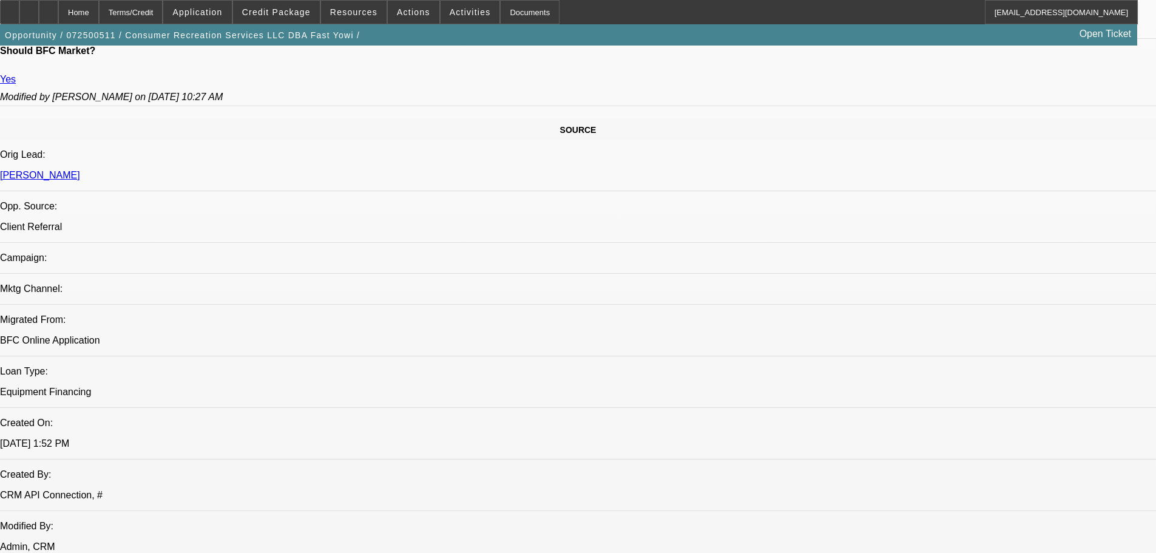
scroll to position [381, 0]
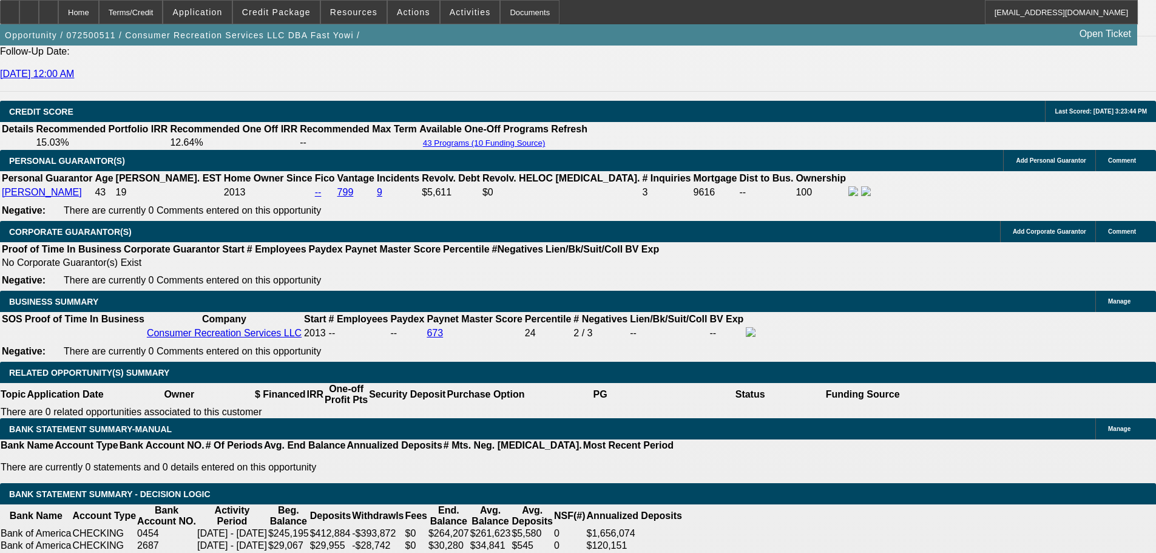
scroll to position [1716, 0]
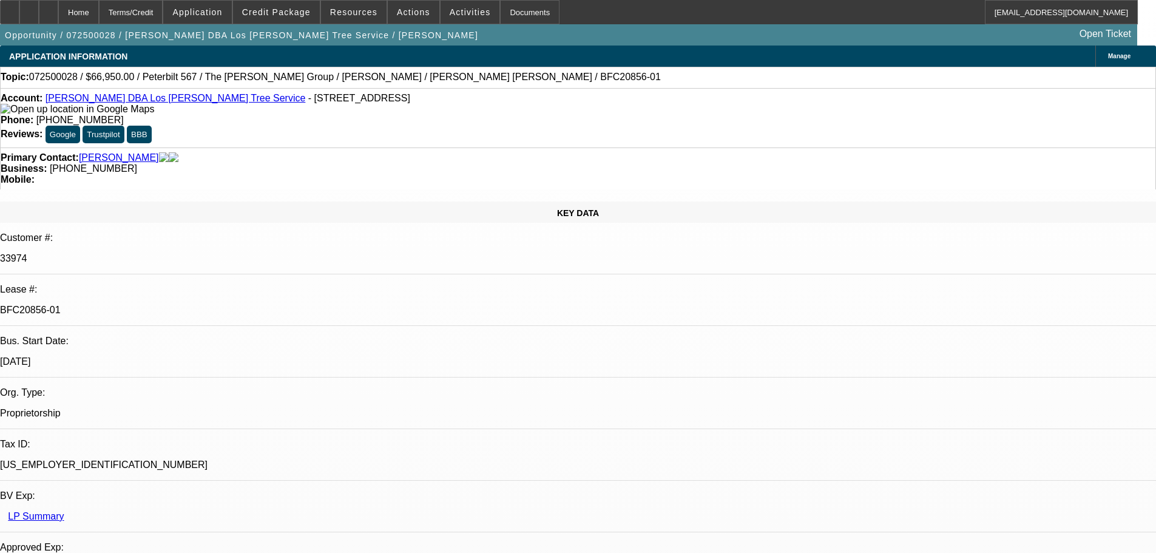
select select "0"
select select "6"
select select "0"
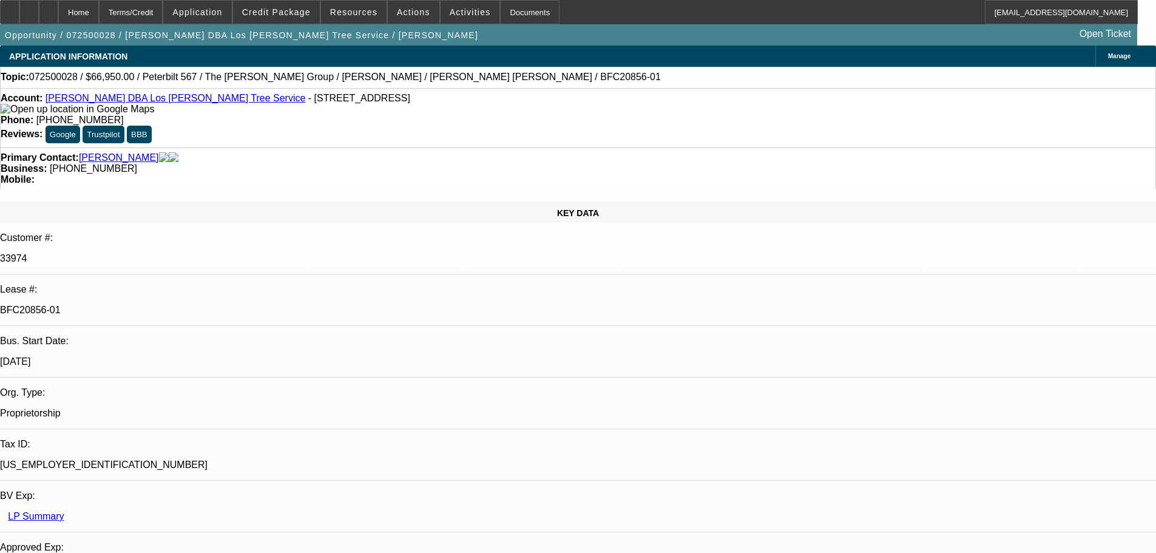
select select "0"
select select "6"
select select "0"
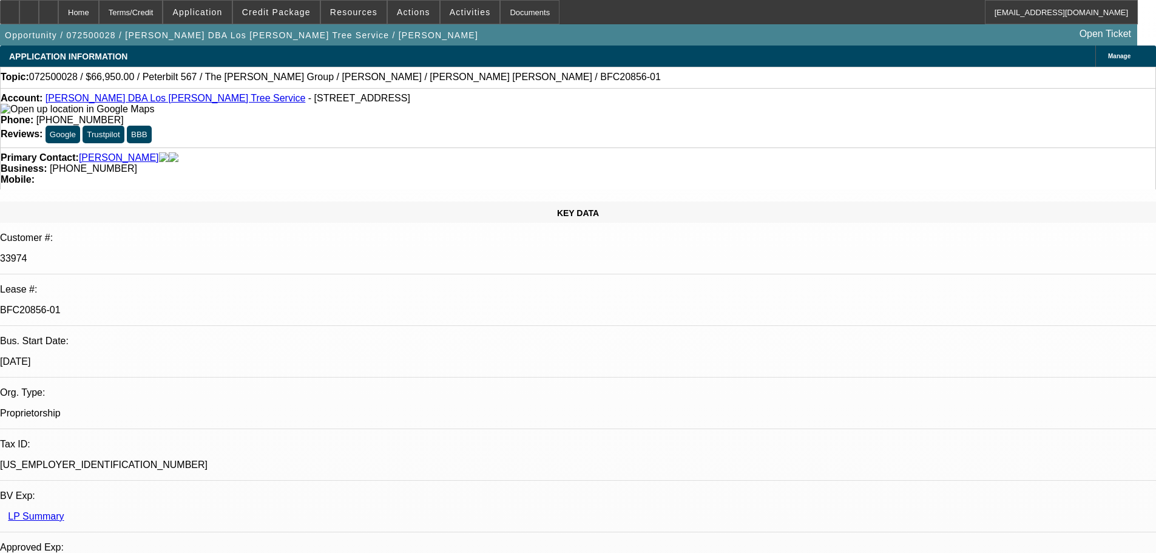
select select "0"
select select "6"
select select "0"
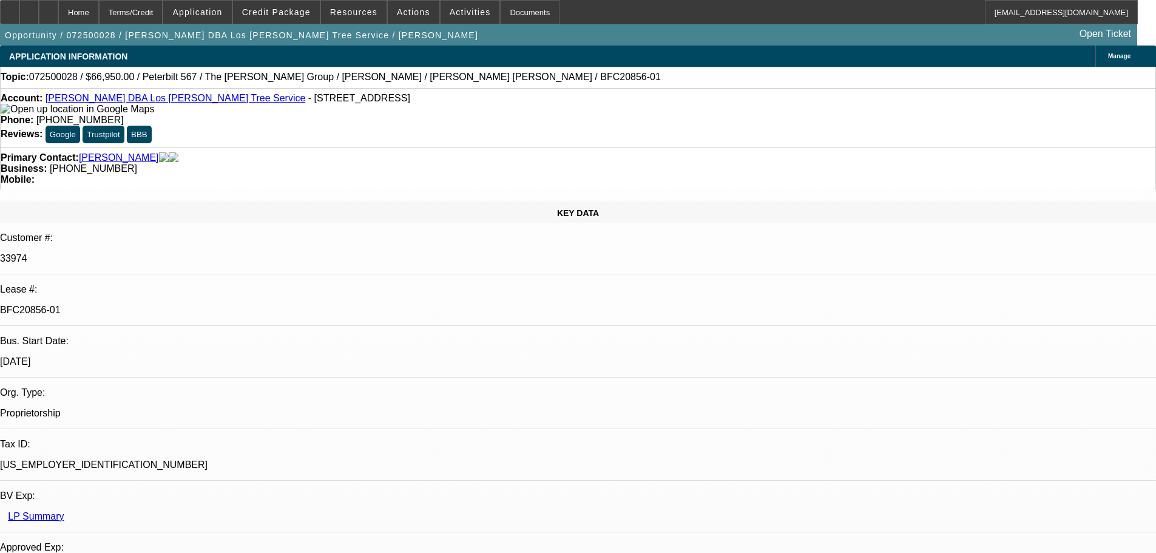
select select "6"
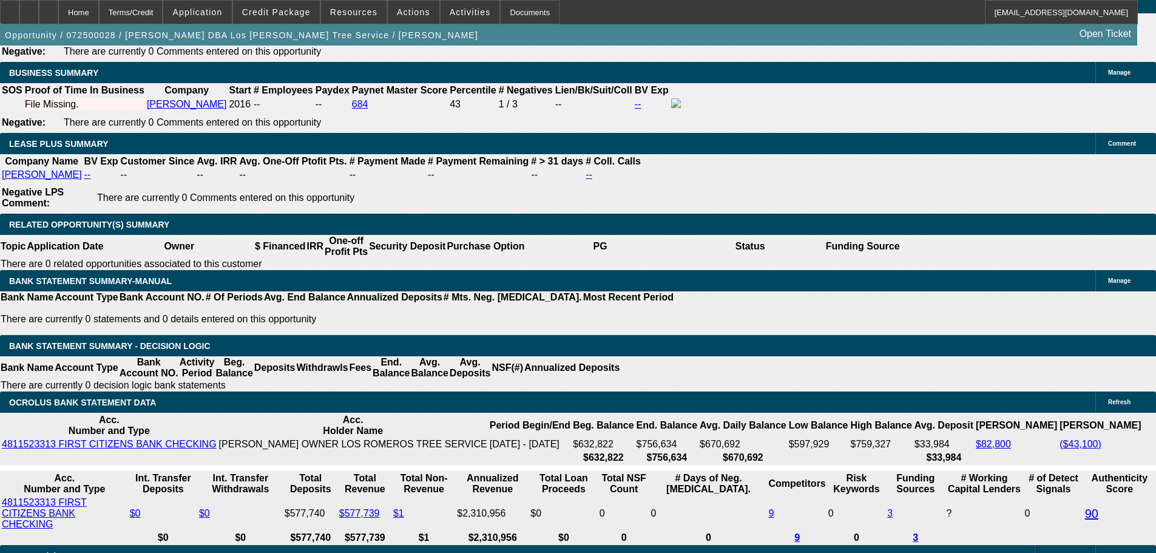
scroll to position [1985, 0]
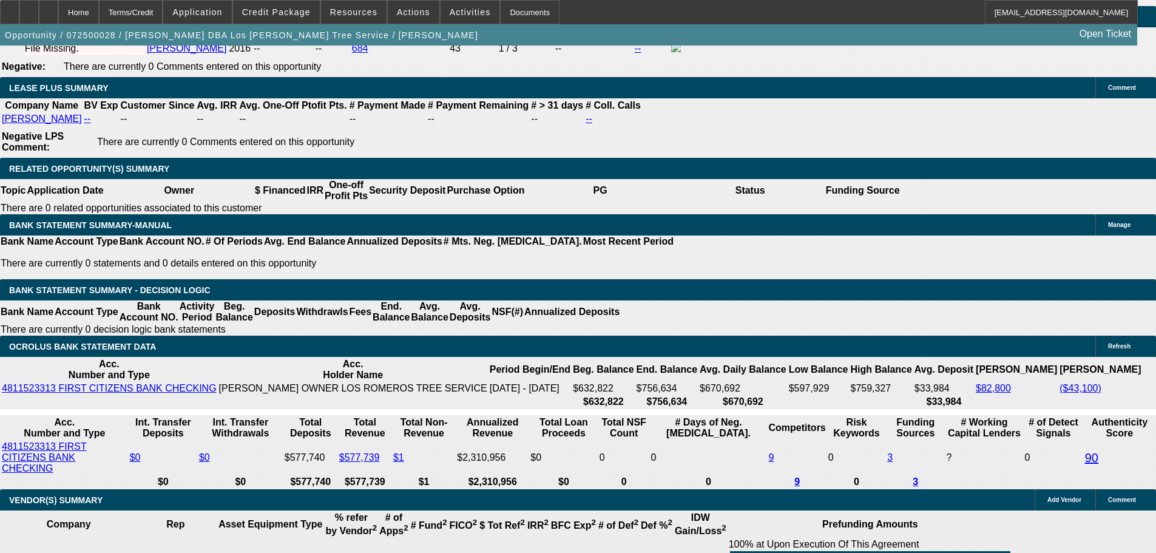
scroll to position [2410, 0]
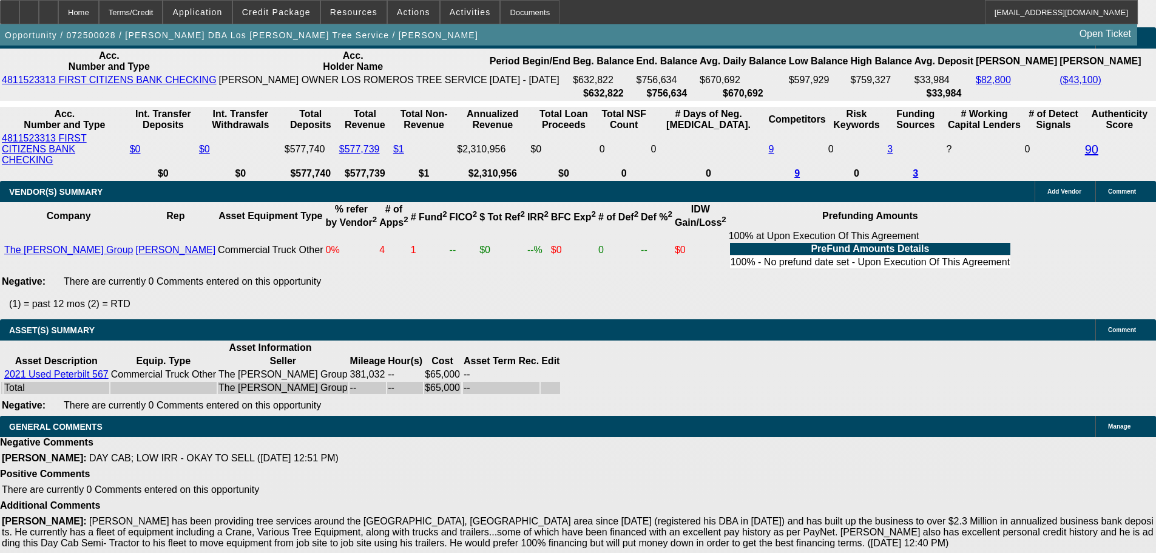
drag, startPoint x: 844, startPoint y: 257, endPoint x: 842, endPoint y: 283, distance: 26.1
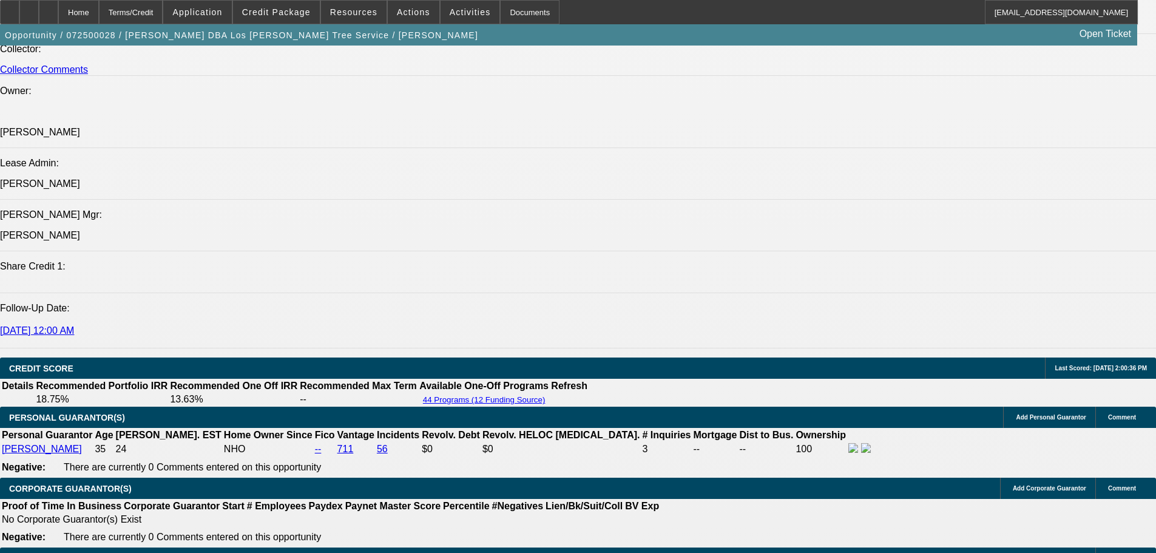
scroll to position [486, 0]
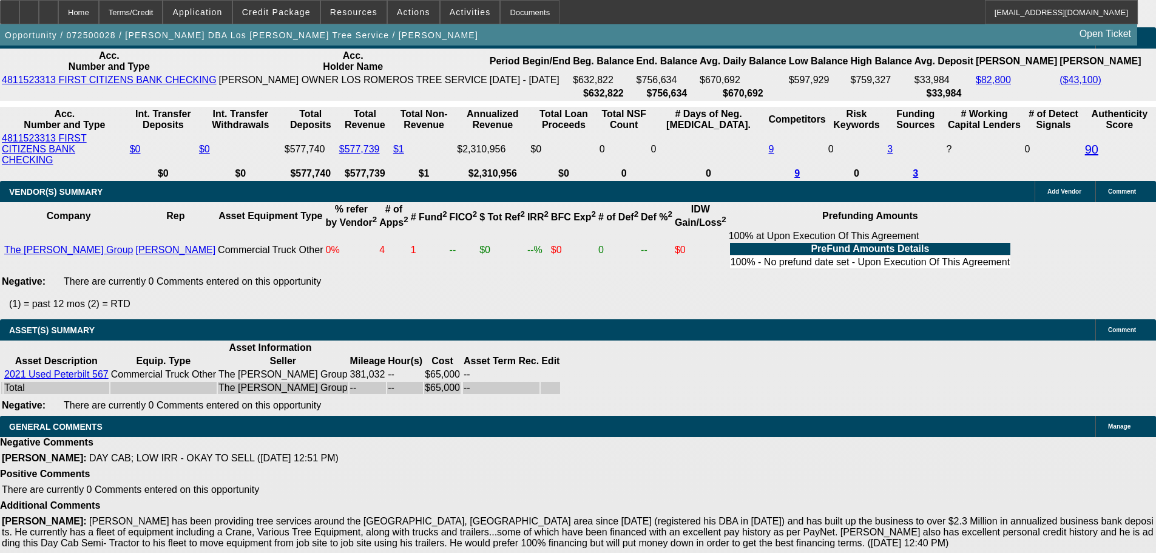
scroll to position [425, 0]
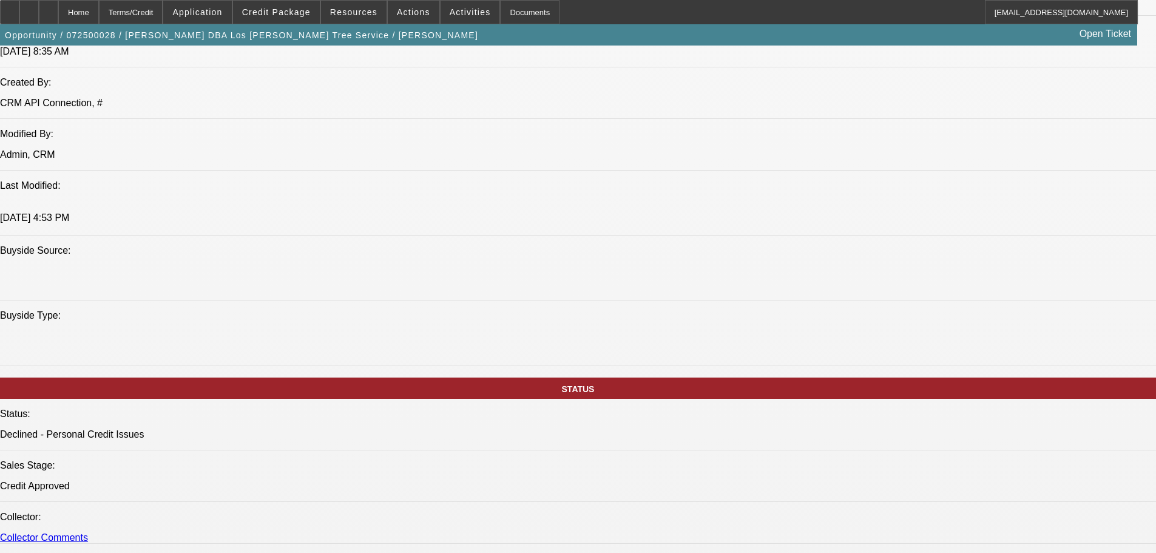
scroll to position [1517, 0]
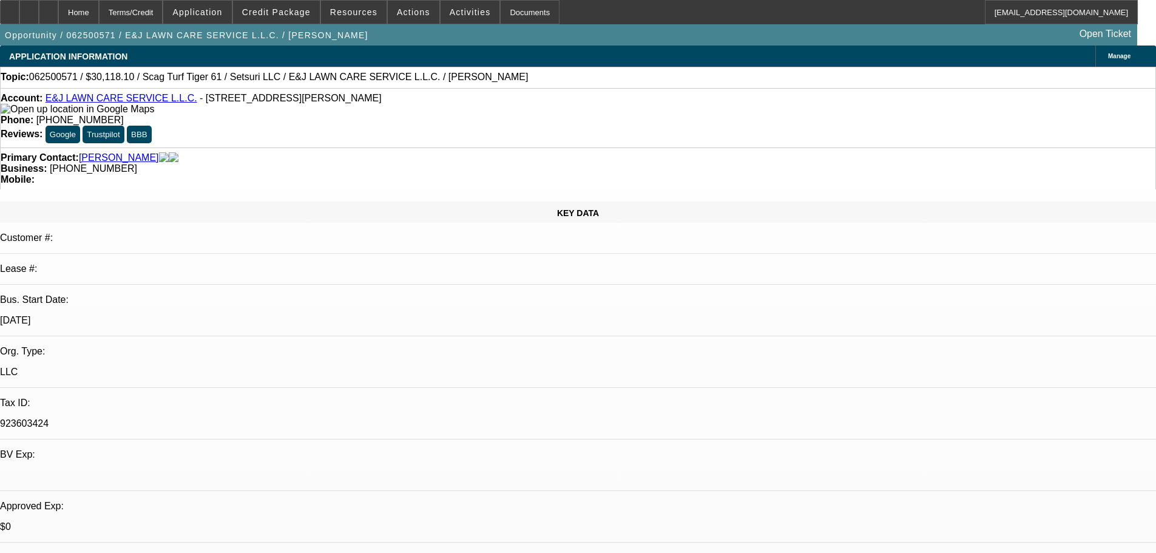
select select "0"
select select "3"
select select "0"
select select "6"
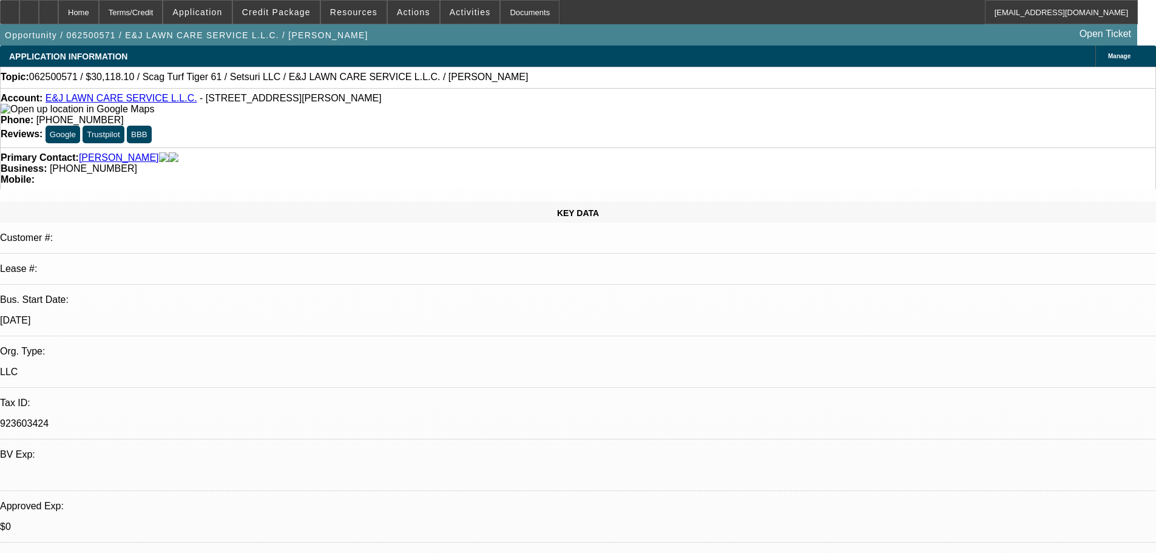
select select "0"
select select "3"
select select "0"
select select "6"
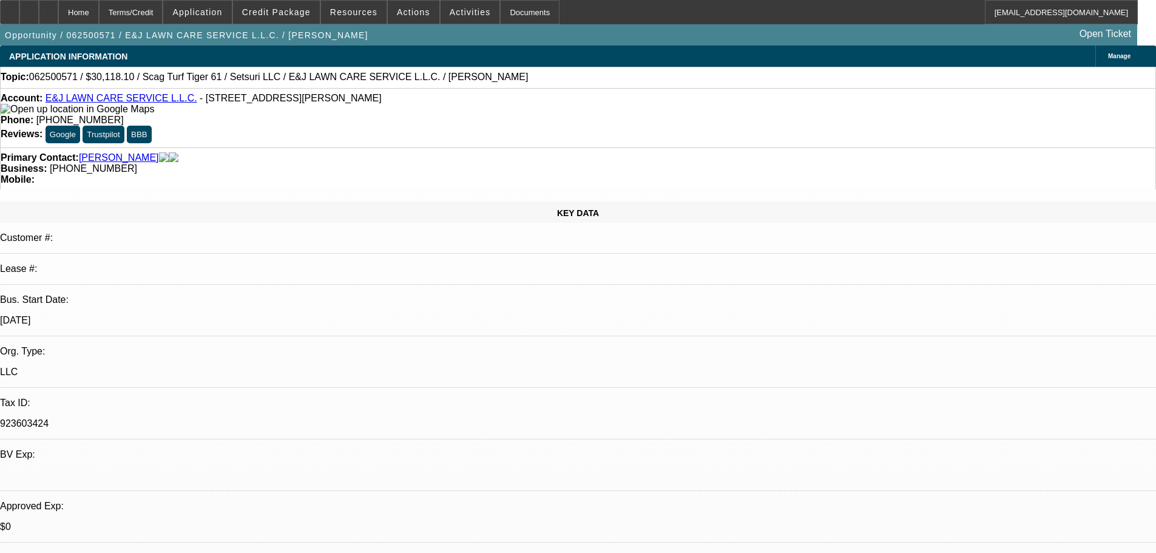
select select "0"
select select "6"
select select "0"
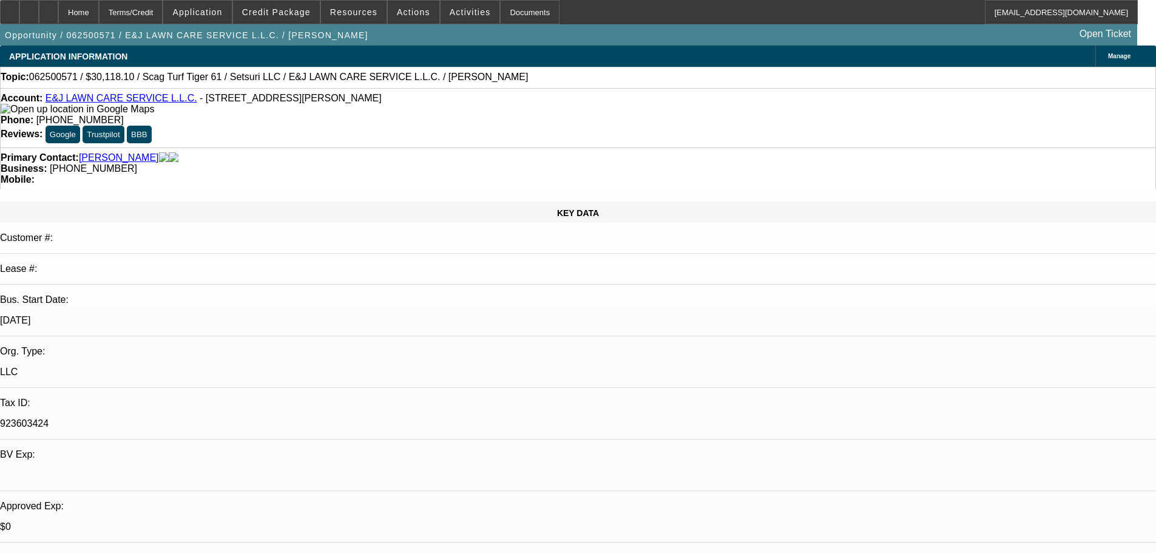
select select "0"
select select "6"
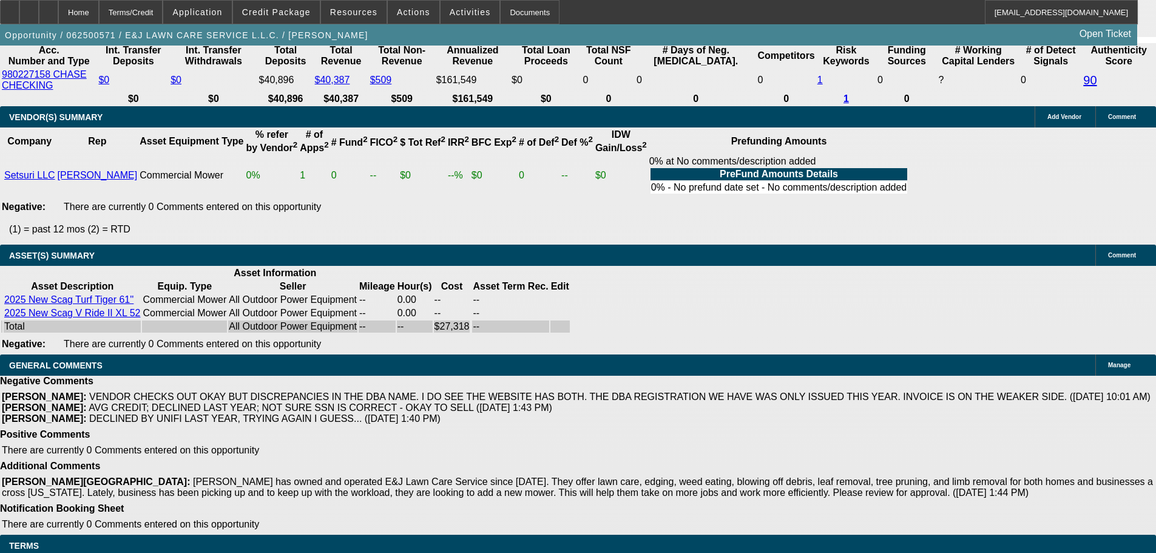
scroll to position [61, 0]
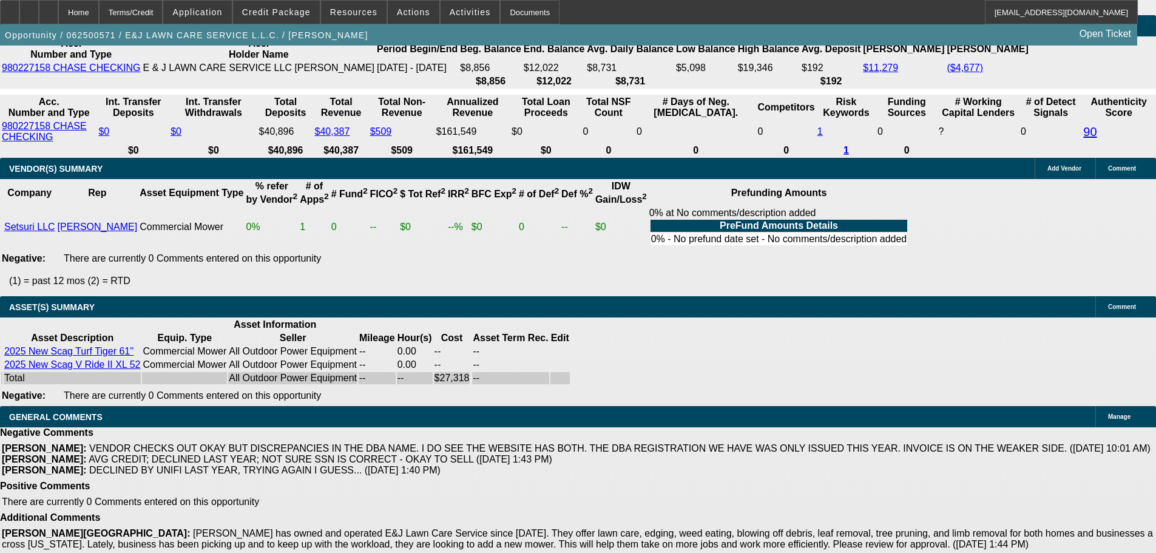
scroll to position [2269, 0]
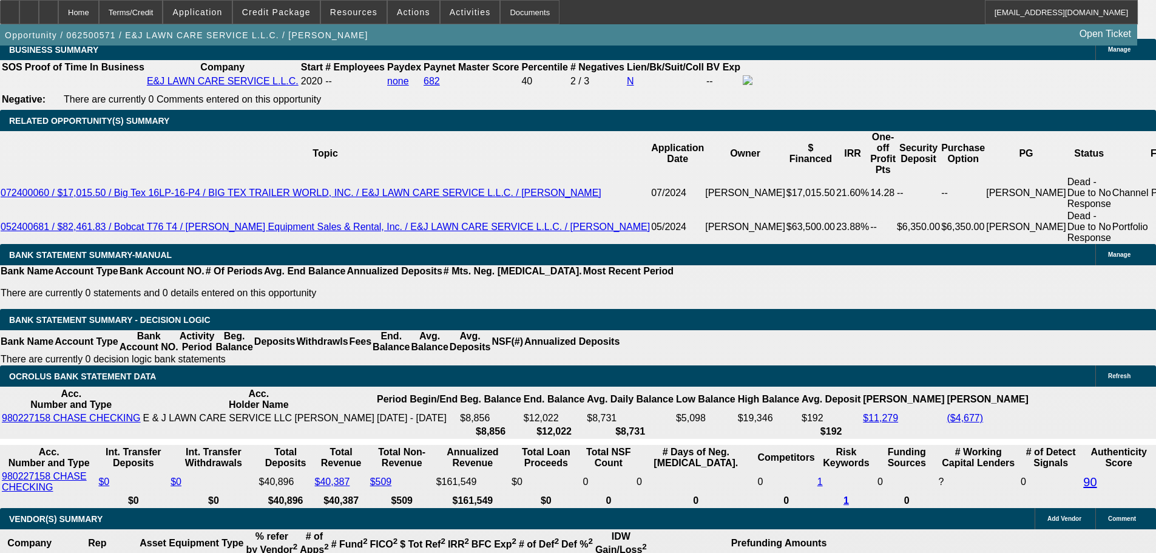
scroll to position [1965, 0]
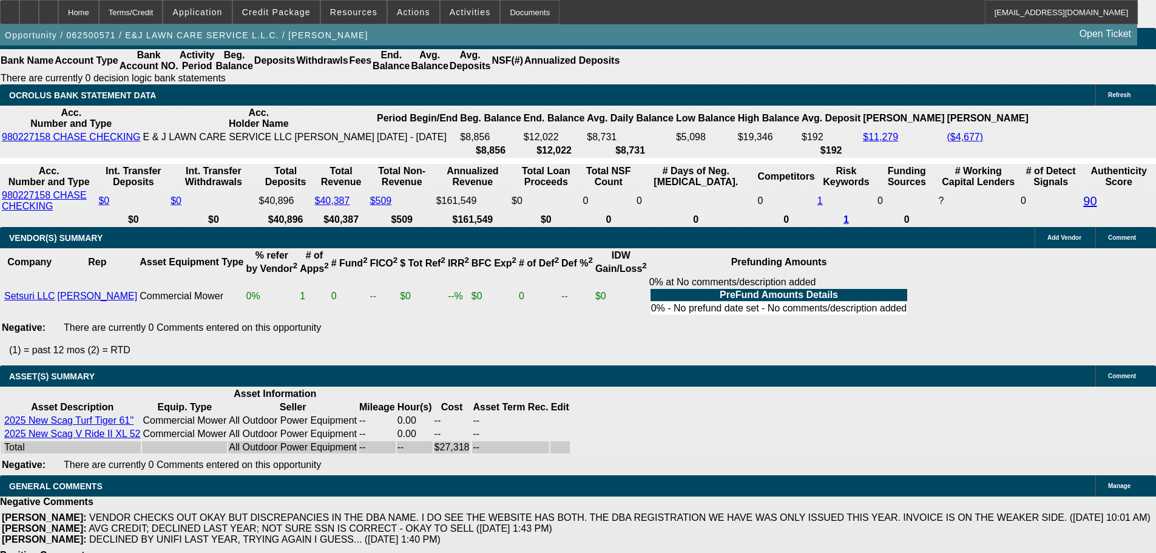
scroll to position [2269, 0]
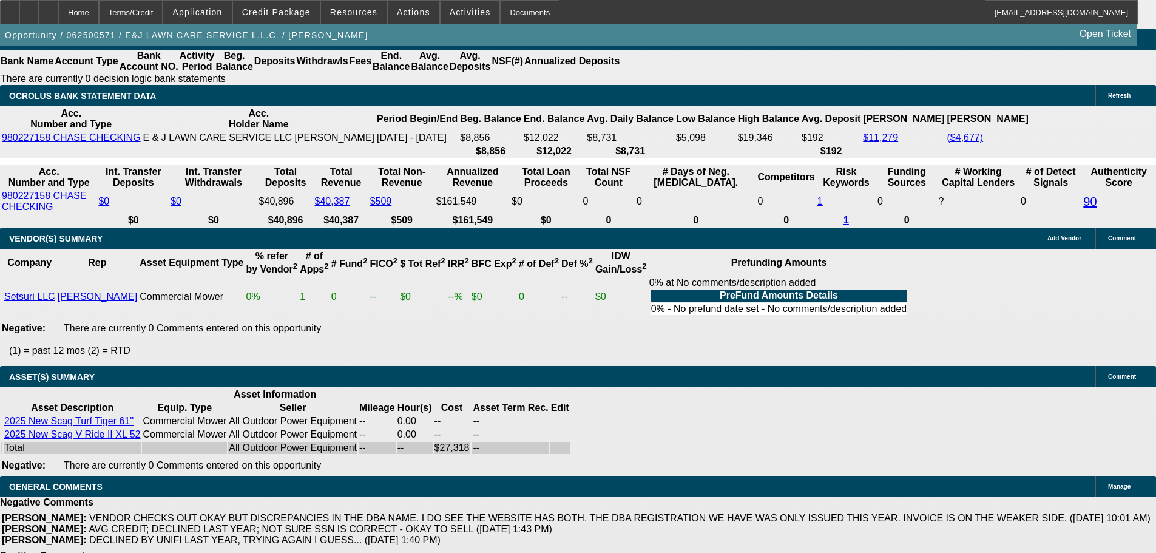
drag, startPoint x: 906, startPoint y: 218, endPoint x: 881, endPoint y: 246, distance: 37.5
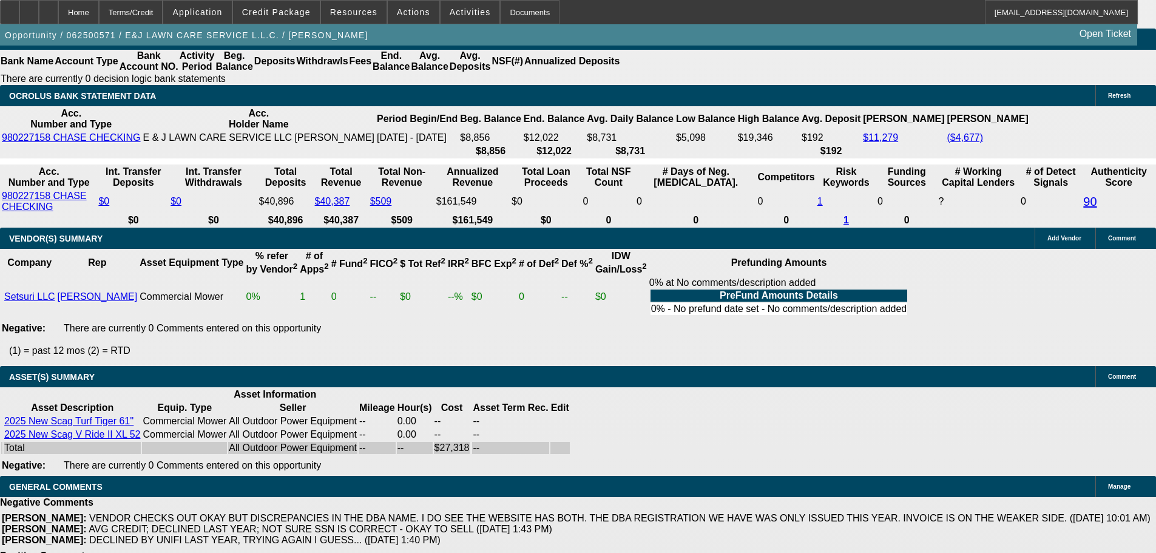
scroll to position [182, 0]
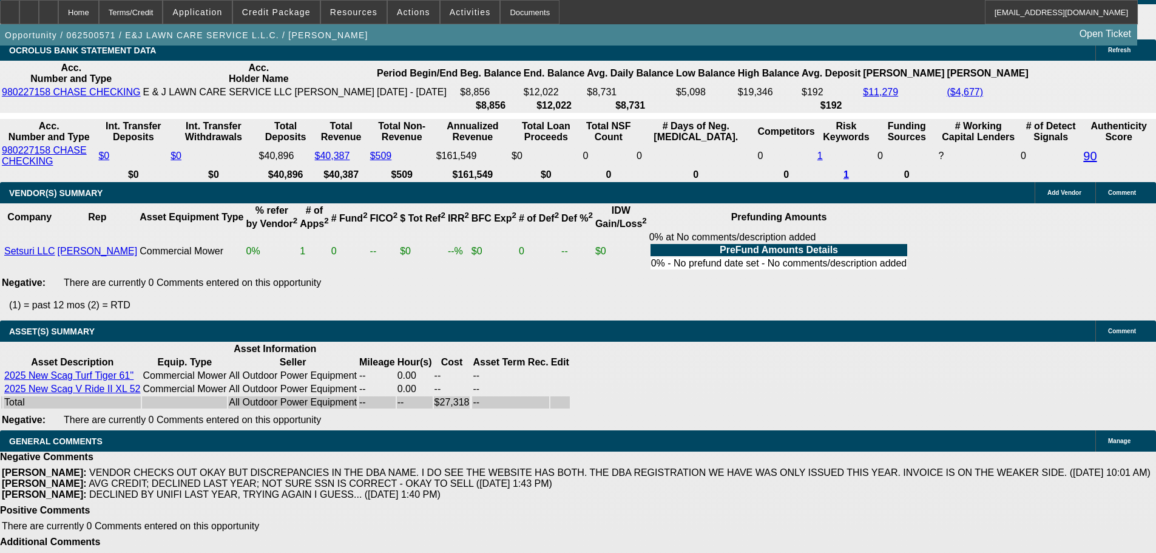
scroll to position [2390, 0]
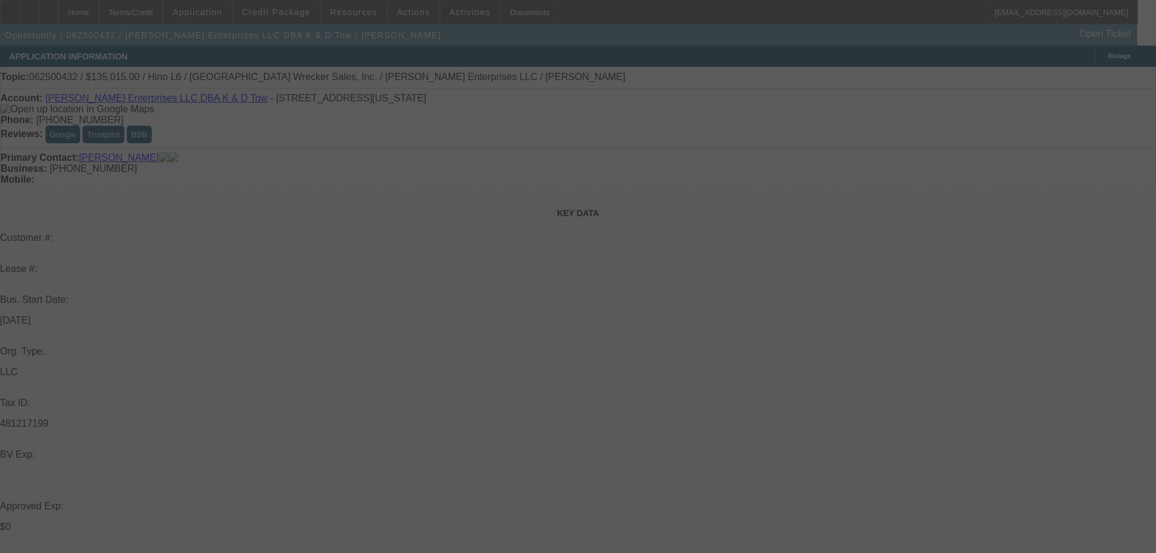
select select "0"
select select "2"
select select "0"
select select "6"
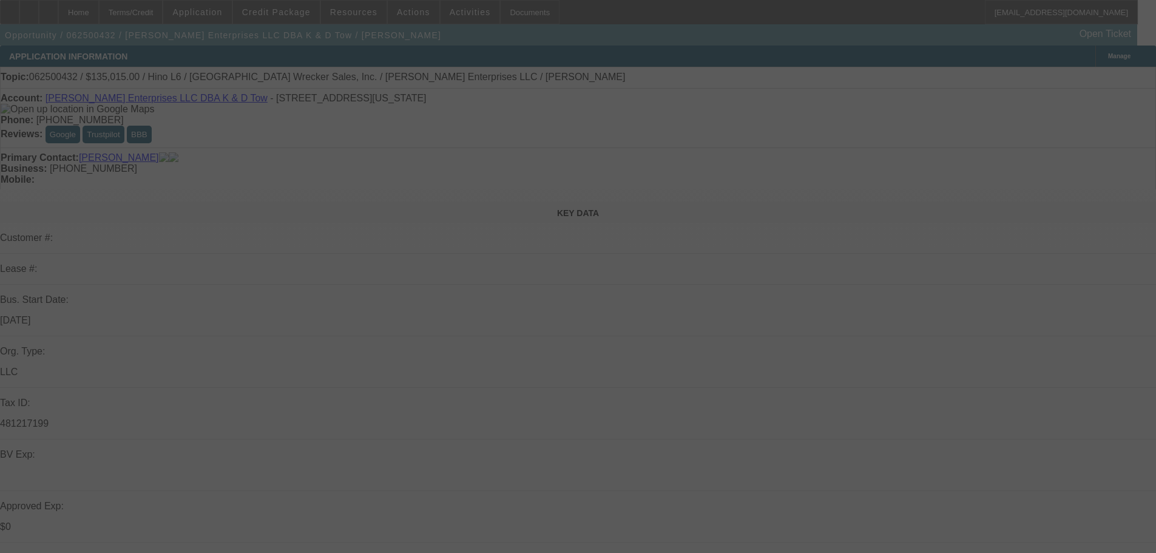
select select "0"
select select "2"
select select "0"
select select "6"
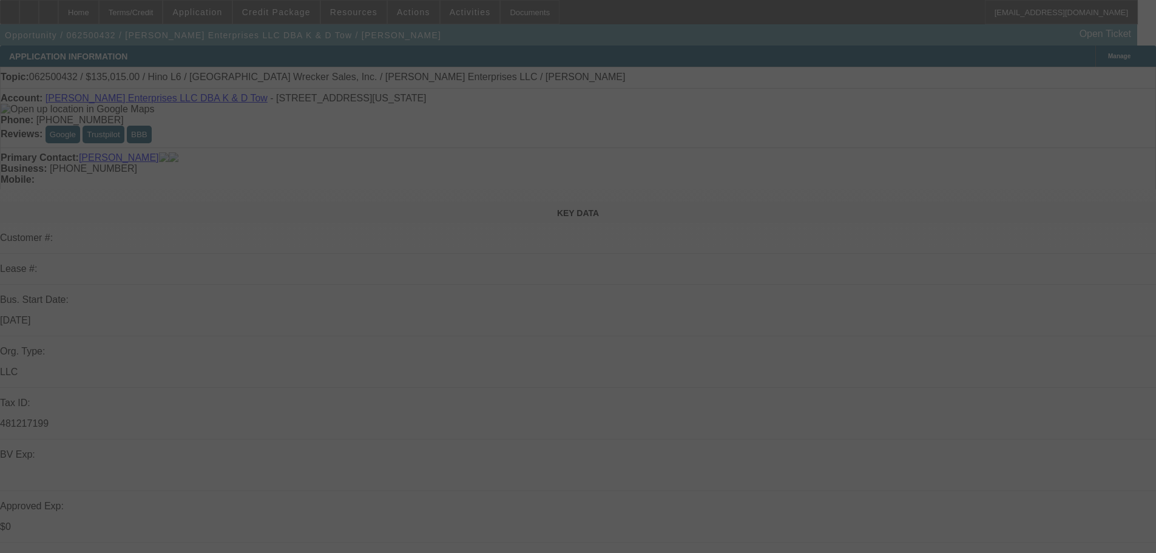
select select "0"
select select "6"
select select "0"
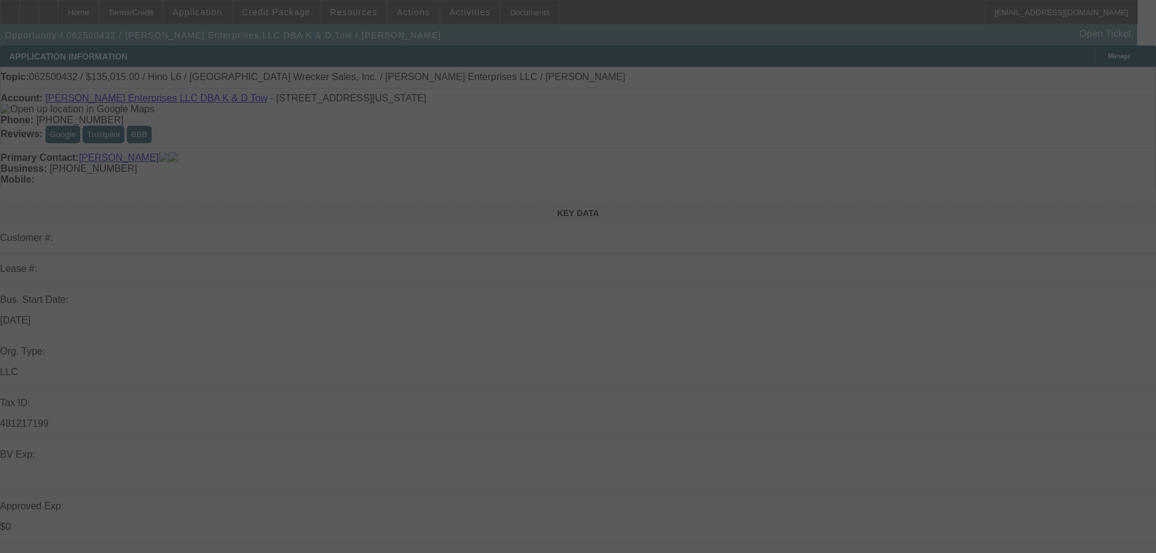
select select "0"
select select "2"
select select "0"
select select "6"
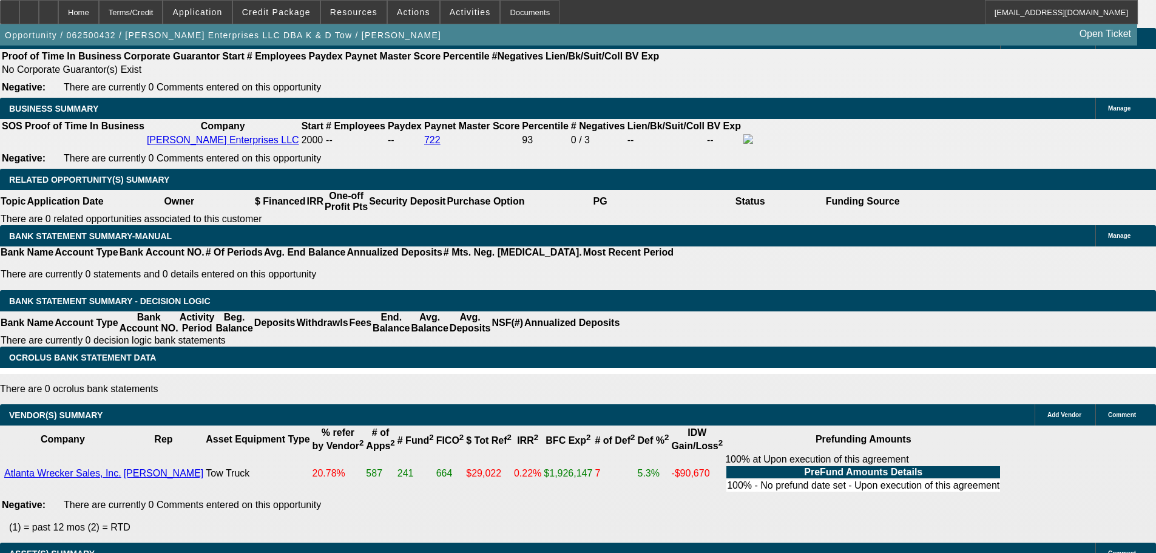
scroll to position [1758, 0]
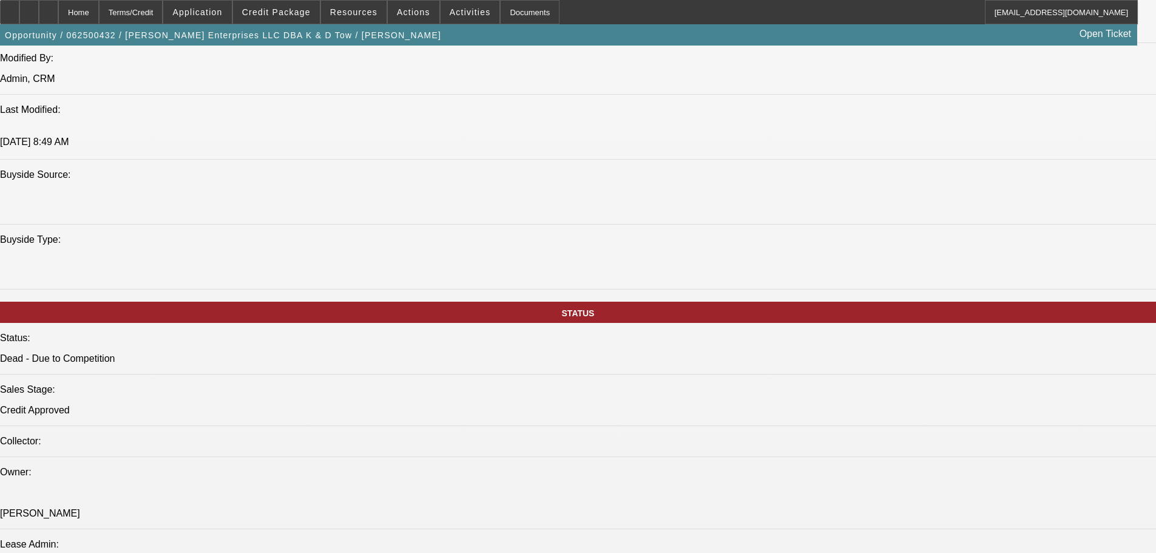
scroll to position [1517, 0]
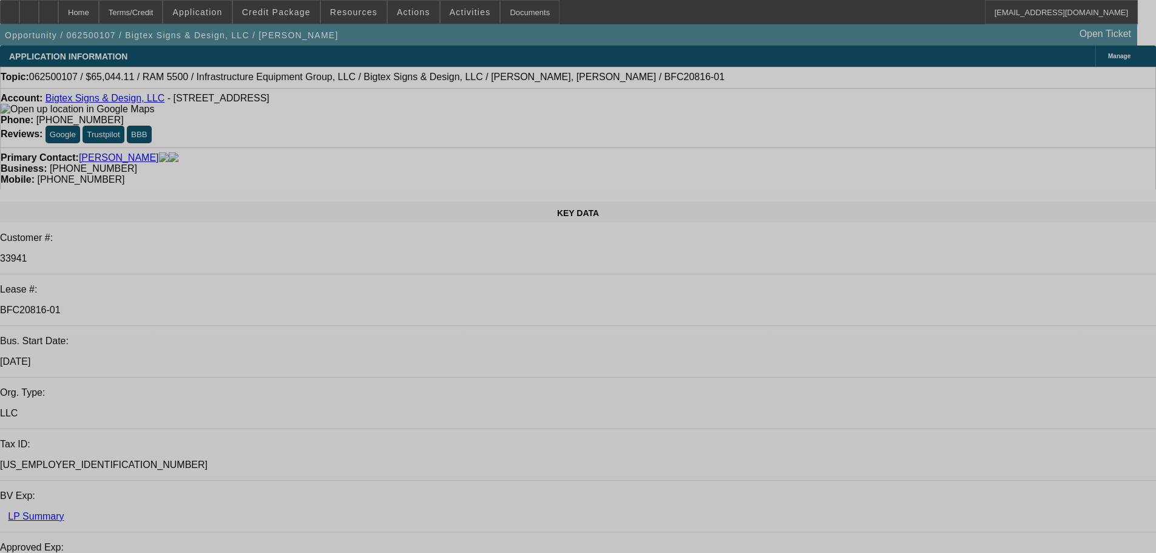
select select "0"
select select "2"
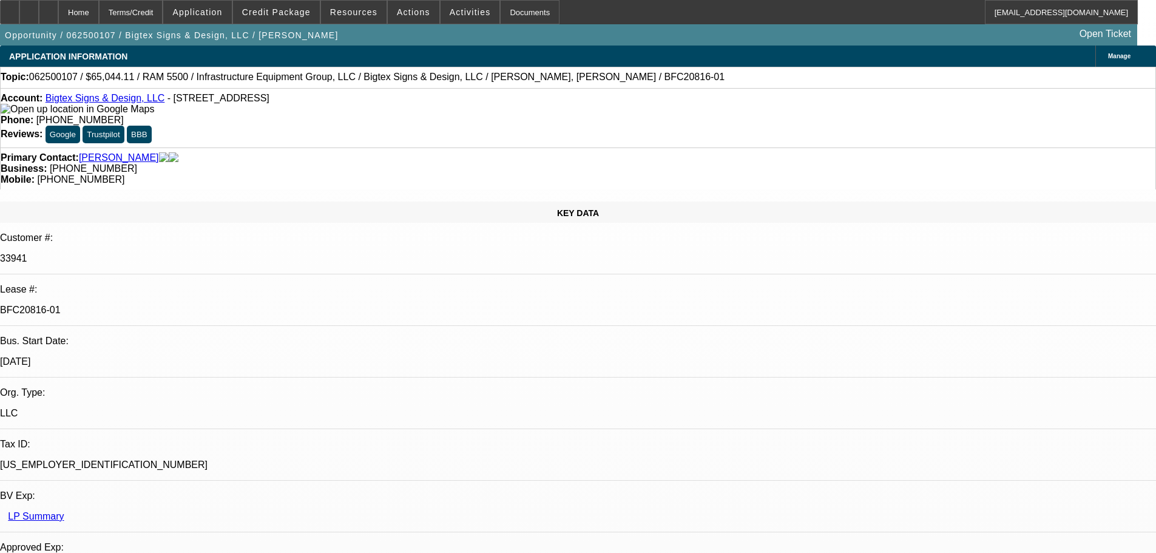
select select "2"
select select "0"
select select "6"
select select "0"
select select "2"
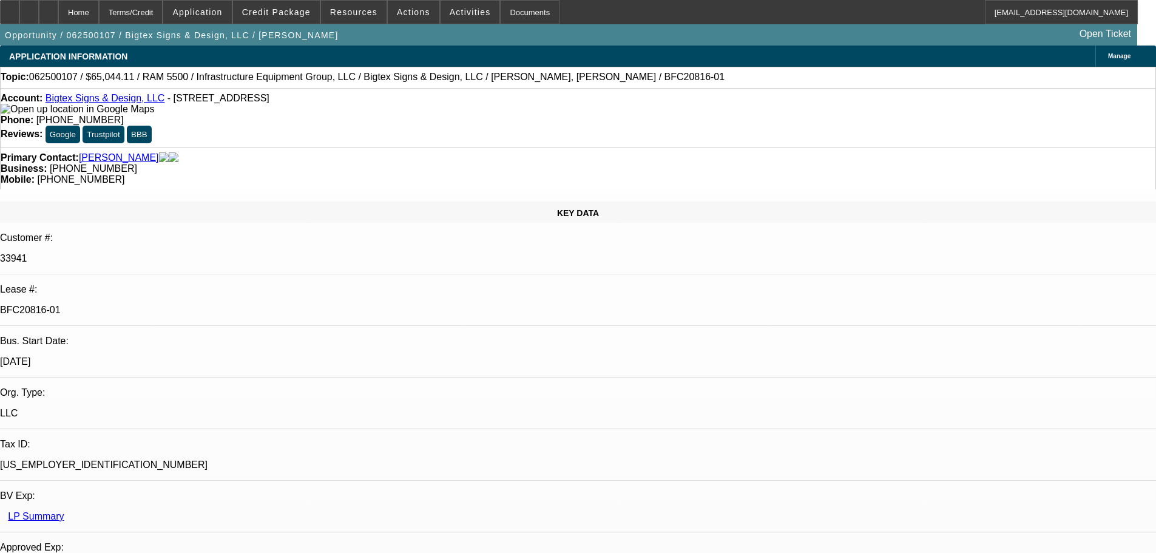
select select "2"
select select "0"
select select "6"
select select "0"
select select "2"
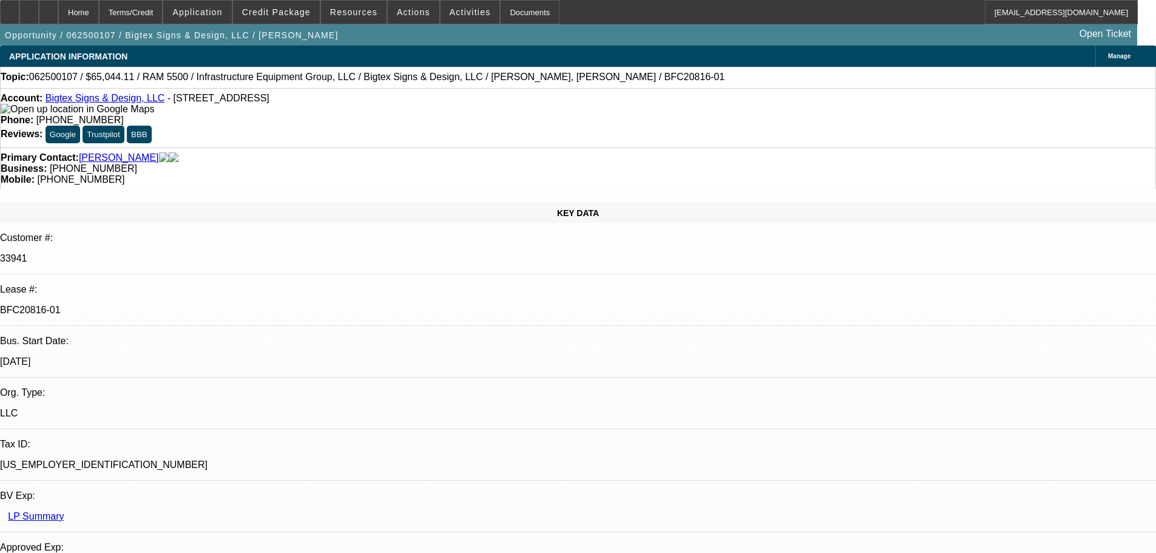
select select "2"
select select "0"
select select "6"
select select "0"
select select "2"
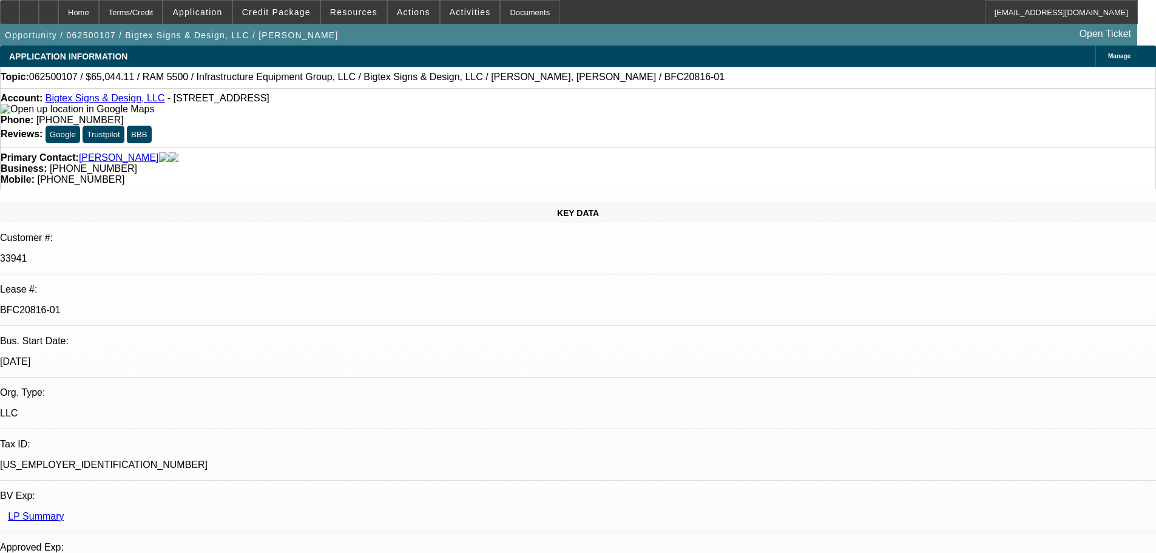
select select "2"
select select "0"
select select "6"
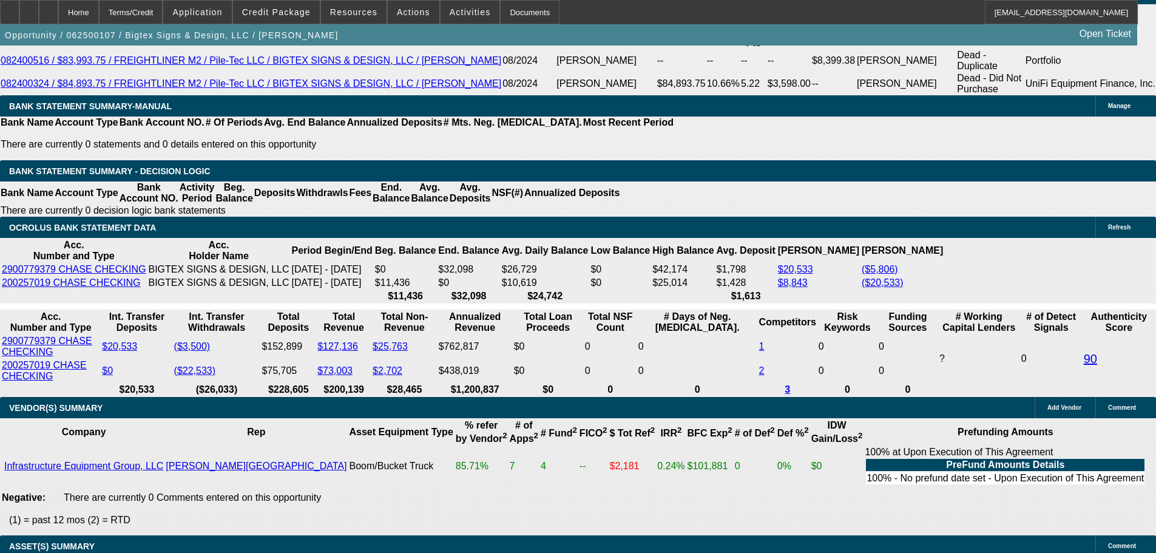
scroll to position [2405, 0]
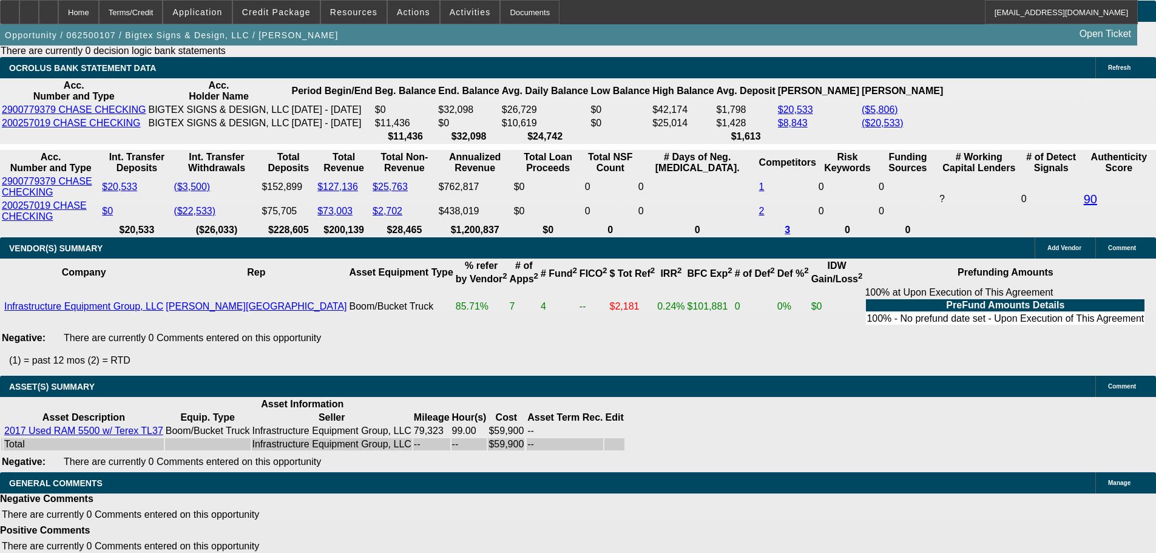
scroll to position [0, 0]
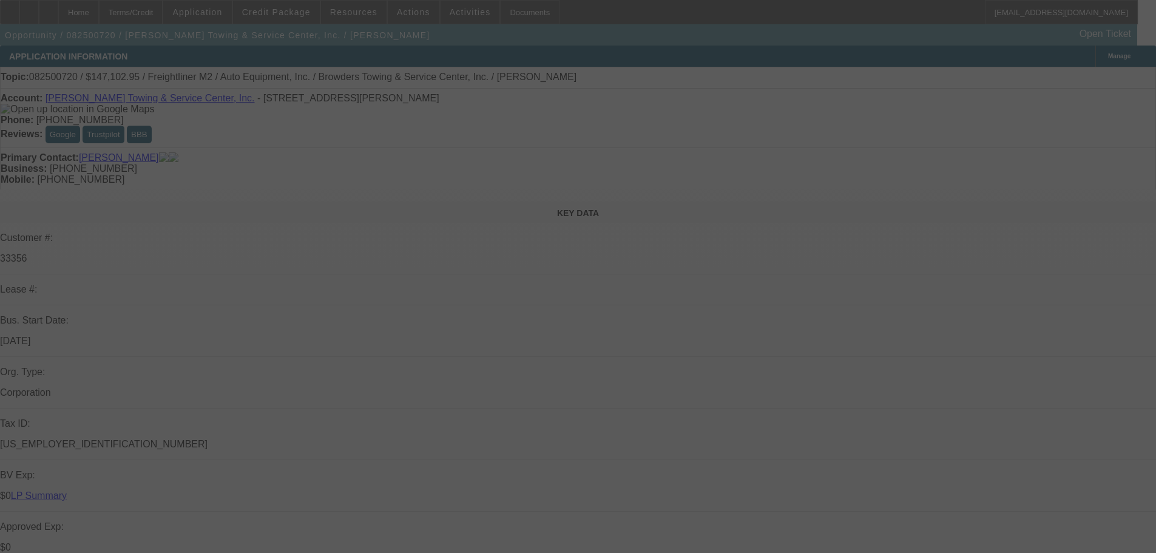
select select "0"
select select "2"
select select "0"
select select "6"
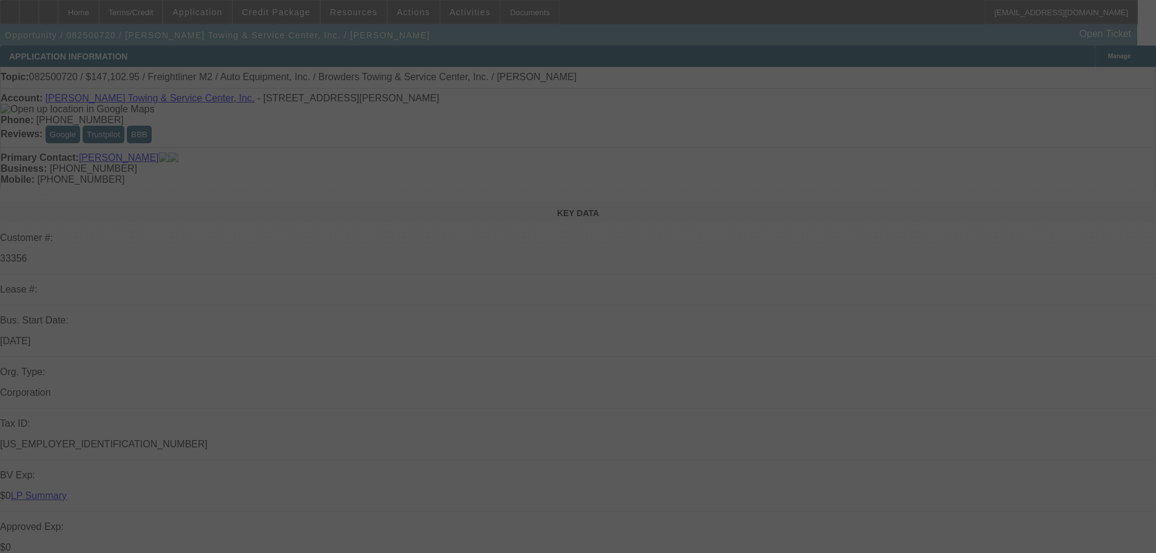
select select "0"
select select "2"
select select "0"
select select "6"
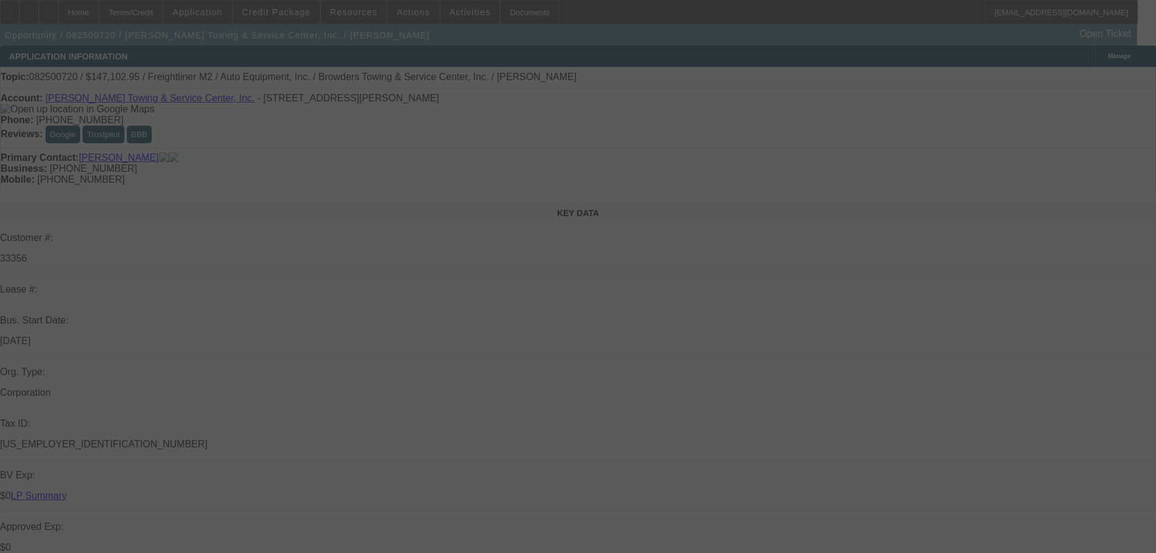
select select "0"
select select "2"
select select "0"
select select "6"
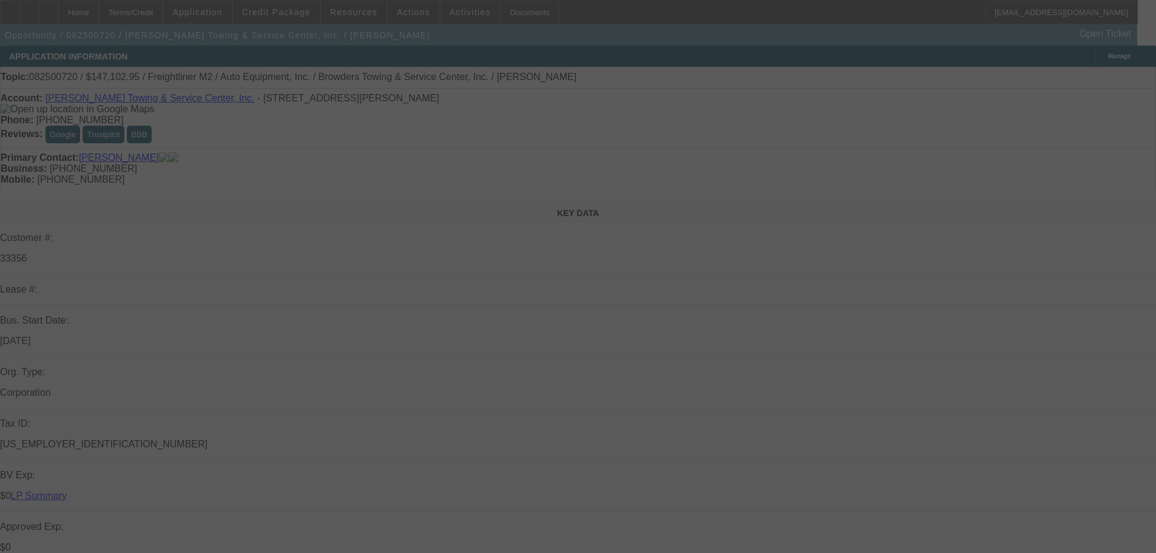
select select "0"
select select "2"
select select "0"
select select "6"
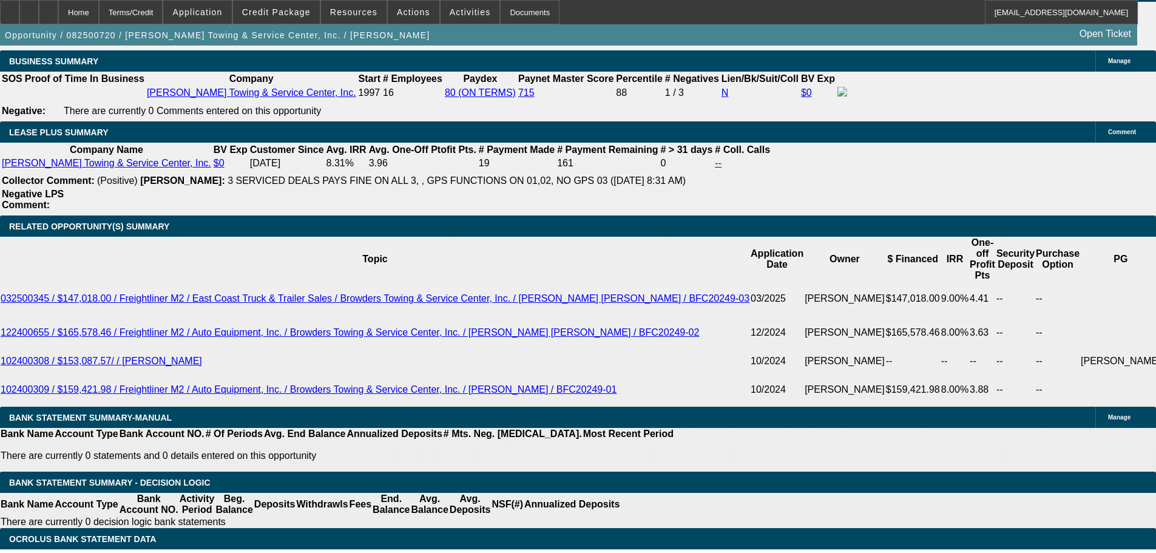
scroll to position [1737, 0]
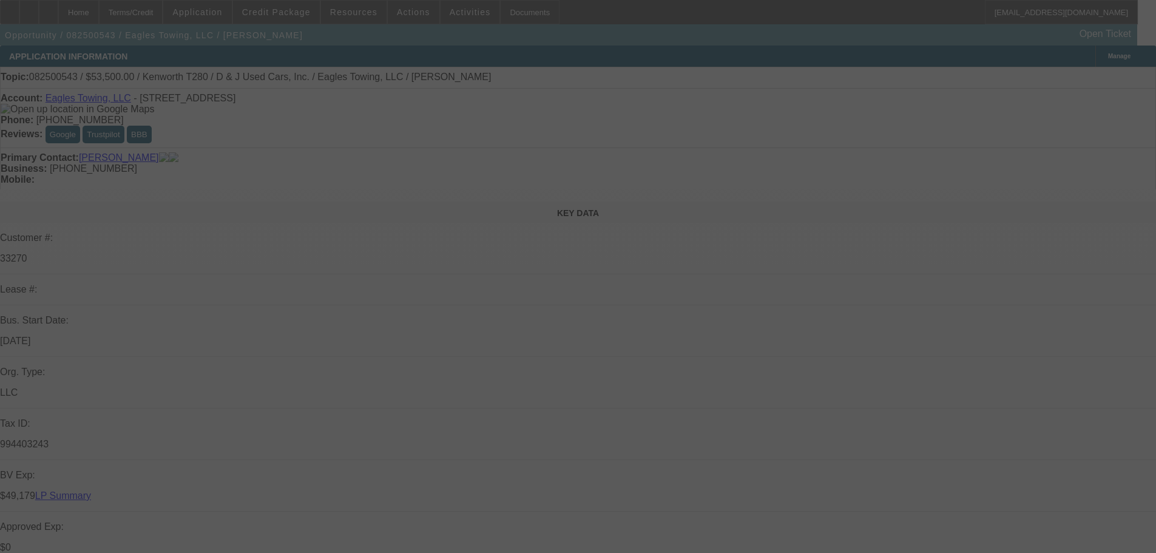
select select "0"
select select "0.1"
select select "4"
select select "0"
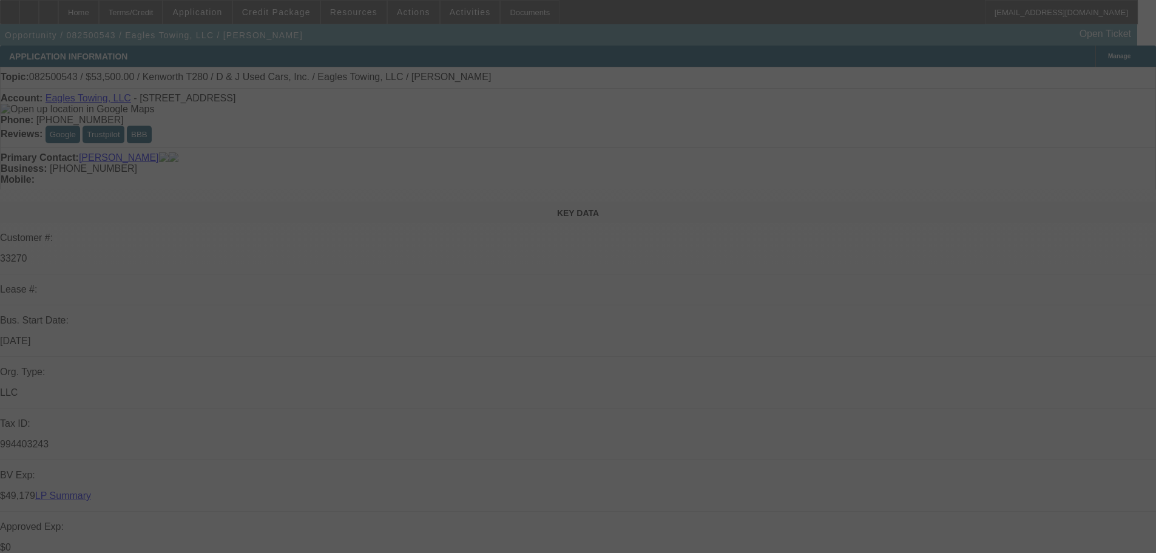
select select "0"
select select "0.1"
select select "4"
select select "0"
select select "2"
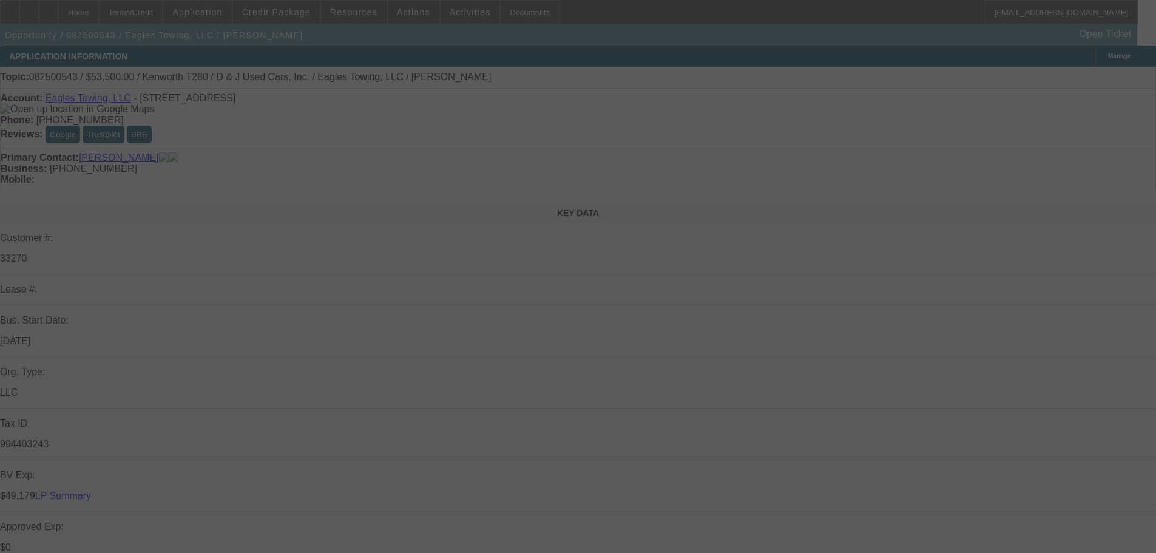
select select "2"
select select "0.1"
select select "4"
select select "0"
select select "2"
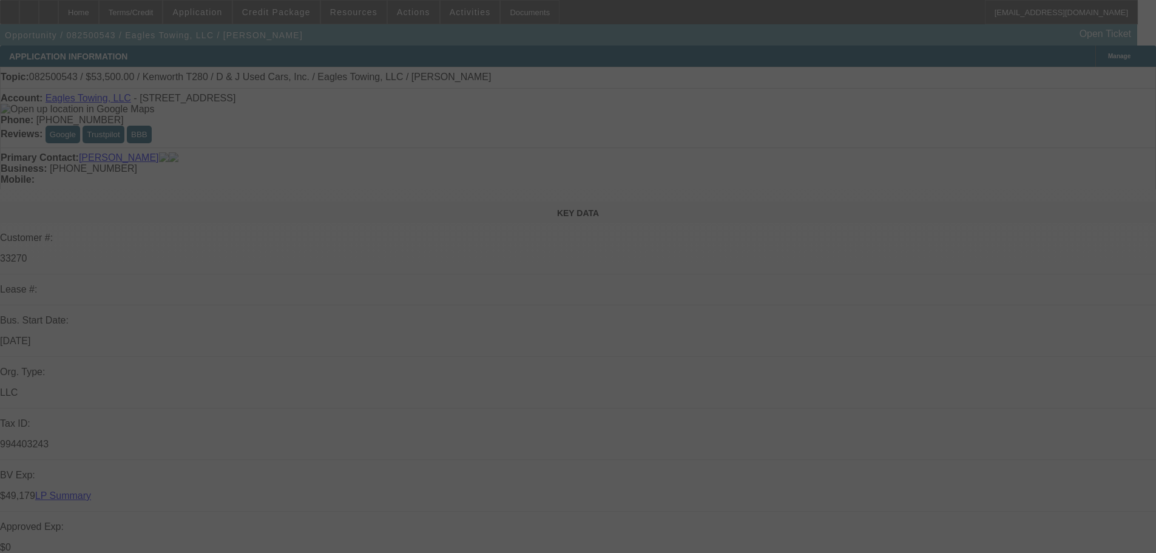
select select "2"
select select "0.1"
select select "4"
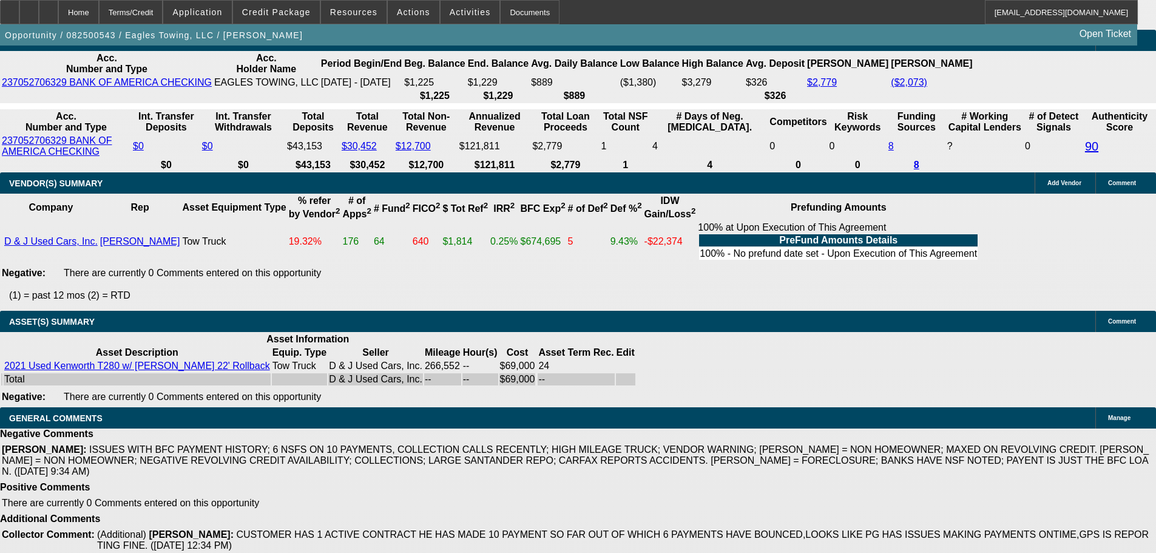
scroll to position [2505, 0]
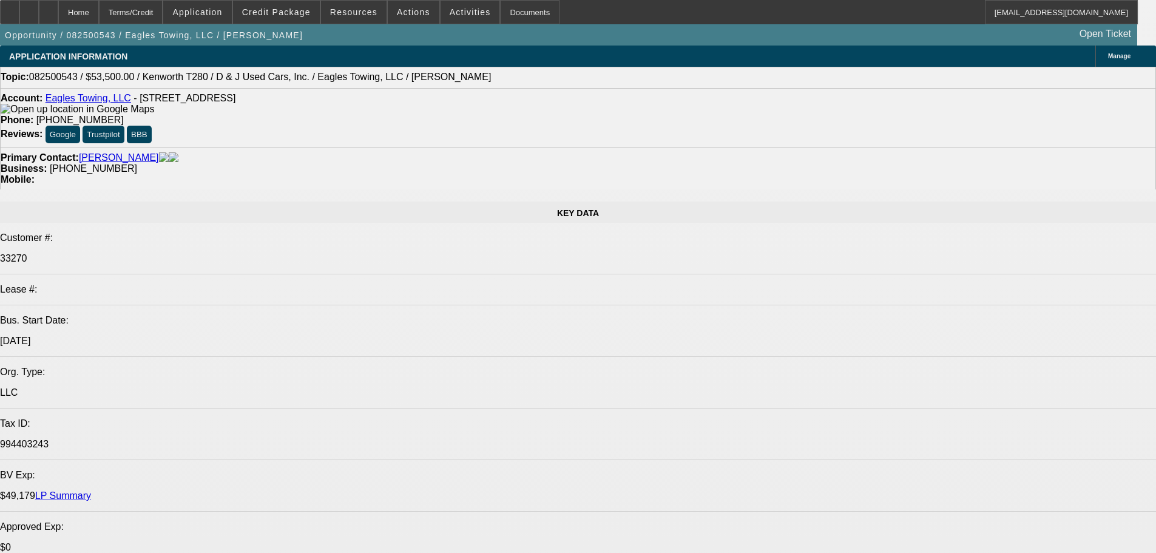
select select "0"
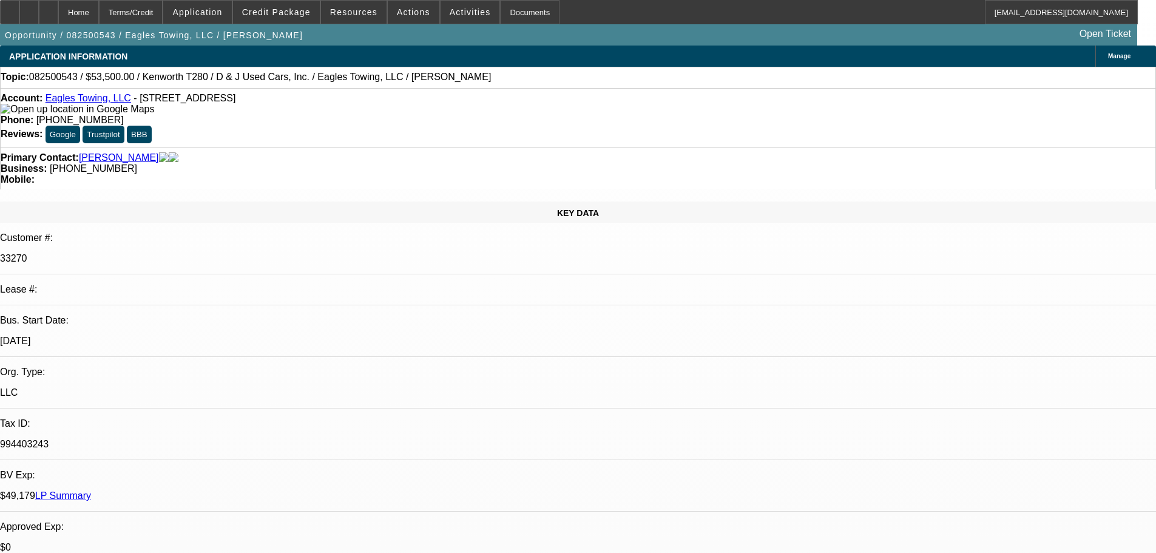
select select "0"
select select "0.1"
select select "4"
select select "0"
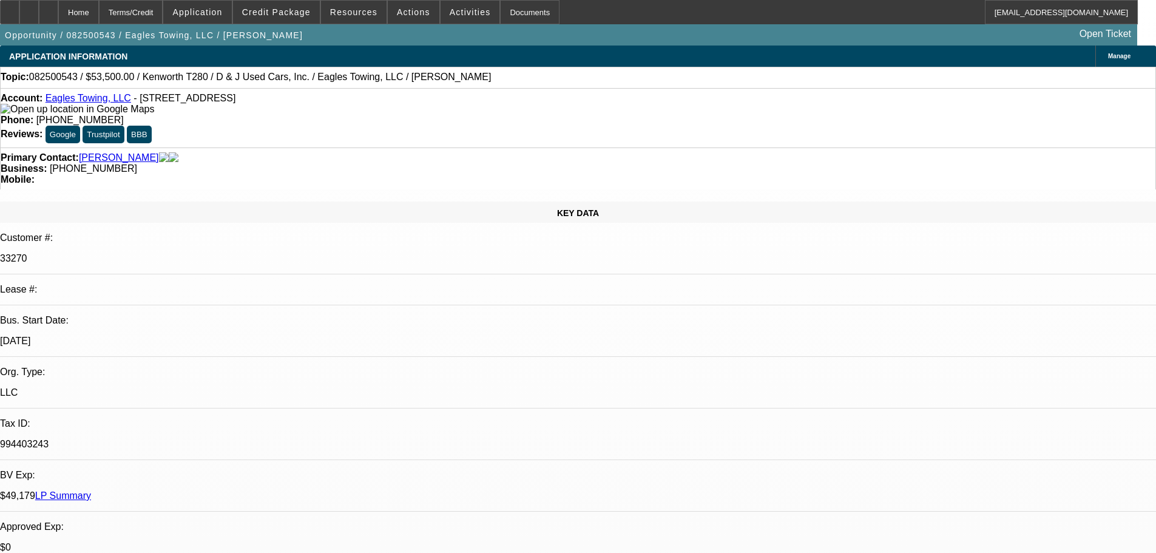
select select "0.1"
select select "4"
select select "0"
select select "2"
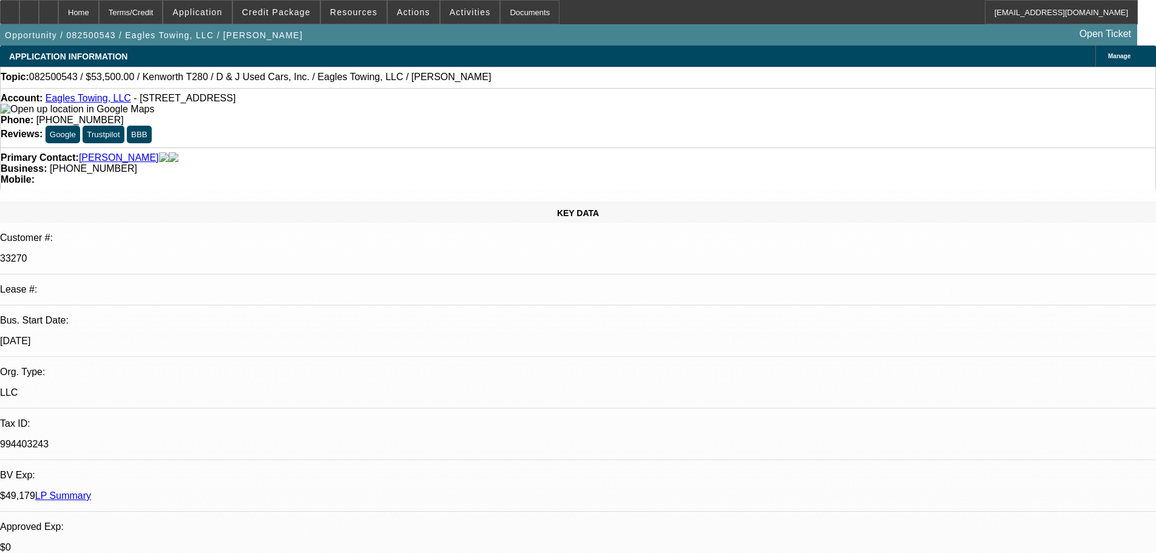
select select "0.1"
select select "4"
select select "0"
select select "2"
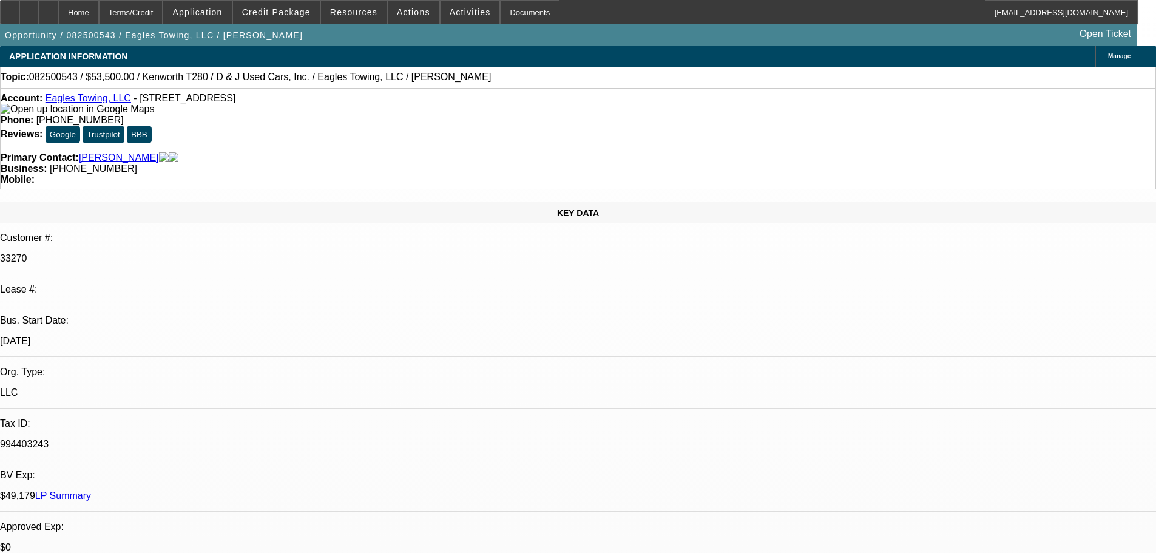
select select "0.1"
select select "4"
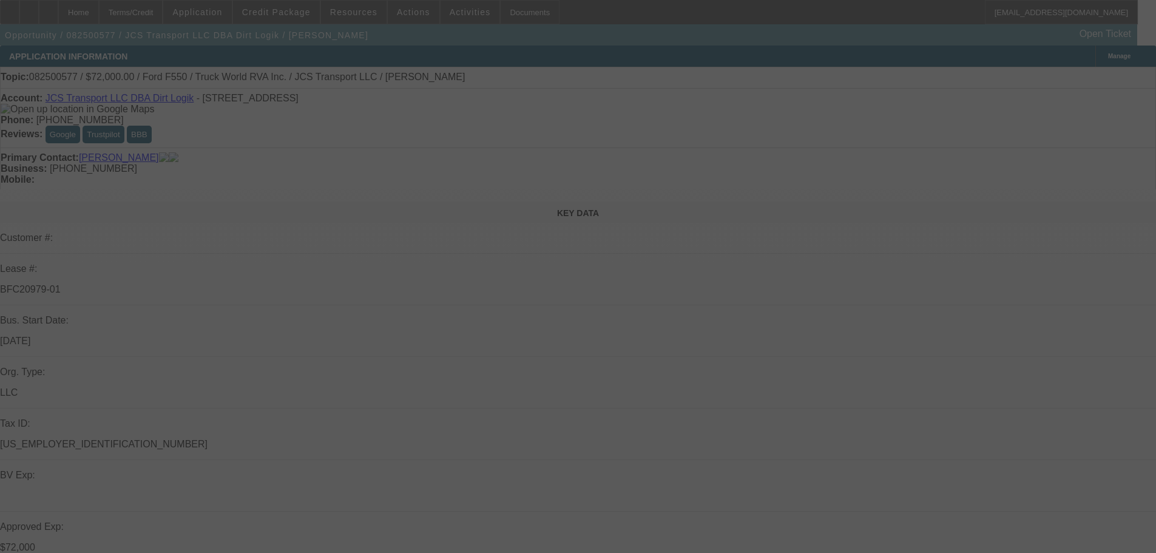
select select "0"
select select "6"
select select "0"
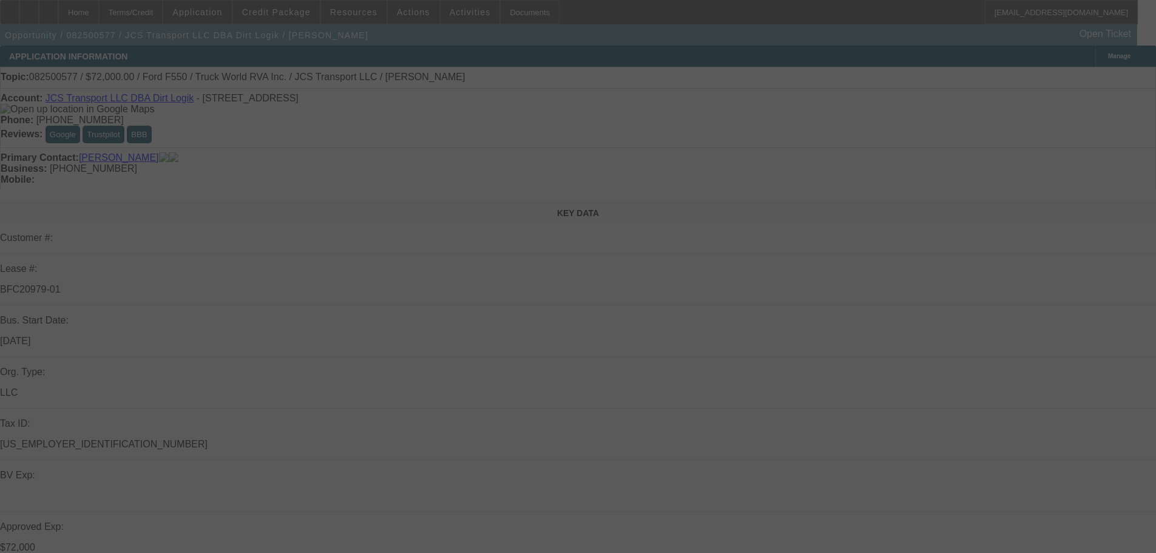
select select "0"
select select "6"
select select "0"
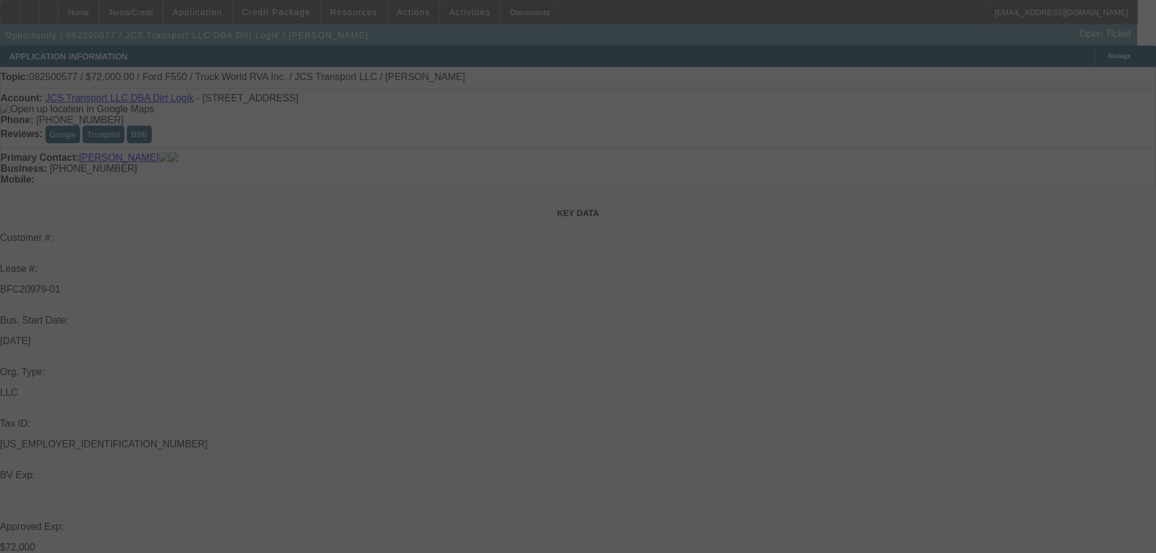
select select "0"
select select "6"
select select "0"
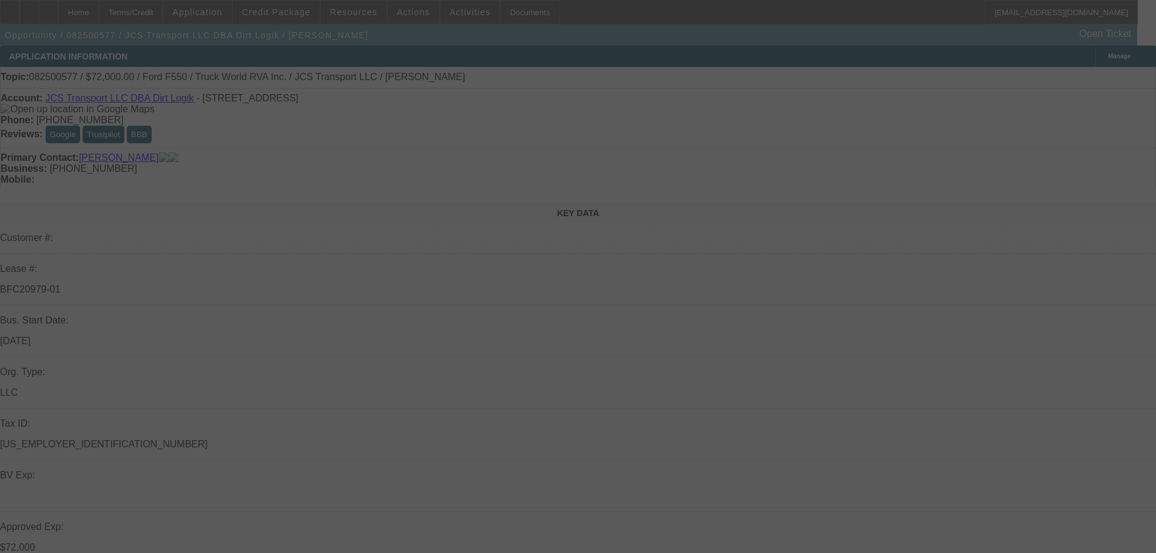
select select "6"
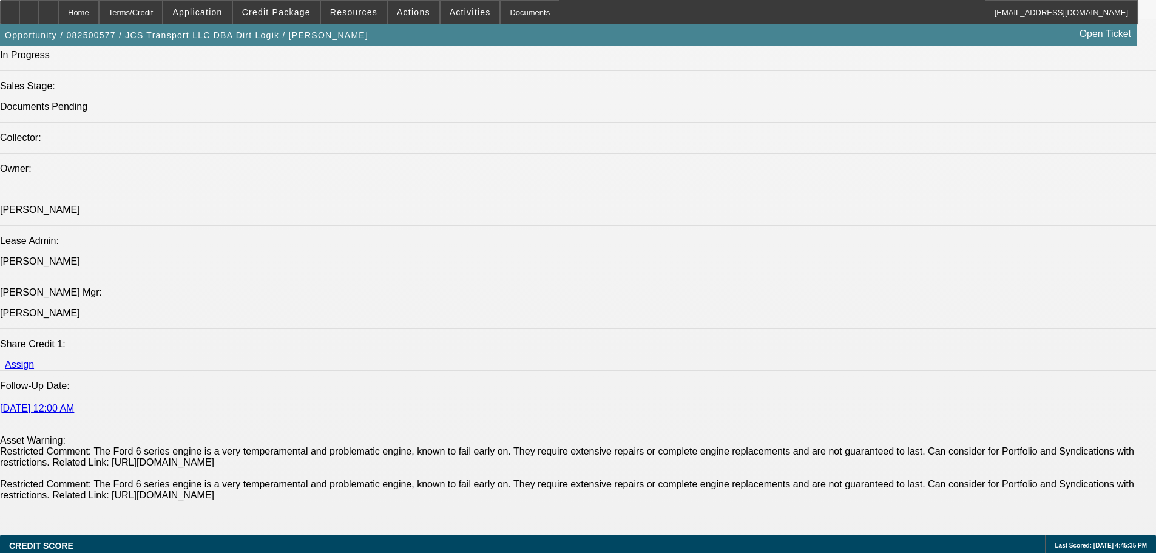
scroll to position [1170, 0]
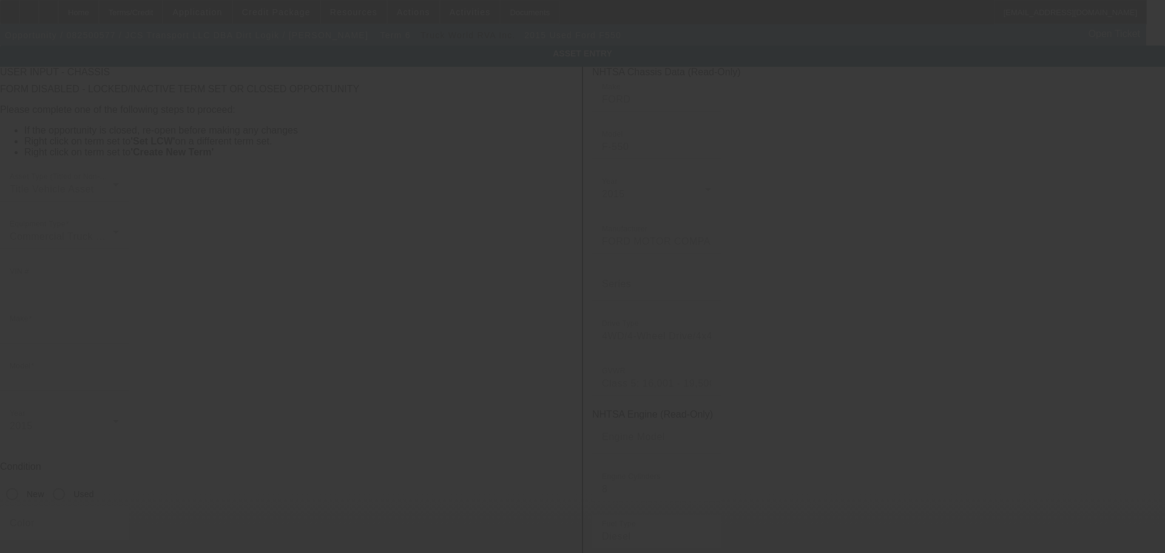
type input "1FDUF5HT1FED44777"
type input "Ford"
type input "F550"
radio input "true"
type textarea "with"
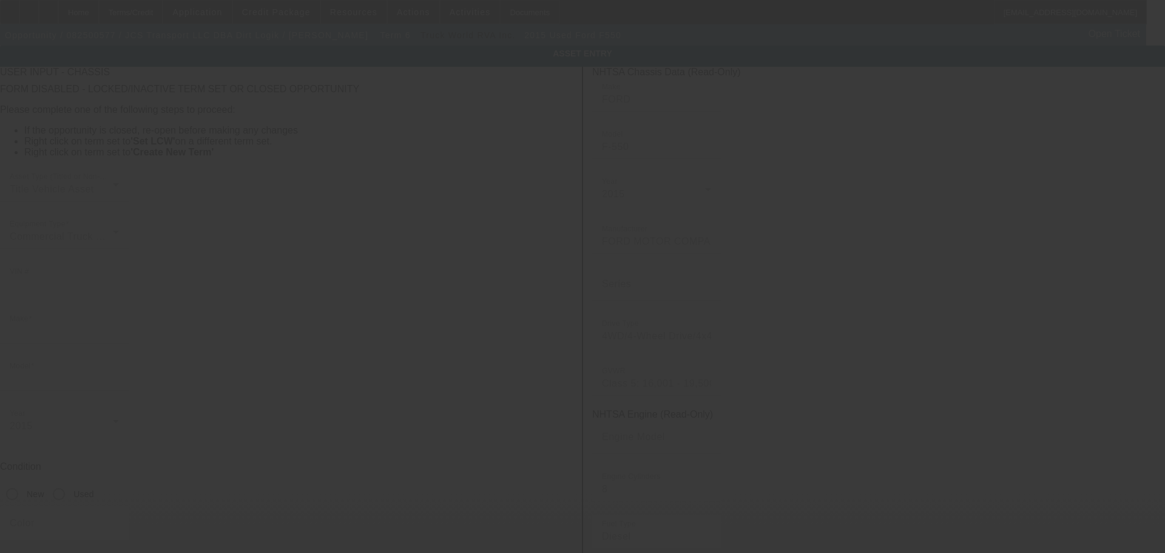
type input "11290 KY Highway 7"
type input "Cornettsville"
type input "41731"
type input "Perry"
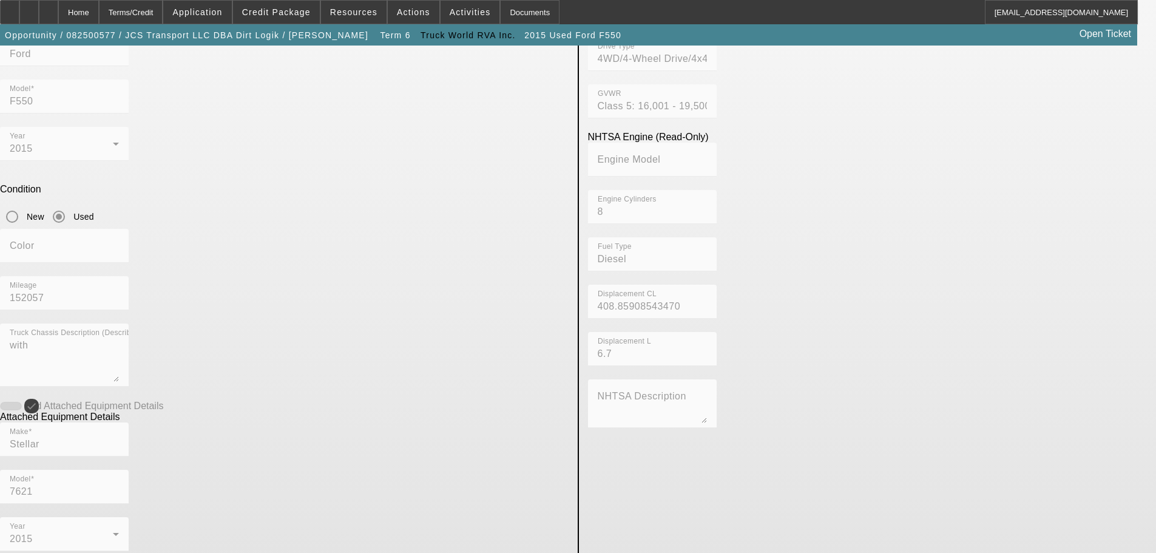
scroll to position [309, 0]
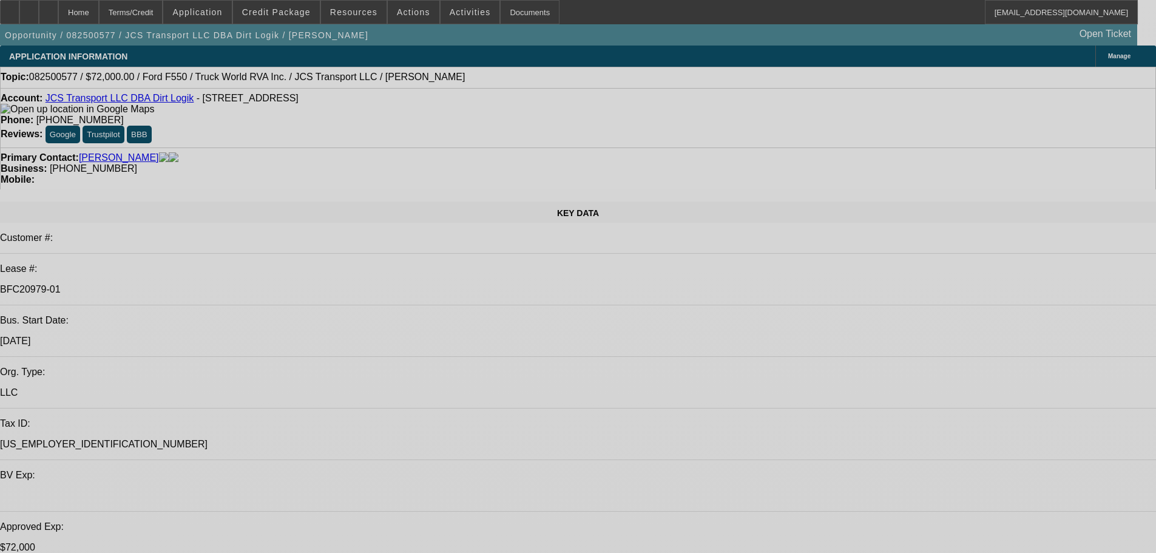
select select "0"
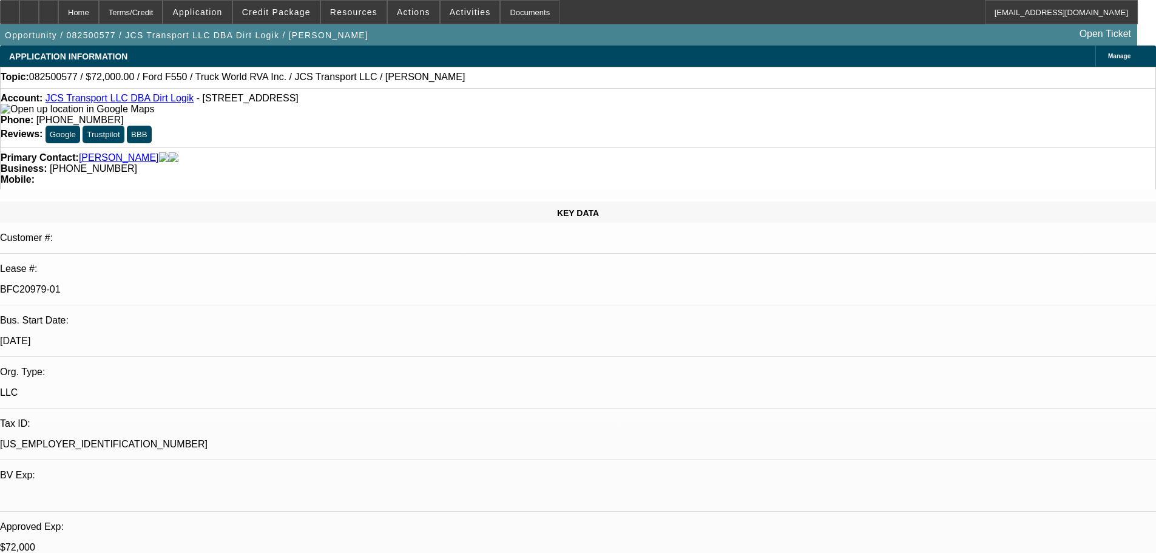
select select "0"
select select "6"
select select "0"
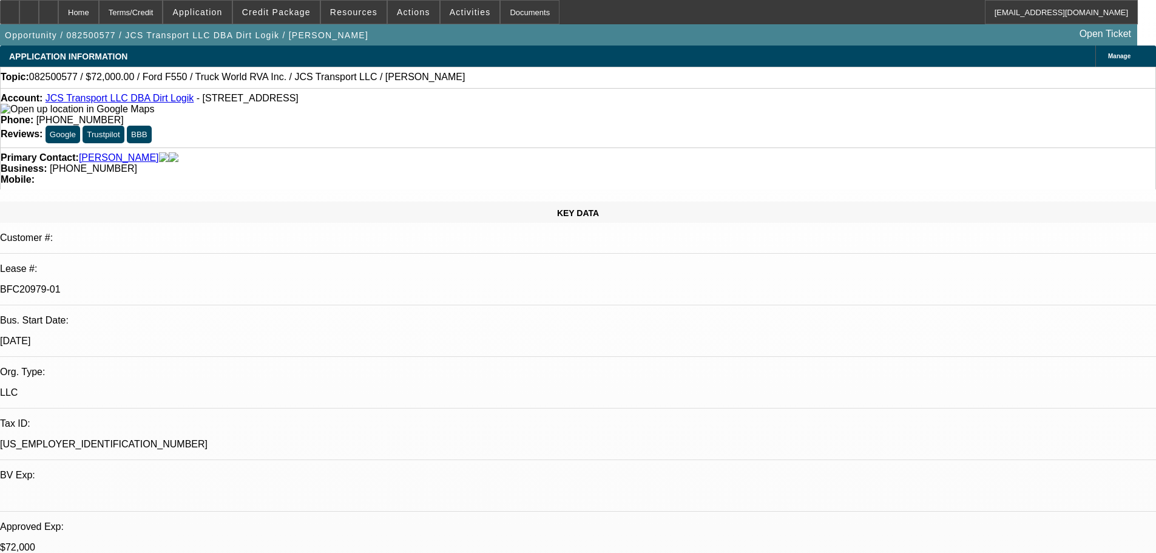
select select "0"
select select "6"
select select "0"
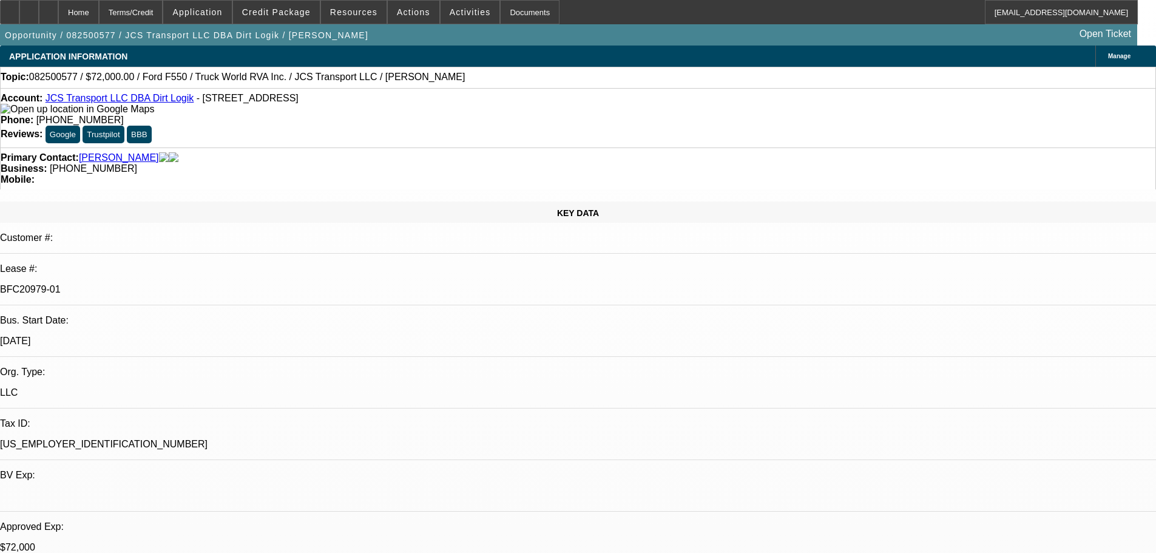
select select "6"
select select "0"
select select "6"
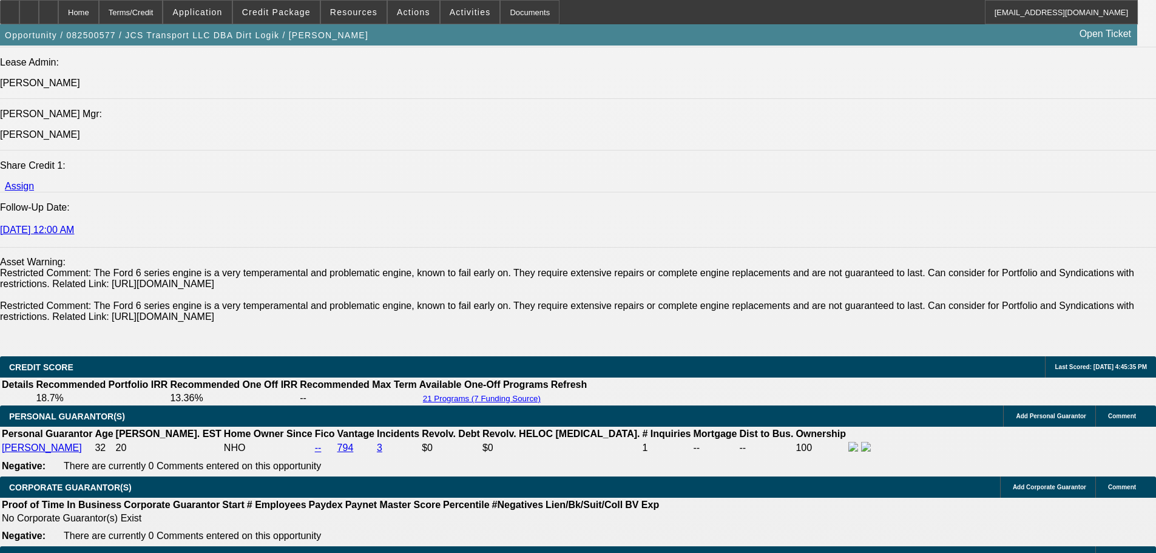
scroll to position [1821, 0]
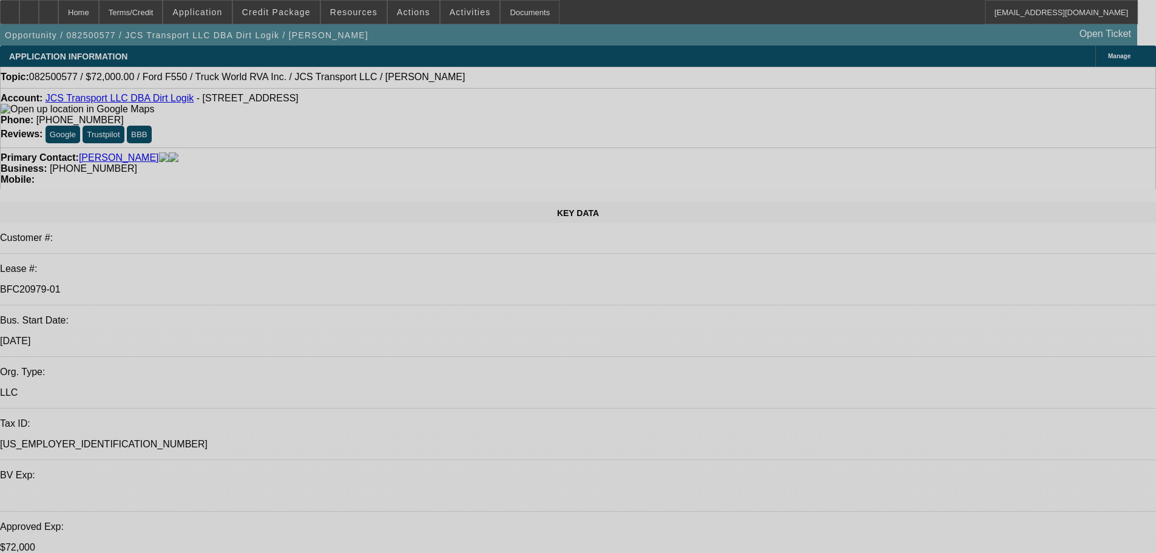
select select "0"
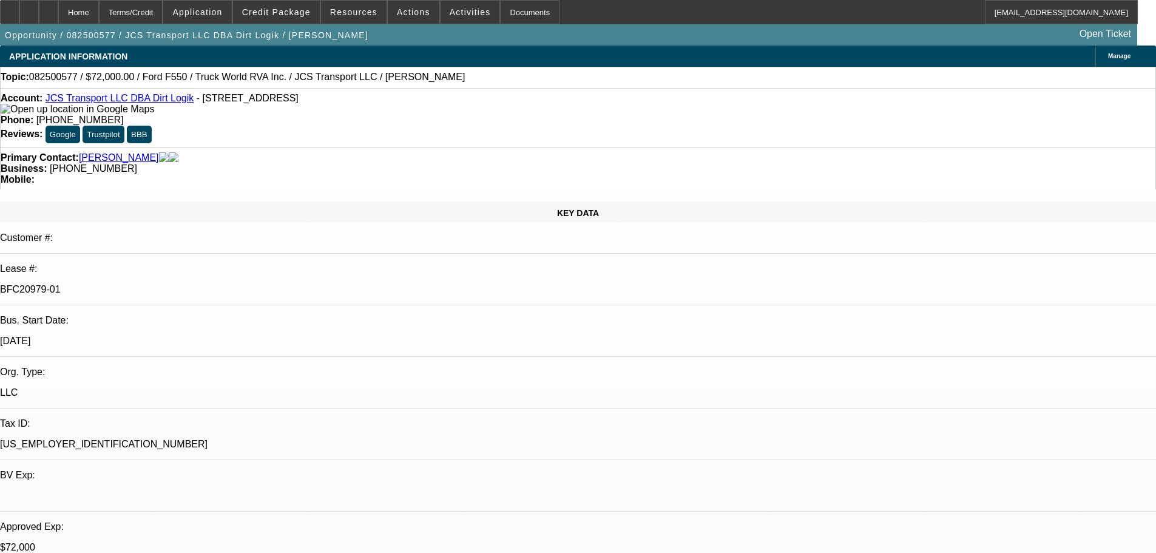
select select "0"
select select "6"
select select "0"
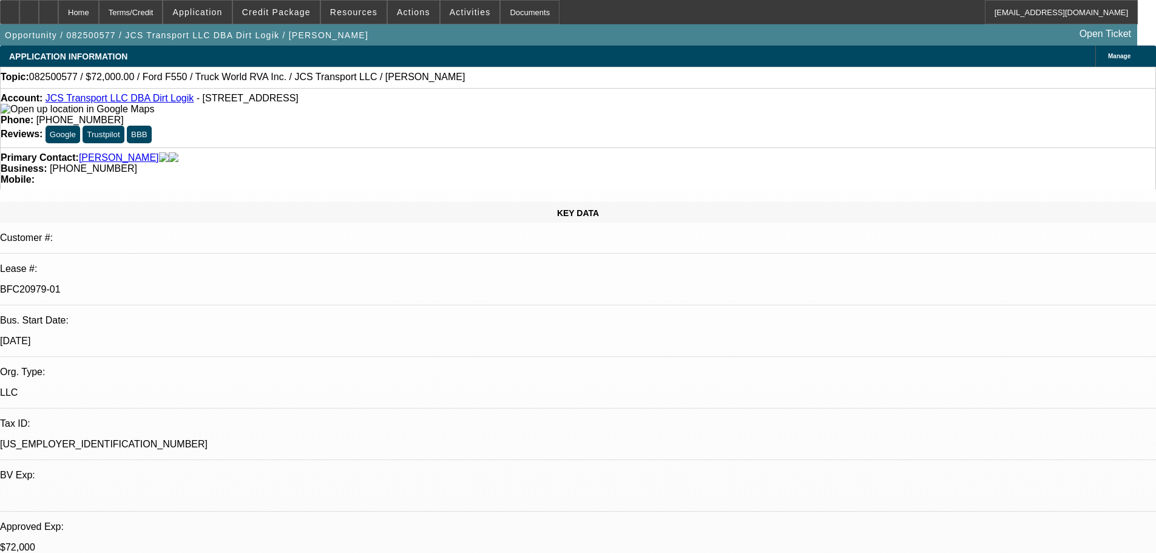
select select "6"
select select "0"
select select "6"
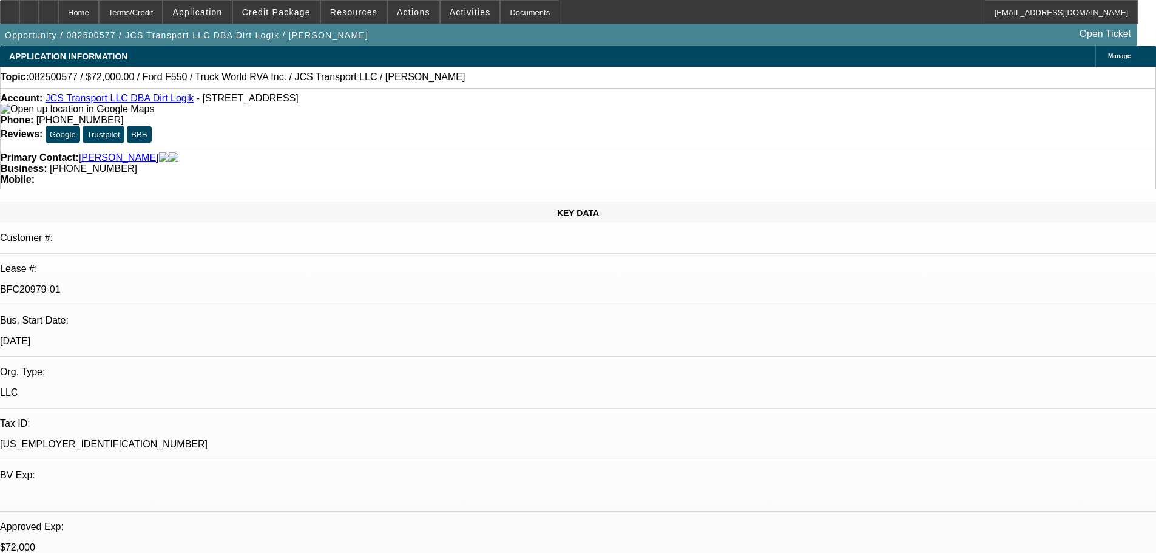
select select "0"
select select "6"
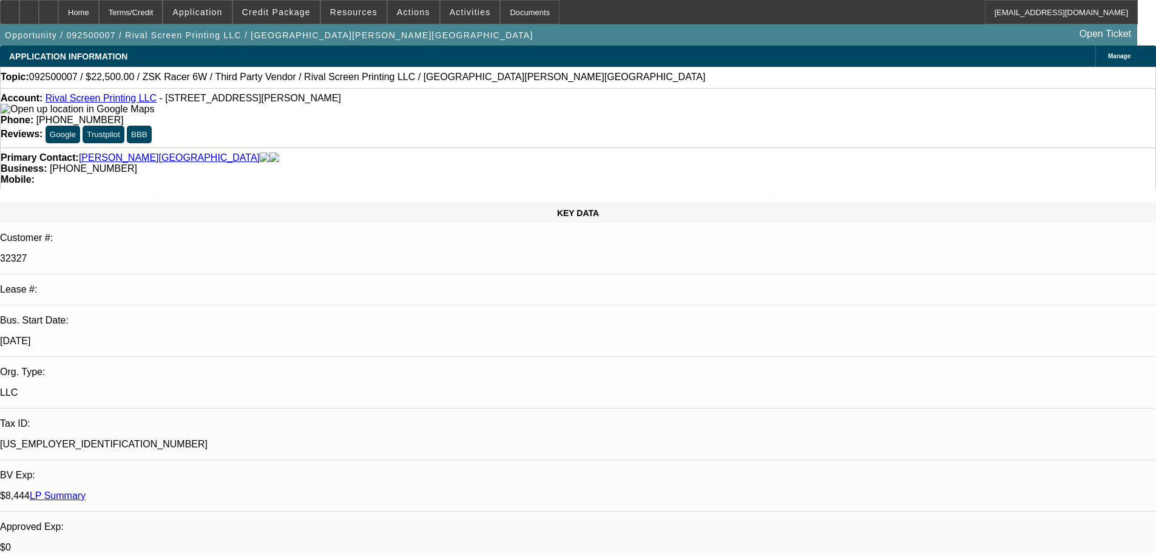
select select "0.1"
select select "2"
select select "0"
select select "6"
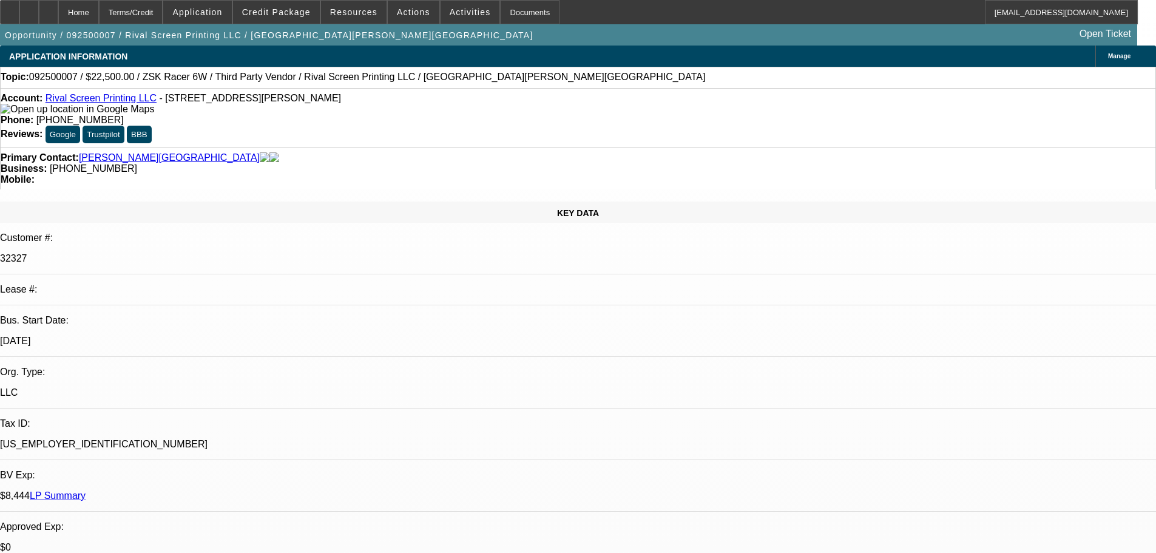
select select "0.1"
select select "2"
select select "0"
select select "6"
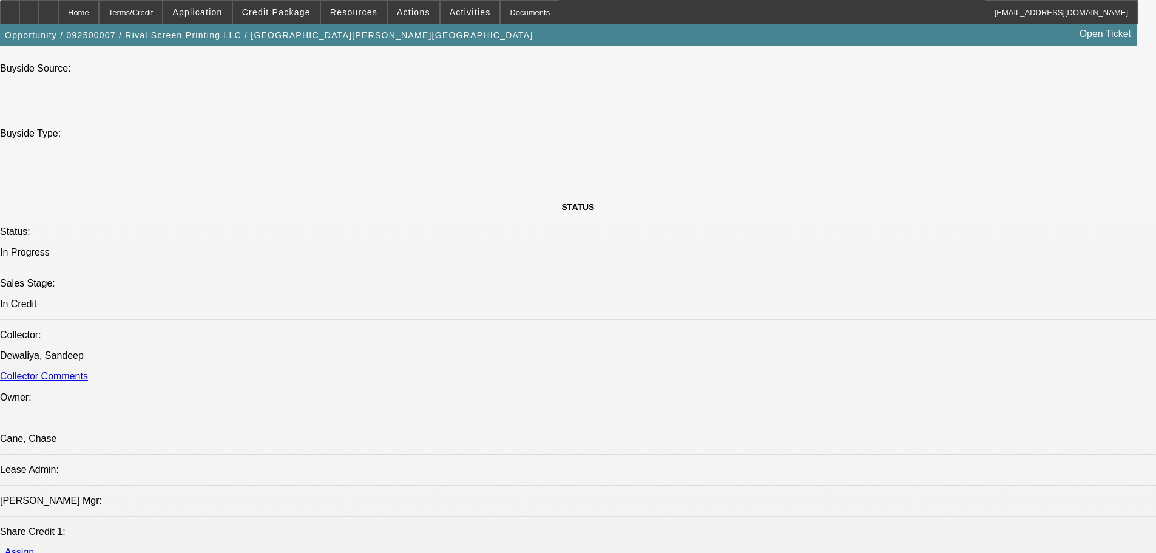
scroll to position [1093, 0]
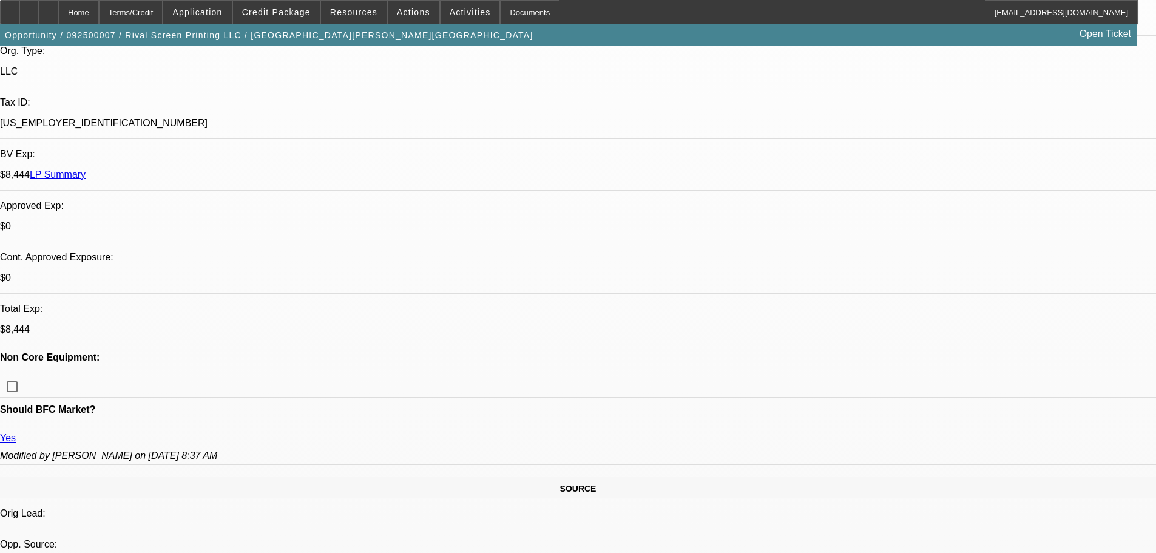
scroll to position [303, 0]
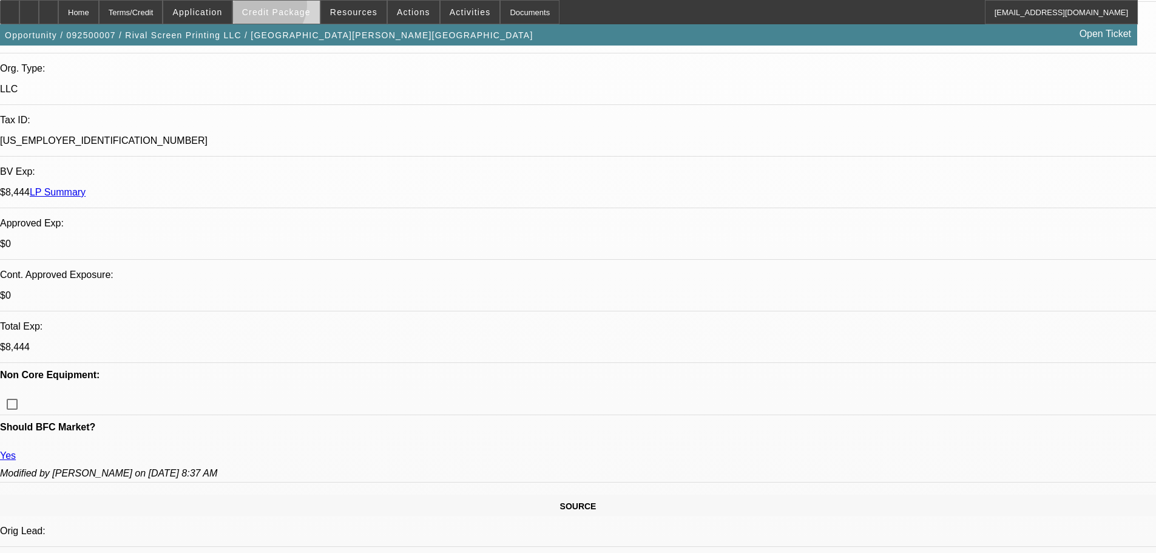
click at [284, 8] on span "Credit Package" at bounding box center [276, 12] width 69 height 10
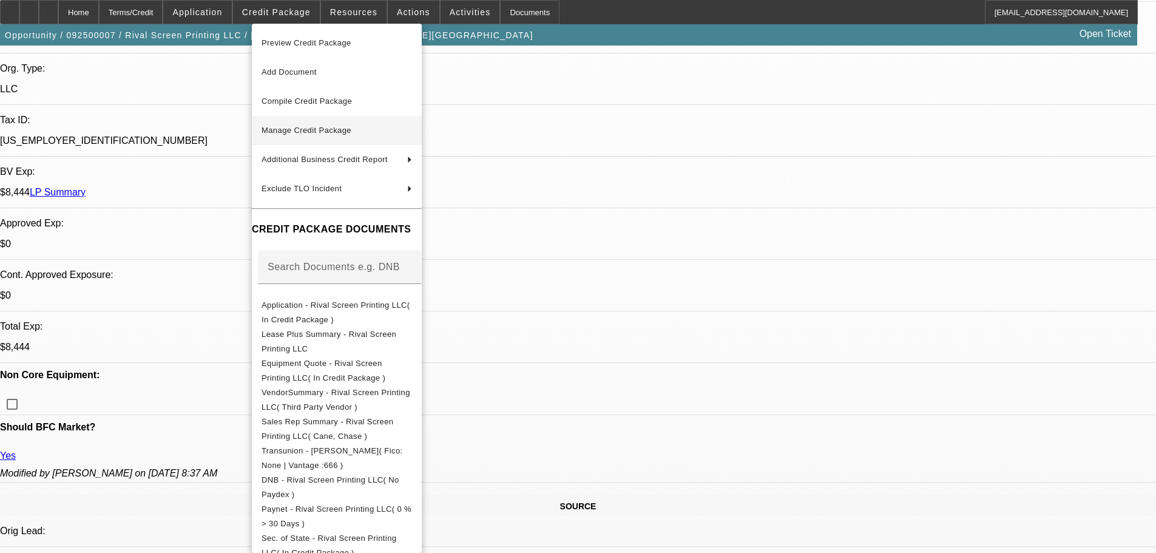
click at [295, 127] on span "Manage Credit Package" at bounding box center [307, 130] width 90 height 9
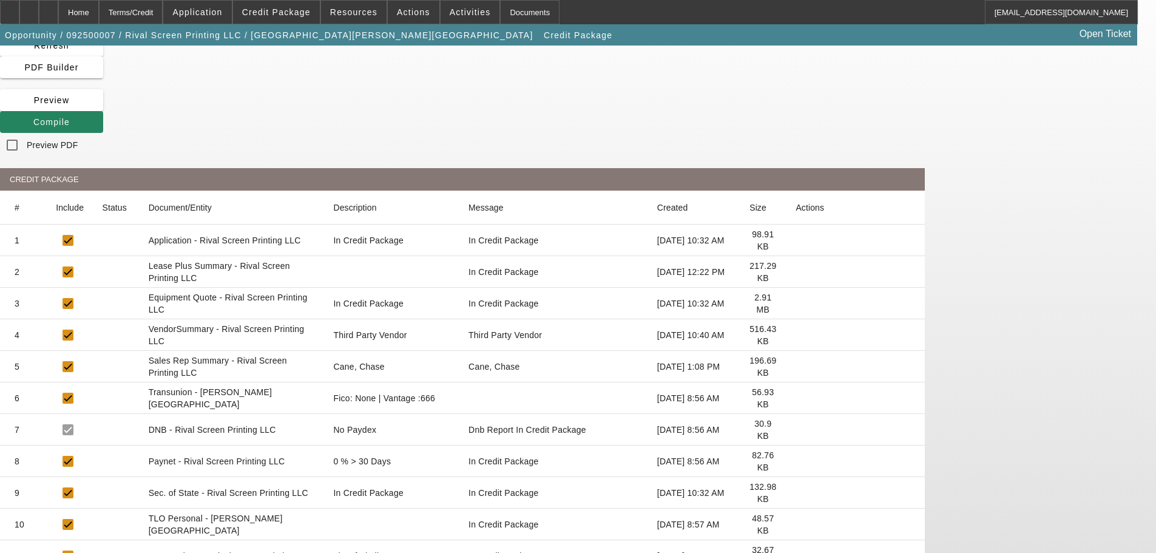
scroll to position [97, 0]
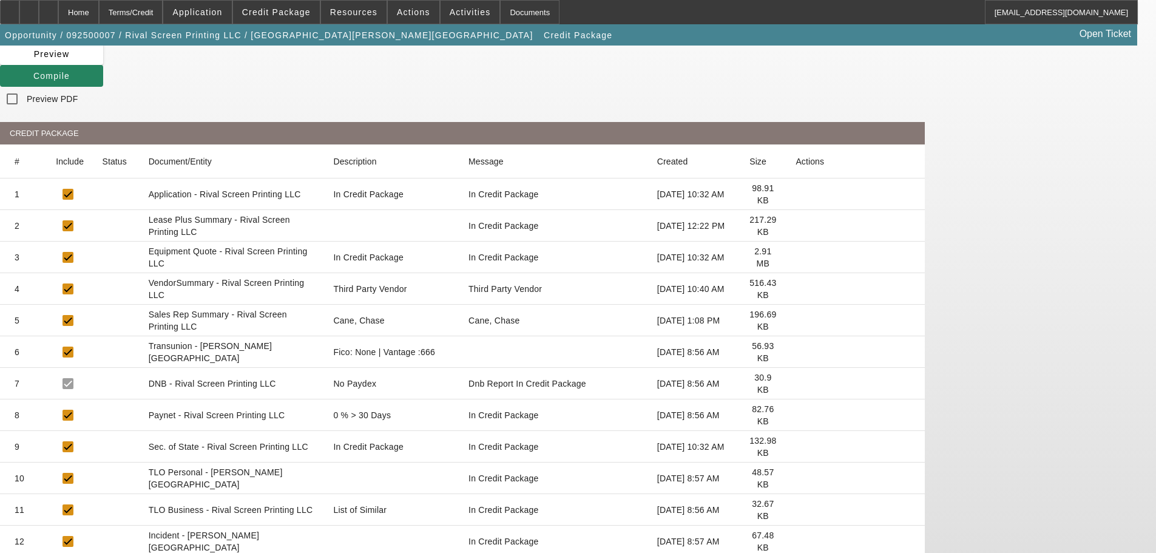
click at [796, 510] on icon at bounding box center [796, 510] width 0 height 0
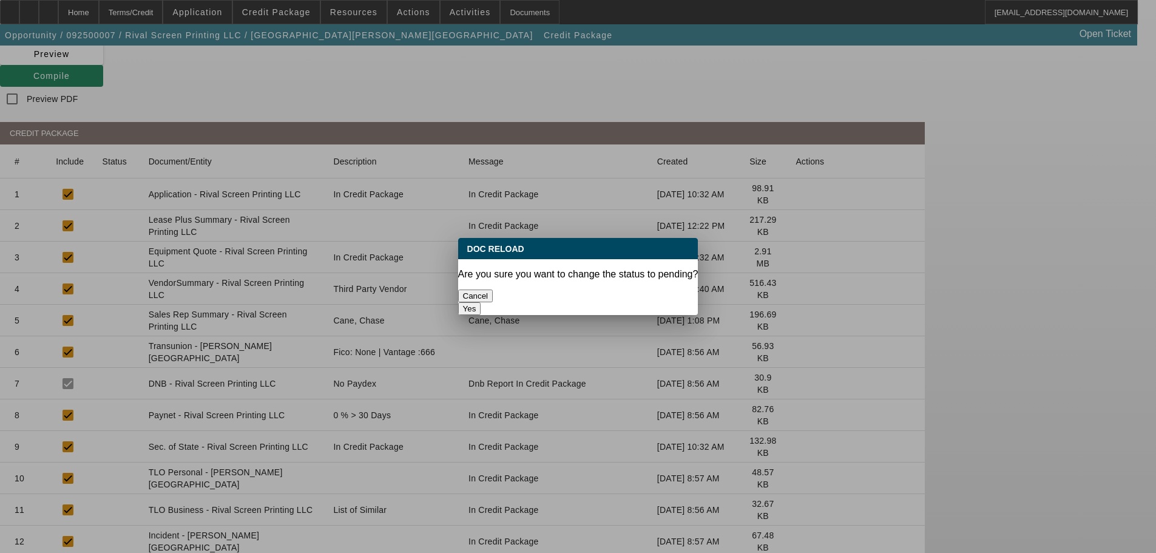
click at [481, 302] on button "Yes" at bounding box center [469, 308] width 23 height 13
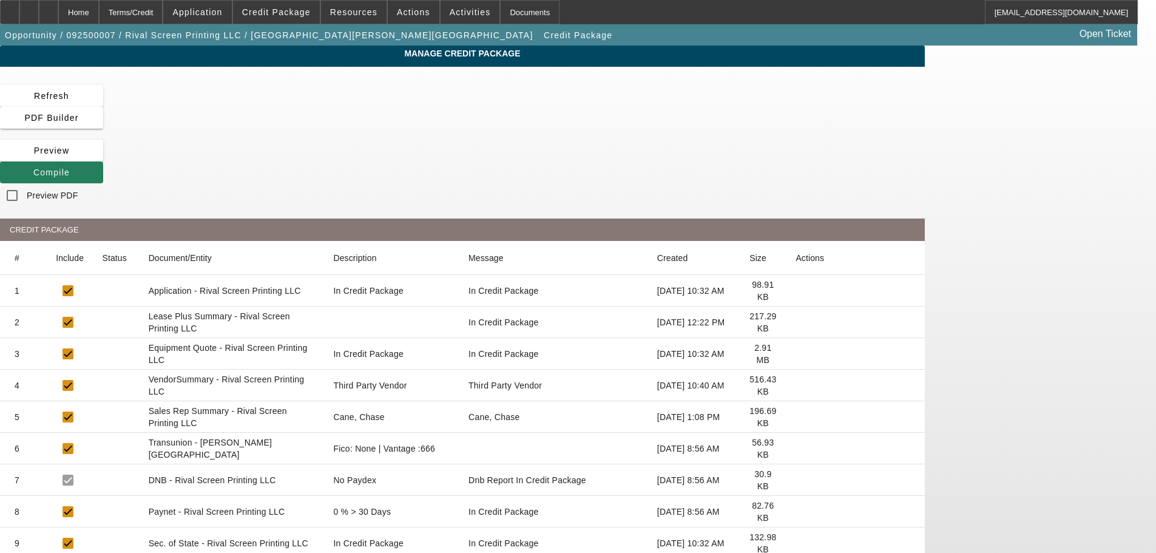
click at [70, 168] on span "Compile" at bounding box center [51, 173] width 36 height 10
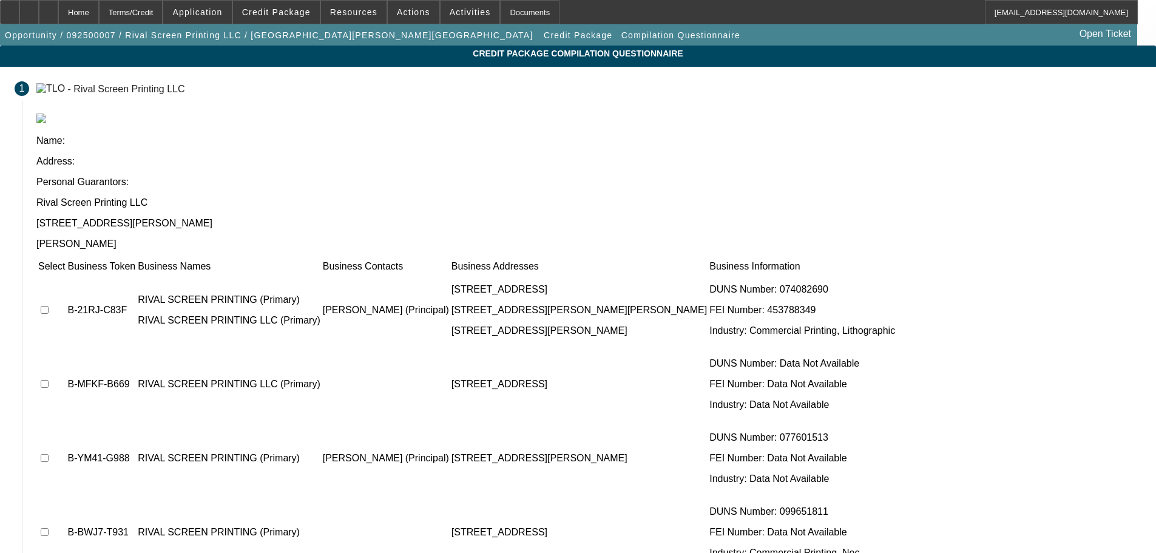
drag, startPoint x: 267, startPoint y: 197, endPoint x: 265, endPoint y: 205, distance: 8.1
click at [49, 306] on input "checkbox" at bounding box center [45, 310] width 8 height 8
checkbox input "true"
click at [49, 380] on input "checkbox" at bounding box center [45, 384] width 8 height 8
checkbox input "true"
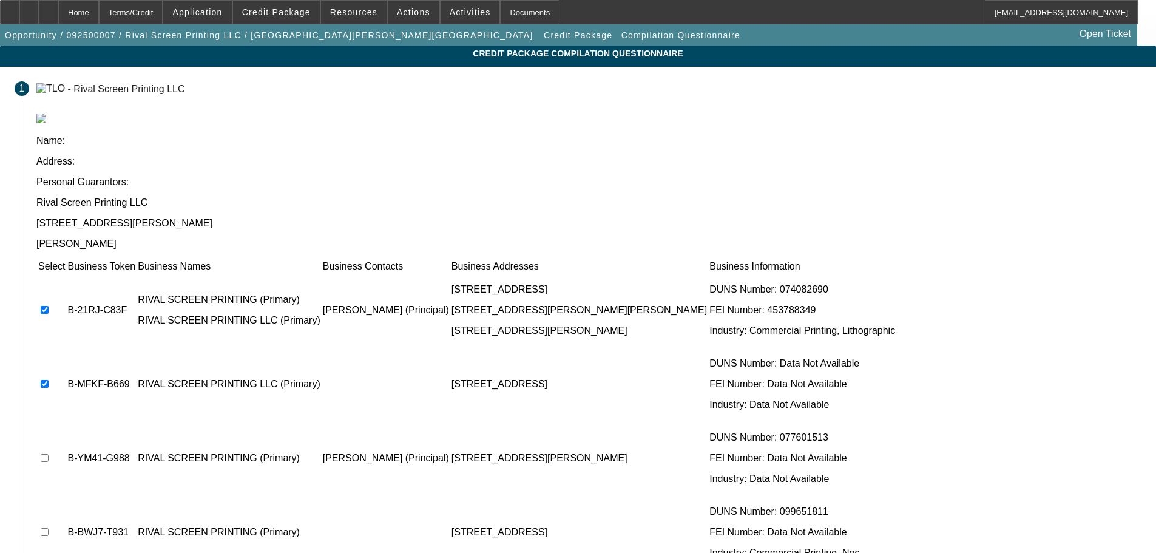
click at [49, 454] on input "checkbox" at bounding box center [45, 458] width 8 height 8
checkbox input "true"
click at [49, 528] on input "checkbox" at bounding box center [45, 532] width 8 height 8
checkbox input "true"
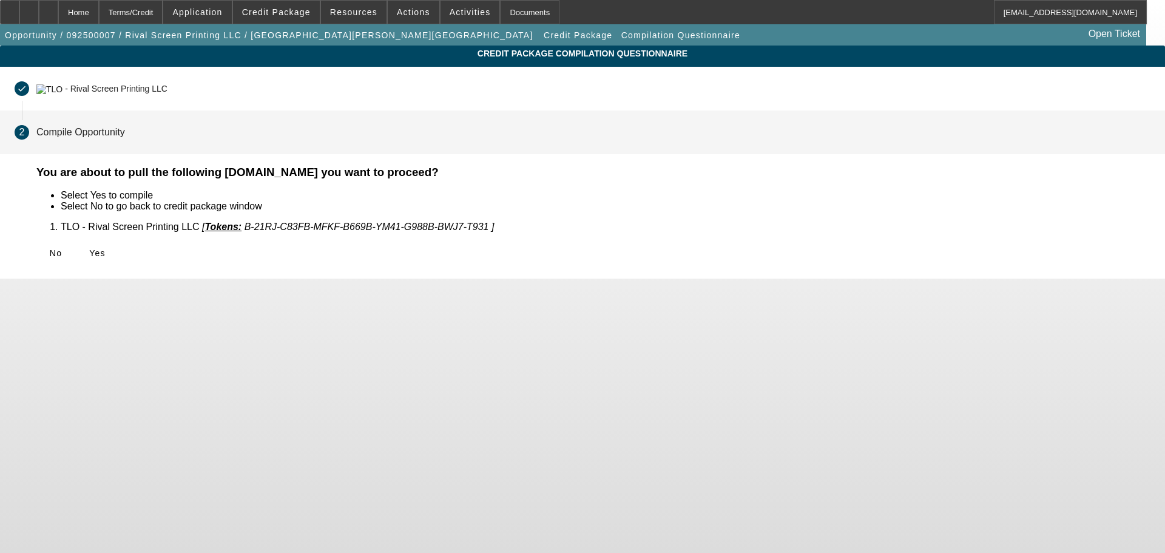
click at [89, 255] on icon at bounding box center [89, 253] width 0 height 10
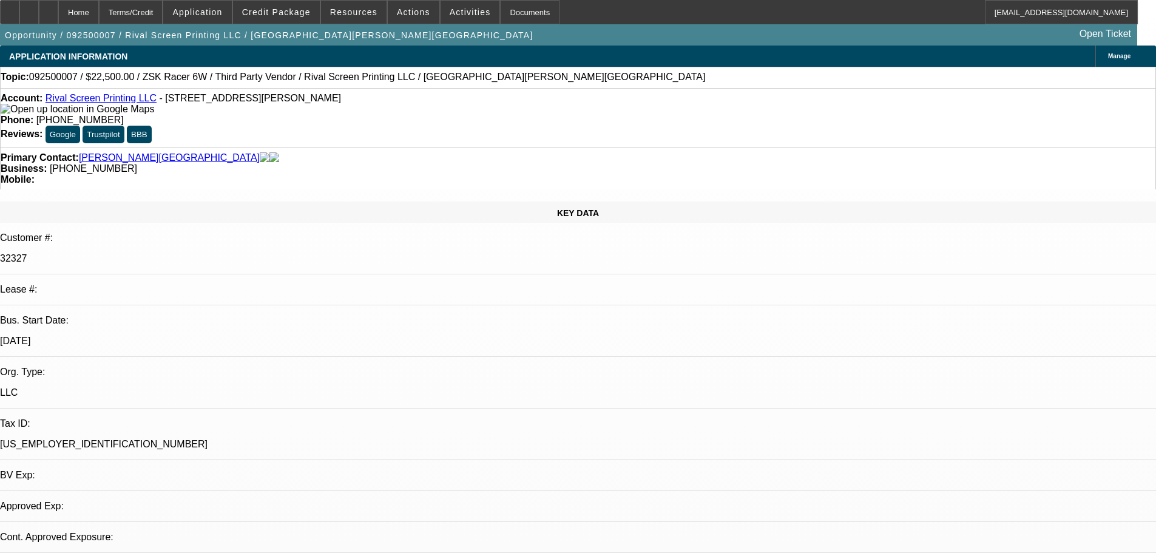
select select "0.1"
select select "2"
select select "0"
select select "6"
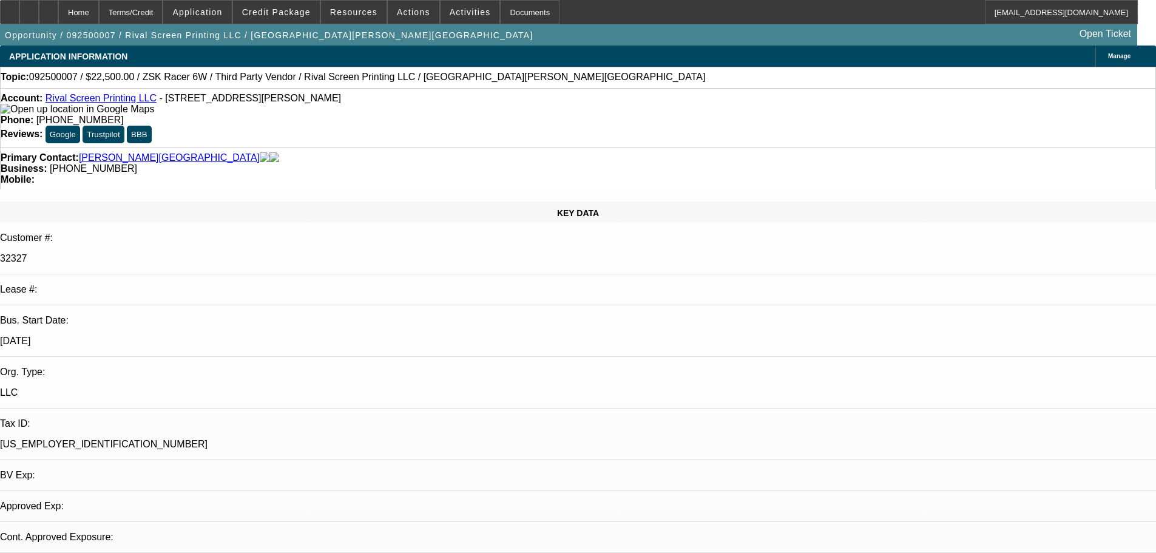
select select "0.1"
select select "2"
select select "0"
select select "6"
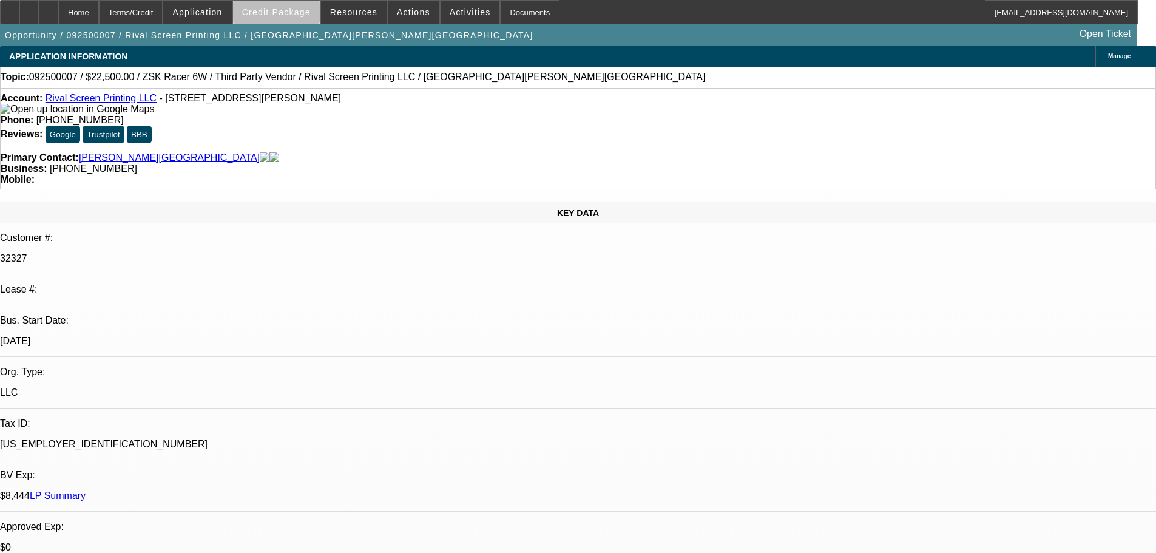
click at [302, 17] on span at bounding box center [276, 12] width 87 height 29
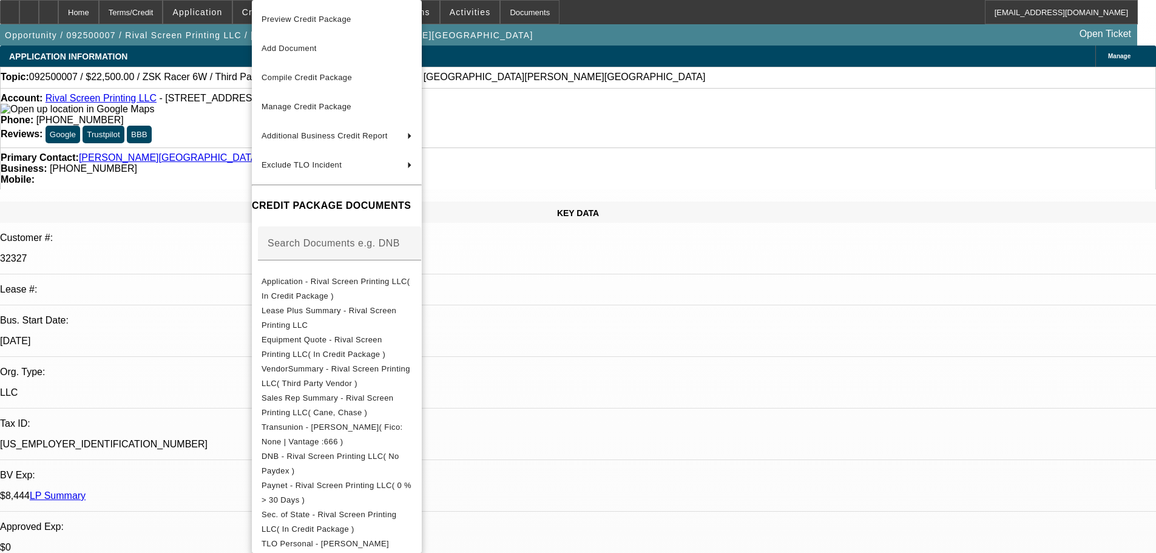
click at [638, 348] on div at bounding box center [578, 276] width 1156 height 553
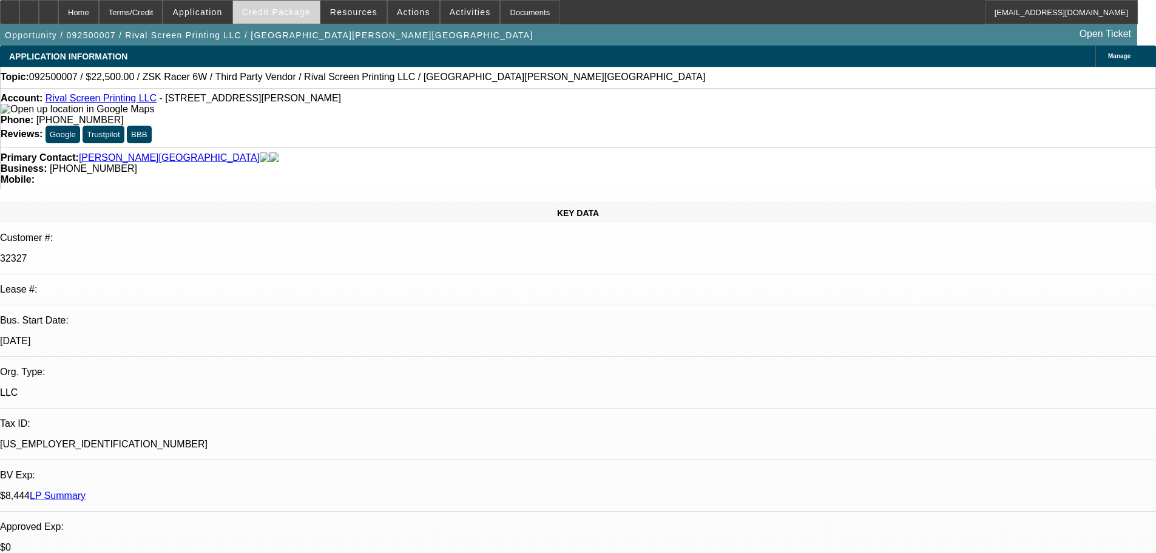
click at [296, 10] on span "Credit Package" at bounding box center [276, 12] width 69 height 10
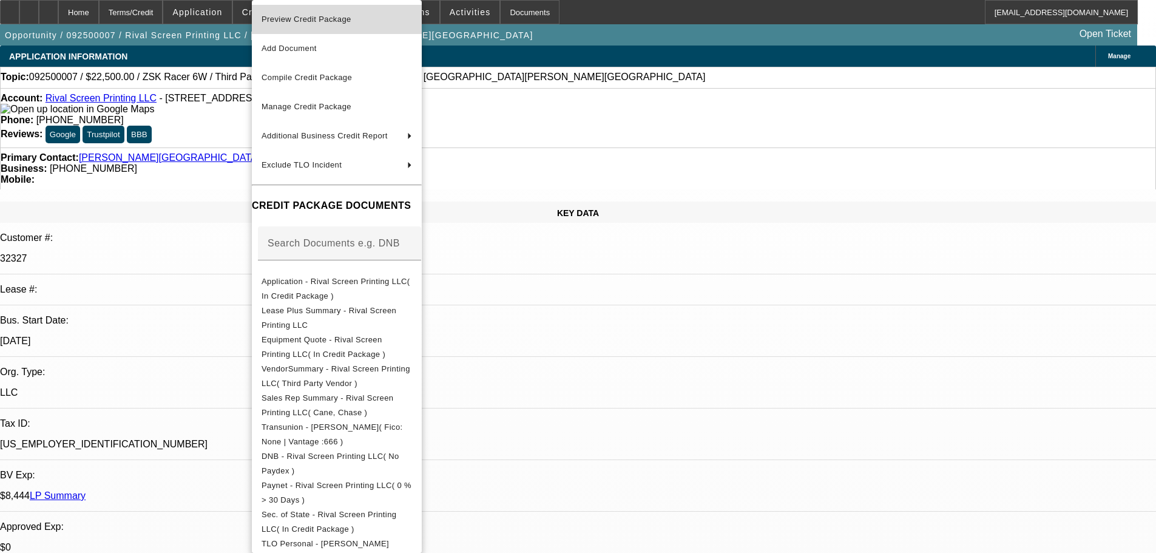
click at [311, 16] on span "Preview Credit Package" at bounding box center [307, 19] width 90 height 9
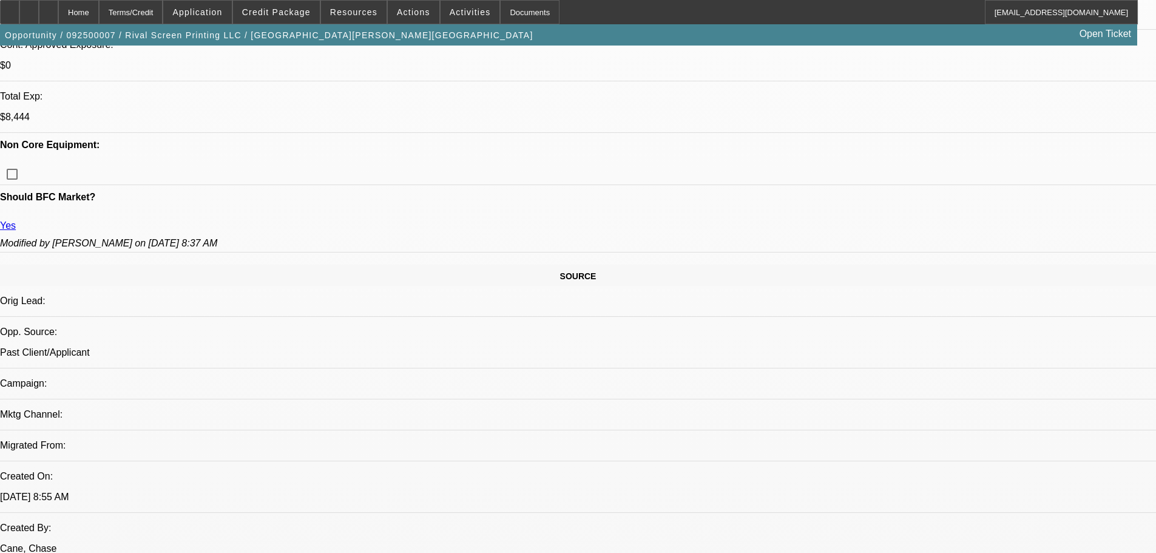
scroll to position [546, 0]
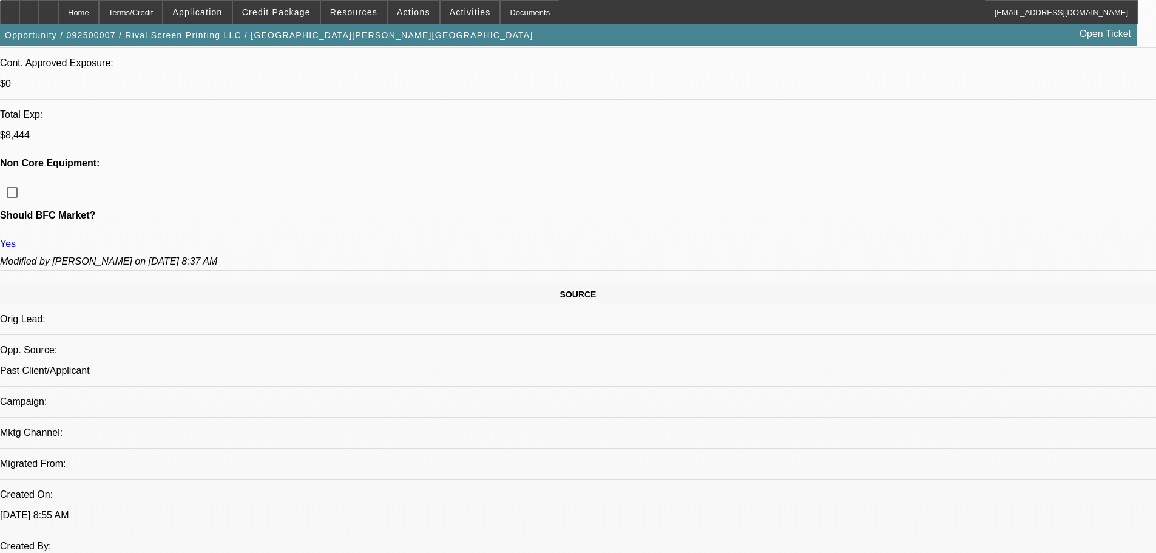
scroll to position [486, 0]
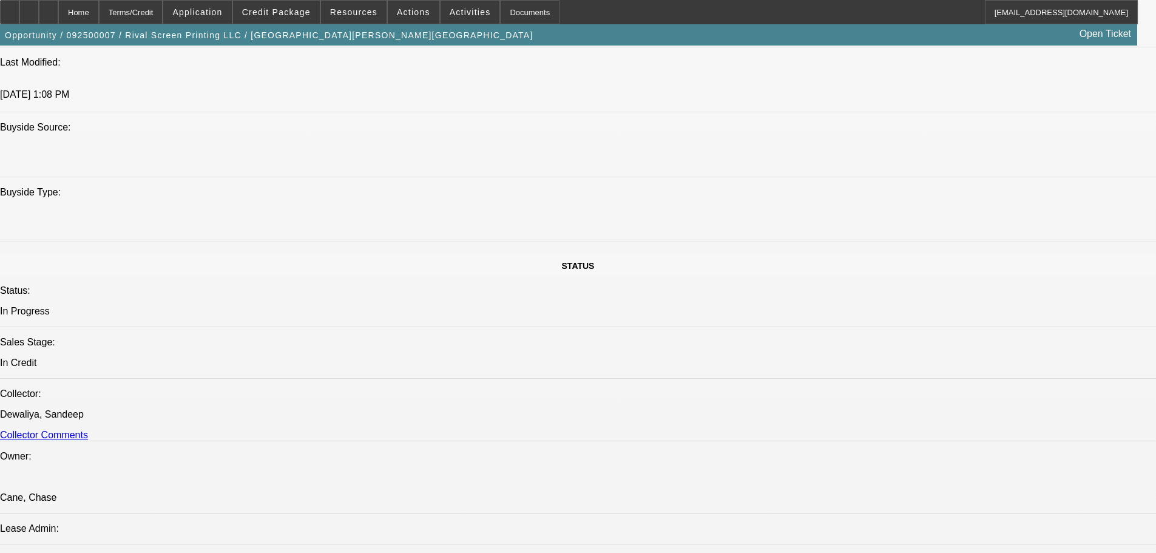
scroll to position [1032, 0]
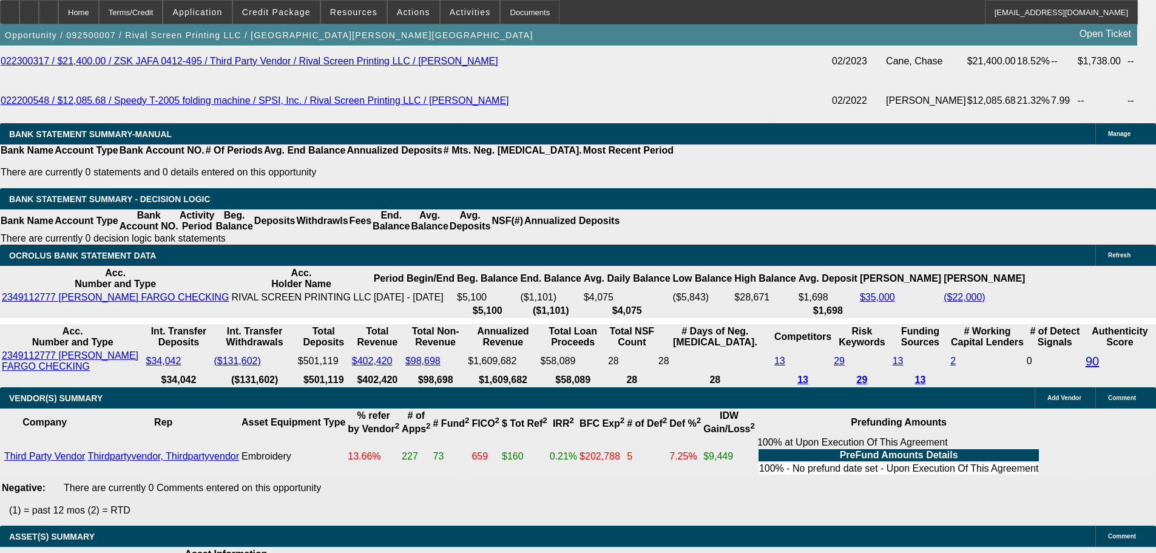
scroll to position [2438, 0]
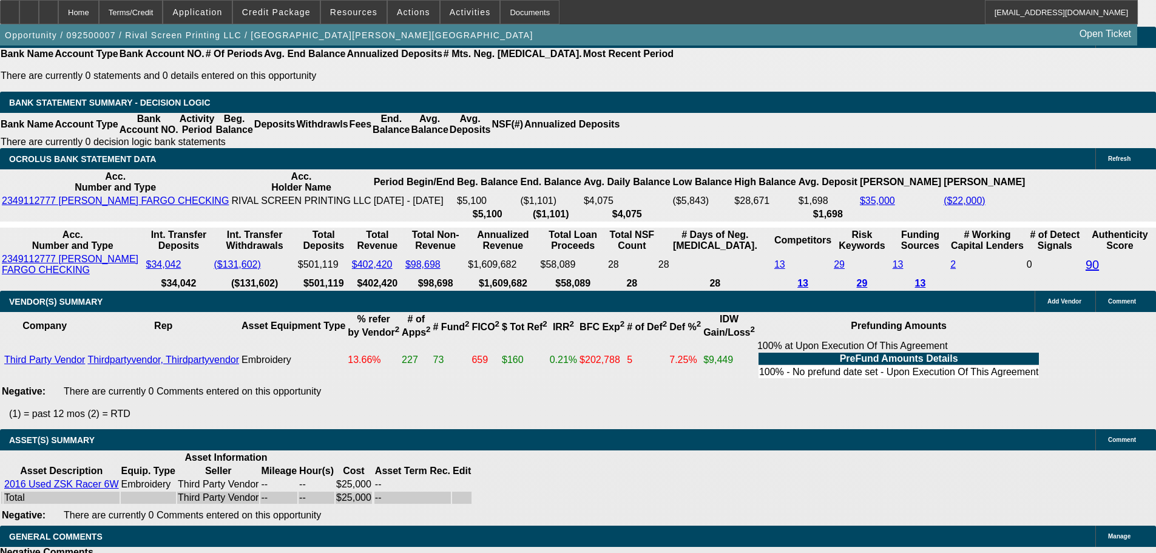
select select "5"
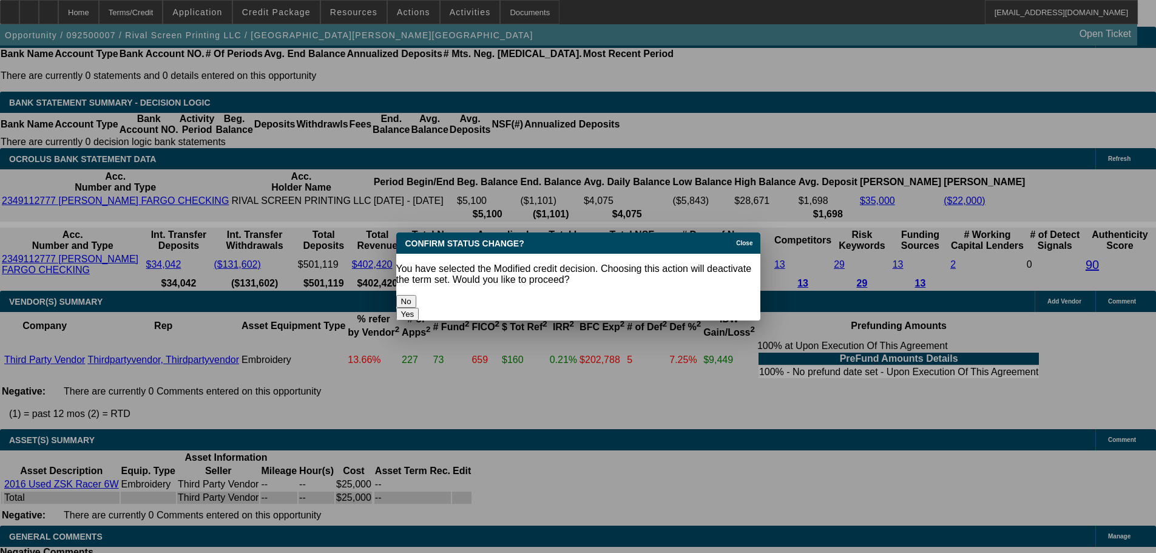
click at [419, 308] on button "Yes" at bounding box center [407, 314] width 23 height 13
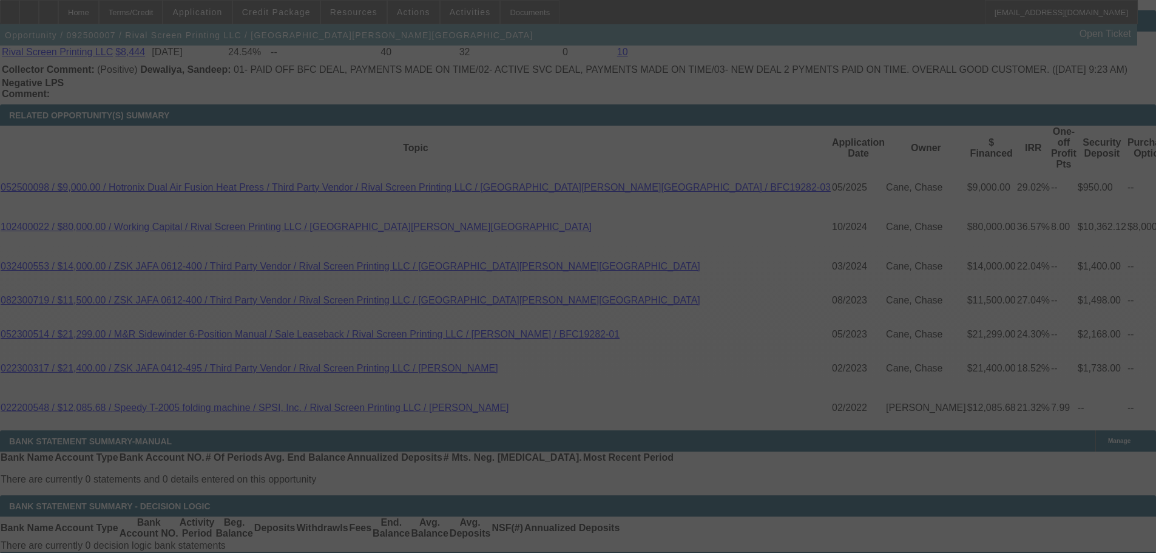
scroll to position [2013, 0]
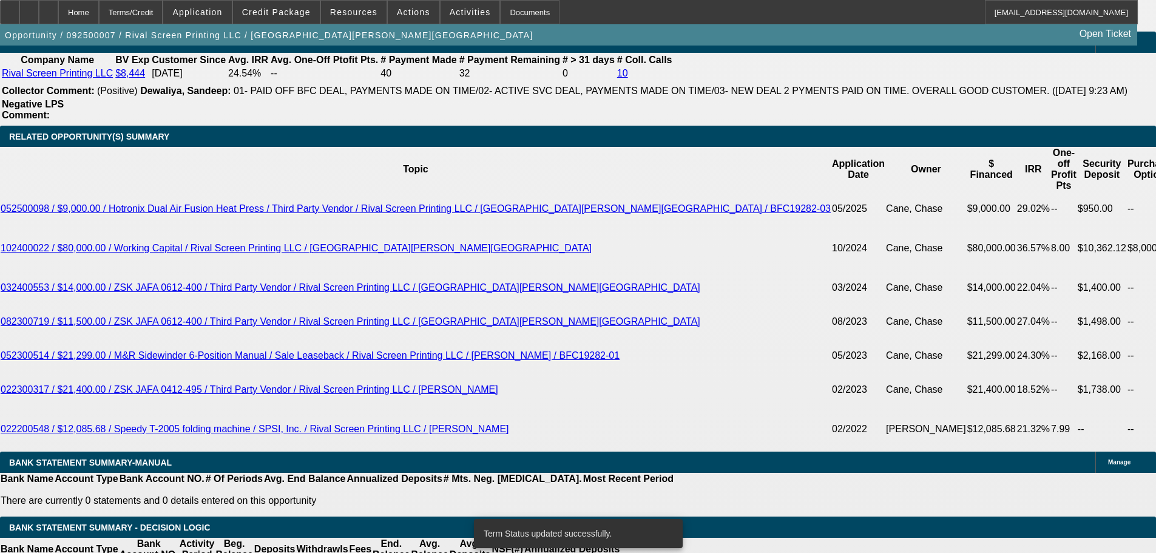
select select "0.1"
select select "2"
select select "0"
select select "6"
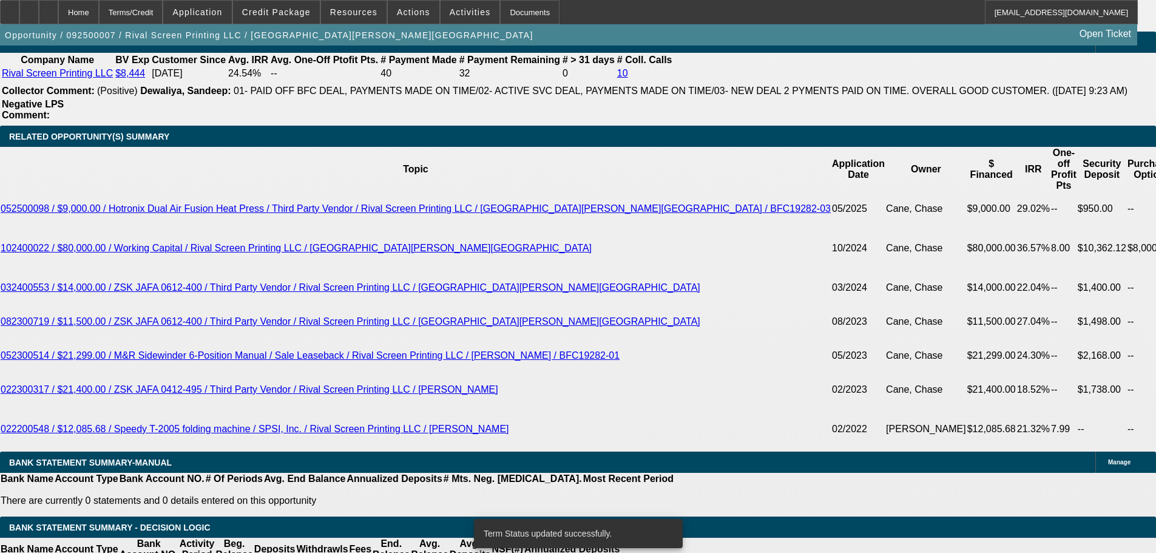
select select "0.1"
select select "2"
select select "0"
select select "6"
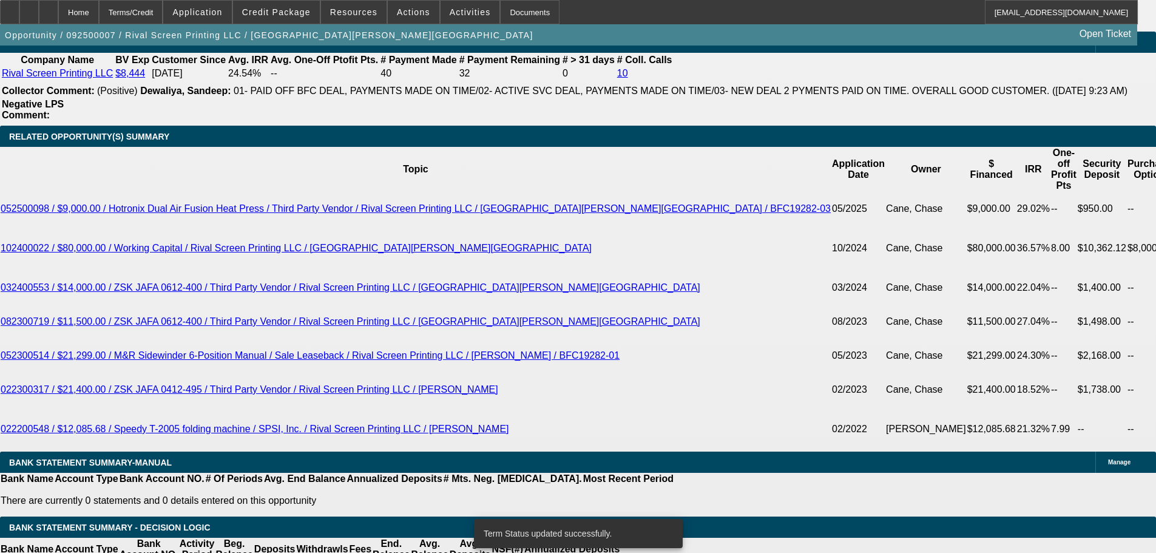
select select "0.1"
select select "2"
select select "0"
select select "6"
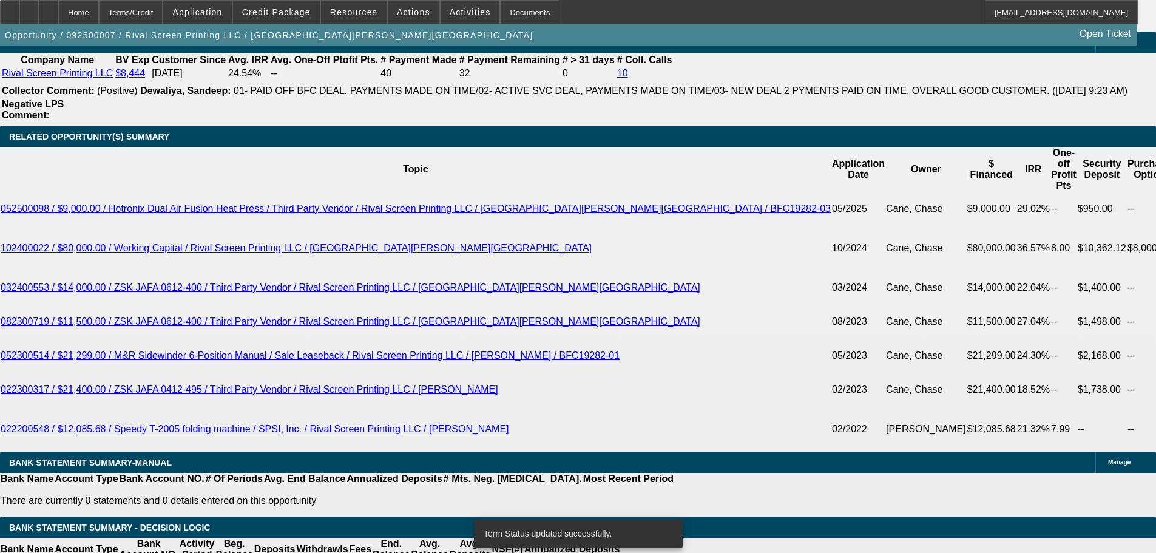
drag, startPoint x: 236, startPoint y: 348, endPoint x: 317, endPoint y: 327, distance: 83.3
type input "2"
type input "UNKNOWN"
type input "24"
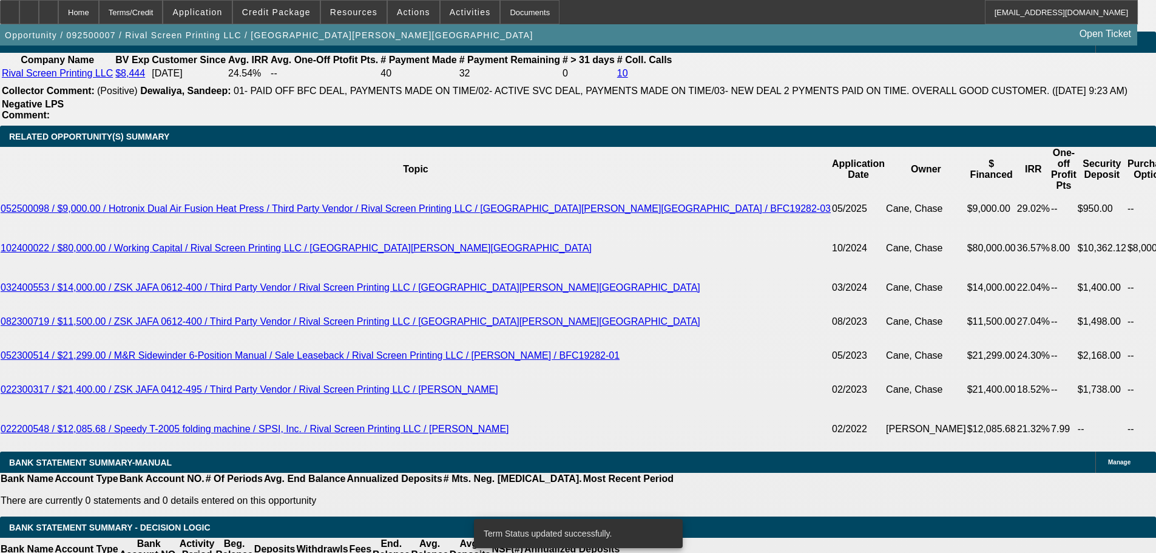
type input "$11,518.18"
type input "$23,036.36"
type input "$1,134.42"
type input "$2,268.84"
type input "24"
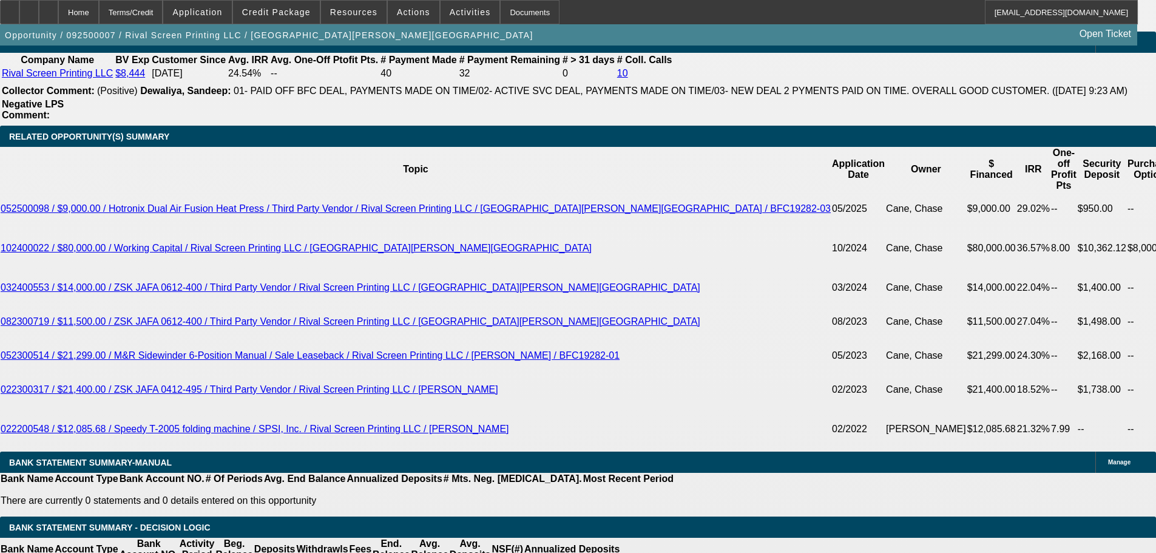
drag, startPoint x: 177, startPoint y: 346, endPoint x: 334, endPoint y: 322, distance: 159.7
type input "11"
type input "$22.00"
type input "1135"
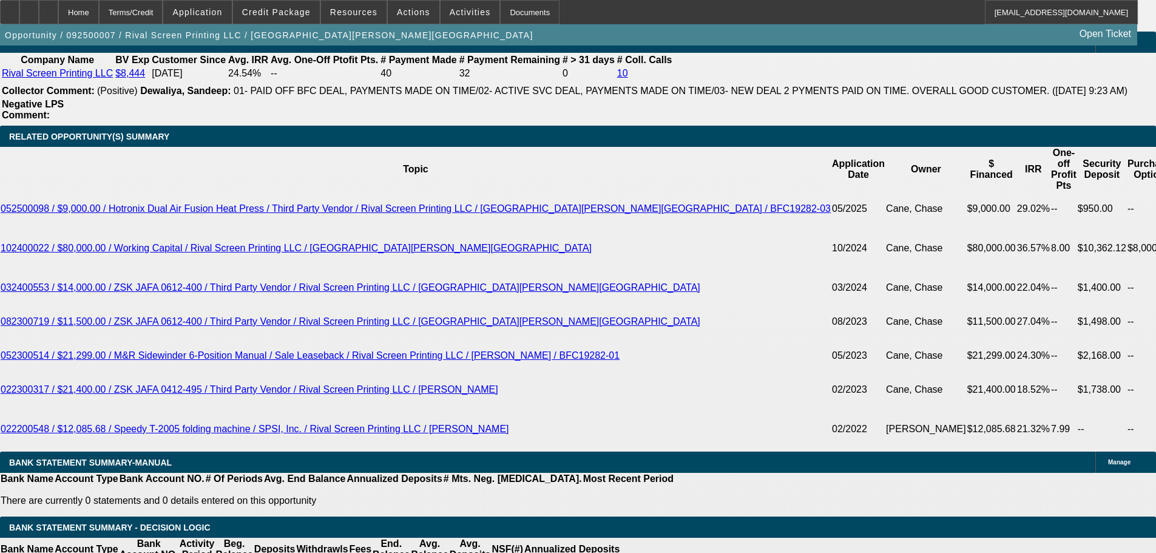
type input "19.1"
type input "$2,270.00"
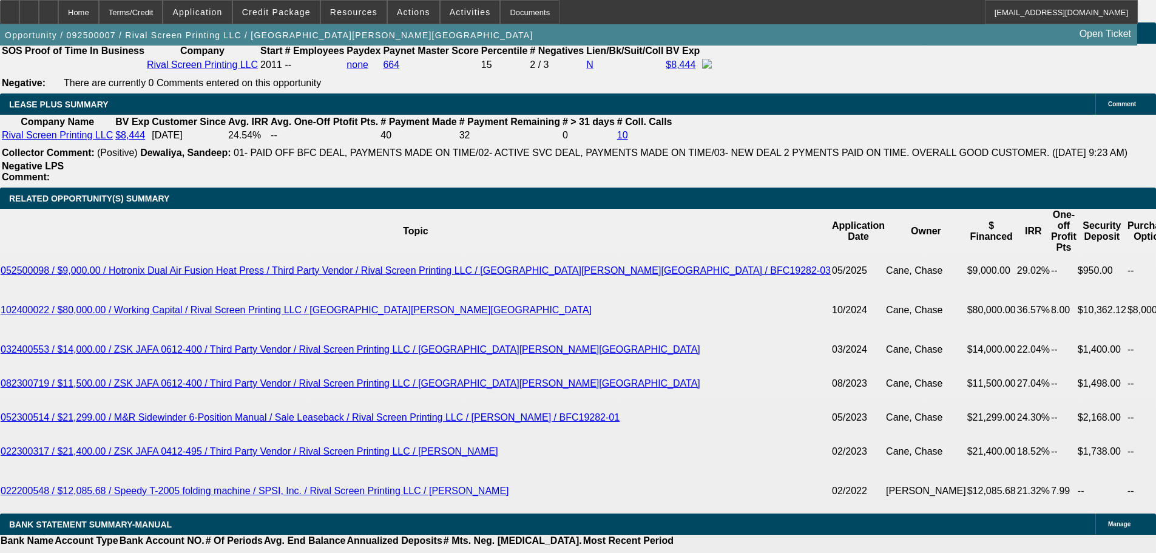
scroll to position [1771, 0]
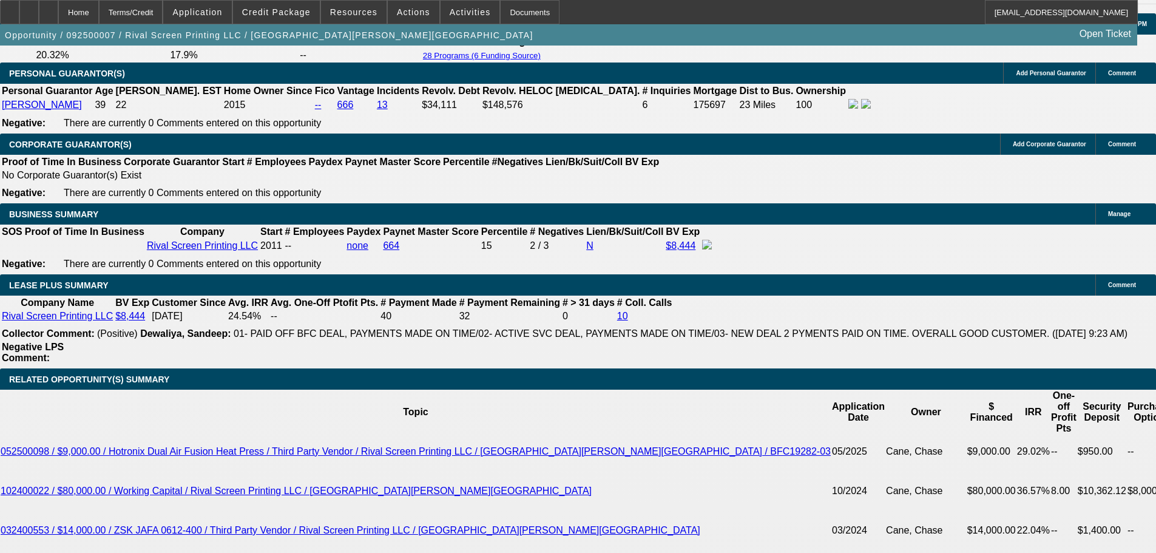
type input "$1,135.00"
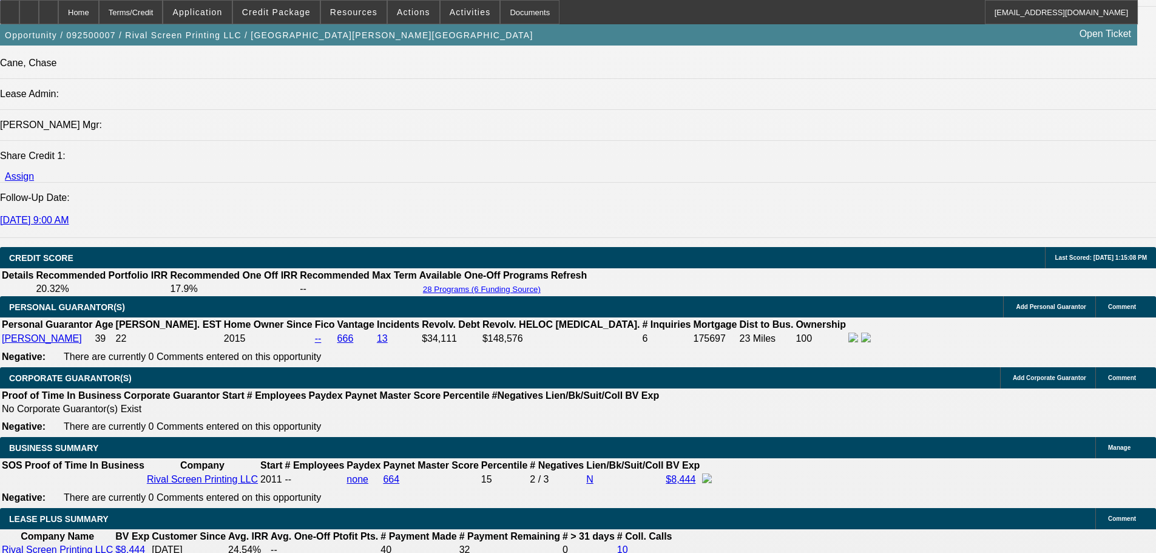
scroll to position [1406, 0]
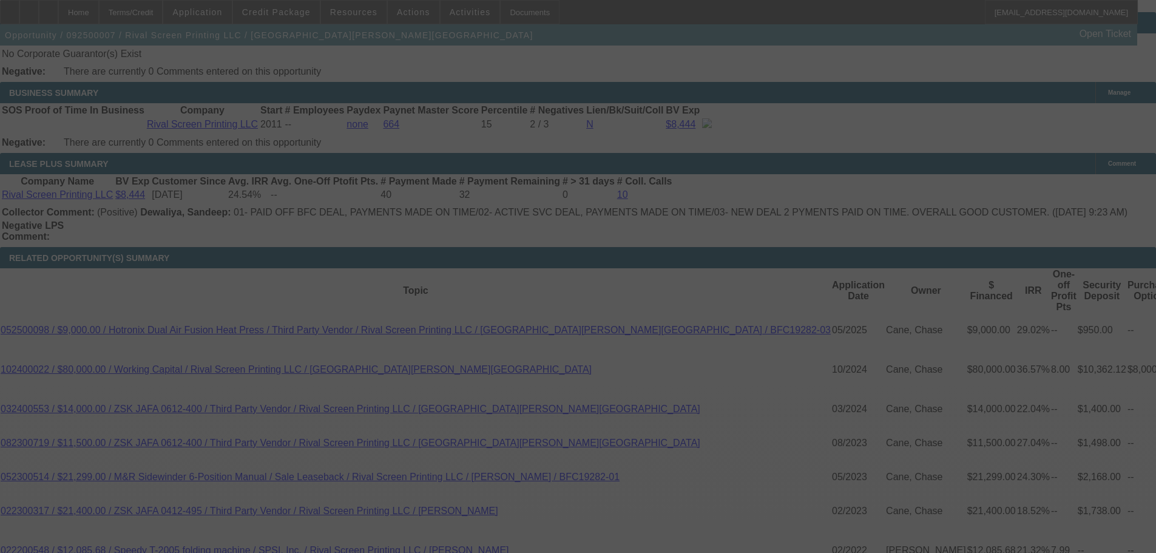
select select "0.1"
select select "2"
select select "0"
select select "6"
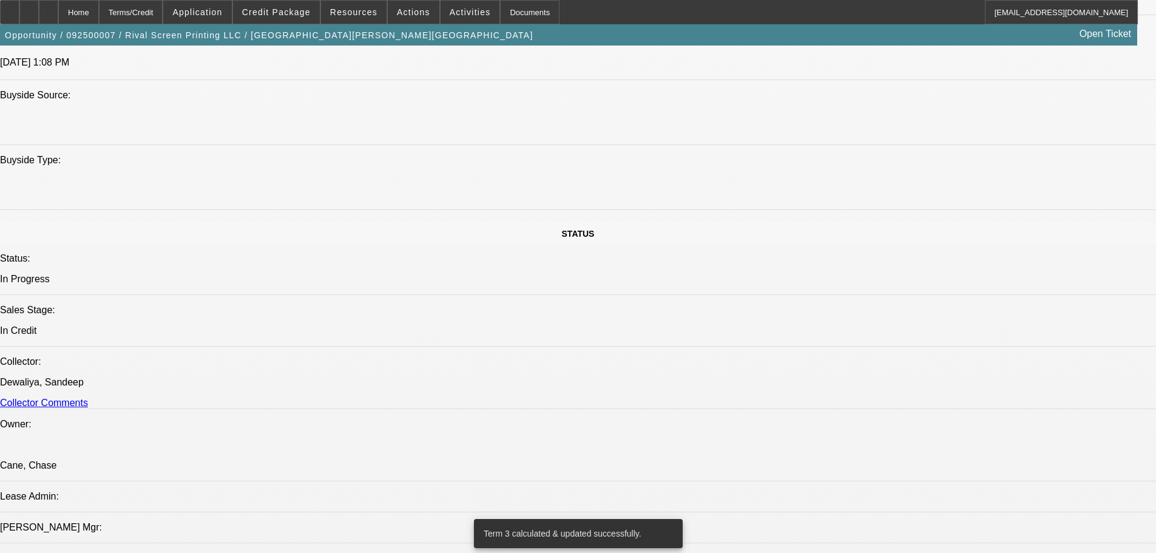
scroll to position [1103, 0]
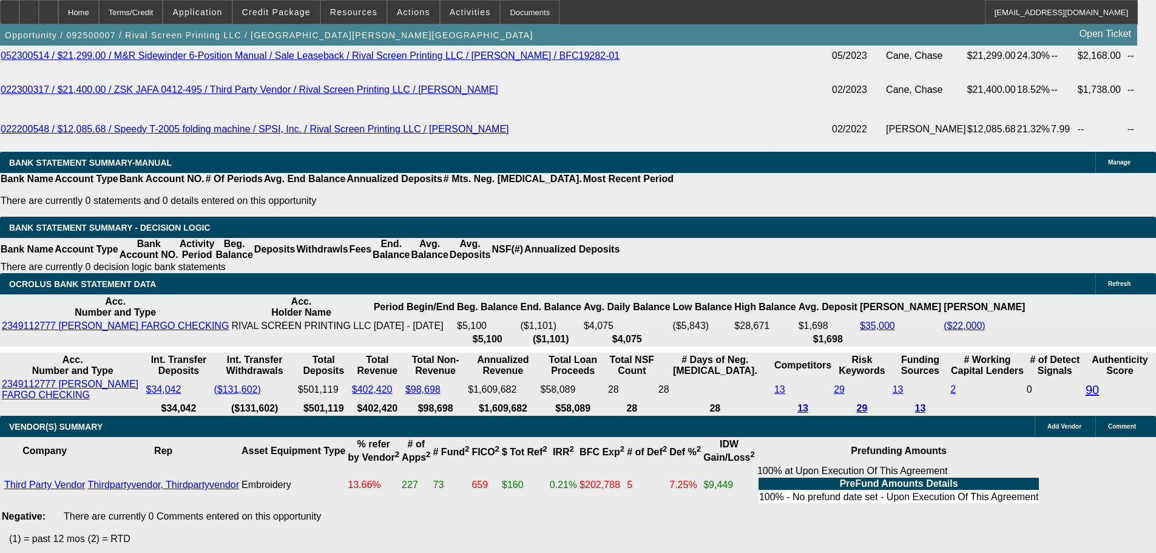
scroll to position [2438, 0]
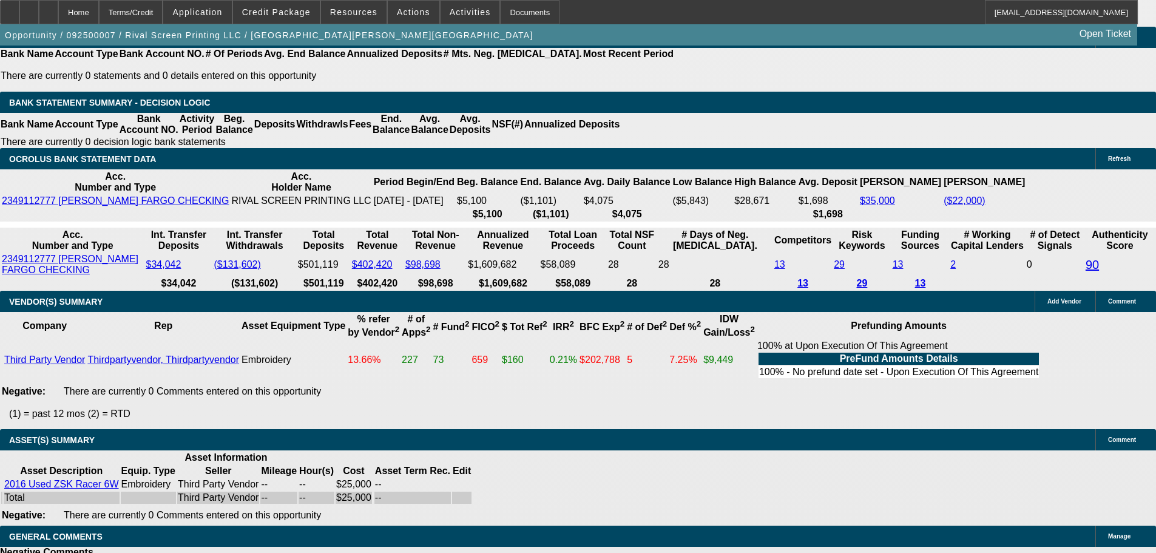
select select "4"
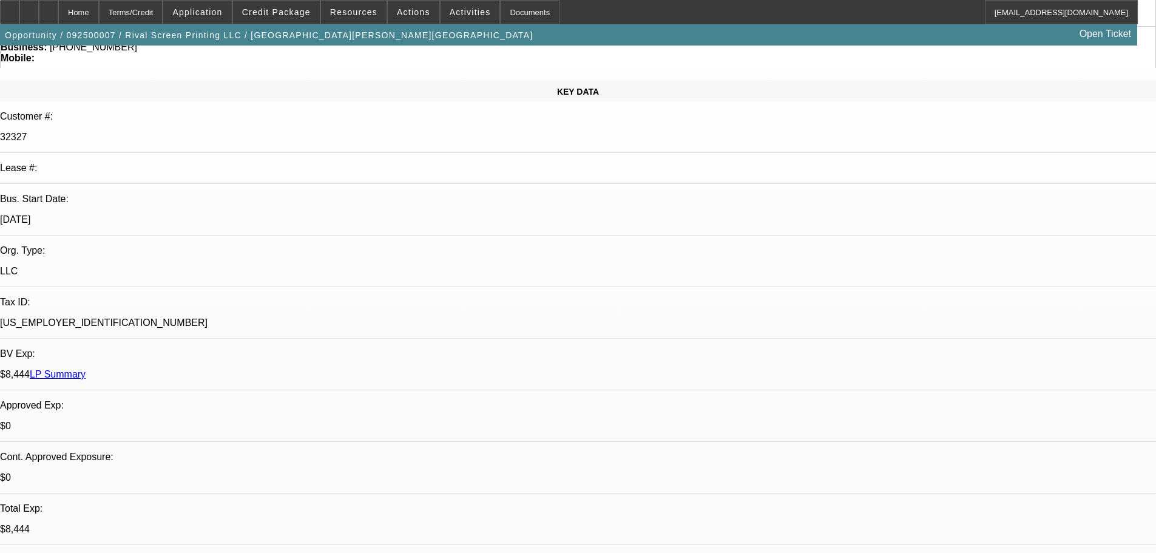
scroll to position [0, 0]
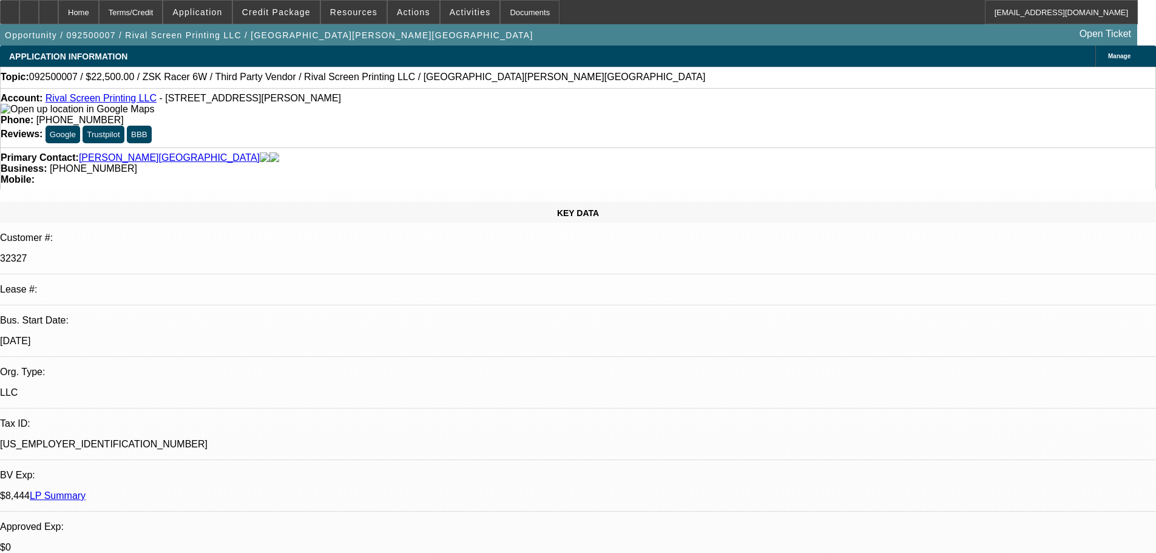
type textarea "I REVIEWED AND AGREE, JUST TOO MANY NEGATIVES ON THIS DEAL."
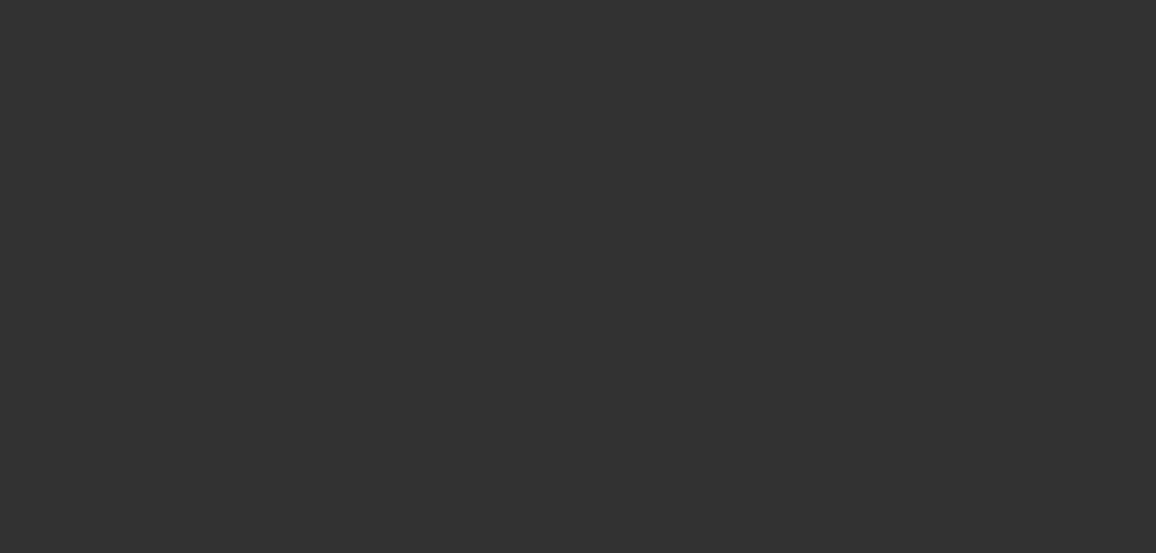
select select "0.1"
select select "2"
select select "0"
select select "6"
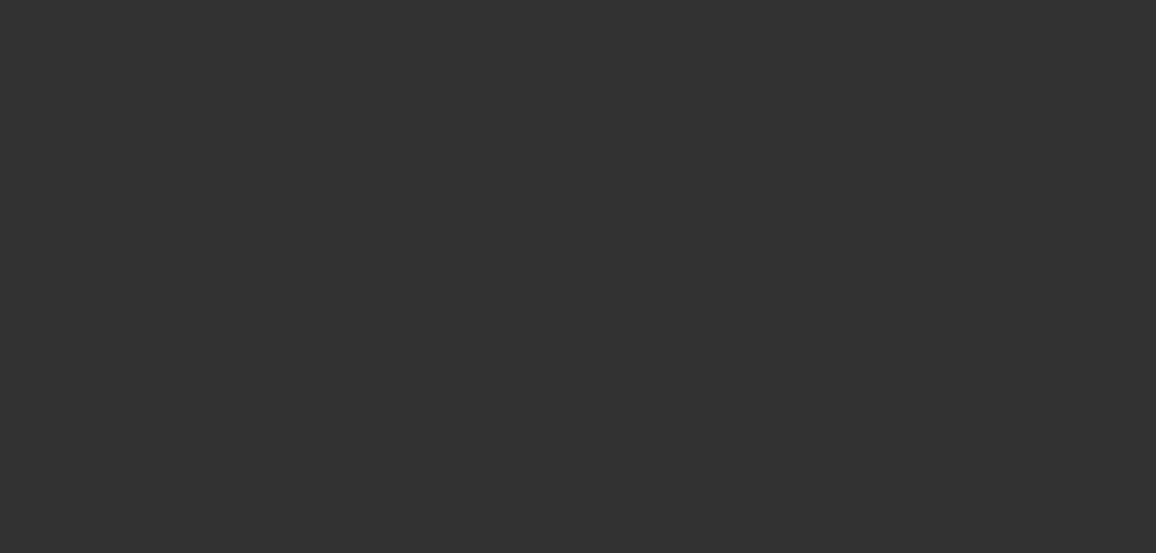
select select "0.1"
select select "2"
select select "0"
select select "6"
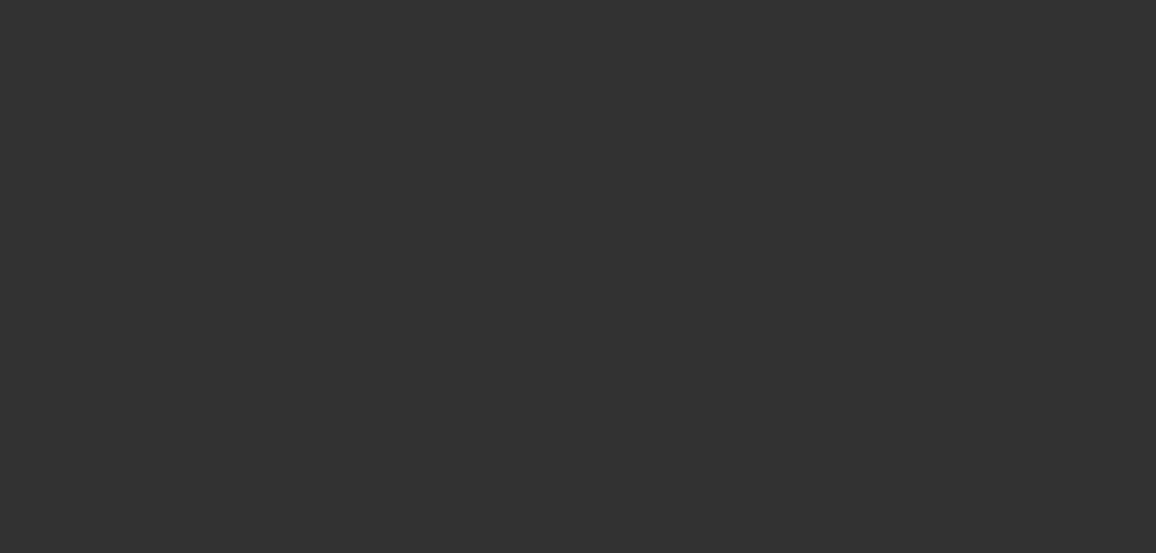
select select "0.1"
select select "2"
select select "0"
select select "6"
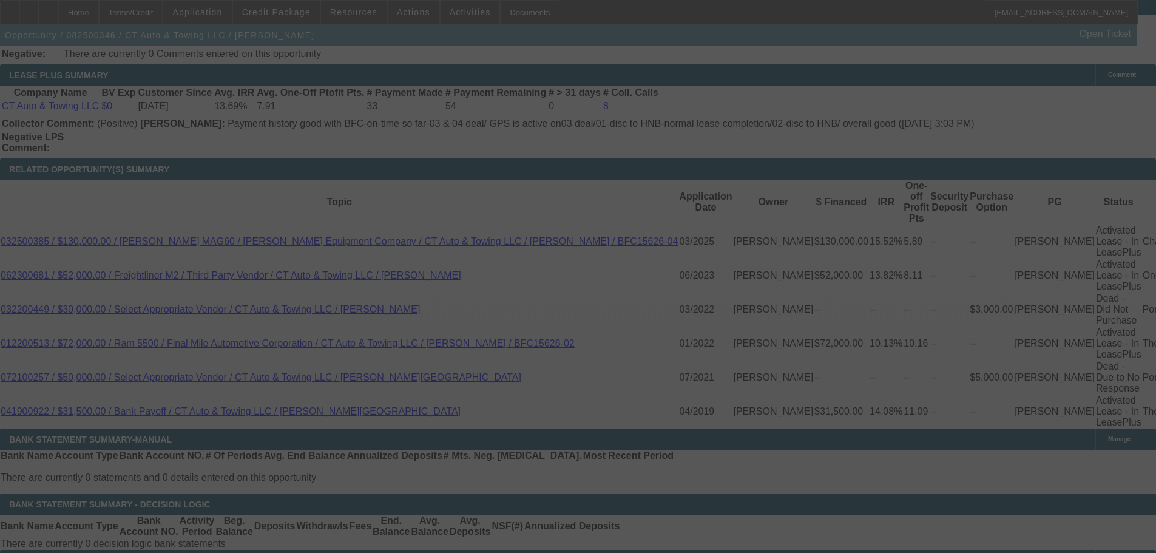
scroll to position [2022, 0]
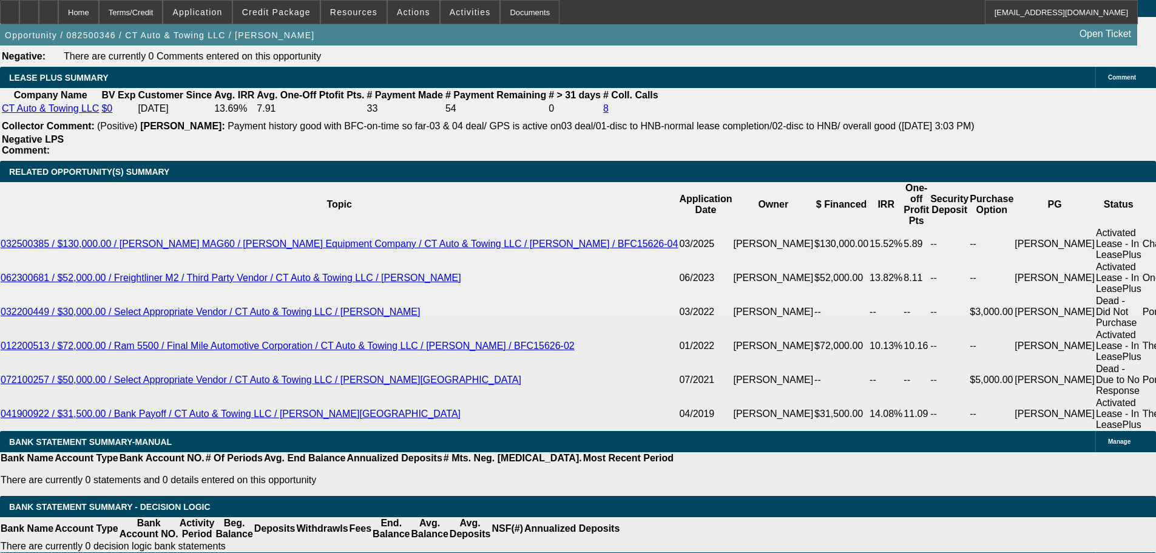
select select "0"
select select "9"
select select "0"
select select "6"
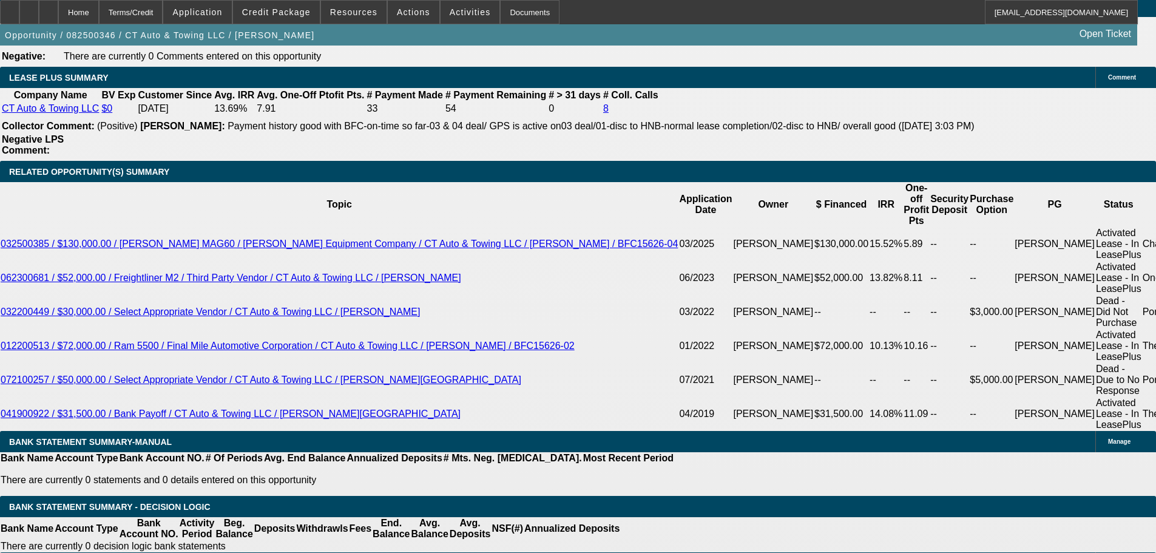
select select "0"
select select "3"
select select "0"
select select "6"
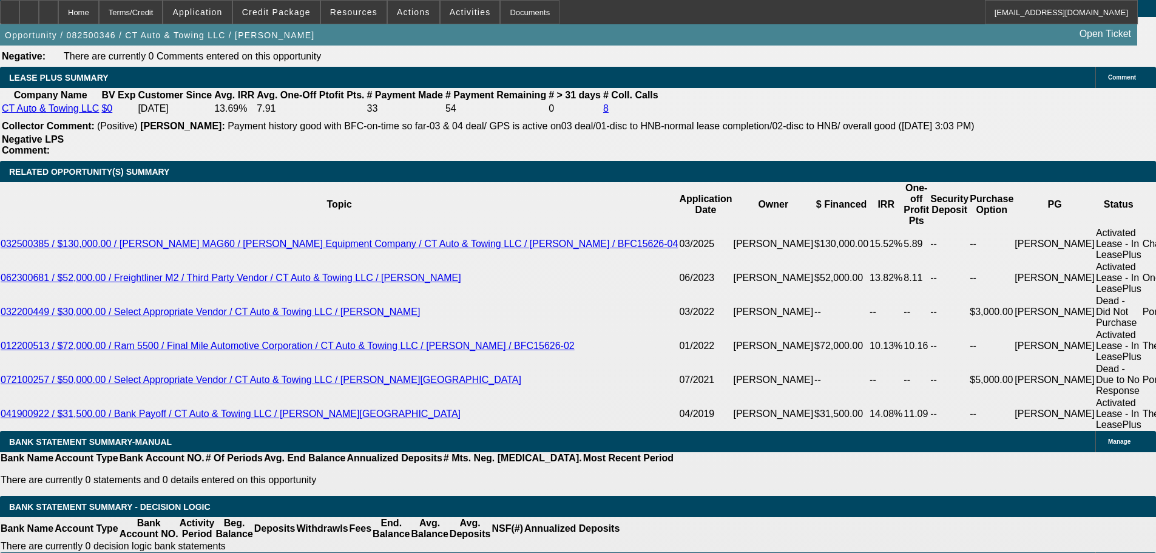
select select "0"
select select "5"
select select "0"
select select "6"
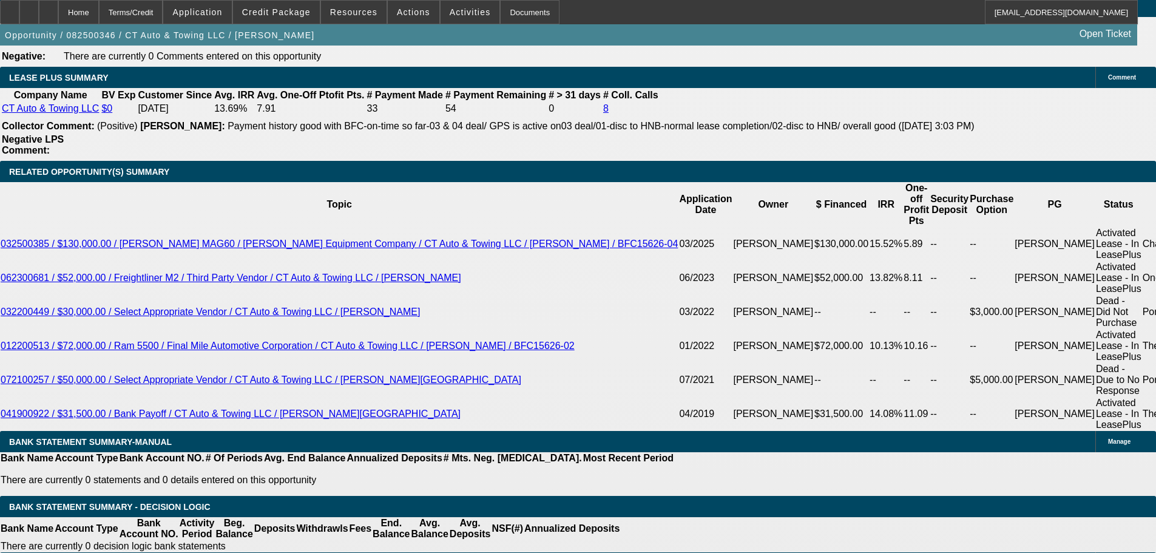
select select "0"
select select "2"
select select "0"
select select "6"
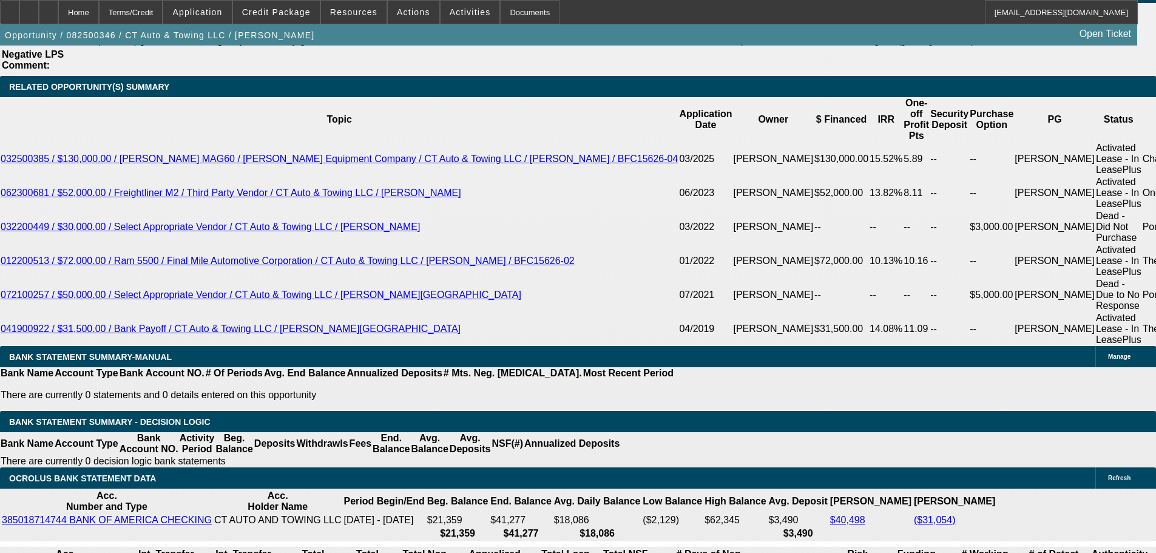
scroll to position [2005, 0]
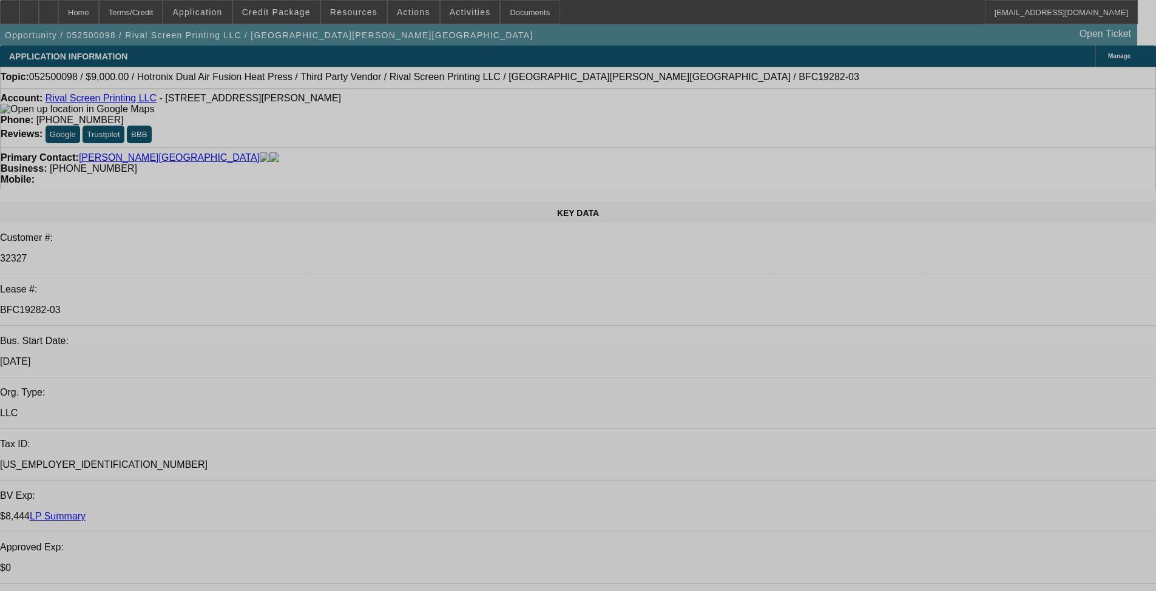
select select "0"
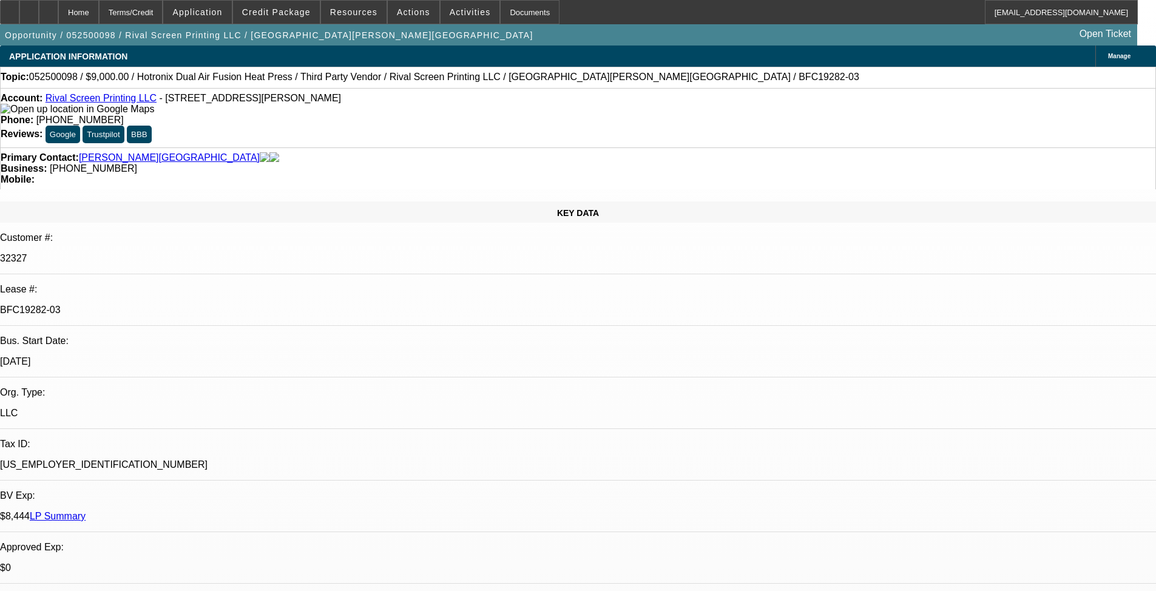
select select "2"
select select "0"
select select "6"
select select "0"
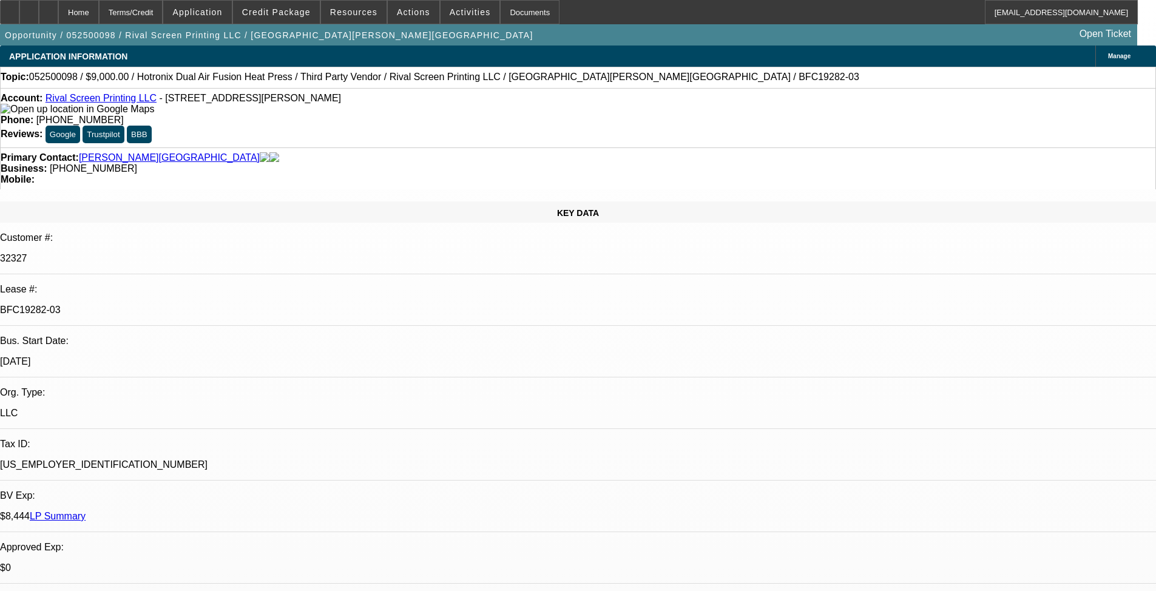
select select "2"
select select "0"
select select "6"
select select "0"
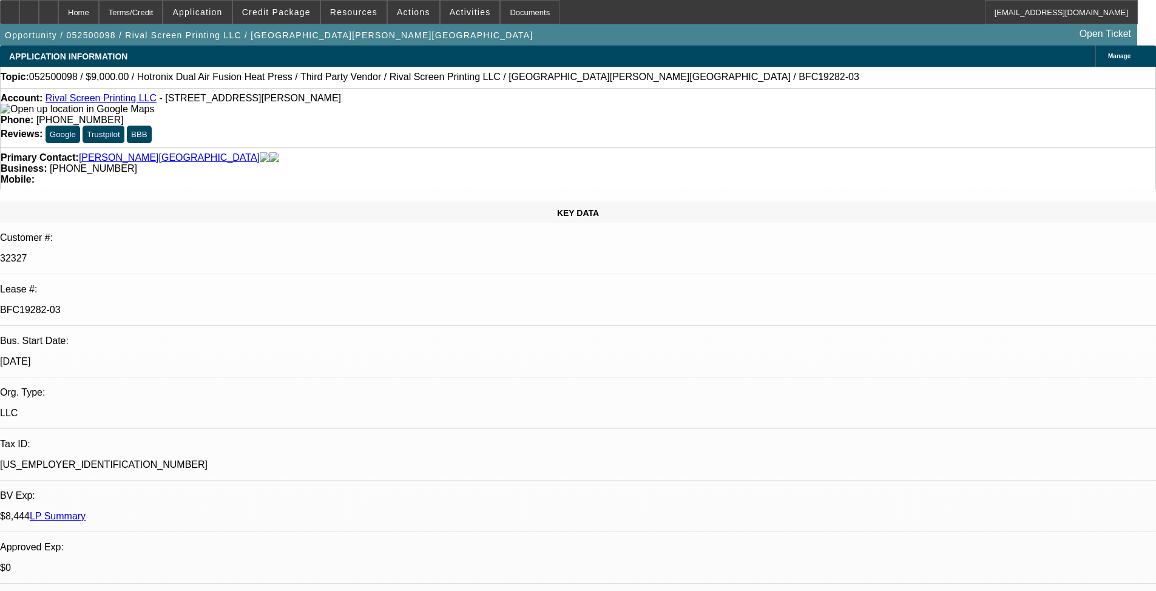
select select "2"
select select "0"
select select "6"
select select "0"
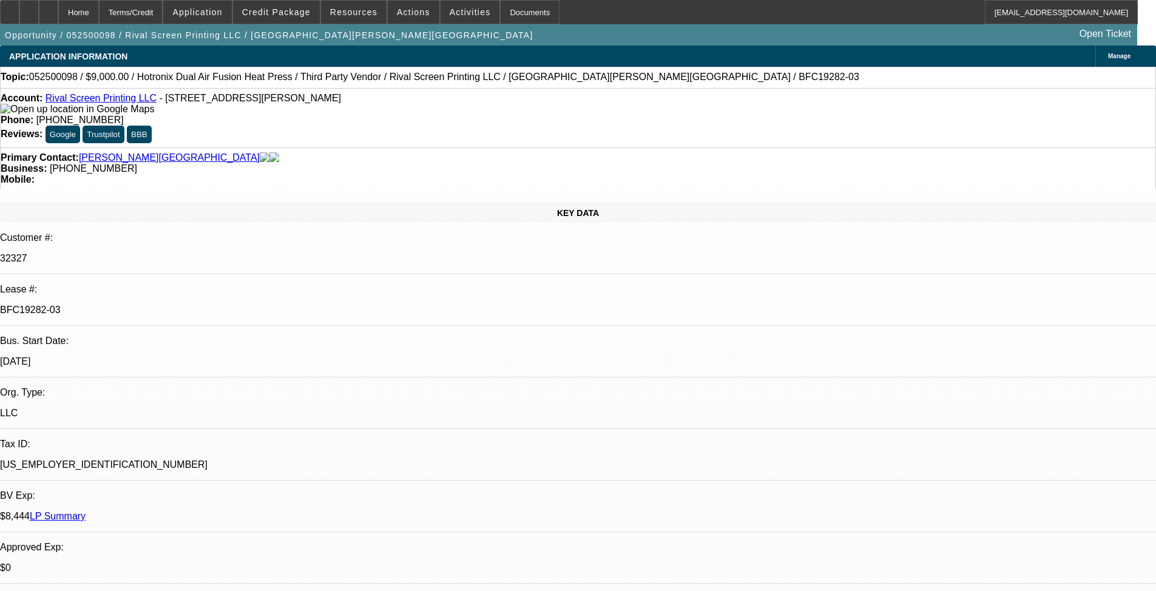
select select "2"
select select "0"
select select "6"
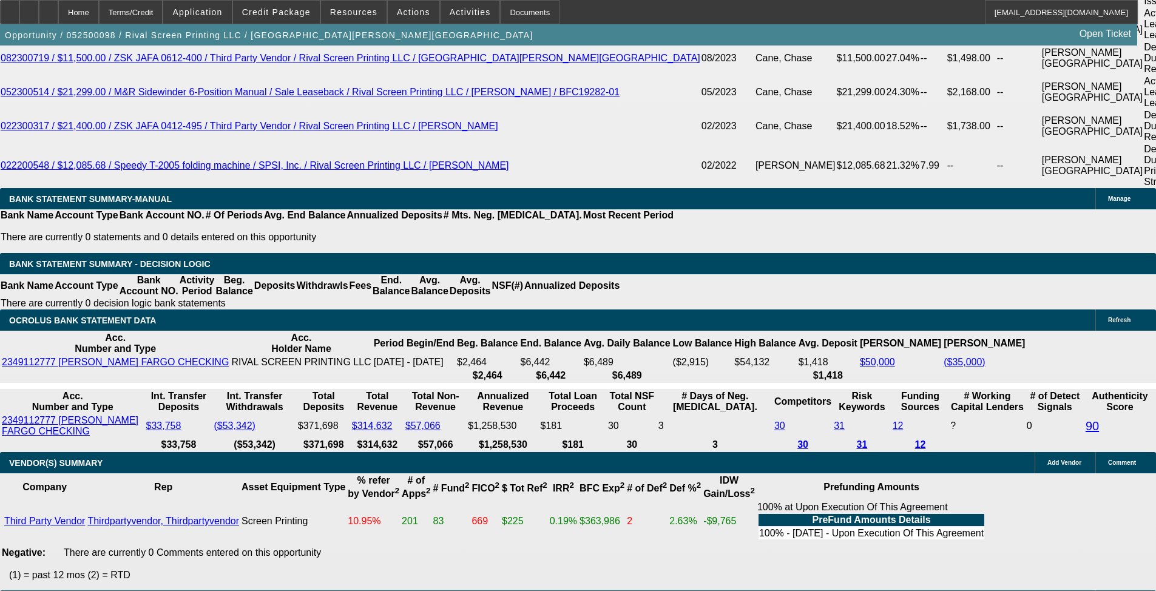
scroll to position [2181, 0]
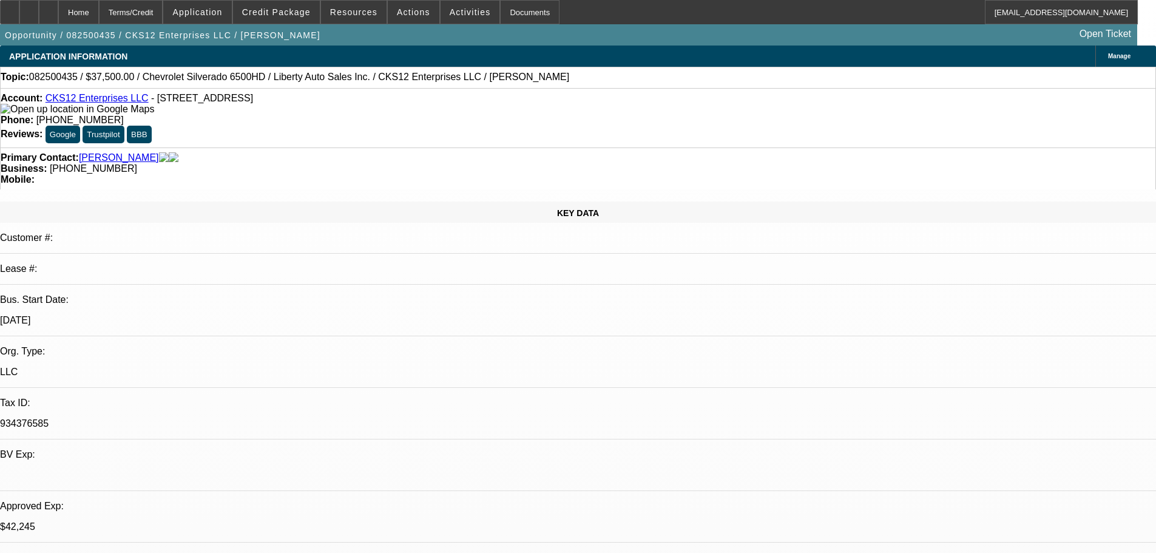
select select "0"
select select "2"
select select "0.1"
select select "4"
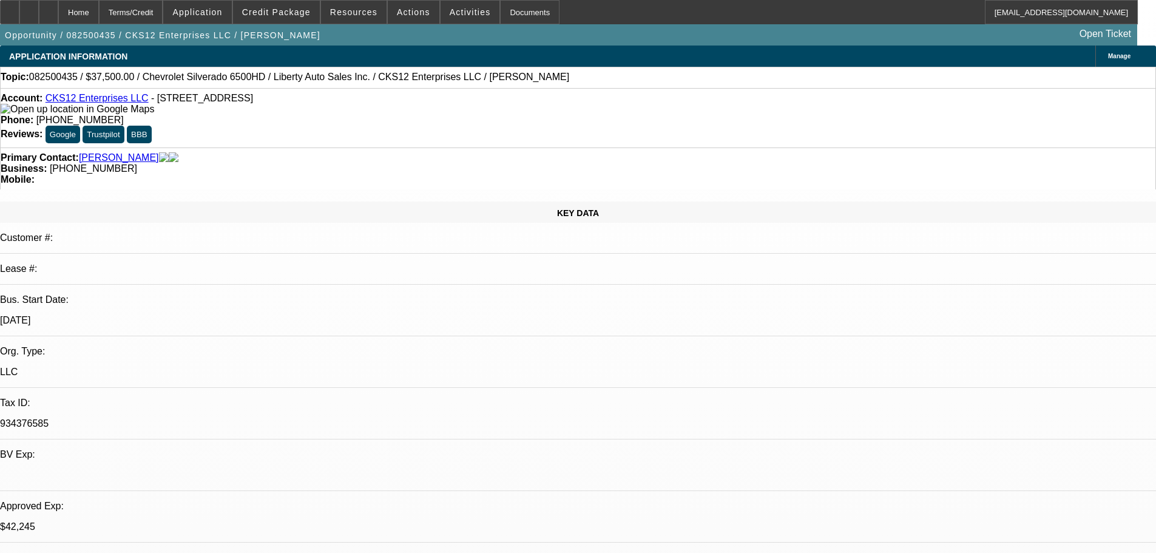
select select "0"
select select "2"
select select "0.1"
select select "4"
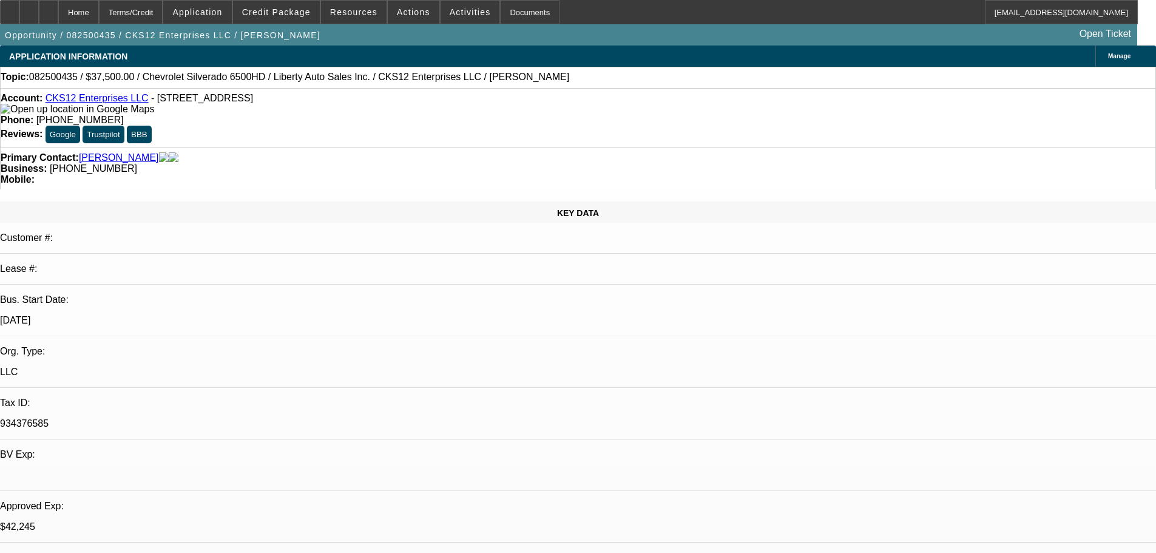
select select "0.1"
select select "0"
select select "3"
select select "0.1"
select select "4"
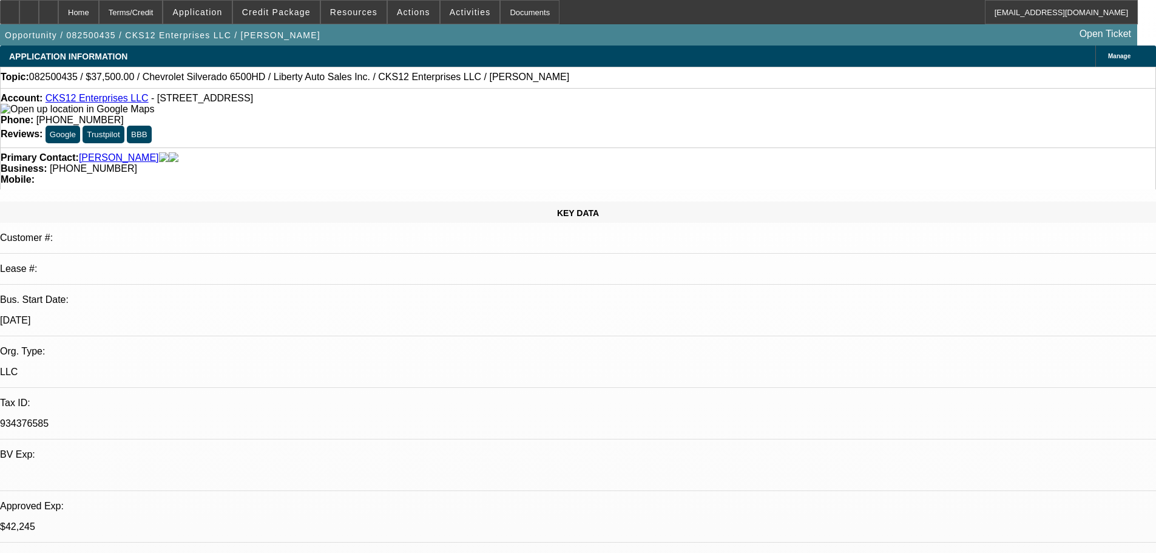
select select "0"
select select "2"
select select "0.1"
select select "4"
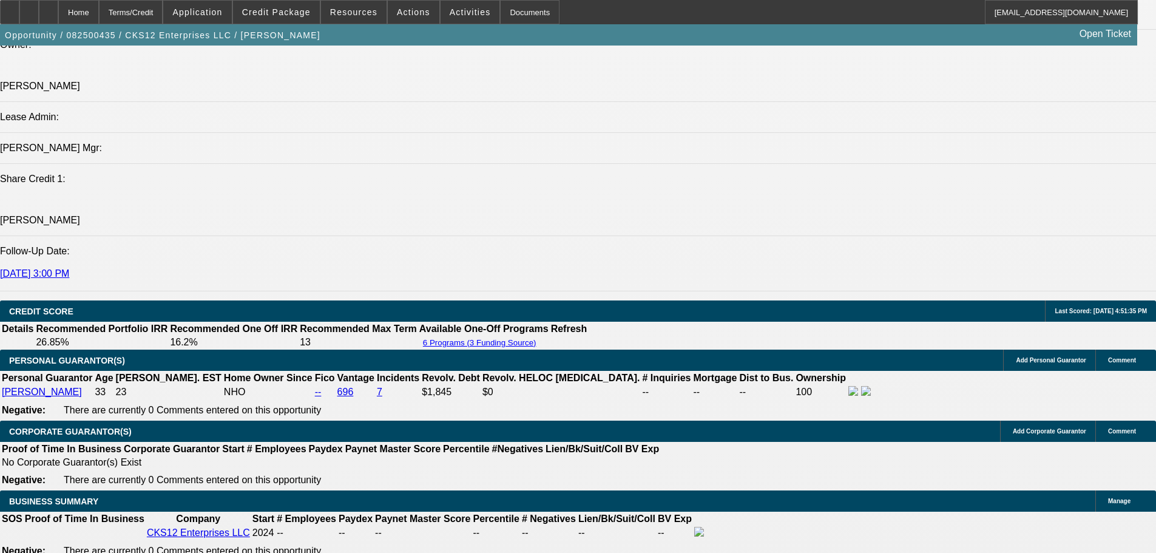
scroll to position [1959, 0]
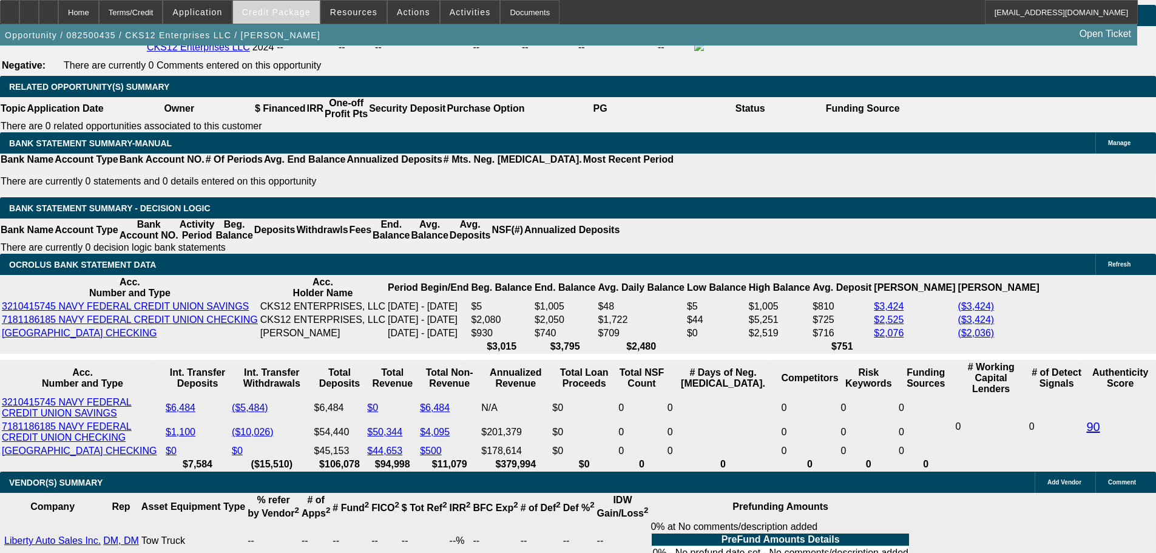
click at [290, 15] on span "Credit Package" at bounding box center [276, 12] width 69 height 10
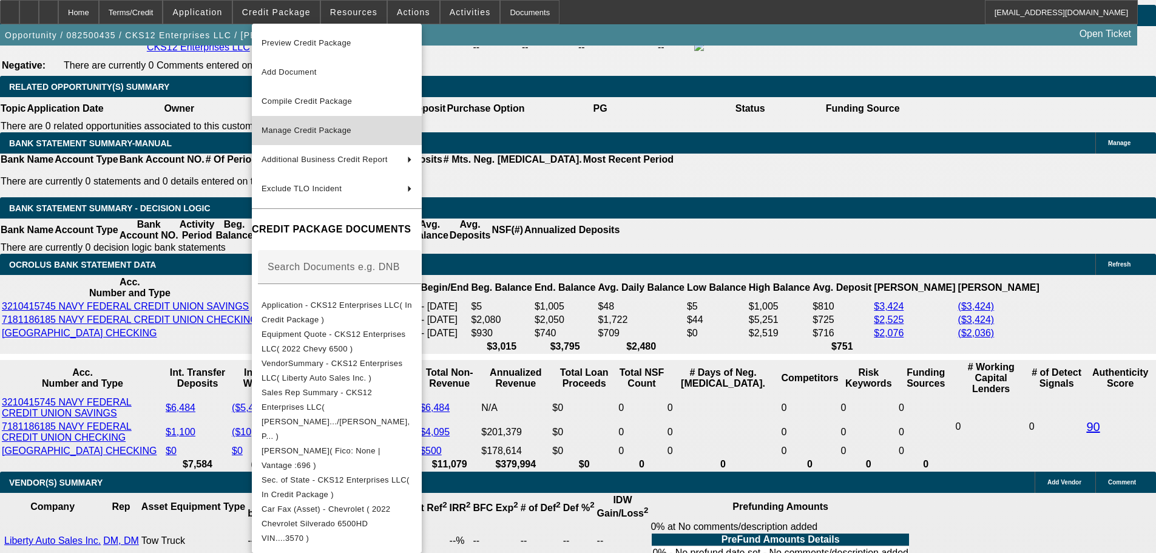
click at [297, 129] on span "Manage Credit Package" at bounding box center [307, 130] width 90 height 9
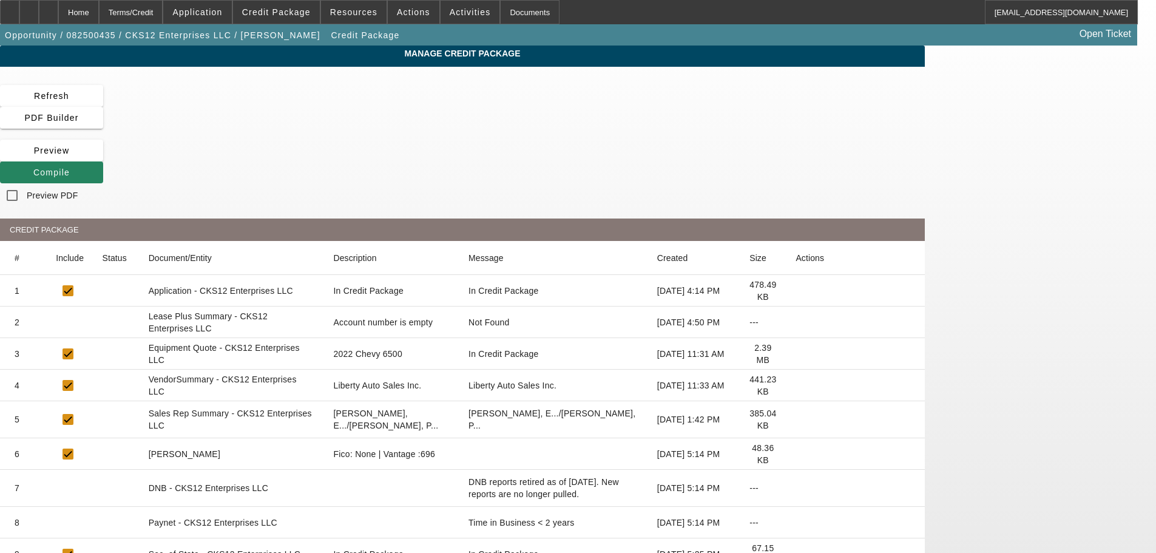
click at [796, 322] on icon at bounding box center [796, 322] width 0 height 0
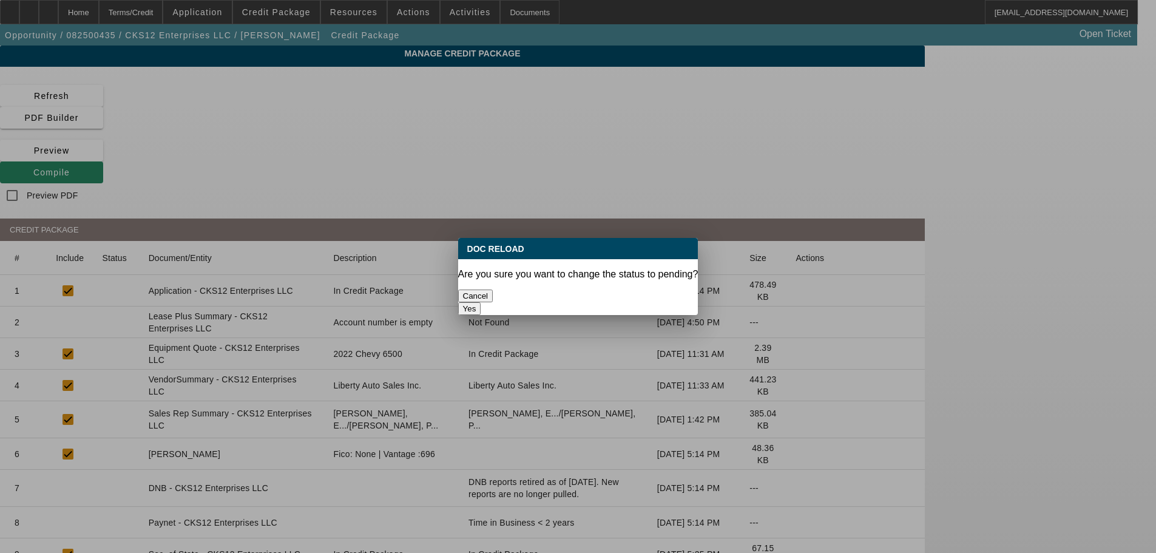
click at [481, 302] on button "Yes" at bounding box center [469, 308] width 23 height 13
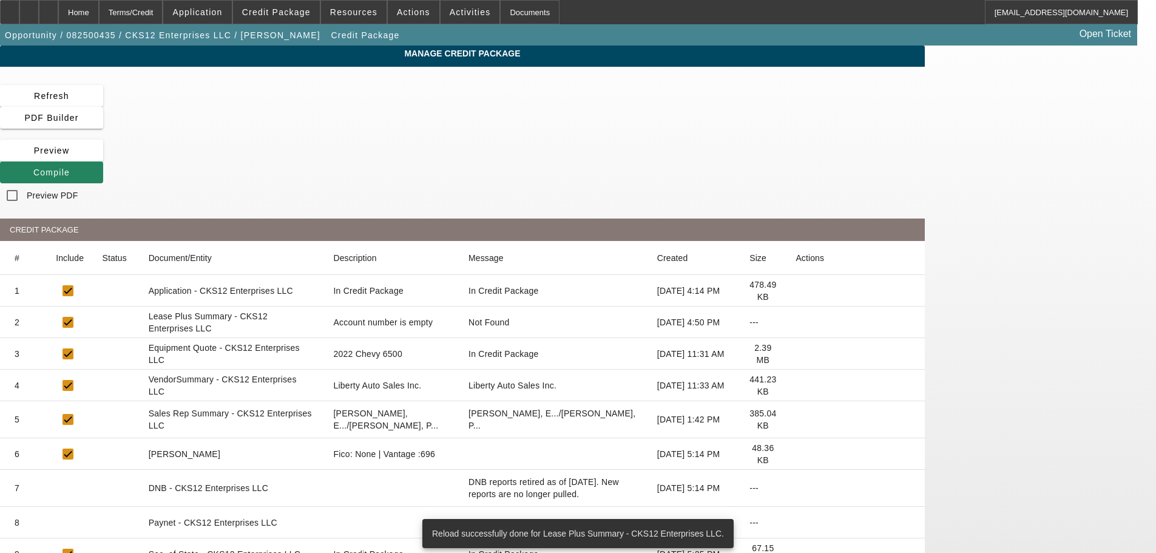
click at [796, 385] on icon at bounding box center [796, 385] width 0 height 0
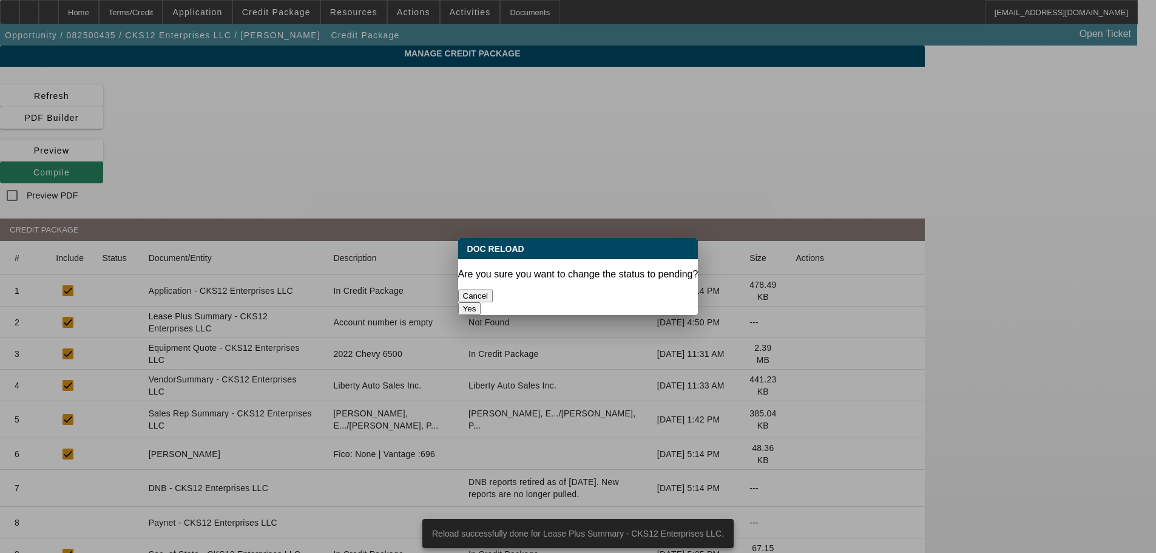
click at [481, 302] on button "Yes" at bounding box center [469, 308] width 23 height 13
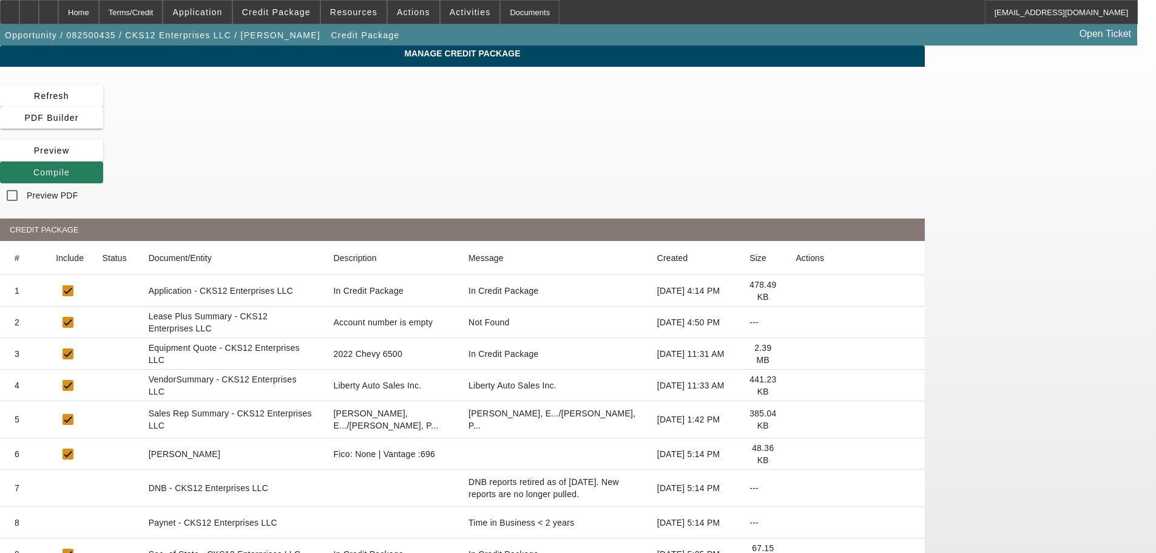
click at [70, 168] on span "Compile" at bounding box center [51, 173] width 36 height 10
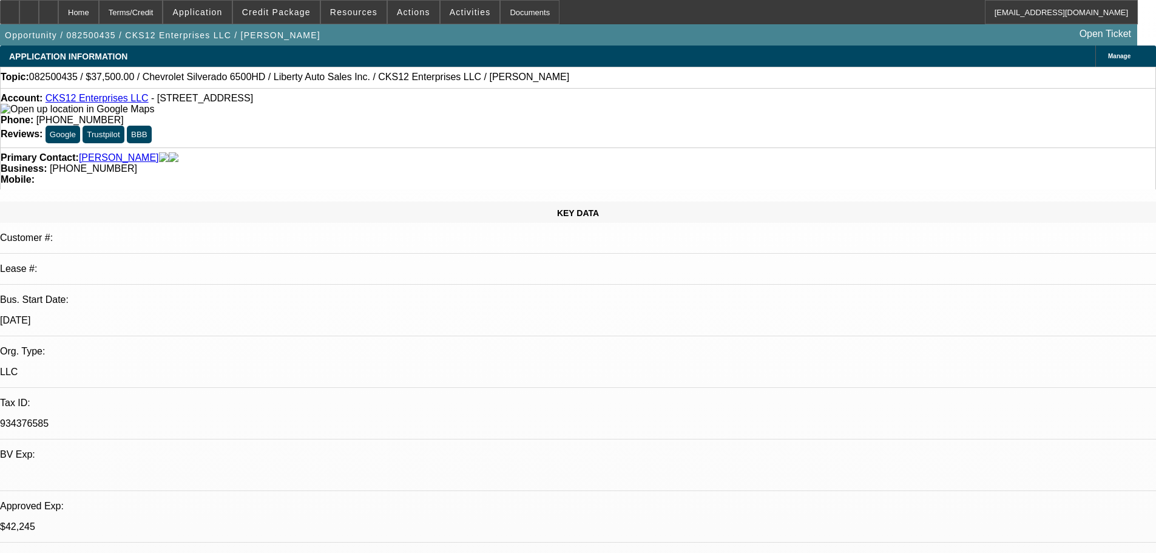
select select "0"
select select "2"
select select "0.1"
select select "4"
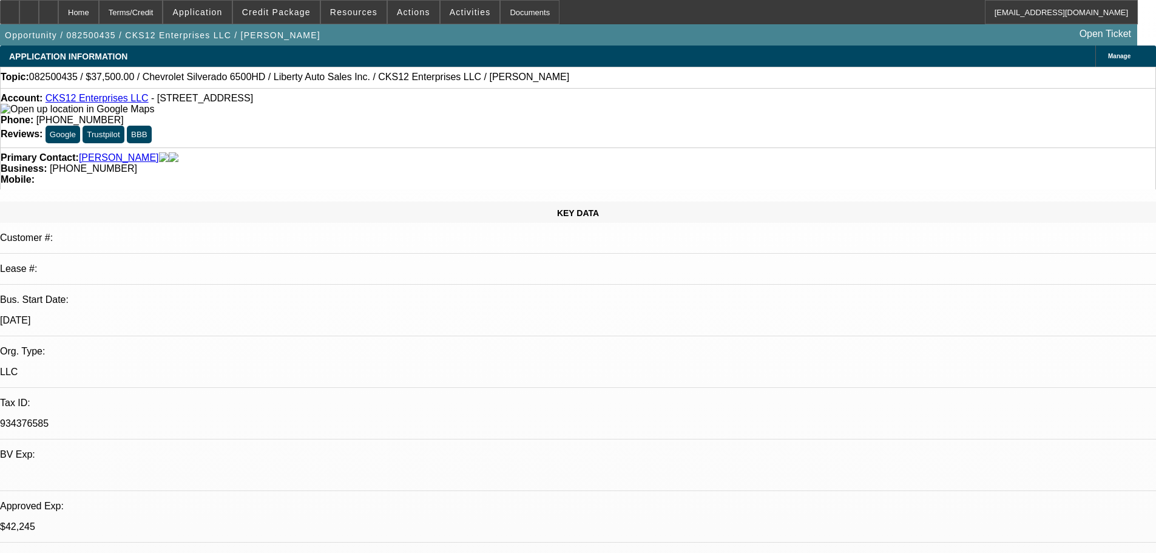
select select "0"
select select "2"
select select "0.1"
select select "4"
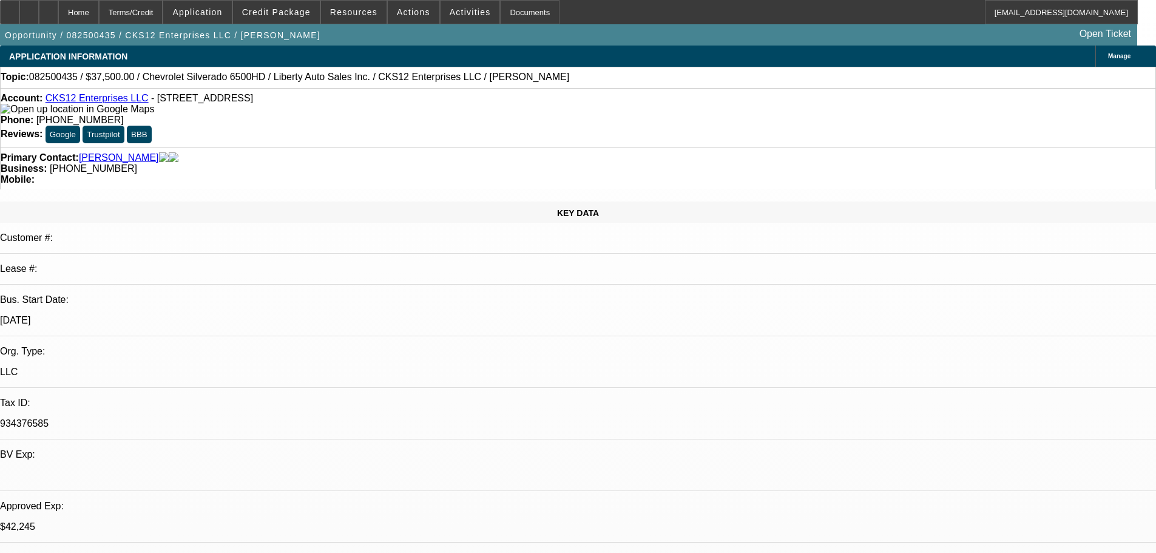
select select "0.1"
select select "0"
select select "3"
select select "0.1"
select select "4"
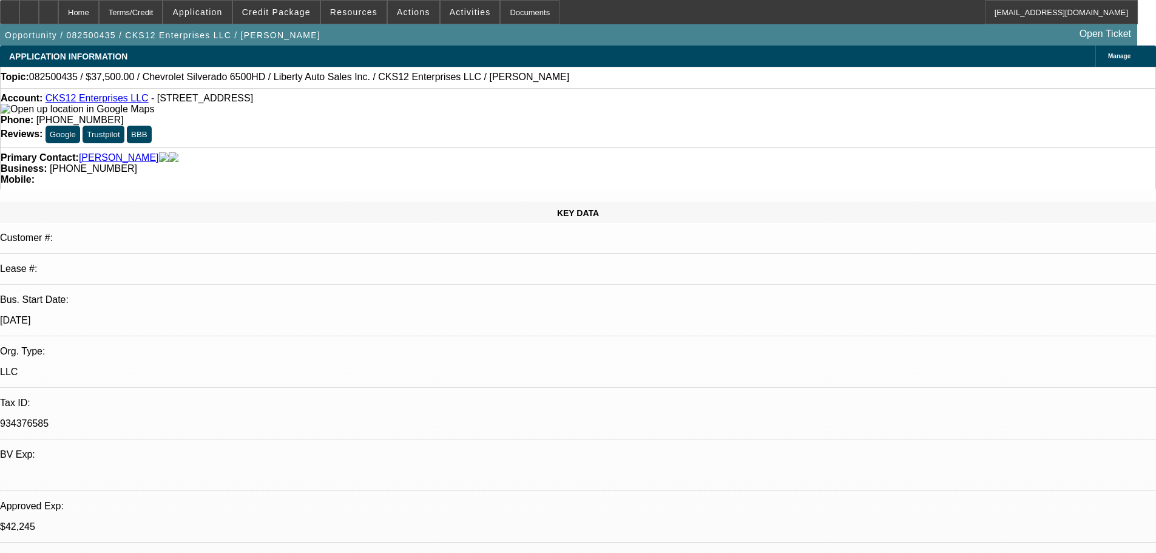
select select "0"
select select "2"
select select "0.1"
select select "4"
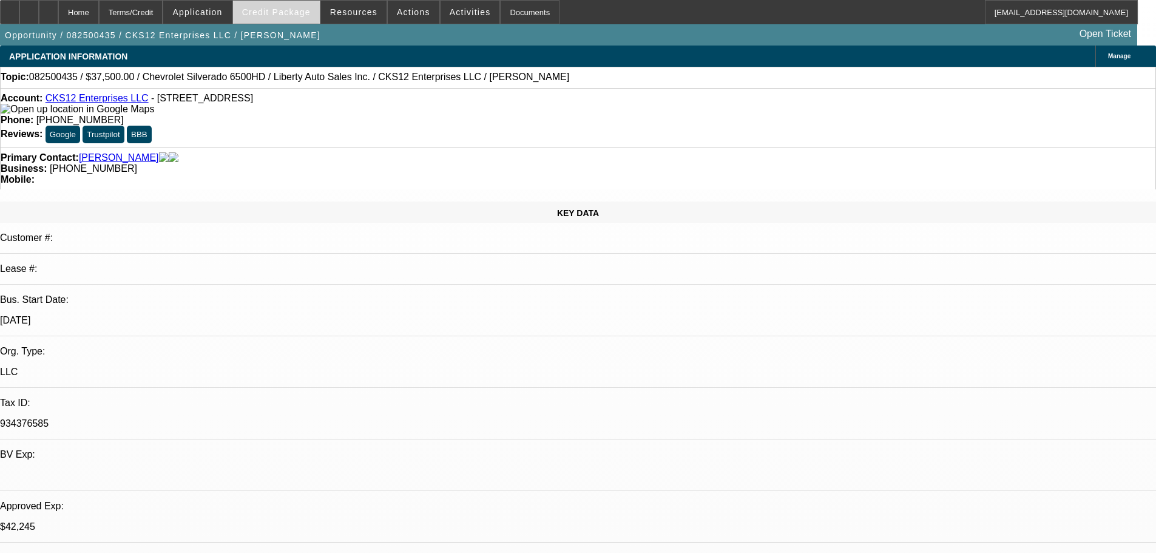
click at [270, 10] on span "Credit Package" at bounding box center [276, 12] width 69 height 10
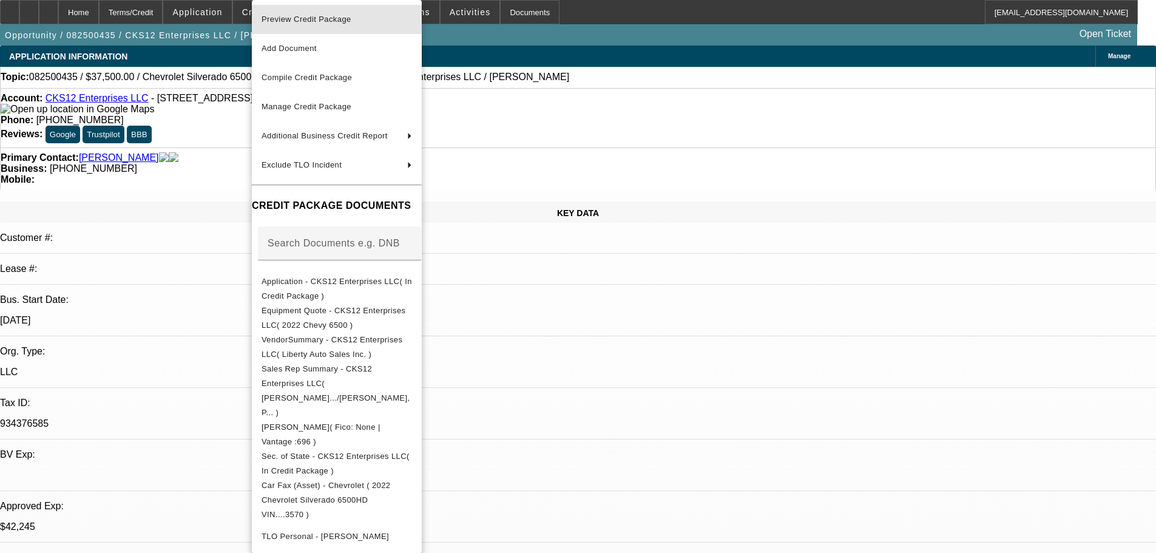
click at [310, 18] on span "Preview Credit Package" at bounding box center [307, 19] width 90 height 9
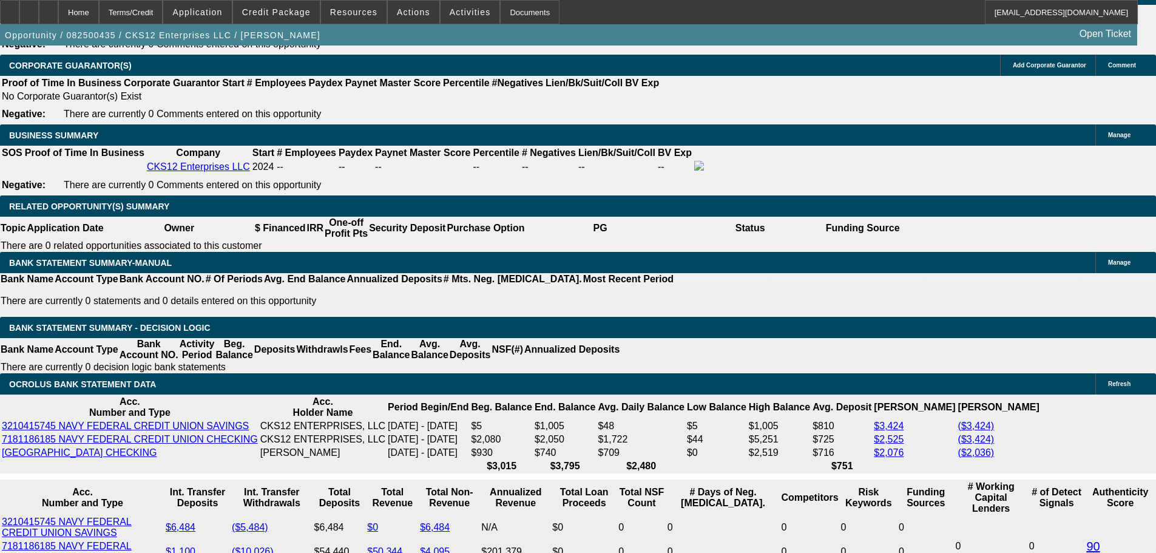
scroll to position [1882, 0]
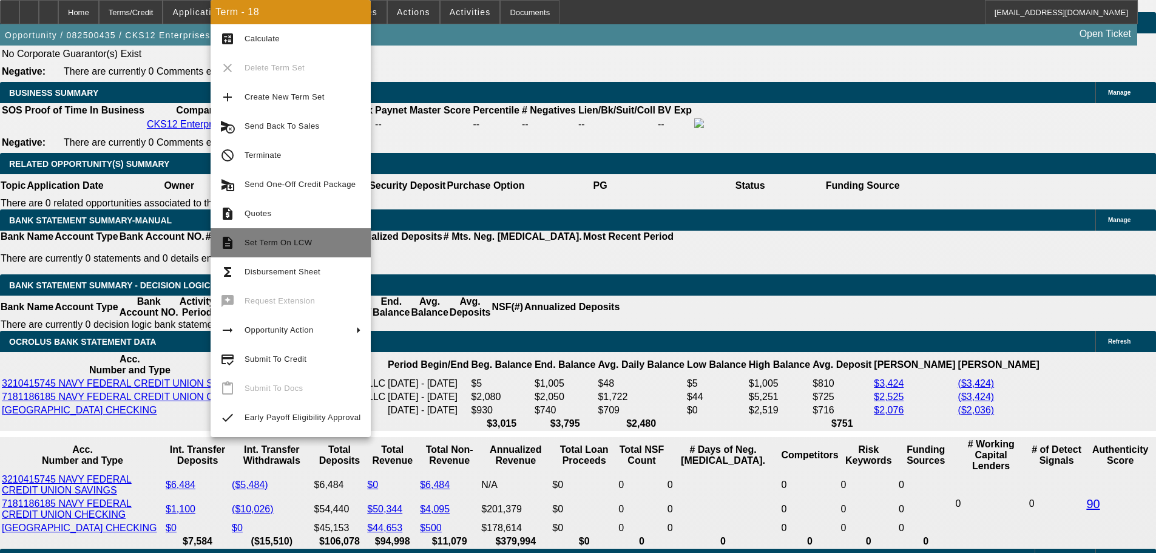
click at [313, 245] on span "Set Term On LCW" at bounding box center [303, 243] width 117 height 15
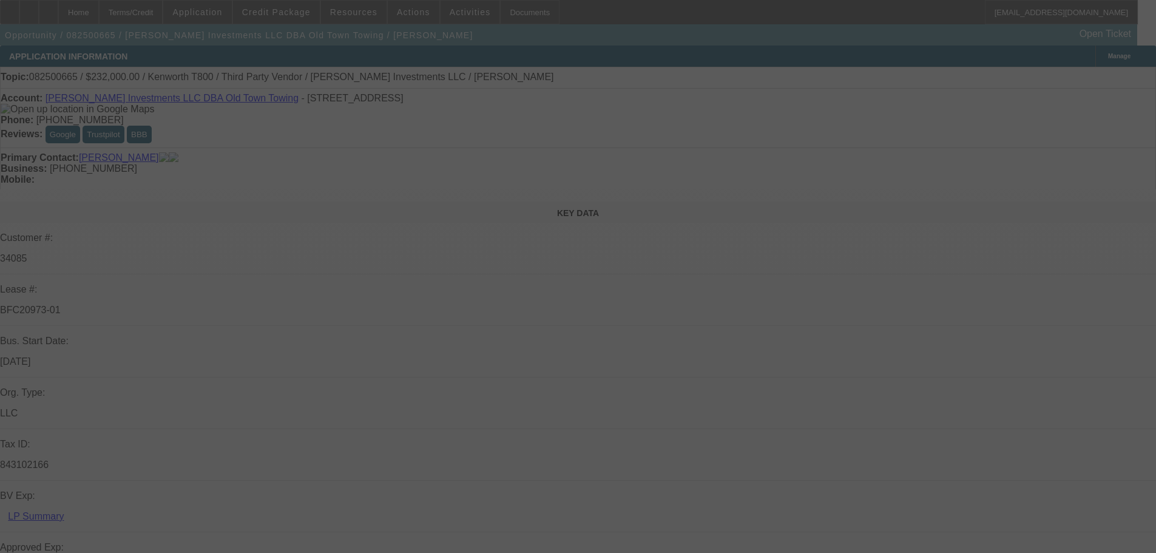
select select "0"
select select "2"
select select "0.1"
select select "4"
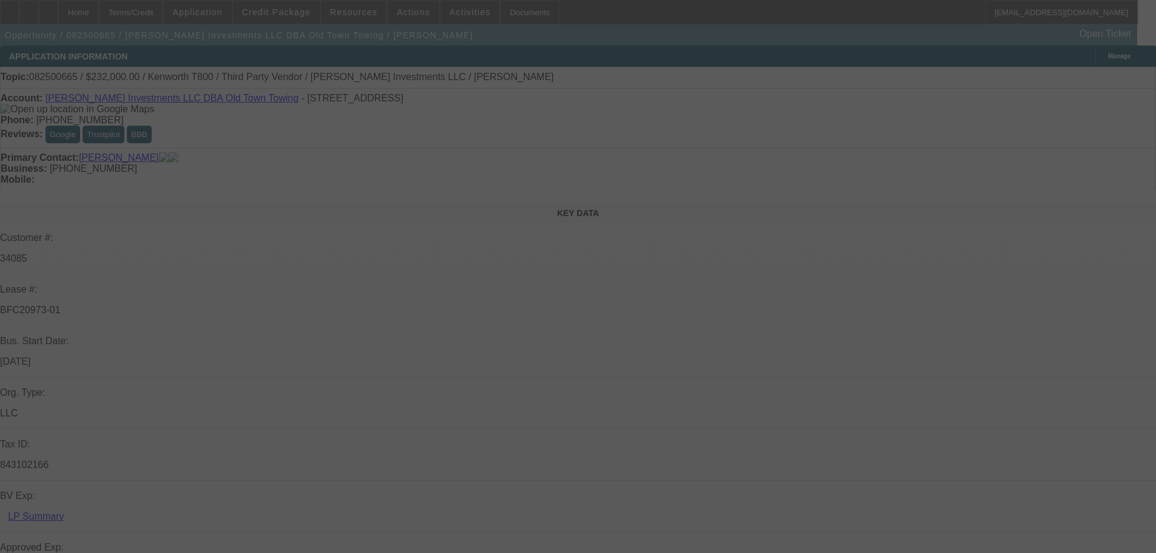
select select "0"
select select "2"
select select "0.1"
select select "4"
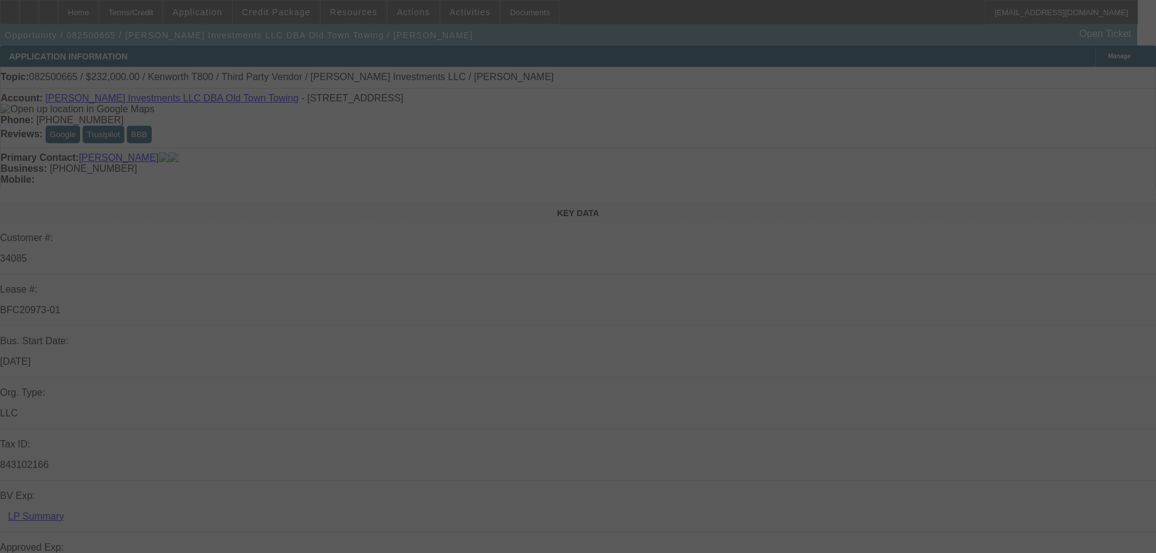
select select "0"
select select "2"
select select "0.1"
select select "4"
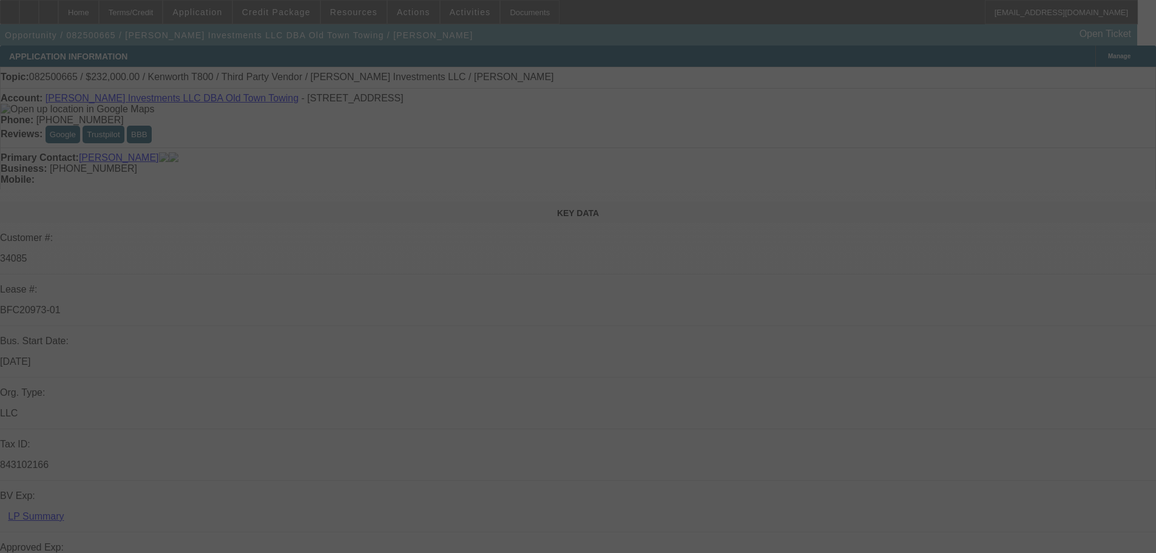
select select "0"
select select "0.1"
select select "4"
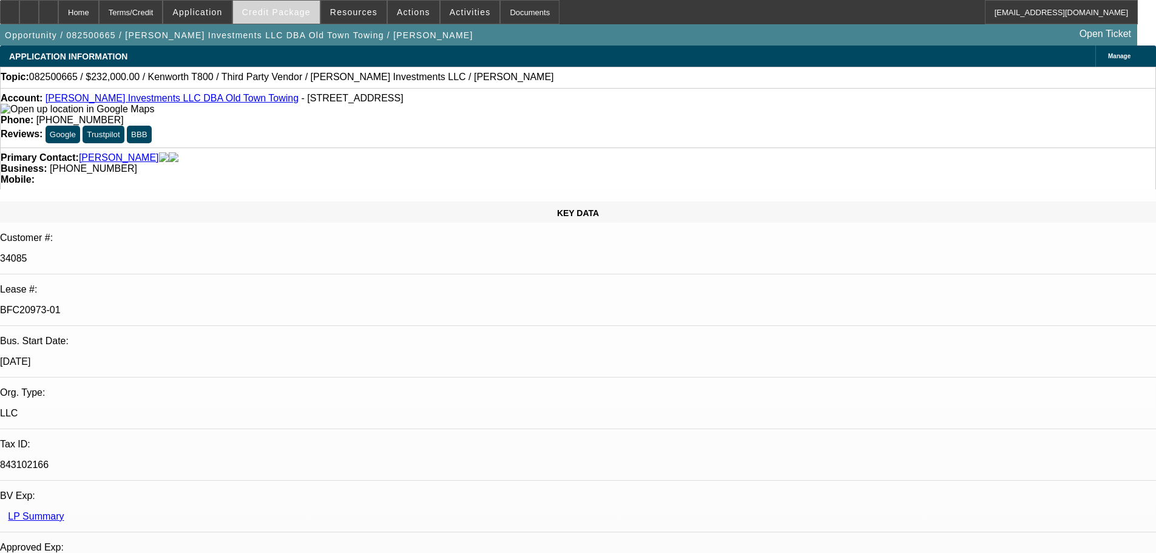
click at [301, 18] on span at bounding box center [276, 12] width 87 height 29
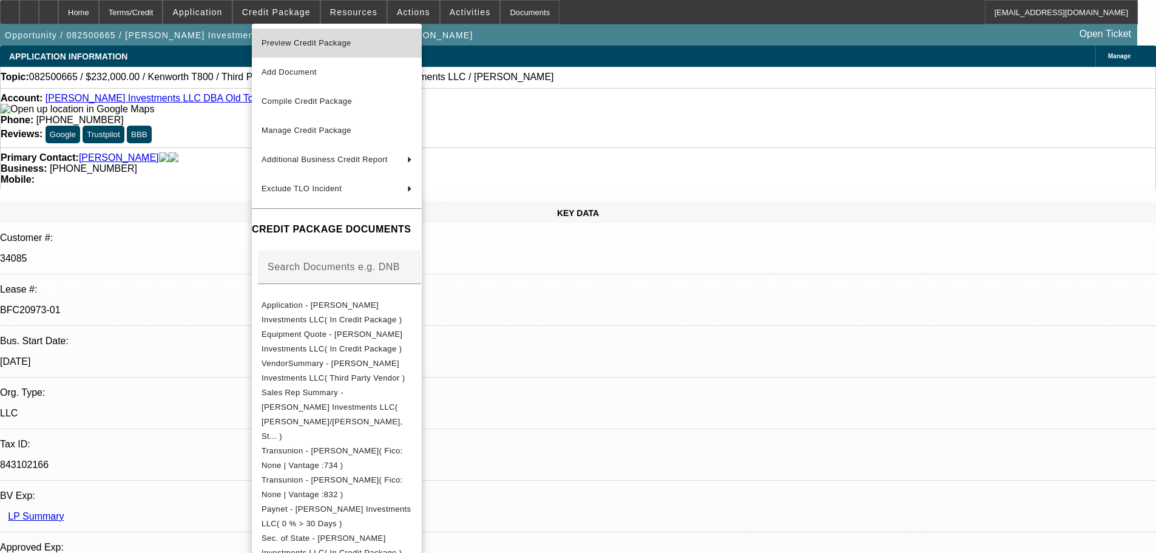
click at [306, 38] on span "Preview Credit Package" at bounding box center [337, 43] width 151 height 15
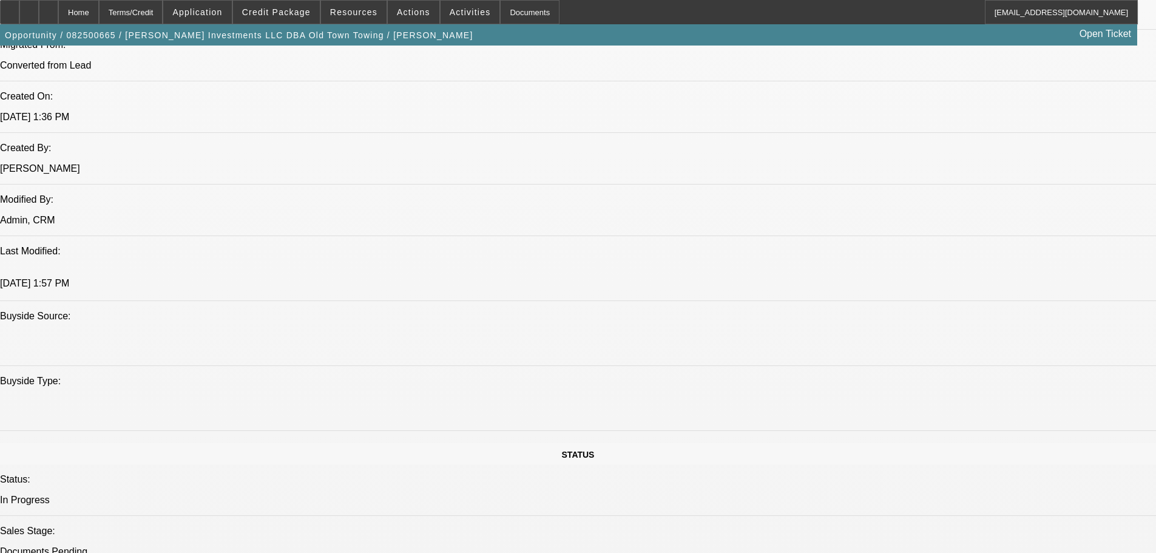
scroll to position [1275, 0]
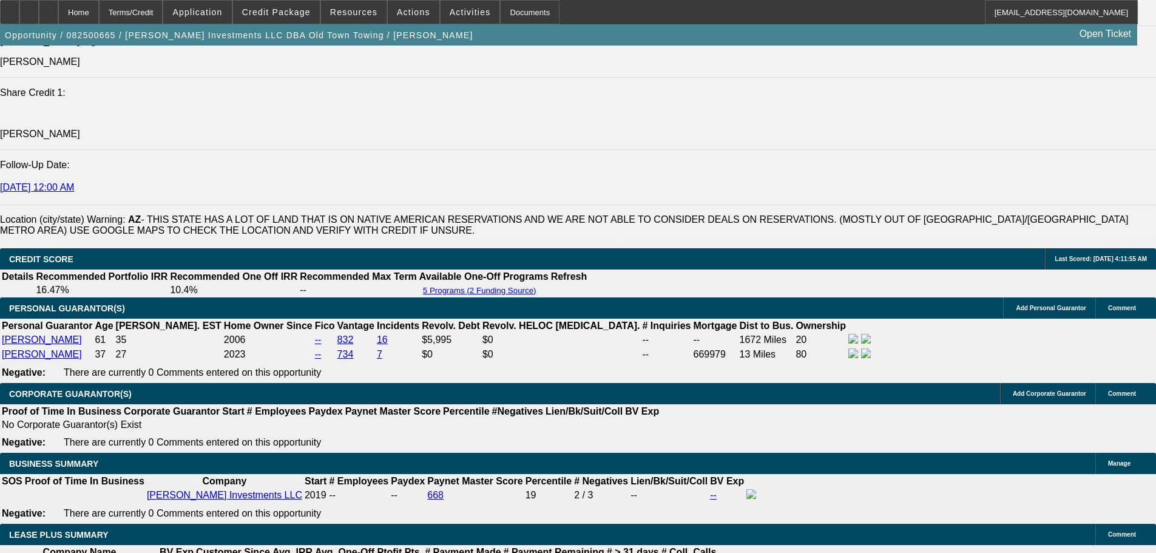
scroll to position [1804, 0]
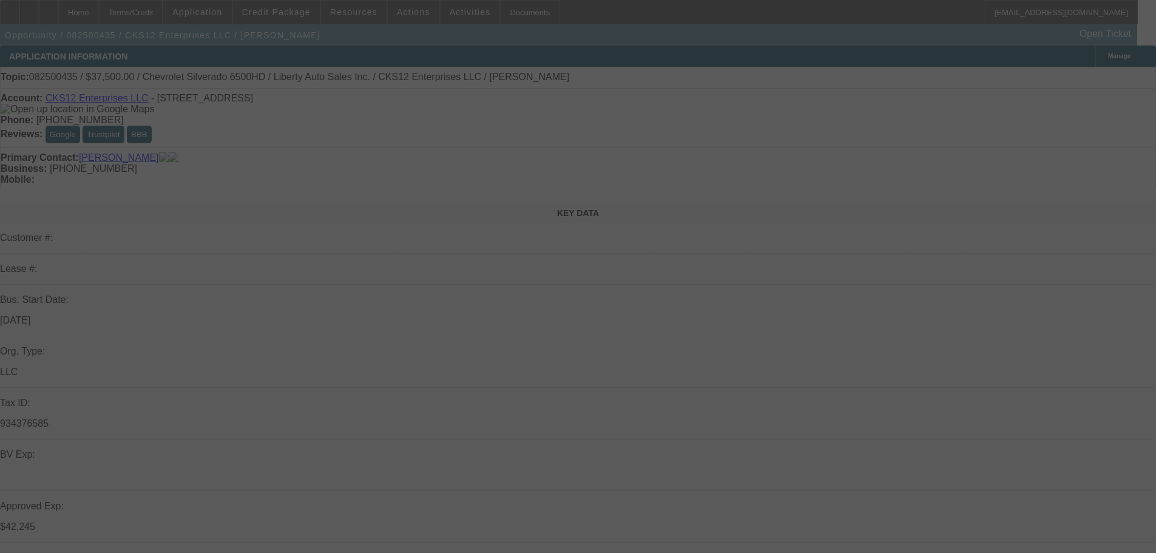
select select "0"
select select "2"
select select "0.1"
select select "4"
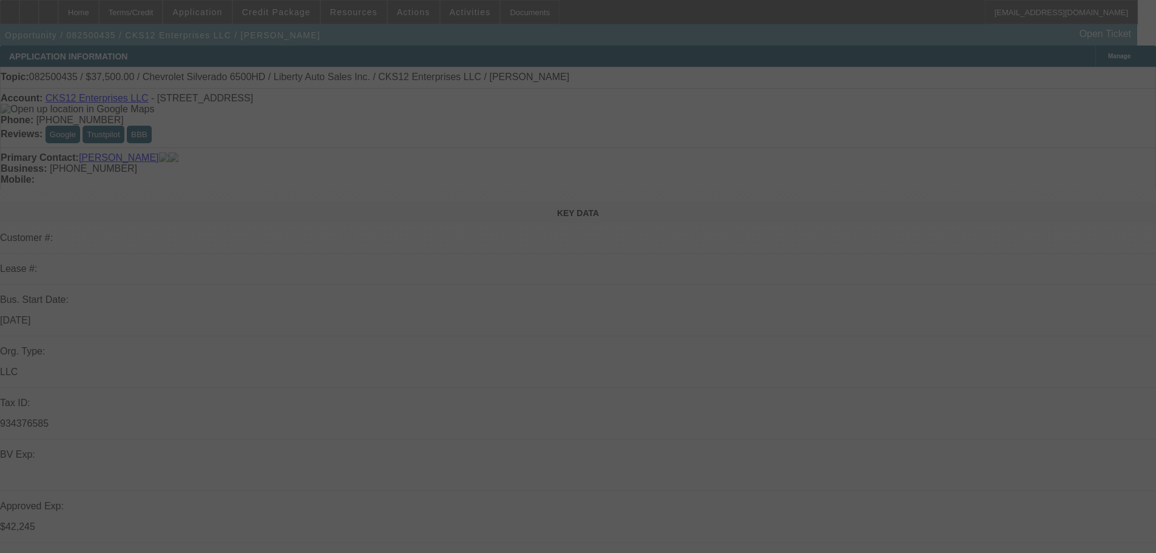
select select "0"
select select "2"
select select "0.1"
select select "4"
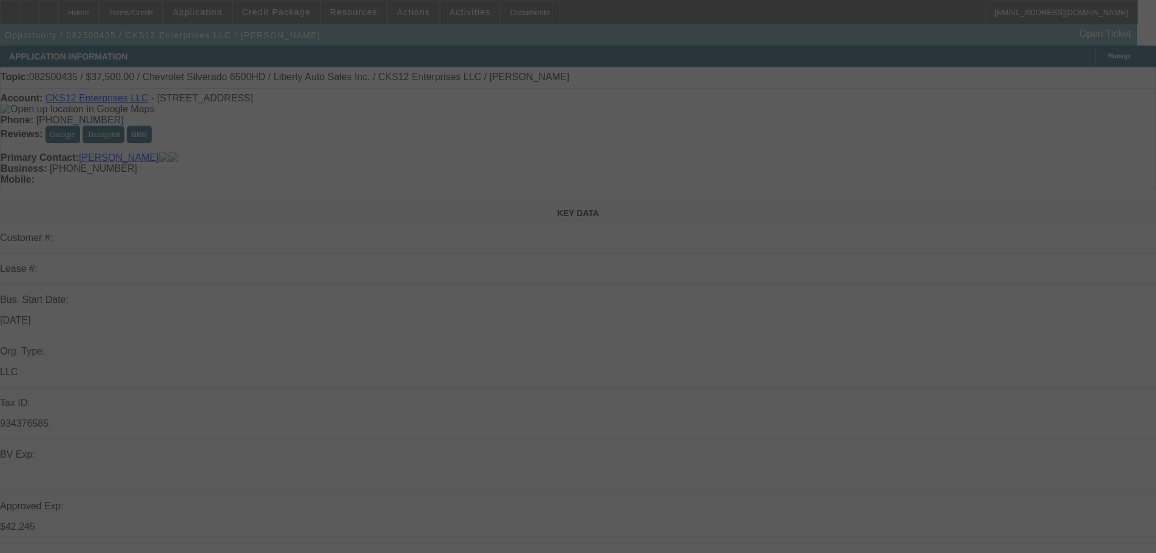
select select "0.1"
select select "0"
select select "3"
select select "0.1"
select select "4"
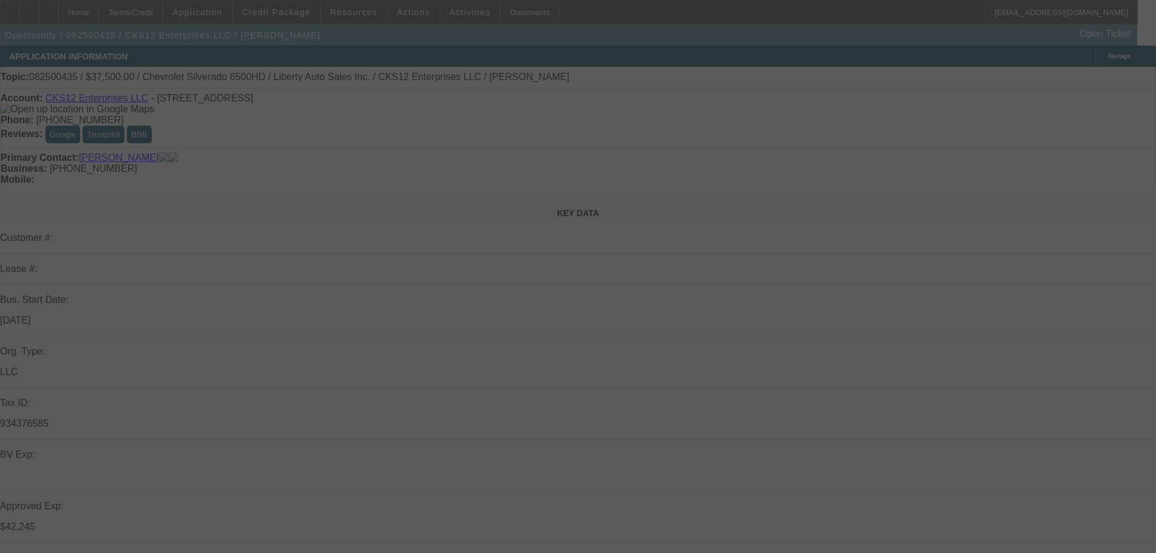
select select "0"
select select "2"
select select "0.1"
select select "4"
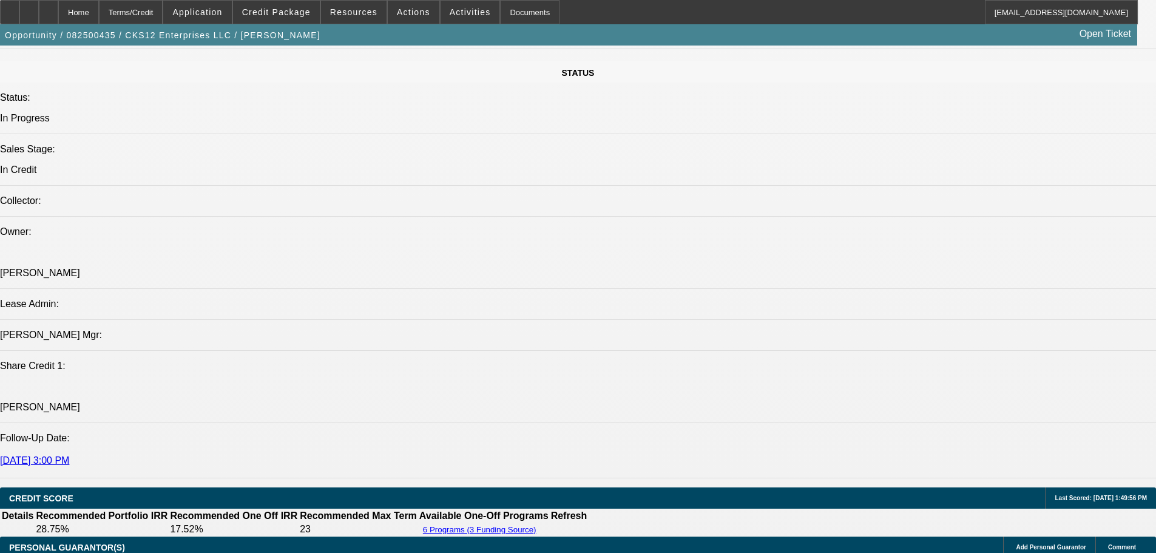
scroll to position [1335, 0]
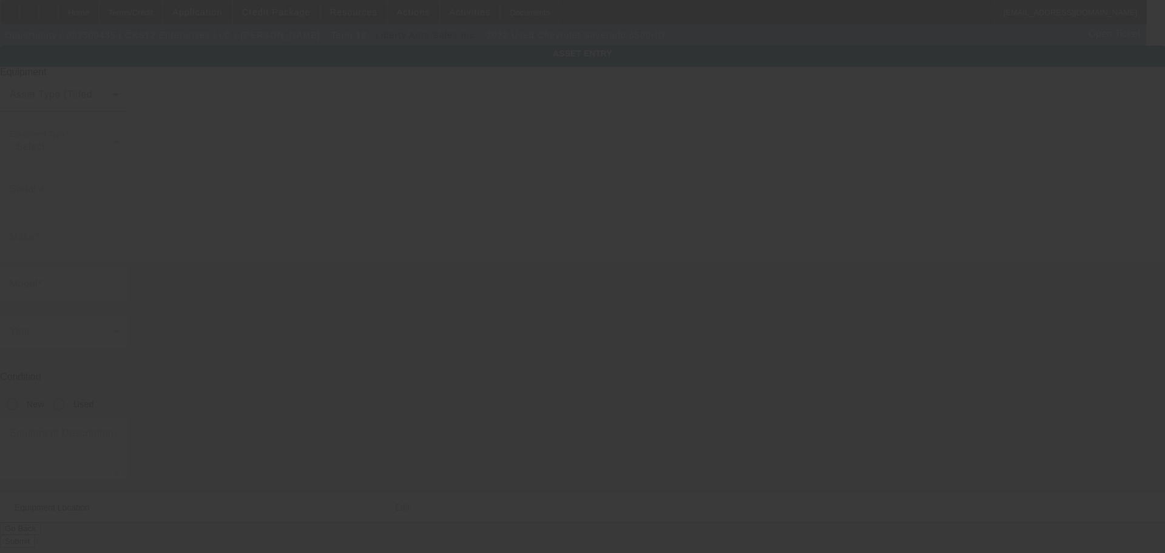
type input "[US_VEHICLE_IDENTIFICATION_NUMBER]"
type input "Chevrolet"
type input "Silverado 6500HD"
radio input "true"
type textarea "Rollback"
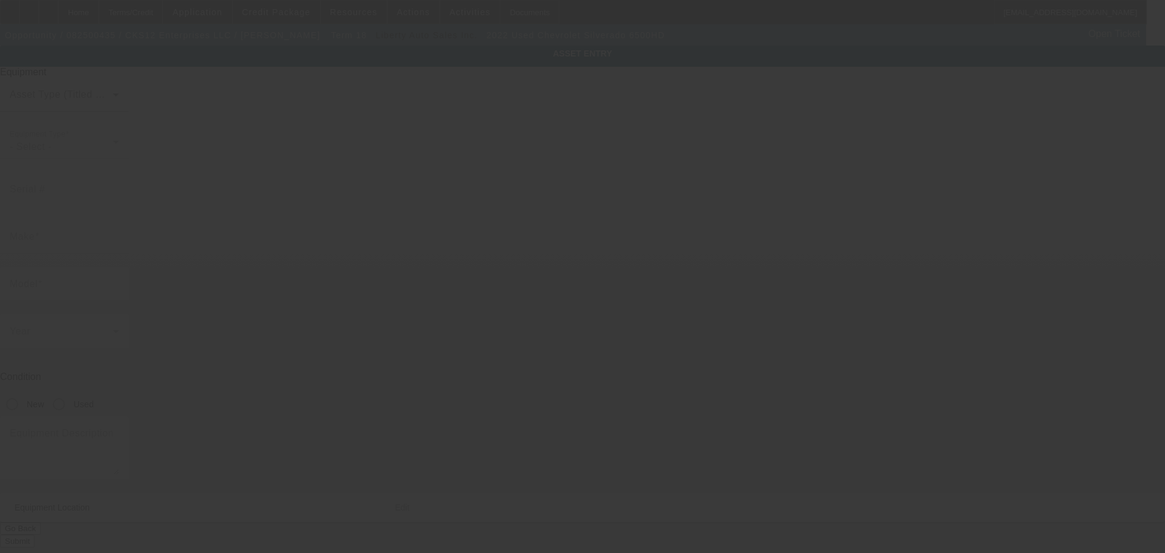
type input "[STREET_ADDRESS]"
type input "[GEOGRAPHIC_DATA]"
type input "30315"
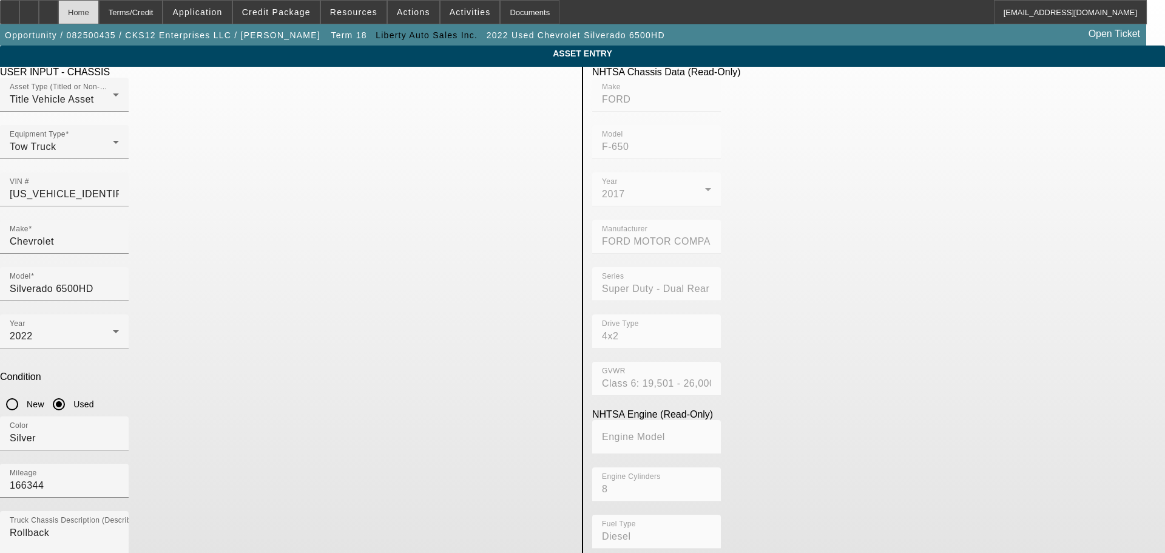
click at [99, 13] on div "Home" at bounding box center [78, 12] width 41 height 24
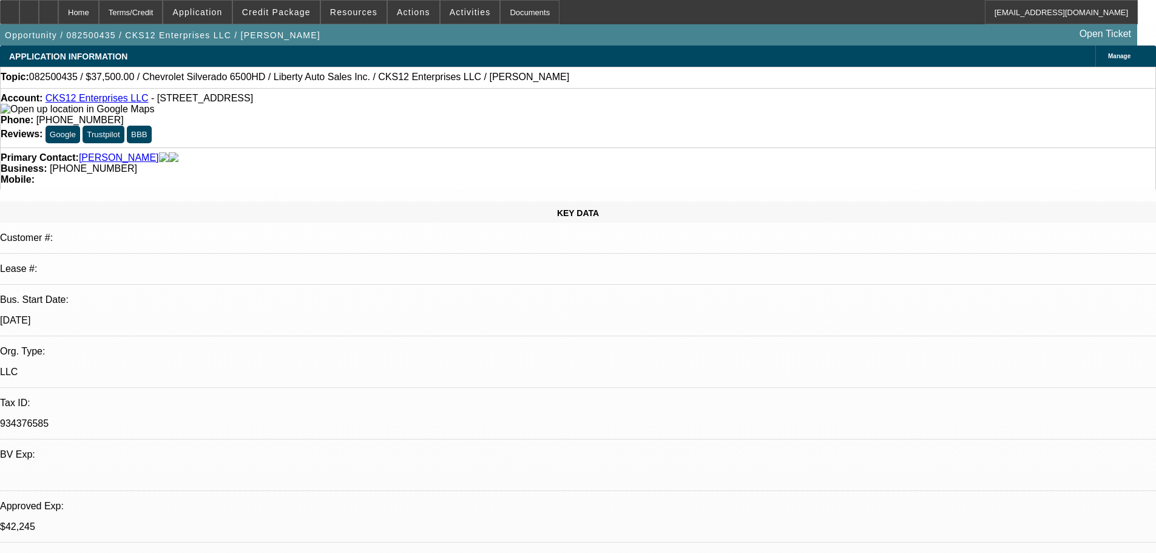
select select "0"
select select "2"
select select "0.1"
select select "4"
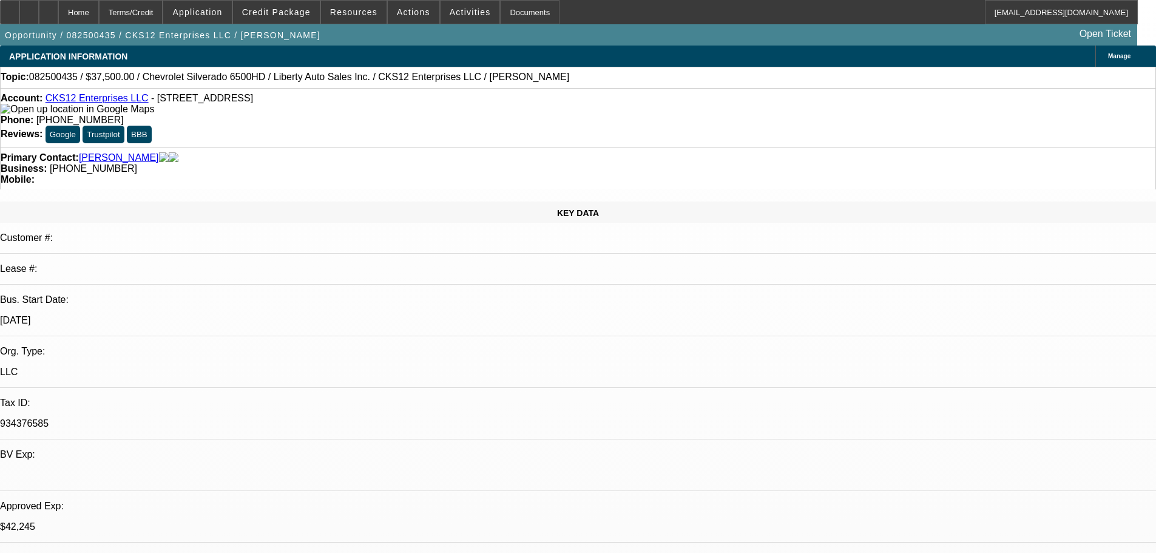
select select "0"
select select "2"
select select "0.1"
select select "4"
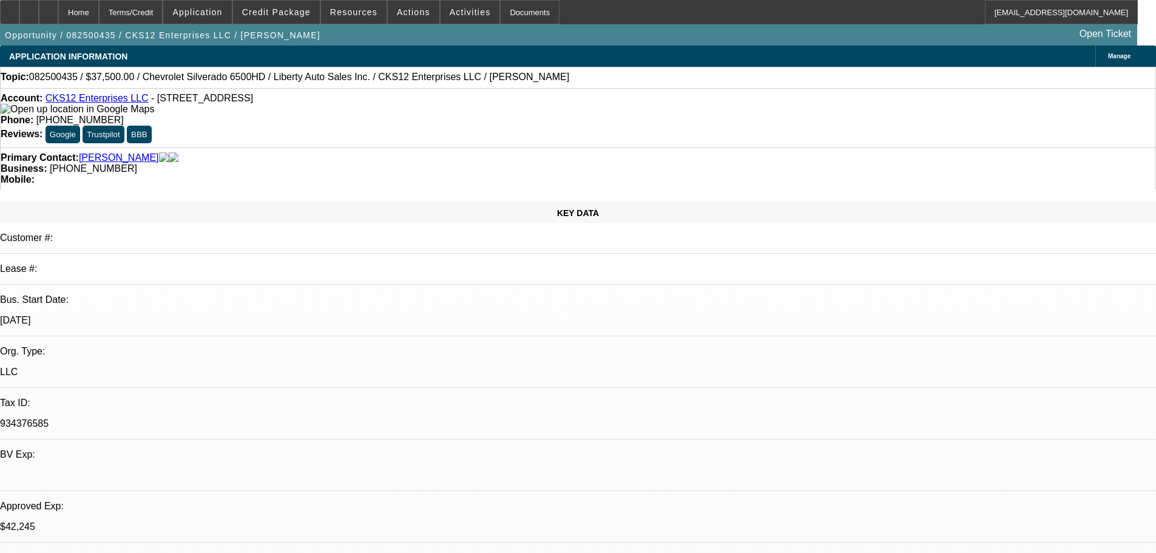
select select "0.1"
select select "0"
select select "3"
select select "0.1"
select select "4"
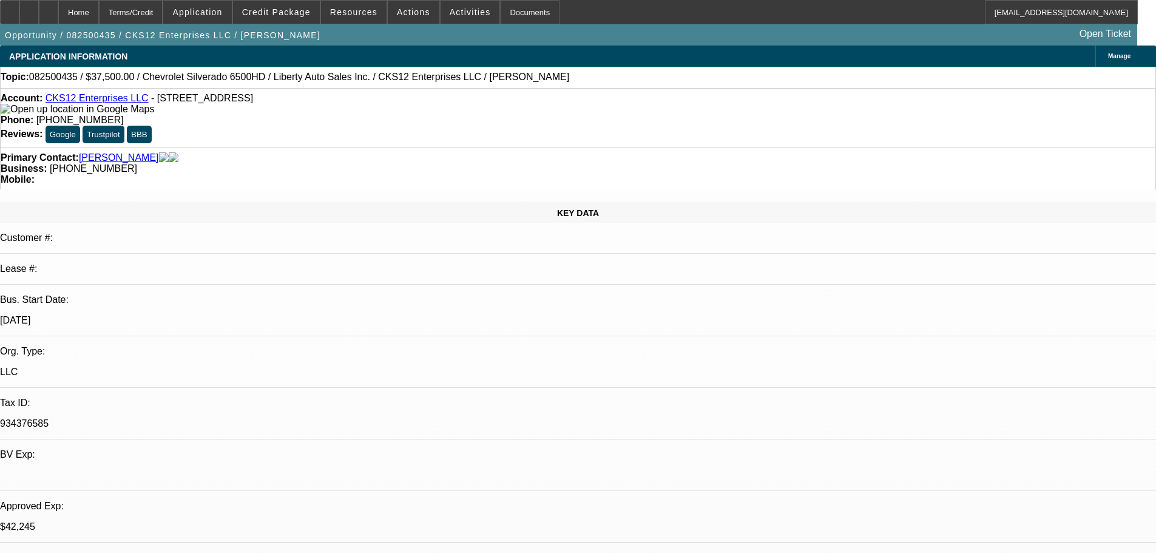
select select "0"
select select "2"
select select "0.1"
select select "4"
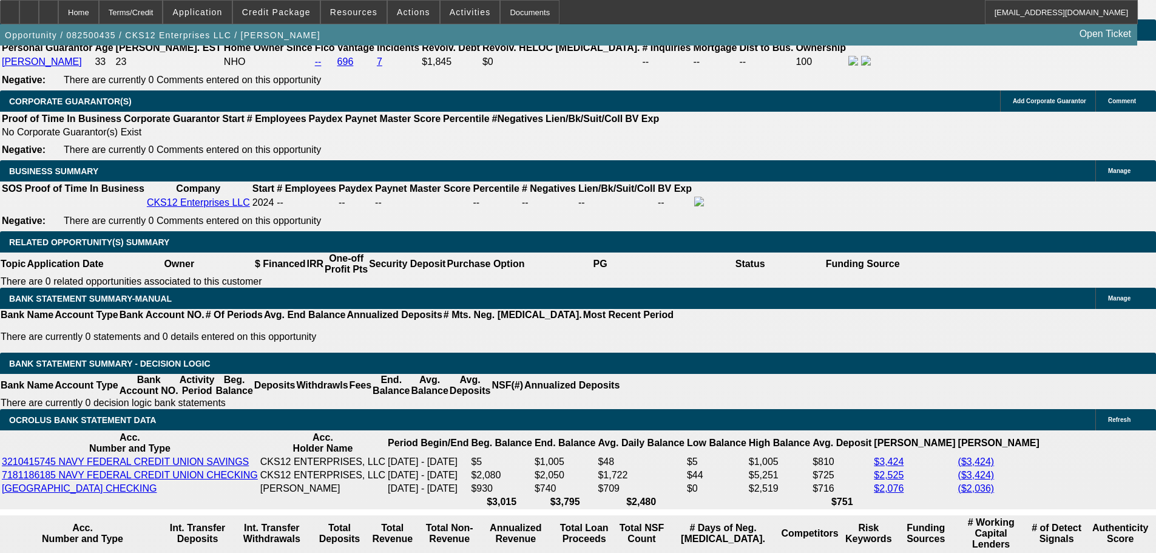
scroll to position [1821, 0]
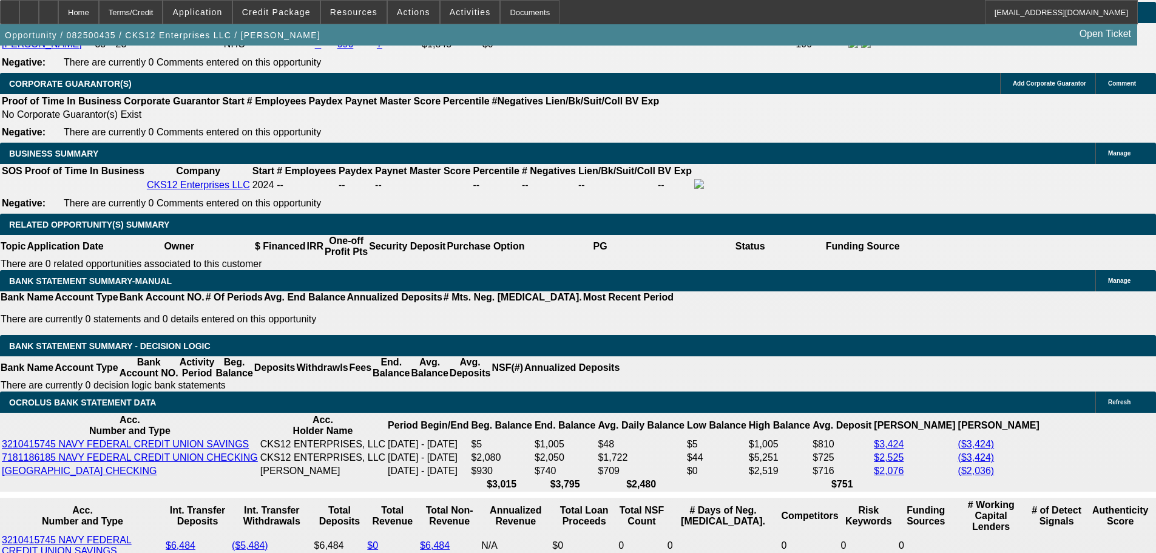
select select "0"
select select "2"
select select "0.1"
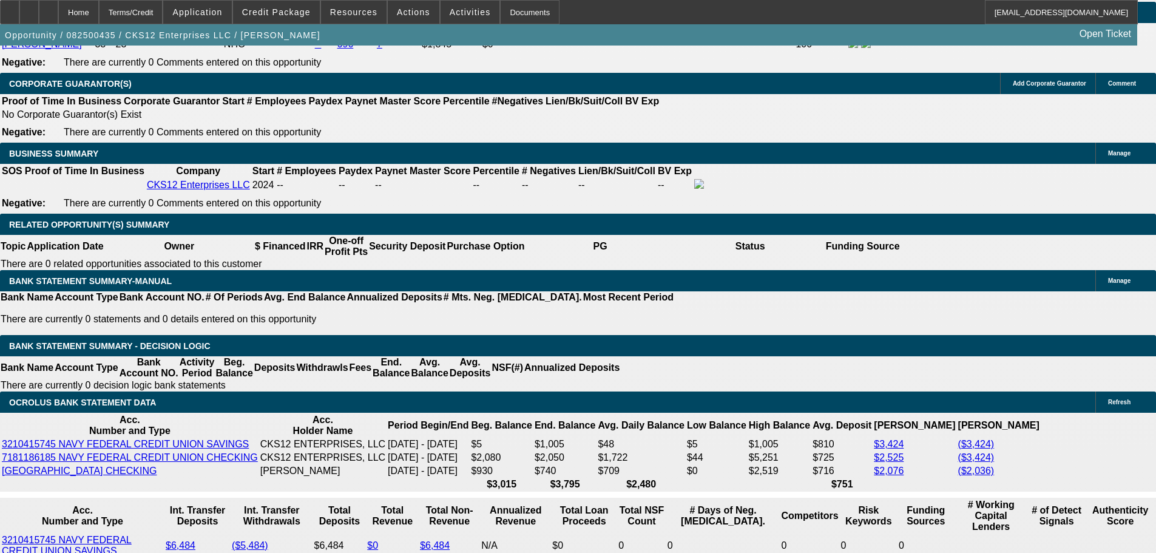
select select "4"
select select "0"
select select "2"
select select "0.1"
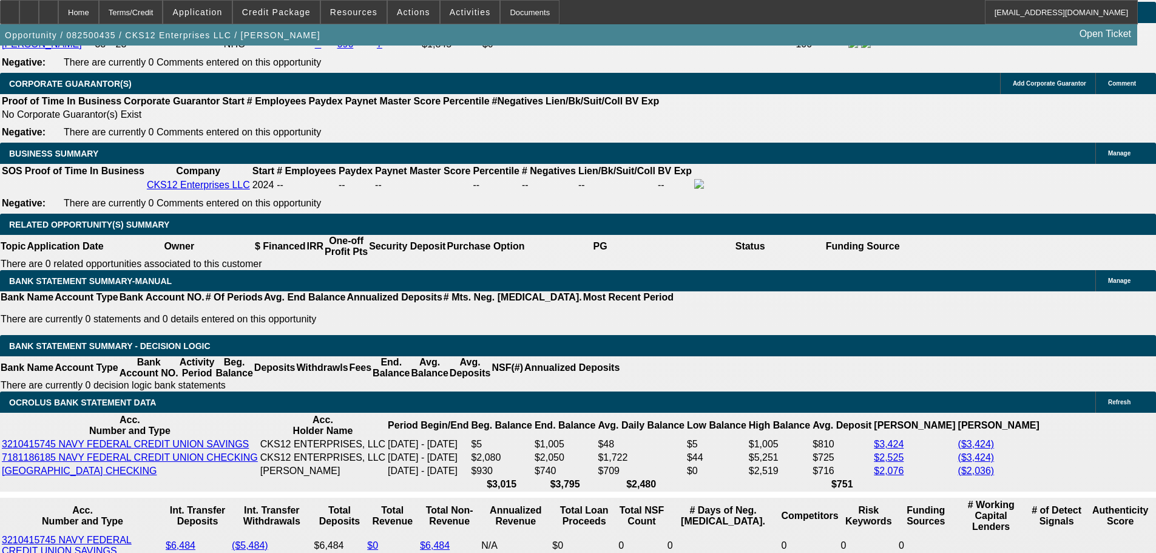
select select "4"
select select "0"
select select "2"
select select "0.1"
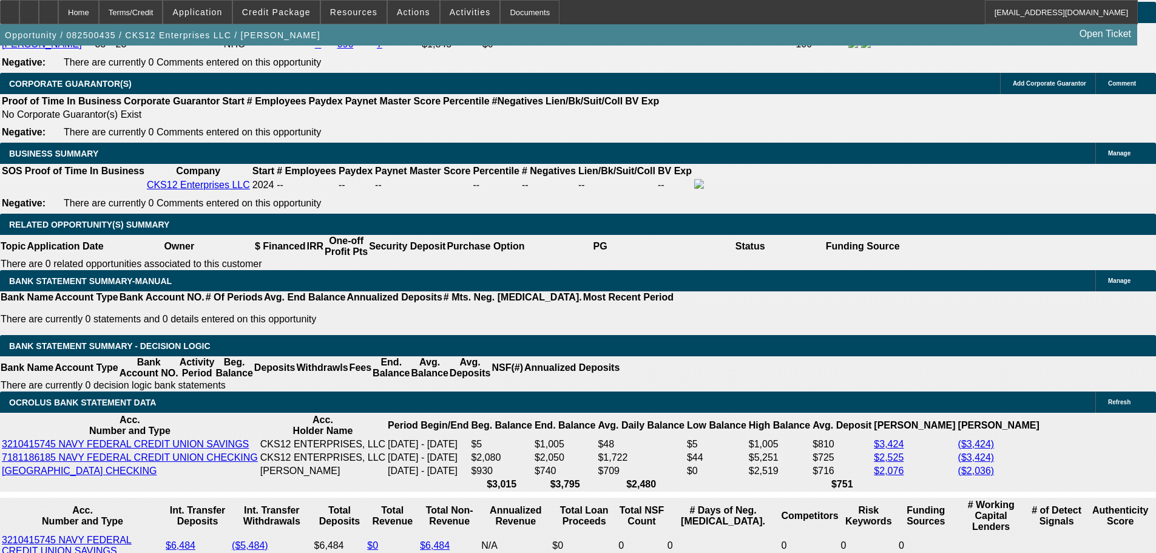
select select "4"
select select "0"
select select "2"
select select "3"
select select "0.1"
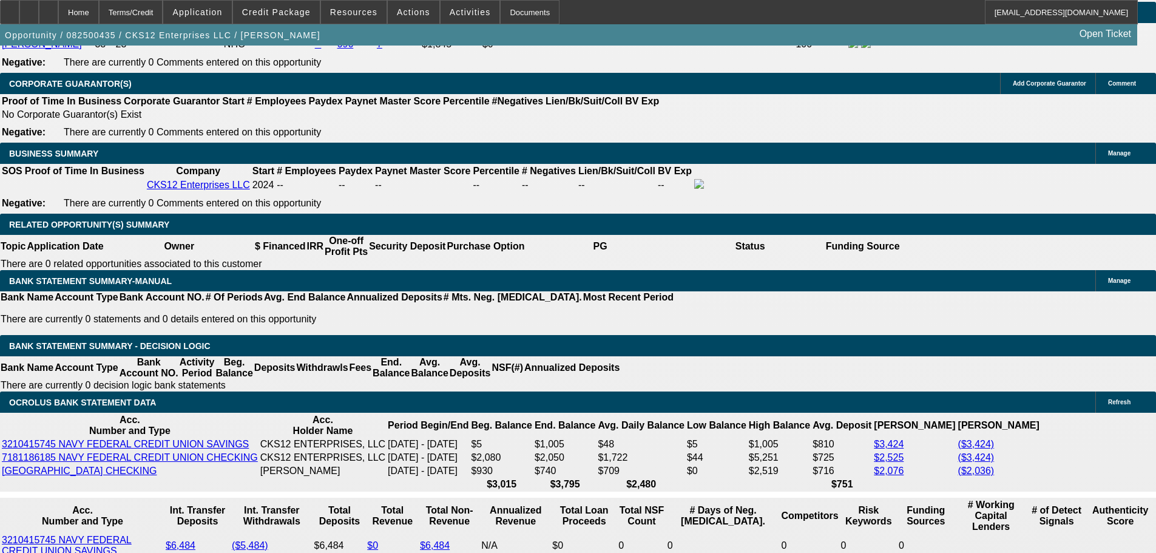
select select "4"
select select "0"
select select "2"
select select "3"
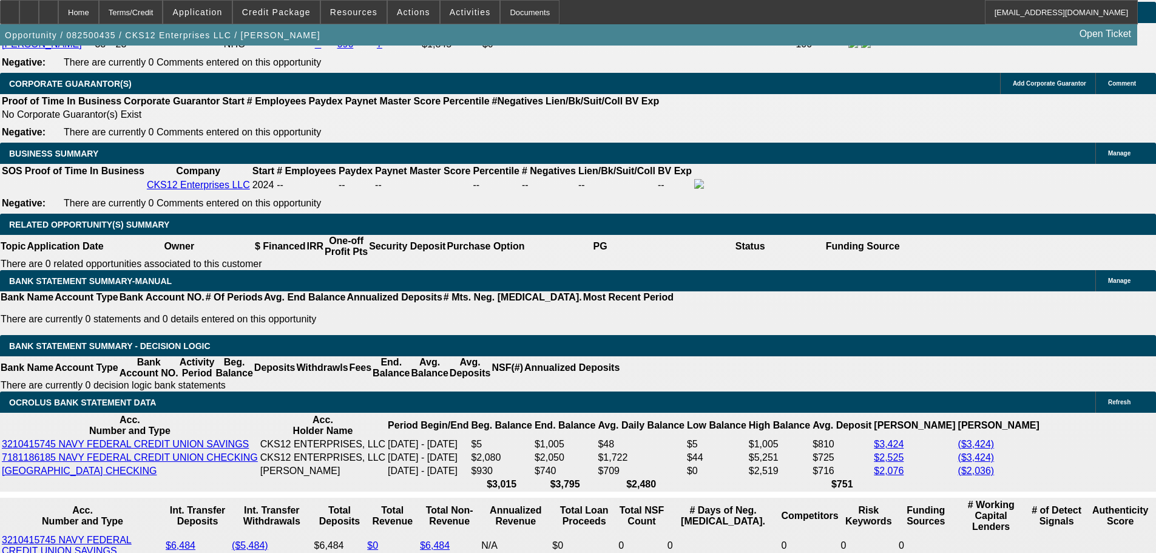
select select "0.1"
select select "4"
select select "0"
select select "2"
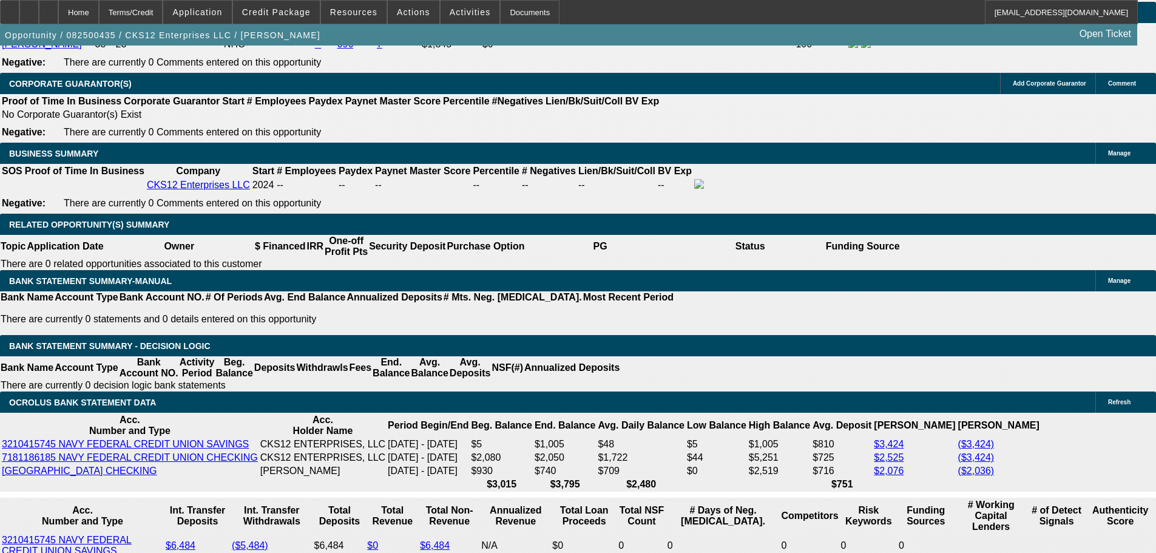
select select "0"
select select "6"
select select "0"
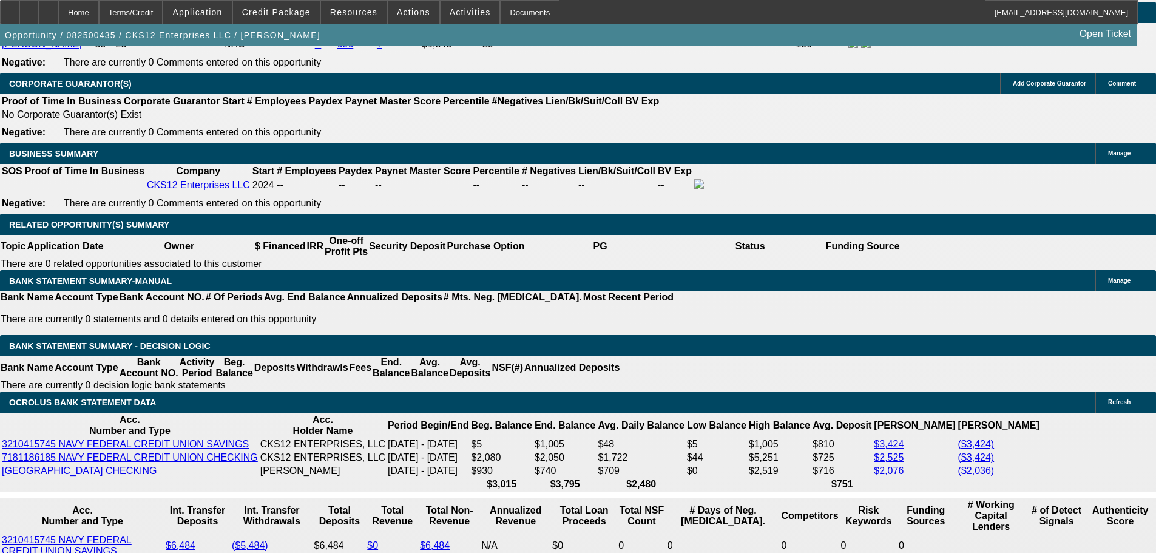
select select "6"
select select "0.1"
select select "0"
select select "9"
select select "0.1"
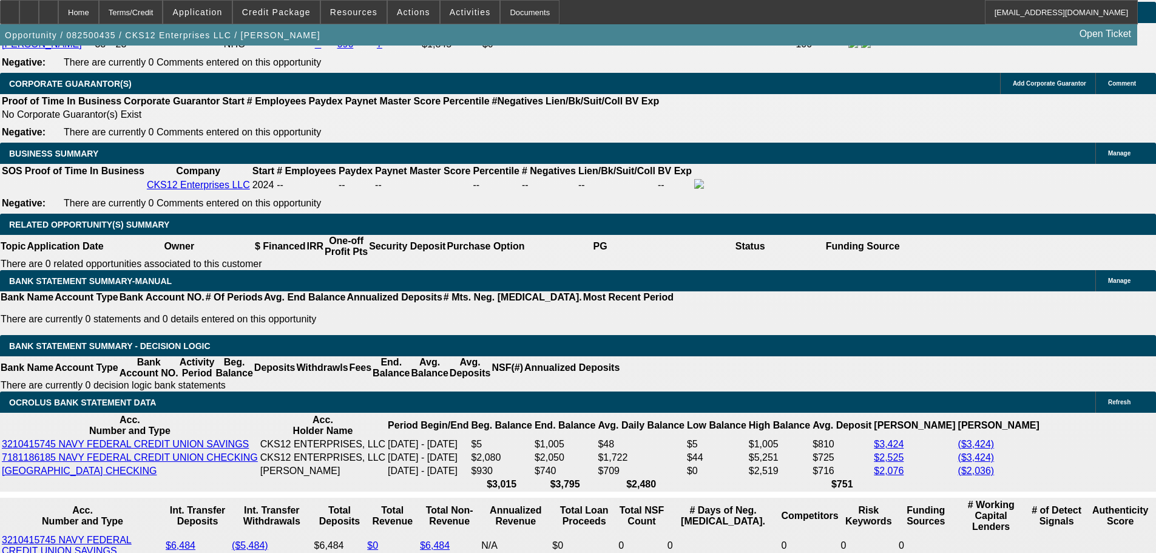
select select "6"
select select "0"
select select "2"
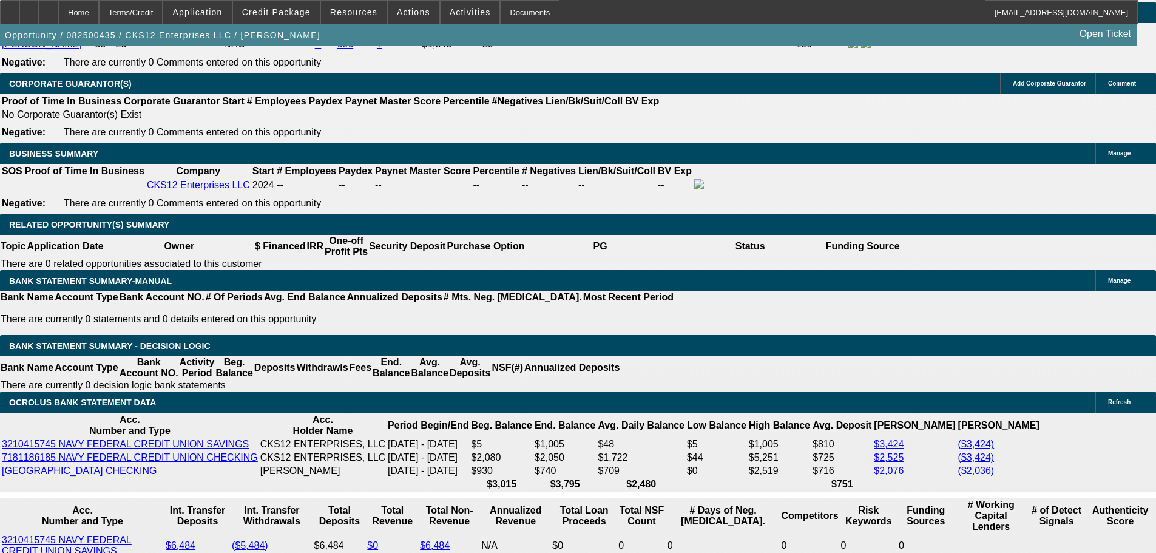
select select "0.1"
select select "4"
select select "0"
select select "2"
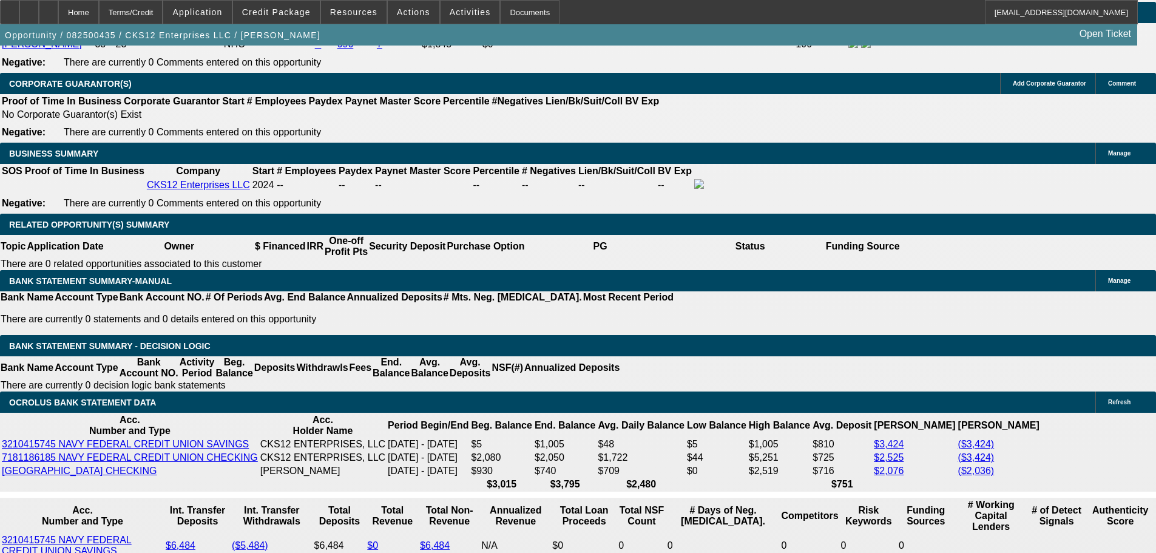
select select "0.1"
select select "4"
select select "0.1"
select select "0"
select select "3"
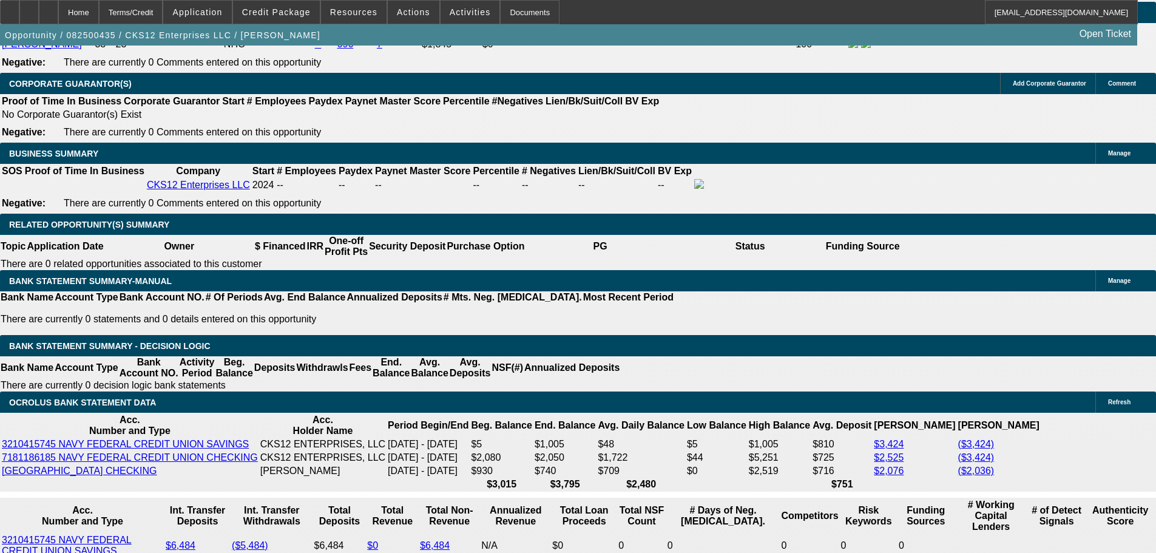
select select "0.1"
select select "4"
select select "0"
select select "2"
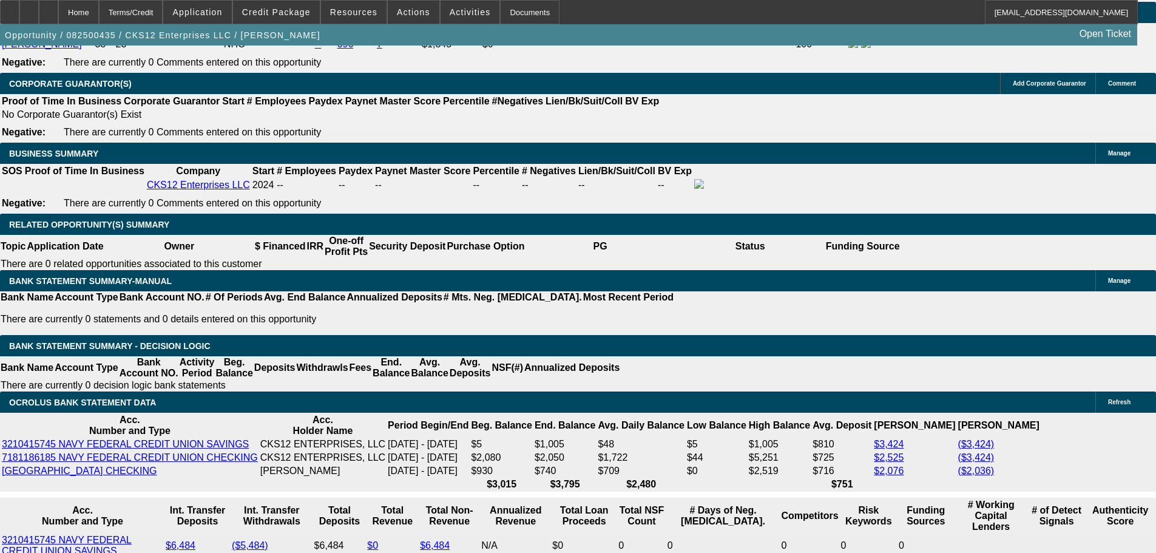
select select "0.1"
select select "4"
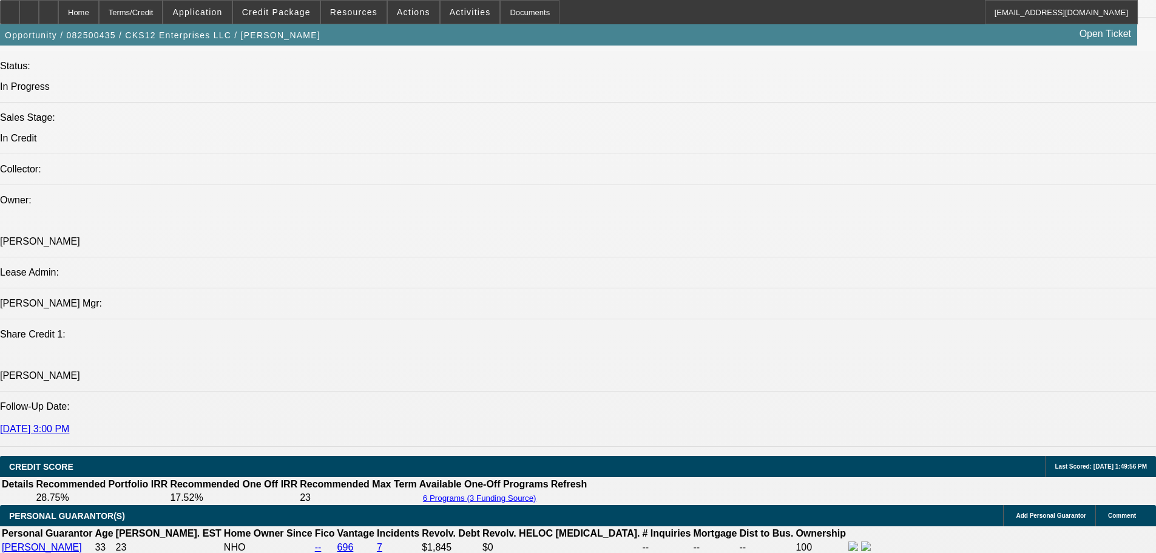
scroll to position [1315, 0]
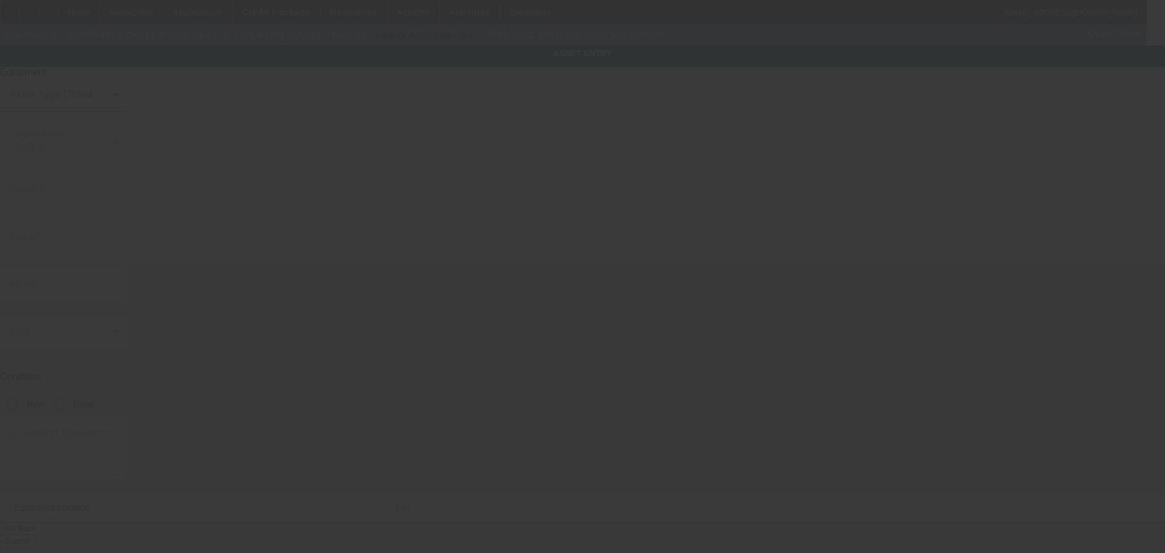
type input "1FDWX6DCXHDB03570"
type input "Chevrolet"
type input "Silverado 6500HD"
radio input "true"
type textarea "Rollback"
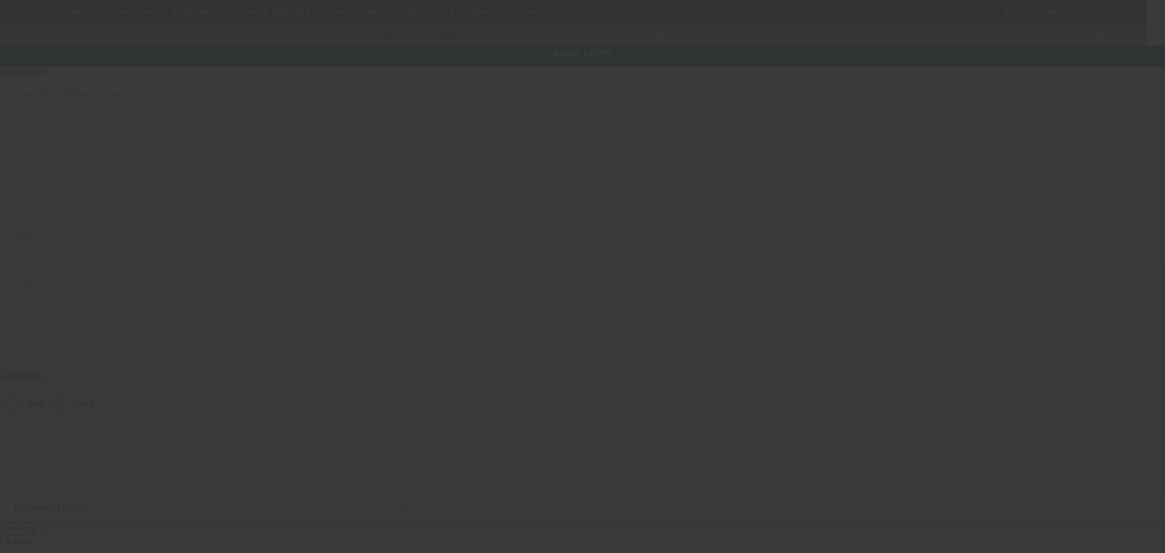
type input "2087 Lakewood Trl SE"
type input "Atlanta"
type input "30315"
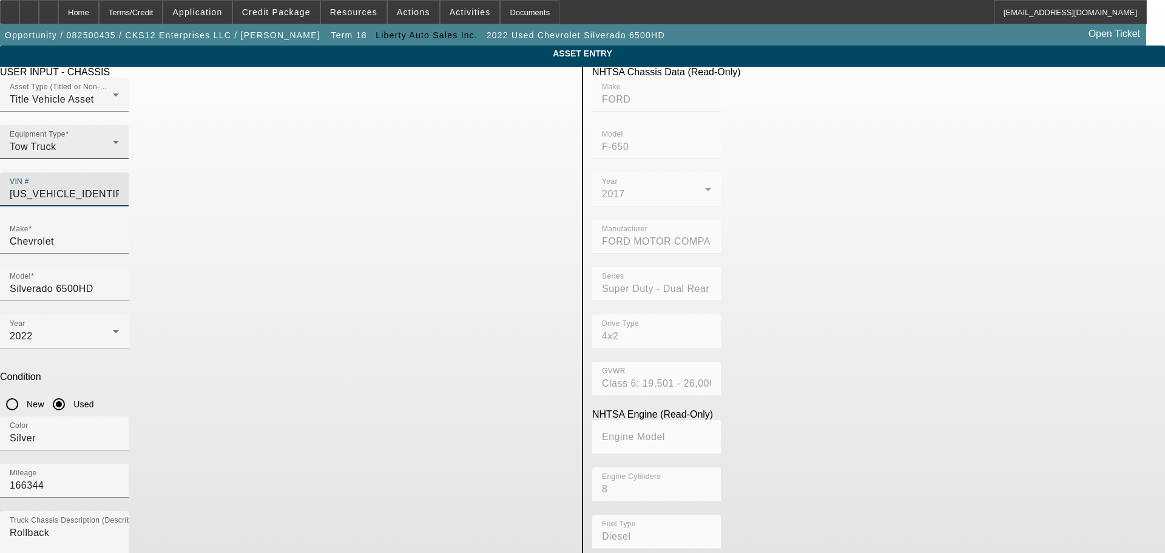
drag, startPoint x: 541, startPoint y: 166, endPoint x: 287, endPoint y: 173, distance: 253.8
click at [287, 173] on div "Asset Type (Titled or Non-Titled) Title Vehicle Asset Equipment Type Tow Truck …" at bounding box center [286, 149] width 573 height 142
paste input "HTKHPVM5NH726485"
type input "1HTKHPVM5NH726485"
type input "GM"
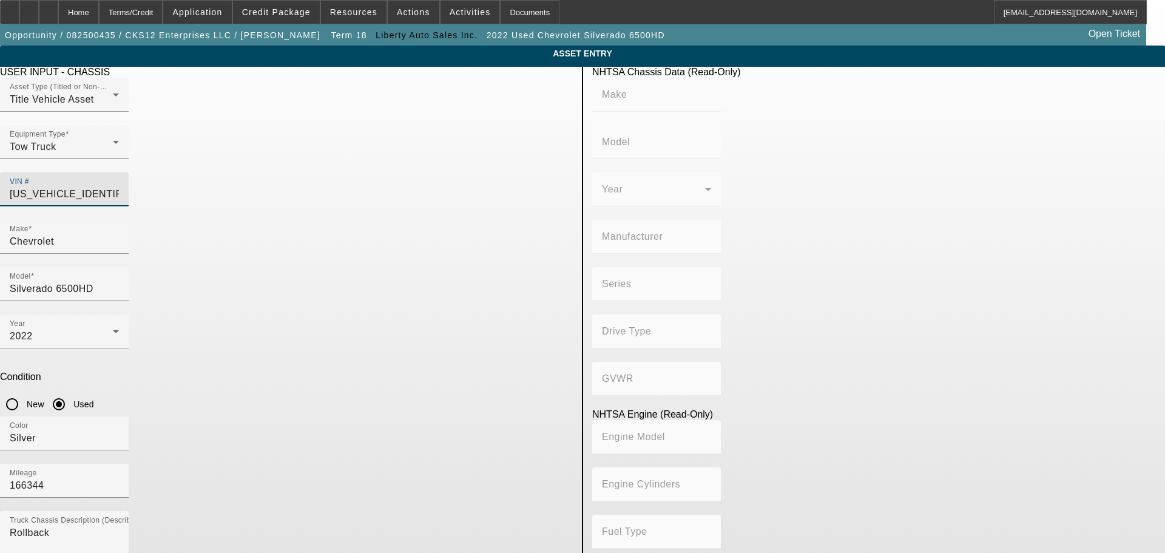
type input "GM515"
type input "INTERNATIONAL MOTORS, LLC"
type input "GM - Chevrolet Silverado Medium Duty"
type input "4x2"
type input "Class 6: 19,501 - 26,000 lb (8,845 - 11,794 kg)"
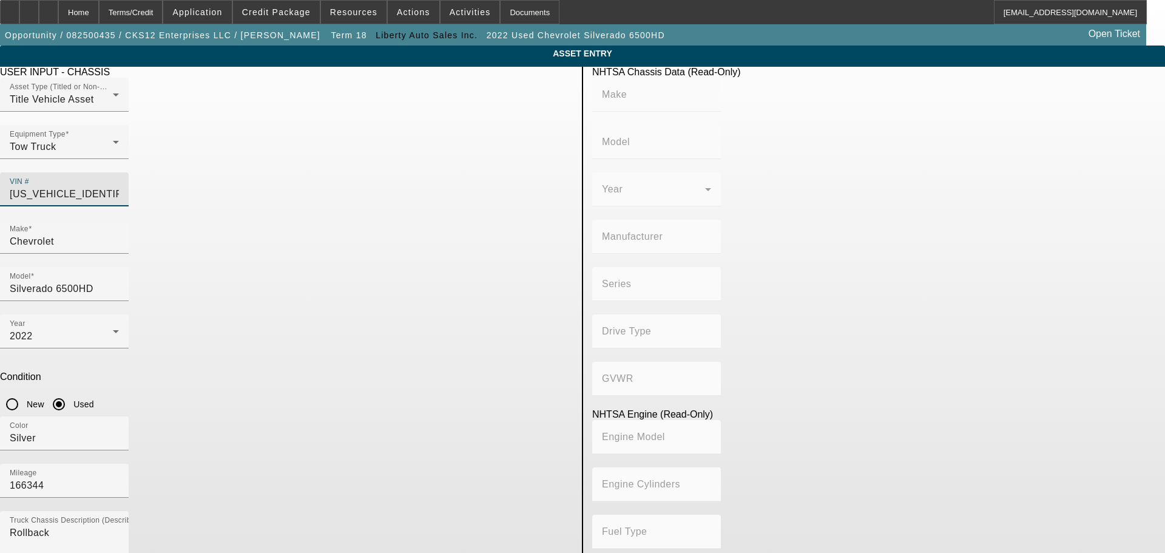
type input "L5D"
type input "8"
type input "Diesel"
type input "402.75671102523"
type input "6.6"
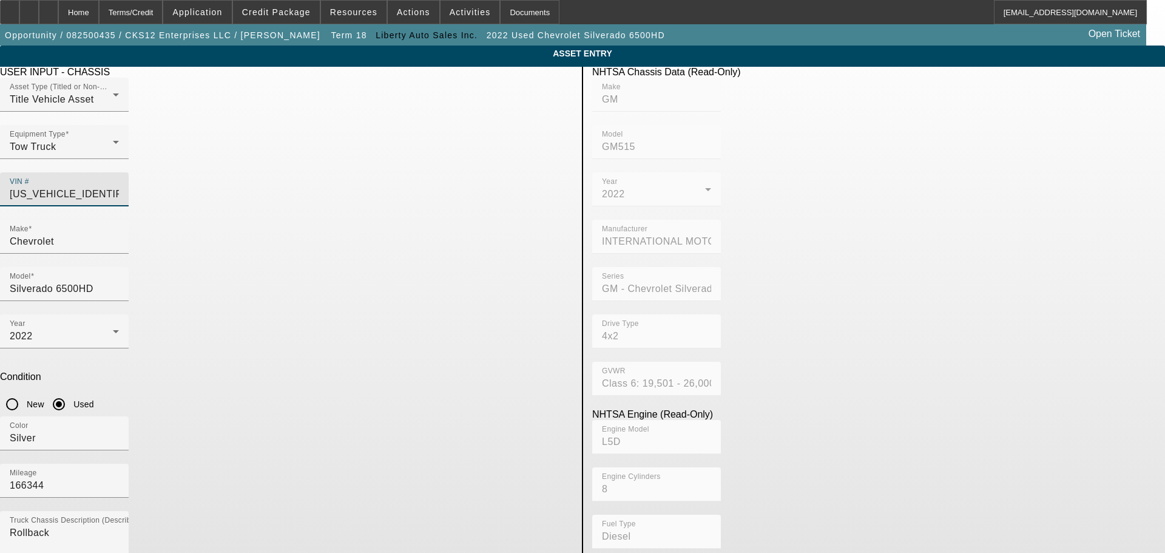
type input "1HTKHPVM5NH726485"
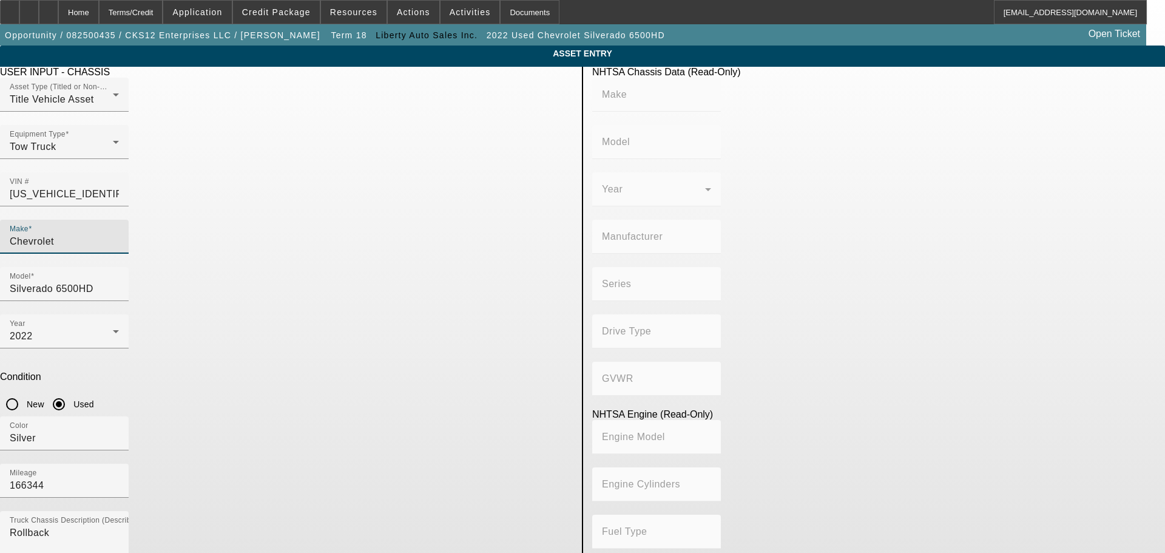
type input "GM"
type input "GM515"
type input "INTERNATIONAL MOTORS, LLC"
type input "GM - Chevrolet Silverado Medium Duty"
type input "4x2"
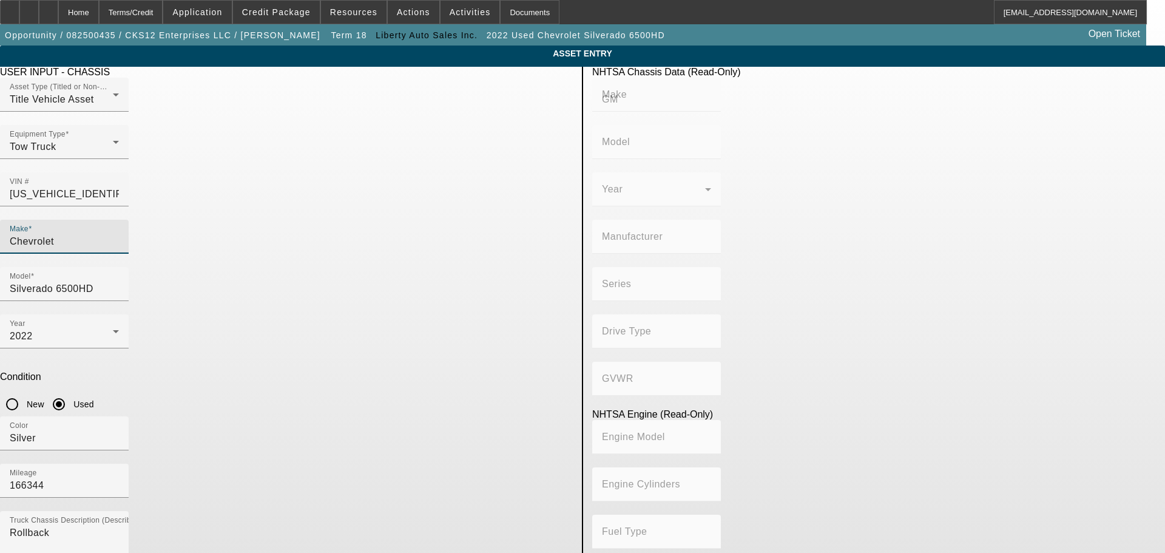
type input "Class 6: 19,501 - 26,000 lb (8,845 - 11,794 kg)"
type input "L5D"
type input "8"
type input "Diesel"
type input "402.75671102523"
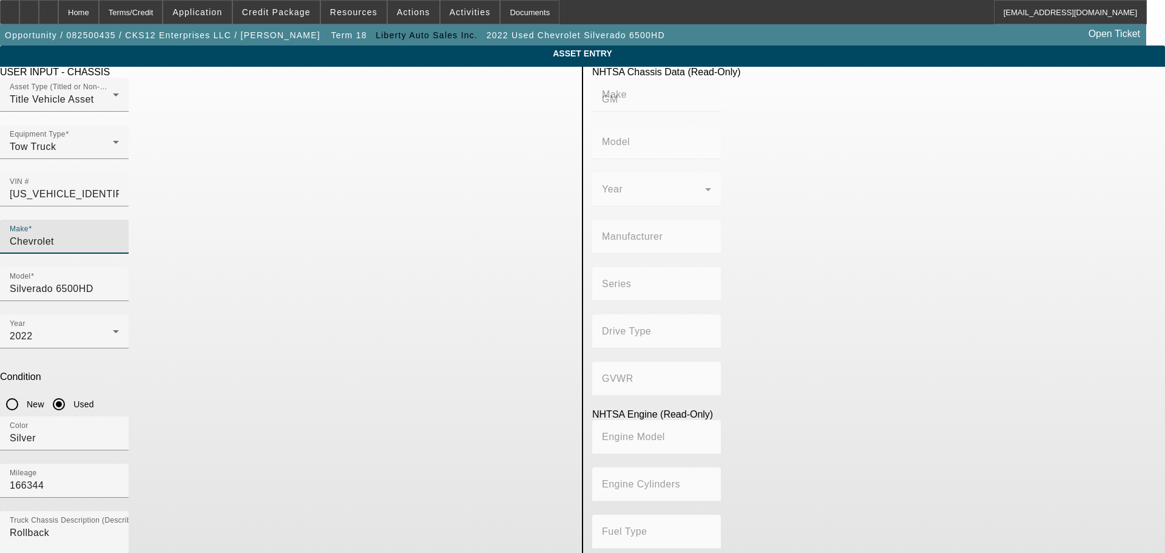
type input "6.6"
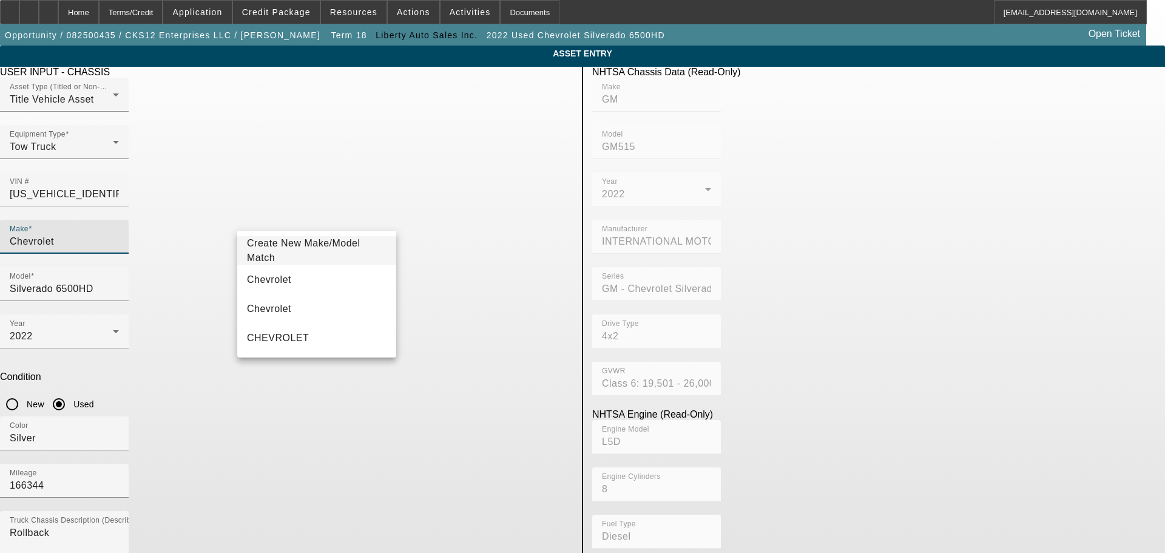
click at [154, 209] on app-asset-collateral-manage "ASSET ENTRY Delete asset USER INPUT - CHASSIS Asset Type (Titled or Non-Titled)…" at bounding box center [582, 382] width 1165 height 673
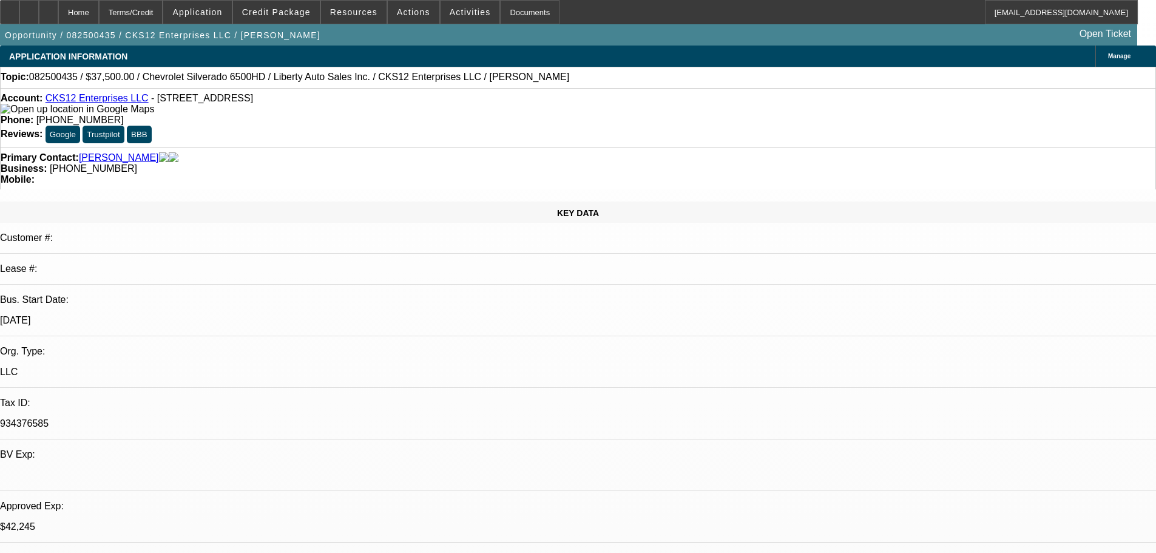
select select "0"
select select "2"
select select "0.1"
select select "4"
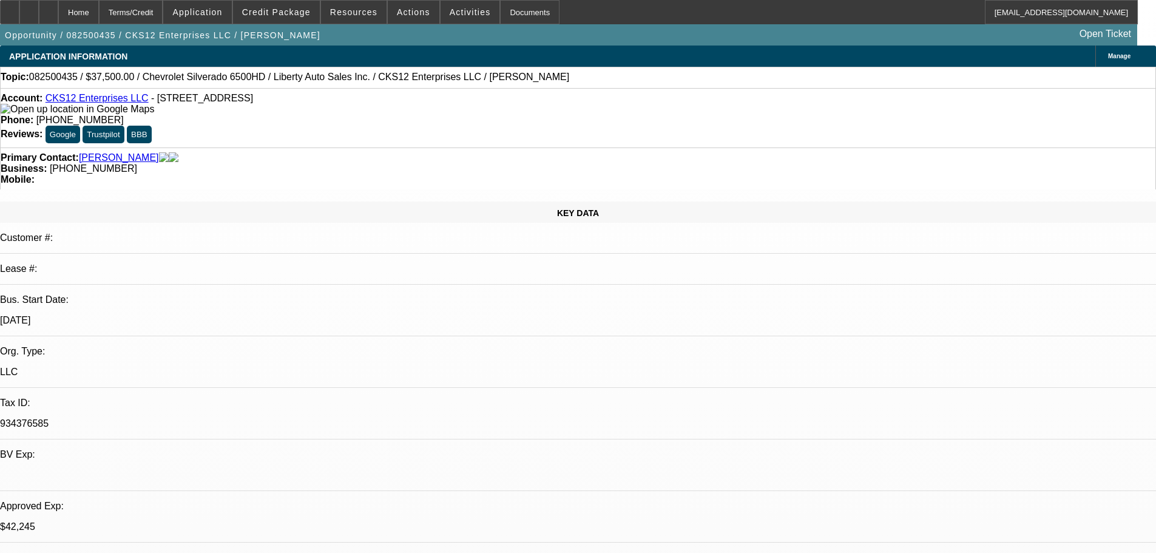
select select "0"
select select "2"
select select "0.1"
select select "4"
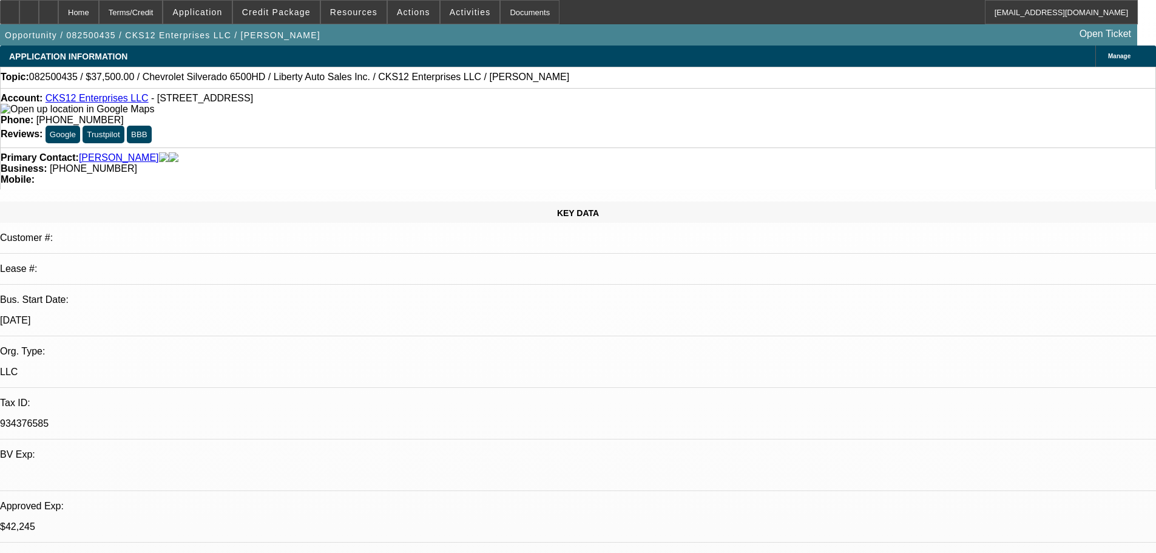
select select "0.1"
select select "0"
select select "3"
select select "0.1"
select select "4"
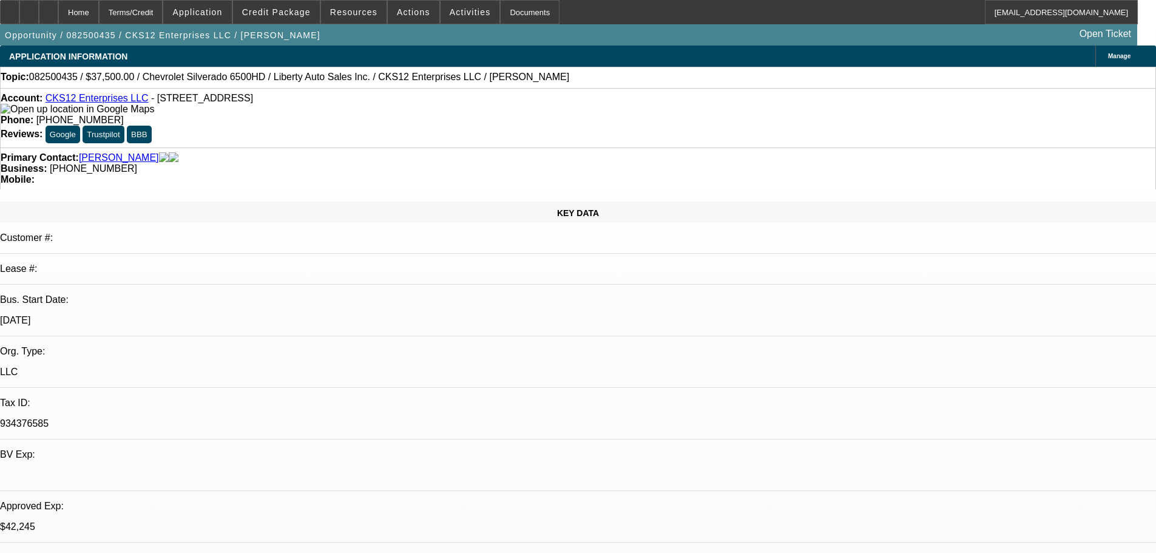
select select "0"
select select "2"
select select "0.1"
select select "4"
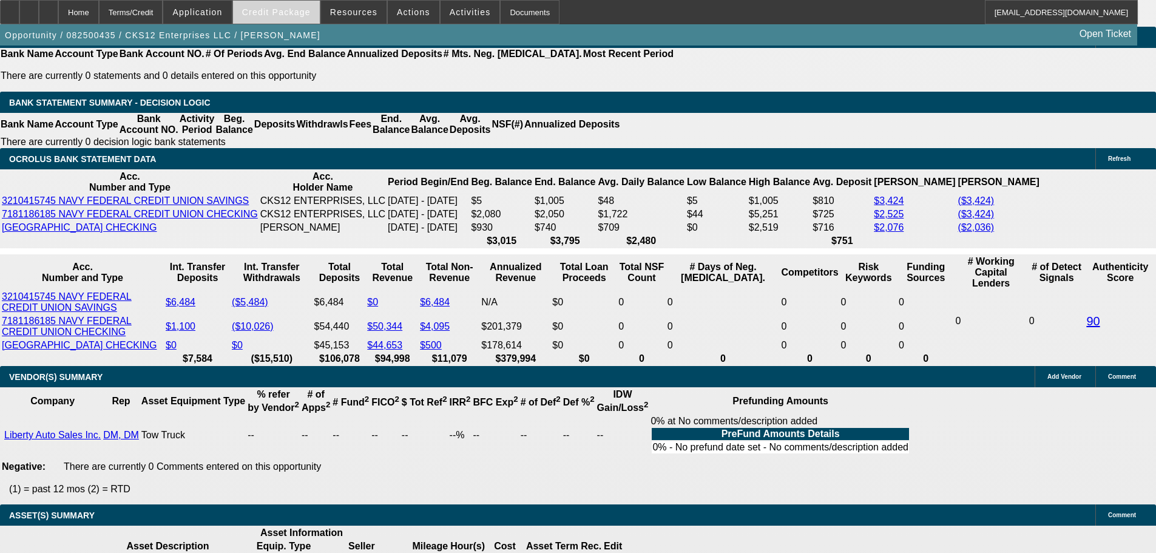
scroll to position [2064, 0]
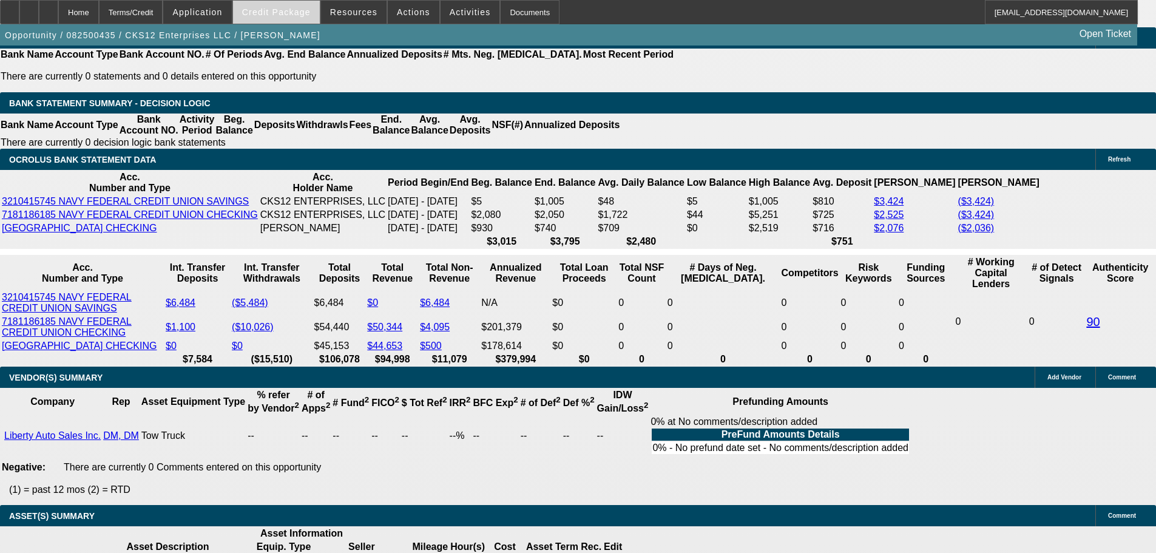
click at [278, 15] on span "Credit Package" at bounding box center [276, 12] width 69 height 10
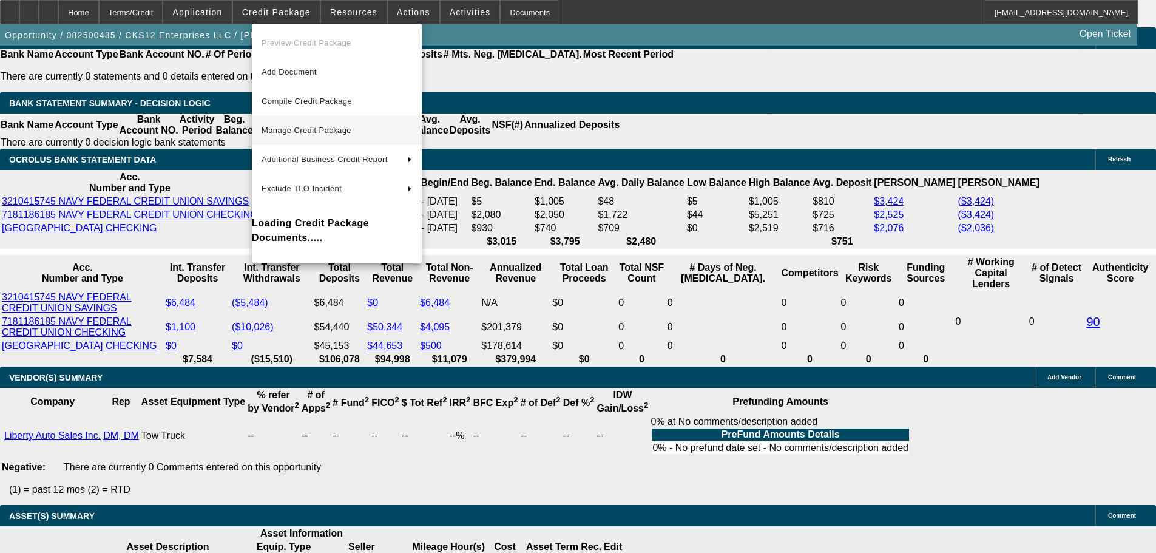
click at [305, 123] on span "Manage Credit Package" at bounding box center [337, 130] width 151 height 15
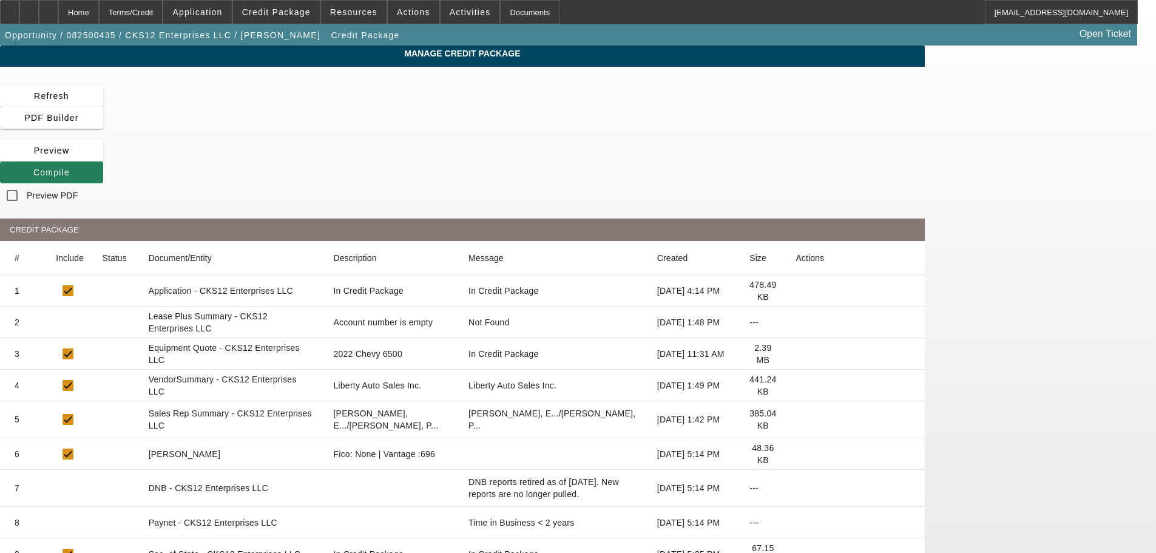
click at [103, 158] on span at bounding box center [51, 172] width 103 height 29
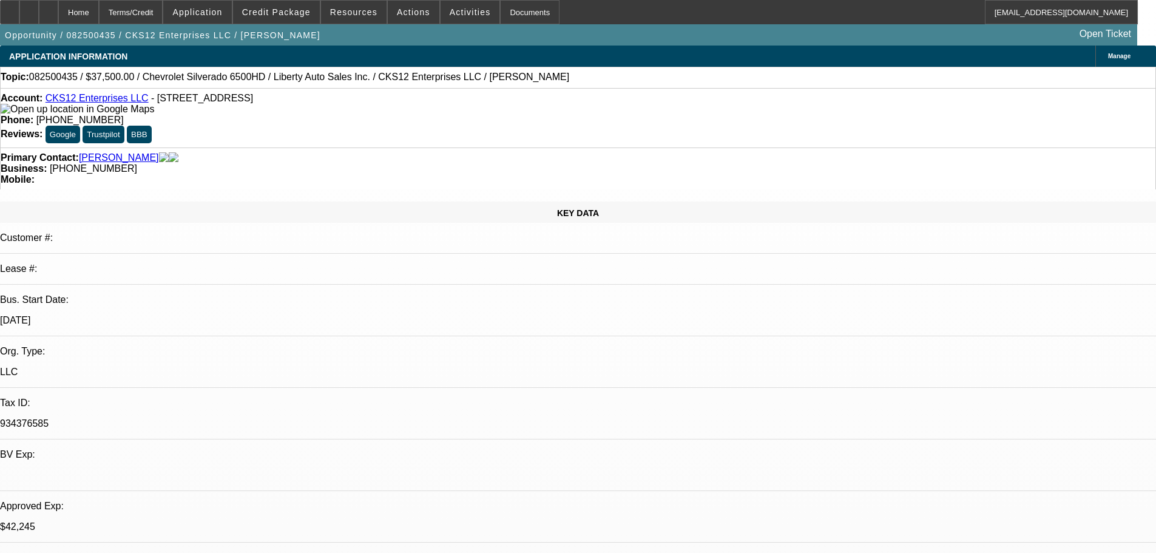
select select "0"
select select "2"
select select "0.1"
select select "4"
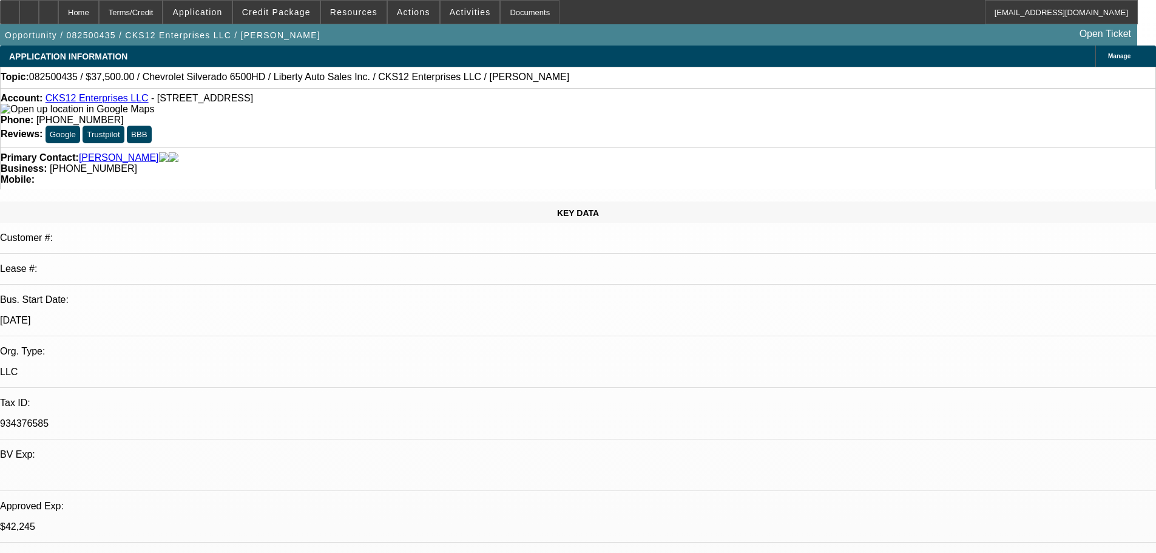
select select "0"
select select "2"
select select "0.1"
select select "4"
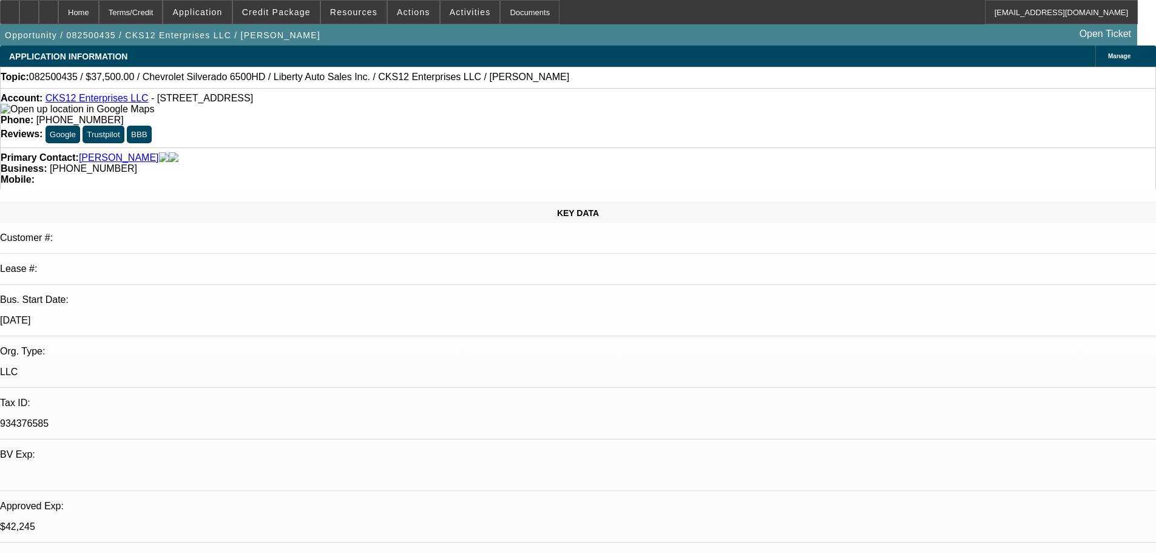
select select "0.1"
select select "0"
select select "3"
select select "0.1"
select select "4"
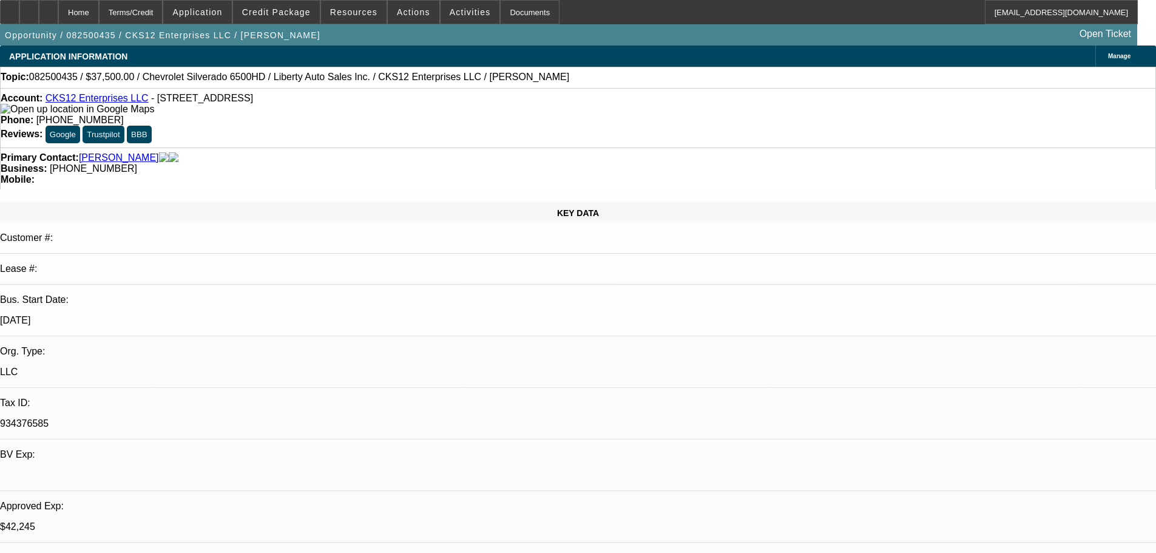
select select "0"
select select "2"
select select "0.1"
select select "4"
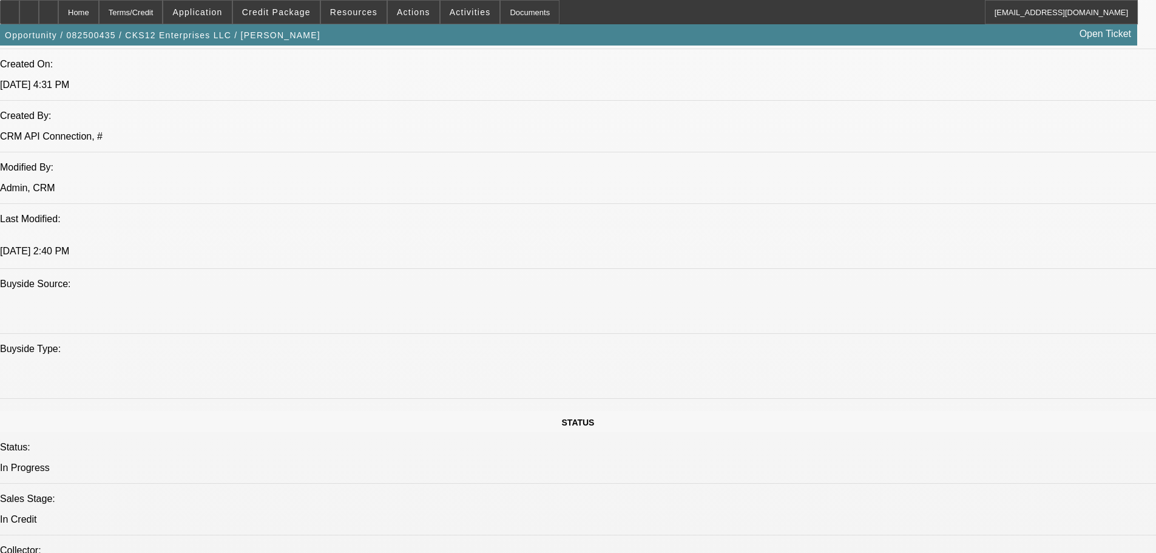
scroll to position [1093, 0]
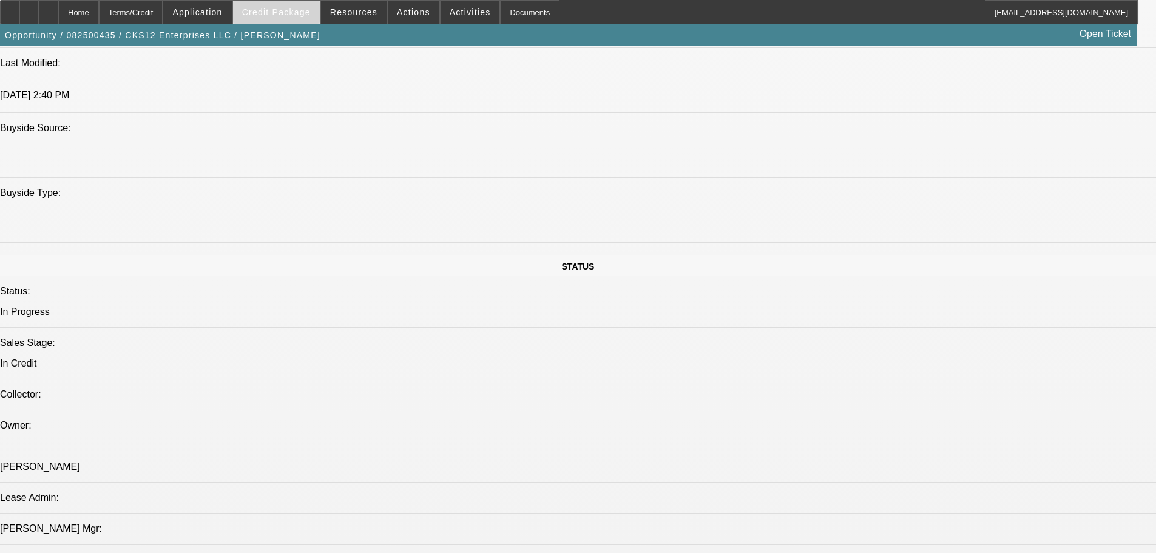
click at [288, 10] on span "Credit Package" at bounding box center [276, 12] width 69 height 10
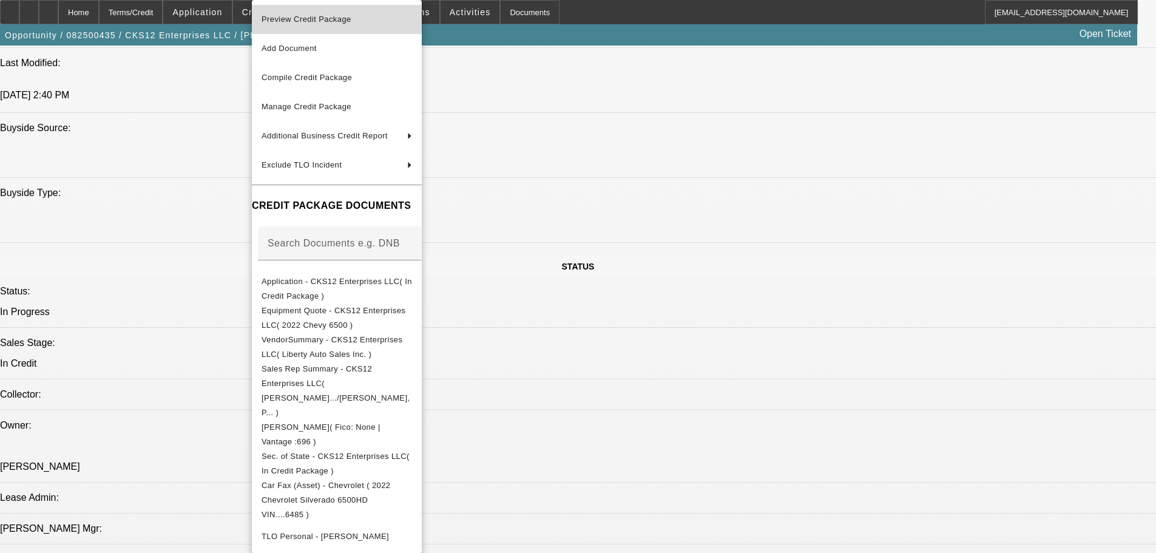
click at [302, 19] on span "Preview Credit Package" at bounding box center [307, 19] width 90 height 9
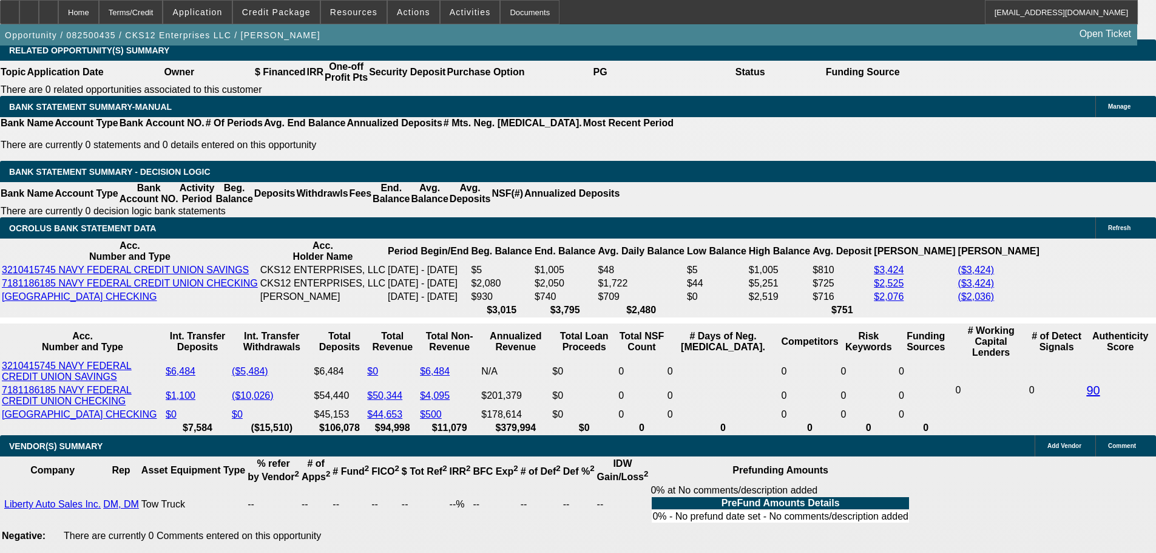
scroll to position [1942, 0]
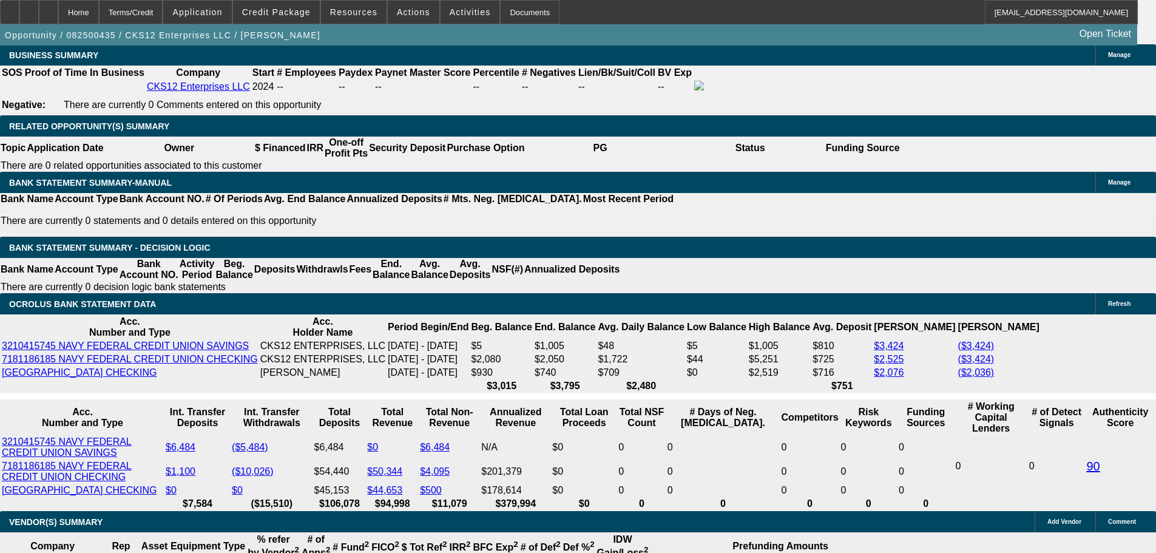
scroll to position [1882, 0]
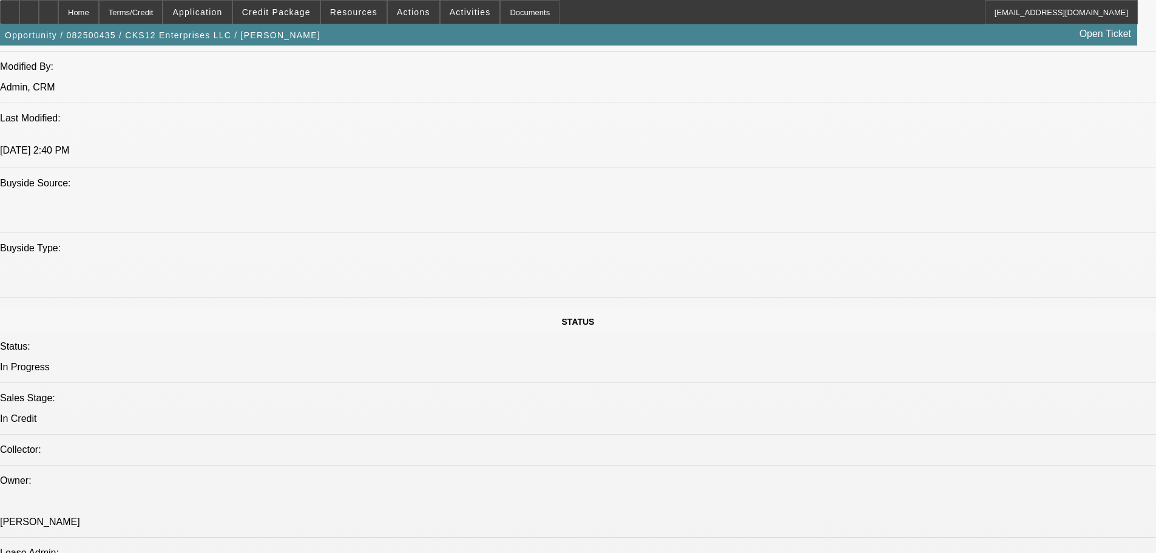
scroll to position [789, 0]
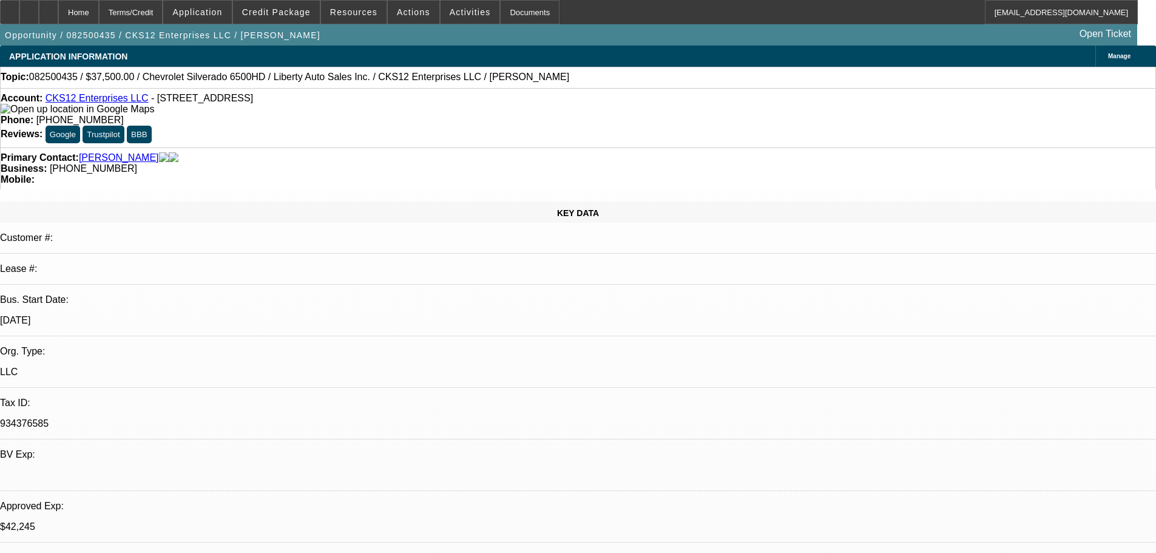
select select "0"
select select "3"
select select "0.1"
select select "4"
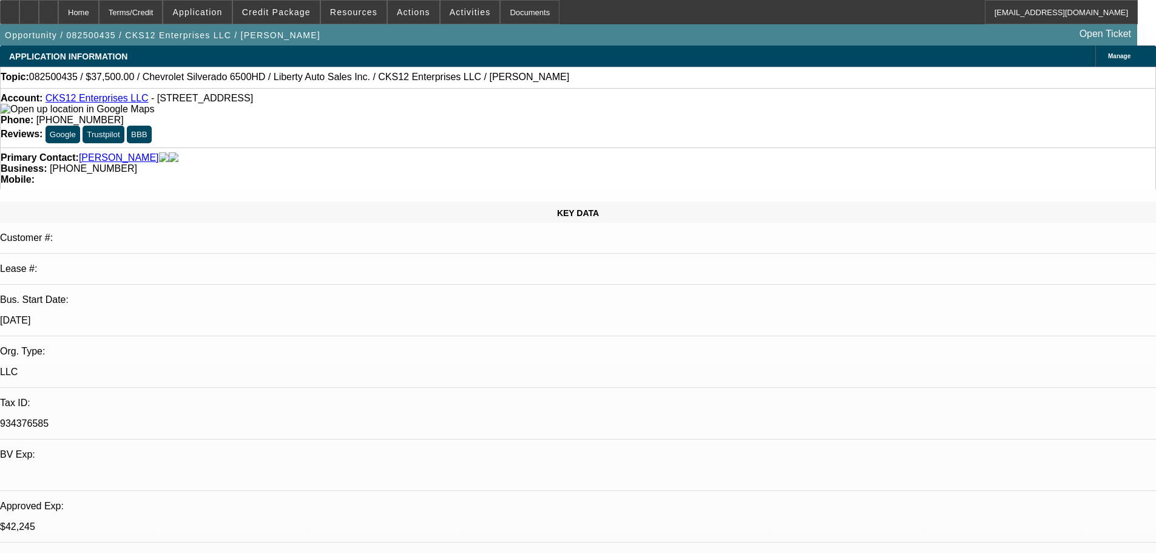
select select "0"
select select "2"
select select "0.1"
select select "4"
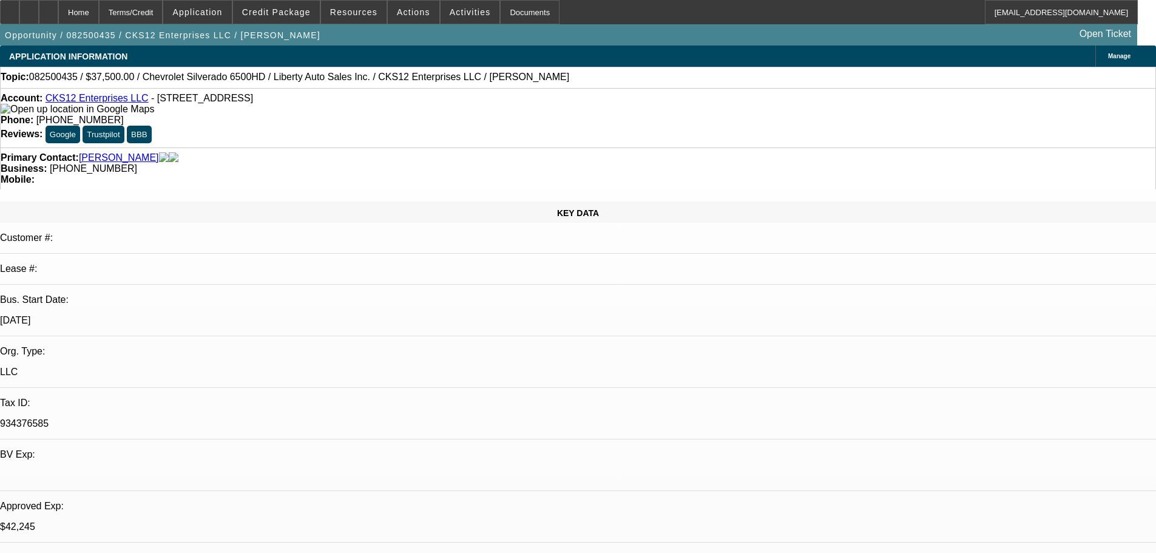
select select "0.1"
select select "0"
select select "3"
select select "0.1"
select select "4"
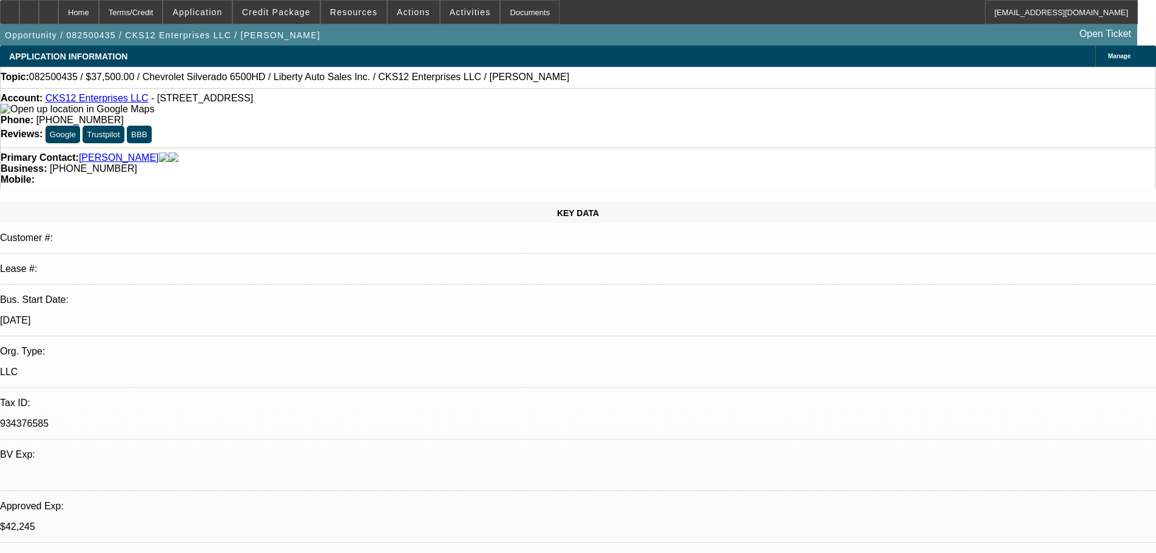
select select "0"
select select "2"
select select "0.1"
select select "4"
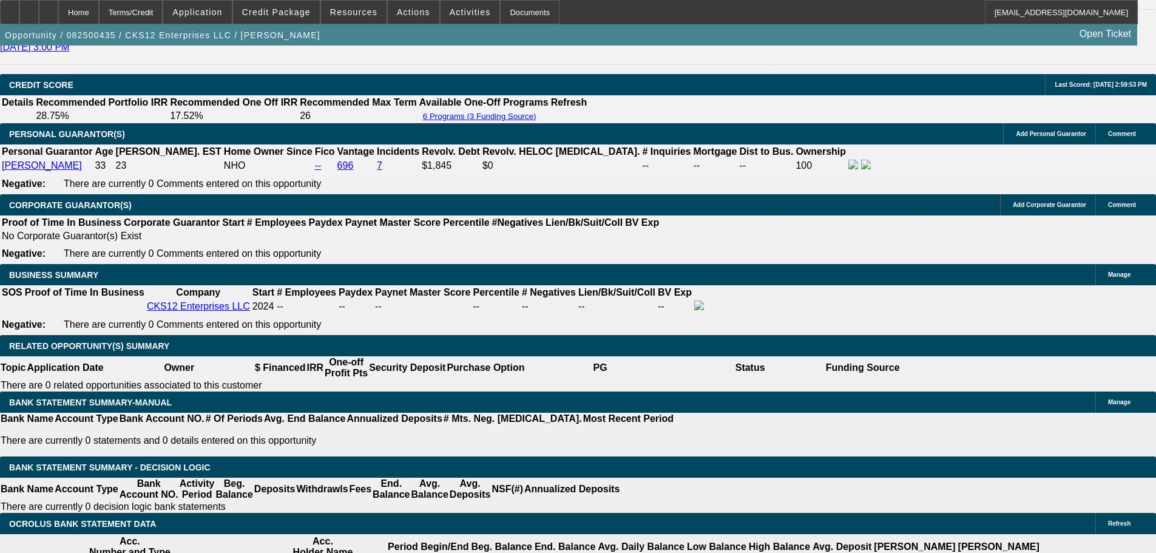
scroll to position [2064, 0]
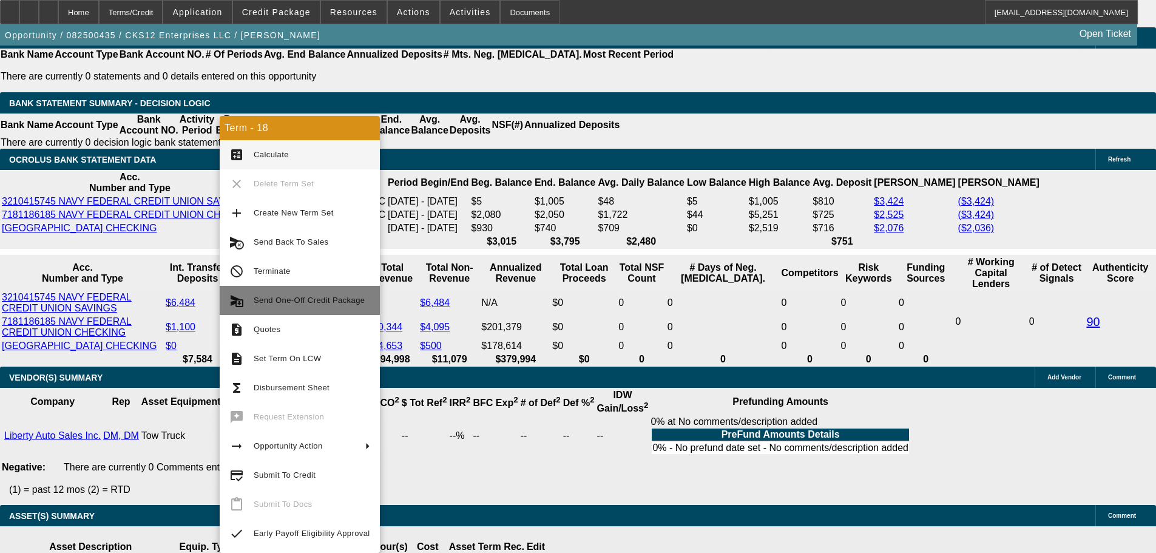
click at [336, 296] on span "Send One-Off Credit Package" at bounding box center [309, 300] width 111 height 9
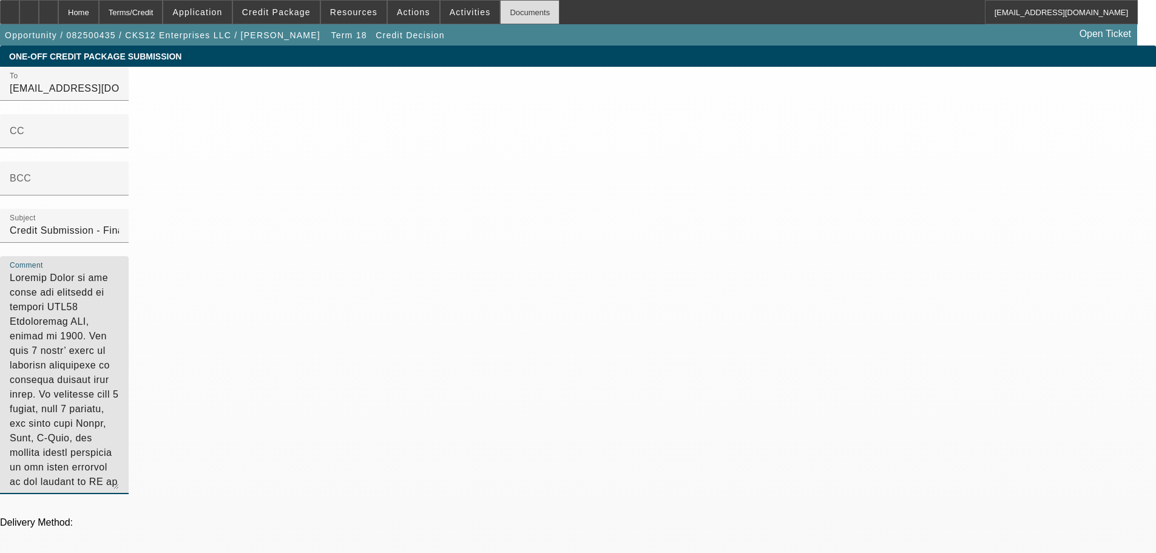
drag, startPoint x: 602, startPoint y: 186, endPoint x: 480, endPoint y: 5, distance: 219.0
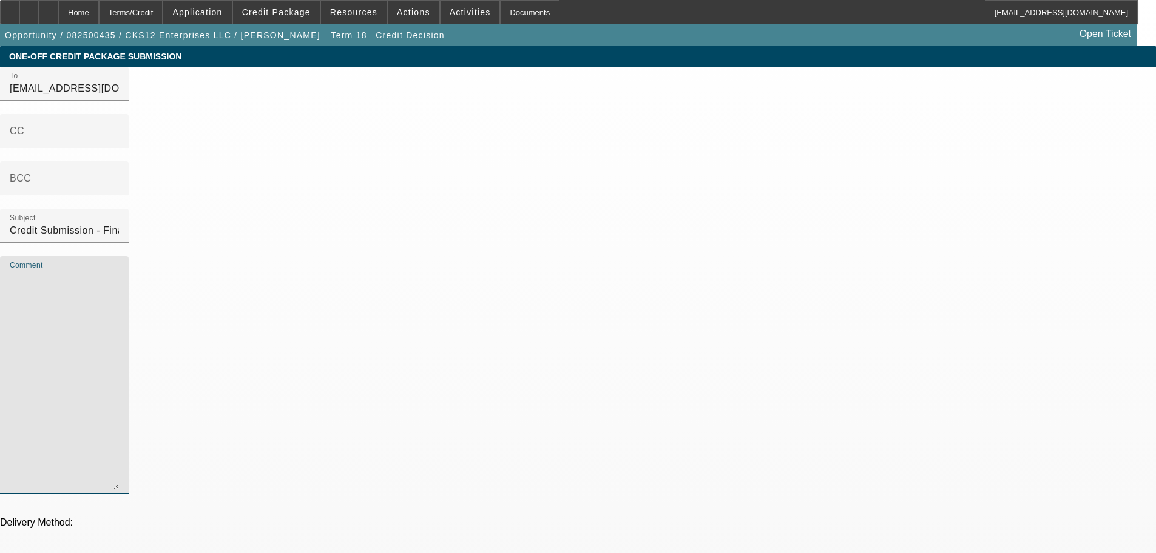
paste textarea "[PERSON_NAME] is the owner and operator of startup CKS12 Enterprises LLC, forme…"
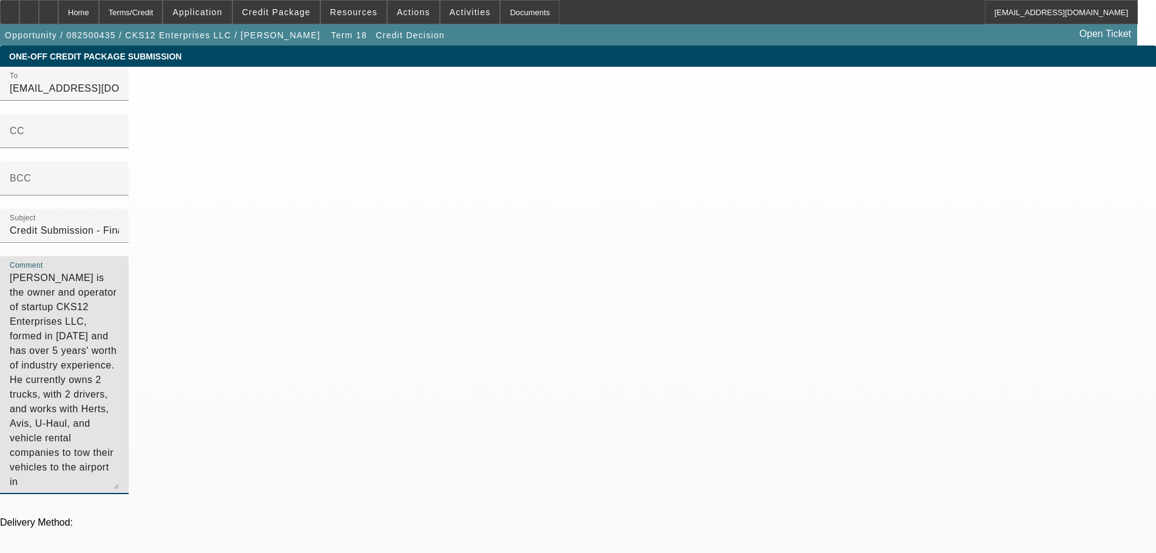
type textarea "[PERSON_NAME] is the owner and operator of startup CKS12 Enterprises LLC, forme…"
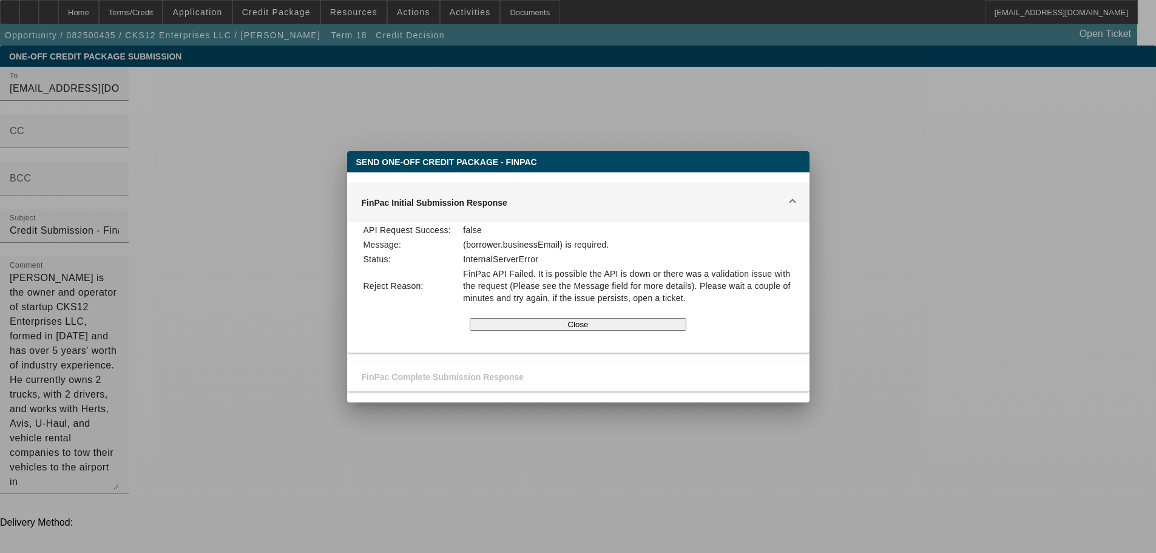
click at [557, 326] on button "Close" at bounding box center [578, 324] width 217 height 13
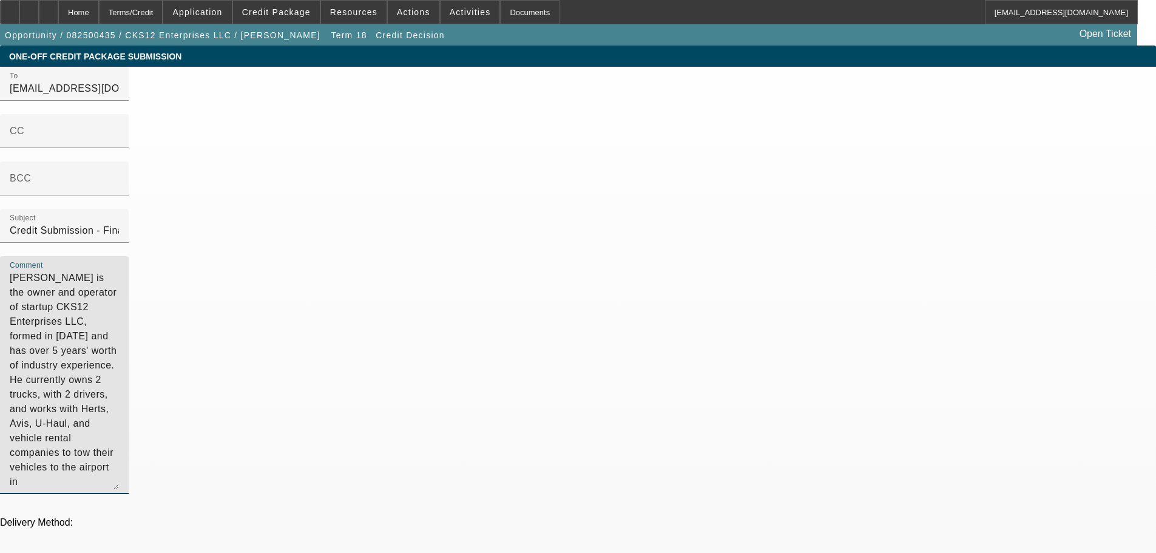
drag, startPoint x: 657, startPoint y: 229, endPoint x: 555, endPoint y: 127, distance: 144.2
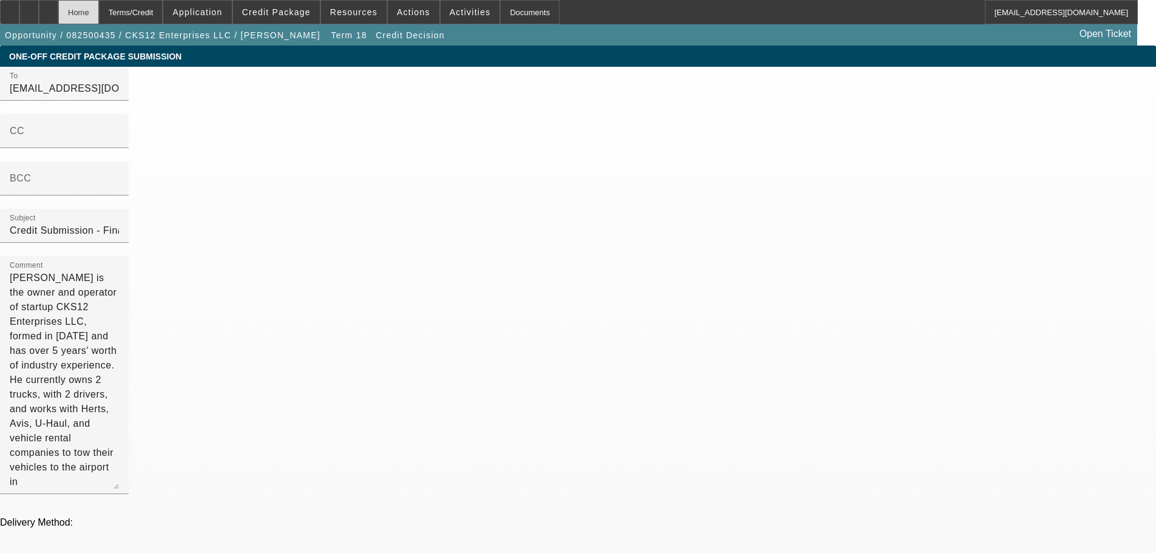
click at [99, 15] on div "Home" at bounding box center [78, 12] width 41 height 24
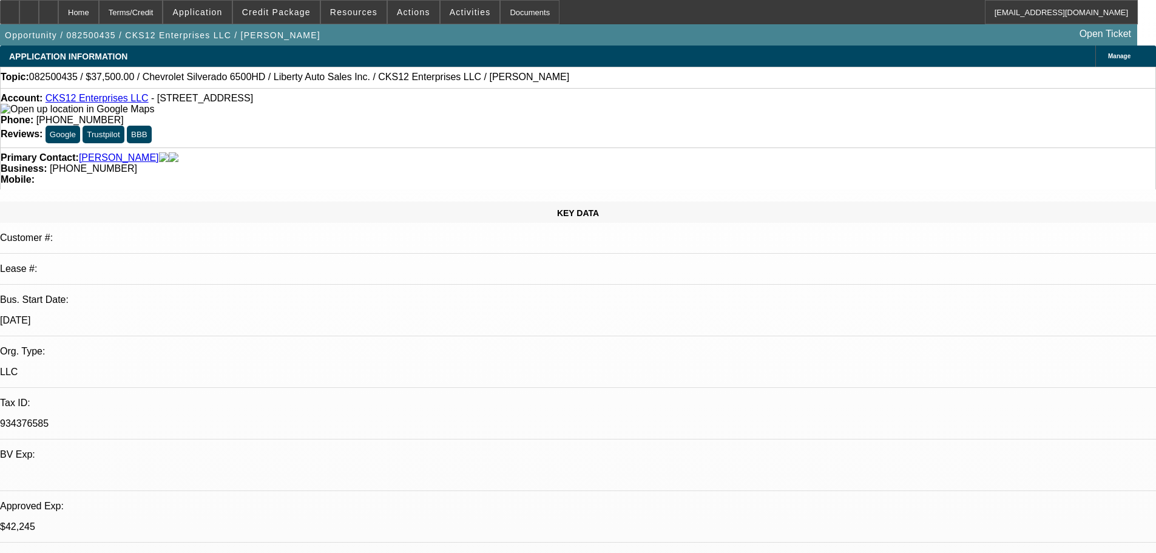
select select "0"
select select "3"
select select "0.1"
select select "4"
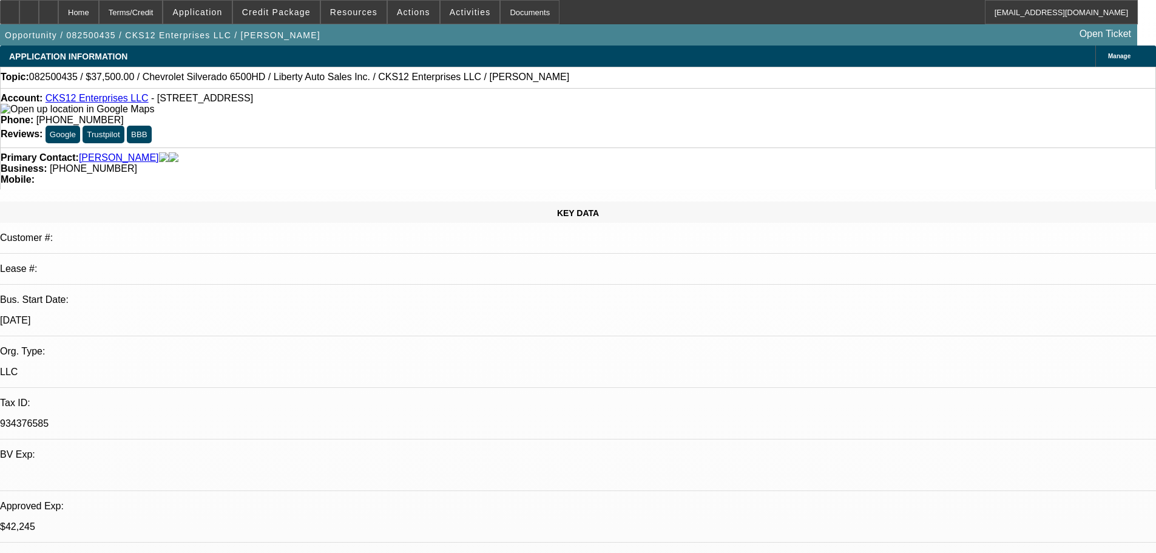
select select "0"
select select "2"
select select "0.1"
select select "4"
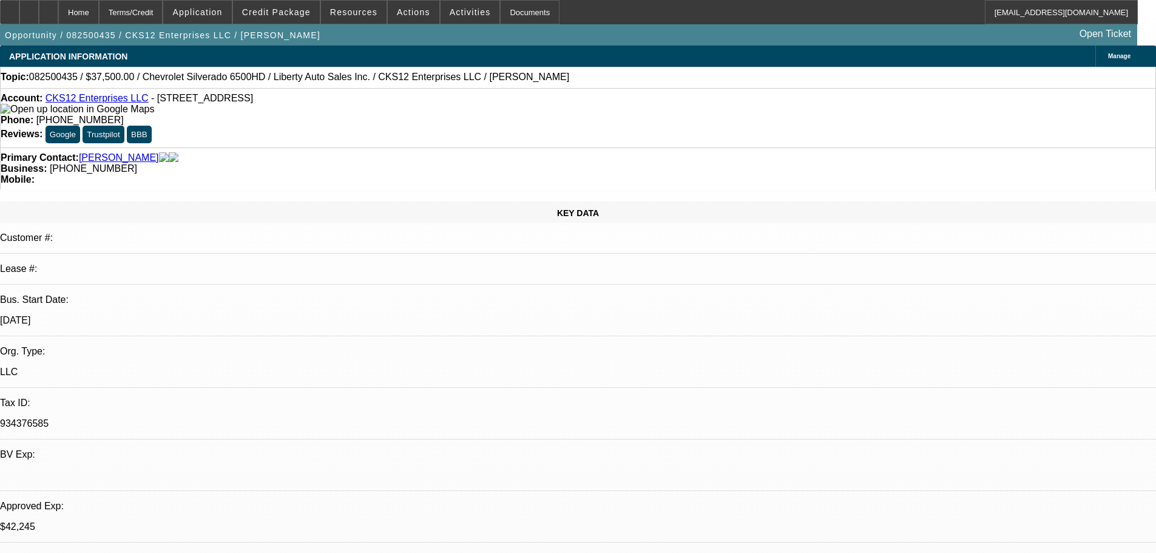
select select "0.1"
select select "0"
select select "3"
select select "0.1"
select select "4"
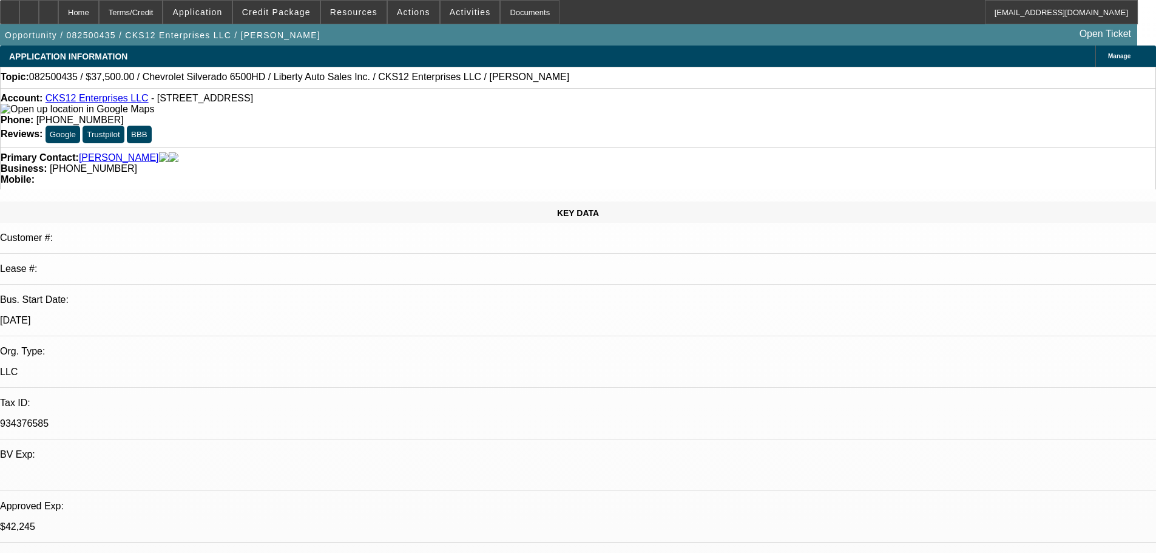
select select "0"
select select "2"
select select "0.1"
select select "4"
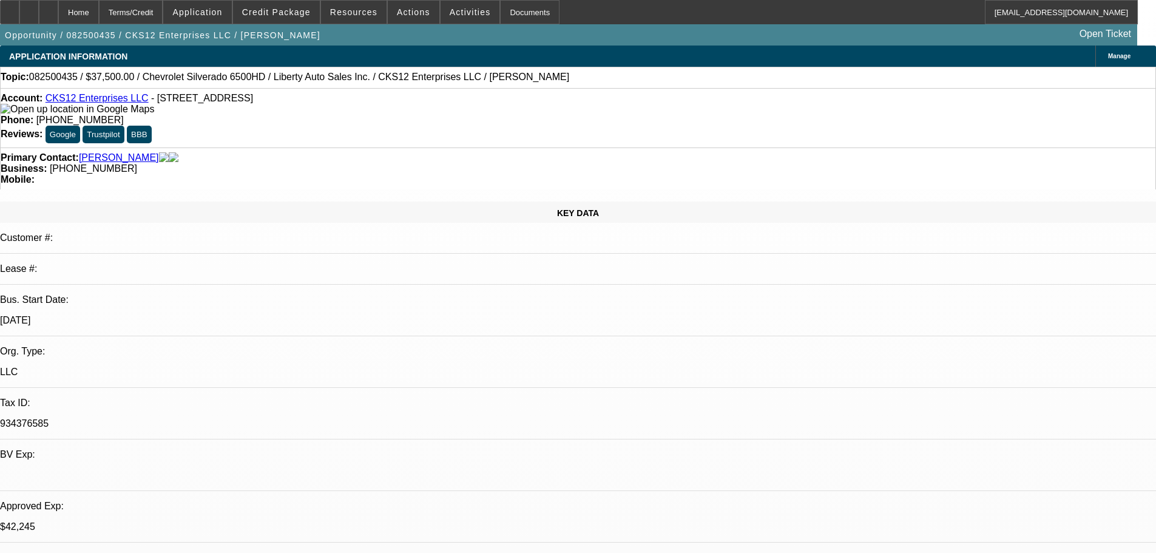
click at [98, 152] on link "Smith, Antoine" at bounding box center [119, 157] width 80 height 11
click at [290, 7] on span "Credit Package" at bounding box center [276, 12] width 69 height 10
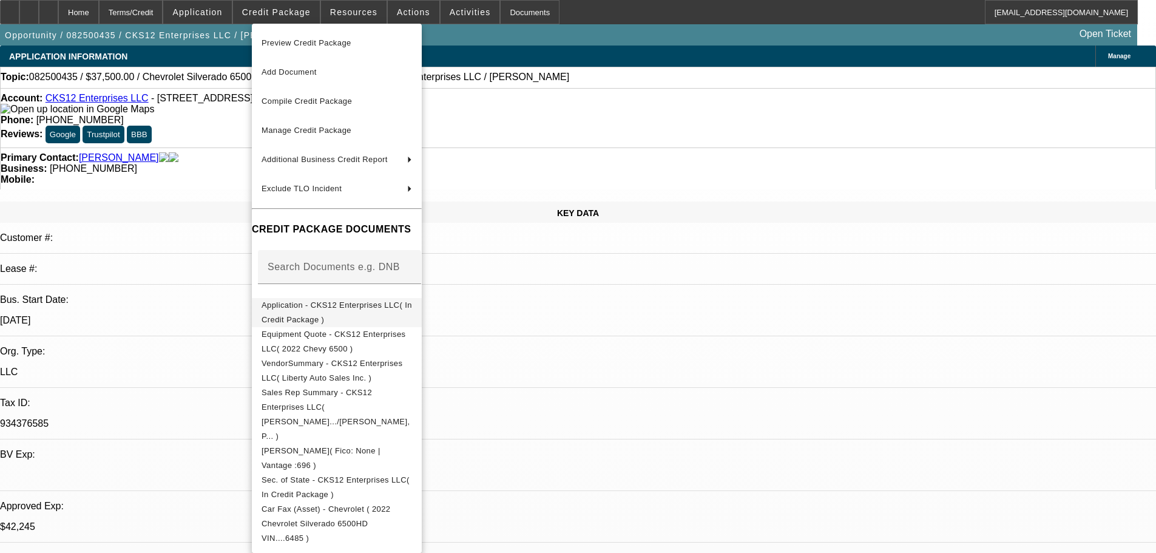
click at [310, 314] on span "Application - CKS12 Enterprises LLC( In Credit Package )" at bounding box center [337, 312] width 151 height 29
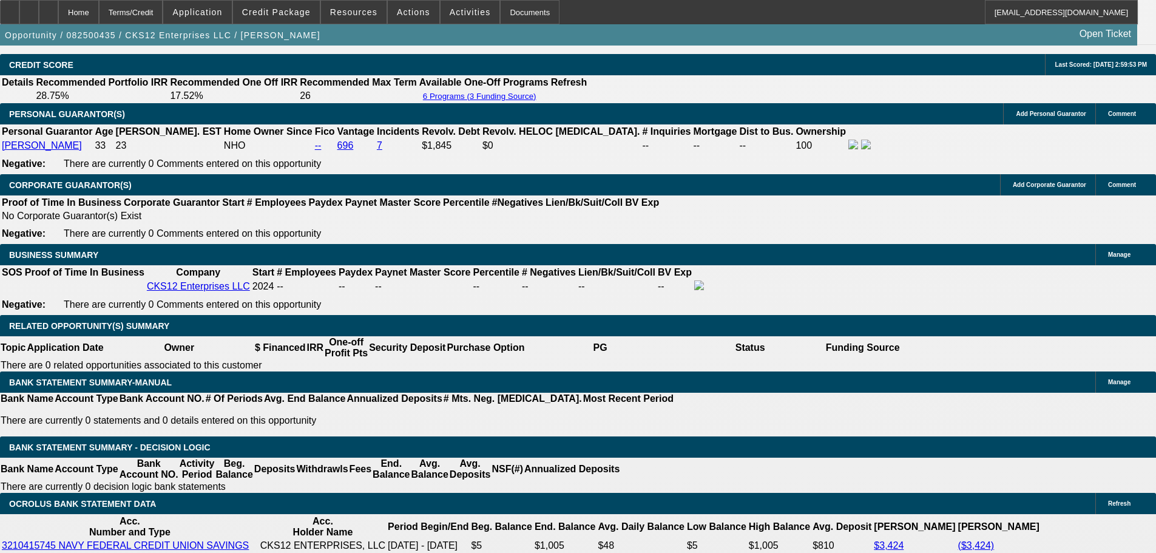
scroll to position [1942, 0]
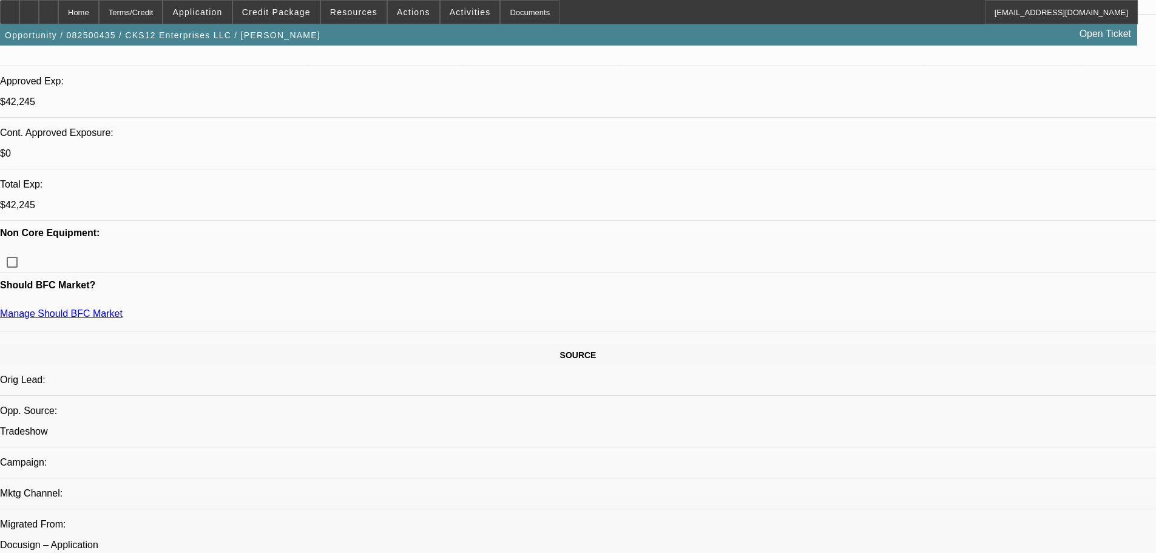
scroll to position [0, 0]
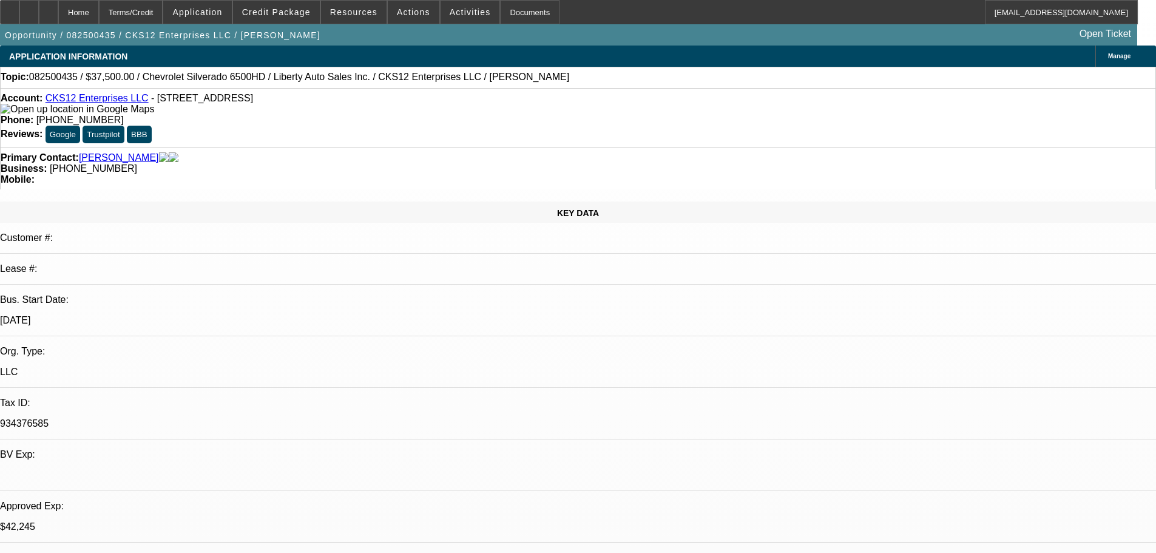
click at [96, 103] on link "CKS12 Enterprises LLC" at bounding box center [97, 98] width 103 height 10
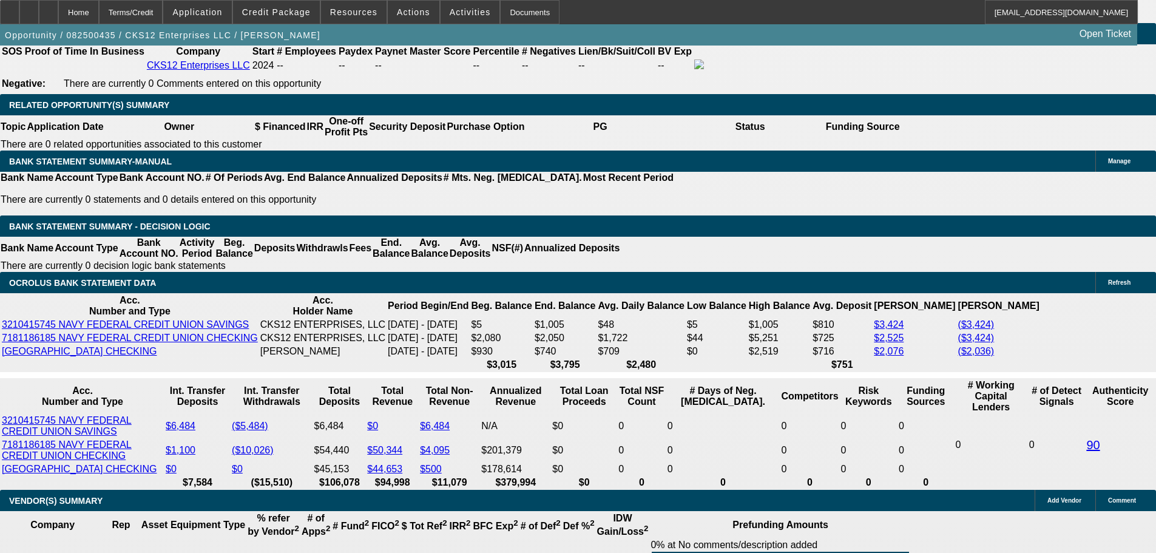
scroll to position [1882, 0]
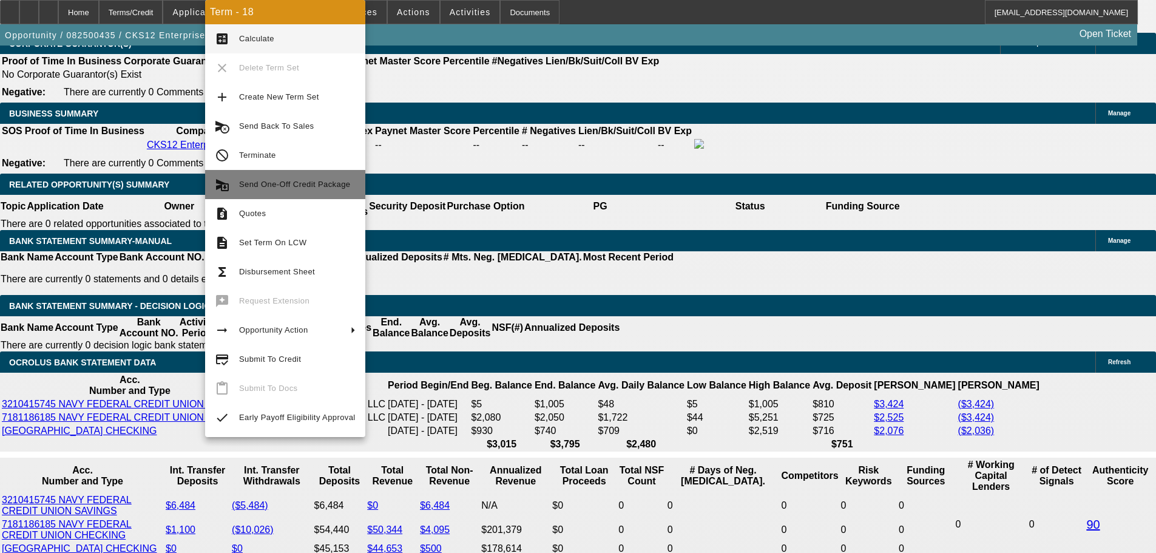
click at [318, 184] on span "Send One-Off Credit Package" at bounding box center [294, 184] width 111 height 9
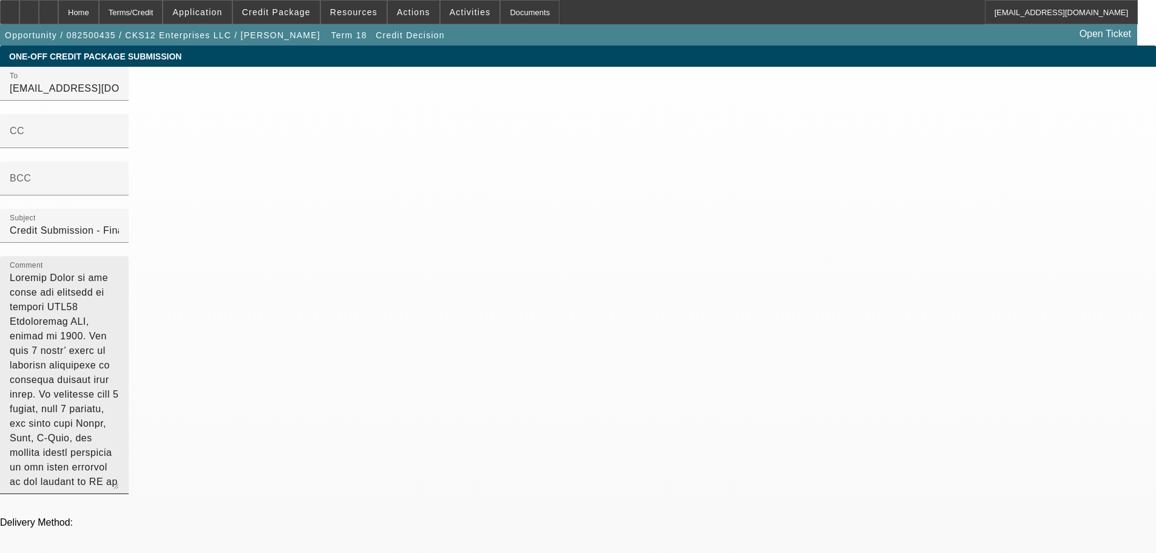
click at [119, 271] on textarea "Comment" at bounding box center [64, 380] width 109 height 219
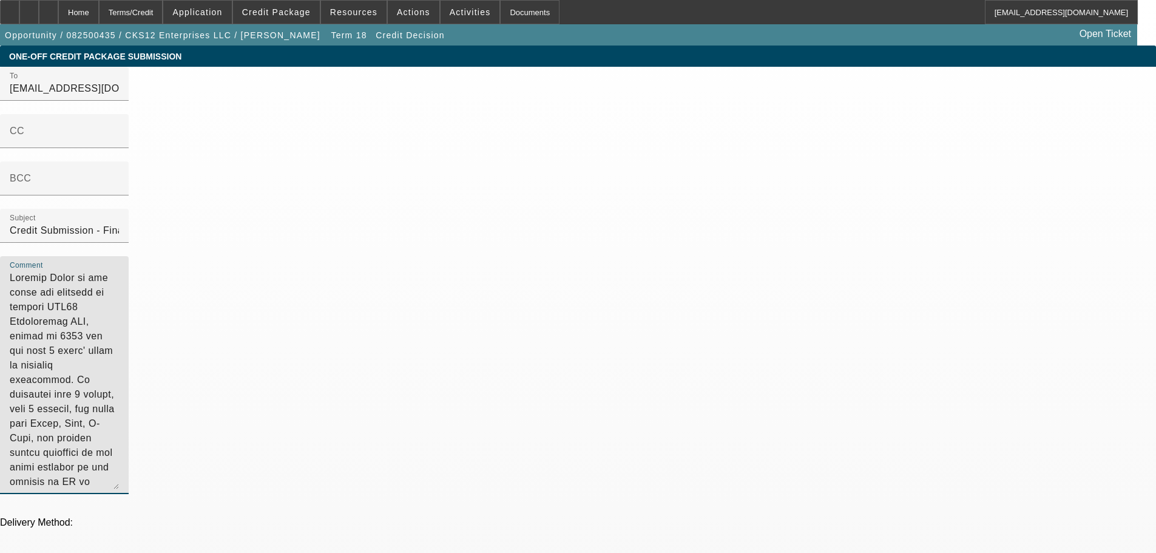
click at [119, 271] on textarea "Comment" at bounding box center [64, 380] width 109 height 219
type textarea "Antoine Smith is the owner and an operator of startup CKS12 Enterprises LLC, fo…"
click at [119, 271] on textarea "Antoine Smith is the owner and an operator of startup CKS12 Enterprises LLC, fo…" at bounding box center [64, 380] width 109 height 219
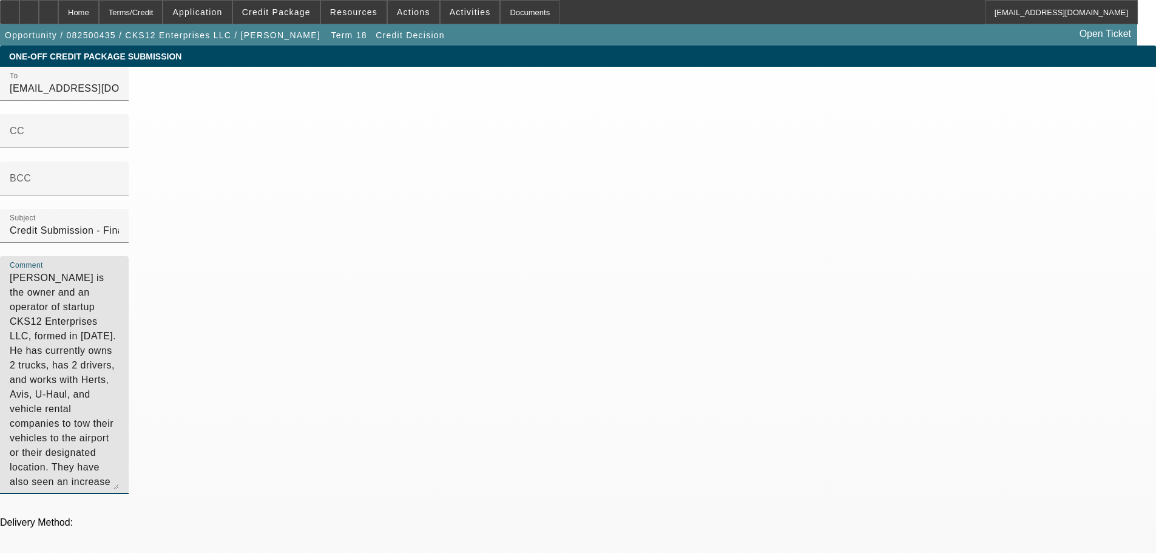
click at [119, 271] on textarea "Antoine Smith is the owner and an operator of startup CKS12 Enterprises LLC, fo…" at bounding box center [64, 380] width 109 height 219
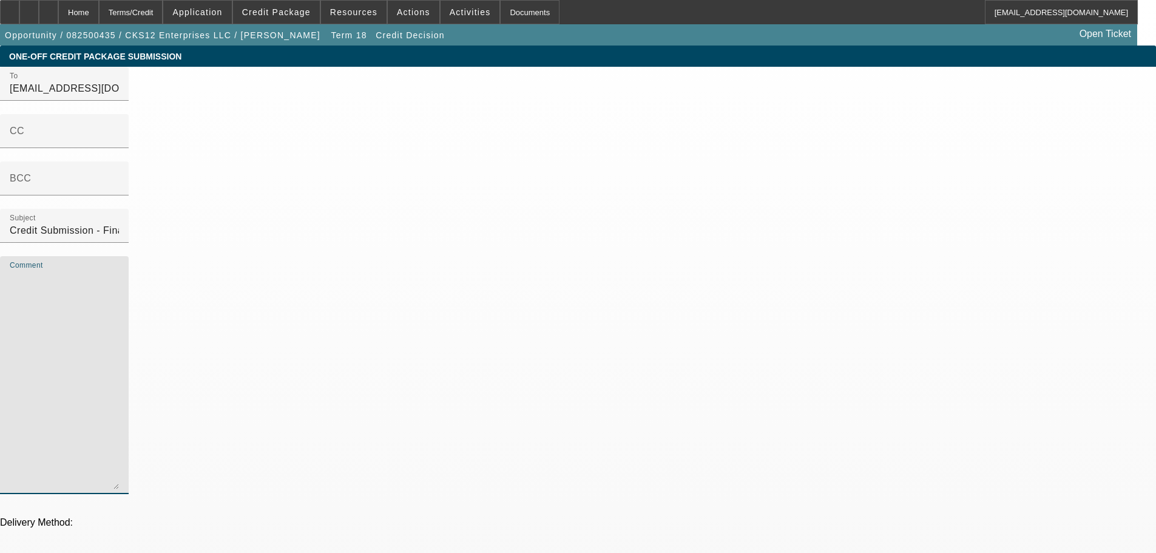
click at [119, 271] on textarea "Comment" at bounding box center [64, 380] width 109 height 219
paste textarea "Antoine Smith is the owner and operator of startup CKS12 Enterprises LLC, forme…"
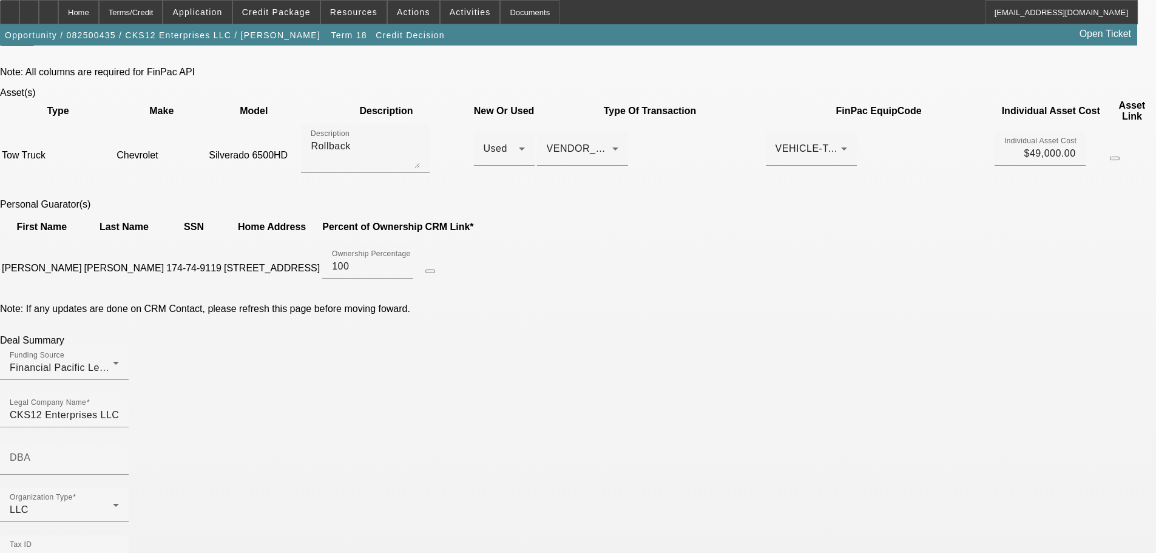
scroll to position [546, 0]
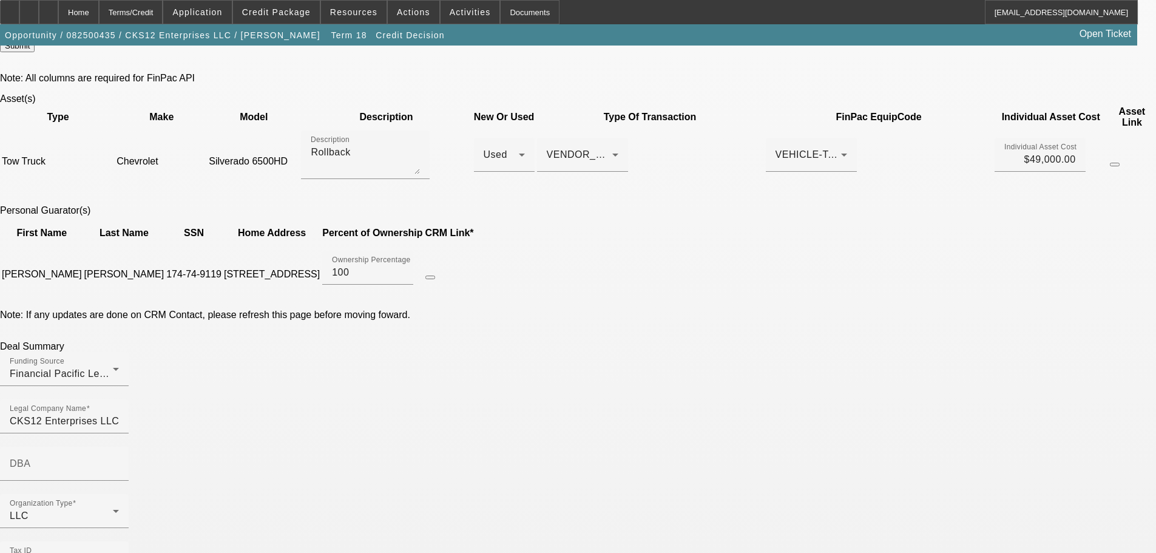
type textarea "Antoine Smith is the owner and operator of startup CKS12 Enterprises LLC, forme…"
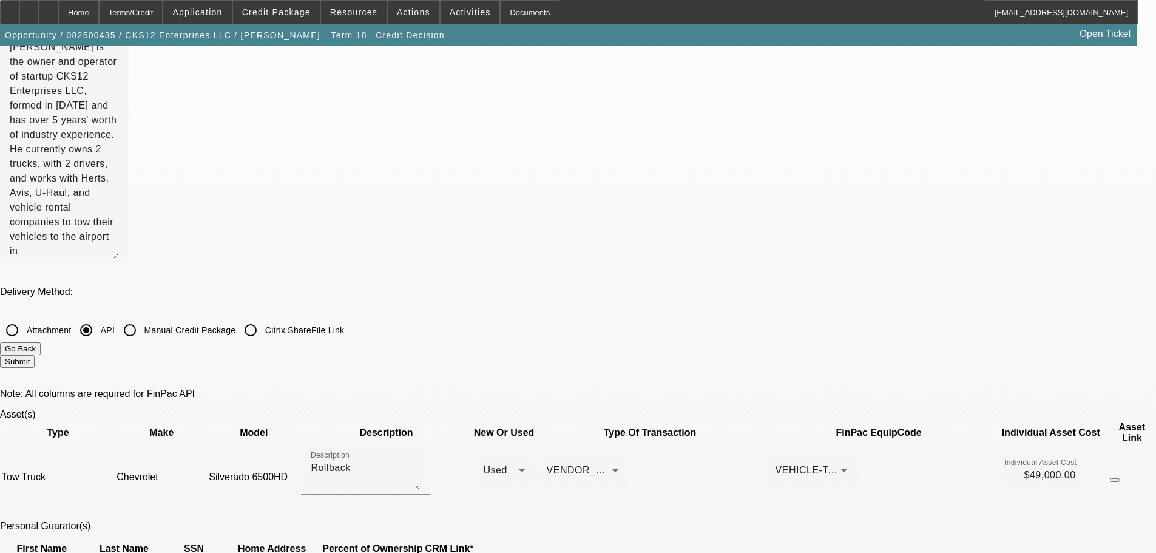
scroll to position [12, 0]
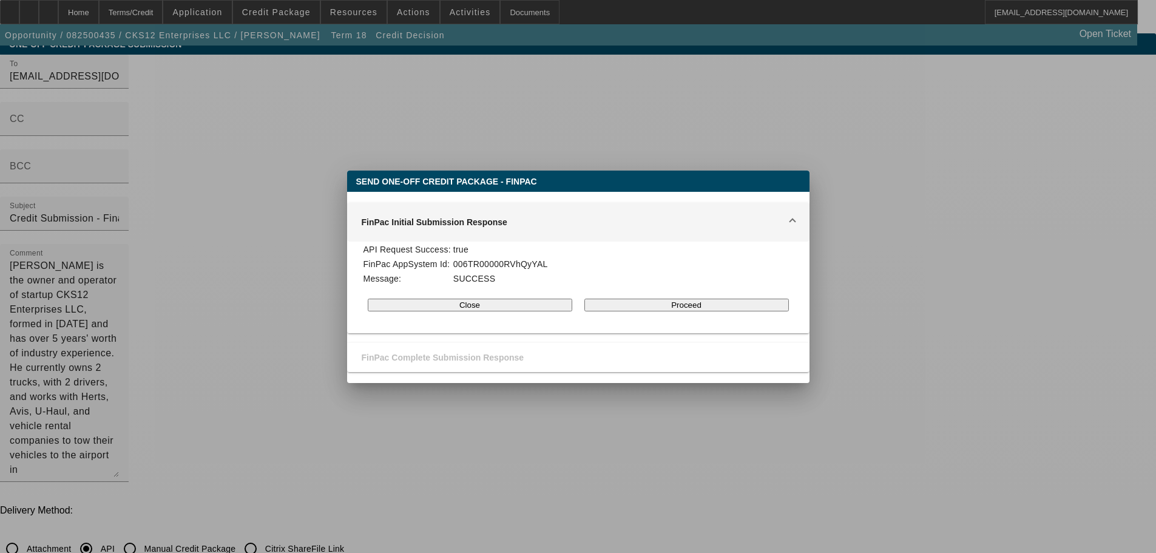
click at [659, 309] on button "Proceed" at bounding box center [687, 305] width 205 height 13
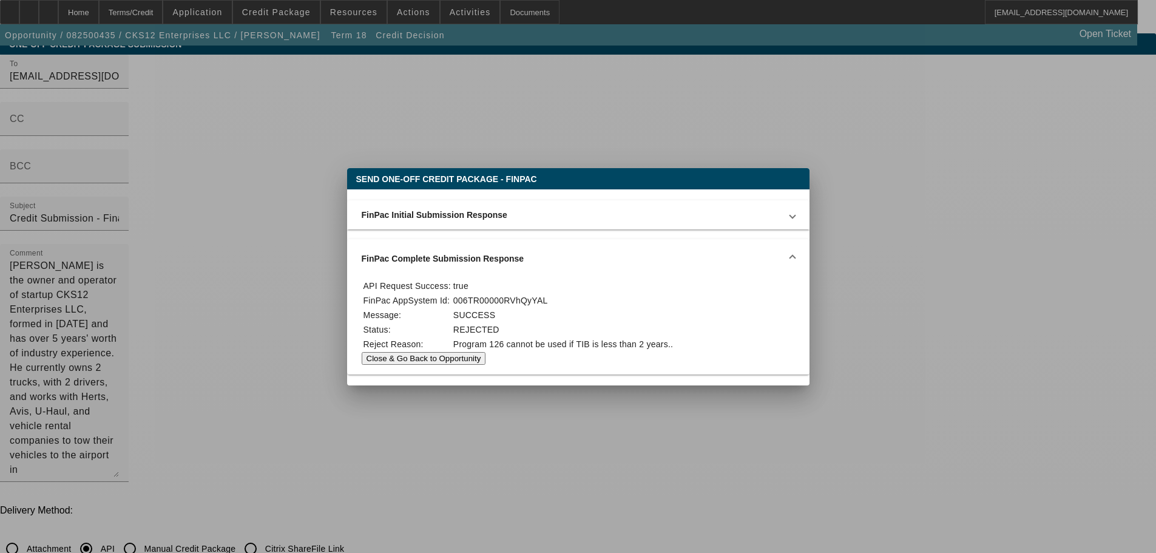
click at [486, 359] on button "Close & Go Back to Opportunity" at bounding box center [424, 358] width 124 height 13
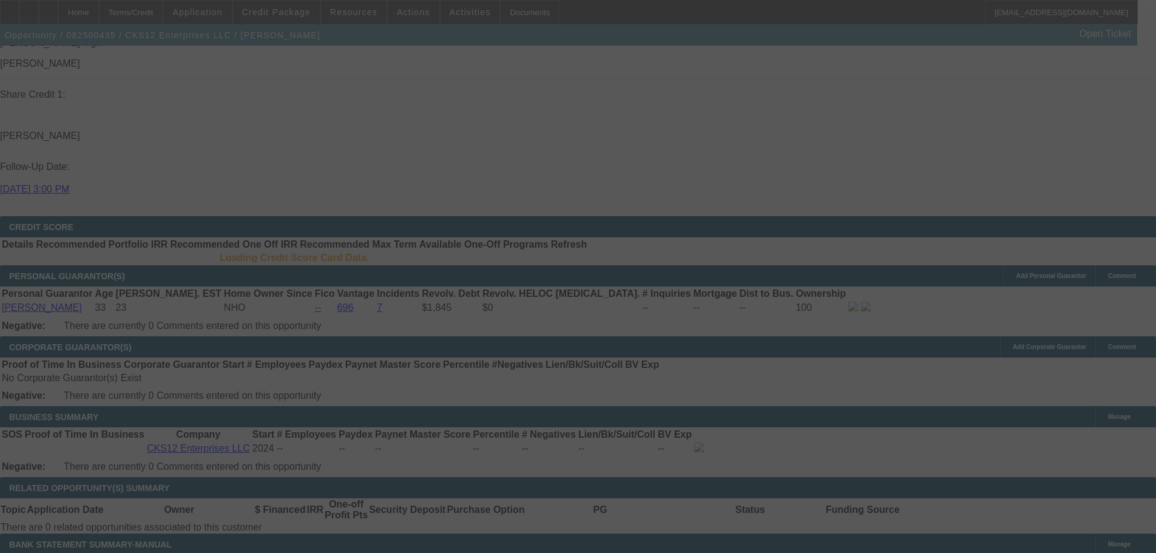
scroll to position [1573, 0]
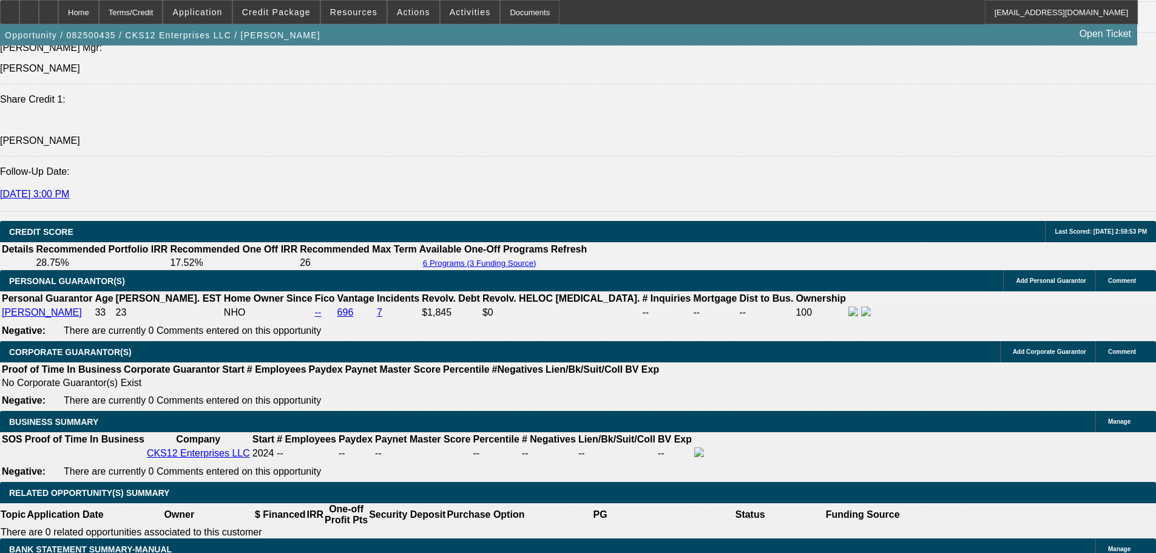
select select "0"
select select "3"
select select "0.1"
select select "4"
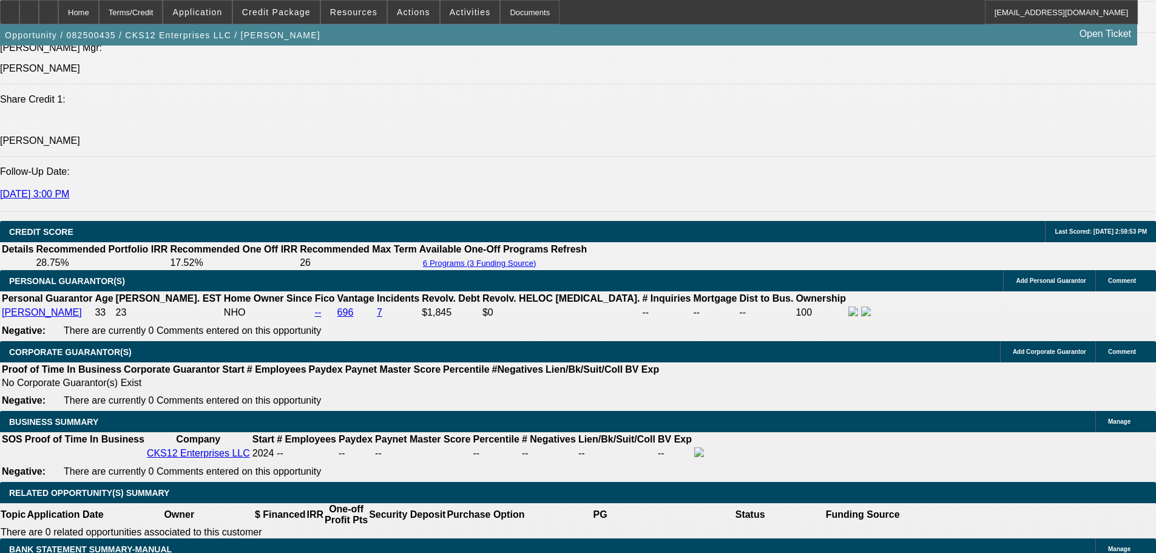
select select "0"
select select "2"
select select "0.1"
select select "4"
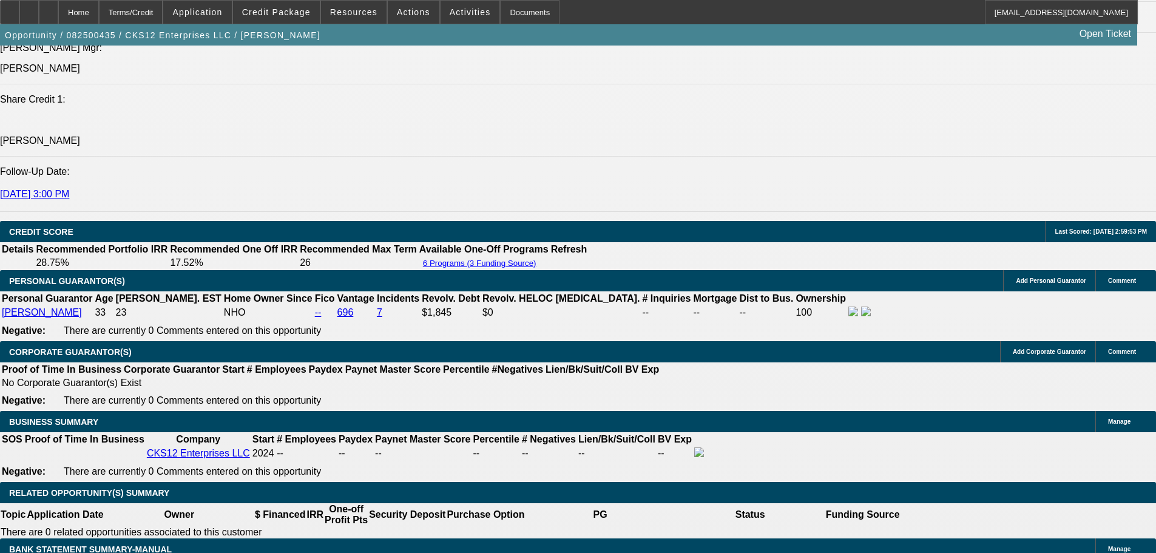
select select "0.1"
select select "0"
select select "3"
select select "0.1"
select select "4"
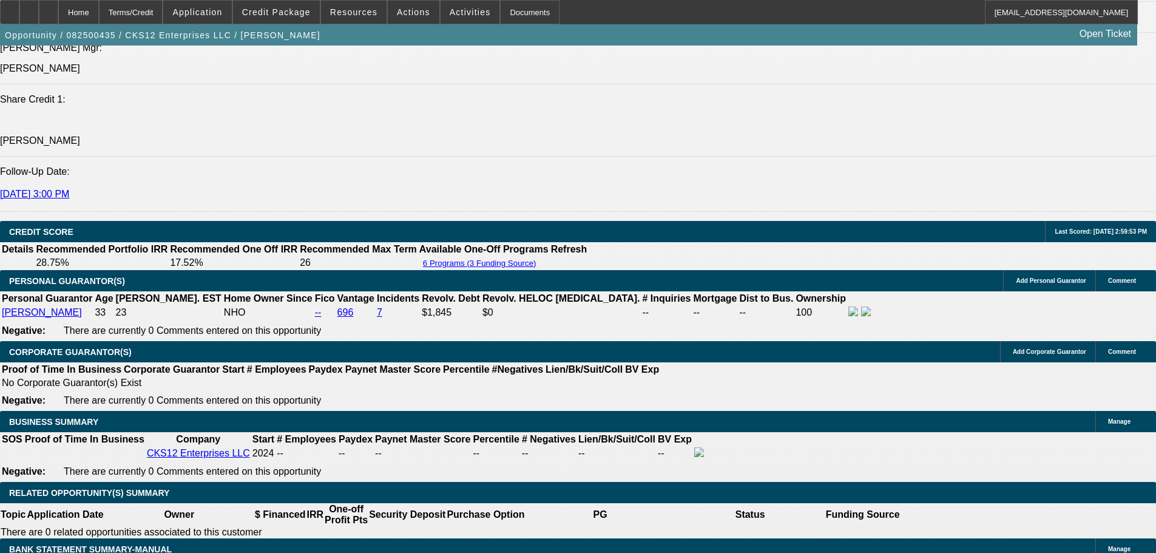
select select "0"
select select "2"
select select "0.1"
select select "4"
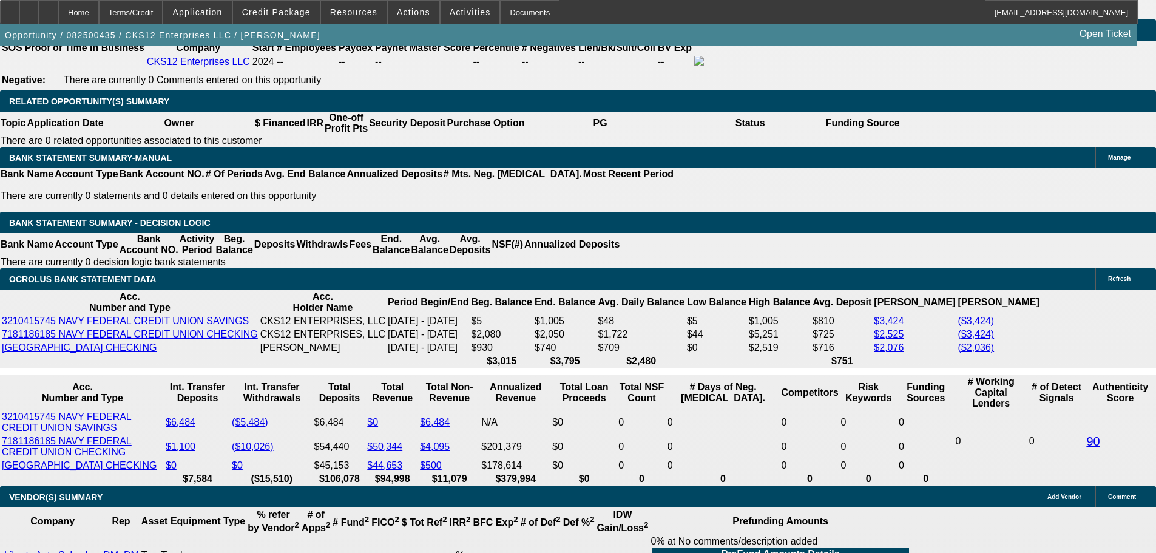
scroll to position [1959, 0]
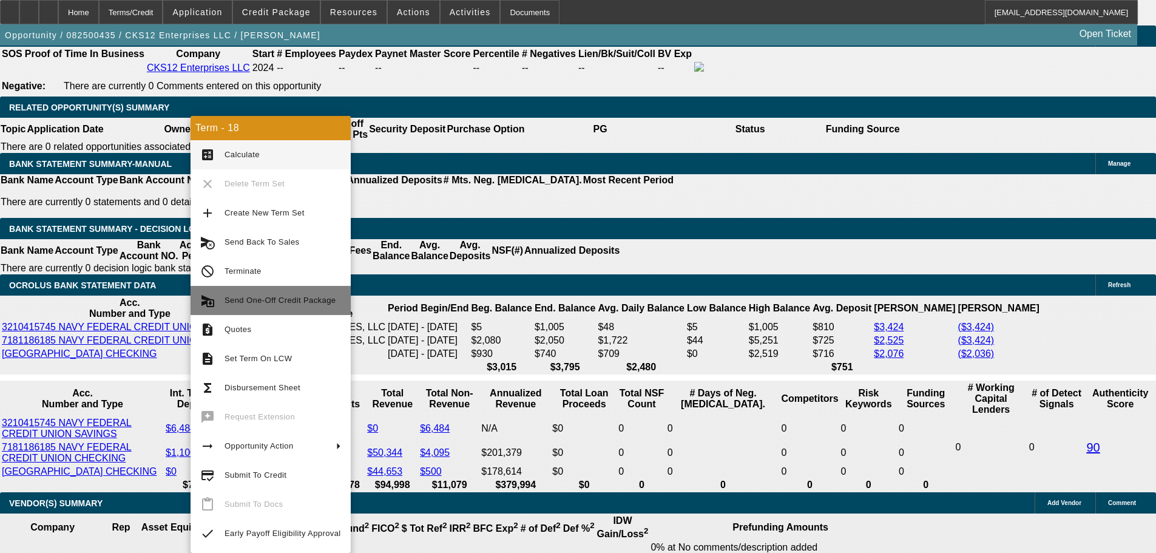
click at [293, 304] on span "Send One-Off Credit Package" at bounding box center [280, 300] width 111 height 9
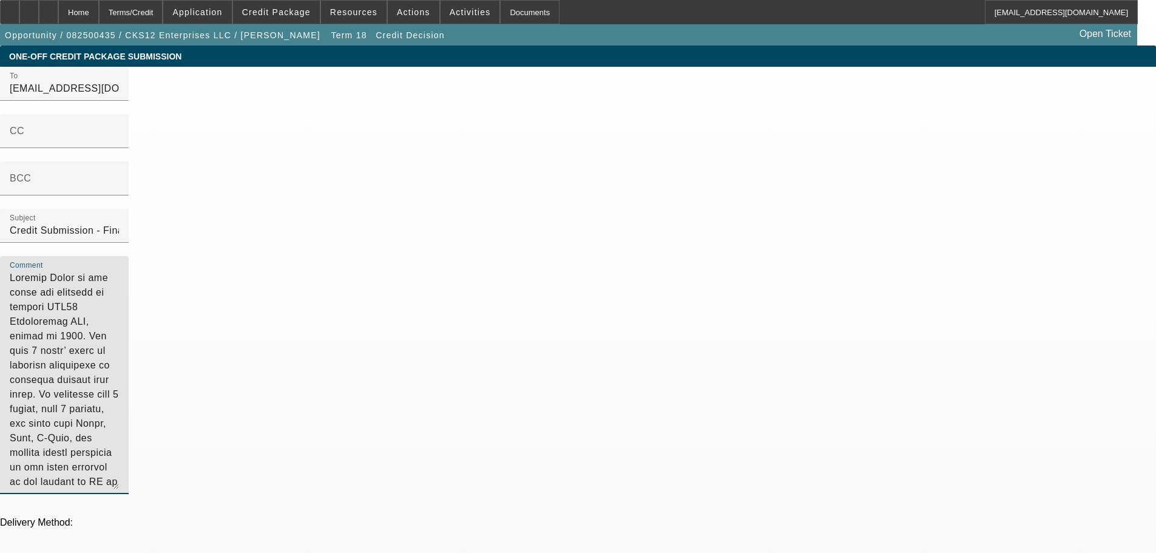
scroll to position [10, 0]
drag, startPoint x: 869, startPoint y: 309, endPoint x: 575, endPoint y: 129, distance: 344.2
click at [575, 129] on div "To syndications@beaconfunding.com CC BCC Subject Credit Submission - Financial …" at bounding box center [578, 287] width 1156 height 441
drag, startPoint x: 662, startPoint y: 194, endPoint x: 556, endPoint y: 112, distance: 134.5
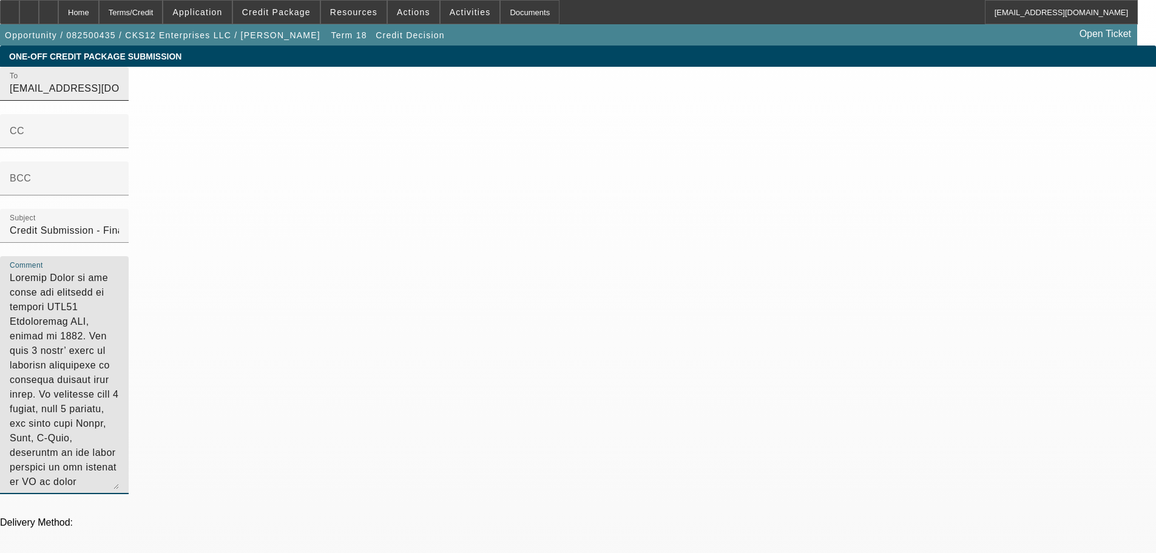
click at [556, 112] on div "To syndications@beaconfunding.com CC BCC Subject Credit Submission - Financial …" at bounding box center [578, 287] width 1156 height 441
type textarea "Antoine Smith is the owner and operator of startup CKS12 Enterprises LLC, forme…"
drag, startPoint x: 757, startPoint y: 243, endPoint x: 546, endPoint y: 44, distance: 290.2
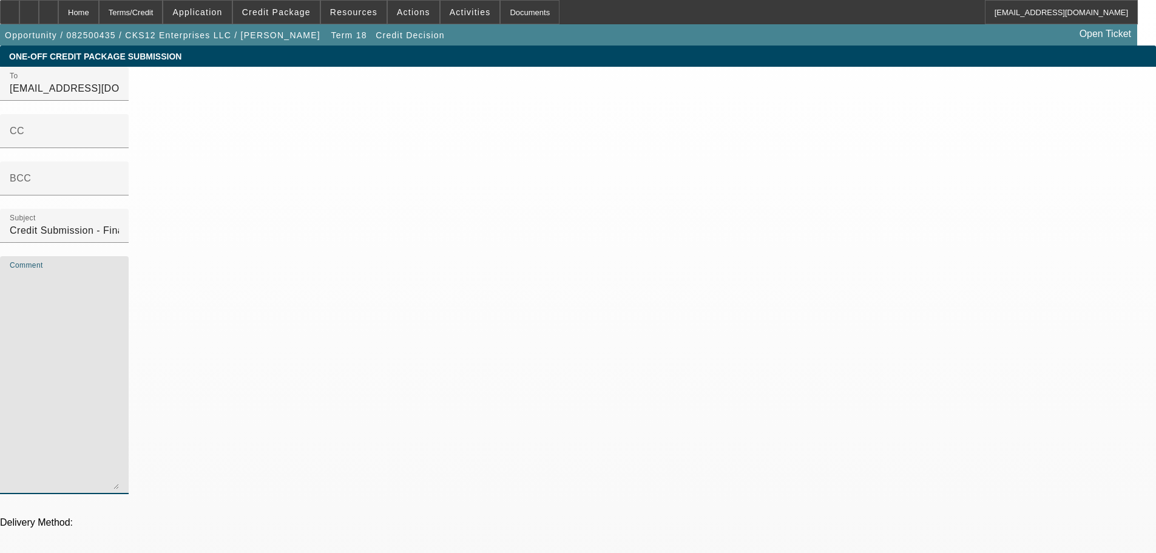
paste textarea "Antoine Smith is the owner and operator of startup CKS12 Enterprises LLC, forme…"
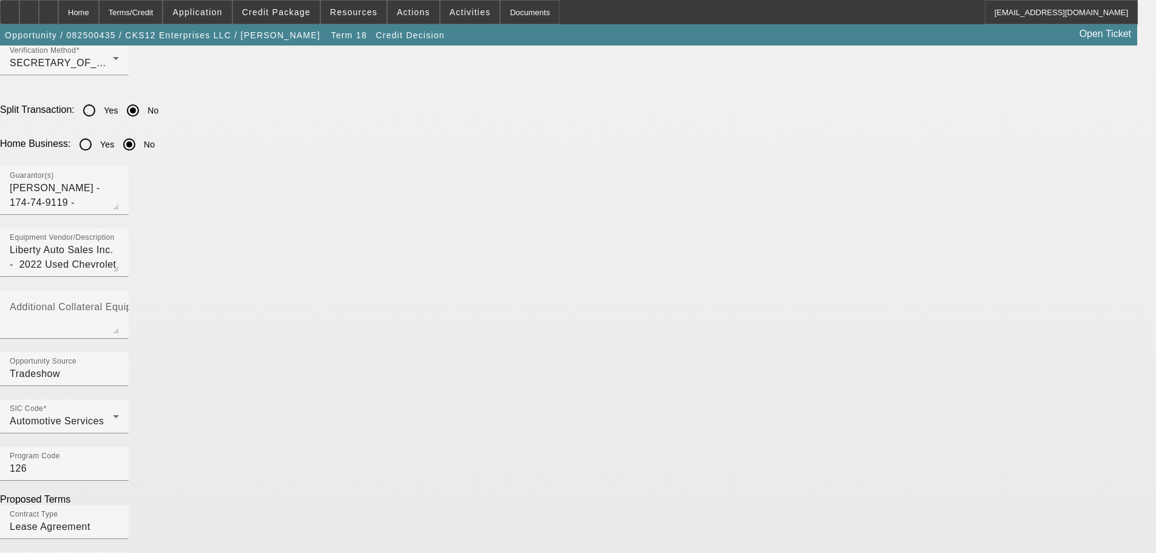
scroll to position [1105, 0]
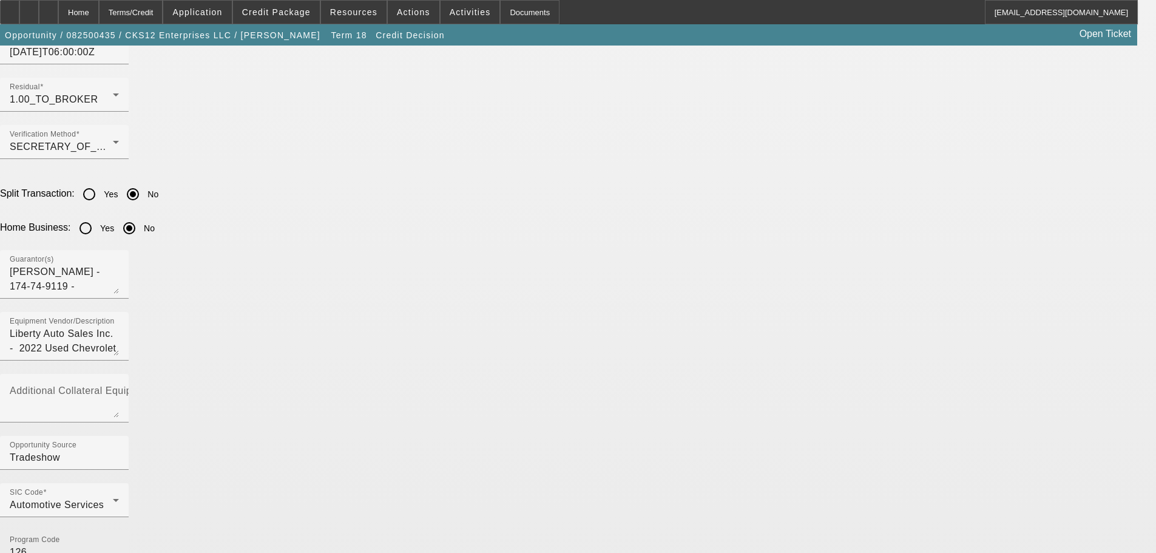
type textarea "Antoine Smith is the owner and operator of startup CKS12 Enterprises LLC, forme…"
click at [119, 530] on div "Program Code 126" at bounding box center [64, 547] width 109 height 34
click at [119, 545] on input "126" at bounding box center [64, 552] width 109 height 15
type input "1"
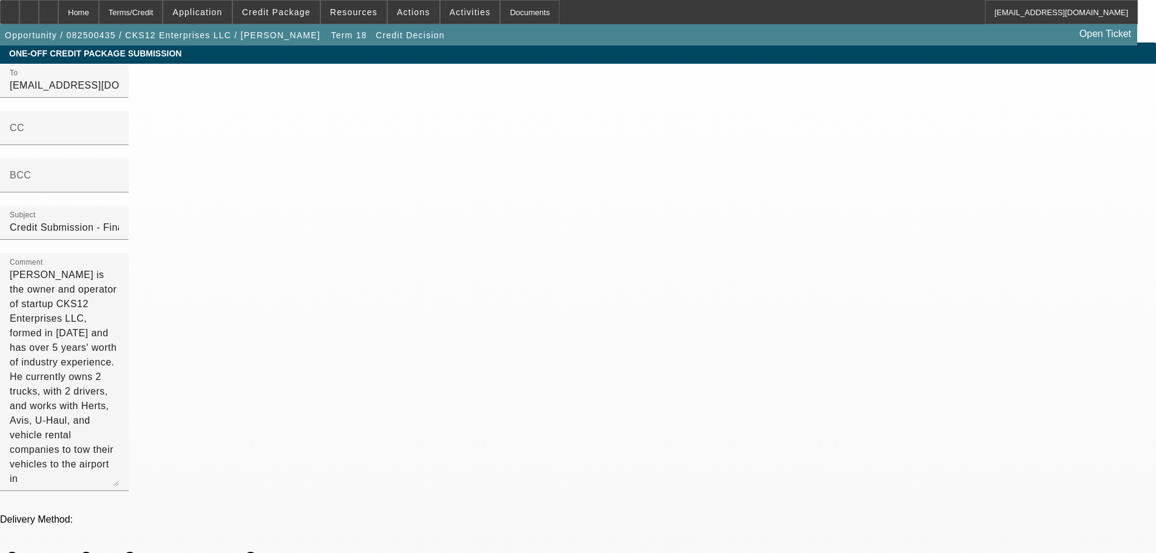
scroll to position [0, 0]
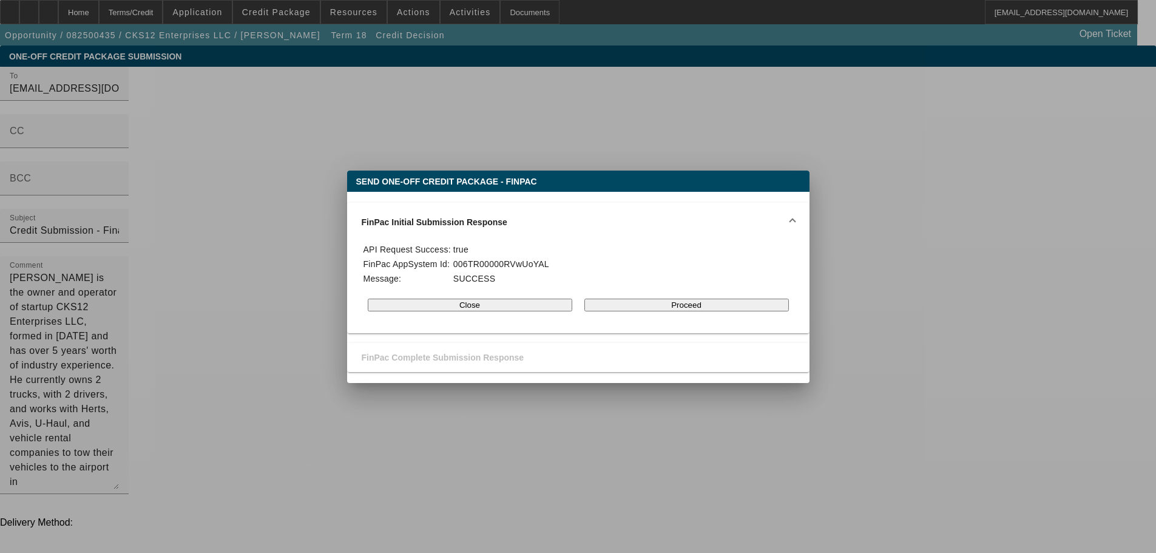
click at [665, 310] on button "Proceed" at bounding box center [687, 305] width 205 height 13
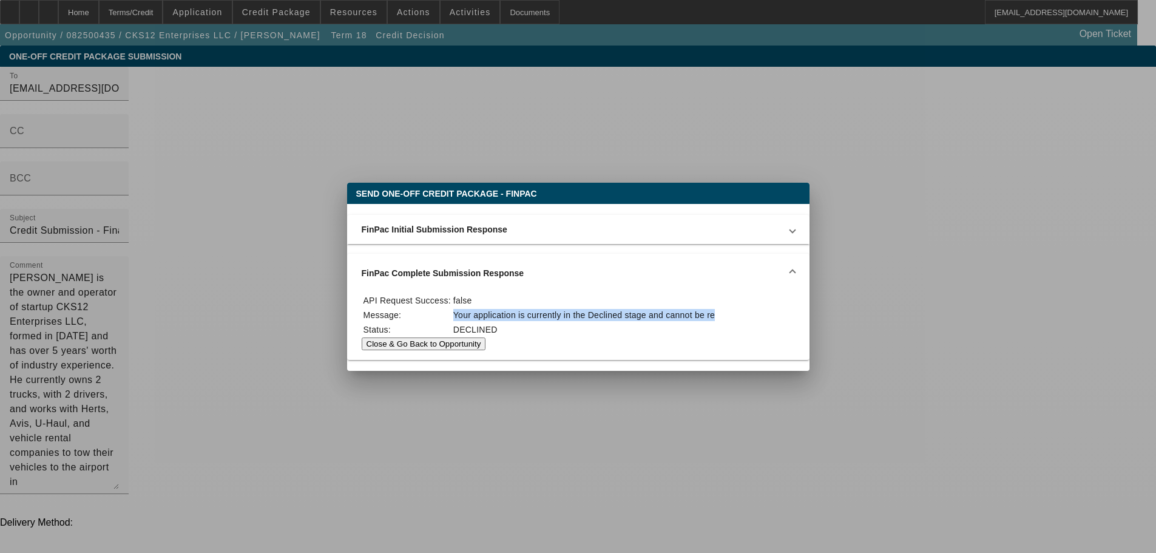
drag, startPoint x: 516, startPoint y: 302, endPoint x: 561, endPoint y: 288, distance: 46.9
click at [716, 308] on td "Your application is currently in the Declined stage and cannot be re" at bounding box center [584, 314] width 263 height 13
drag, startPoint x: 543, startPoint y: 286, endPoint x: 447, endPoint y: 280, distance: 96.1
click at [542, 294] on td "false" at bounding box center [584, 300] width 263 height 13
drag, startPoint x: 382, startPoint y: 280, endPoint x: 663, endPoint y: 328, distance: 285.1
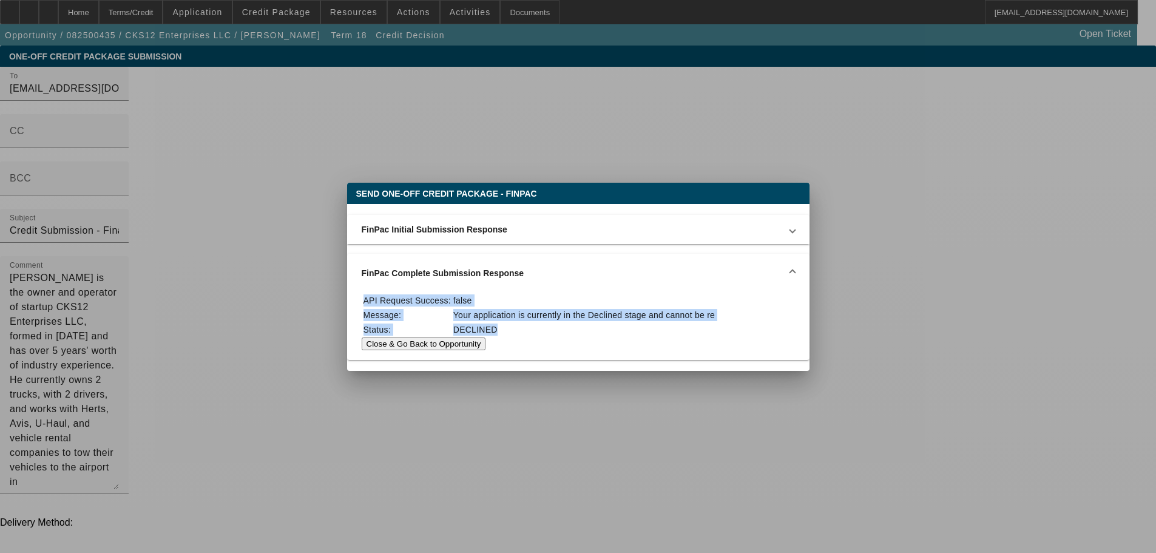
click at [663, 328] on tbody "API Request Success: false Message: Your application is currently in the Declin…" at bounding box center [539, 315] width 353 height 42
copy tbody "API Request Success: false Message: Your application is currently in the Declin…"
click at [486, 347] on button "Close & Go Back to Opportunity" at bounding box center [424, 343] width 124 height 13
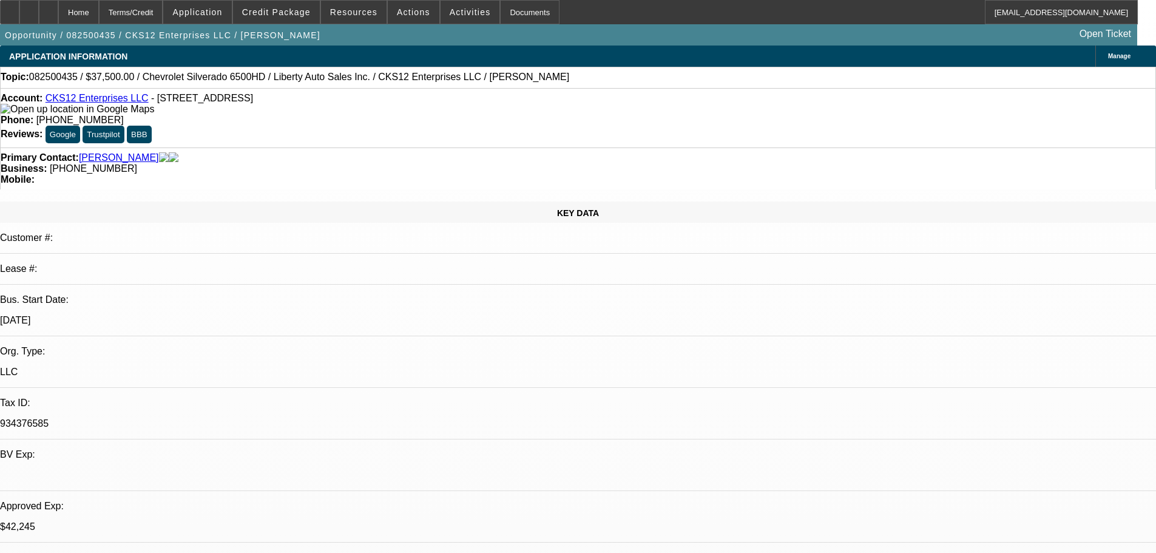
select select "0"
select select "3"
select select "0.1"
select select "4"
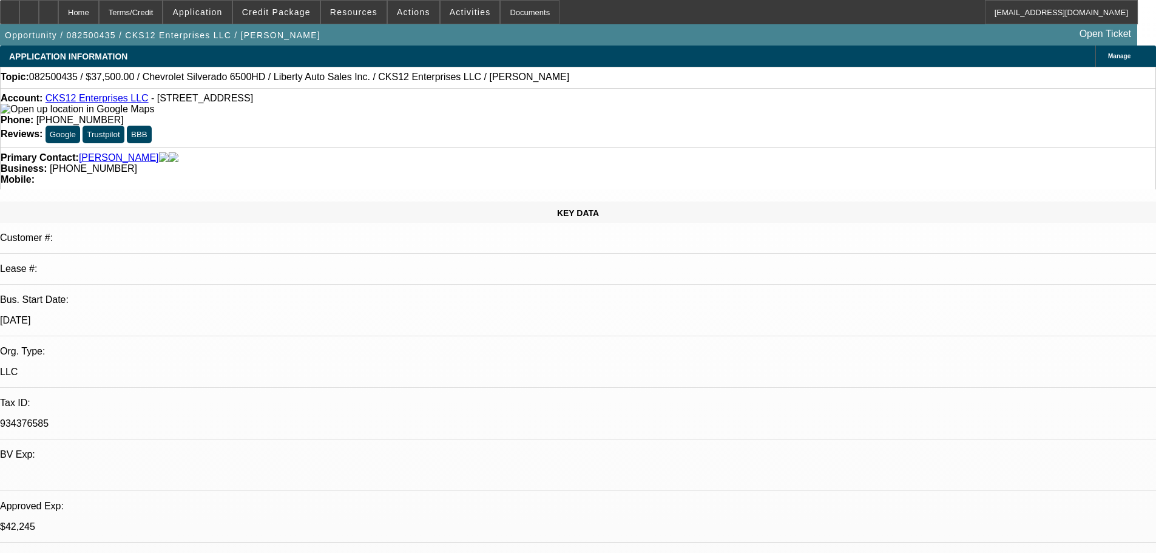
select select "0"
select select "2"
select select "0.1"
select select "4"
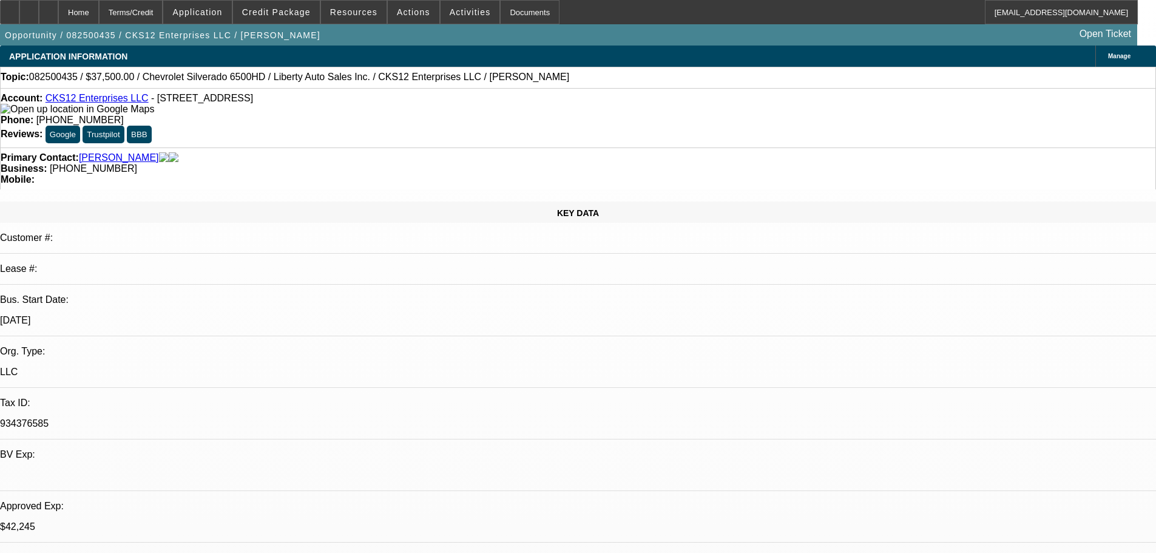
select select "0.1"
select select "0"
select select "3"
select select "0.1"
select select "4"
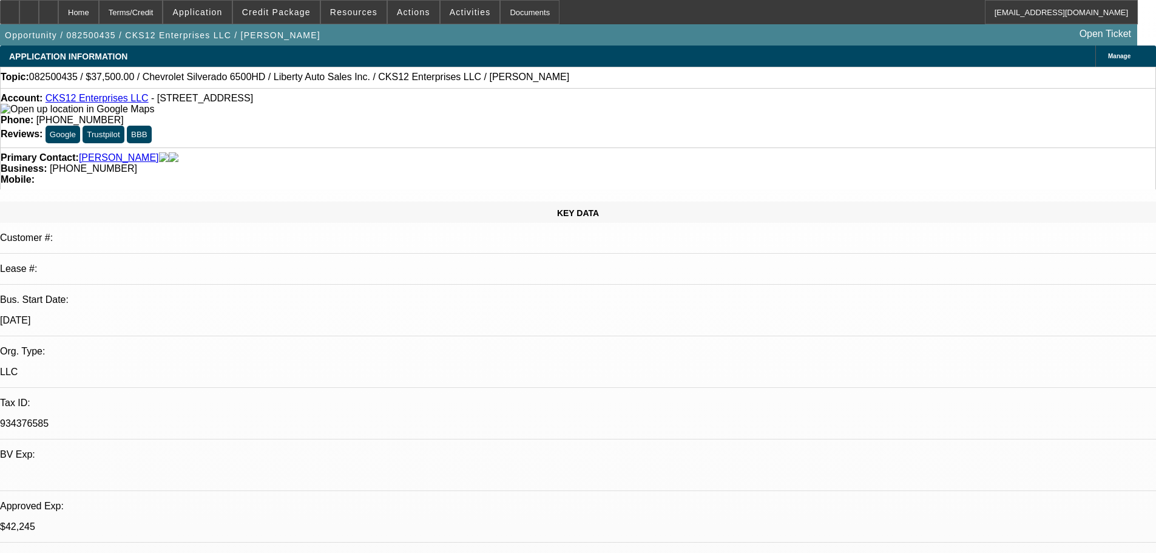
select select "0"
select select "2"
select select "0.1"
select select "4"
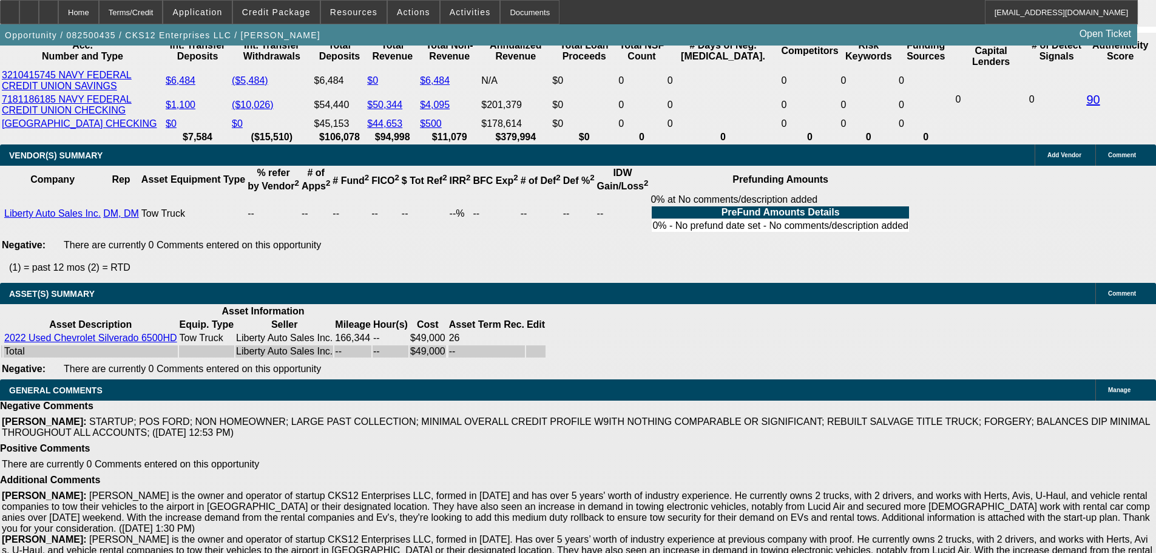
scroll to position [2566, 0]
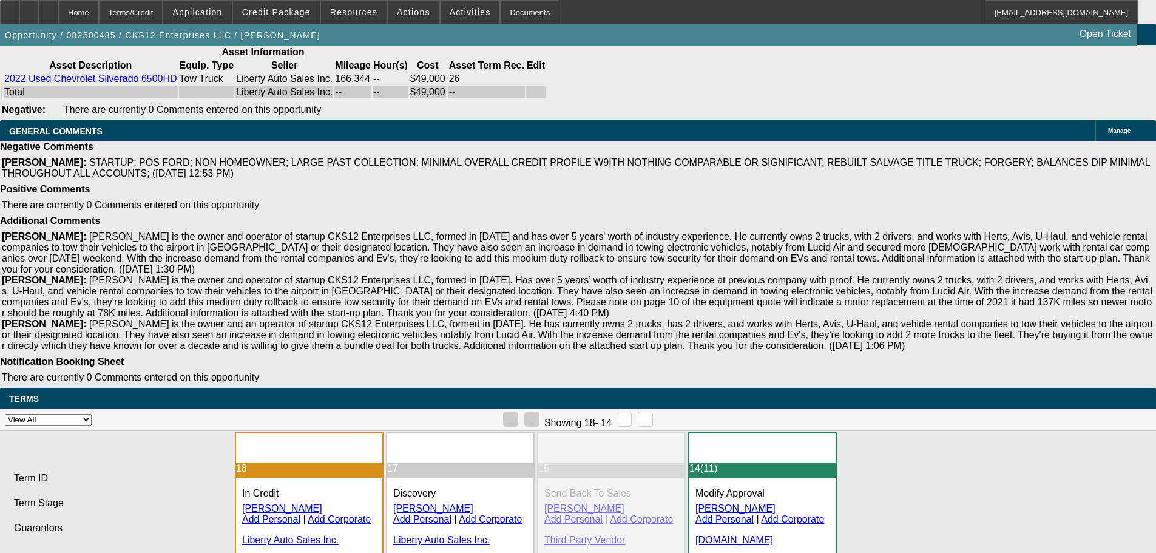
select select "4"
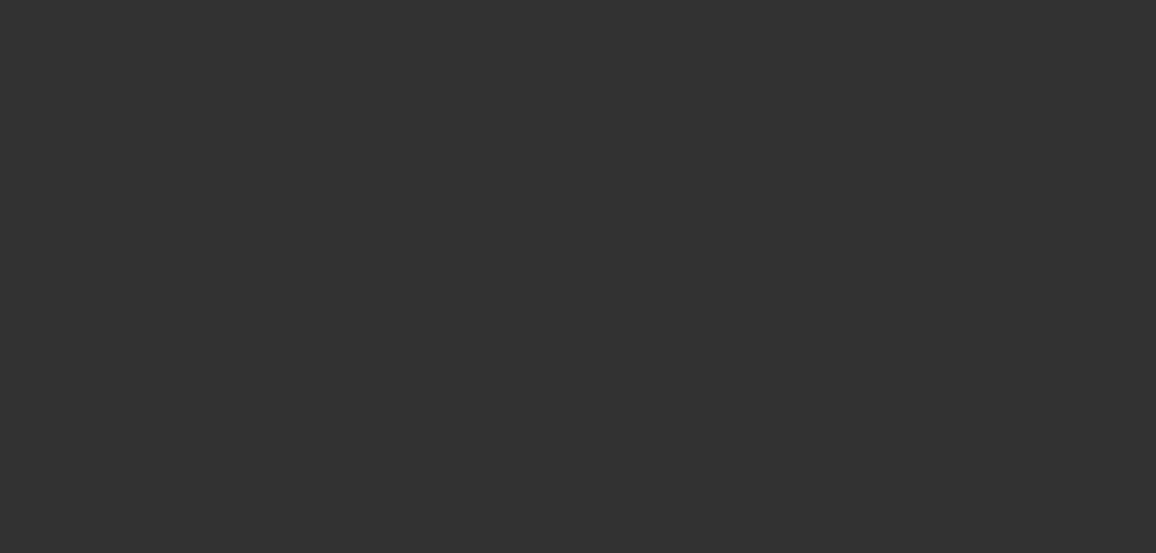
scroll to position [0, 0]
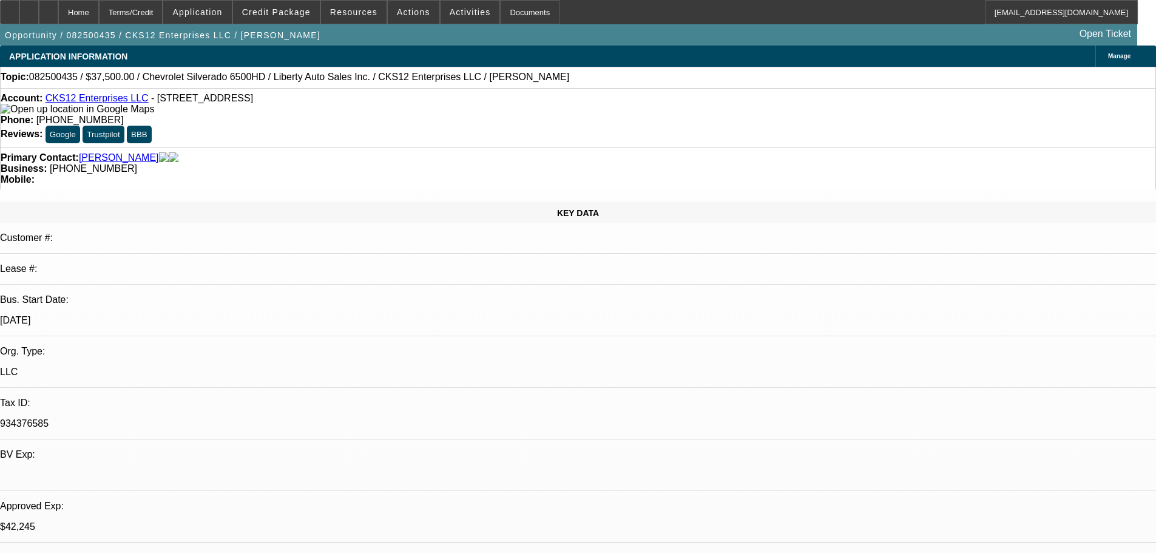
paste textarea "DECLINED BY FINPAC: Your application is not eligible for approval at Financial …"
type textarea "DECLINED BY FINPAC: Your application is not eligible for approval at Financial …"
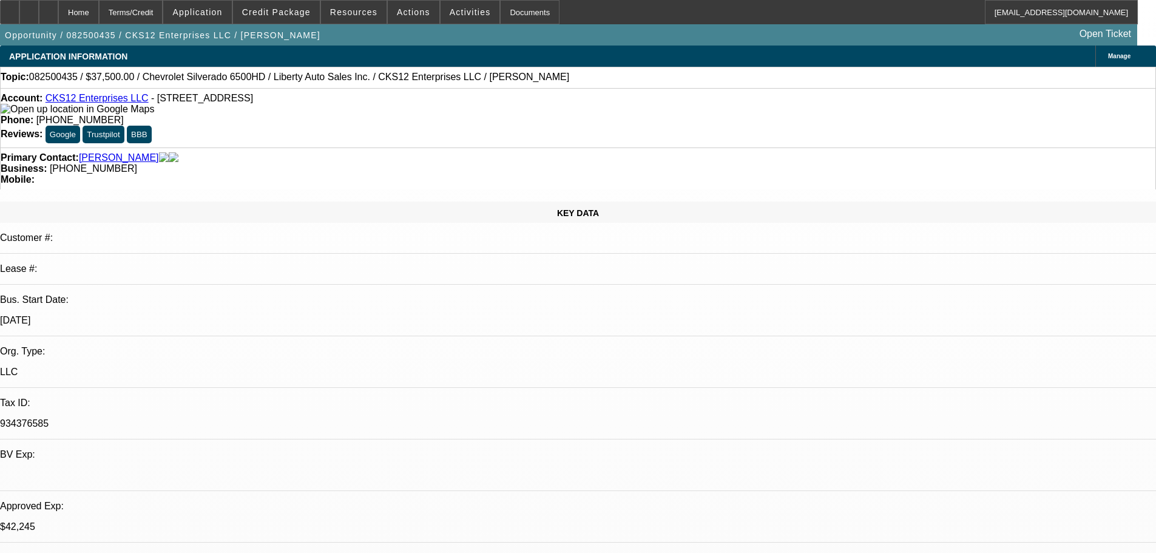
type input "01:02"
drag, startPoint x: 867, startPoint y: 204, endPoint x: 918, endPoint y: 269, distance: 83.0
click at [866, 203] on span "2" at bounding box center [864, 198] width 22 height 22
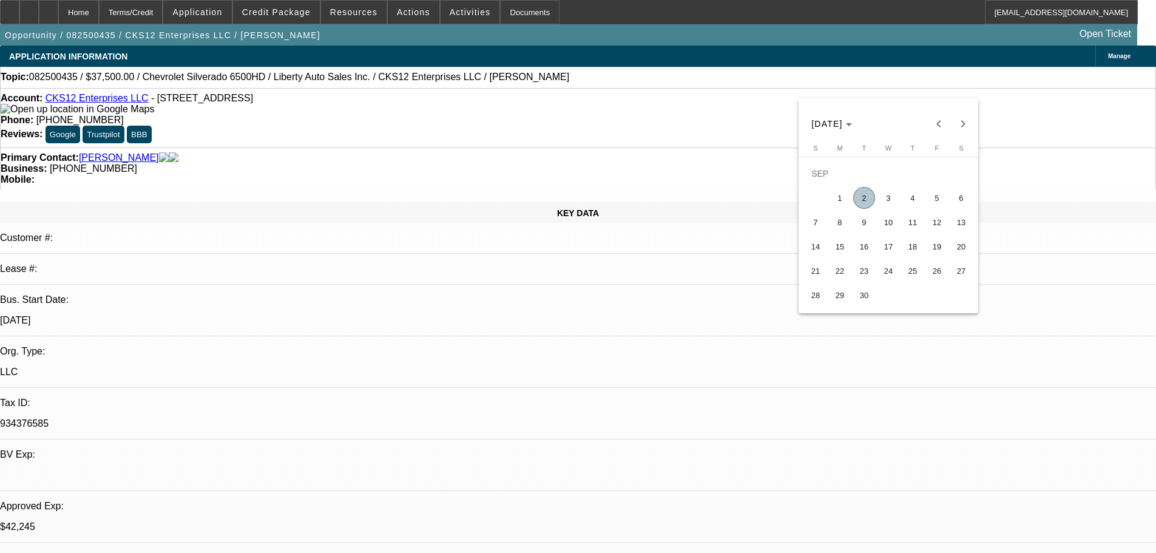
type input "[DATE]"
type input "01:02"
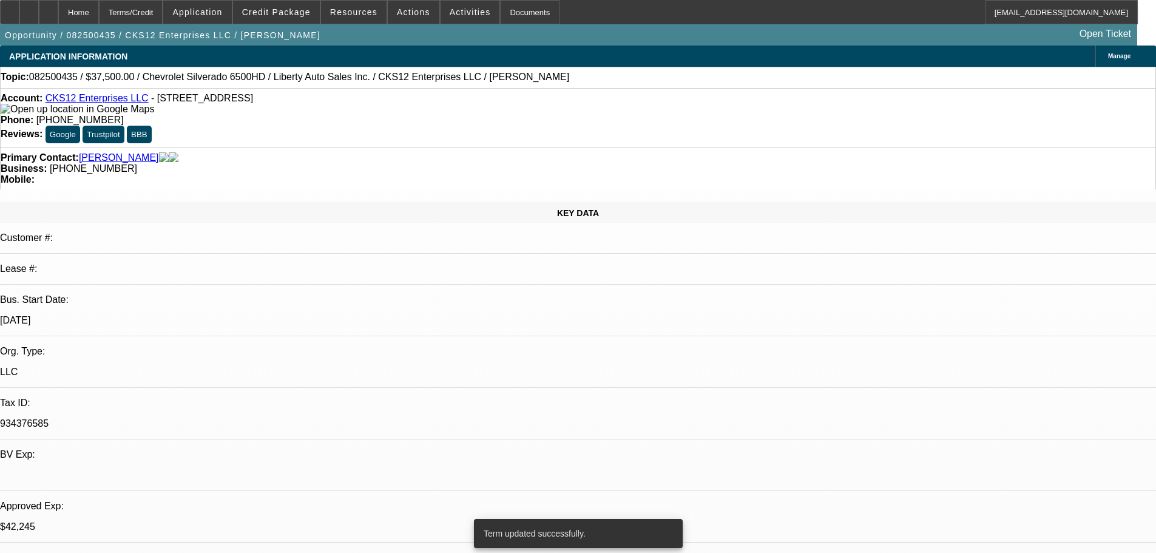
select select "0"
select select "3"
select select "0.1"
select select "4"
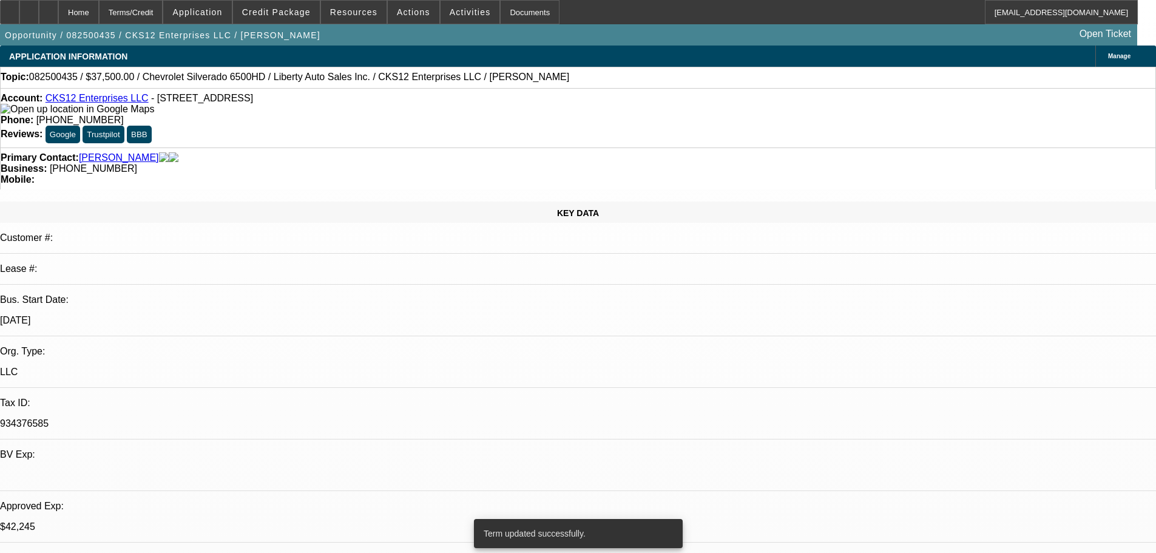
select select "0"
select select "2"
select select "0.1"
select select "4"
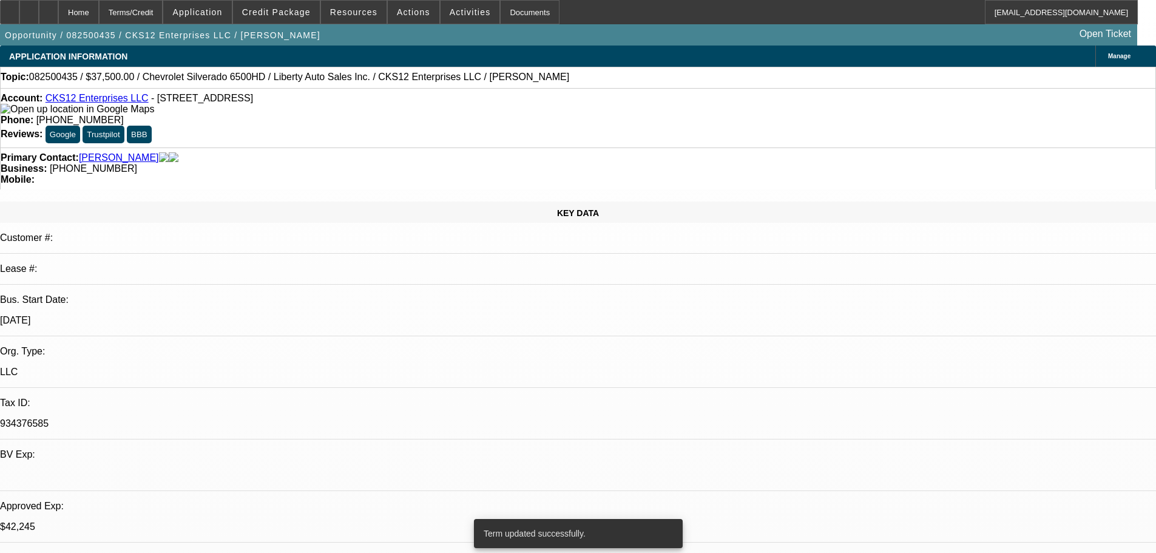
select select "0.1"
select select "0"
select select "3"
select select "0.1"
select select "4"
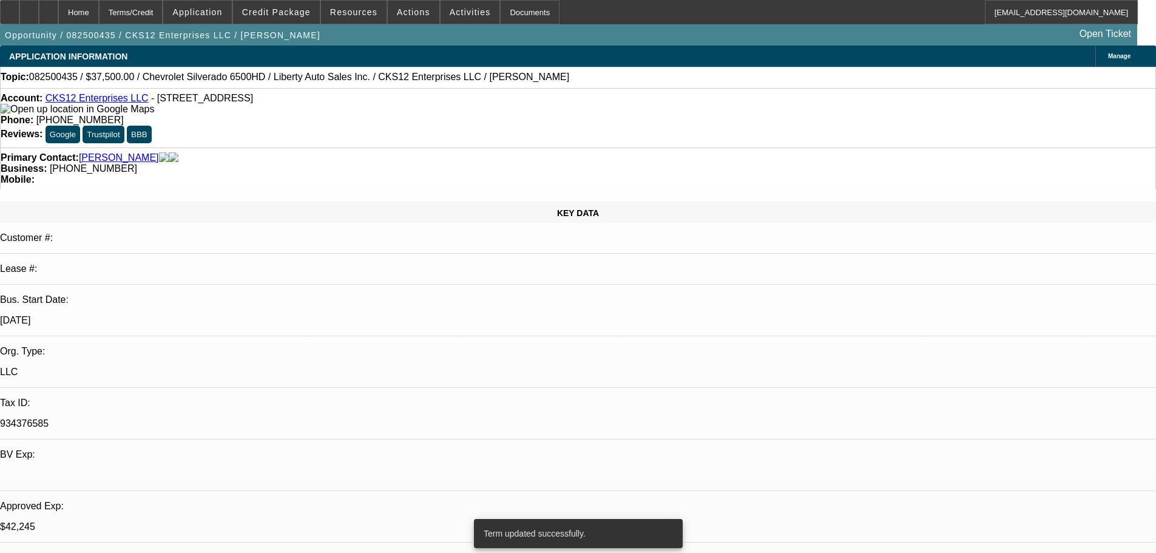
select select "0"
select select "2"
select select "0.1"
select select "4"
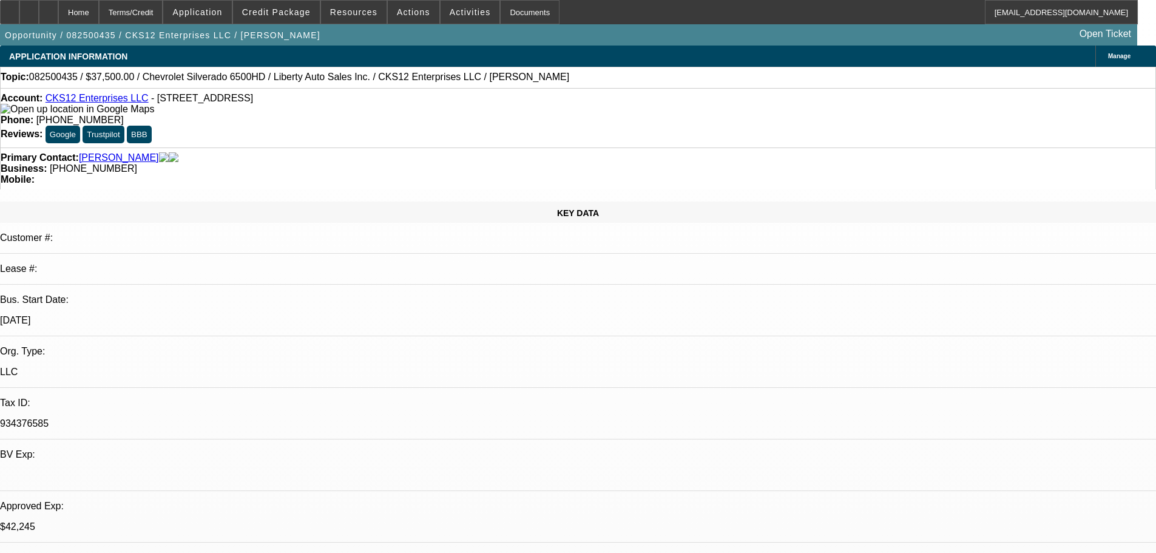
select select "0"
select select "3"
select select "0.1"
select select "4"
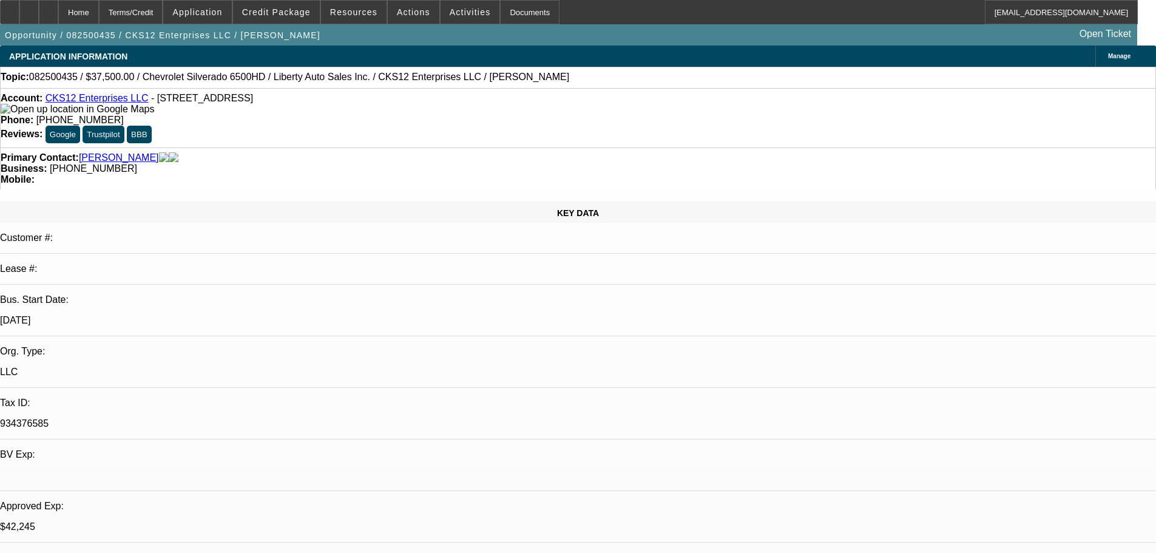
select select "0"
select select "2"
select select "0.1"
select select "4"
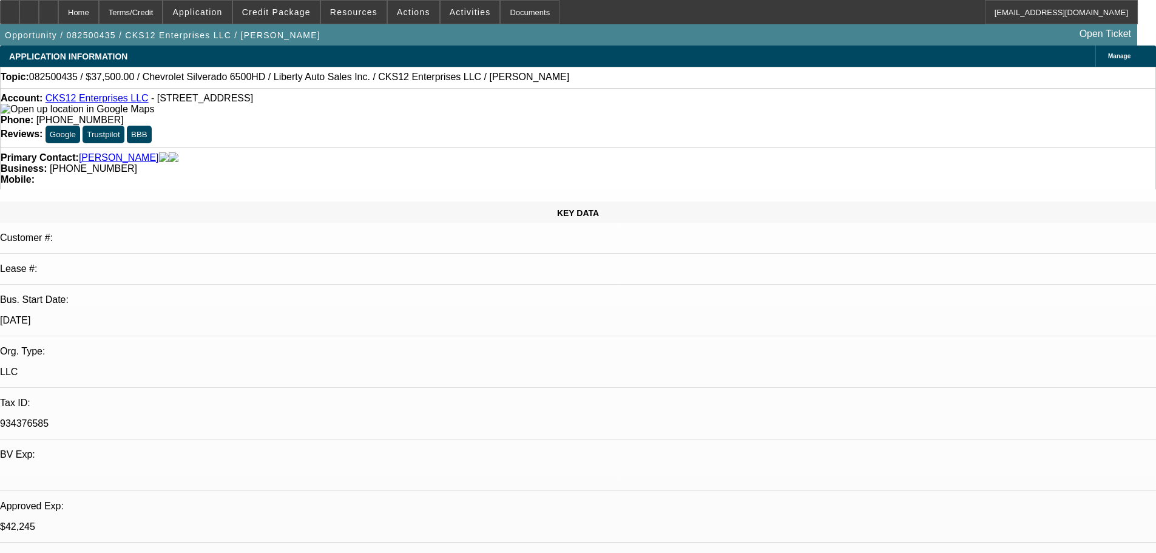
select select "0.1"
select select "0"
select select "3"
select select "0.1"
select select "4"
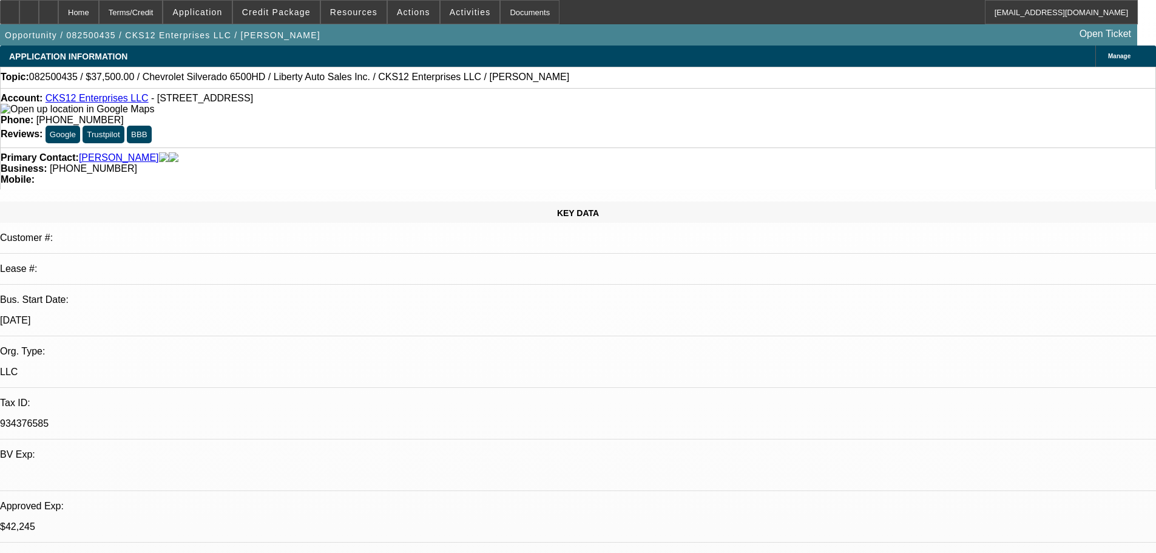
select select "0"
select select "2"
select select "0.1"
select select "4"
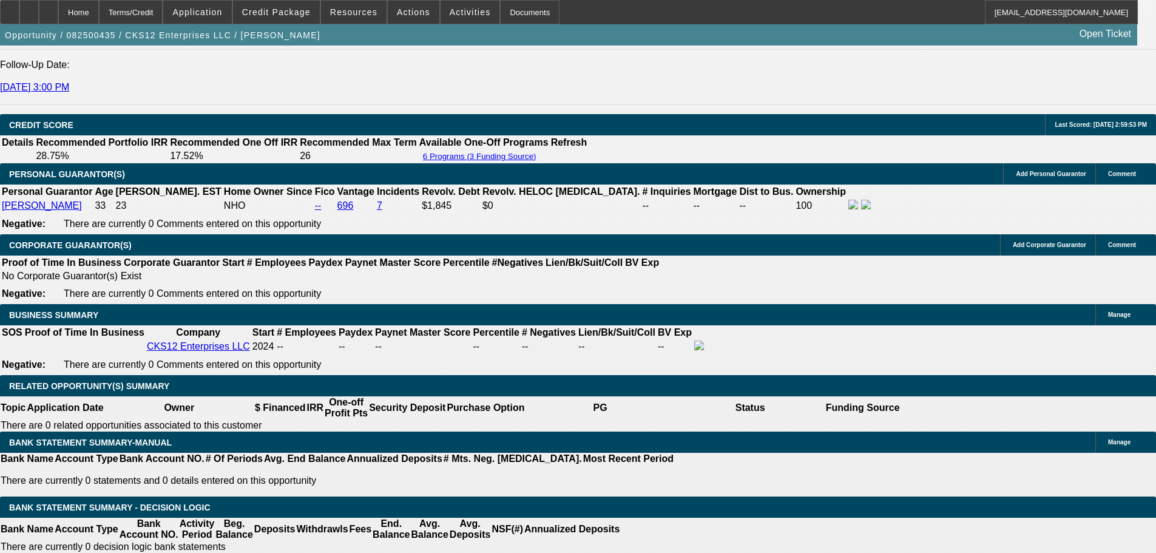
scroll to position [1517, 0]
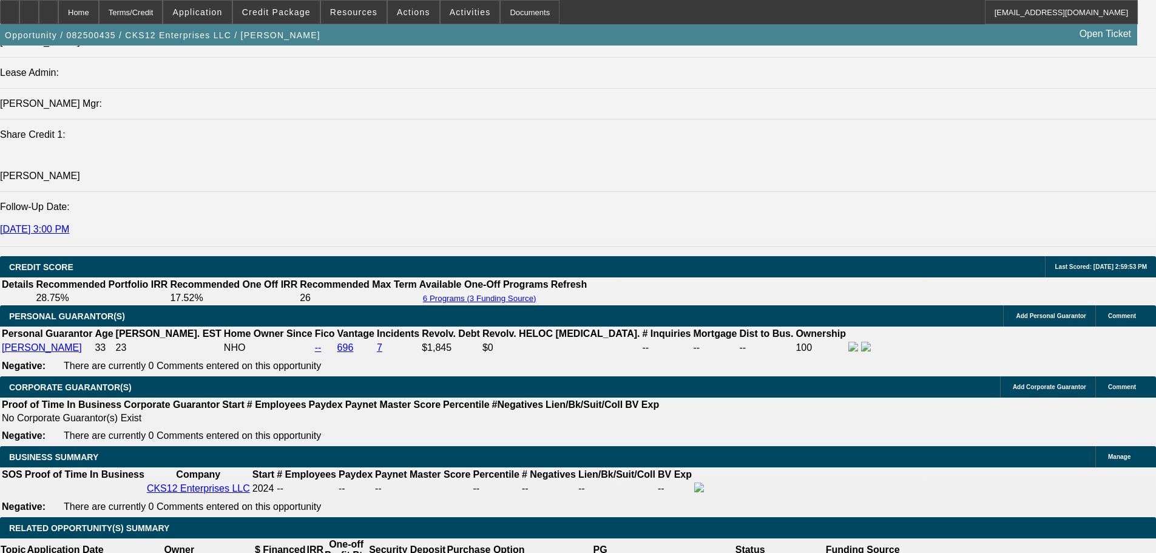
drag, startPoint x: 93, startPoint y: 268, endPoint x: 584, endPoint y: 303, distance: 492.3
copy span "[PERSON_NAME] is the owner and operator of startup CKS12 Enterprises LLC, forme…"
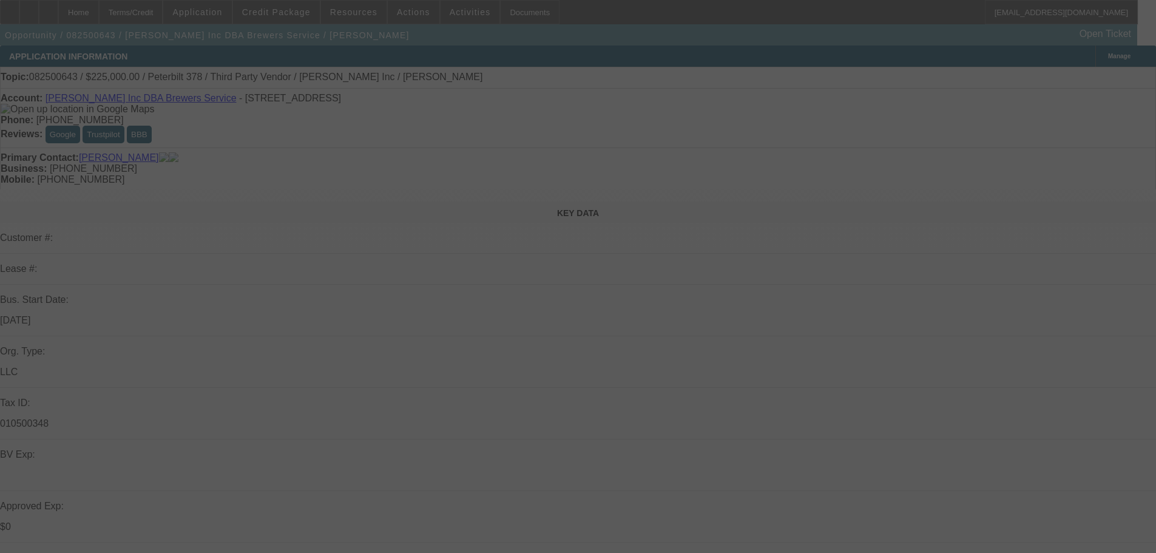
select select "0"
select select "2"
select select "0"
select select "6"
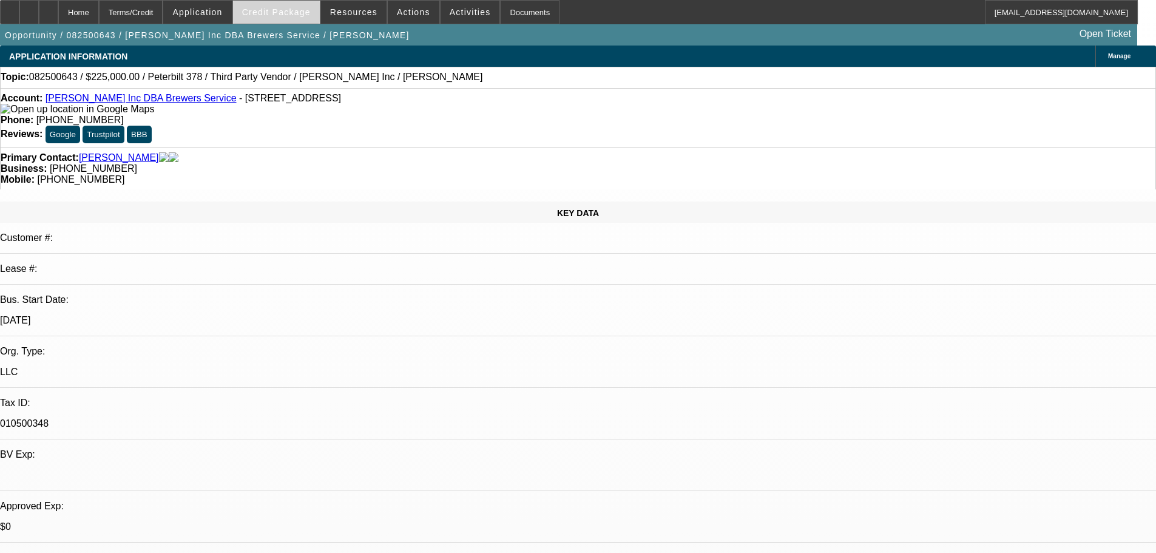
click at [272, 14] on span "Credit Package" at bounding box center [276, 12] width 69 height 10
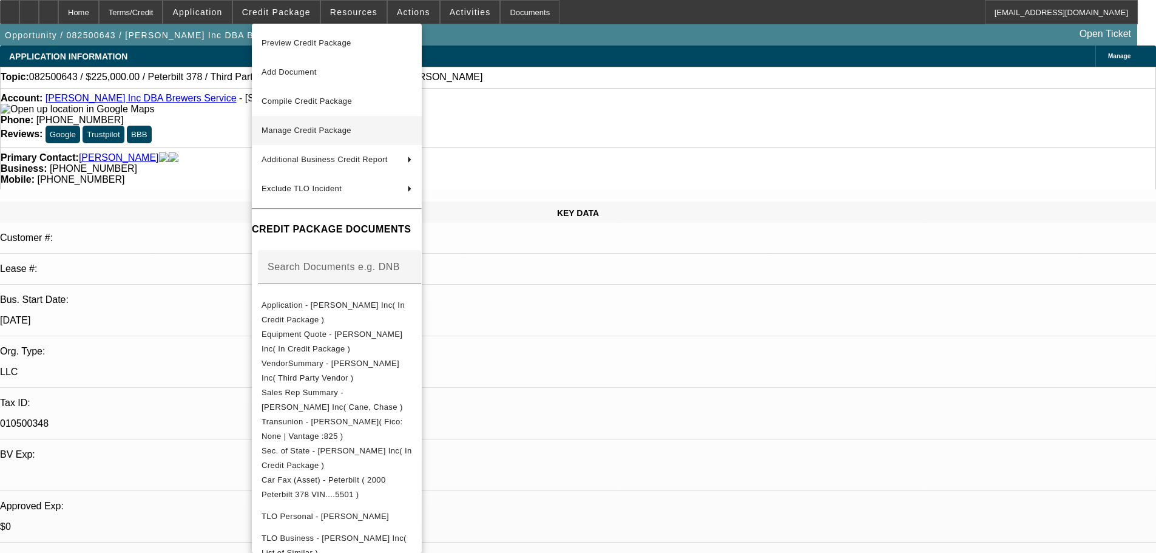
click at [340, 130] on span "Manage Credit Package" at bounding box center [307, 130] width 90 height 9
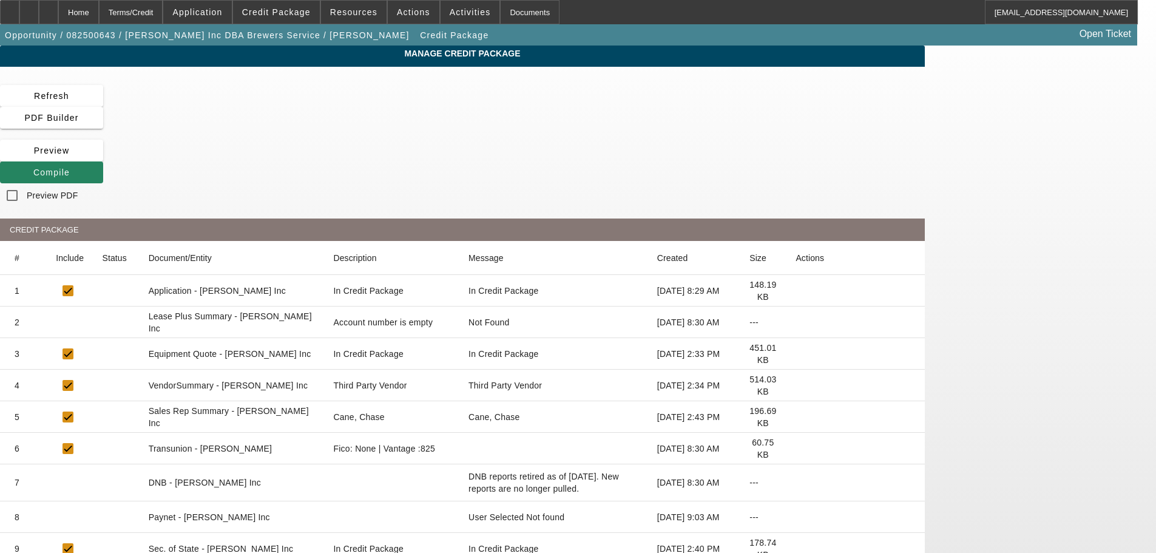
click at [796, 322] on icon at bounding box center [796, 322] width 0 height 0
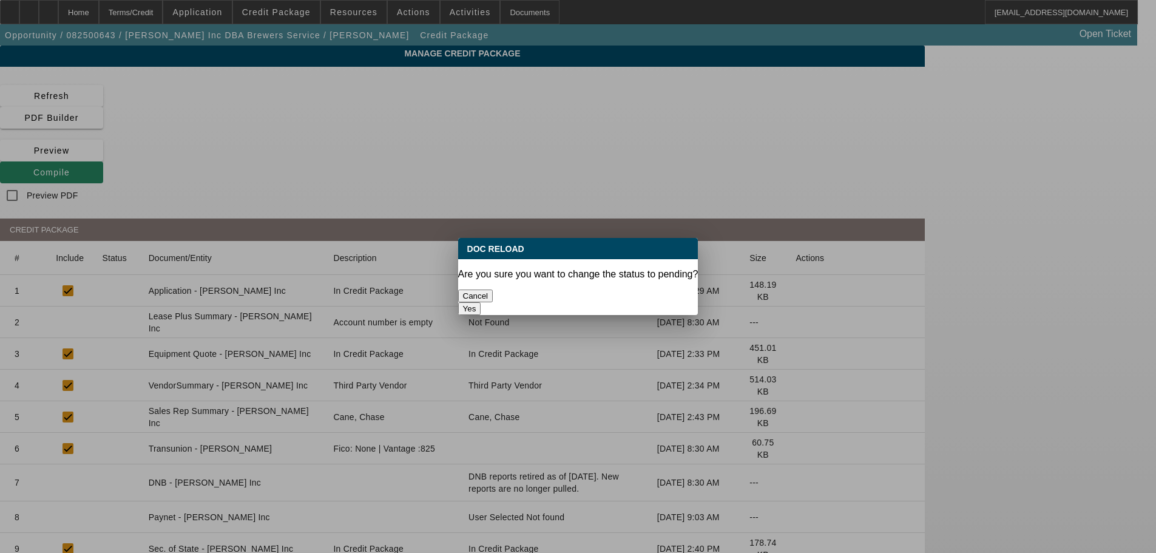
click at [481, 302] on button "Yes" at bounding box center [469, 308] width 23 height 13
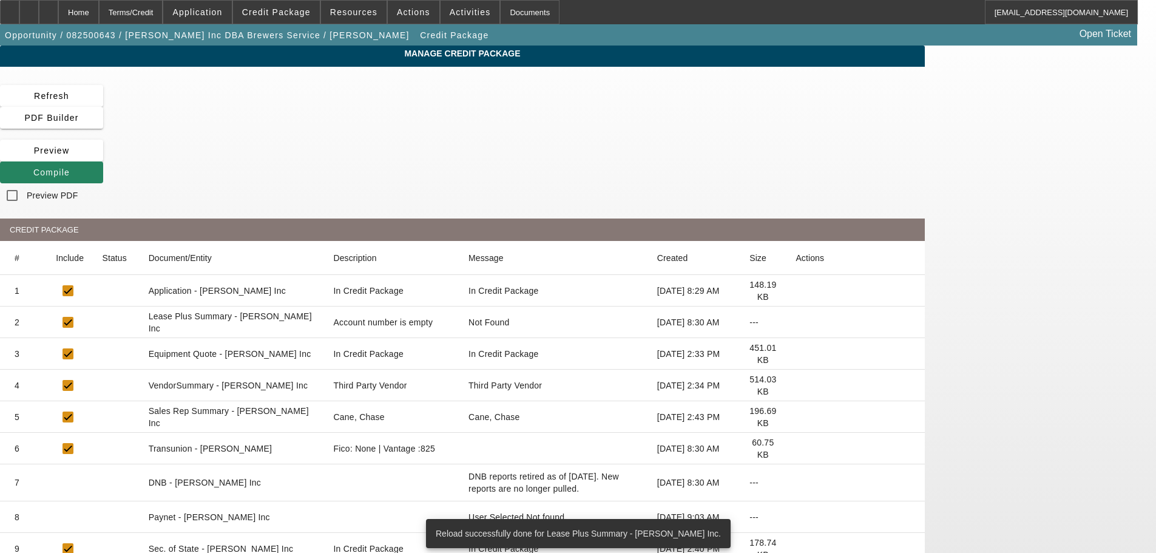
click at [796, 385] on icon at bounding box center [796, 385] width 0 height 0
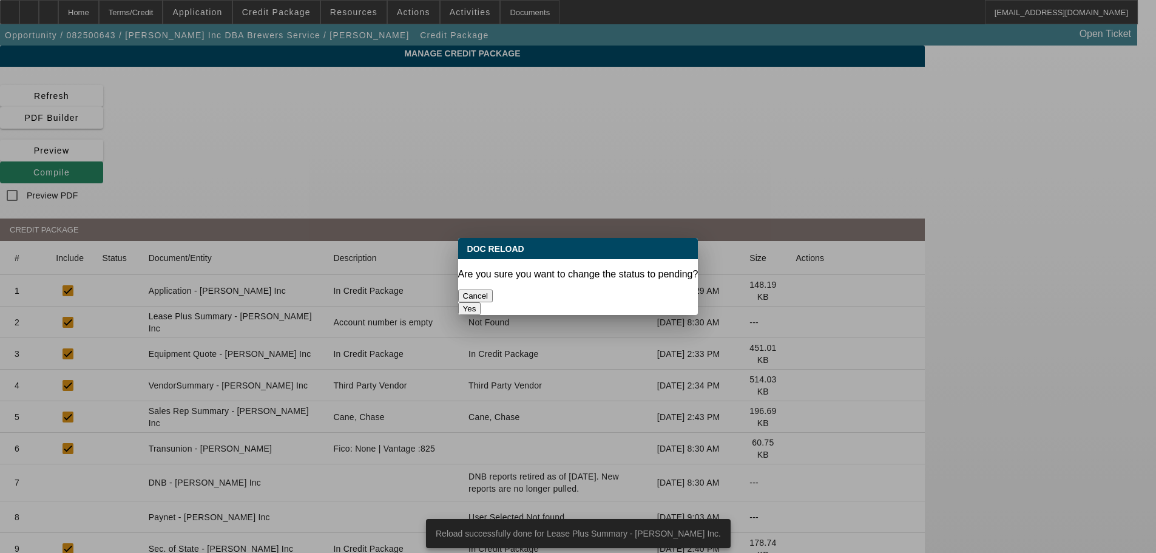
click at [481, 302] on button "Yes" at bounding box center [469, 308] width 23 height 13
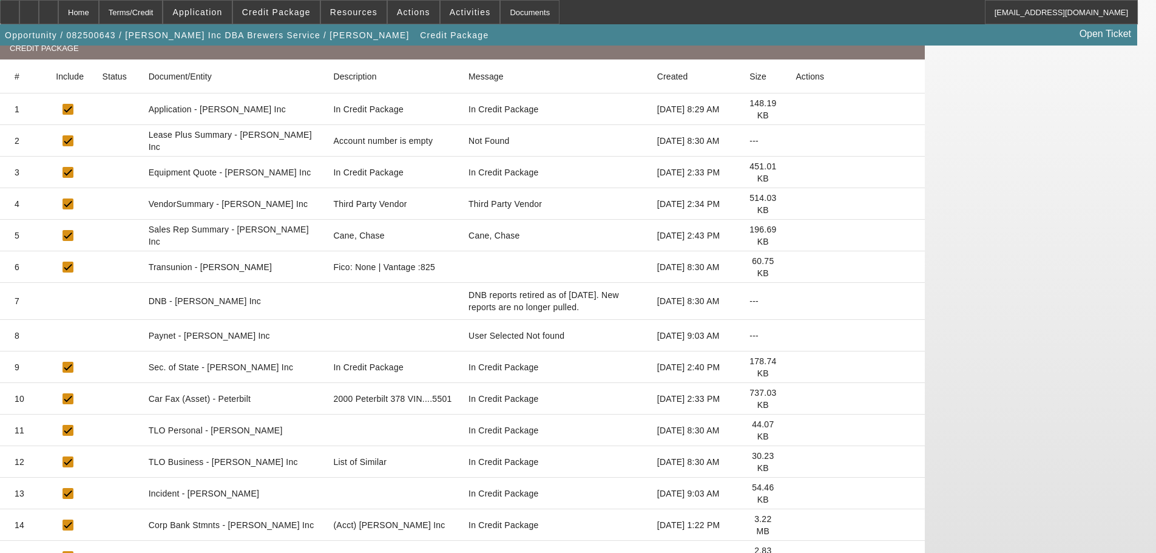
scroll to position [182, 0]
click at [796, 461] on icon at bounding box center [796, 461] width 0 height 0
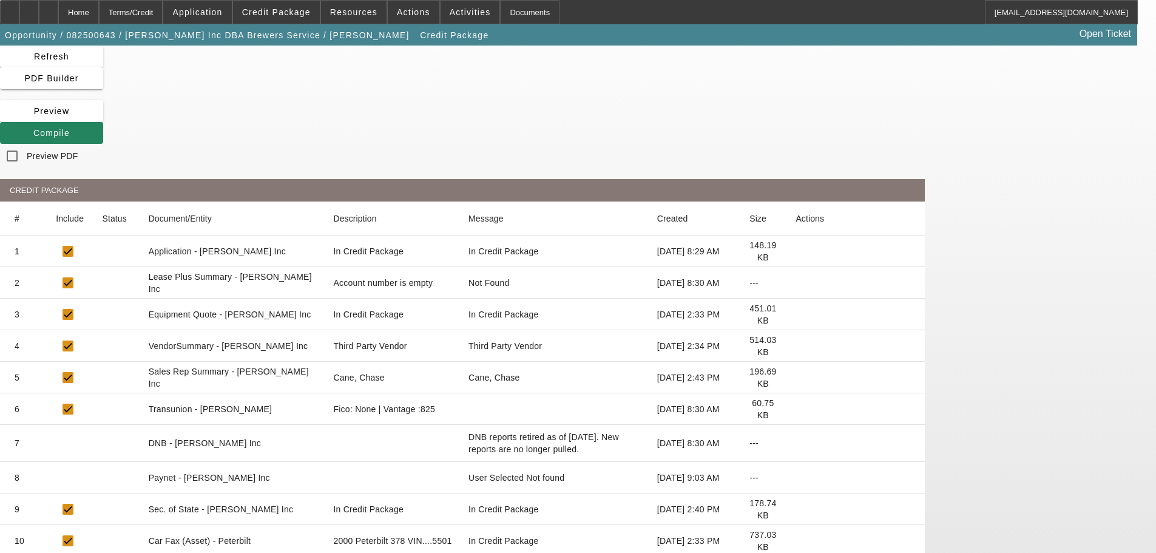
scroll to position [0, 0]
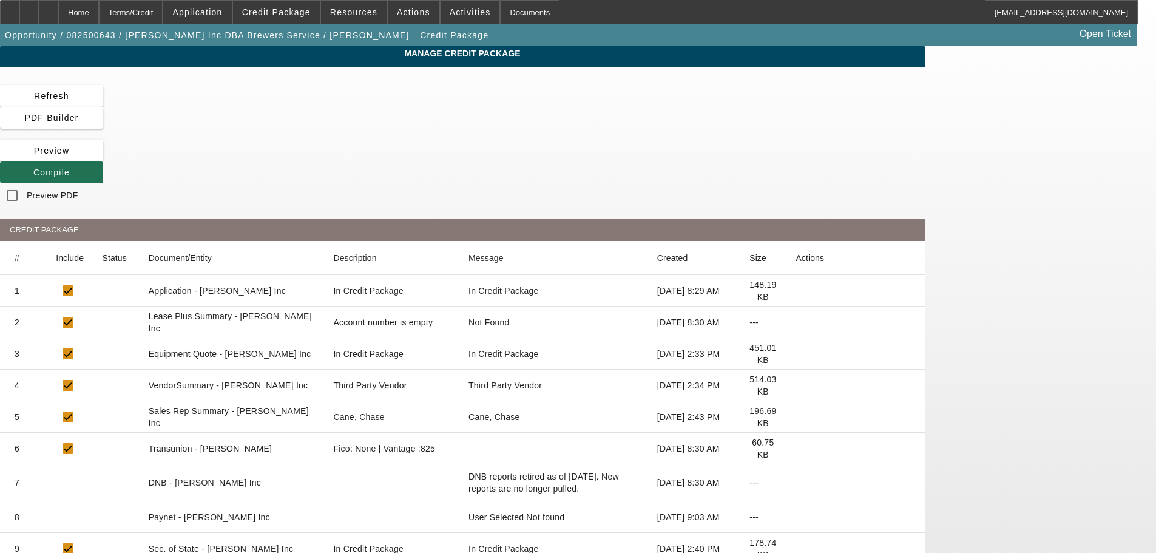
click at [70, 168] on span "Compile" at bounding box center [51, 173] width 36 height 10
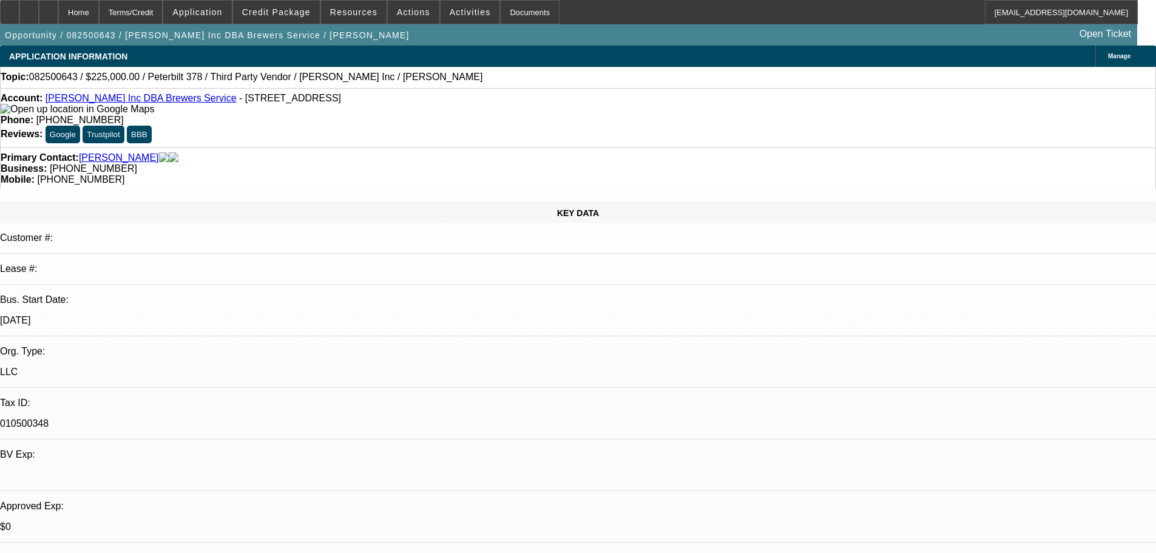
select select "0"
select select "2"
select select "0"
select select "6"
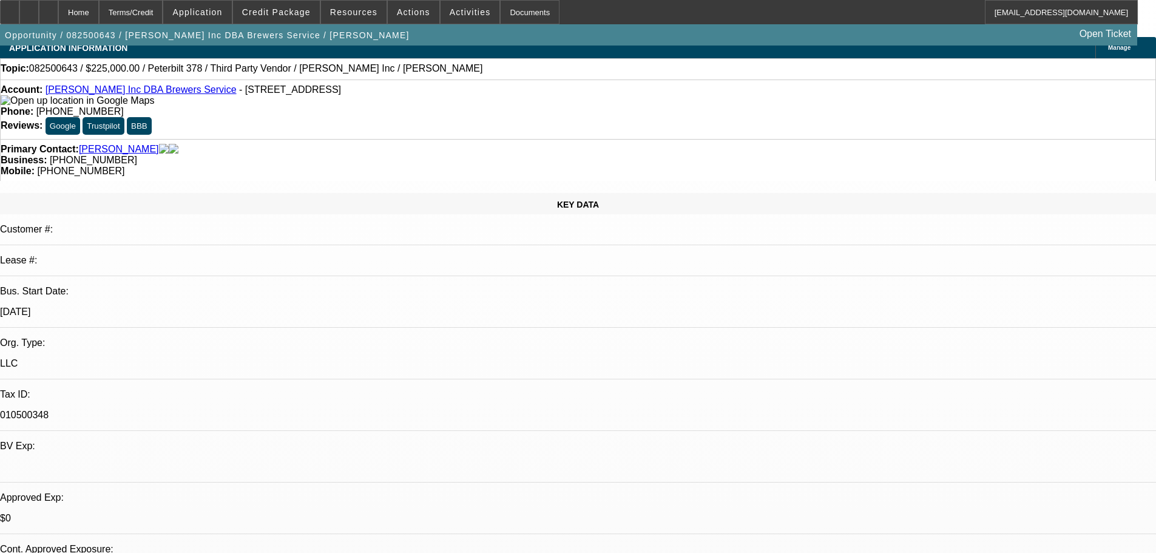
scroll to position [121, 0]
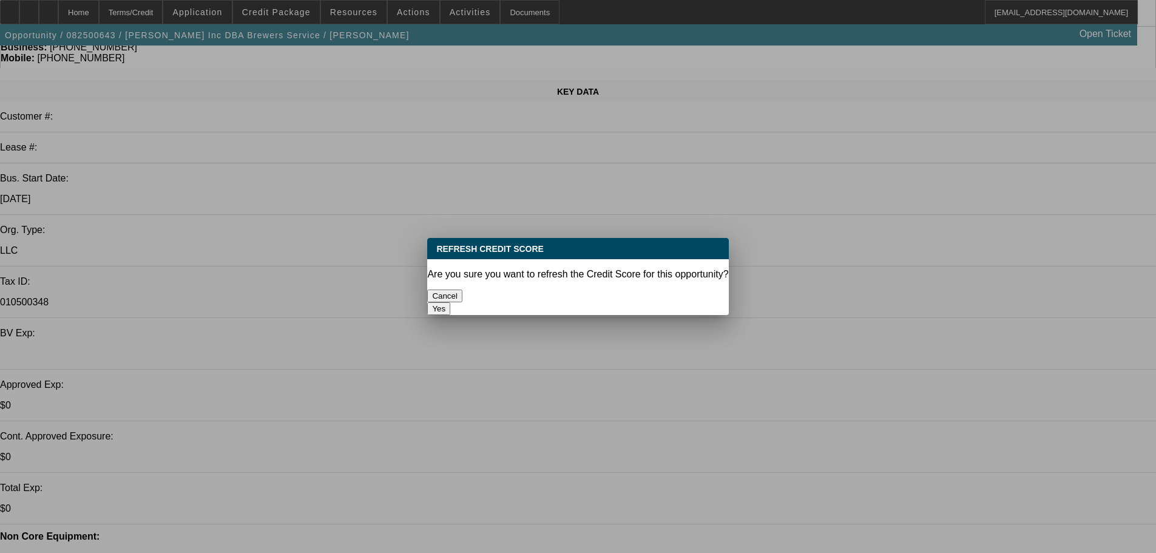
click at [450, 302] on button "Yes" at bounding box center [438, 308] width 23 height 13
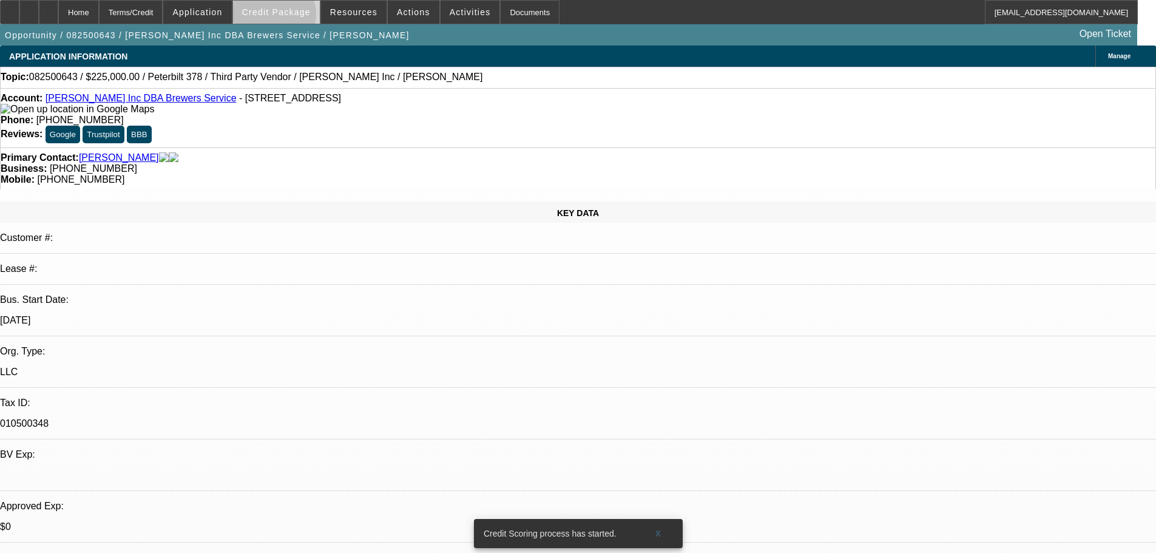
click at [293, 17] on span at bounding box center [276, 12] width 87 height 29
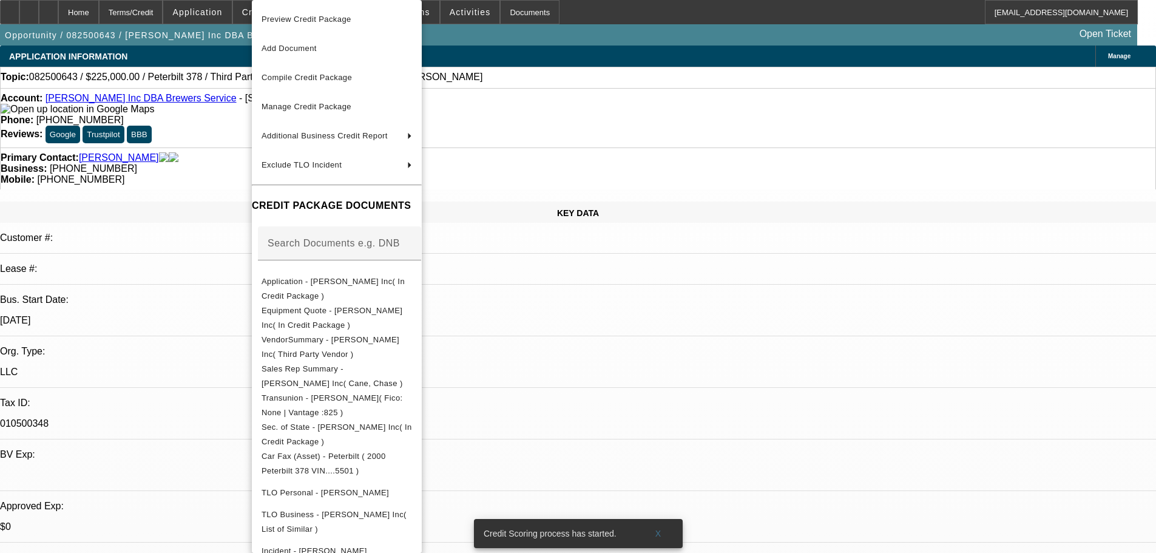
click at [231, 168] on div at bounding box center [578, 276] width 1156 height 553
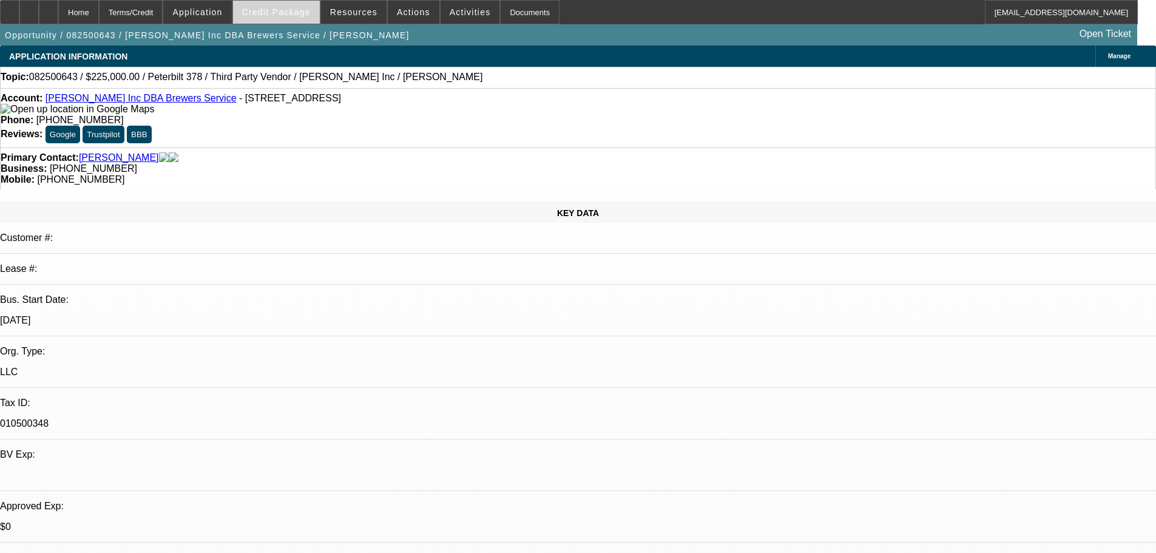
click at [276, 12] on span "Credit Package" at bounding box center [276, 12] width 69 height 10
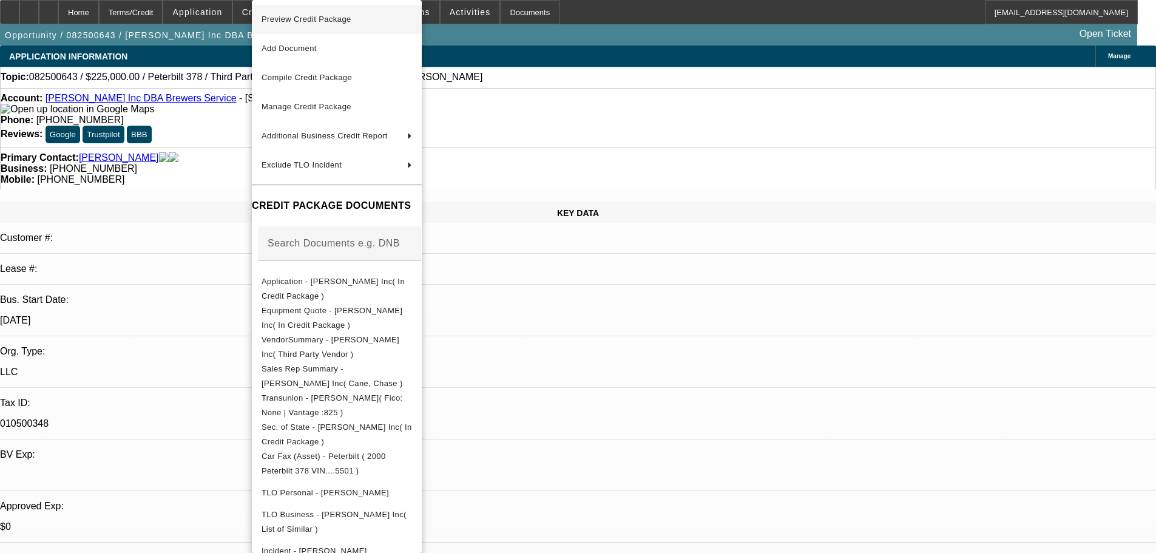
click at [351, 15] on span "Preview Credit Package" at bounding box center [307, 19] width 90 height 9
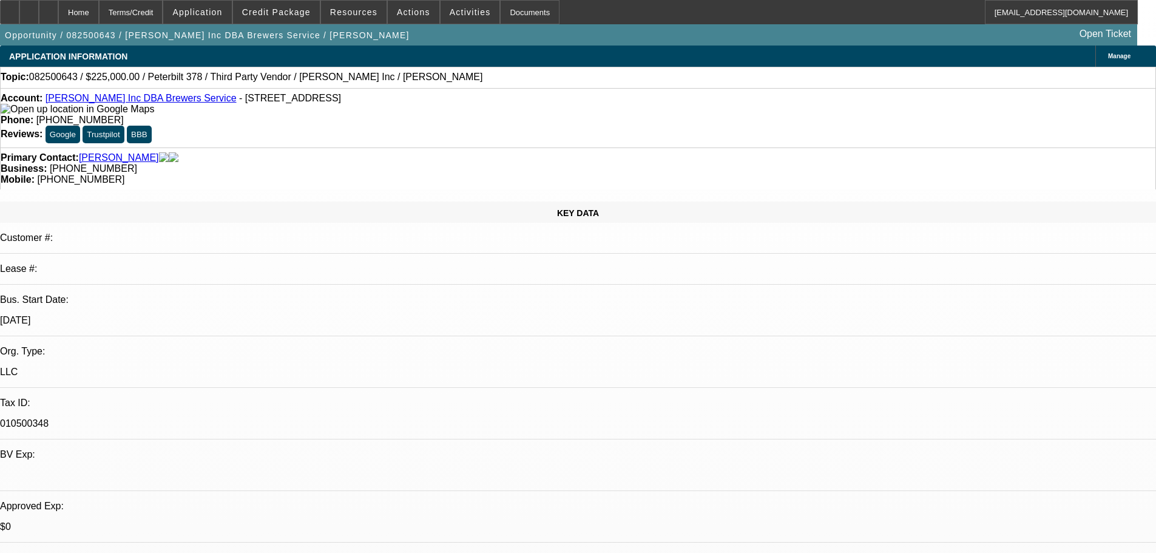
click at [86, 101] on link "[PERSON_NAME] Inc DBA Brewers Service" at bounding box center [141, 98] width 191 height 10
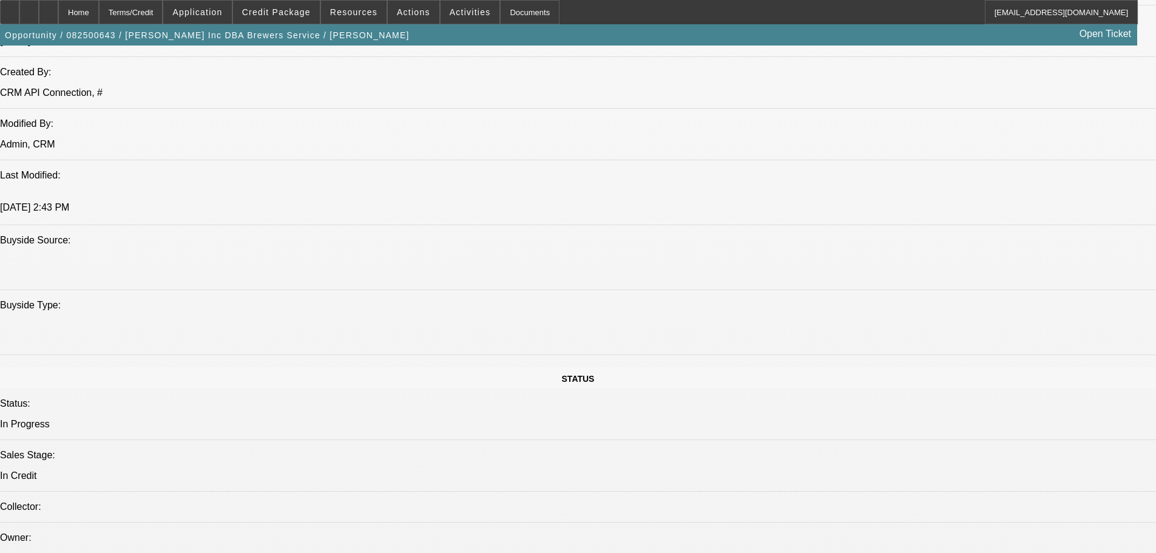
scroll to position [850, 0]
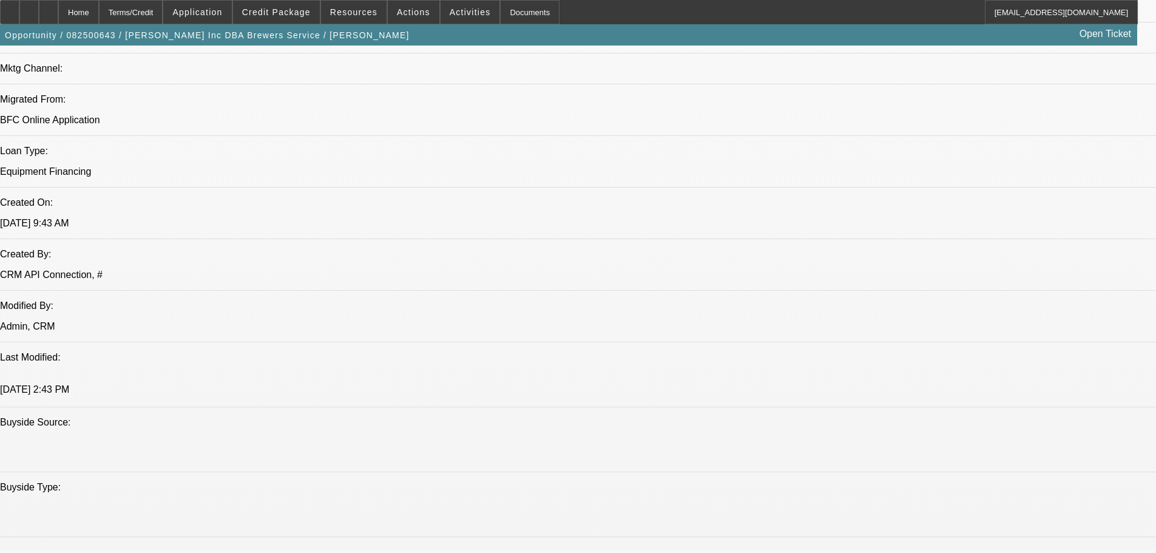
paste textarea "[DEMOGRAPHIC_DATA] TRUCK, [PERSON_NAME] = AGE; PRICE SEEMS A BIT HIGH; VERY THI…"
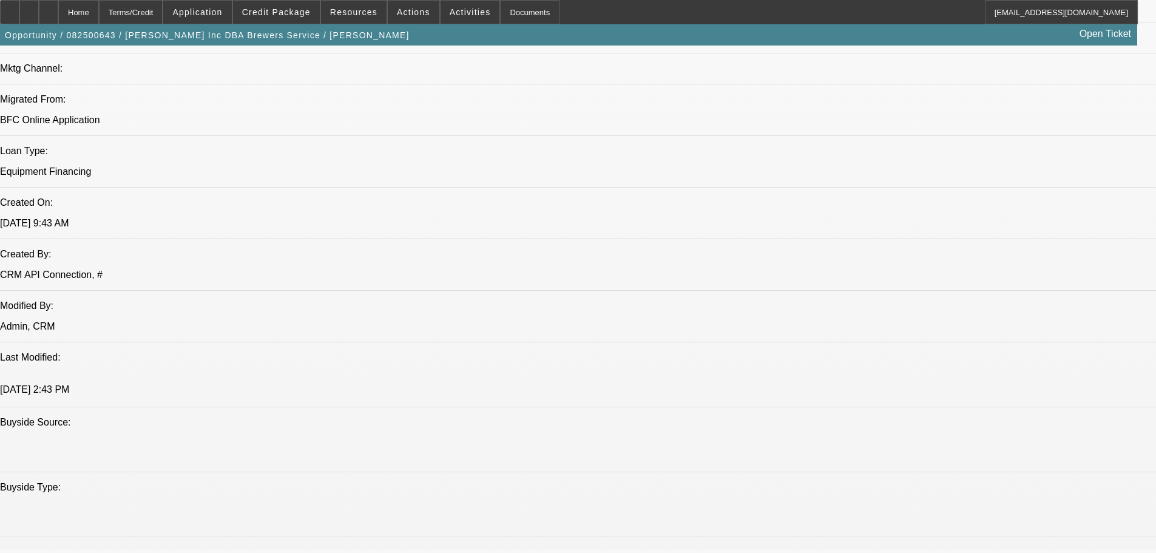
type textarea "[DEMOGRAPHIC_DATA] TRUCK, [PERSON_NAME] = AGE; PRICE SEEMS A BIT HIGH; VERY THI…"
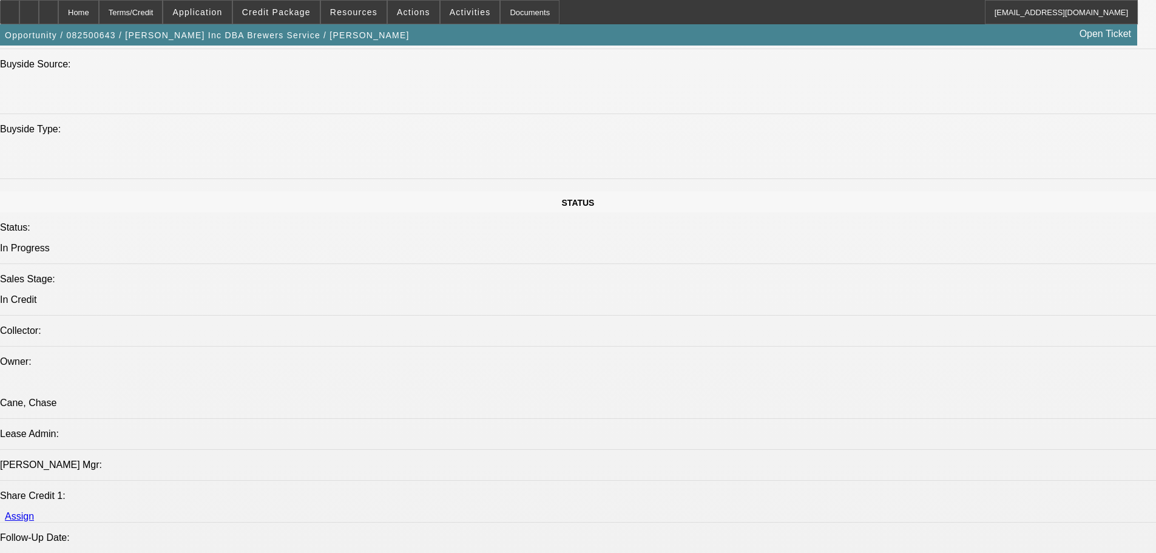
scroll to position [1457, 0]
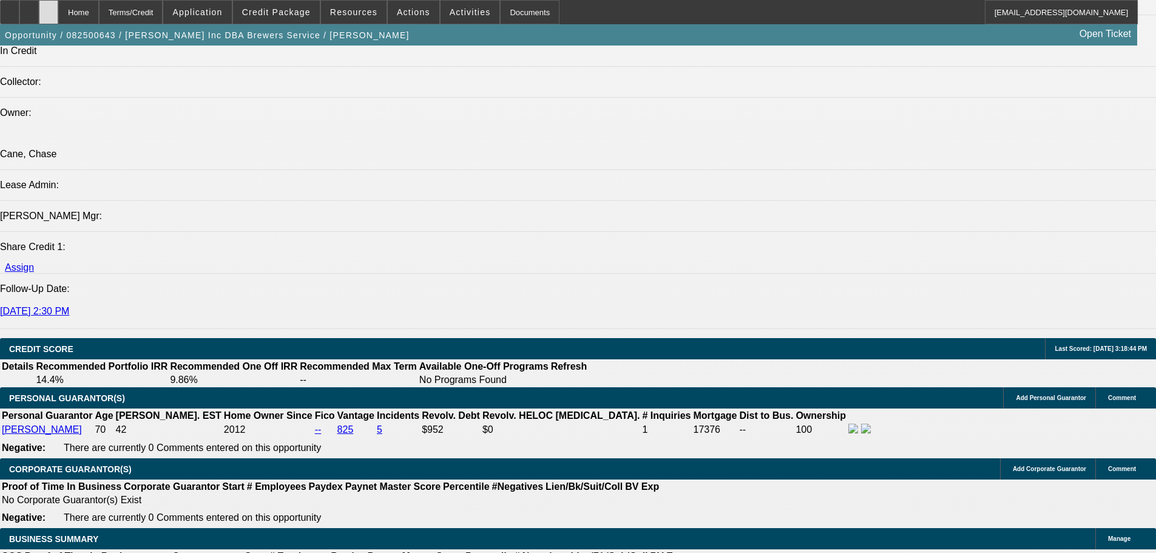
click at [58, 13] on div at bounding box center [48, 12] width 19 height 24
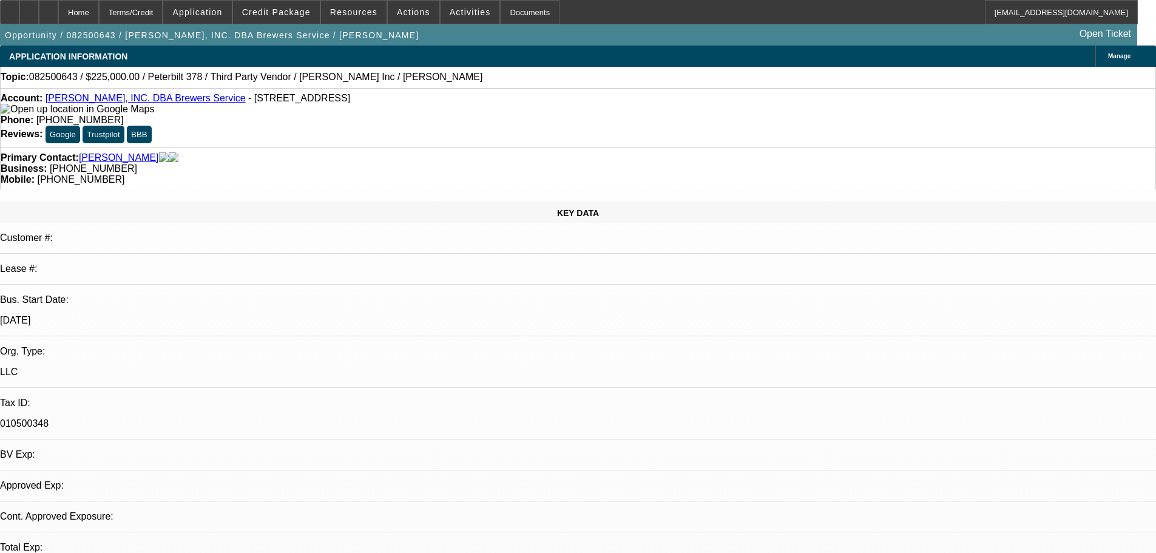
select select "0"
select select "2"
select select "0"
select select "6"
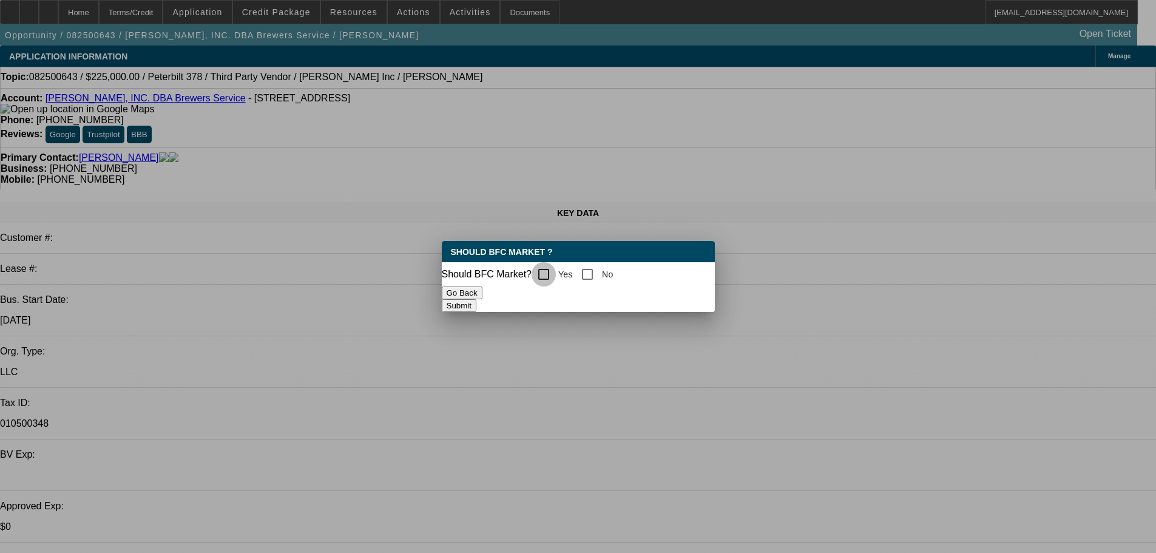
click at [554, 278] on input "Yes" at bounding box center [544, 274] width 24 height 24
checkbox input "true"
click at [476, 299] on button "Submit" at bounding box center [459, 305] width 35 height 13
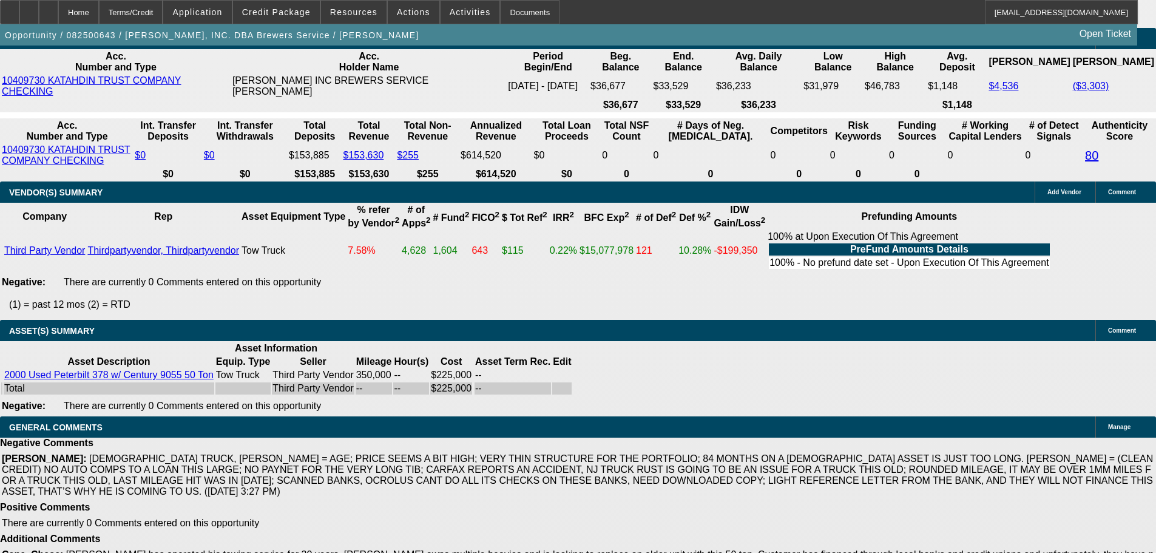
scroll to position [2227, 0]
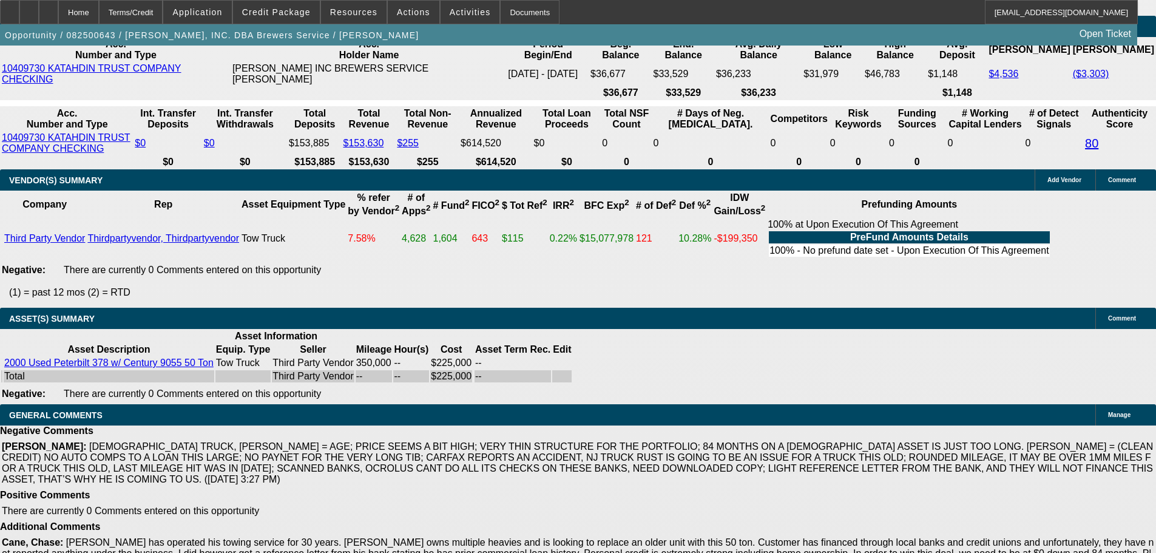
select select "5"
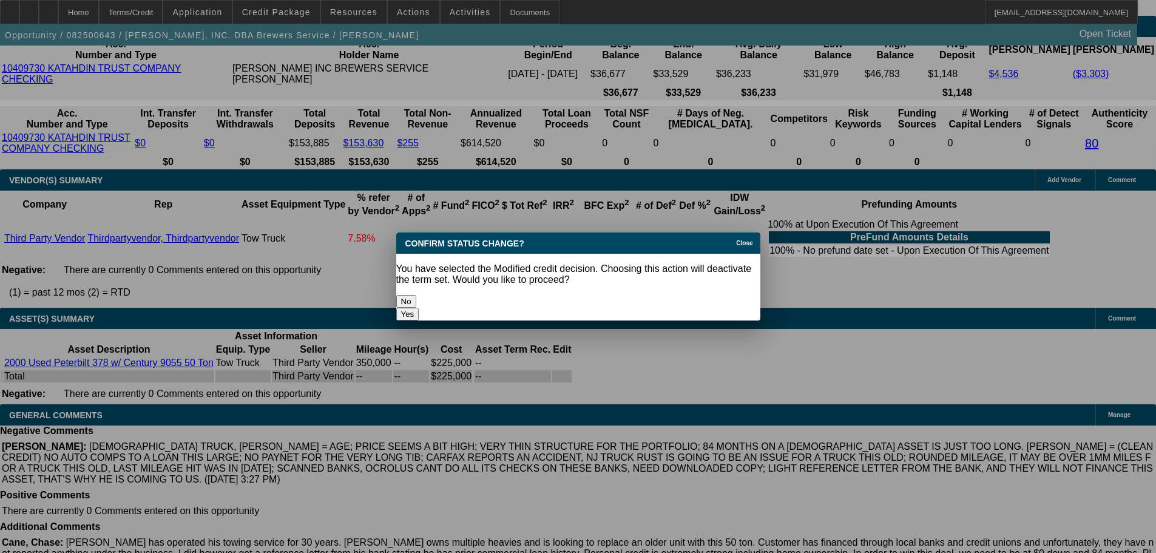
click at [419, 308] on button "Yes" at bounding box center [407, 314] width 23 height 13
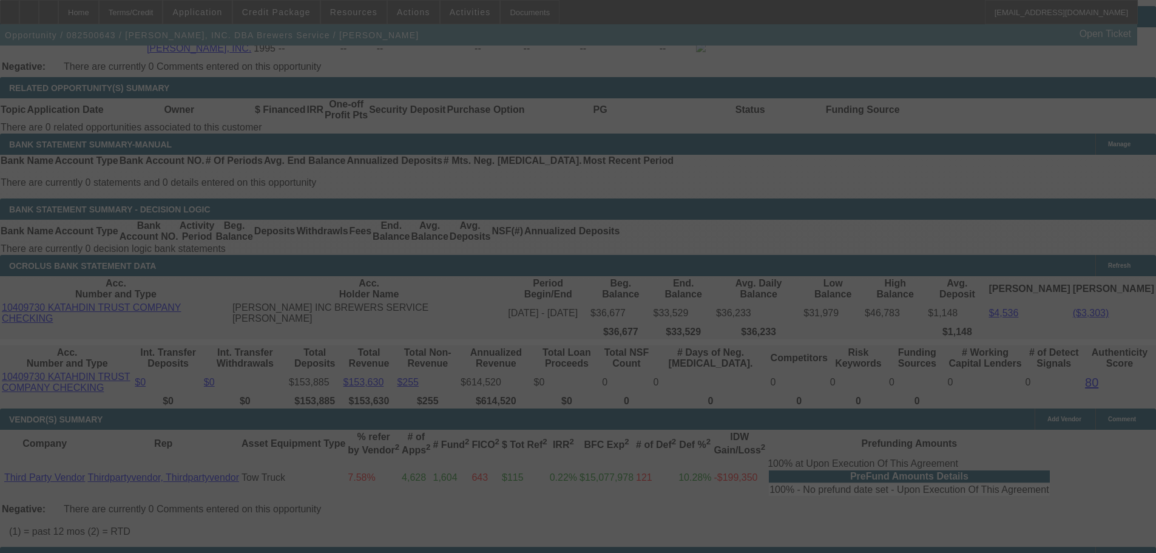
scroll to position [1802, 0]
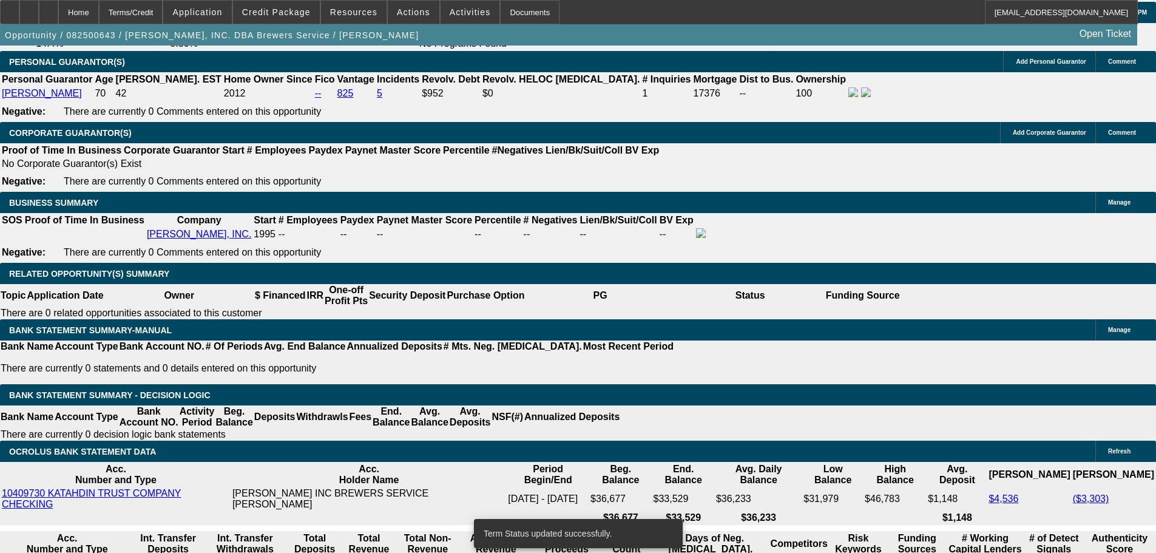
select select "0"
select select "2"
select select "0"
select select "6"
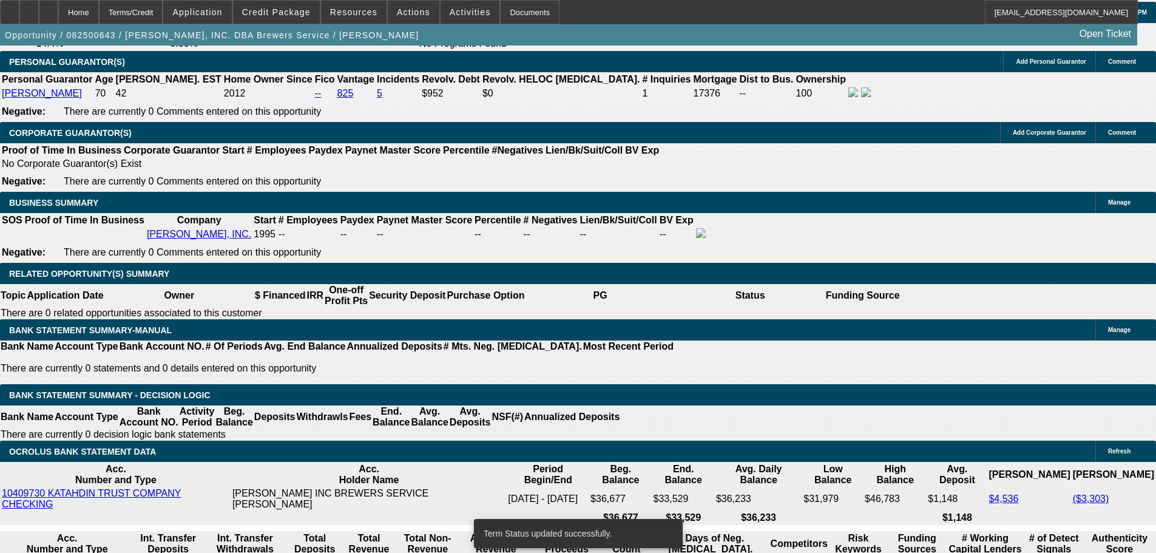
select select "0"
select select "2"
select select "0"
select select "6"
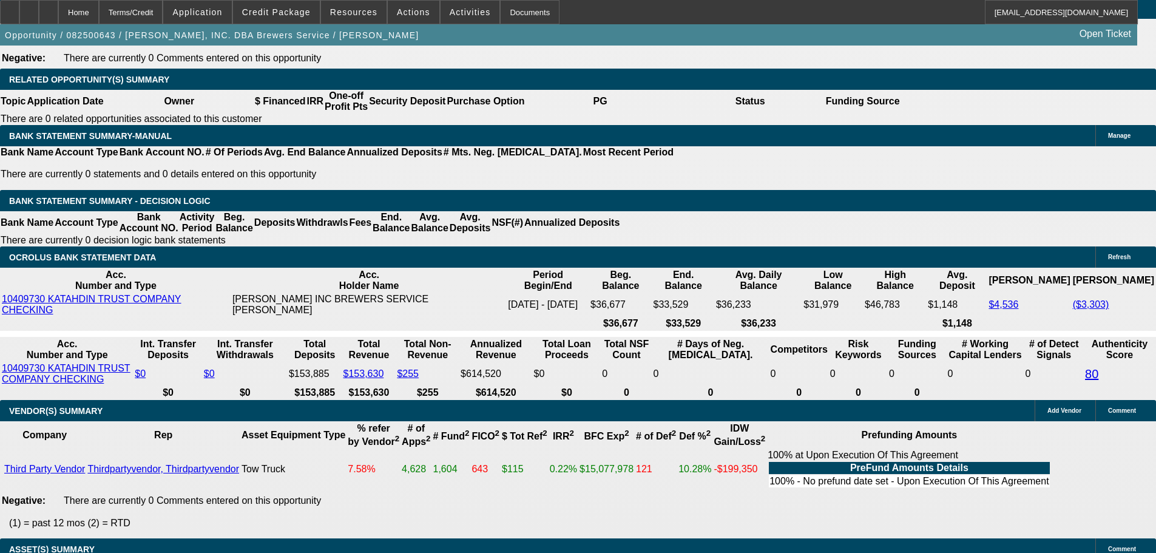
scroll to position [1863, 0]
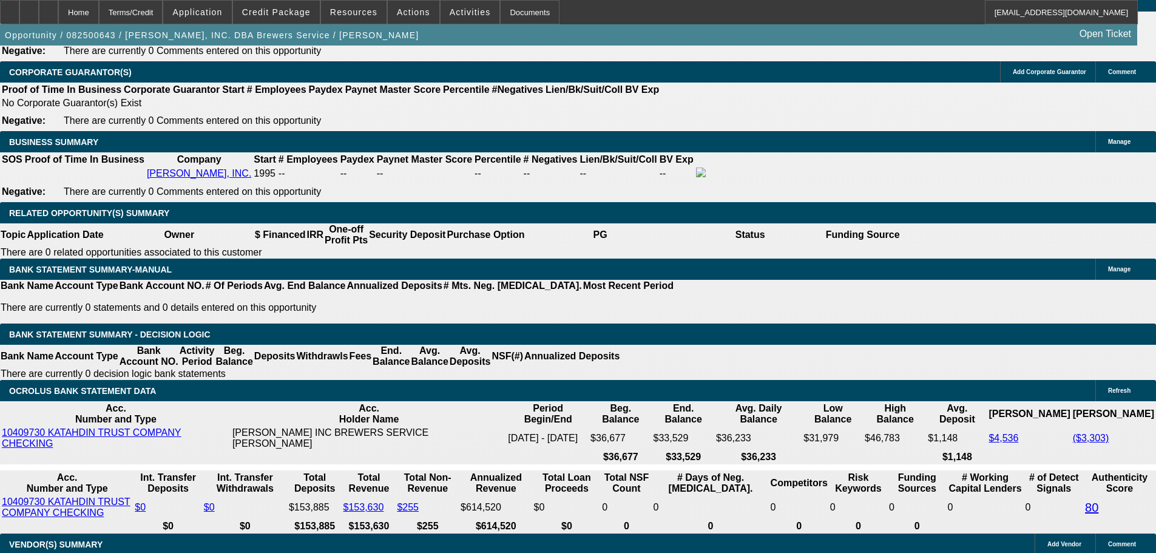
drag, startPoint x: 238, startPoint y: 303, endPoint x: 305, endPoint y: 308, distance: 66.9
type input "UNKNOWN"
type input "60"
type input "$77,689.46"
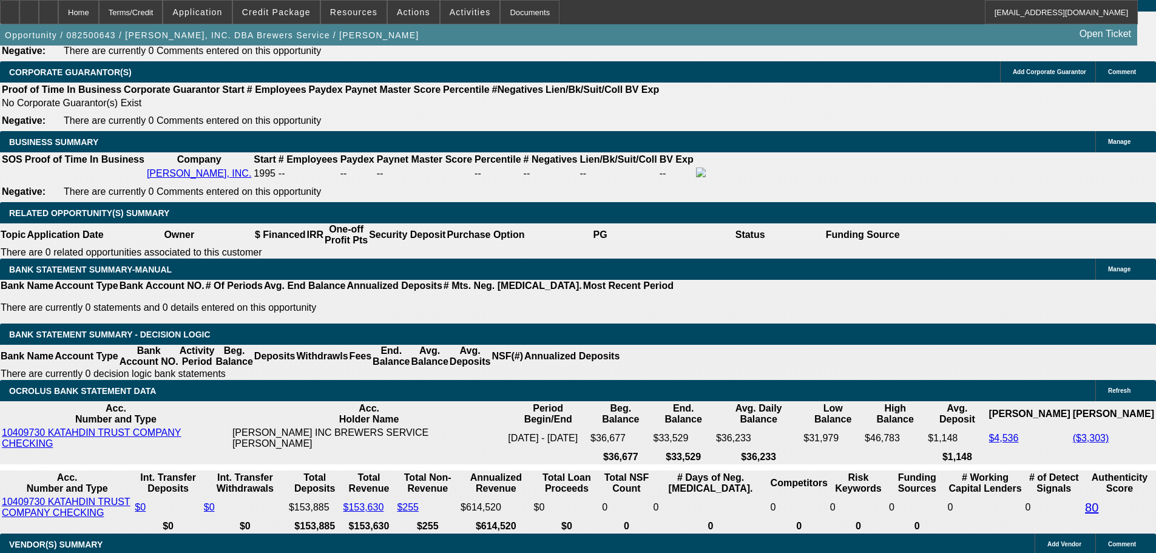
type input "$38,844.73"
type input "$10,053.72"
type input "$5,026.86"
type input "60"
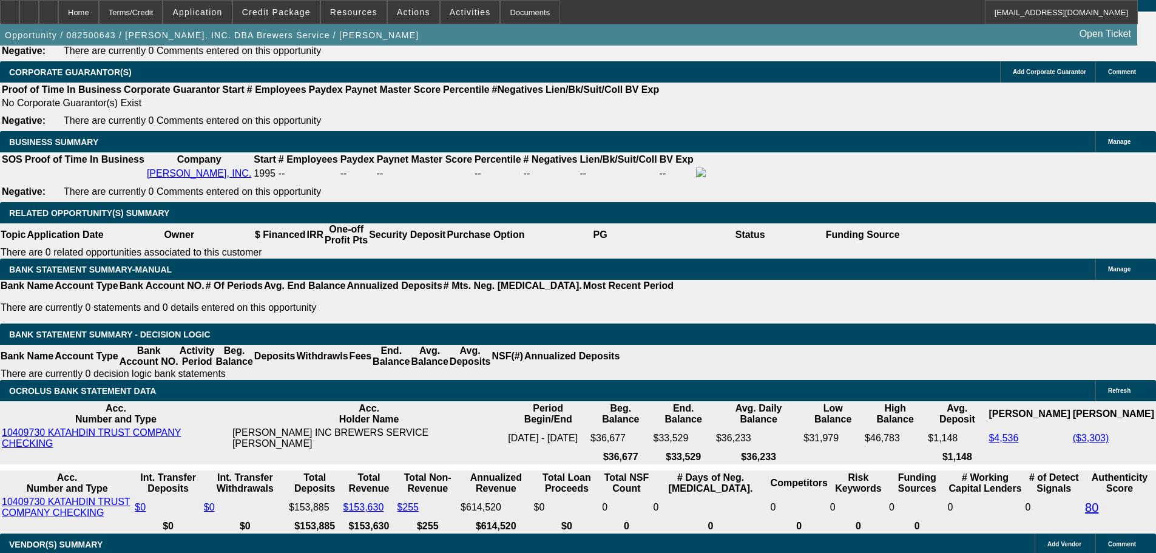
select select "0.1"
type input "$22,500.00"
type input "$9,048.34"
type input "$4,524.17"
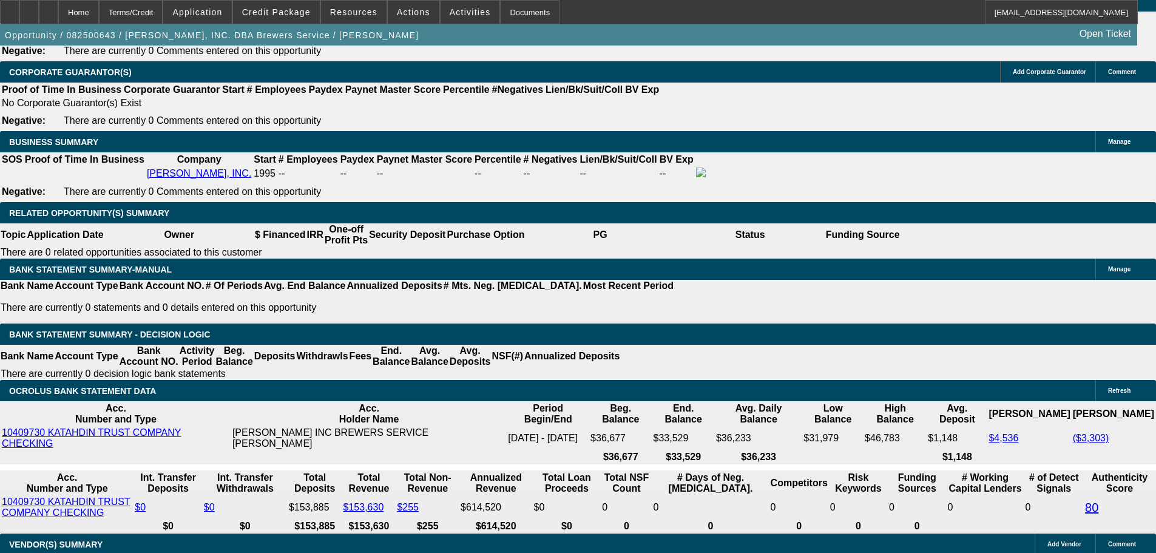
drag, startPoint x: 213, startPoint y: 210, endPoint x: 384, endPoint y: 208, distance: 170.6
type input "$15,000.00"
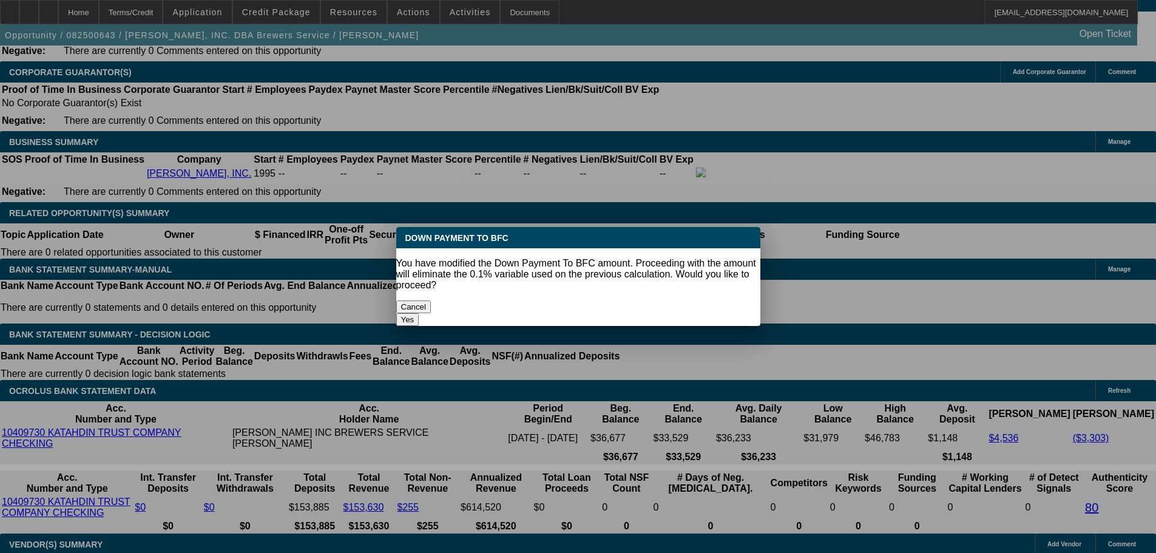
scroll to position [0, 0]
click at [602, 260] on body "Home Terms/Credit Application Credit Package Resources Actions Activities Docum…" at bounding box center [578, 475] width 1156 height 4677
click at [419, 313] on button "Yes" at bounding box center [407, 319] width 23 height 13
select select "0"
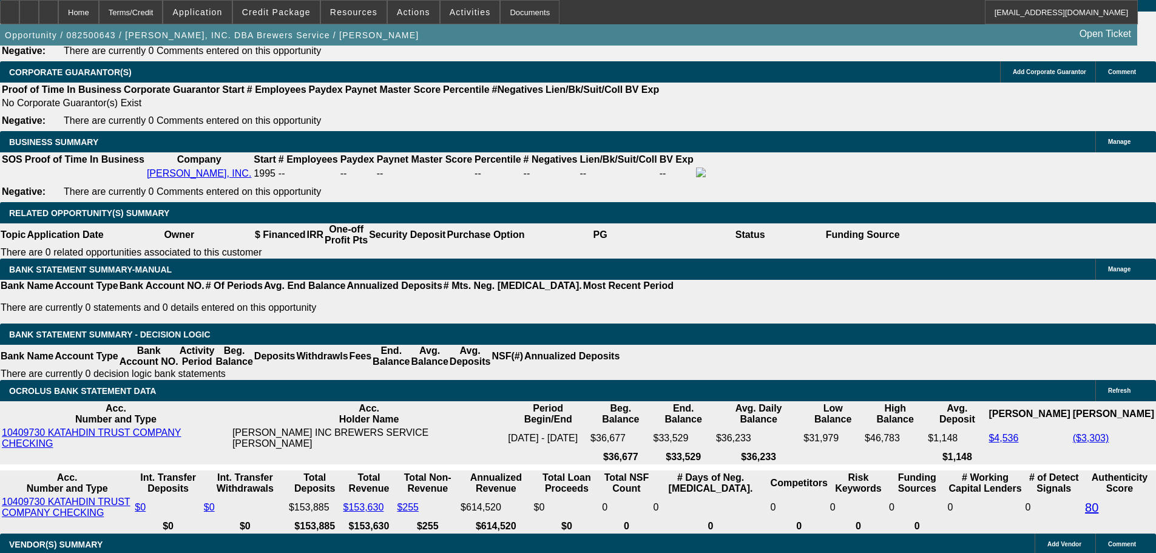
type input "$9,383.46"
drag, startPoint x: 242, startPoint y: 307, endPoint x: 319, endPoint y: 294, distance: 78.1
type input "4"
type input "$8.00"
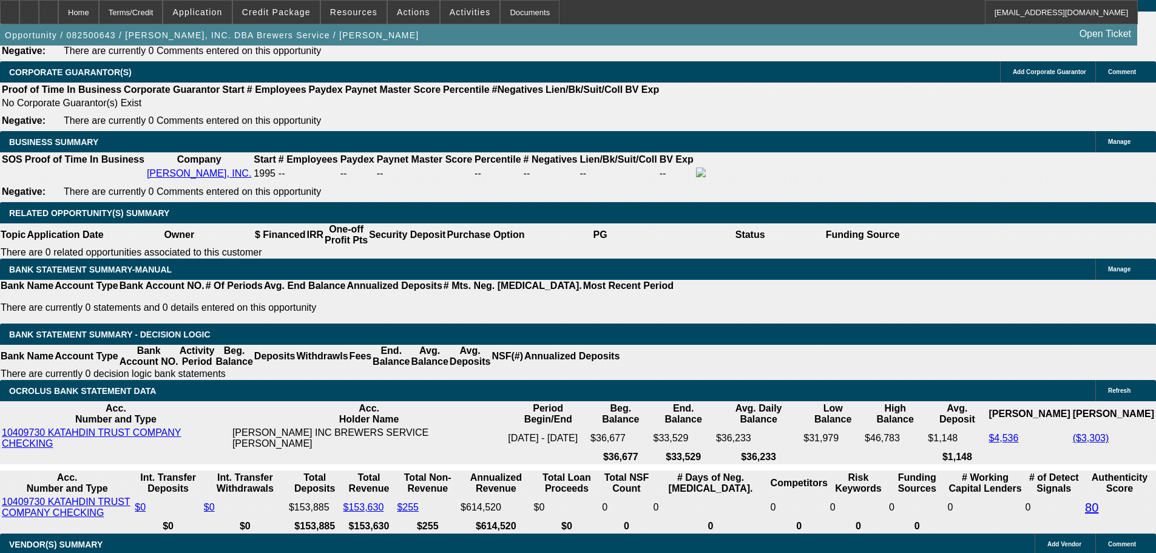
type input "4695"
type input "$9,390.00"
type input "12.2"
type input "$4,695.00"
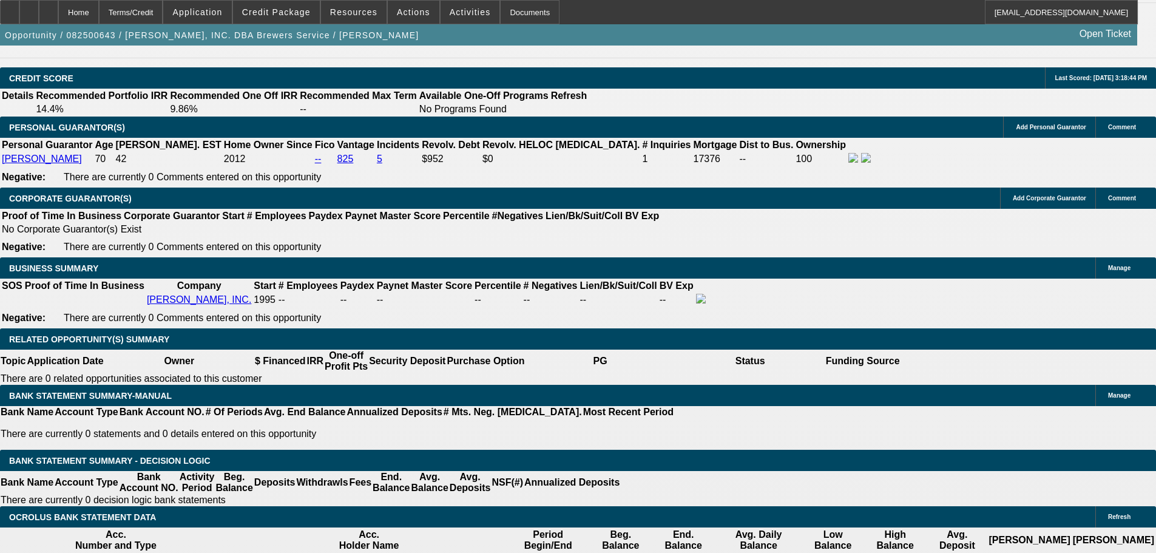
scroll to position [1620, 0]
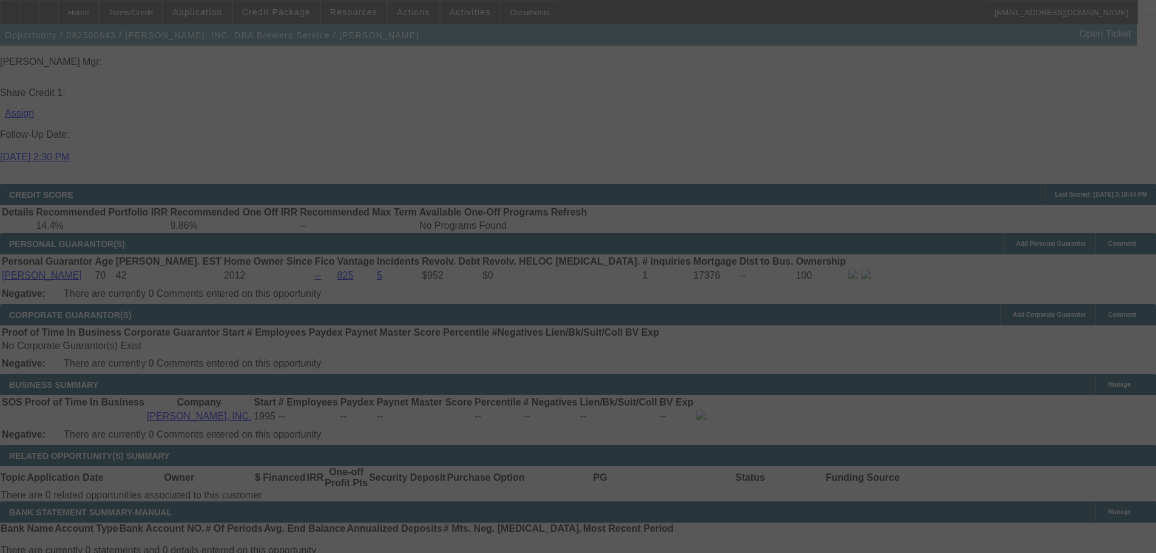
select select "0"
select select "2"
select select "0"
select select "6"
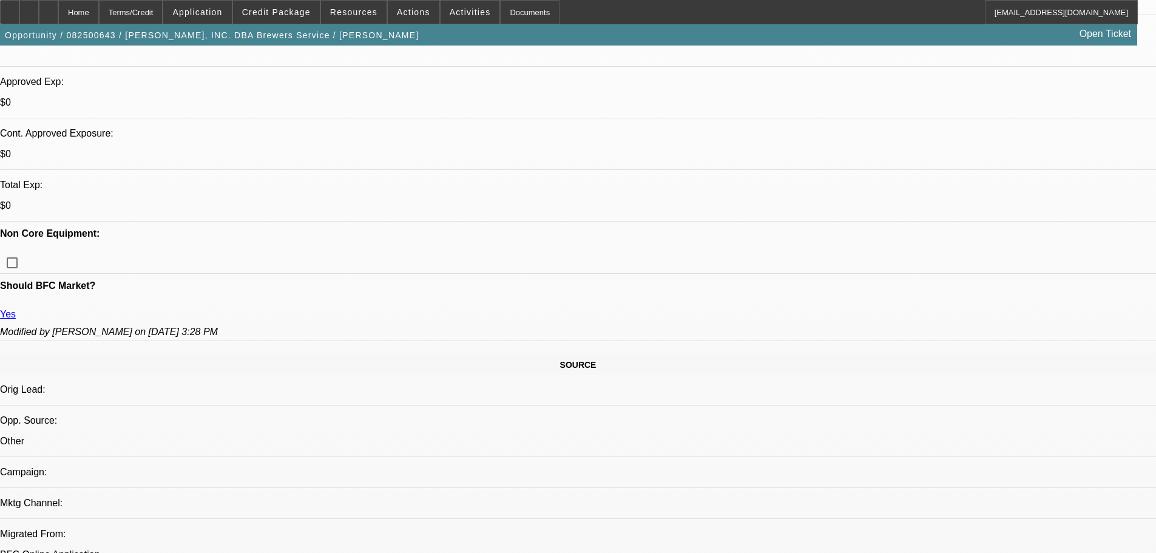
scroll to position [163, 0]
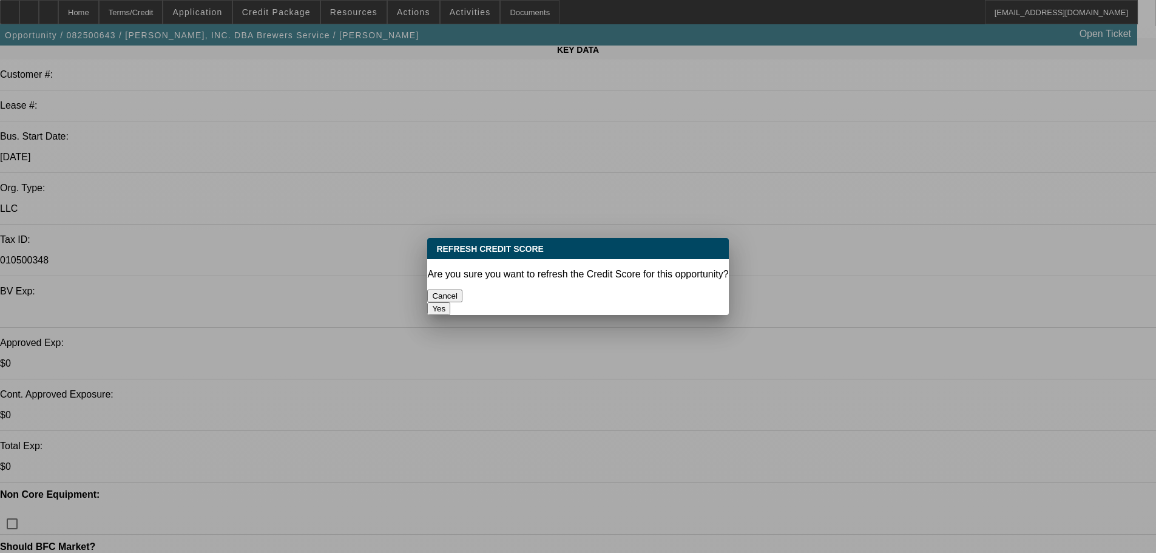
click at [450, 302] on button "Yes" at bounding box center [438, 308] width 23 height 13
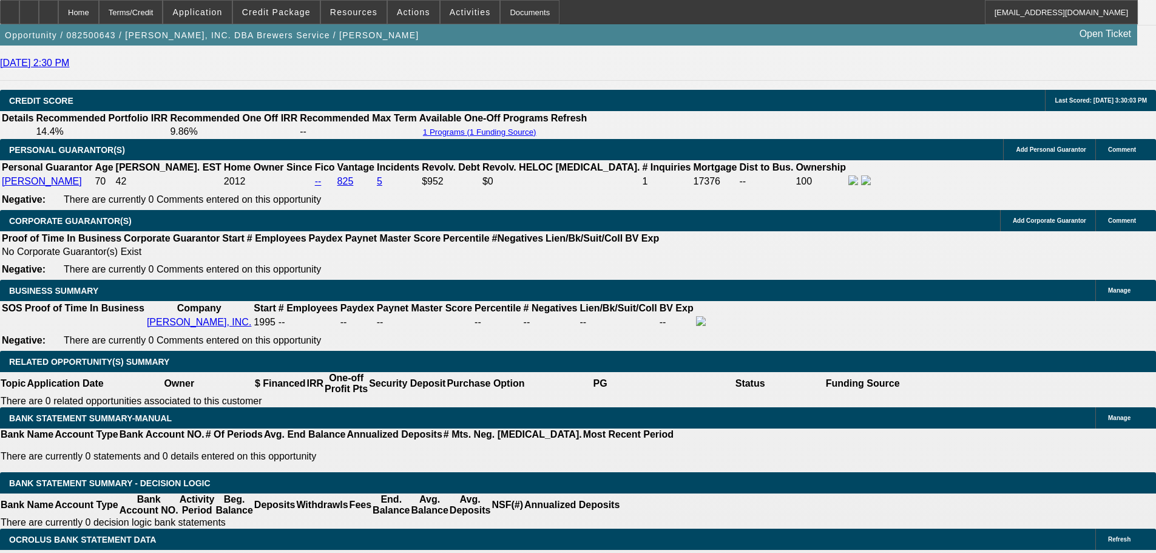
scroll to position [1741, 0]
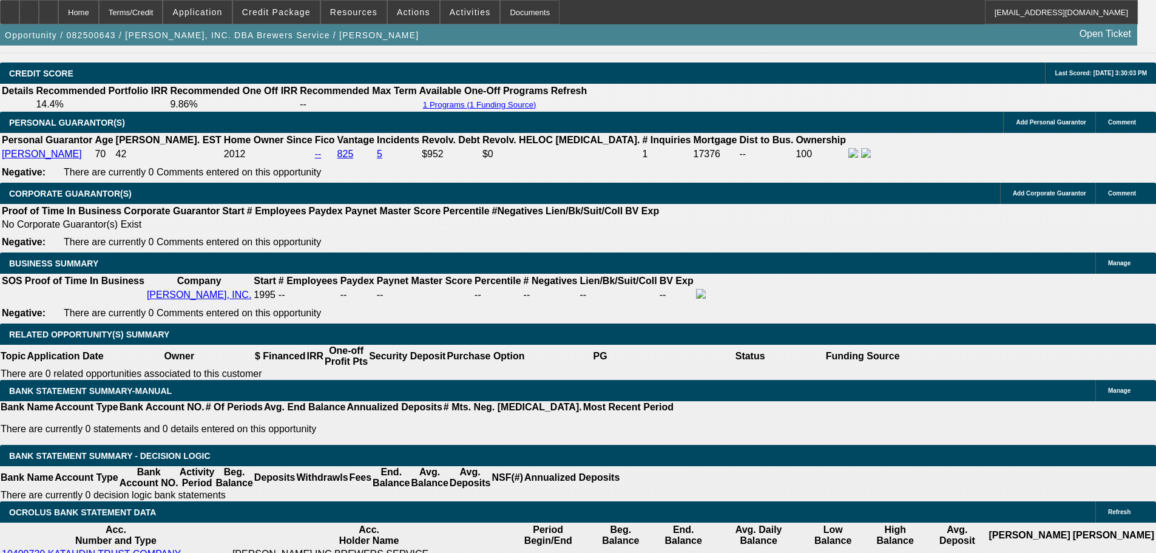
drag, startPoint x: 181, startPoint y: 429, endPoint x: 280, endPoint y: 428, distance: 98.9
type input "4"
type input "$8.00"
type input "UNKNOWN"
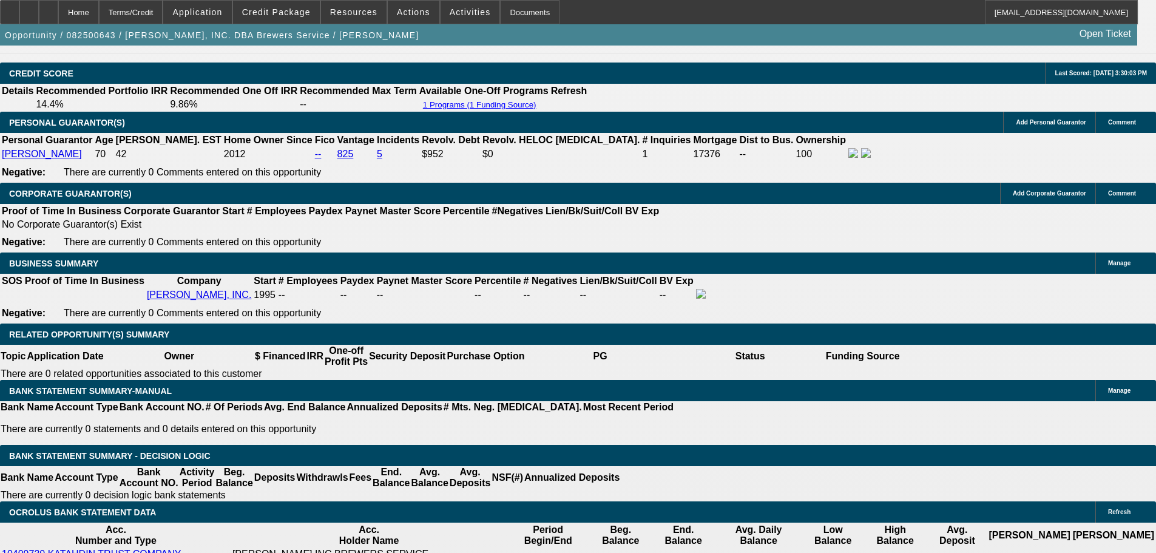
type input "4795"
type input "$9,590.00"
type input "13.2"
type input "$4,795.00"
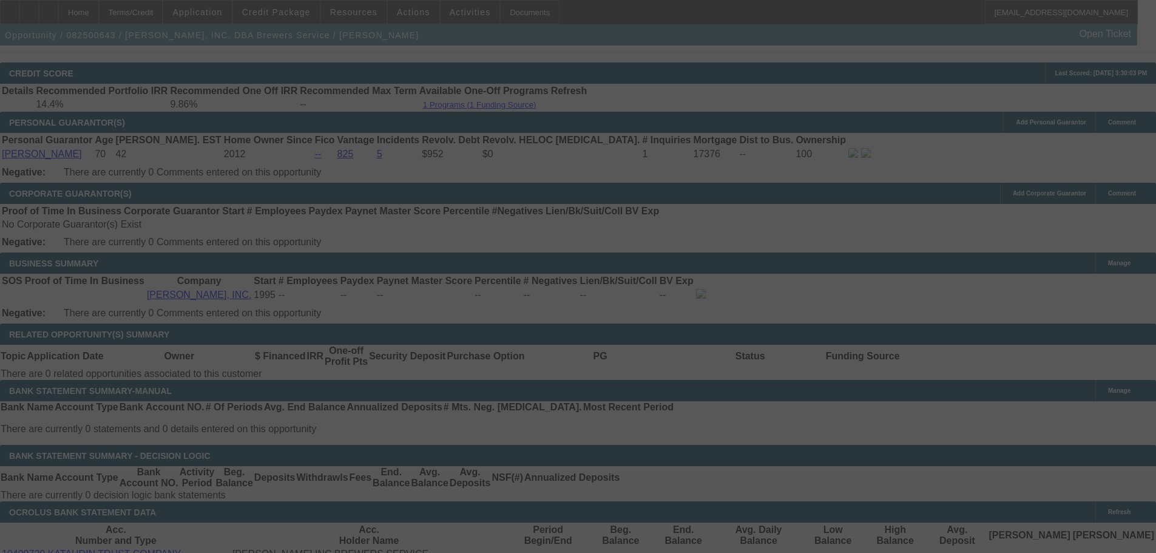
select select "0"
select select "2"
select select "0"
select select "6"
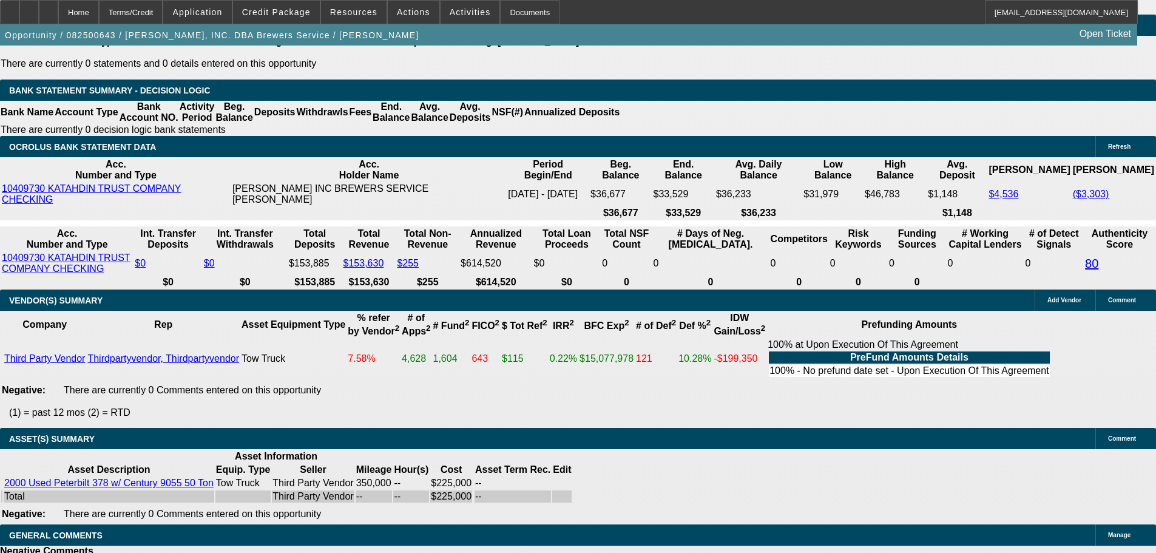
scroll to position [2228, 0]
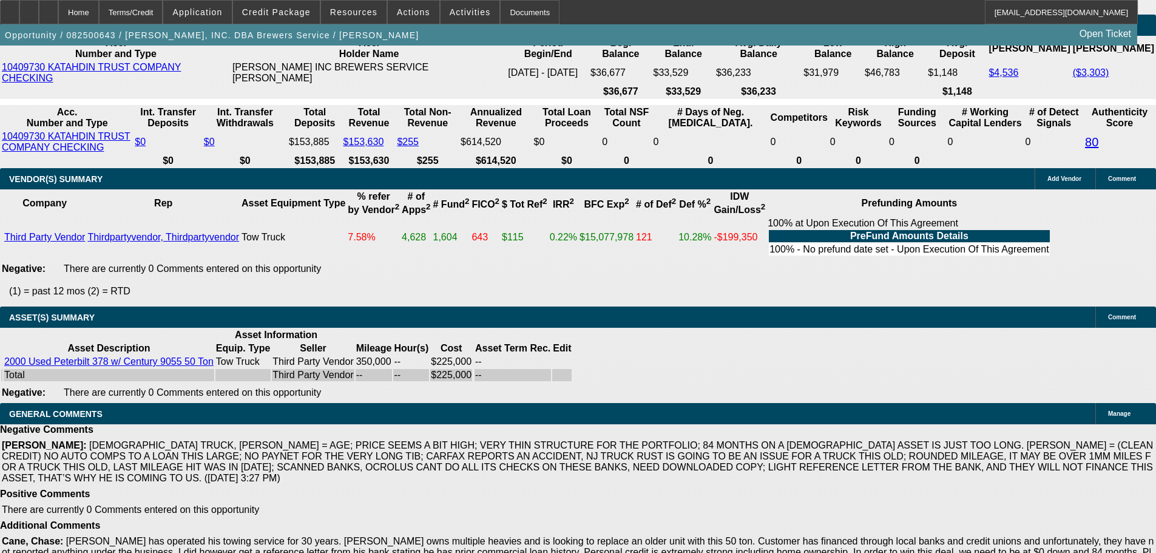
select select "3"
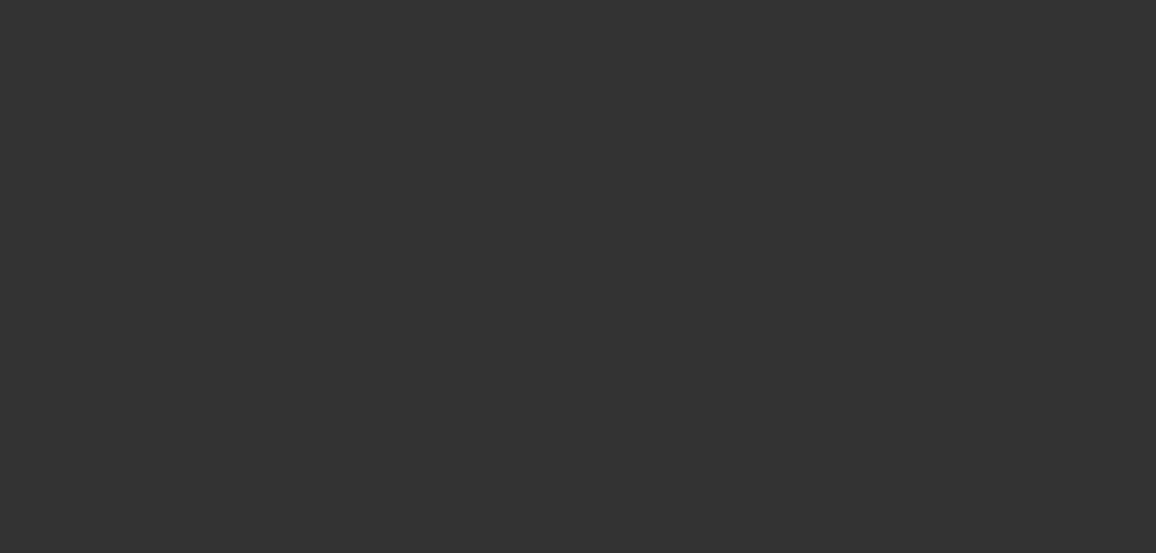
scroll to position [0, 0]
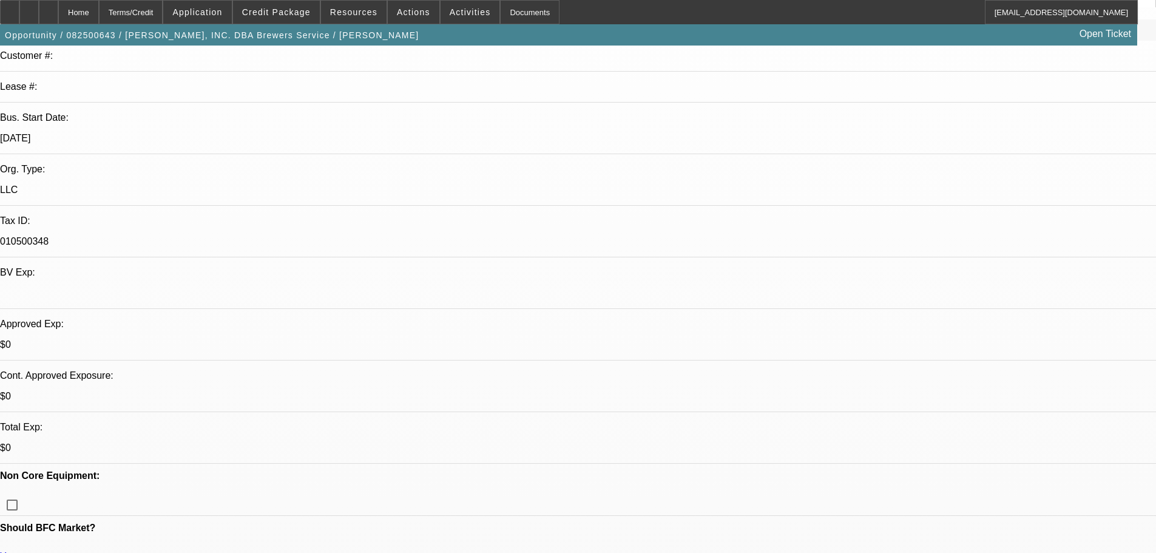
paste textarea "CLEAN BUT LIGHTER DEAL, APPROVED WITH THIS STRUCTURE, GPS REQUIRED. CONTINGENT …"
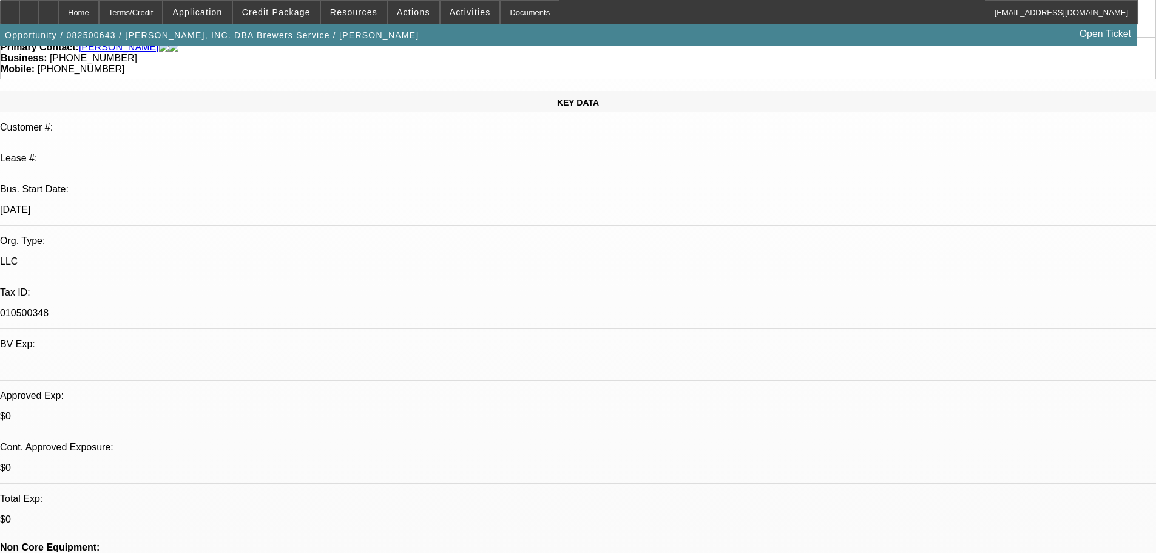
scroll to position [182, 0]
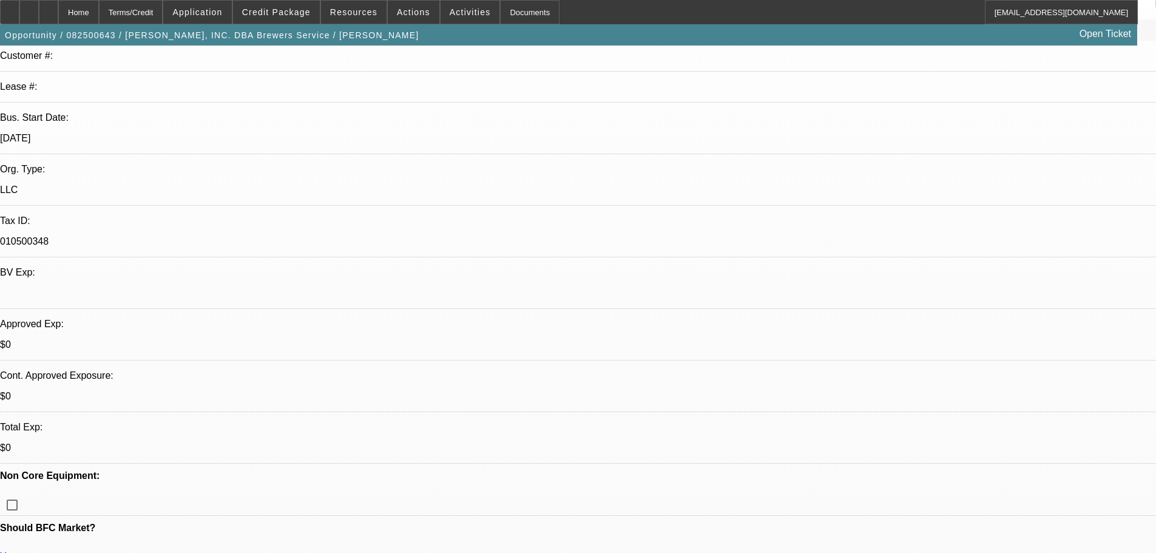
type textarea "CLEAN BUT LIGHTER DEAL, APPROVED WITH THIS STRUCTURE, GPS REQUIRED. CONTINGENT …"
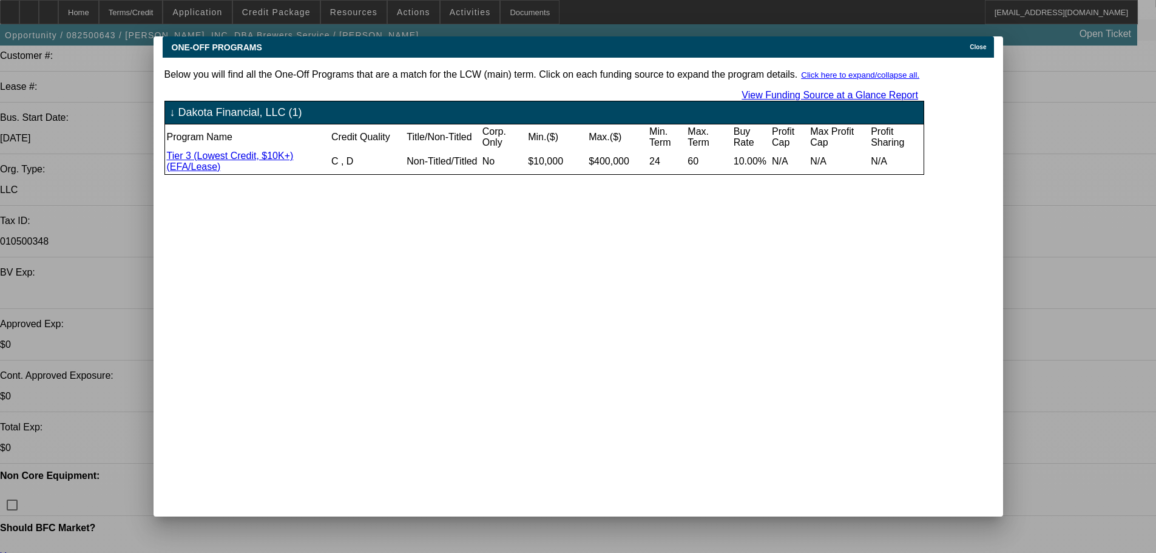
scroll to position [0, 0]
click at [983, 44] on span "Close" at bounding box center [978, 47] width 16 height 7
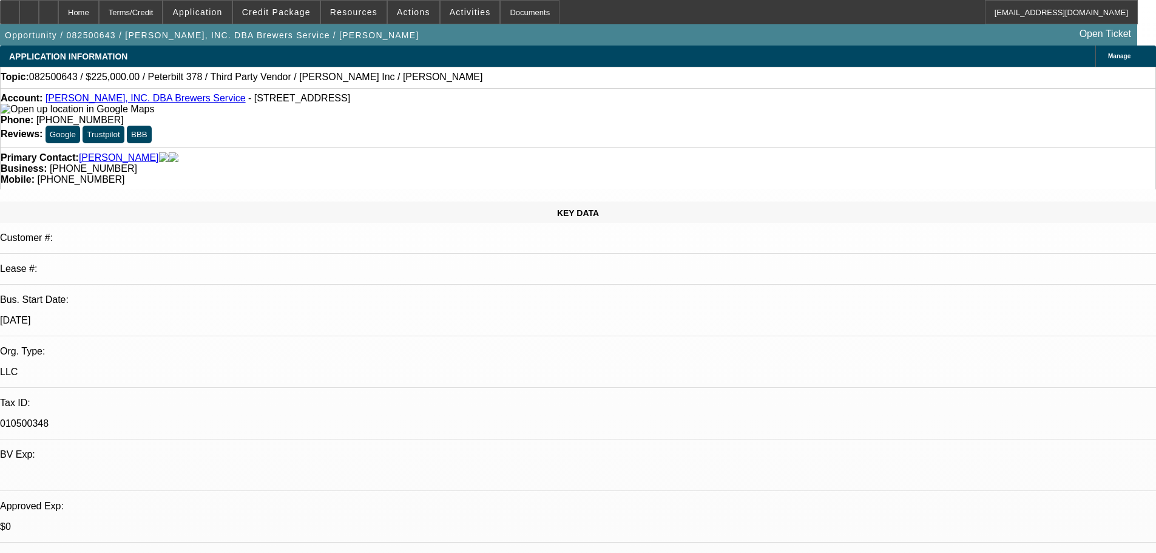
scroll to position [182, 0]
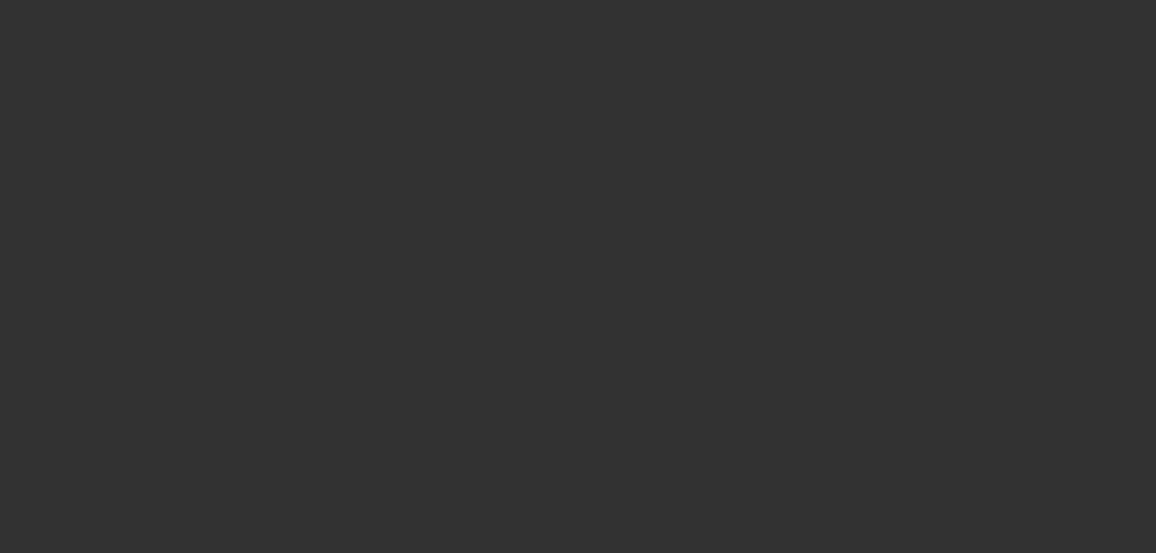
scroll to position [0, 0]
select select "0"
select select "2"
select select "0"
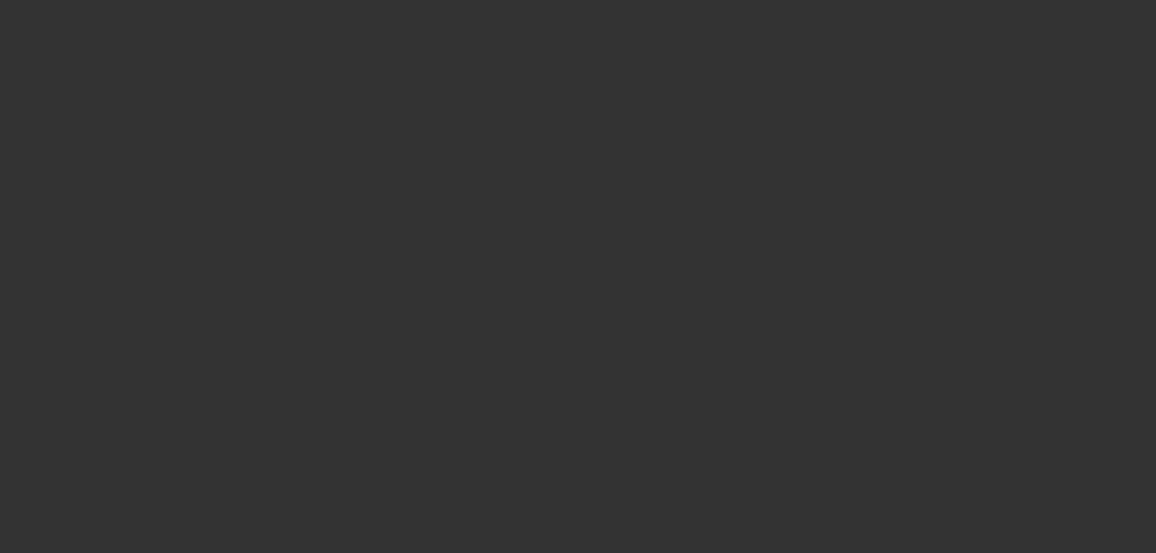
select select "6"
select select "0"
select select "2"
select select "0"
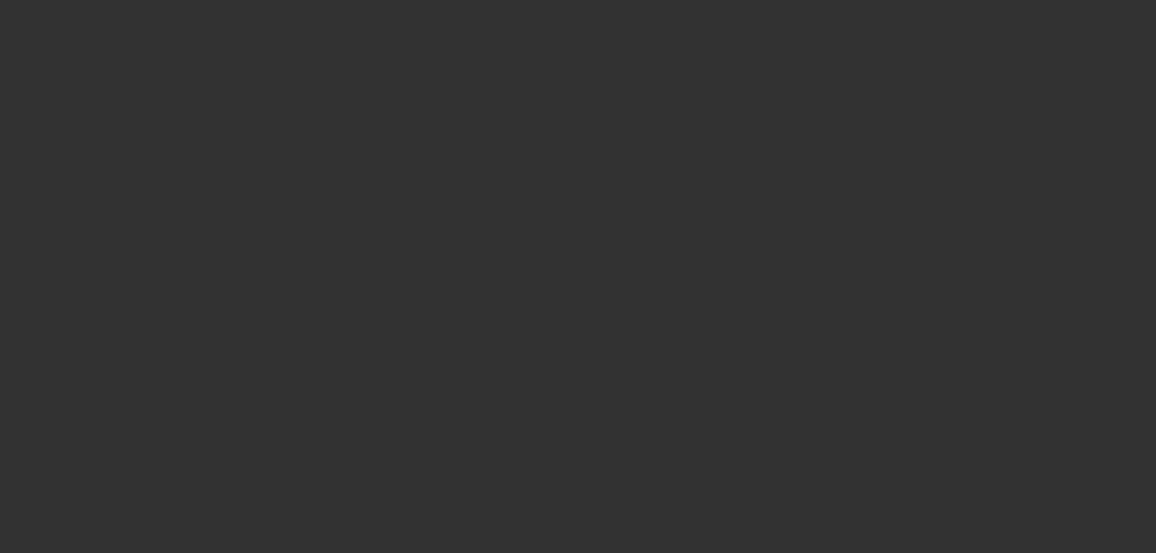
select select "6"
